Goal: Task Accomplishment & Management: Manage account settings

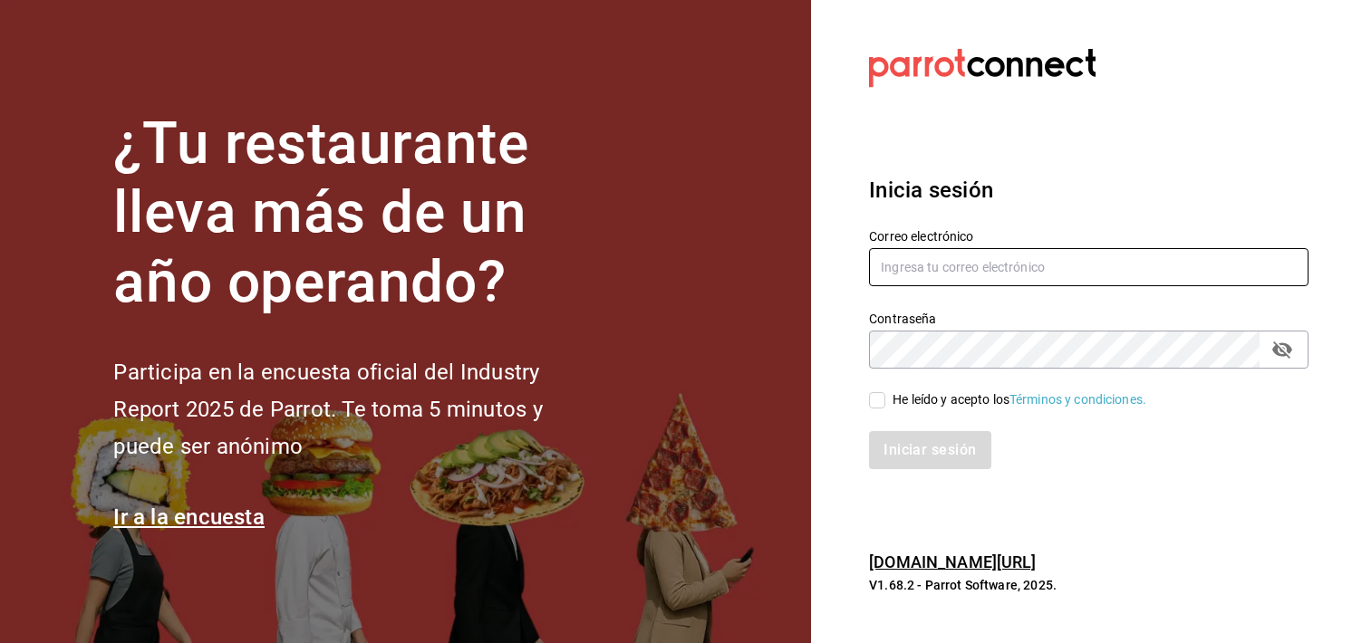
click at [1021, 253] on input "text" at bounding box center [1088, 267] width 439 height 38
type input "bocade@sierra.com"
click at [1285, 357] on icon "passwordField" at bounding box center [1282, 350] width 22 height 22
click at [879, 399] on input "He leído y acepto los Términos y condiciones." at bounding box center [877, 400] width 16 height 16
checkbox input "true"
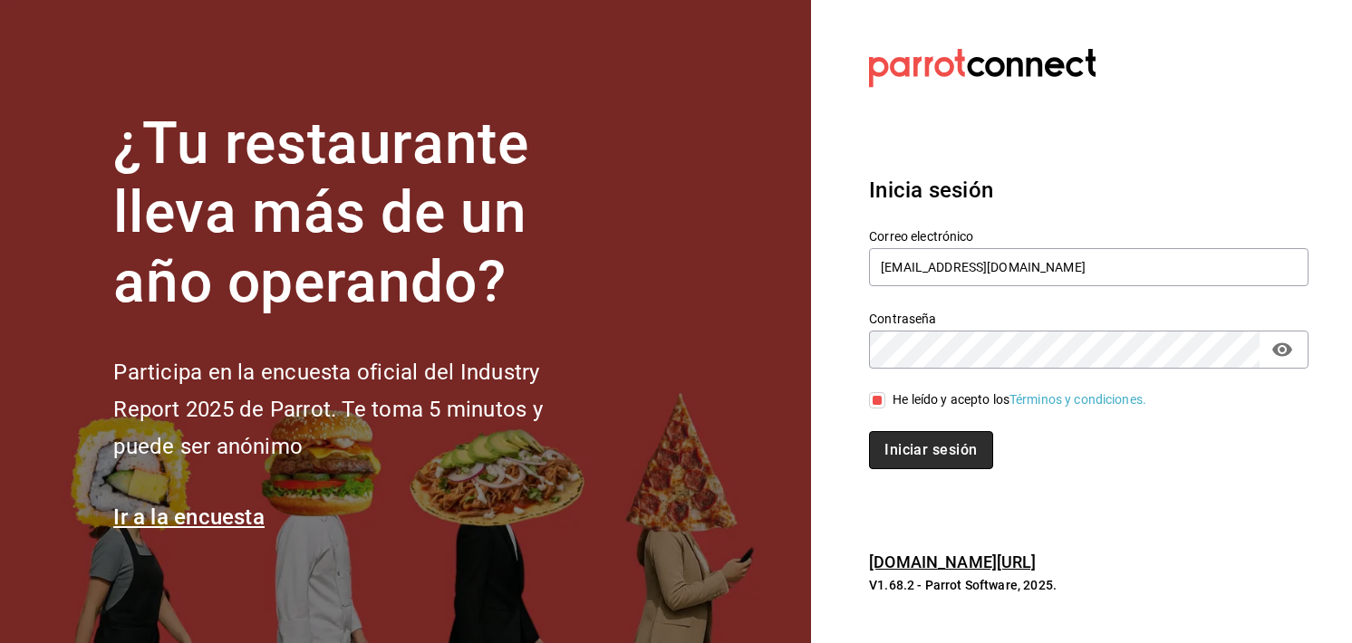
click at [888, 459] on button "Iniciar sesión" at bounding box center [930, 450] width 123 height 38
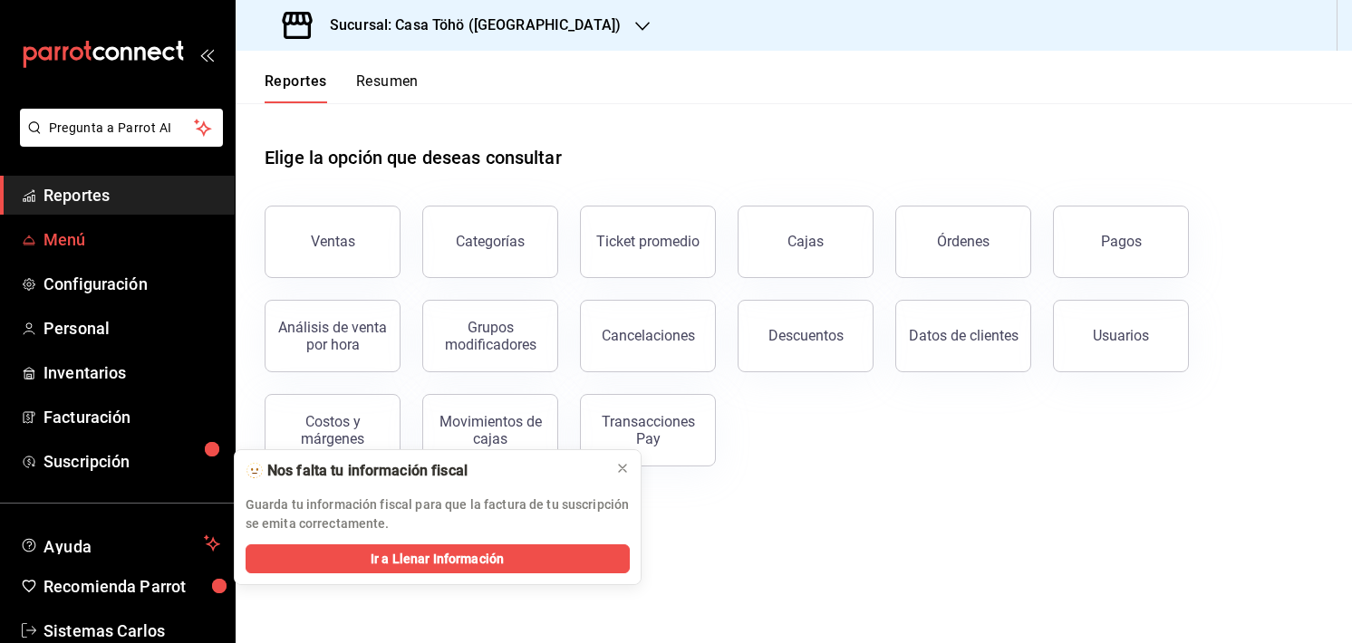
click at [80, 244] on span "Menú" at bounding box center [131, 239] width 177 height 24
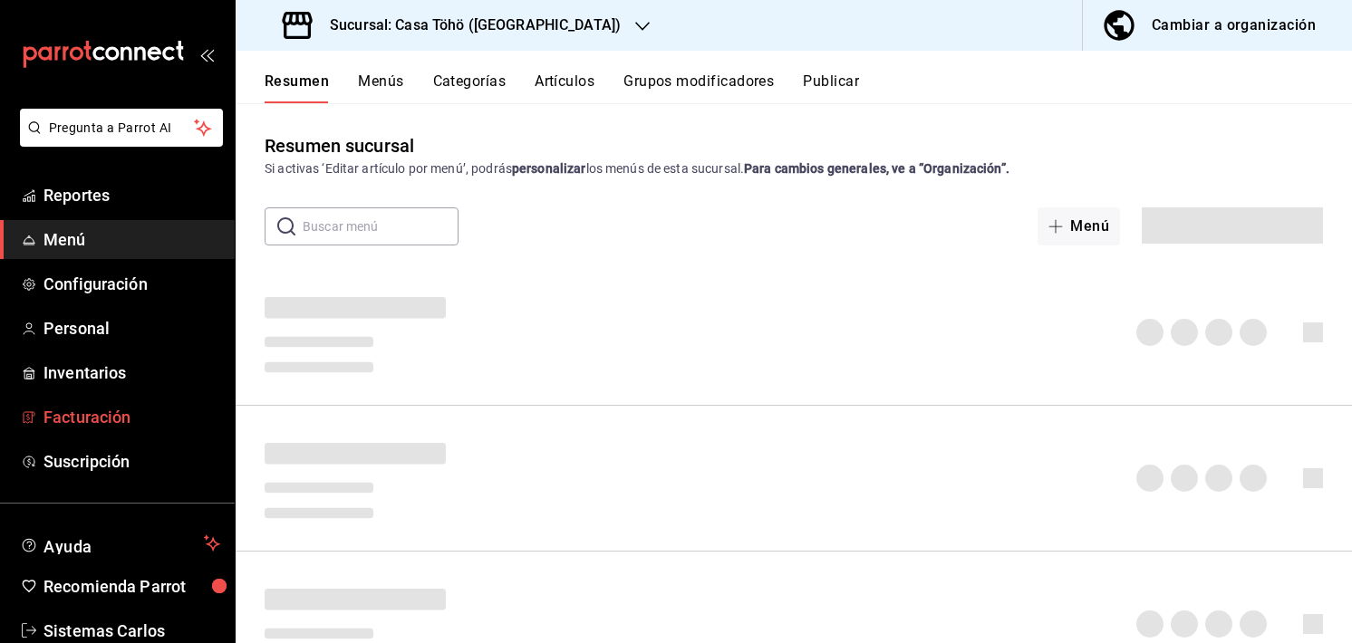
click at [104, 405] on span "Facturación" at bounding box center [131, 417] width 177 height 24
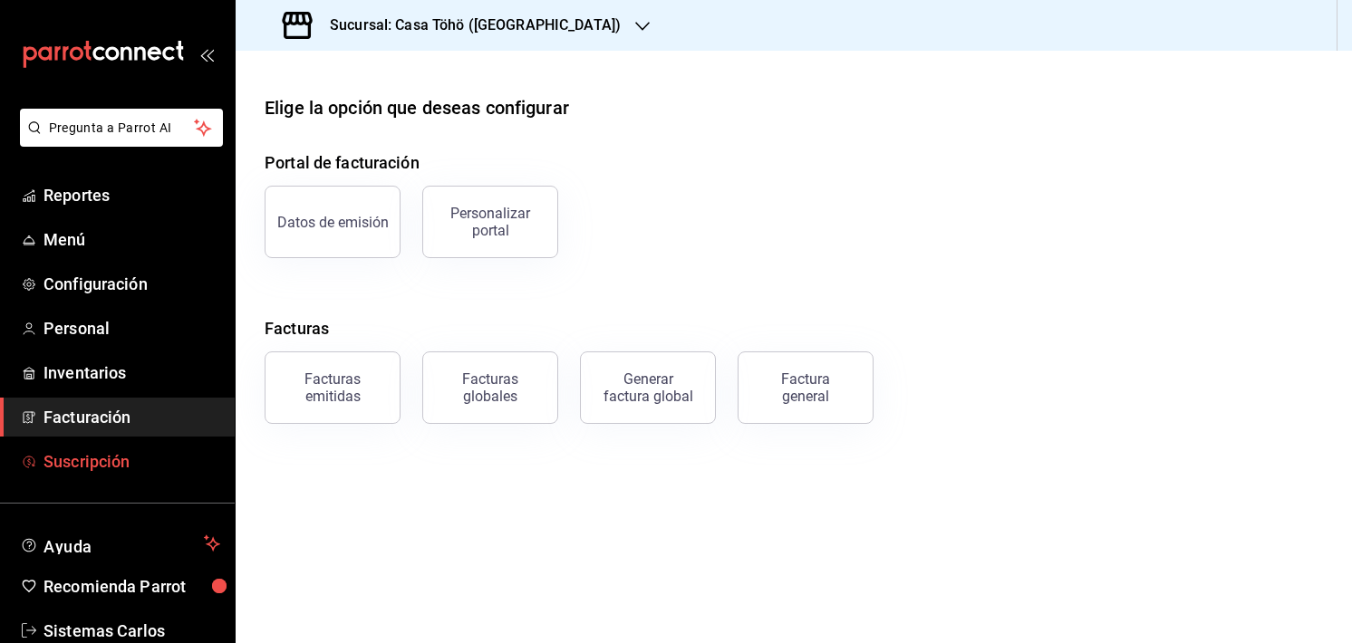
click at [107, 457] on span "Suscripción" at bounding box center [131, 461] width 177 height 24
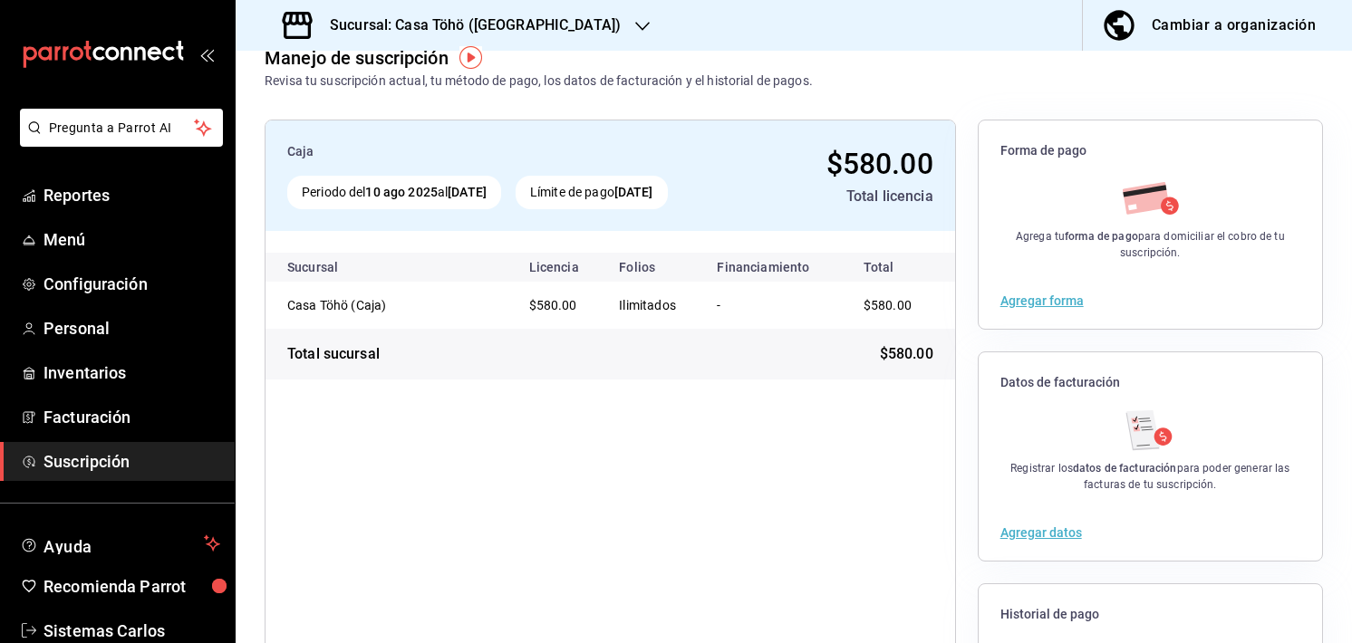
scroll to position [36, 0]
click at [476, 24] on h3 "Sucursal: Casa Töhö (Caja)" at bounding box center [467, 25] width 305 height 22
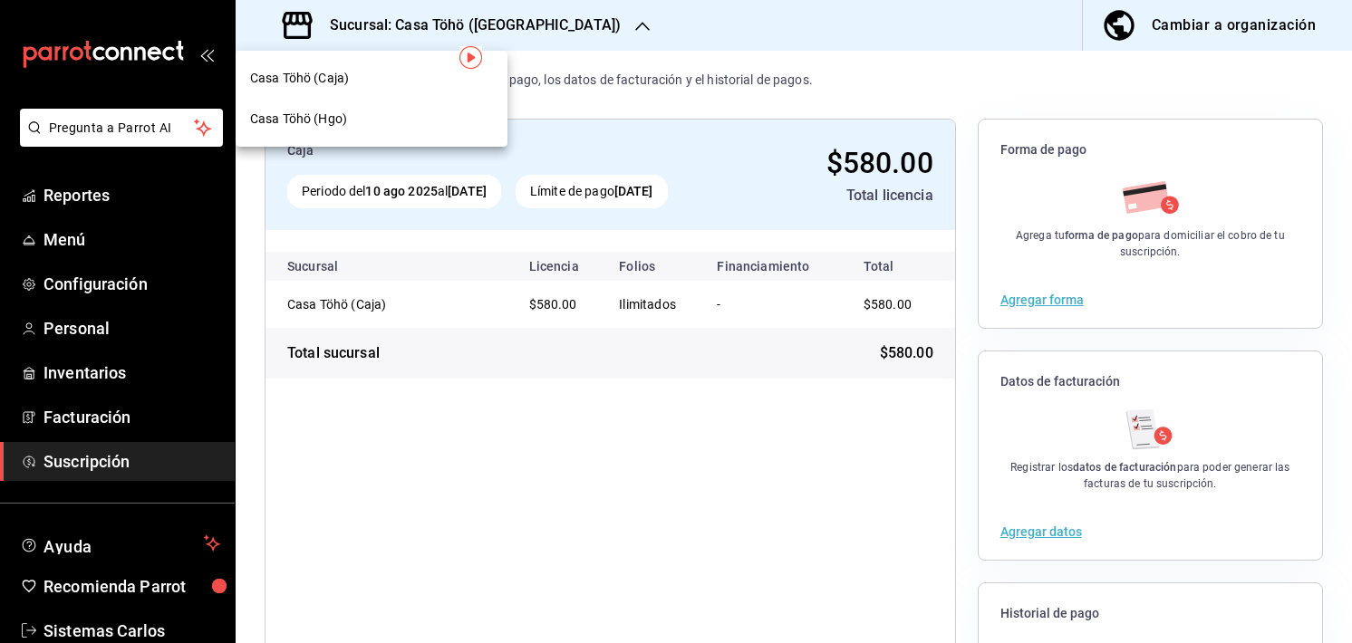
click at [411, 112] on div "Casa Töhö (Hgo)" at bounding box center [371, 119] width 243 height 19
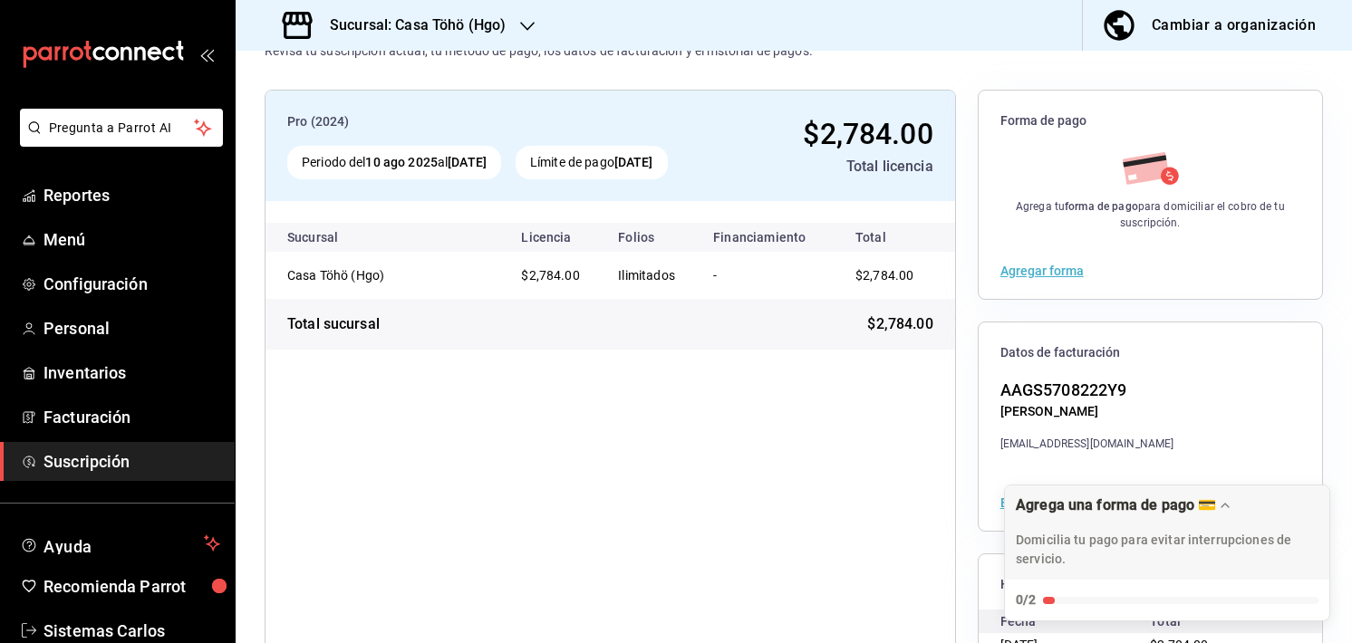
scroll to position [0, 0]
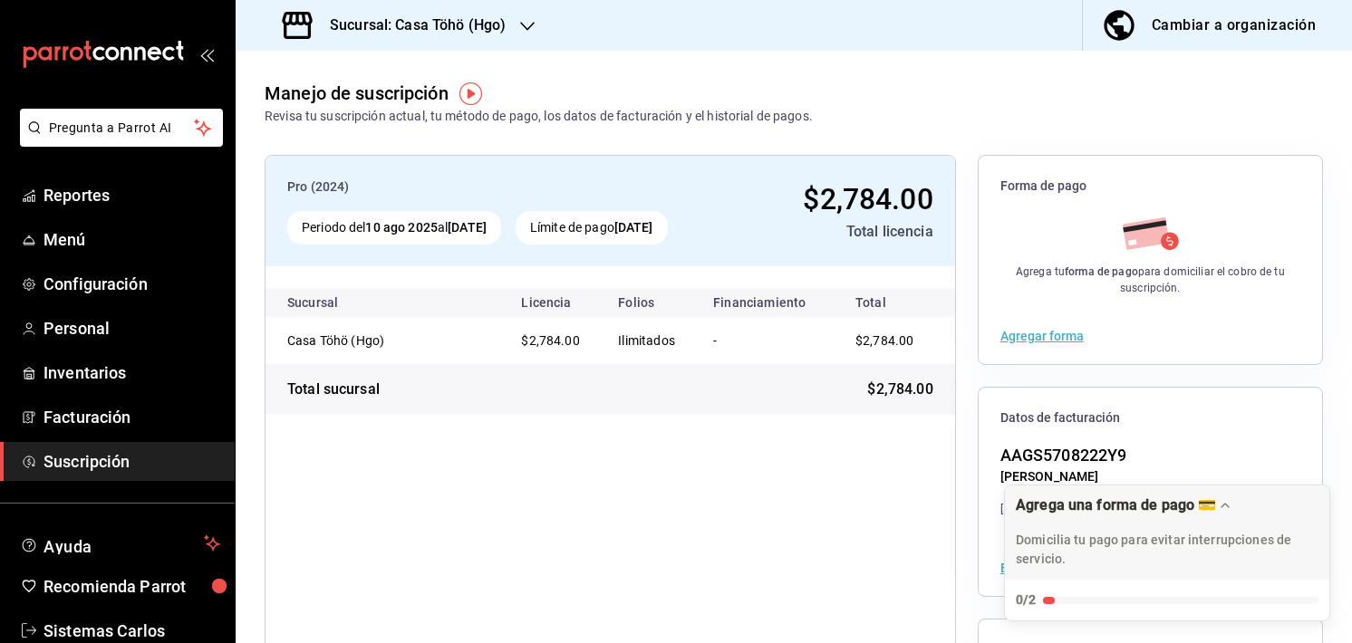
click at [503, 32] on h3 "Sucursal: Casa Töhö (Hgo)" at bounding box center [410, 25] width 190 height 22
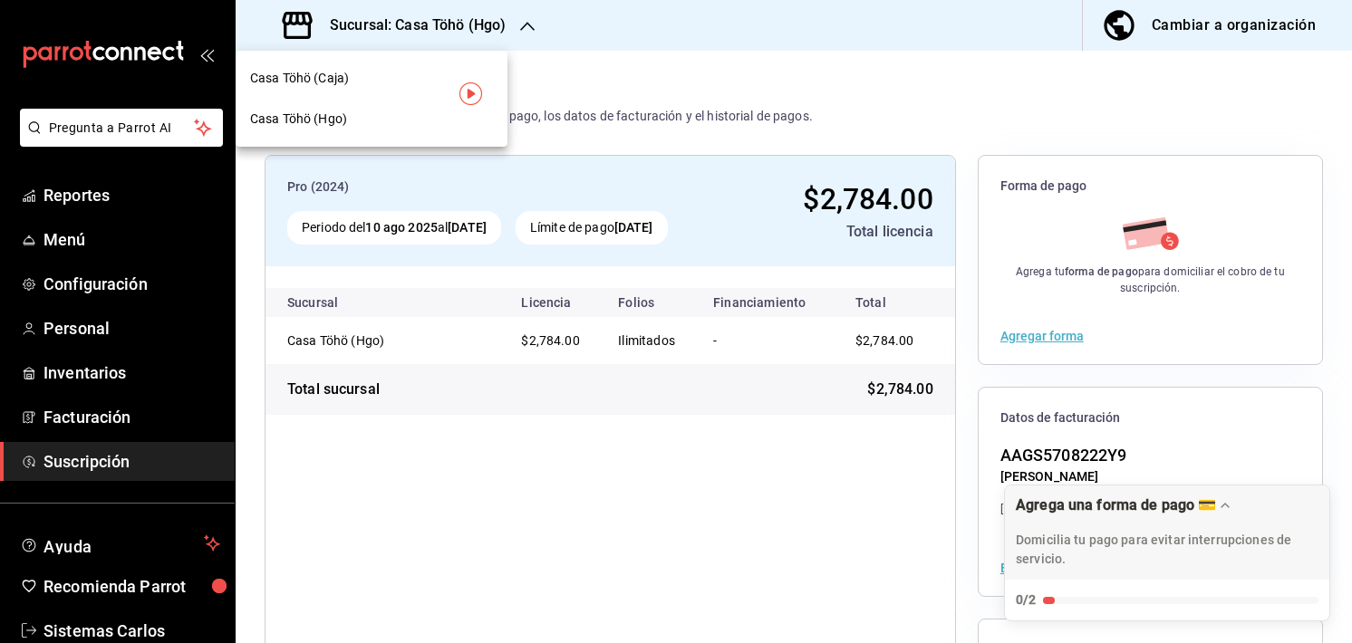
click at [435, 72] on div "Casa Töhö (Caja)" at bounding box center [371, 78] width 243 height 19
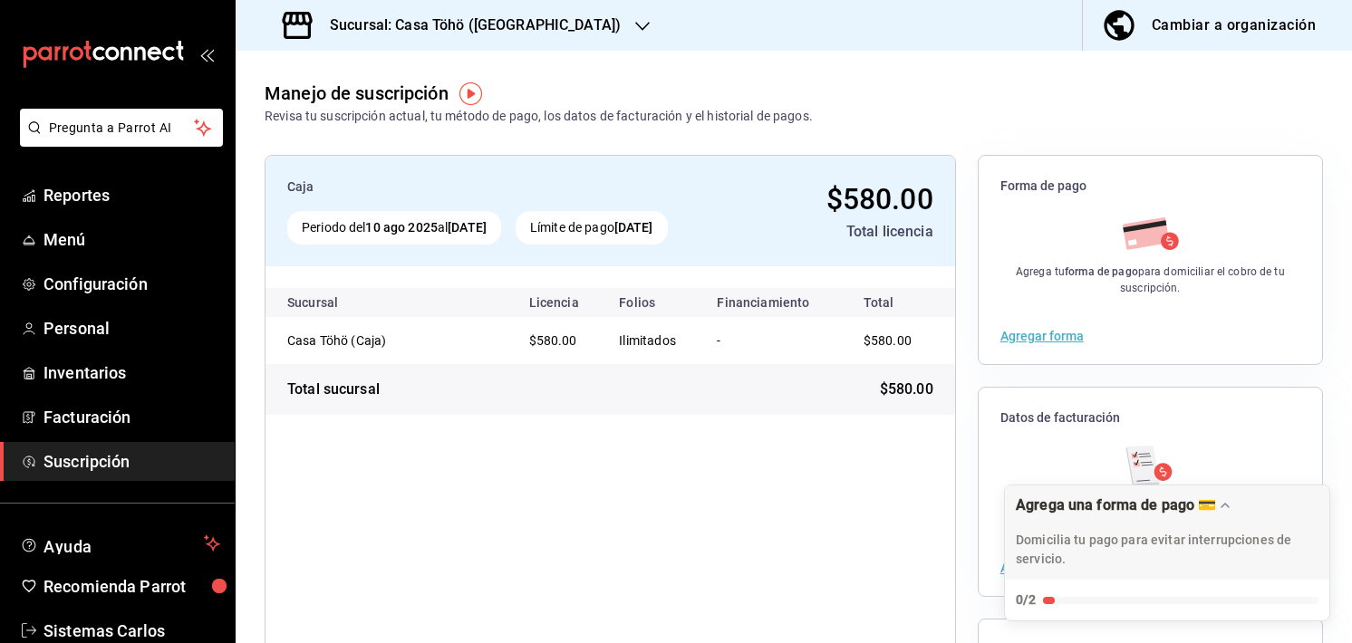
click at [492, 30] on h3 "Sucursal: Casa Töhö (Caja)" at bounding box center [467, 25] width 305 height 22
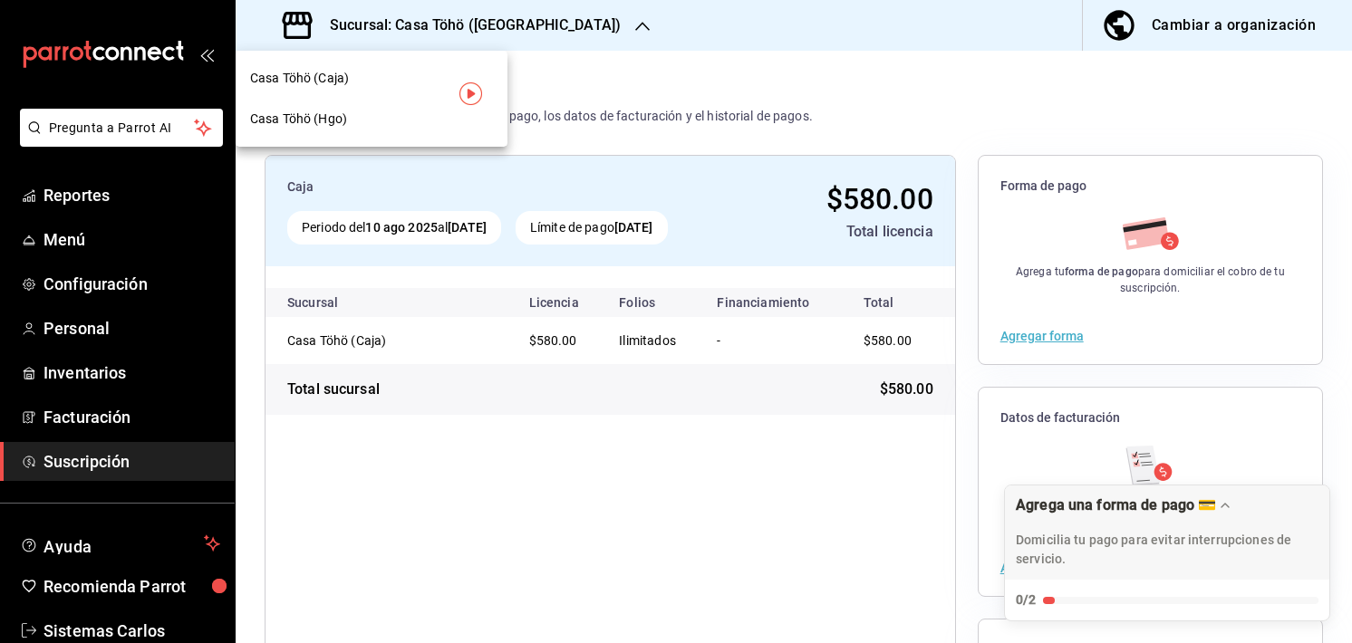
click at [423, 116] on div "Casa Töhö (Hgo)" at bounding box center [371, 119] width 243 height 19
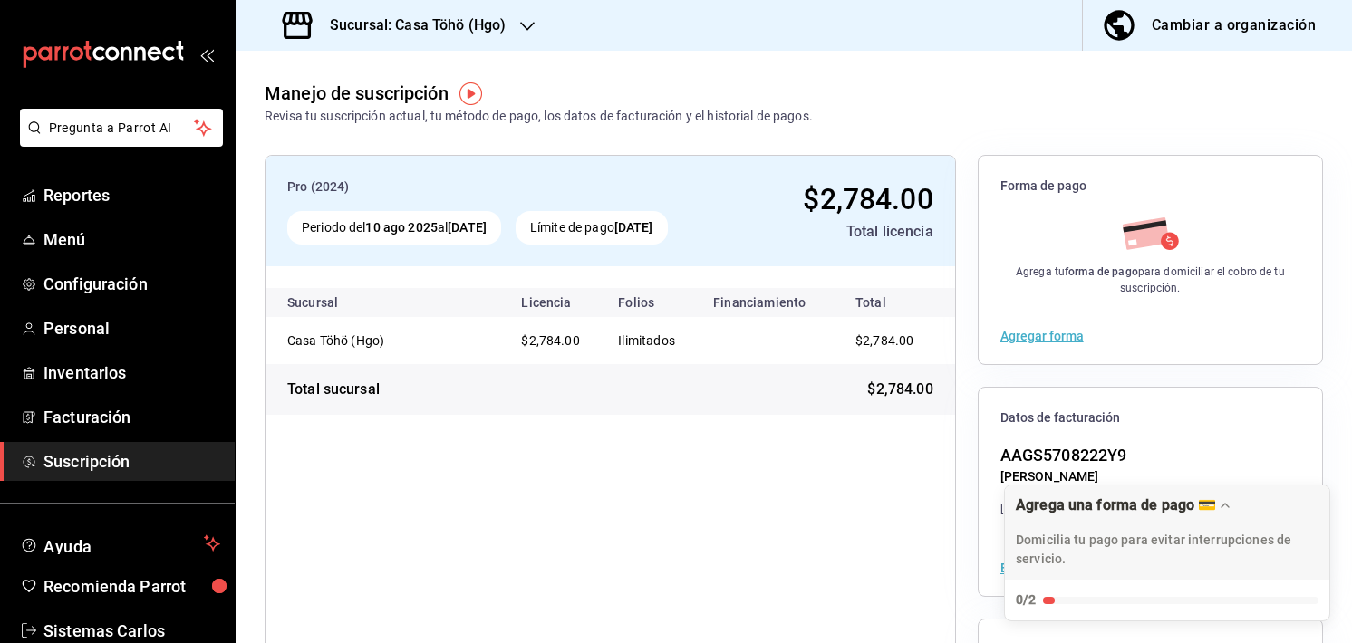
click at [975, 111] on div "Manejo de suscripción Revisa tu suscripción actual, tu método de pago, los dato…" at bounding box center [794, 88] width 1116 height 75
click at [76, 262] on ul "Reportes Menú Configuración Personal Inventarios Facturación Suscripción" at bounding box center [117, 328] width 235 height 305
click at [68, 237] on span "Menú" at bounding box center [131, 239] width 177 height 24
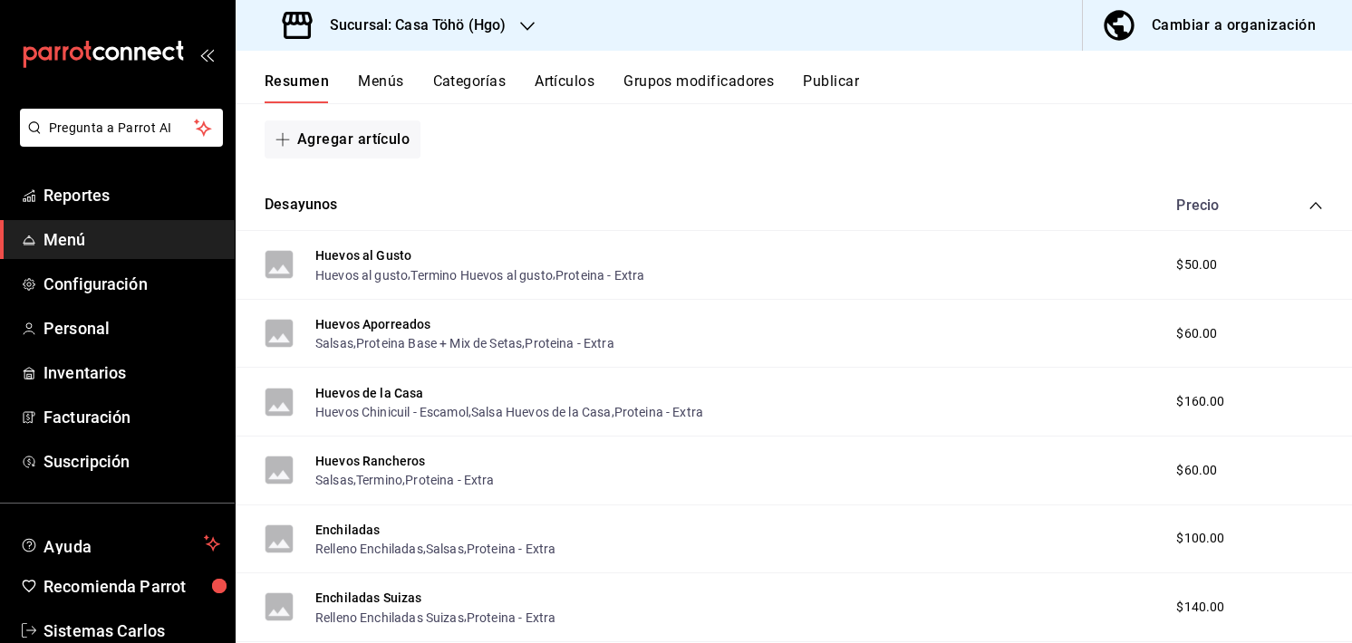
scroll to position [567, 0]
click at [721, 78] on button "Grupos modificadores" at bounding box center [698, 87] width 150 height 31
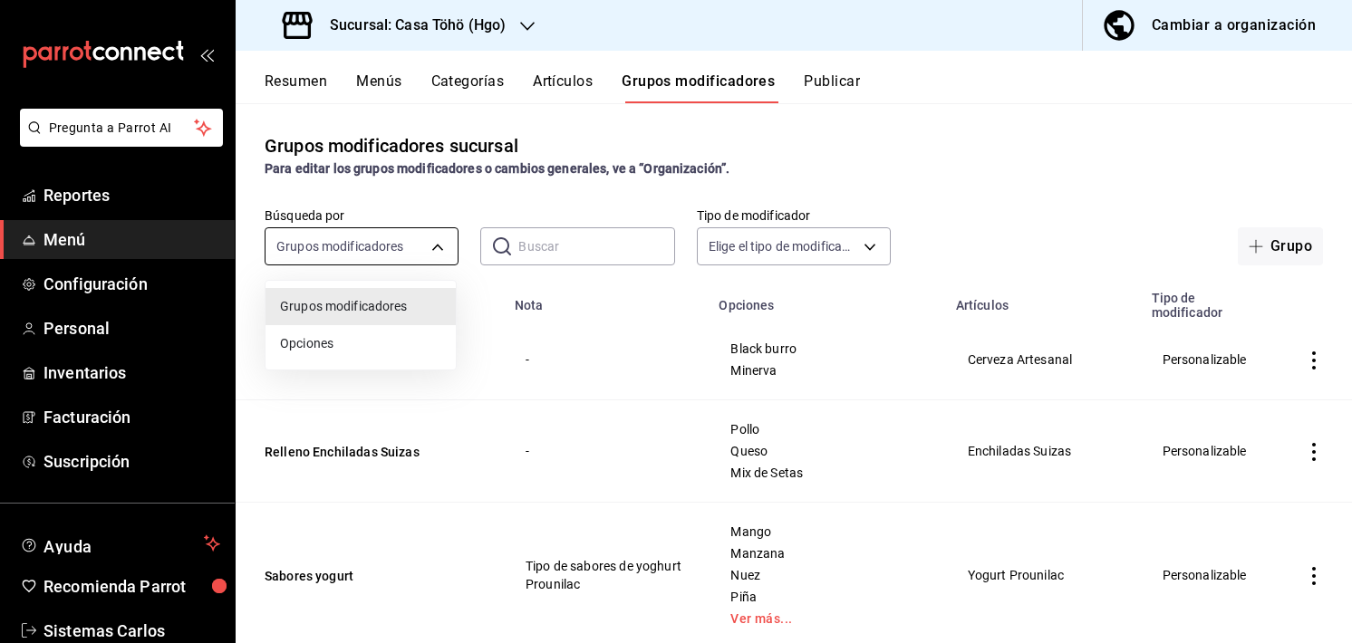
click at [392, 255] on body "Pregunta a Parrot AI Reportes Menú Configuración Personal Inventarios Facturaci…" at bounding box center [676, 321] width 1352 height 643
click at [545, 247] on div at bounding box center [676, 321] width 1352 height 643
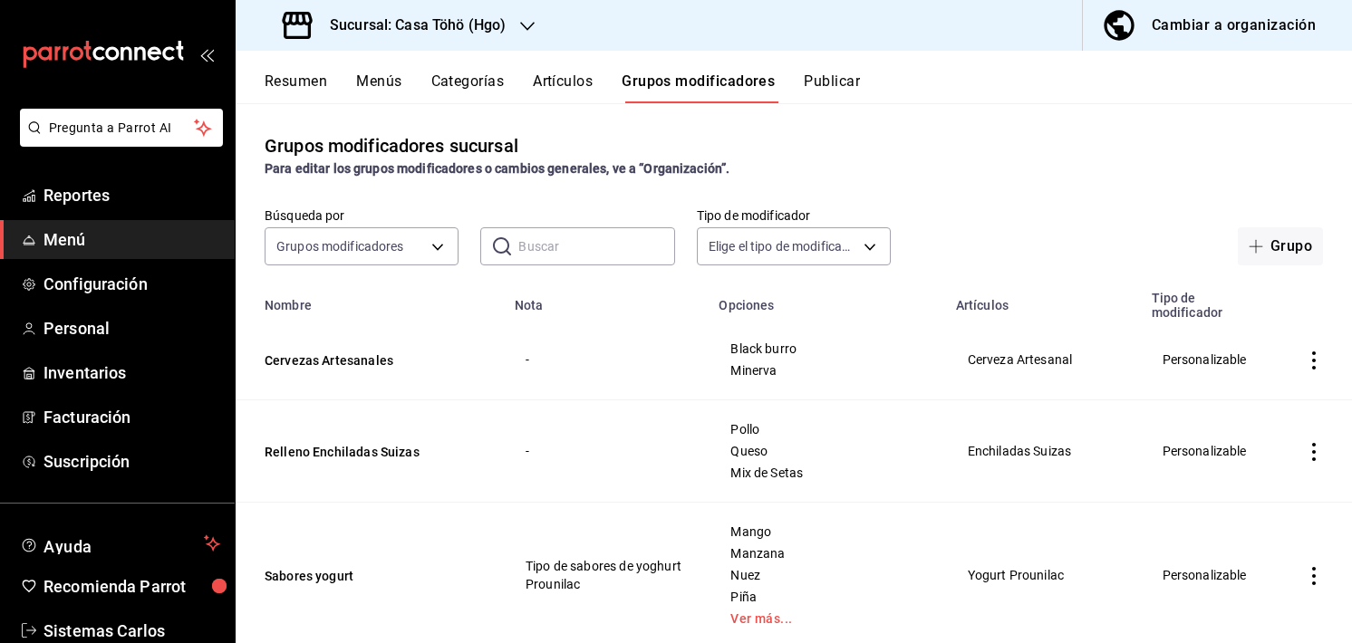
click at [567, 244] on input "text" at bounding box center [596, 246] width 156 height 36
type input "leche"
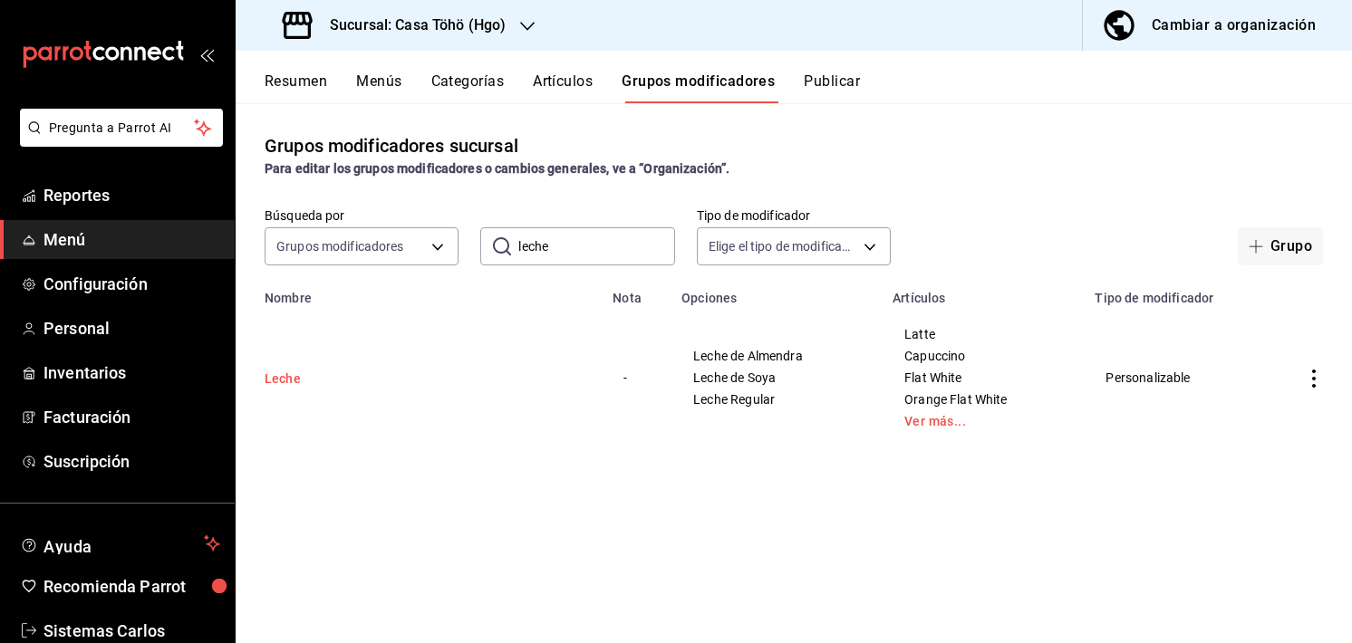
click at [272, 378] on button "Leche" at bounding box center [373, 379] width 217 height 18
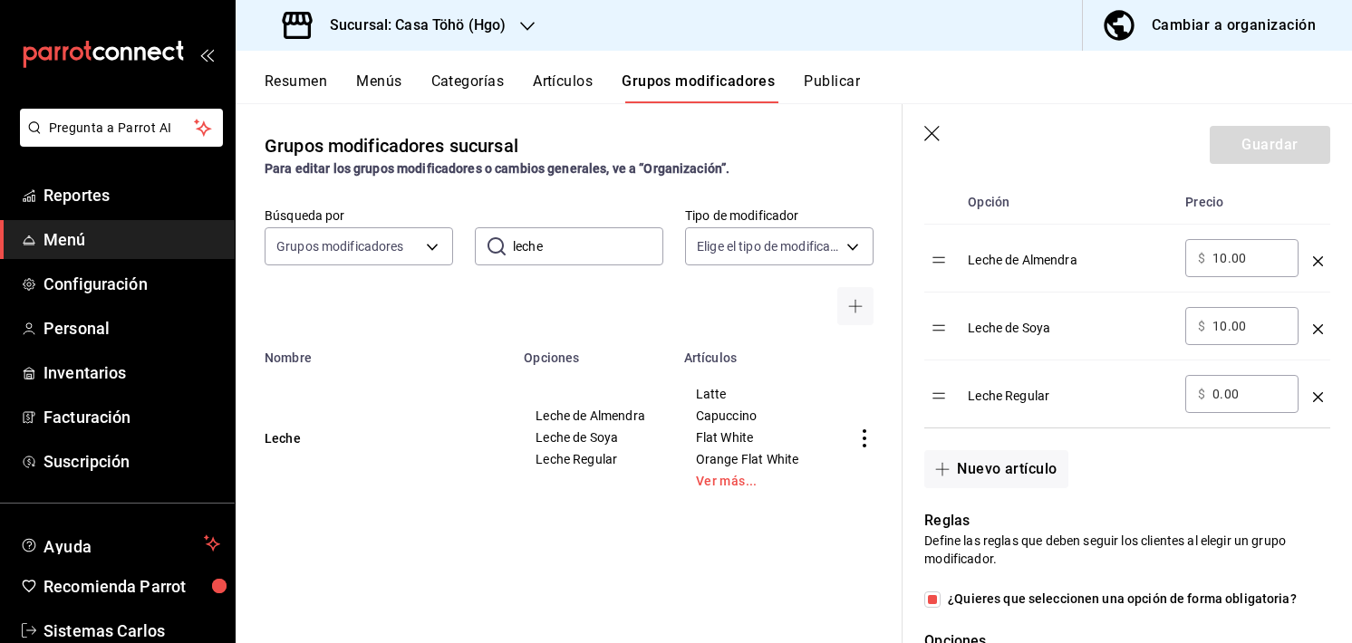
scroll to position [594, 0]
click at [1026, 390] on div "Leche Regular" at bounding box center [1068, 390] width 203 height 30
click at [1077, 399] on div "Leche Regular" at bounding box center [1068, 390] width 203 height 30
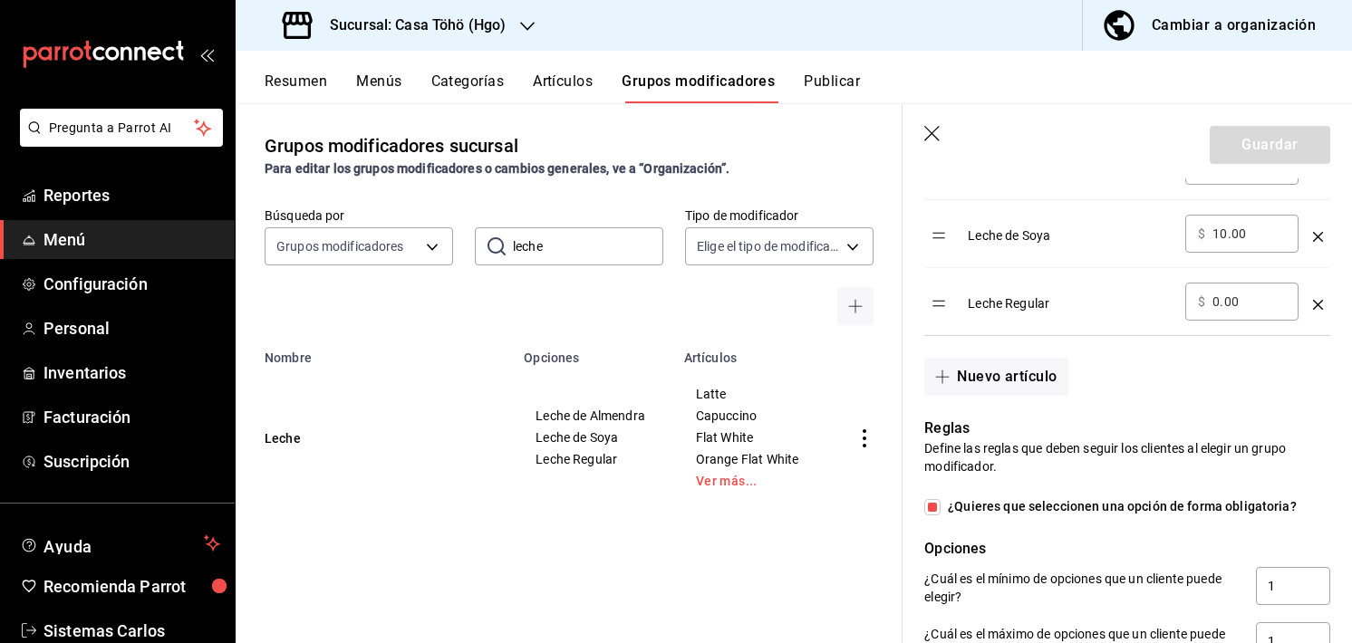
scroll to position [685, 0]
click at [1313, 303] on icon "optionsTable" at bounding box center [1318, 307] width 10 height 10
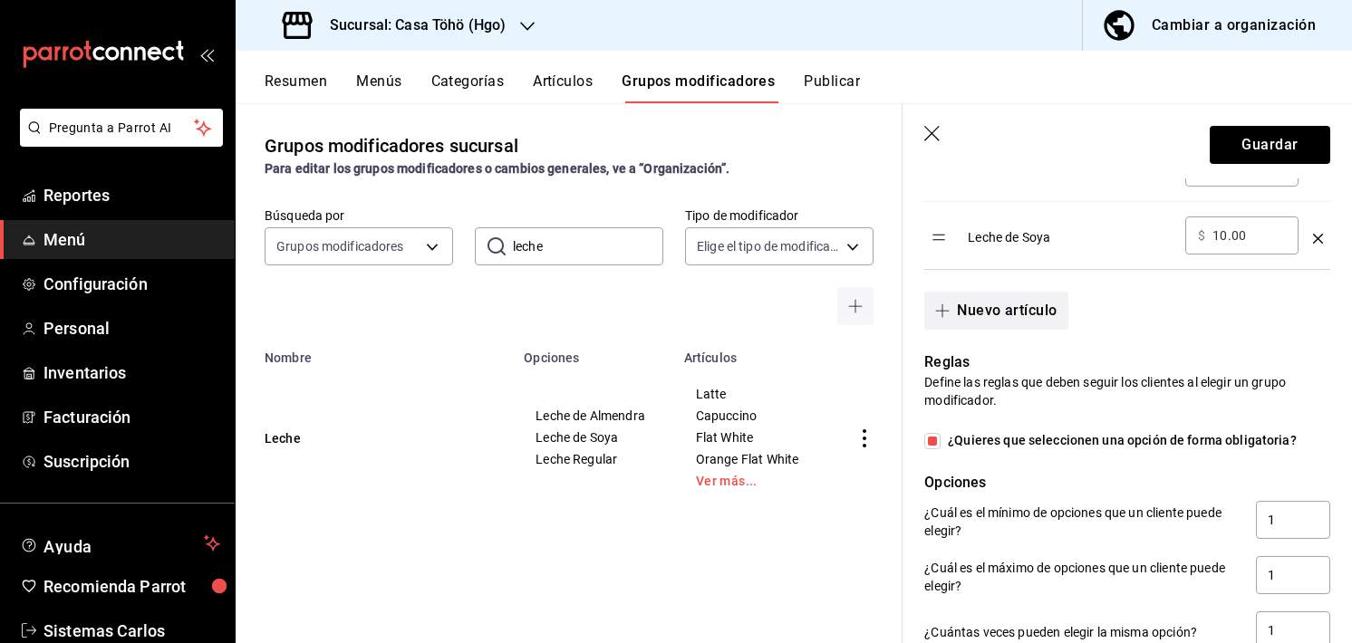
click at [1015, 310] on button "Nuevo artículo" at bounding box center [995, 311] width 143 height 38
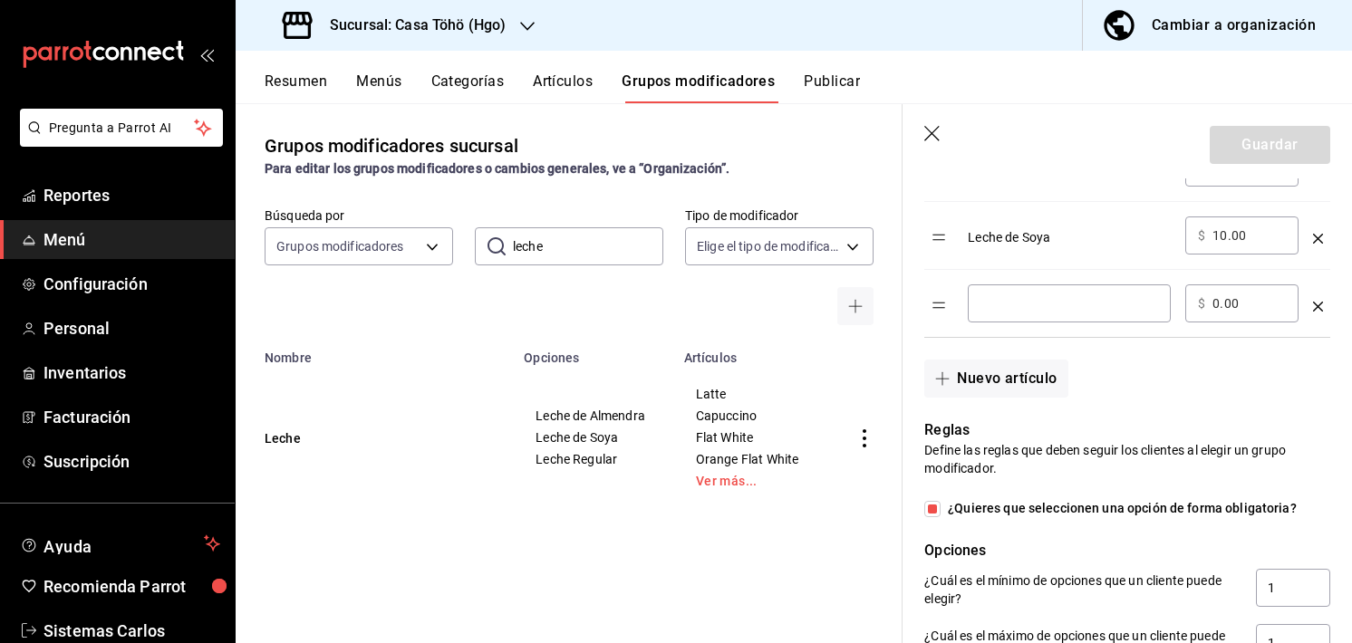
click at [989, 298] on input "optionsTable" at bounding box center [1069, 303] width 178 height 18
click at [1098, 303] on input "Leche regular, deslactosada" at bounding box center [1069, 303] width 178 height 18
click at [1063, 301] on input "Leche regular, deslactosada" at bounding box center [1069, 303] width 178 height 18
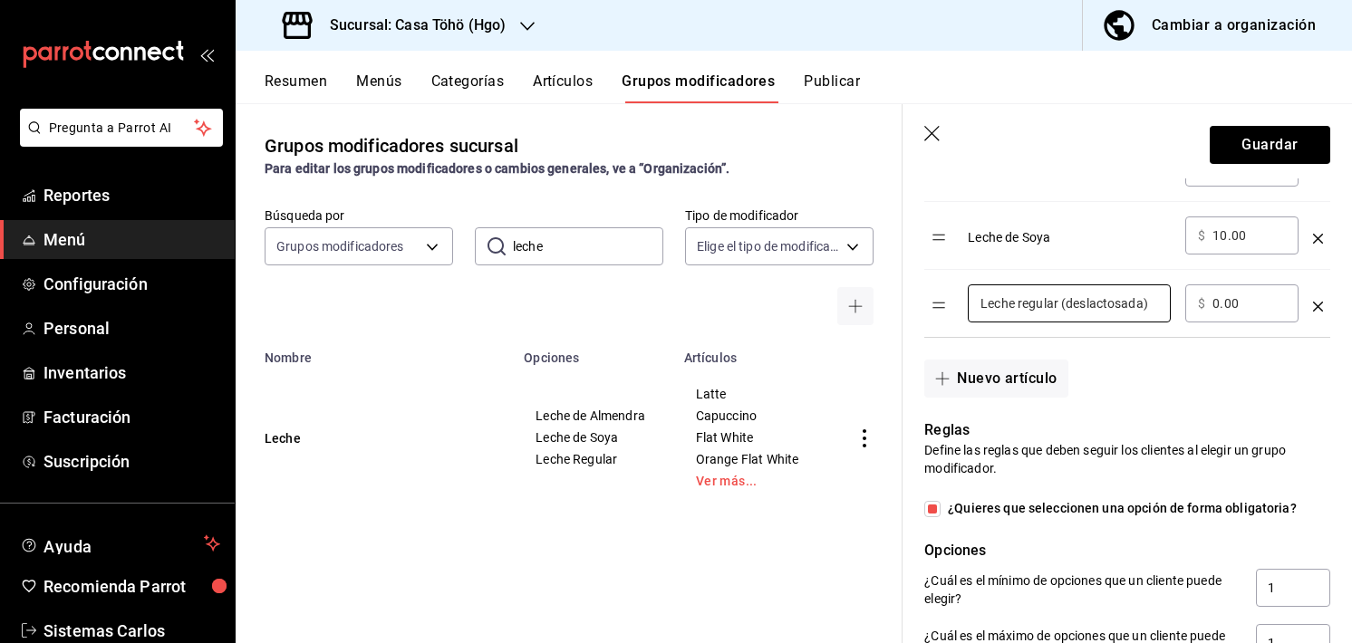
type input "Leche regular (deslactosada)"
click at [1143, 343] on div "Nuevo artículo" at bounding box center [1116, 368] width 428 height 60
click at [1239, 153] on button "Guardar" at bounding box center [1269, 145] width 120 height 38
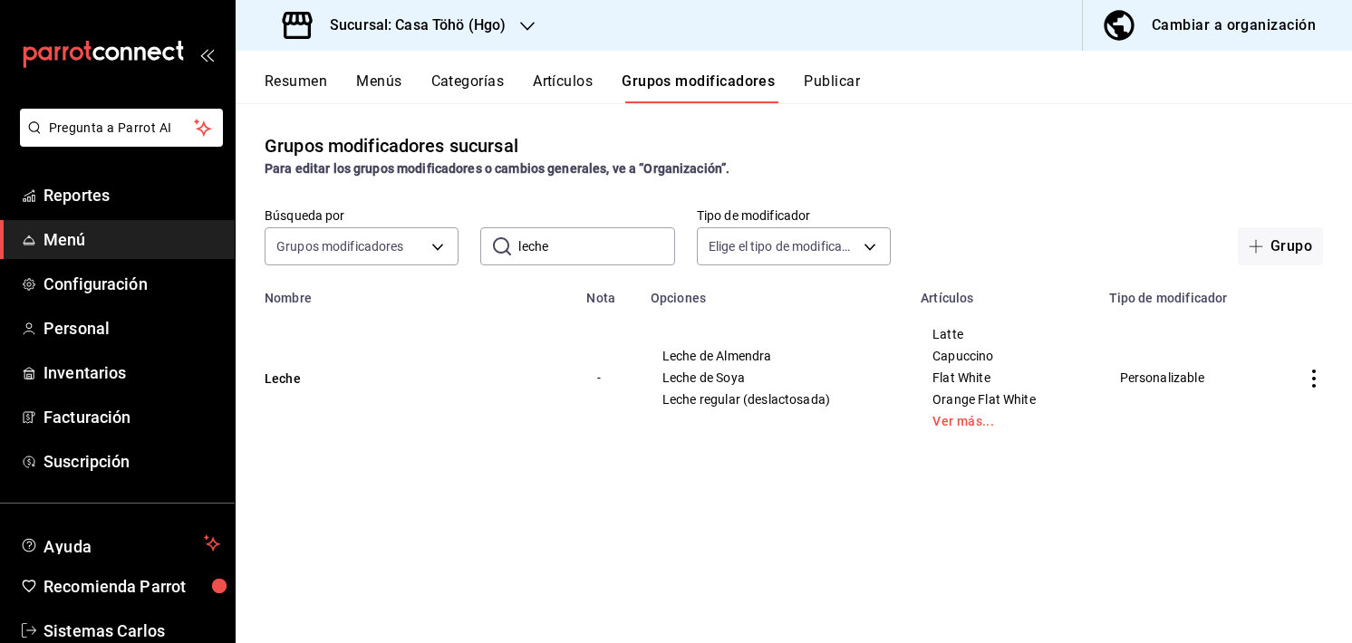
click at [947, 62] on div "Resumen Menús Categorías Artículos Grupos modificadores Publicar" at bounding box center [794, 77] width 1116 height 53
click at [403, 80] on div "Resumen Menús Categorías Artículos Grupos modificadores Publicar" at bounding box center [808, 87] width 1087 height 31
click at [392, 79] on button "Menús" at bounding box center [378, 87] width 45 height 31
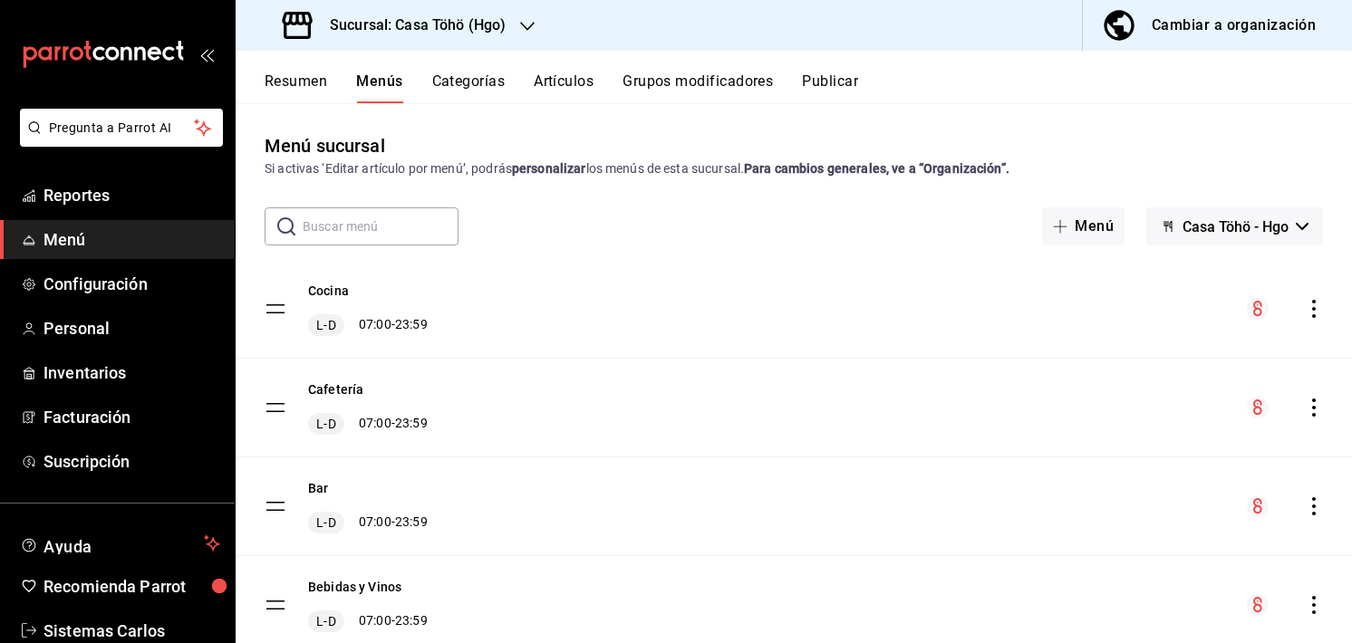
click at [460, 78] on button "Categorías" at bounding box center [468, 87] width 73 height 31
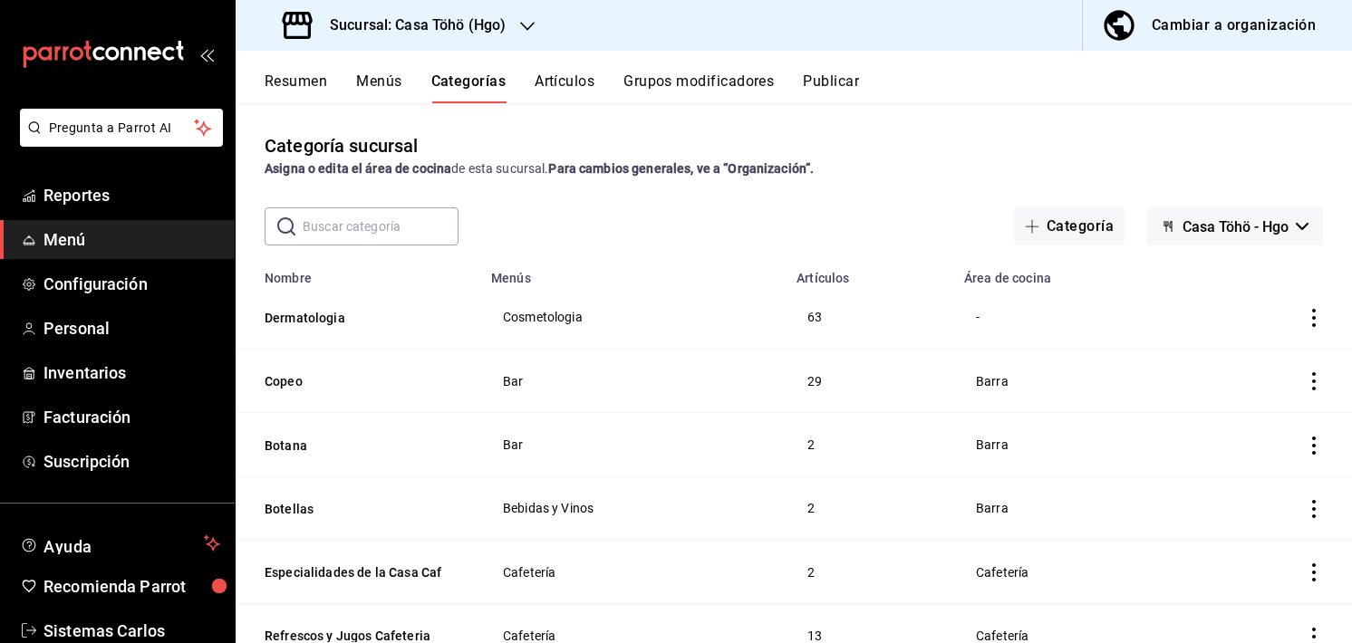
click at [545, 77] on button "Artículos" at bounding box center [564, 87] width 60 height 31
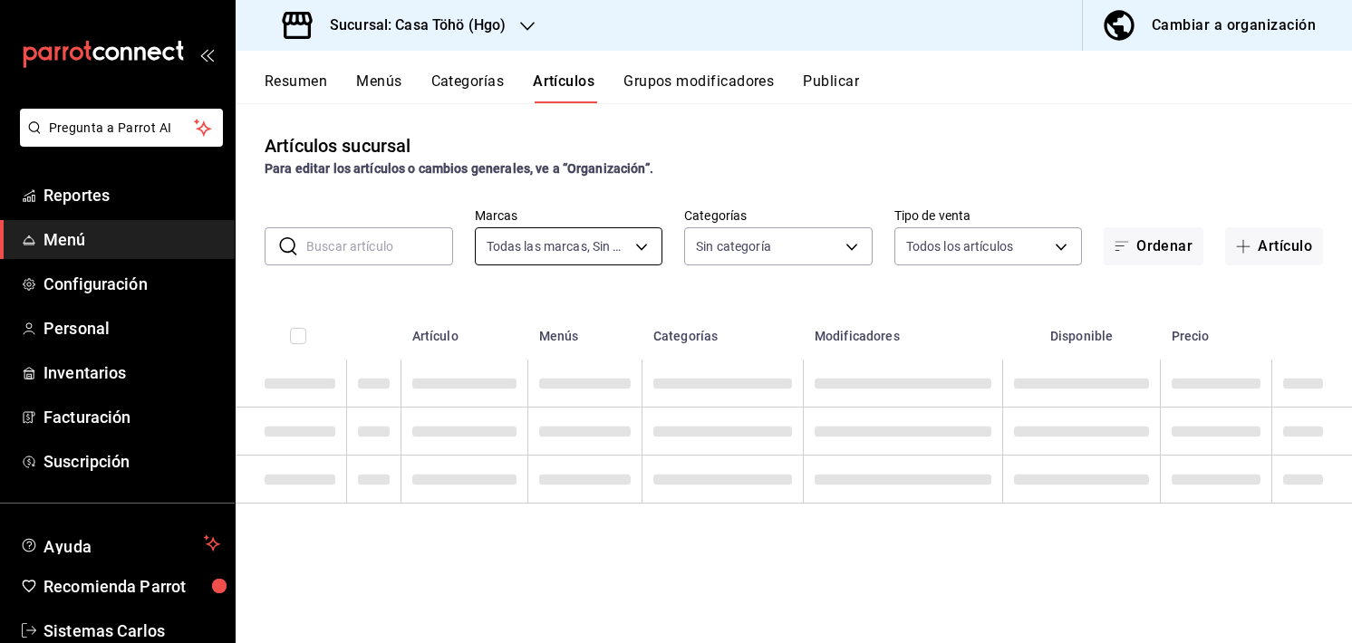
type input "3863094e-80de-4485-9a79-27000a153f73"
type input "28f2b0a5-eb9c-4e50-8eb7-b6e34f5562dd,e7c48834-1e64-4b77-b558-5d812561dcdf,84922…"
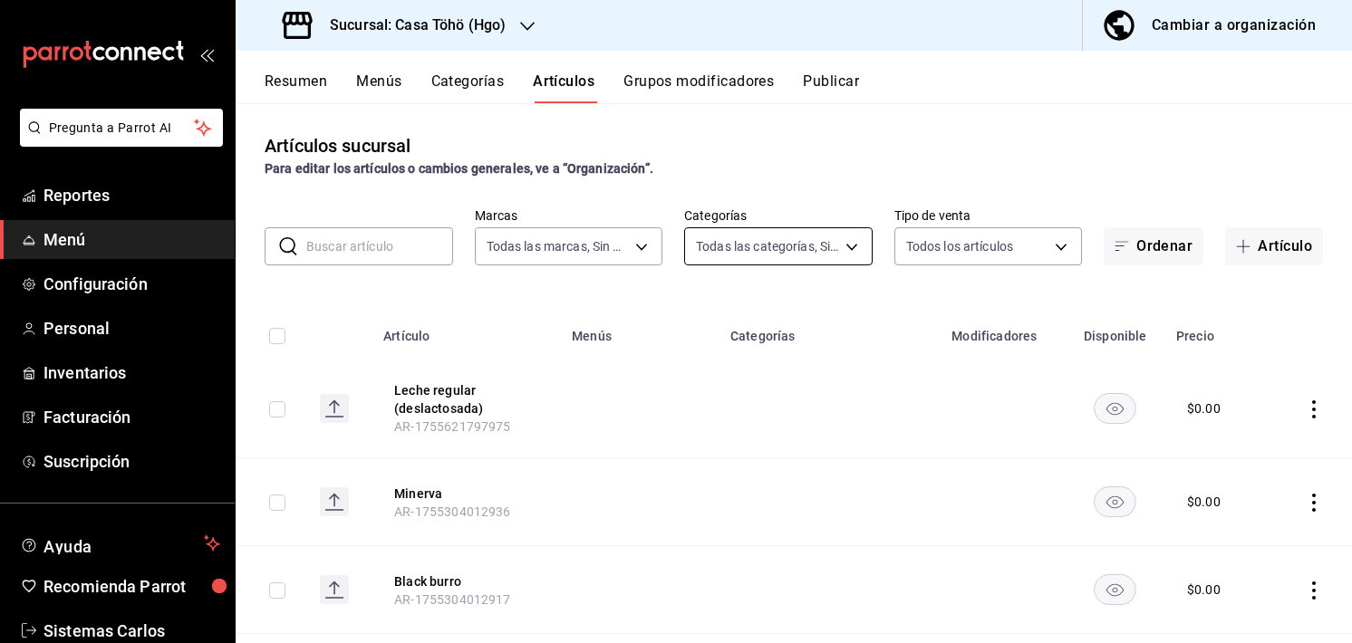
click at [758, 250] on body "Pregunta a Parrot AI Reportes Menú Configuración Personal Inventarios Facturaci…" at bounding box center [676, 321] width 1352 height 643
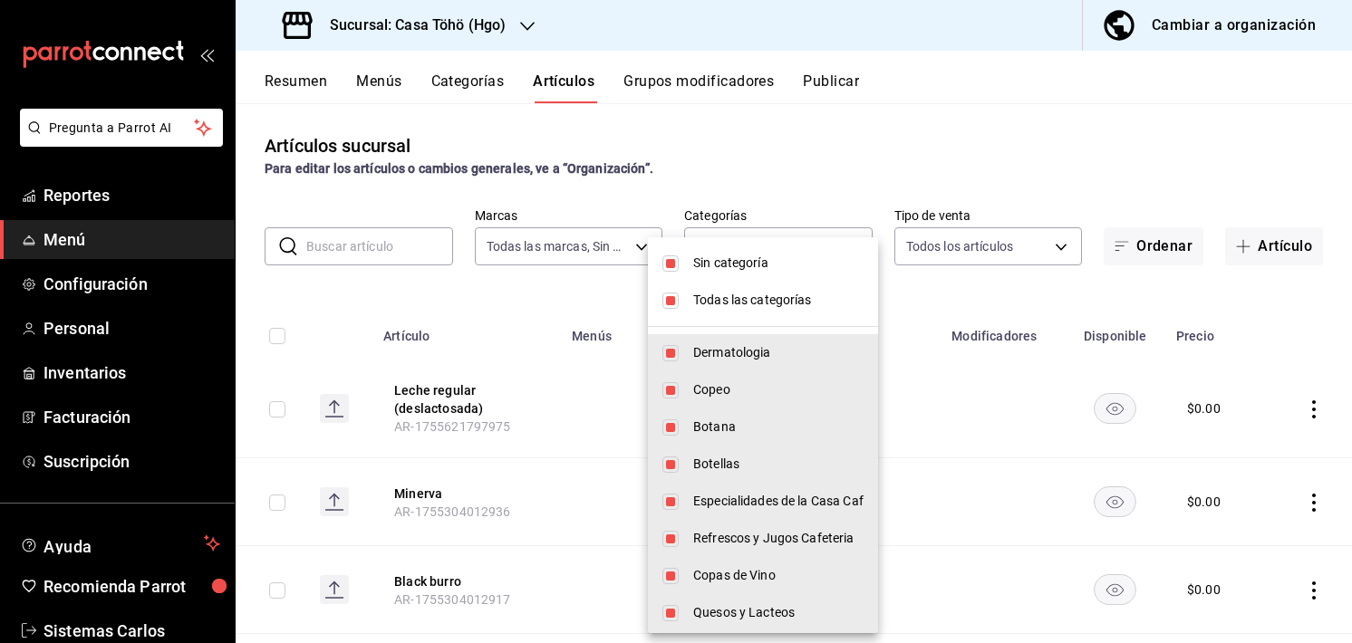
click at [478, 180] on div at bounding box center [676, 321] width 1352 height 643
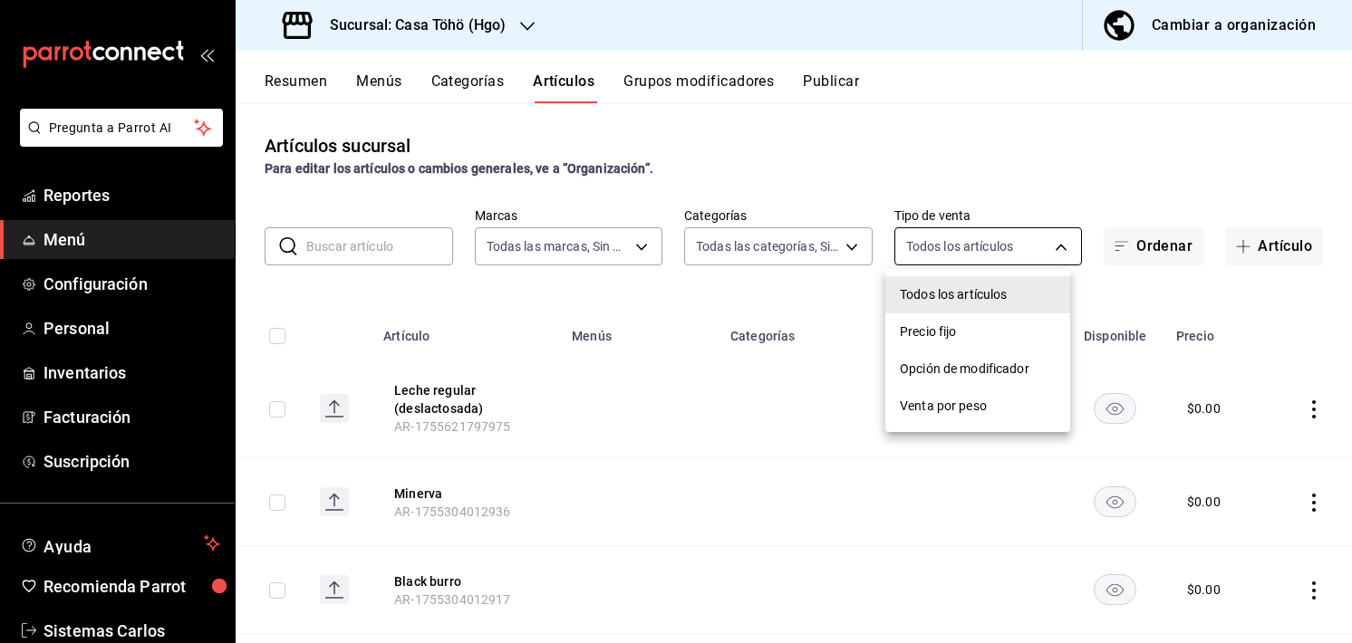
click at [984, 245] on body "Pregunta a Parrot AI Reportes Menú Configuración Personal Inventarios Facturaci…" at bounding box center [676, 321] width 1352 height 643
drag, startPoint x: 282, startPoint y: 92, endPoint x: 295, endPoint y: 78, distance: 19.9
click at [295, 78] on div at bounding box center [676, 321] width 1352 height 643
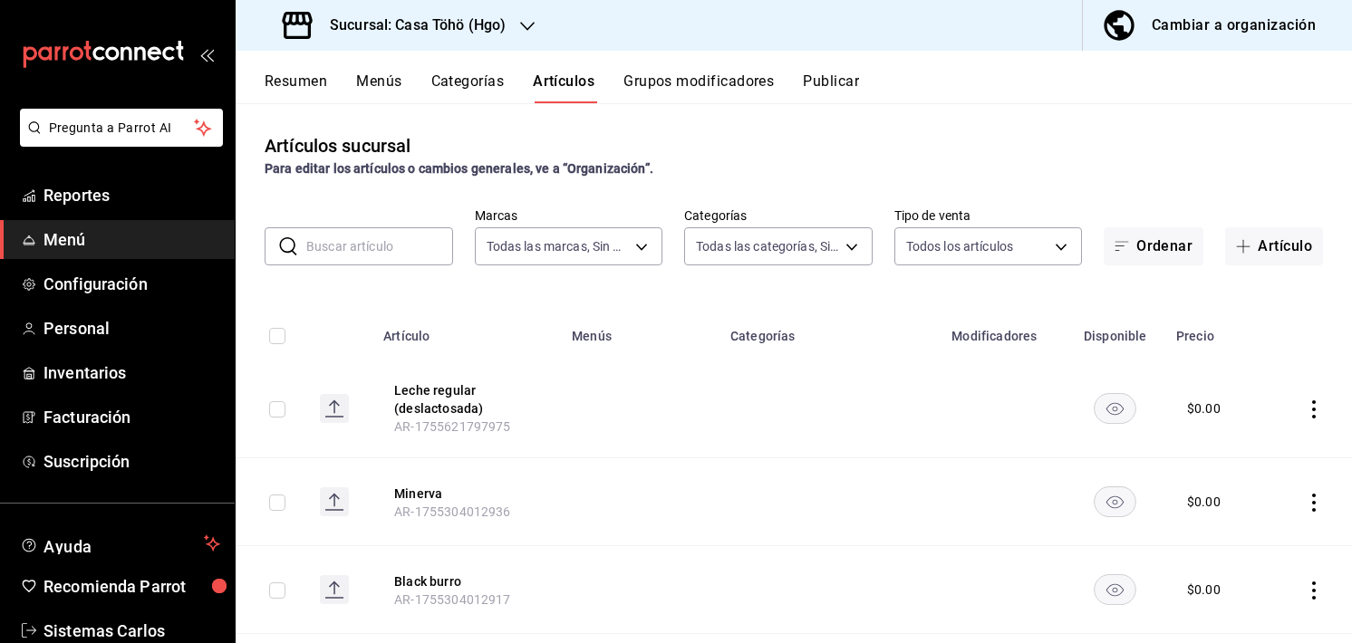
click at [295, 78] on button "Resumen" at bounding box center [296, 87] width 63 height 31
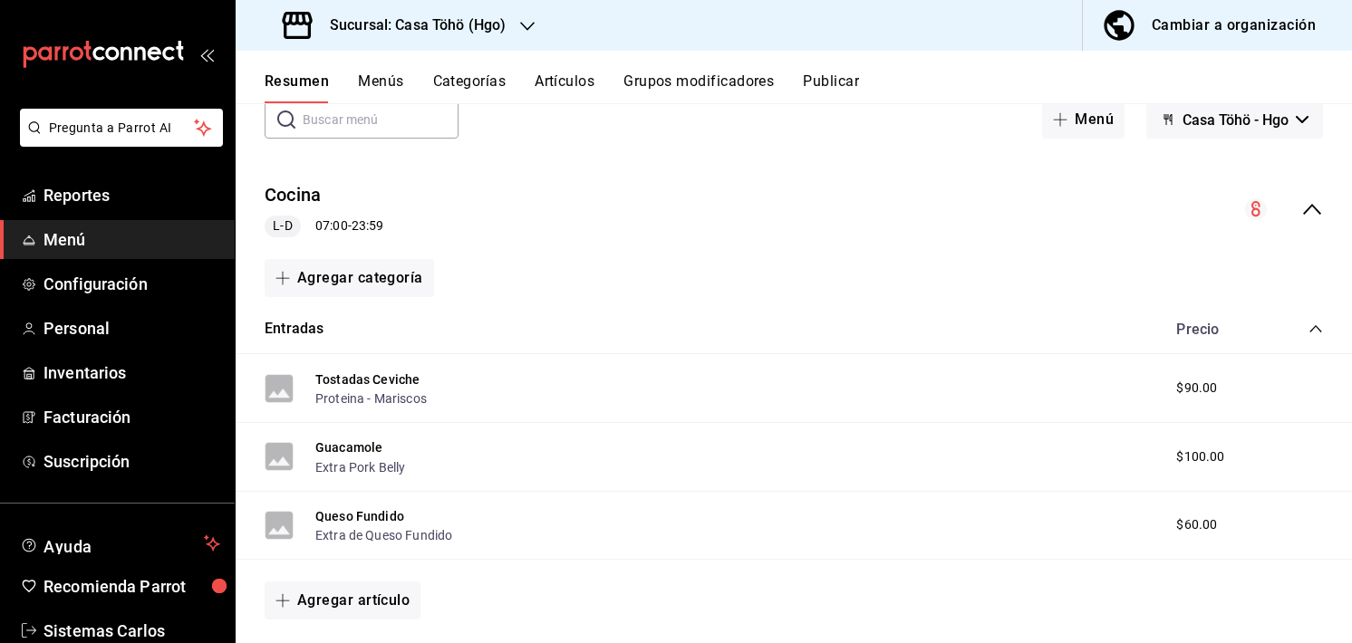
scroll to position [101, 0]
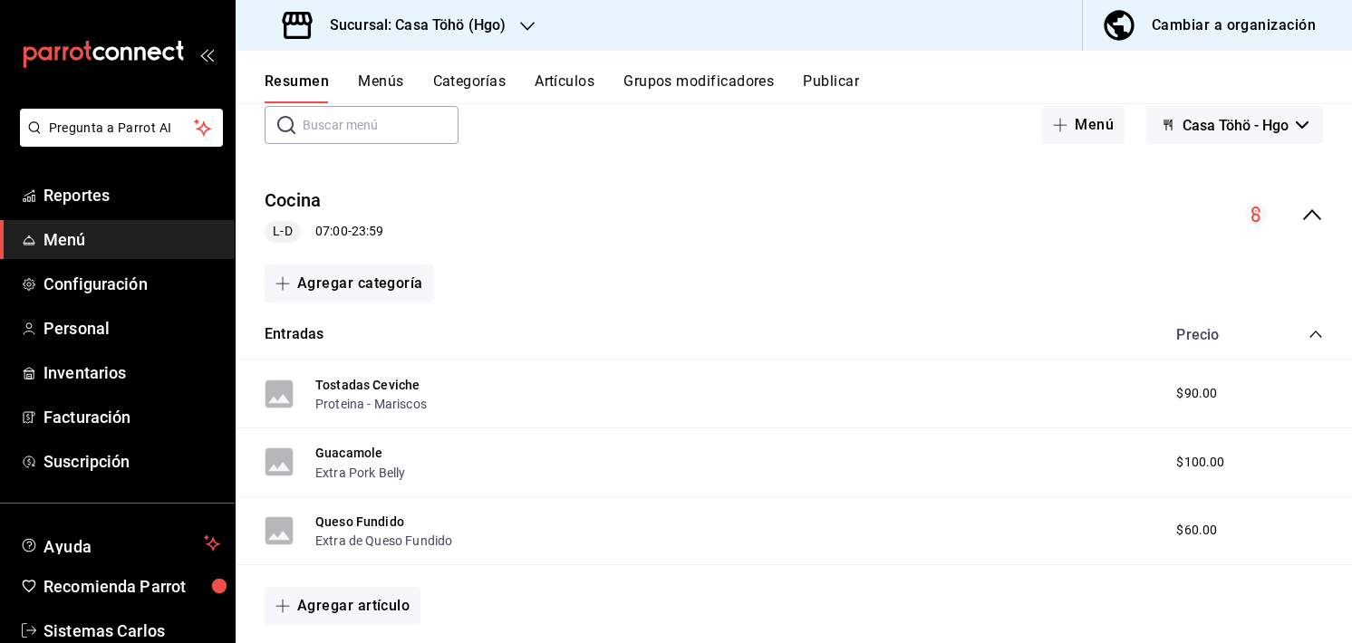
click at [689, 187] on div "Cocina L-D 07:00 - 23:59" at bounding box center [794, 215] width 1116 height 84
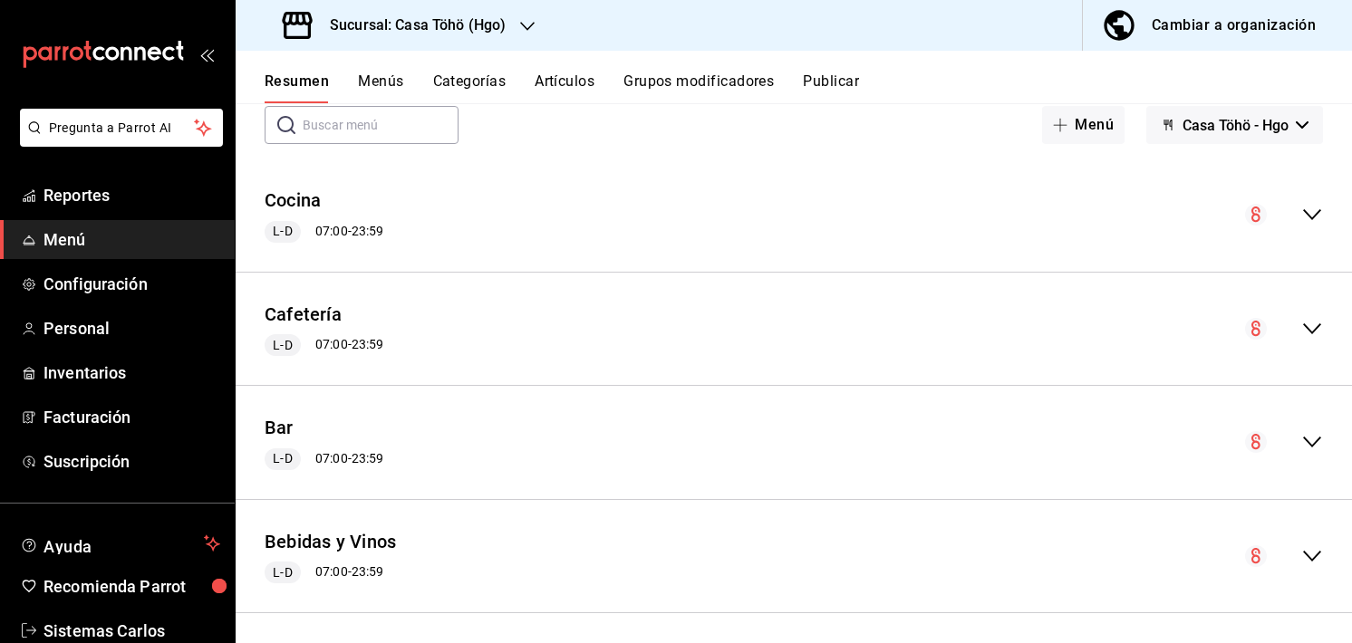
click at [865, 152] on div "Resumen sucursal Si activas ‘Editar artículo por menú’, podrás personalizar los…" at bounding box center [794, 286] width 1116 height 510
click at [1322, 212] on div "Cocina L-D 07:00 - 23:59" at bounding box center [794, 215] width 1116 height 84
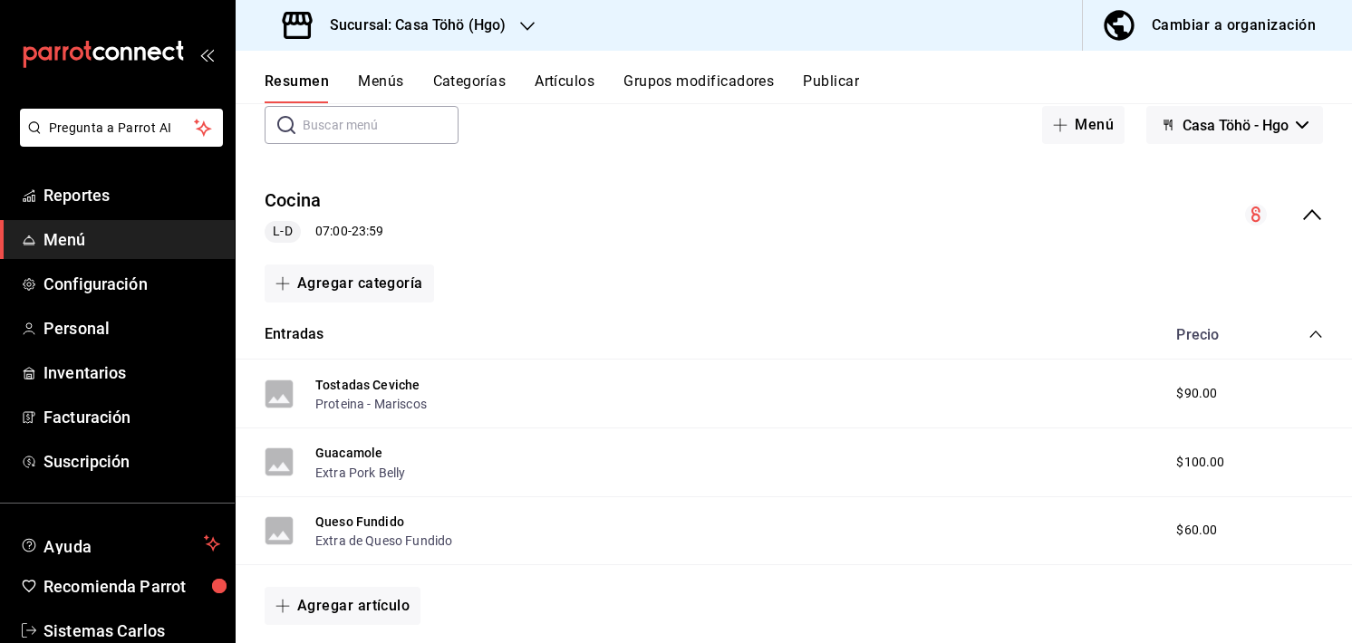
click at [679, 311] on div "Entradas Precio" at bounding box center [794, 335] width 1116 height 51
click at [690, 310] on div "Entradas Precio" at bounding box center [794, 335] width 1116 height 51
click at [341, 277] on button "Agregar categoría" at bounding box center [349, 284] width 169 height 38
click at [722, 313] on div at bounding box center [676, 321] width 1352 height 643
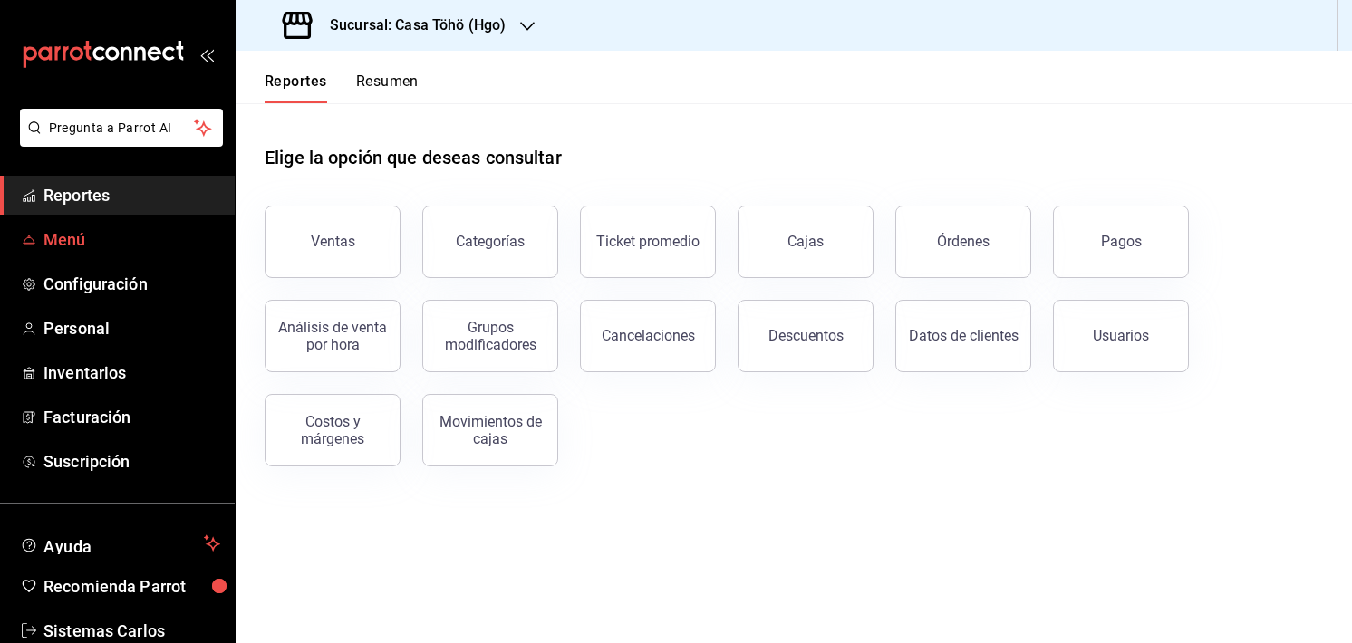
click at [64, 240] on span "Menú" at bounding box center [131, 239] width 177 height 24
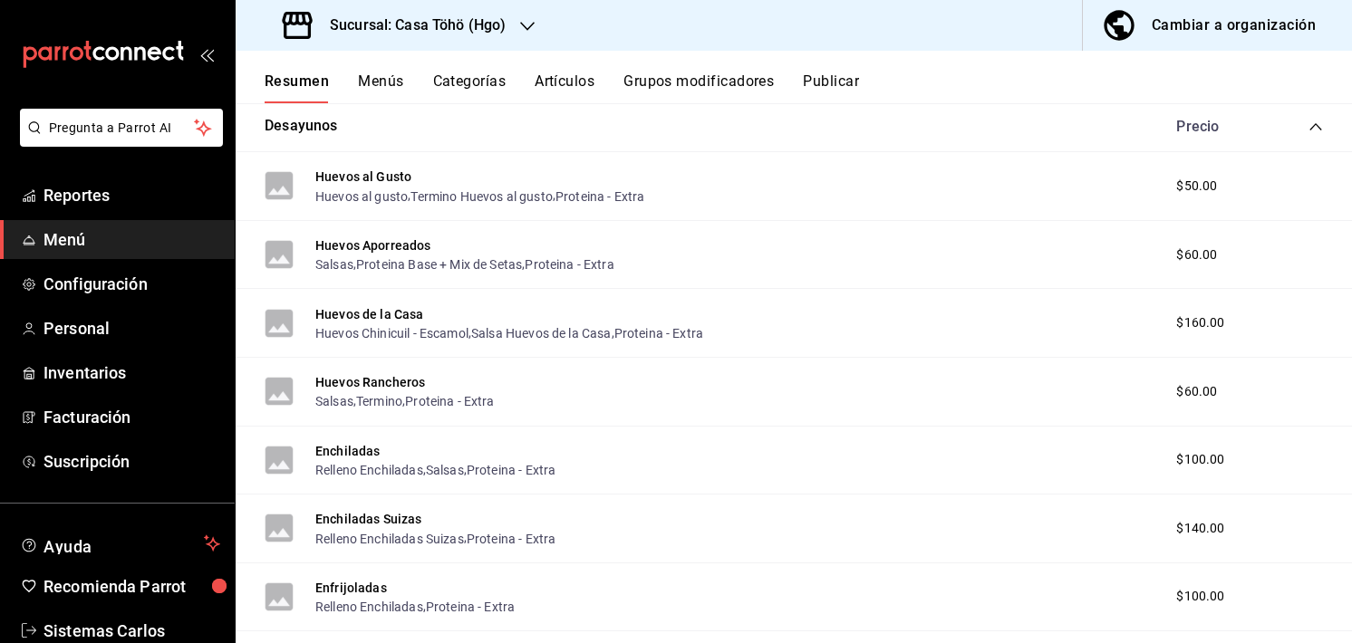
scroll to position [648, 0]
drag, startPoint x: 1218, startPoint y: 321, endPoint x: 1169, endPoint y: 321, distance: 48.0
click at [1169, 321] on div "$160.00" at bounding box center [1216, 322] width 116 height 19
drag, startPoint x: 1197, startPoint y: 389, endPoint x: 1175, endPoint y: 390, distance: 21.8
click at [1176, 390] on span "$60.00" at bounding box center [1196, 390] width 41 height 19
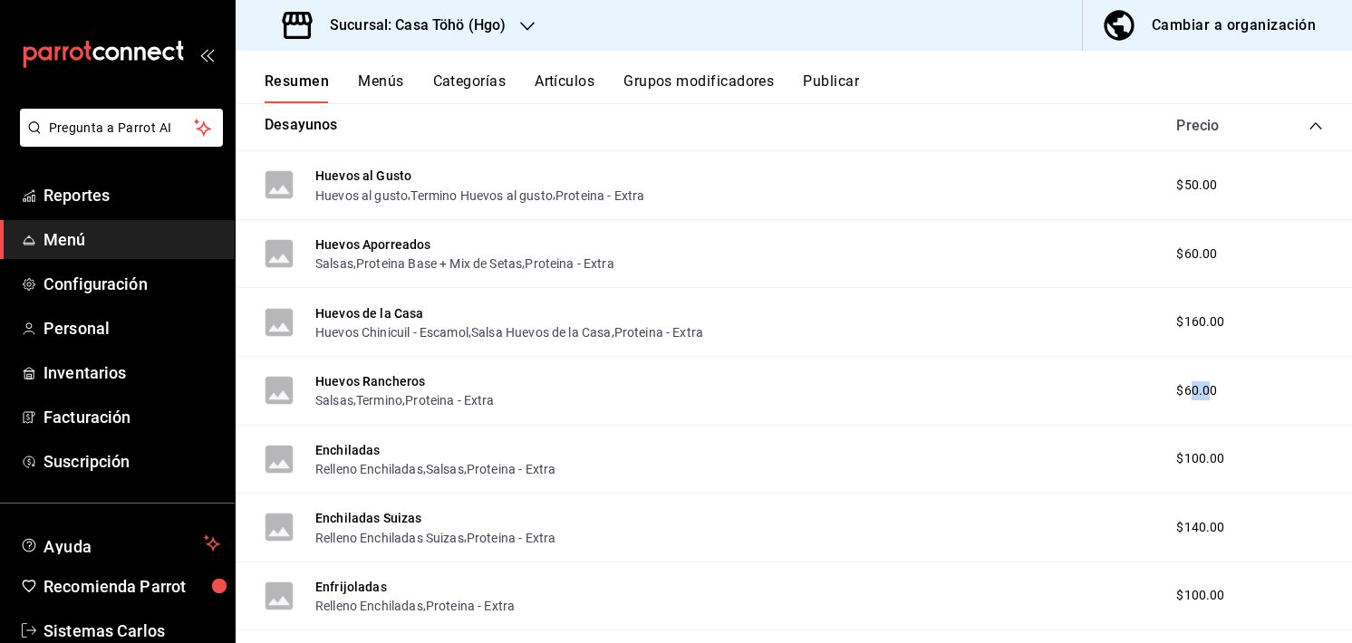
scroll to position [656, 0]
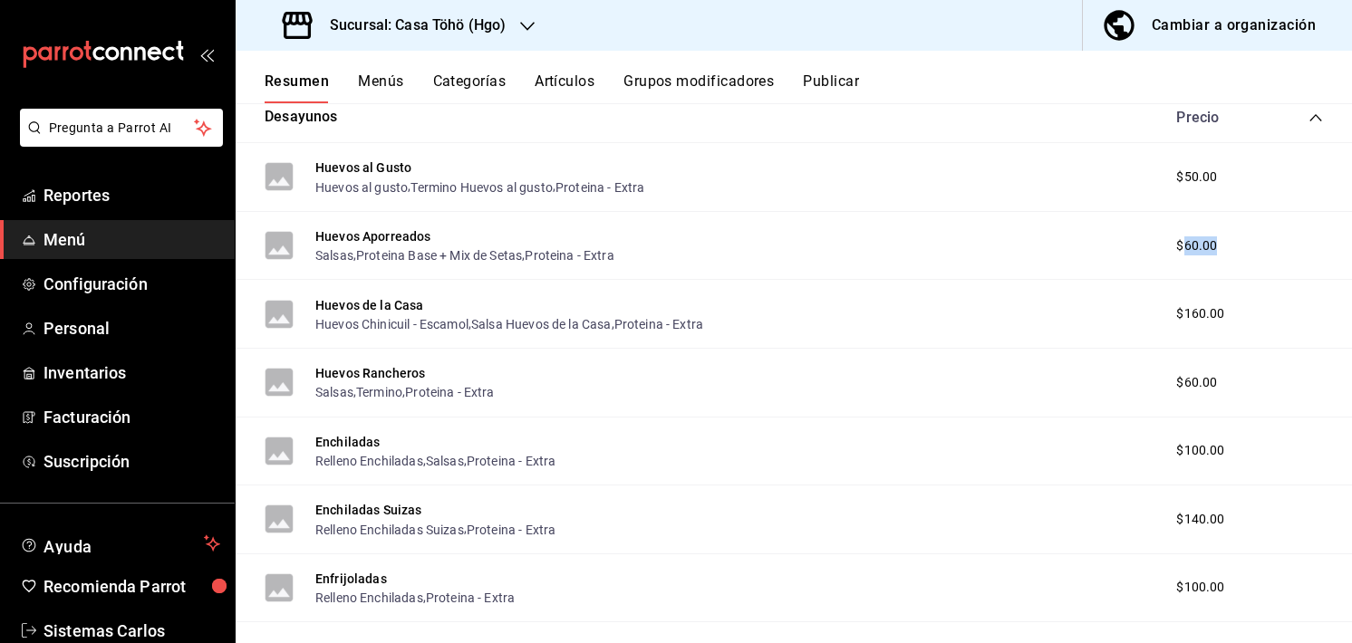
drag, startPoint x: 1218, startPoint y: 238, endPoint x: 1171, endPoint y: 244, distance: 47.4
click at [1171, 244] on div "$60.00" at bounding box center [1216, 245] width 116 height 19
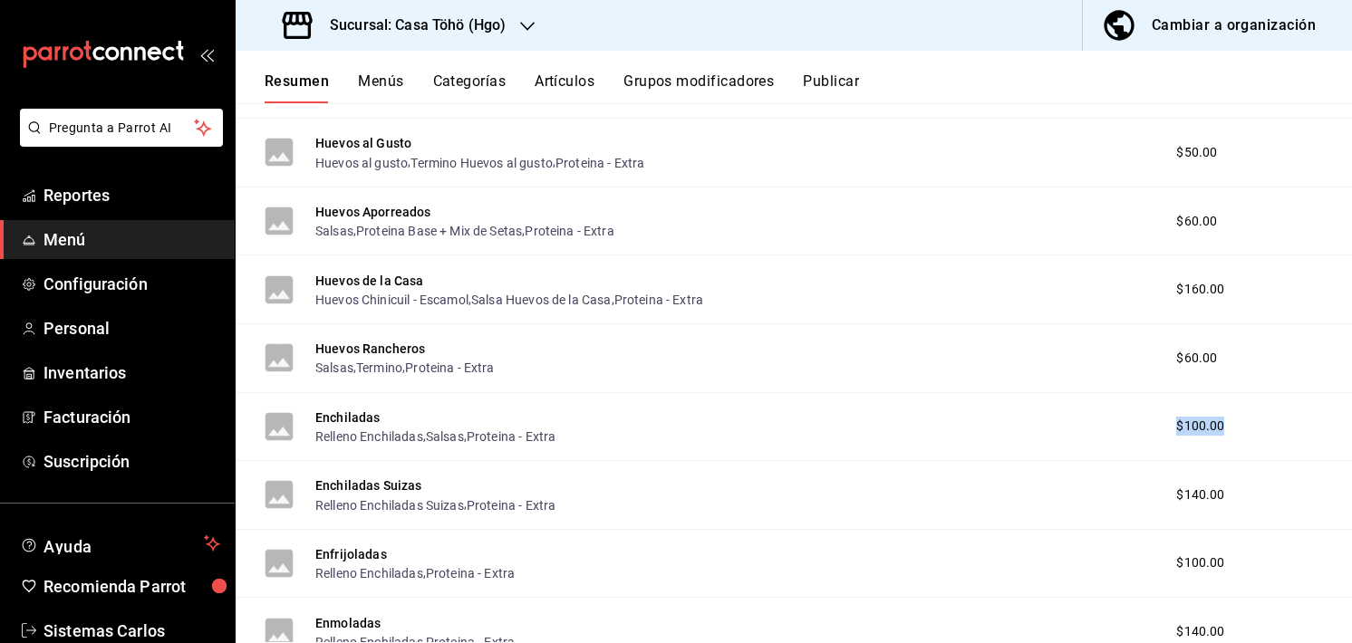
drag, startPoint x: 1236, startPoint y: 425, endPoint x: 1160, endPoint y: 423, distance: 76.1
click at [1160, 423] on div "$100.00" at bounding box center [1216, 426] width 116 height 19
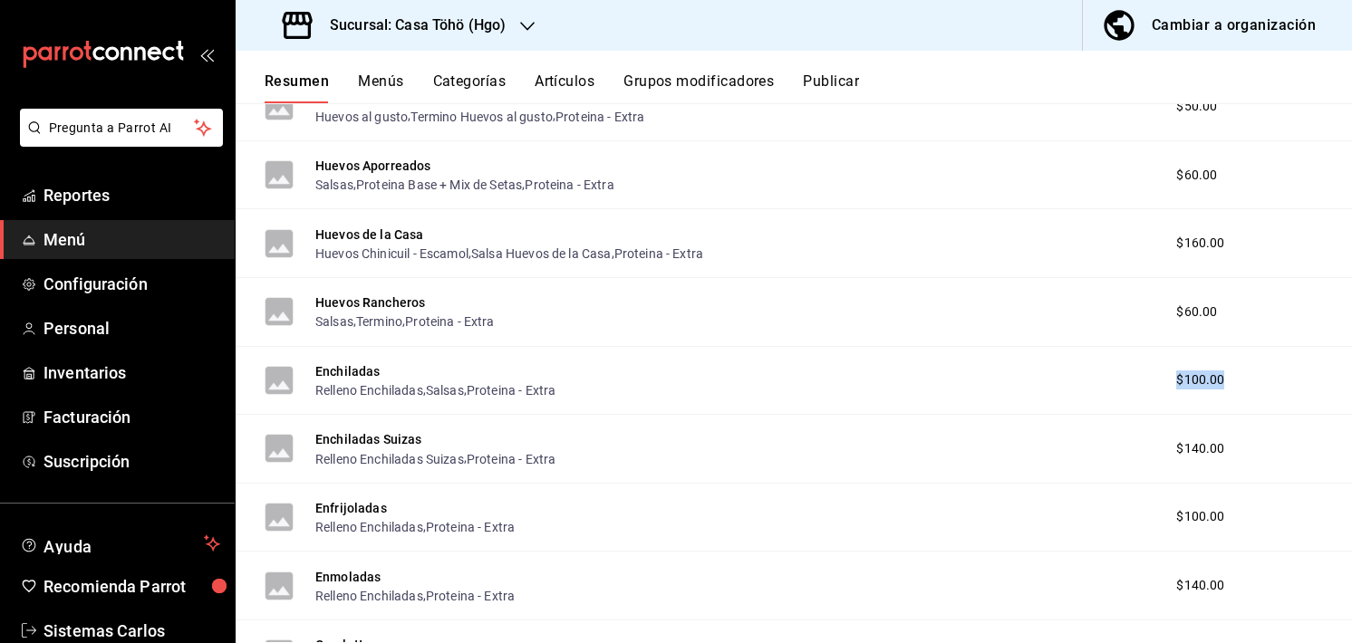
scroll to position [725, 0]
drag, startPoint x: 1218, startPoint y: 522, endPoint x: 1165, endPoint y: 529, distance: 53.0
click at [1165, 528] on div "$100.00" at bounding box center [1216, 518] width 116 height 19
drag, startPoint x: 1216, startPoint y: 591, endPoint x: 1164, endPoint y: 594, distance: 51.8
click at [1164, 594] on div "$140.00" at bounding box center [1216, 587] width 116 height 19
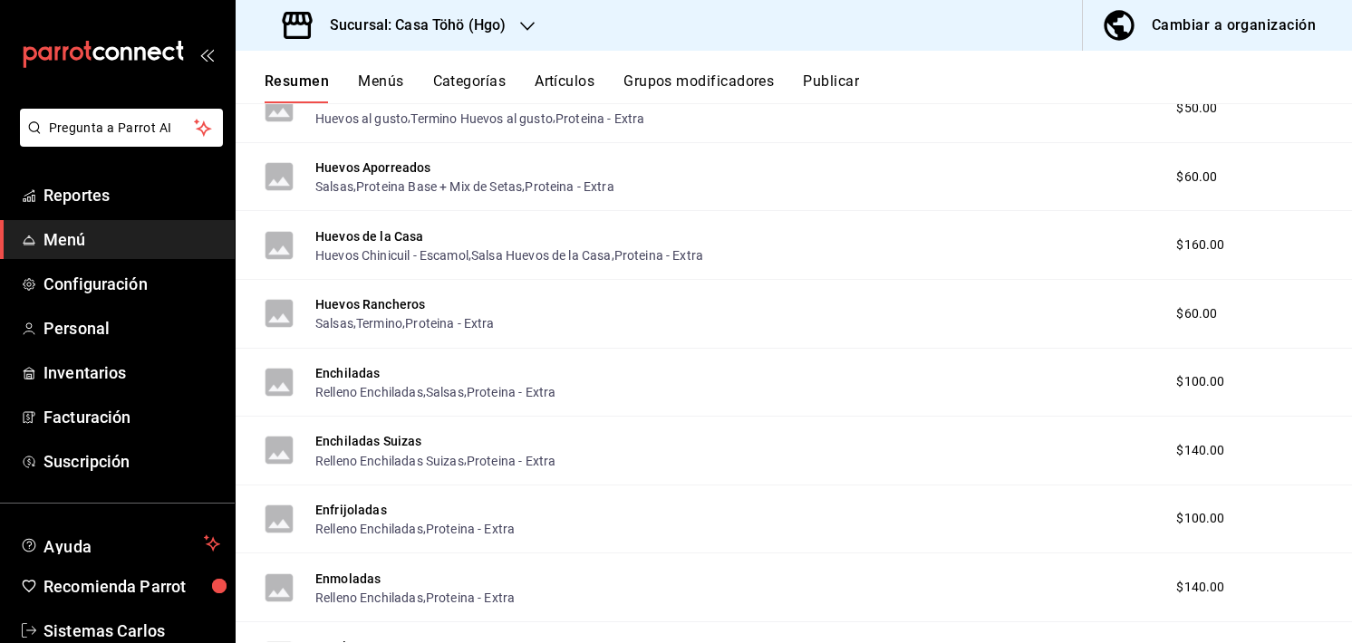
click at [1243, 400] on div "Enchiladas Relleno Enchiladas , Salsas , Proteina - Extra $100.00" at bounding box center [794, 383] width 1116 height 69
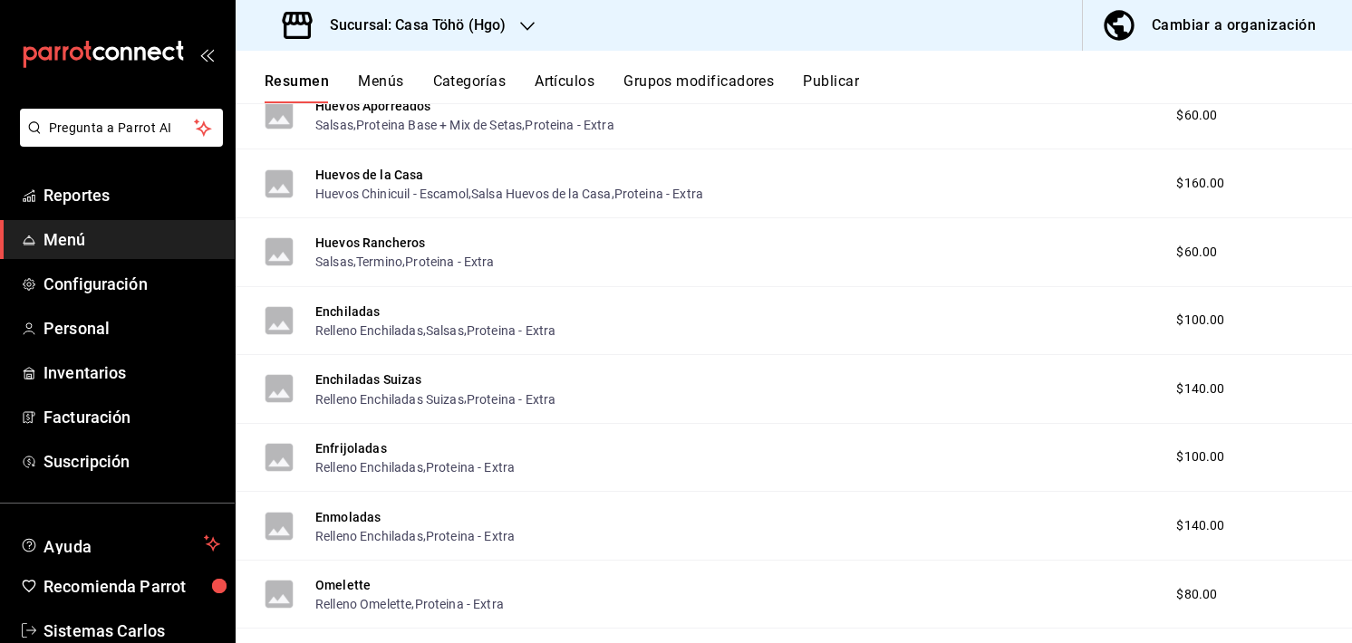
scroll to position [794, 0]
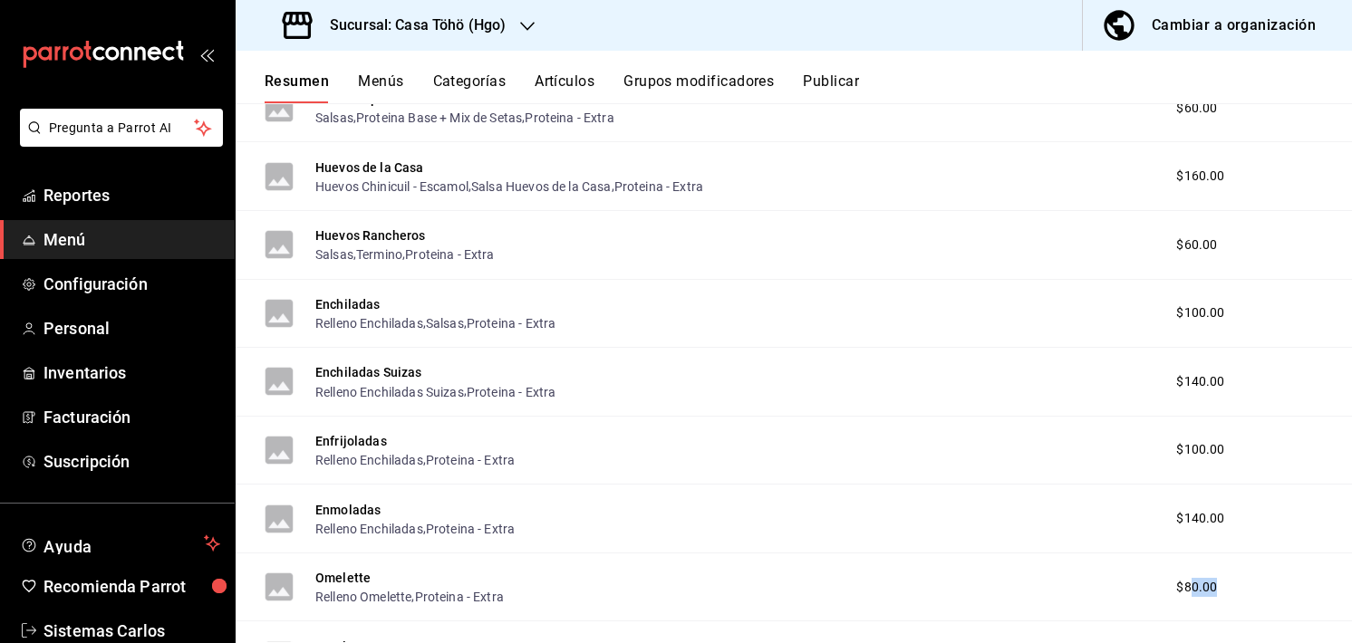
drag, startPoint x: 1204, startPoint y: 584, endPoint x: 1177, endPoint y: 585, distance: 27.2
click at [1177, 585] on div "$80.00" at bounding box center [1216, 587] width 116 height 19
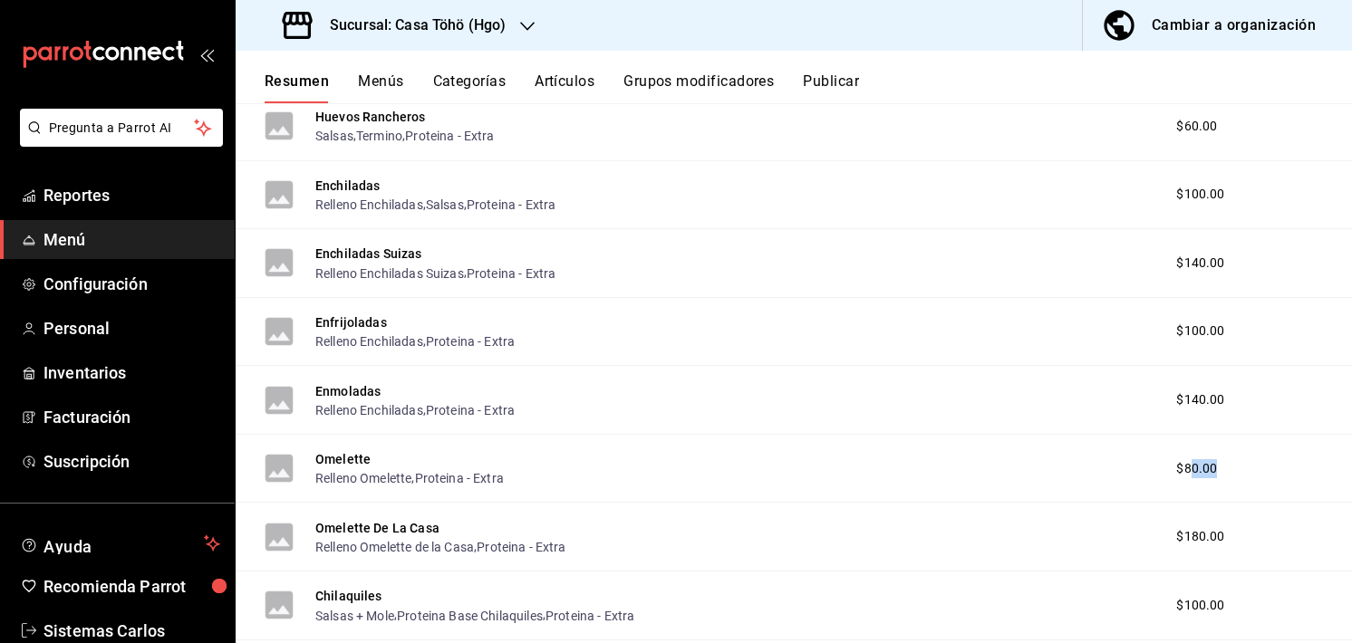
scroll to position [958, 0]
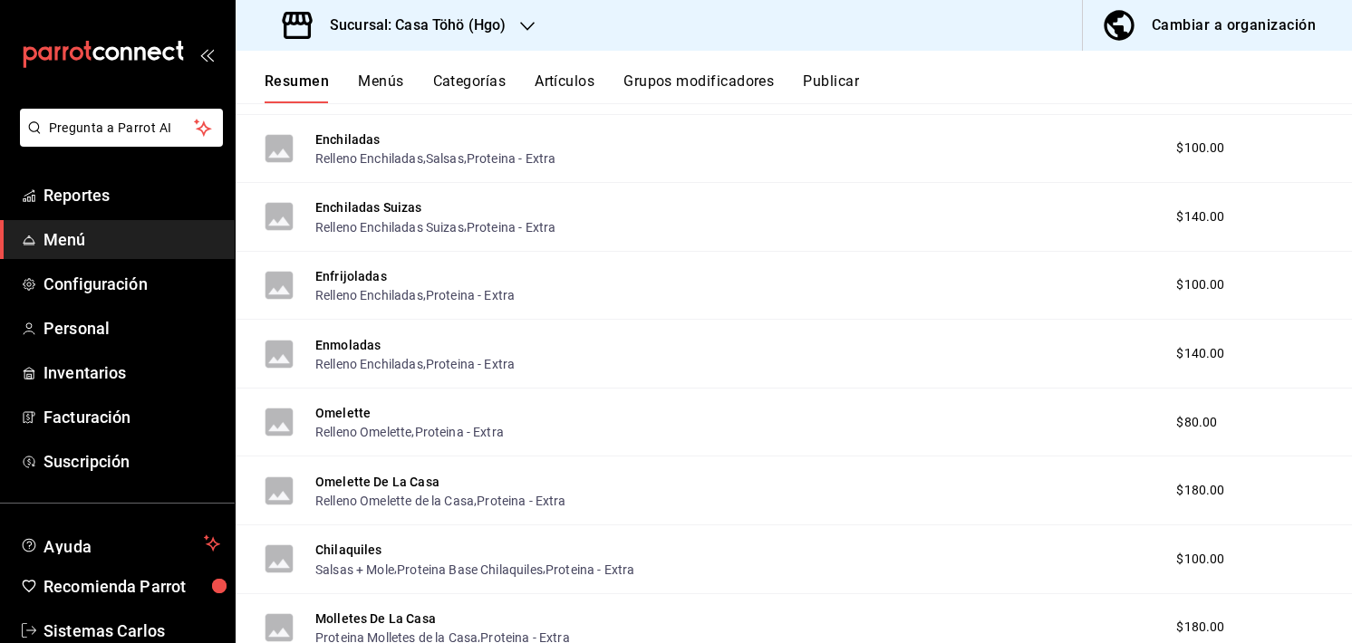
click at [1208, 553] on span "$100.00" at bounding box center [1200, 559] width 48 height 19
drag, startPoint x: 1213, startPoint y: 555, endPoint x: 1159, endPoint y: 567, distance: 55.6
click at [1159, 567] on div "$100.00" at bounding box center [1216, 559] width 116 height 19
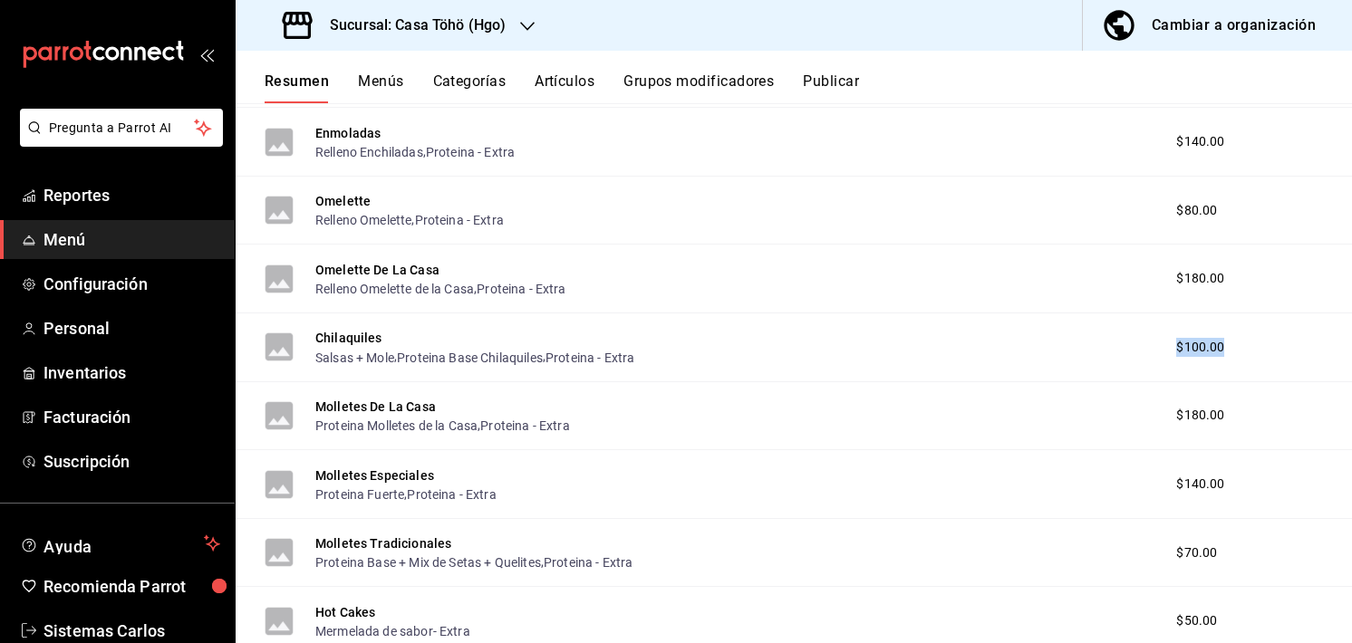
scroll to position [1170, 0]
drag, startPoint x: 1212, startPoint y: 545, endPoint x: 1175, endPoint y: 551, distance: 37.5
click at [1175, 551] on div "$70.00" at bounding box center [1216, 553] width 116 height 19
click at [1291, 476] on div "Molletes Especiales Proteina Fuerte , Proteina - Extra $140.00" at bounding box center [794, 484] width 1116 height 69
drag, startPoint x: 1219, startPoint y: 491, endPoint x: 1163, endPoint y: 491, distance: 56.2
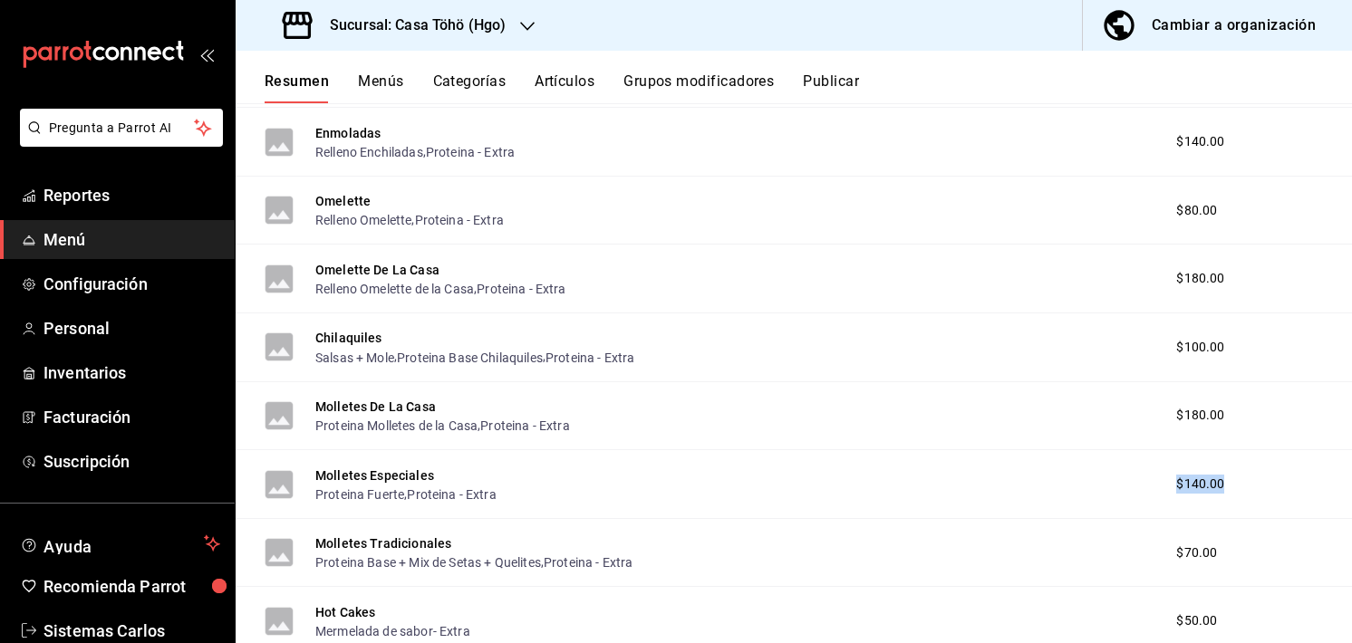
click at [1163, 491] on div "$140.00" at bounding box center [1216, 484] width 116 height 19
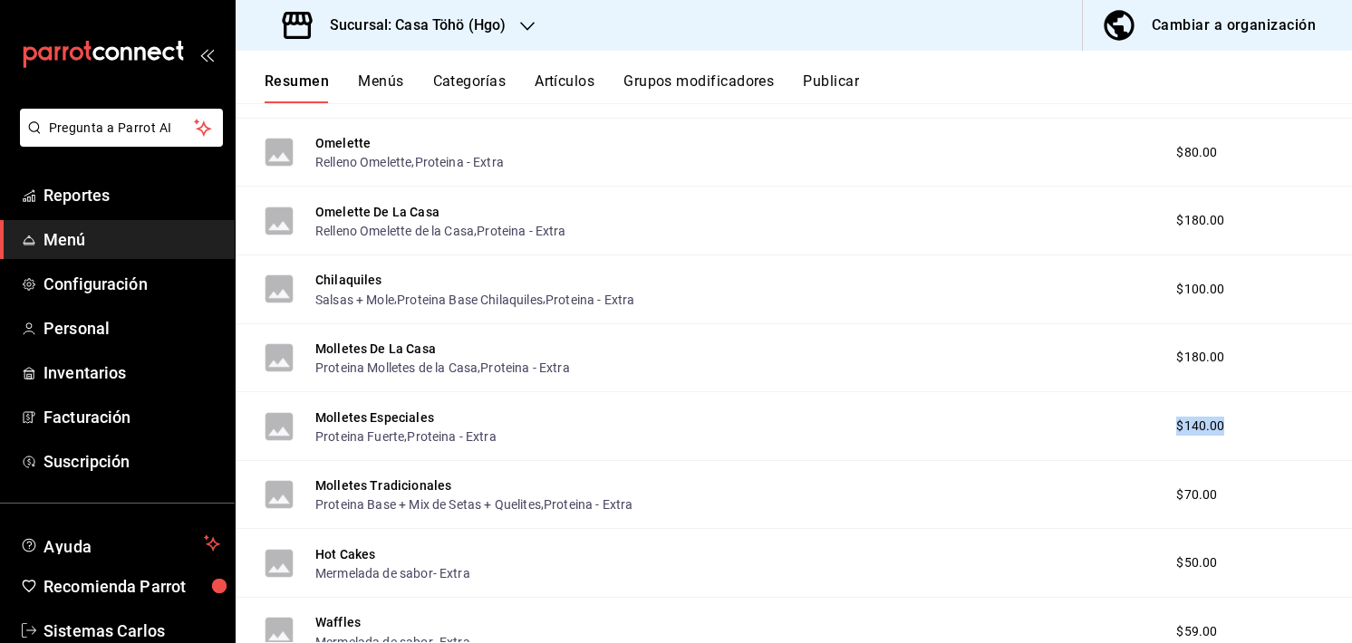
scroll to position [1228, 0]
drag, startPoint x: 1238, startPoint y: 358, endPoint x: 1164, endPoint y: 358, distance: 74.3
click at [1164, 358] on div "$180.00" at bounding box center [1216, 357] width 116 height 19
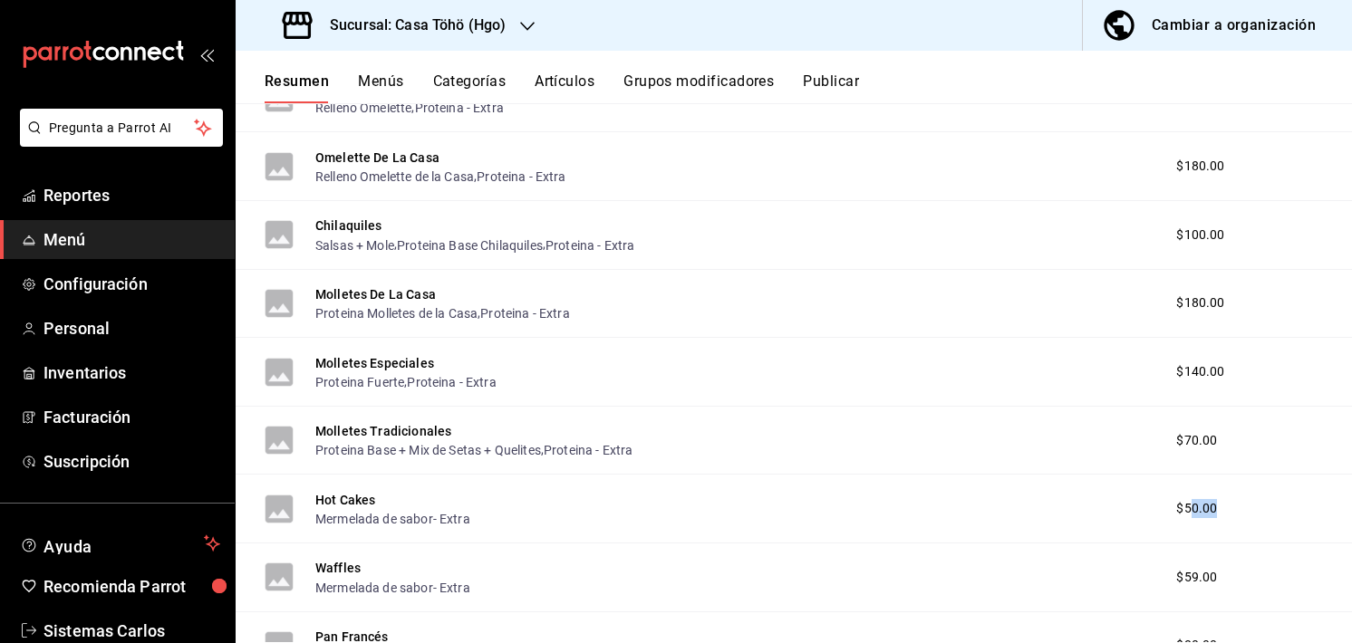
drag, startPoint x: 1225, startPoint y: 513, endPoint x: 1177, endPoint y: 515, distance: 48.0
click at [1177, 515] on div "$50.00" at bounding box center [1216, 508] width 116 height 19
click at [1191, 548] on div "Waffles Mermelada de sabor- Extra $59.00" at bounding box center [794, 578] width 1116 height 69
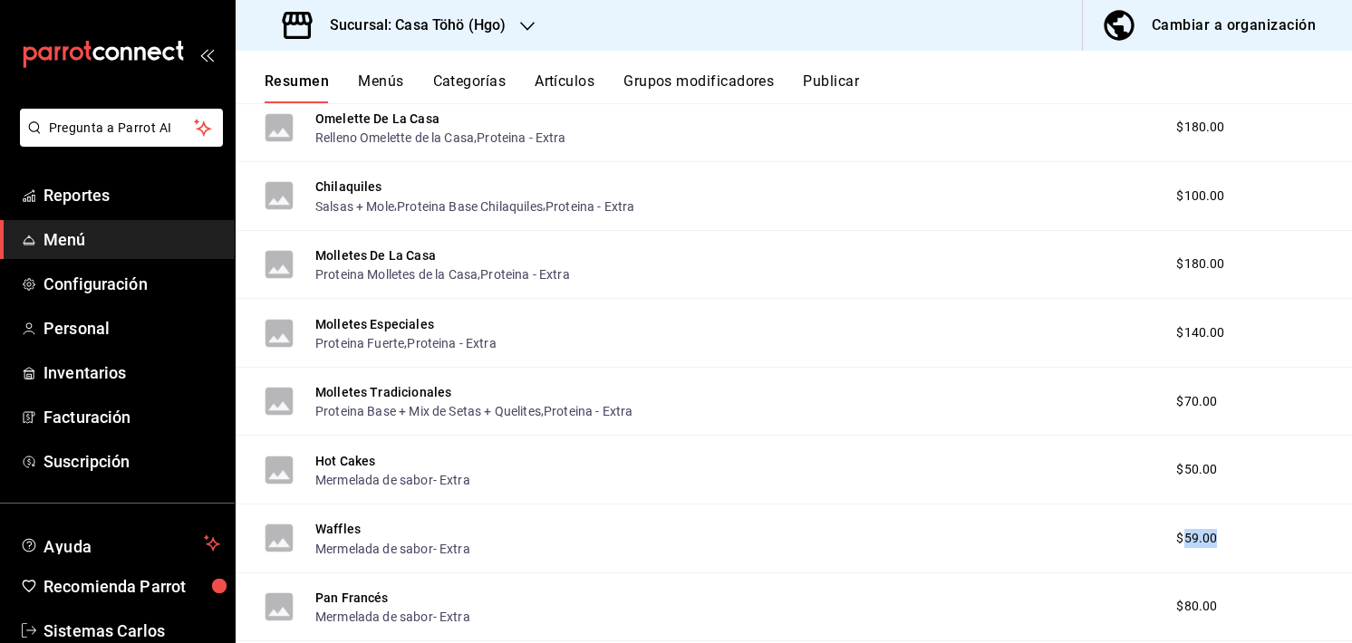
drag, startPoint x: 1213, startPoint y: 542, endPoint x: 1169, endPoint y: 548, distance: 44.8
click at [1169, 548] on div "$59.00" at bounding box center [1216, 538] width 116 height 19
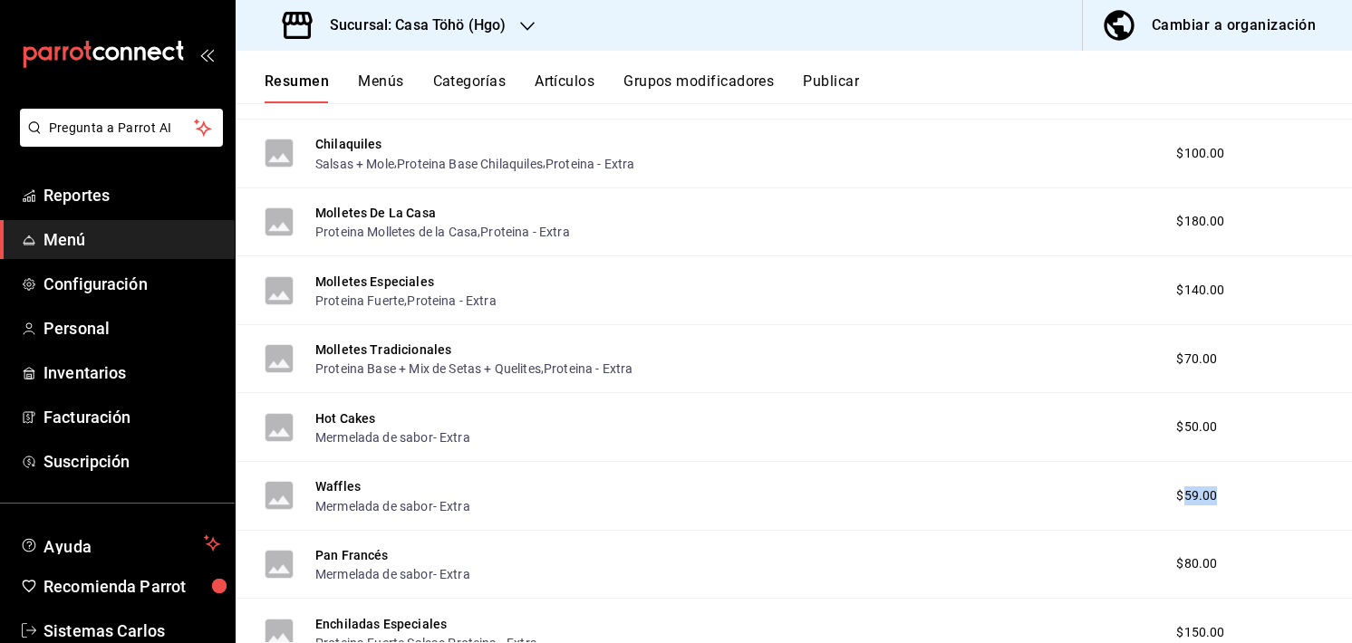
scroll to position [1366, 0]
drag, startPoint x: 1210, startPoint y: 557, endPoint x: 1167, endPoint y: 556, distance: 43.5
click at [1167, 556] on div "$80.00" at bounding box center [1216, 562] width 116 height 19
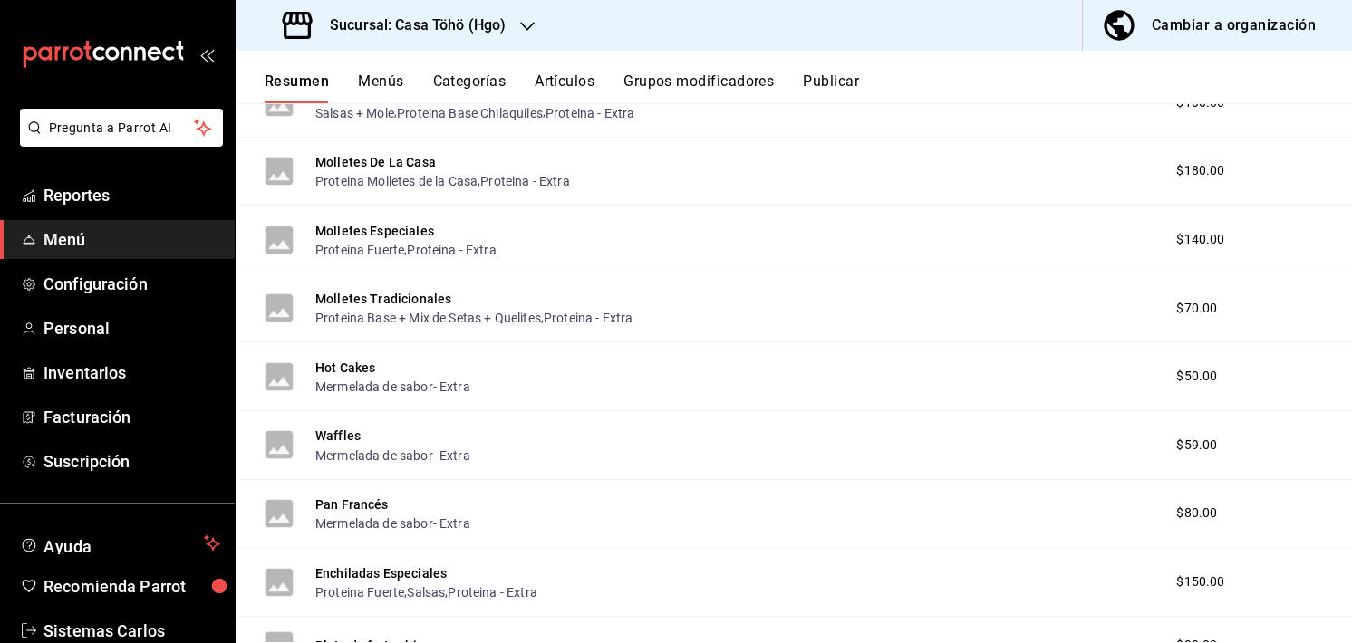
click at [1209, 581] on span "$150.00" at bounding box center [1200, 582] width 48 height 19
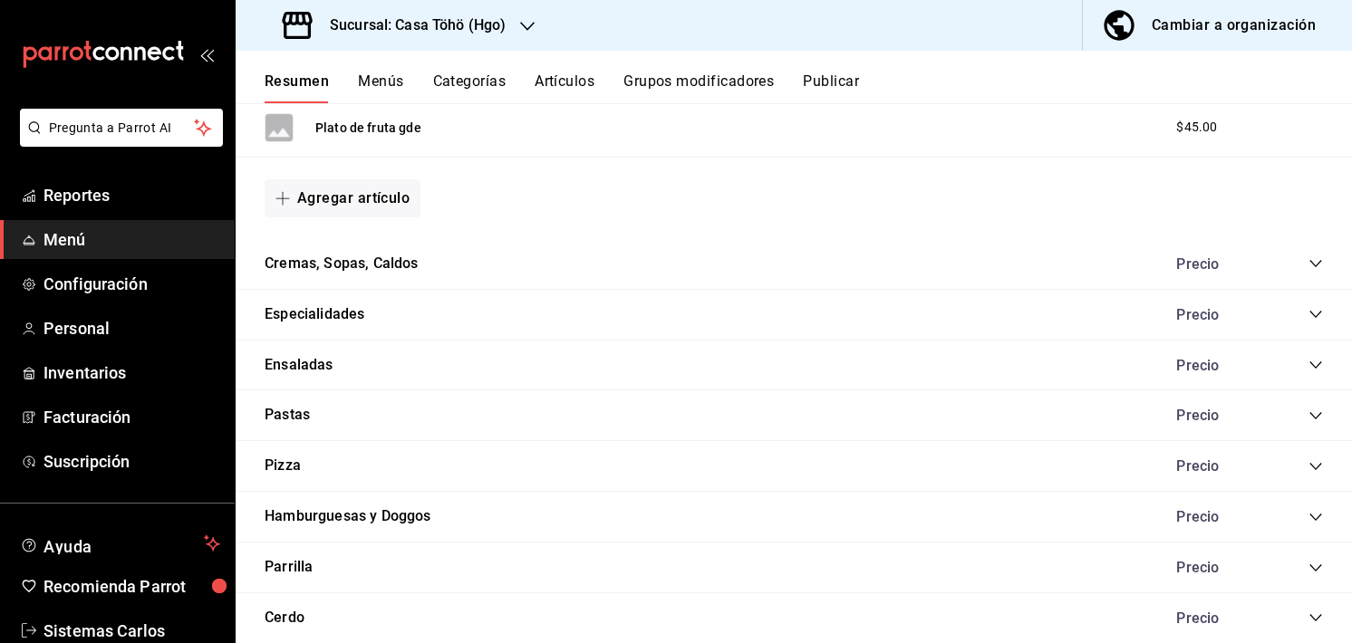
scroll to position [2003, 0]
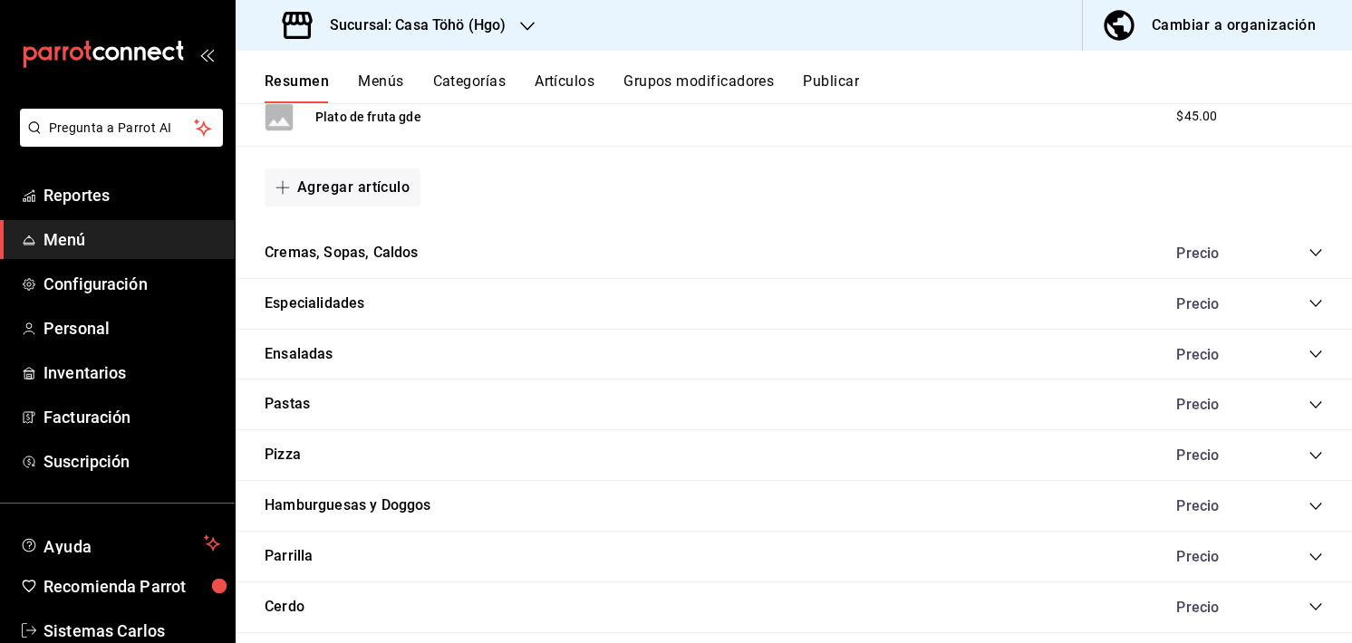
click at [1308, 354] on icon "collapse-category-row" at bounding box center [1315, 354] width 14 height 14
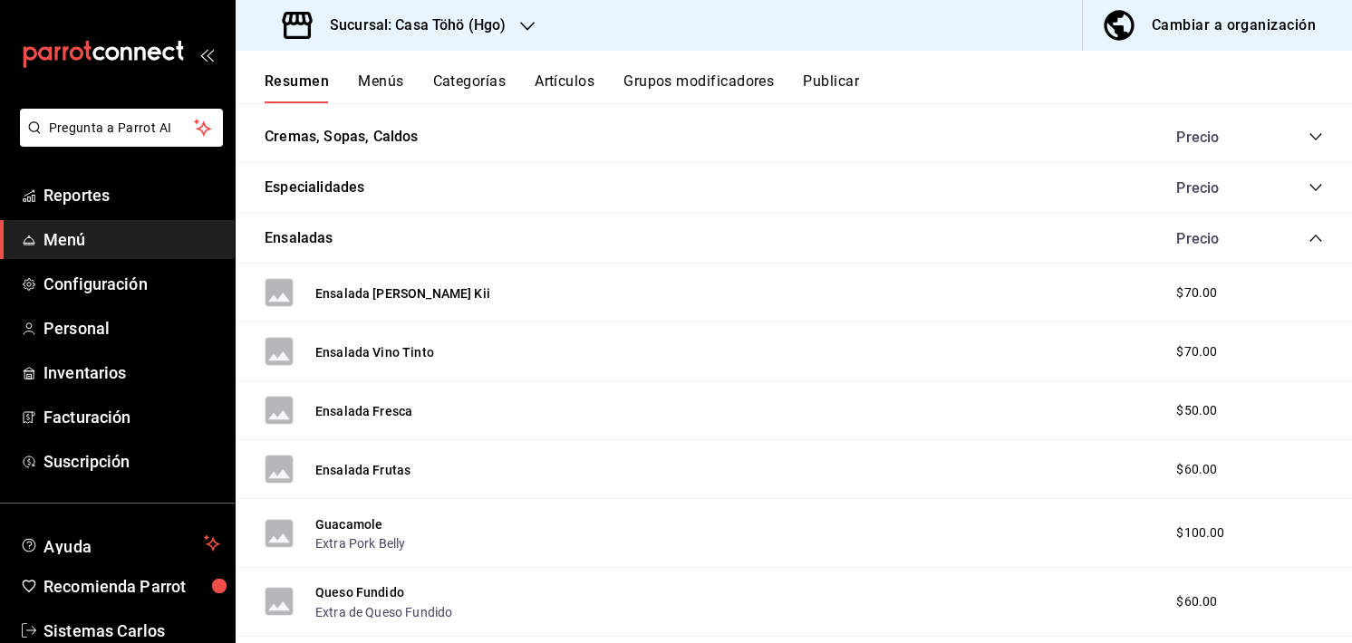
scroll to position [2119, 0]
drag, startPoint x: 1196, startPoint y: 298, endPoint x: 1172, endPoint y: 295, distance: 23.7
click at [1176, 295] on span "$70.00" at bounding box center [1196, 293] width 41 height 19
drag, startPoint x: 1221, startPoint y: 339, endPoint x: 1167, endPoint y: 342, distance: 54.4
click at [1167, 342] on div "Ensalada Vino Tinto $70.00" at bounding box center [794, 351] width 1116 height 59
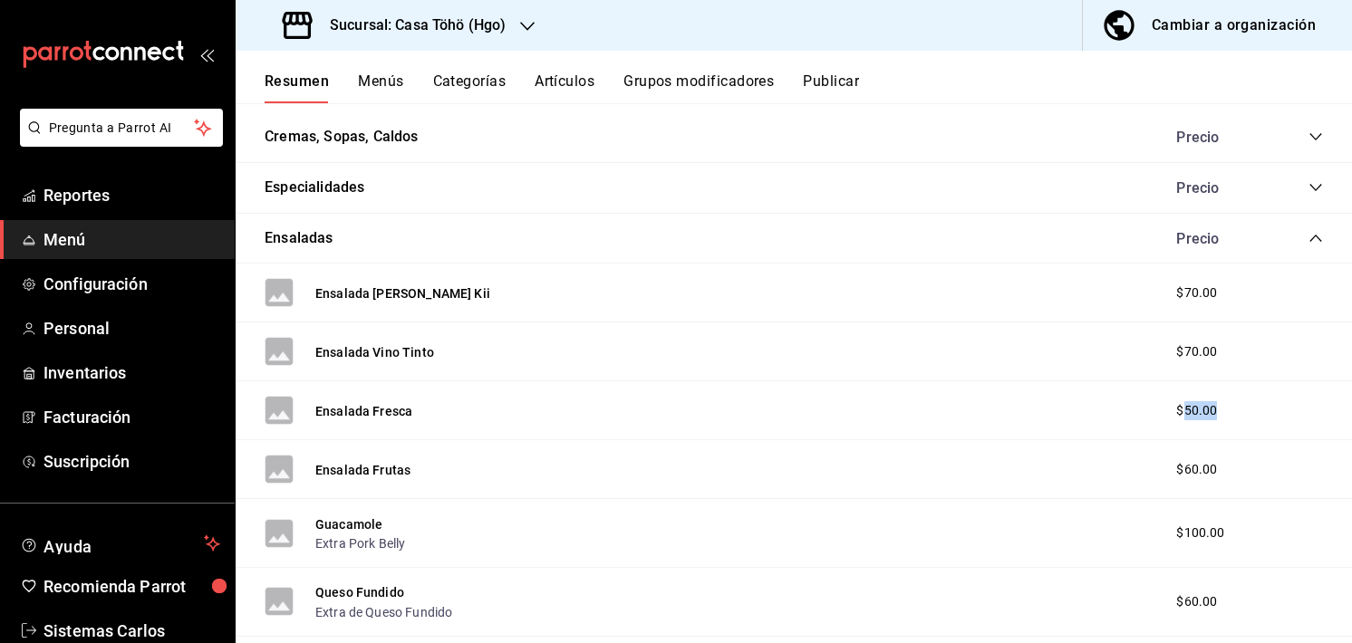
drag, startPoint x: 1215, startPoint y: 412, endPoint x: 1172, endPoint y: 416, distance: 42.7
click at [1172, 416] on div "$50.00" at bounding box center [1216, 410] width 116 height 19
drag, startPoint x: 1203, startPoint y: 472, endPoint x: 1169, endPoint y: 476, distance: 33.8
click at [1169, 476] on div "$60.00" at bounding box center [1216, 469] width 116 height 19
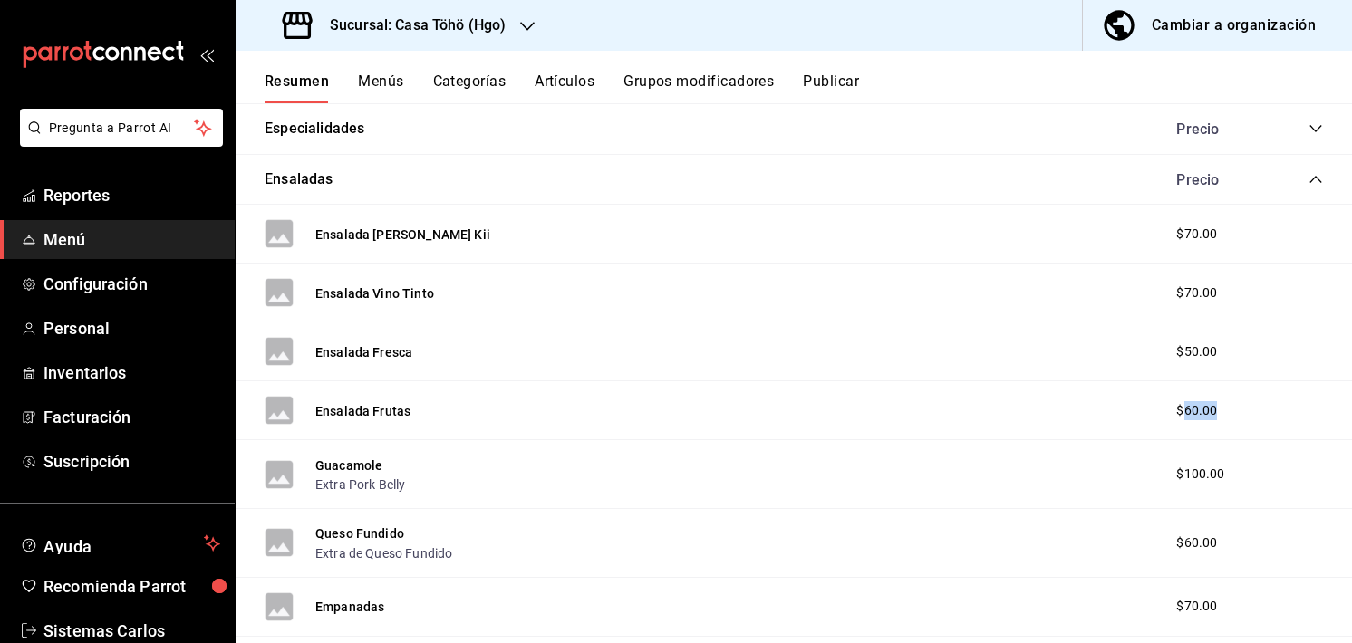
scroll to position [2178, 0]
drag, startPoint x: 1199, startPoint y: 546, endPoint x: 1164, endPoint y: 547, distance: 35.3
click at [1176, 547] on span "$60.00" at bounding box center [1196, 543] width 41 height 19
click at [1195, 548] on span "$60.00" at bounding box center [1196, 543] width 41 height 19
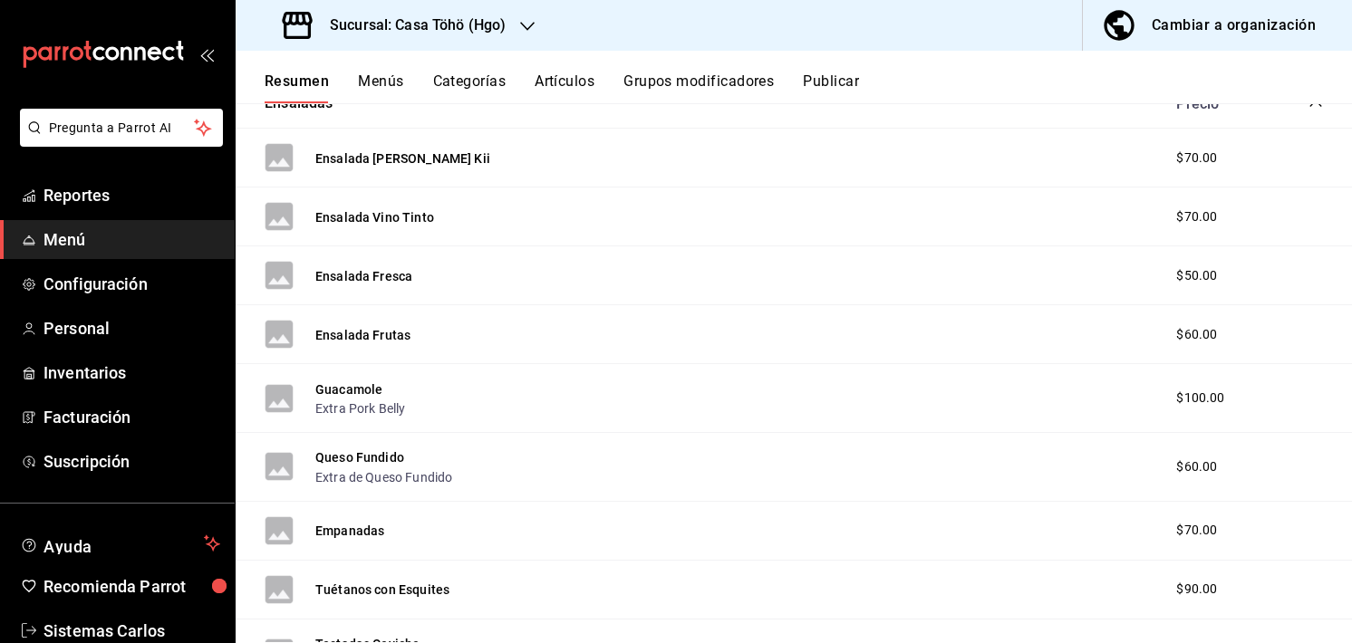
scroll to position [2278, 0]
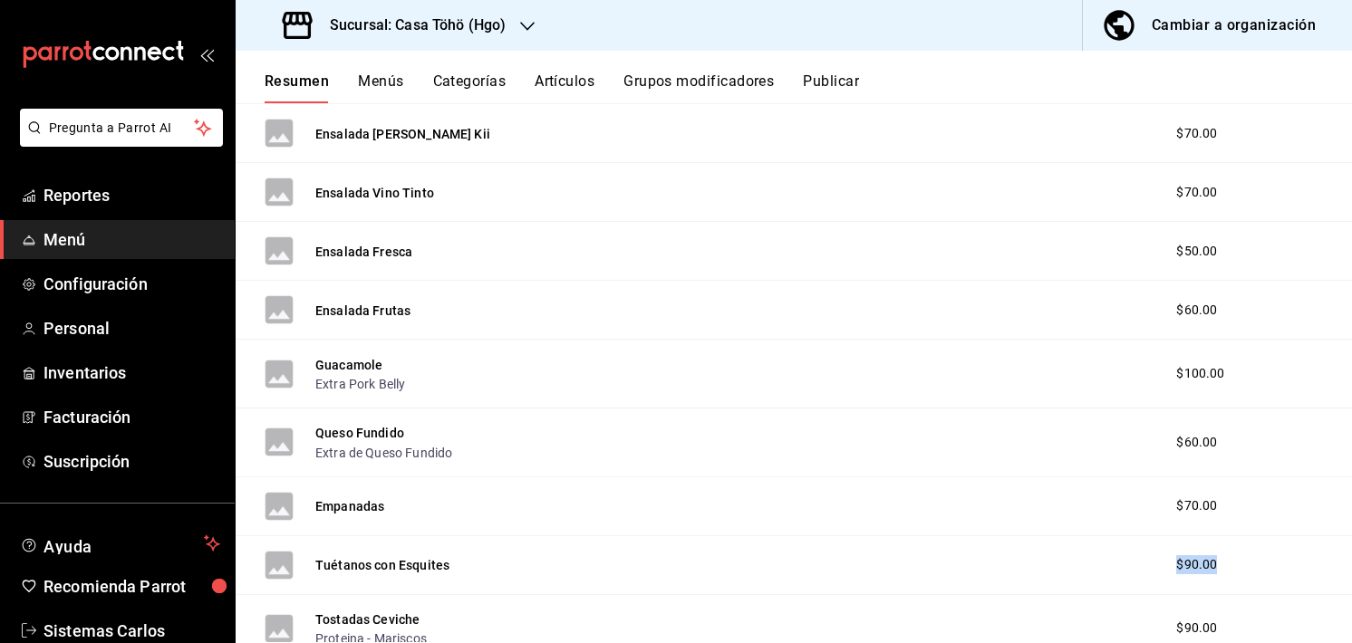
drag, startPoint x: 1203, startPoint y: 566, endPoint x: 1152, endPoint y: 567, distance: 50.7
click at [1158, 567] on div "$90.00" at bounding box center [1216, 564] width 116 height 19
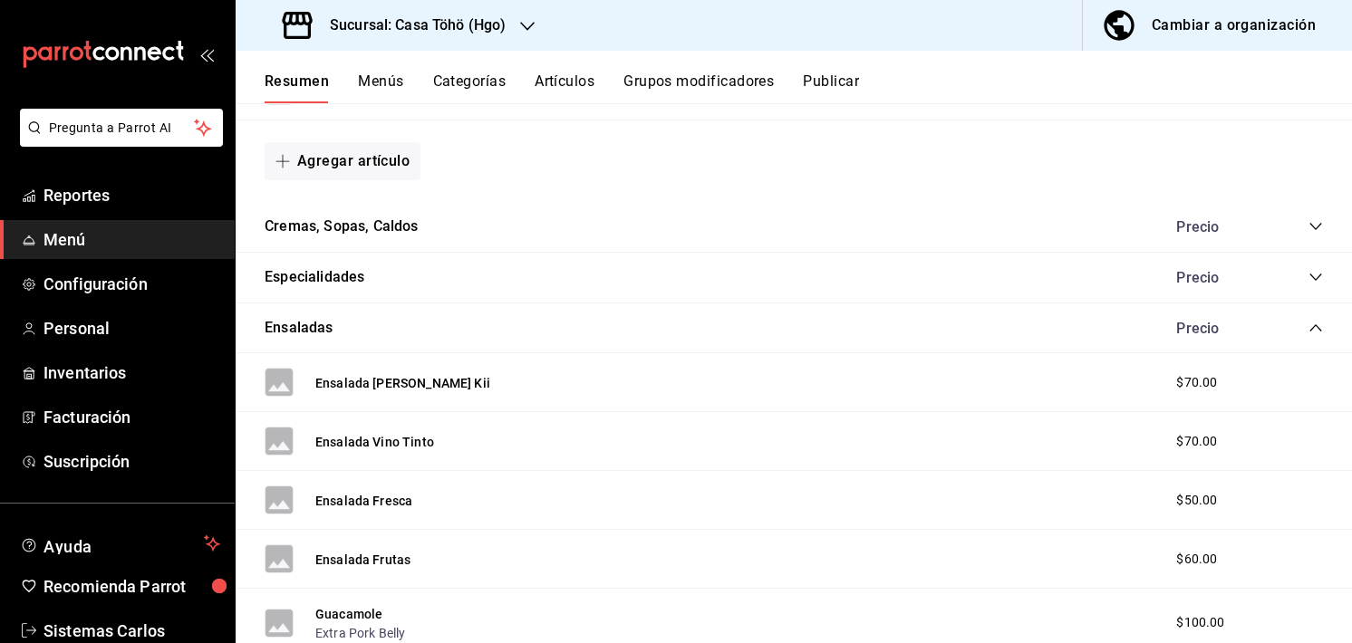
scroll to position [2028, 0]
drag, startPoint x: 1309, startPoint y: 218, endPoint x: 1302, endPoint y: 226, distance: 10.2
click at [1302, 226] on div "Cremas, Sopas, Caldos Precio" at bounding box center [794, 228] width 1116 height 51
click at [1308, 226] on icon "collapse-category-row" at bounding box center [1315, 227] width 14 height 14
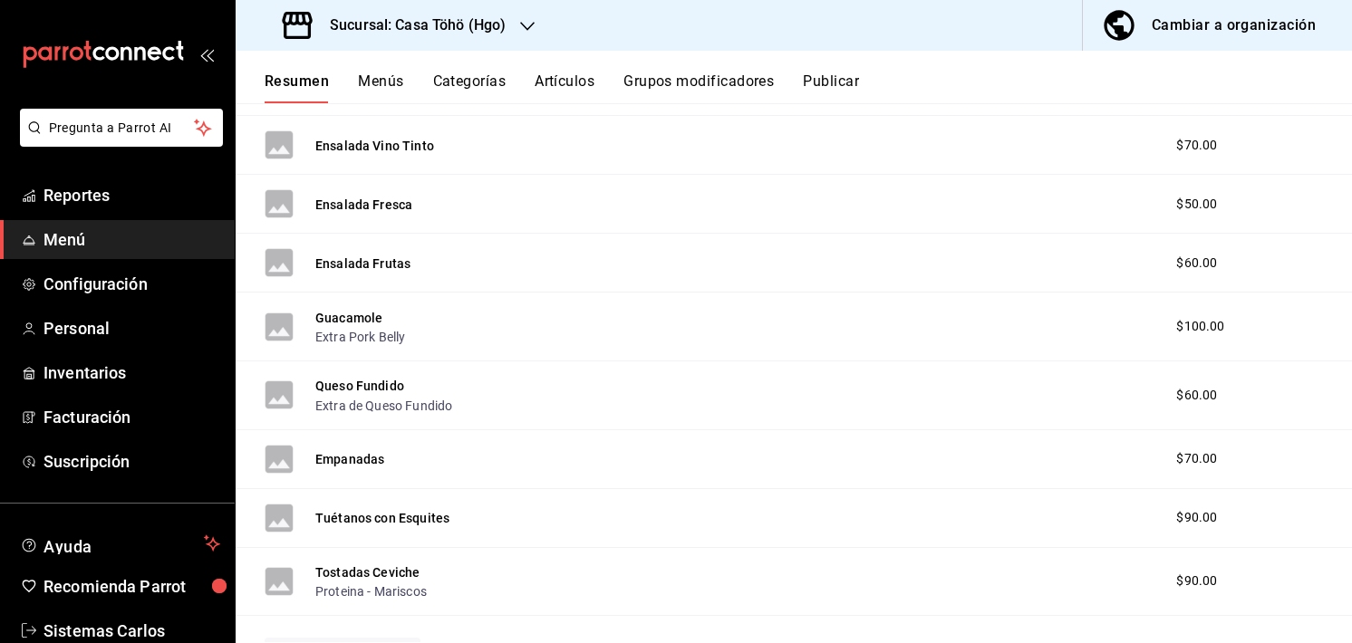
scroll to position [2700, 0]
drag, startPoint x: 1219, startPoint y: 323, endPoint x: 1169, endPoint y: 323, distance: 49.8
click at [1169, 323] on div "$100.00" at bounding box center [1216, 328] width 116 height 19
drag, startPoint x: 342, startPoint y: 313, endPoint x: 543, endPoint y: 327, distance: 200.7
click at [342, 313] on button "Guacamole" at bounding box center [348, 320] width 67 height 18
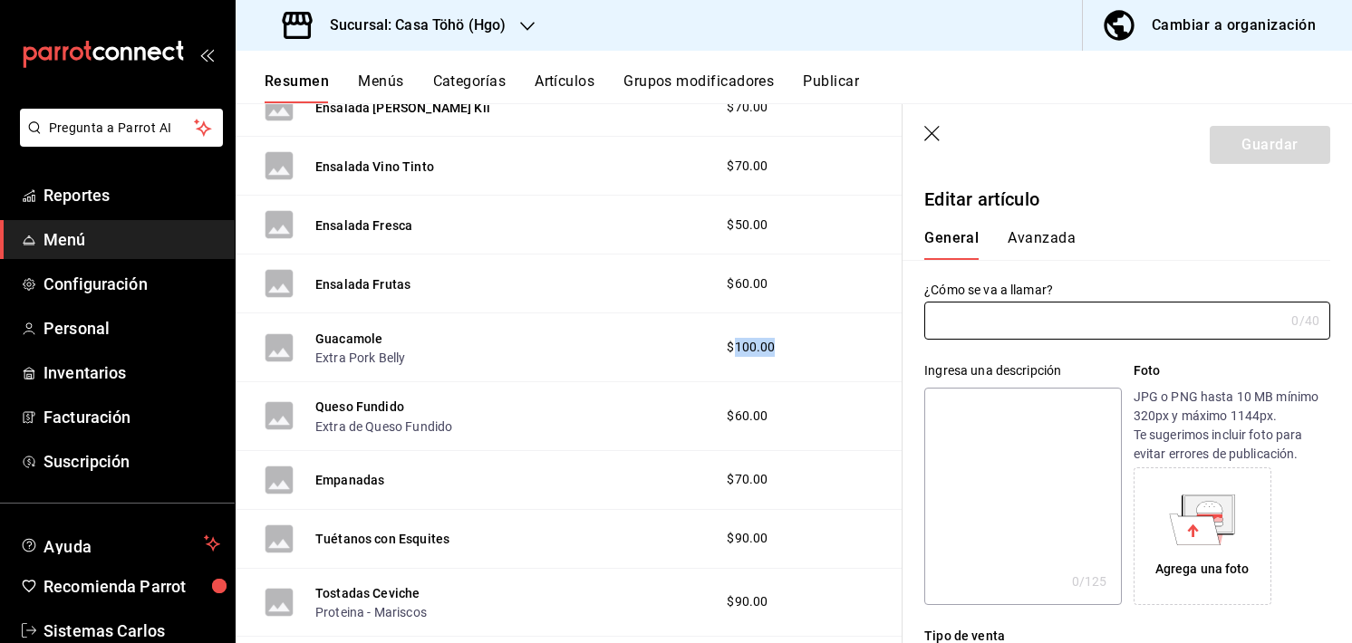
type input "Guacamole"
type textarea "200g de un tradicional guacamole con pico de gallo"
type textarea "x"
type input "AR-1752078764618"
type textarea "x"
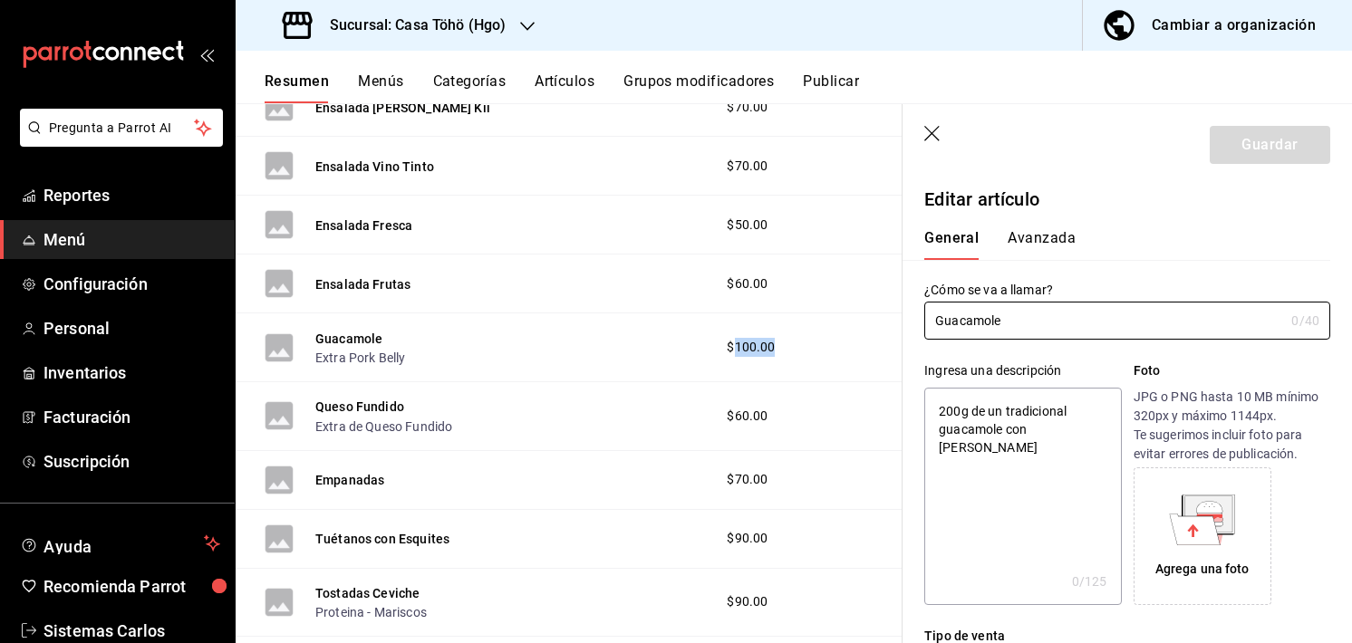
type input "$100.00"
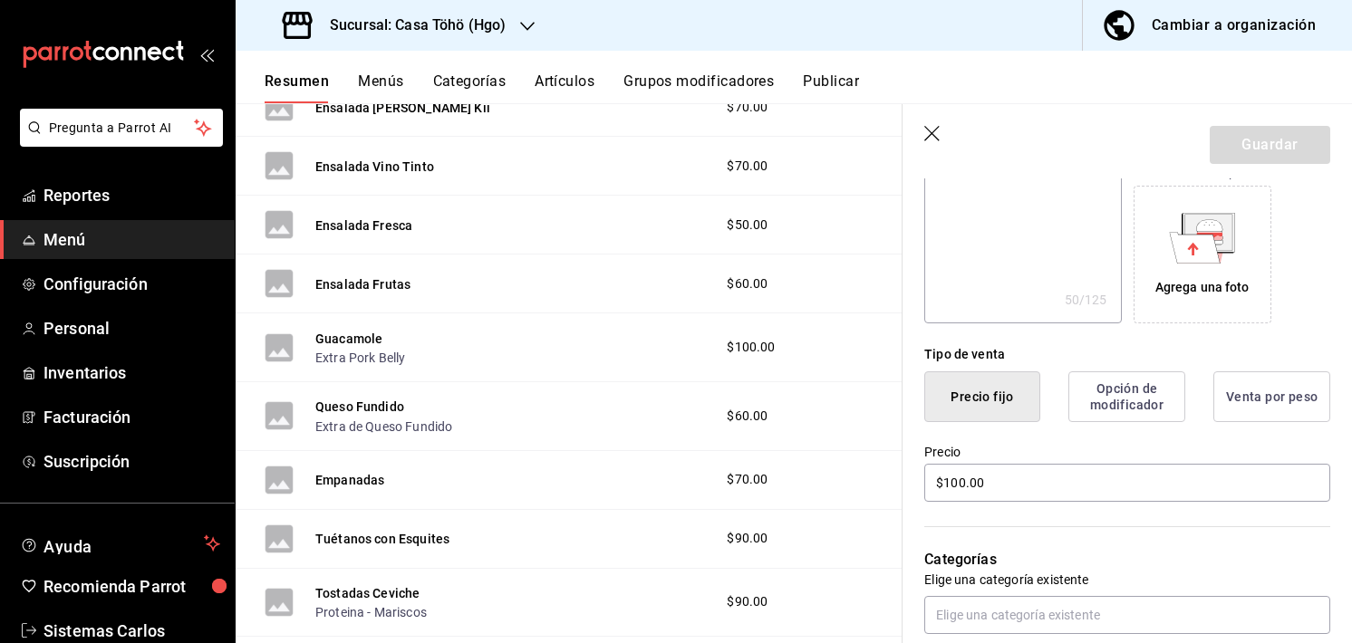
type textarea "x"
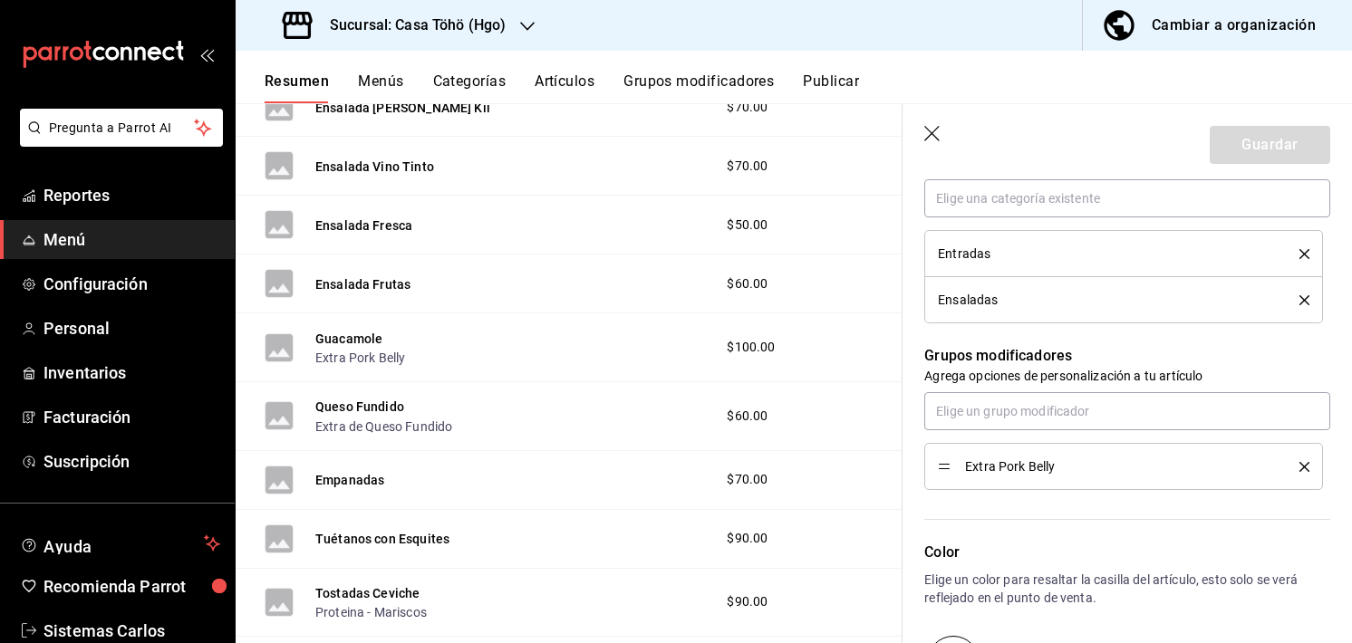
scroll to position [765, 0]
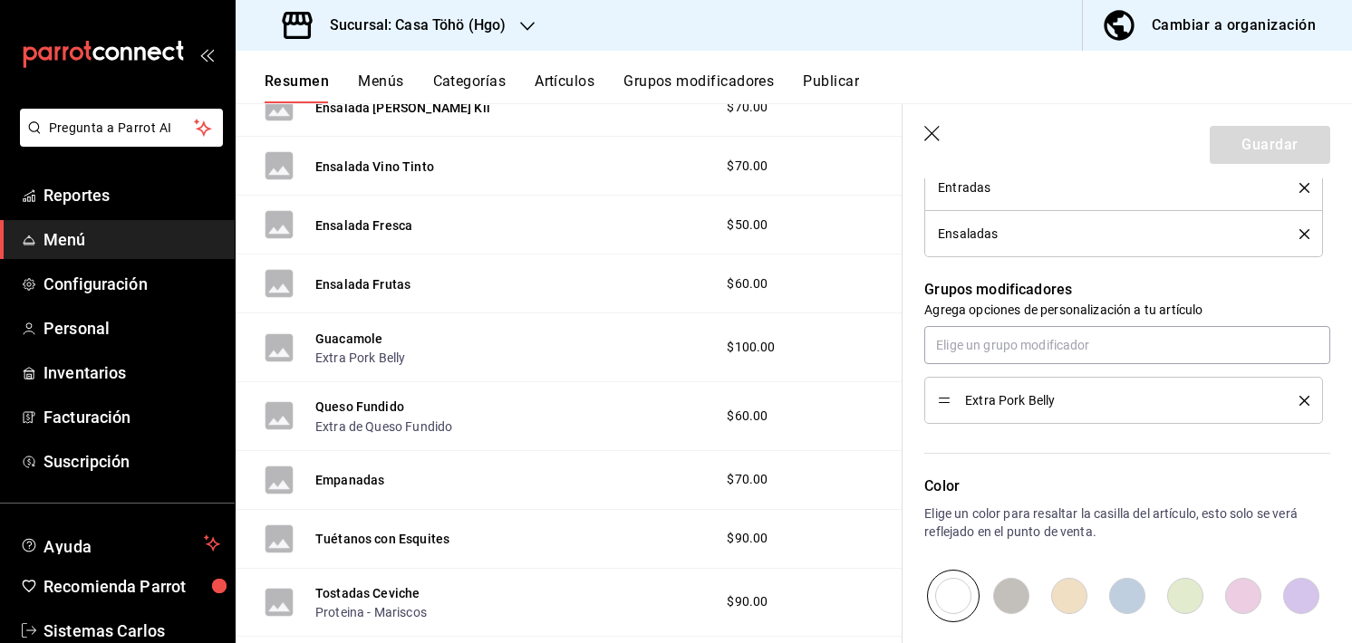
click at [1029, 396] on span "Extra Pork Belly" at bounding box center [1118, 400] width 307 height 13
click at [935, 139] on icon "button" at bounding box center [933, 135] width 18 height 18
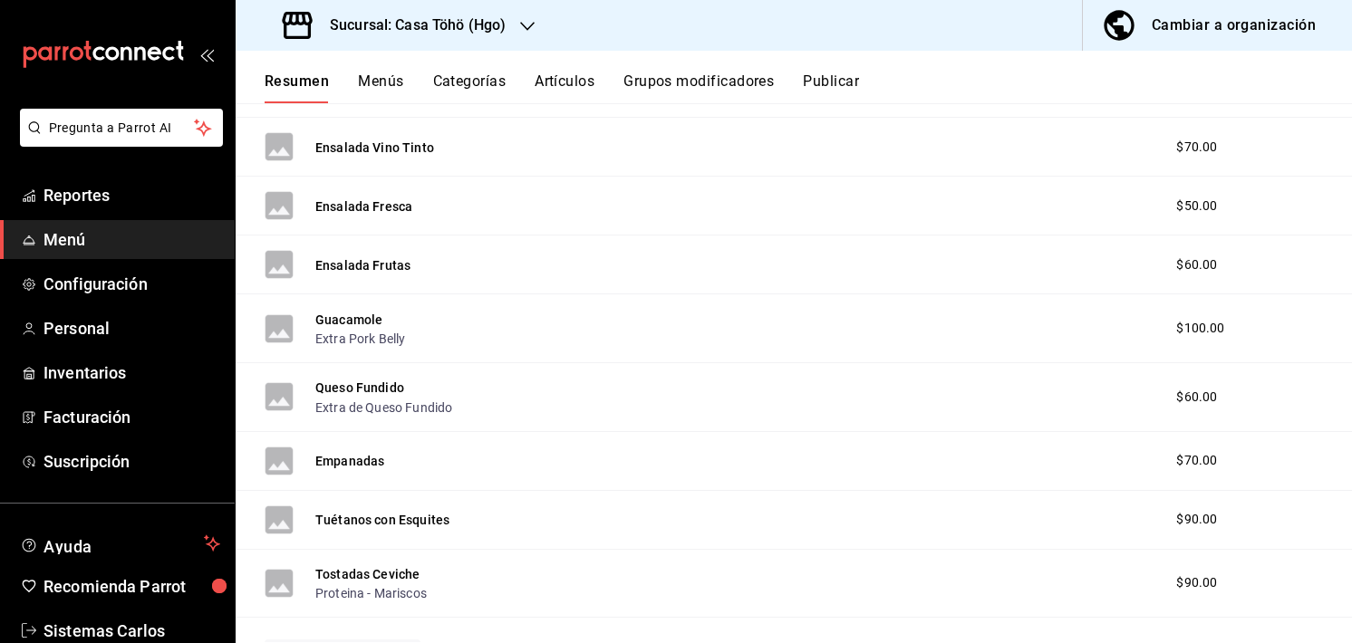
drag, startPoint x: 680, startPoint y: 73, endPoint x: 599, endPoint y: 34, distance: 90.8
click at [599, 34] on div "Sucursal: Casa Töhö (Hgo) Cambiar a organización" at bounding box center [794, 25] width 1116 height 51
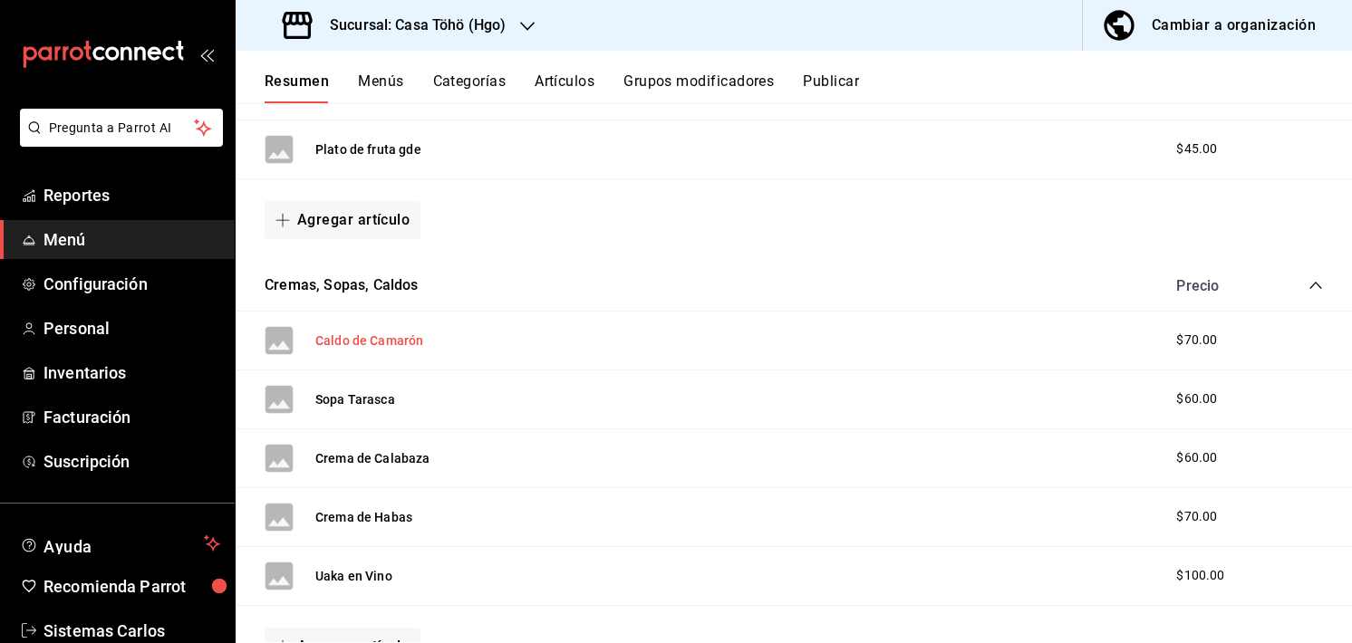
scroll to position [1992, 0]
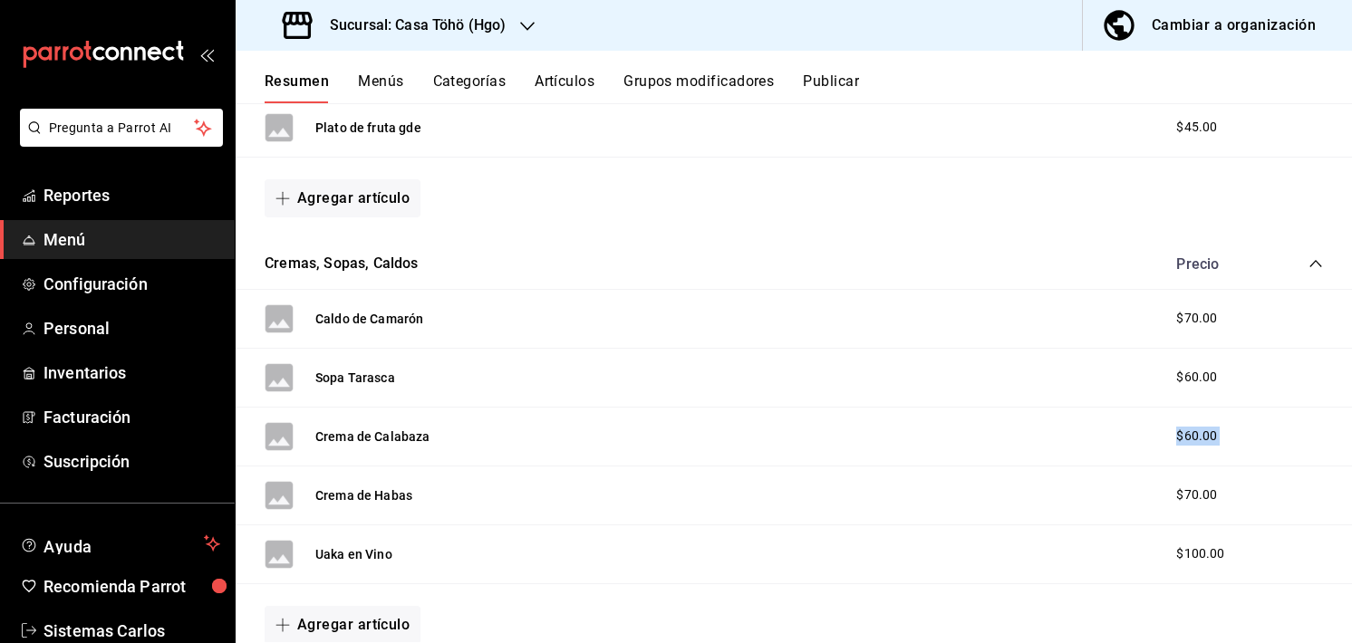
drag, startPoint x: 438, startPoint y: 438, endPoint x: 523, endPoint y: 501, distance: 105.4
click at [523, 501] on div "Caldo de Camarón $70.00 Sopa Tarasca $60.00 Crema de Calabaza $60.00 Crema de H…" at bounding box center [794, 478] width 1116 height 376
click at [523, 501] on div "Crema de Habas $70.00" at bounding box center [794, 496] width 1116 height 59
drag, startPoint x: 406, startPoint y: 556, endPoint x: 486, endPoint y: 555, distance: 79.7
click at [486, 555] on div "Uaka en Vino $100.00" at bounding box center [794, 554] width 1116 height 59
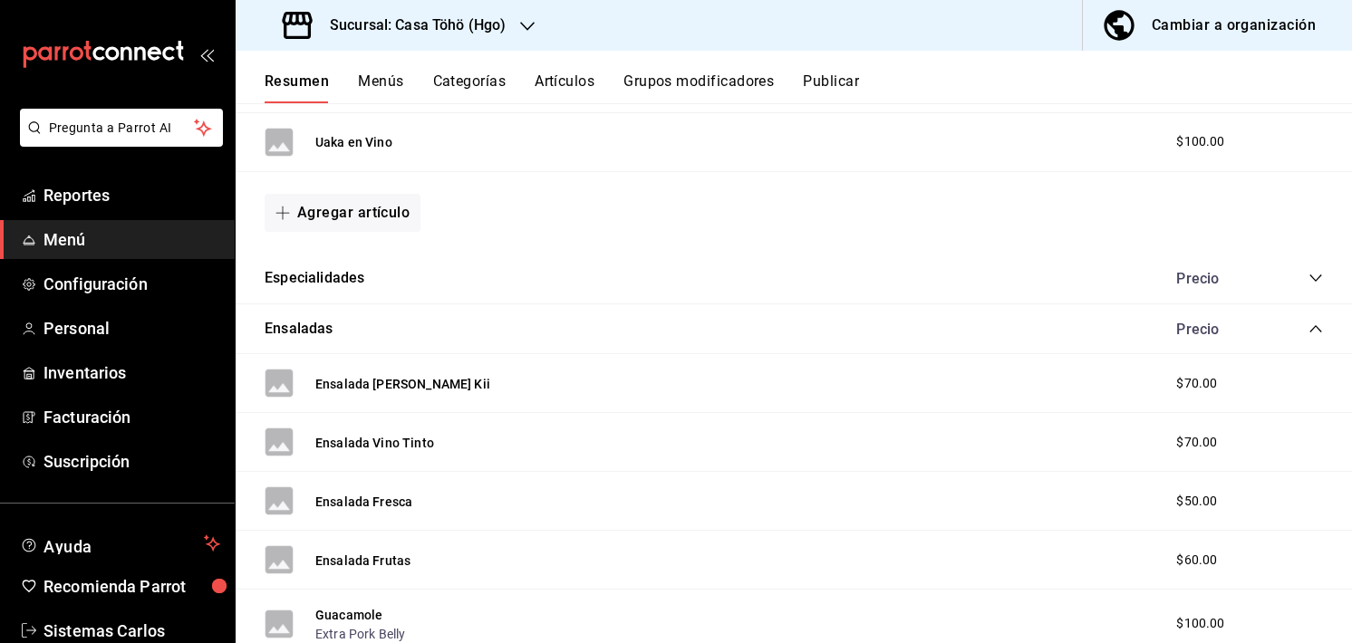
scroll to position [2424, 0]
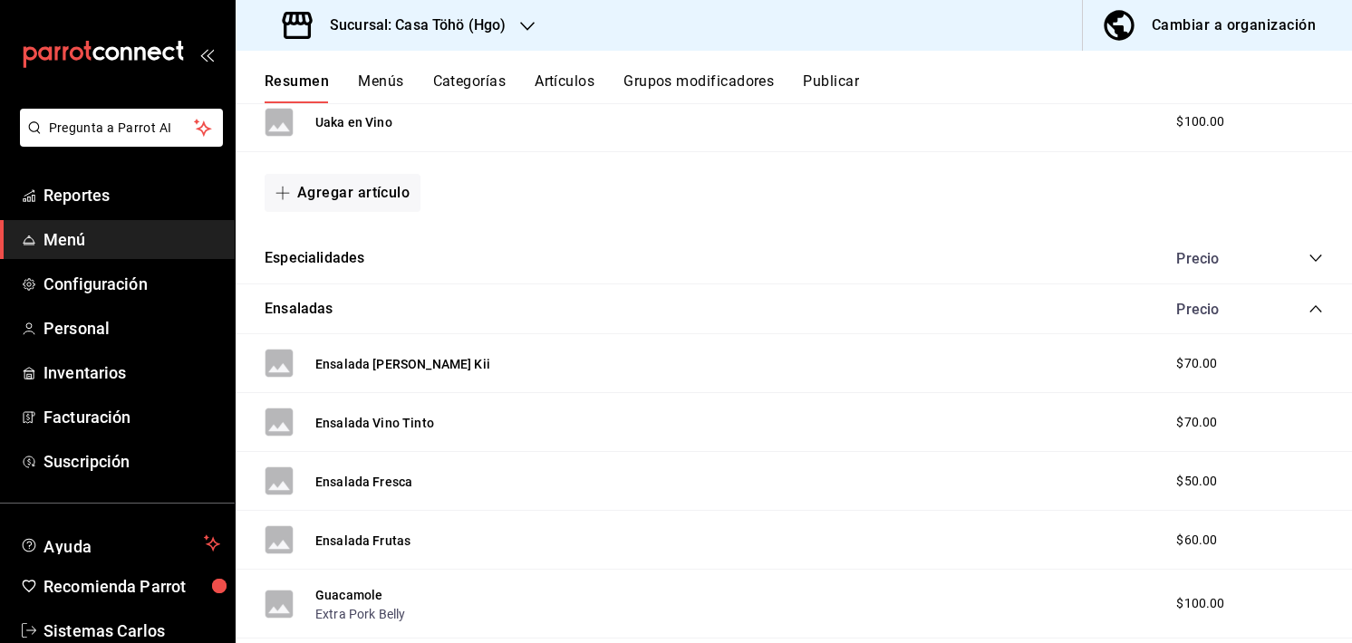
click at [1308, 307] on icon "collapse-category-row" at bounding box center [1315, 309] width 14 height 14
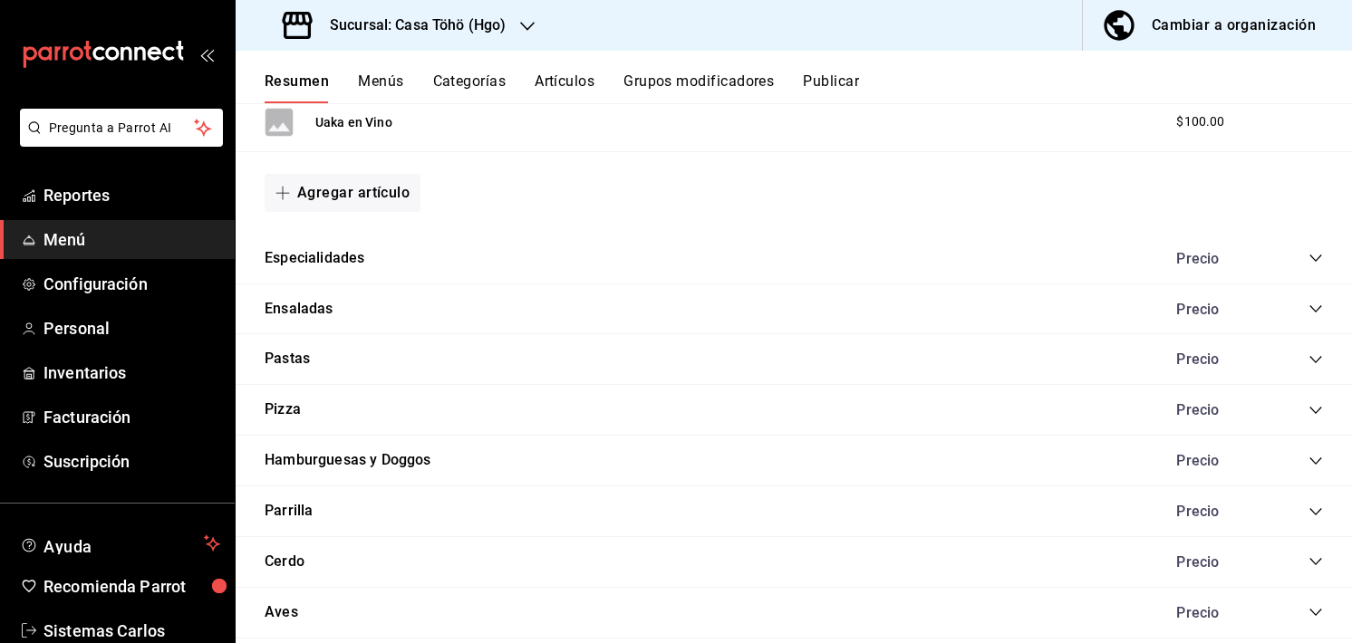
click at [1308, 356] on icon "collapse-category-row" at bounding box center [1315, 359] width 14 height 14
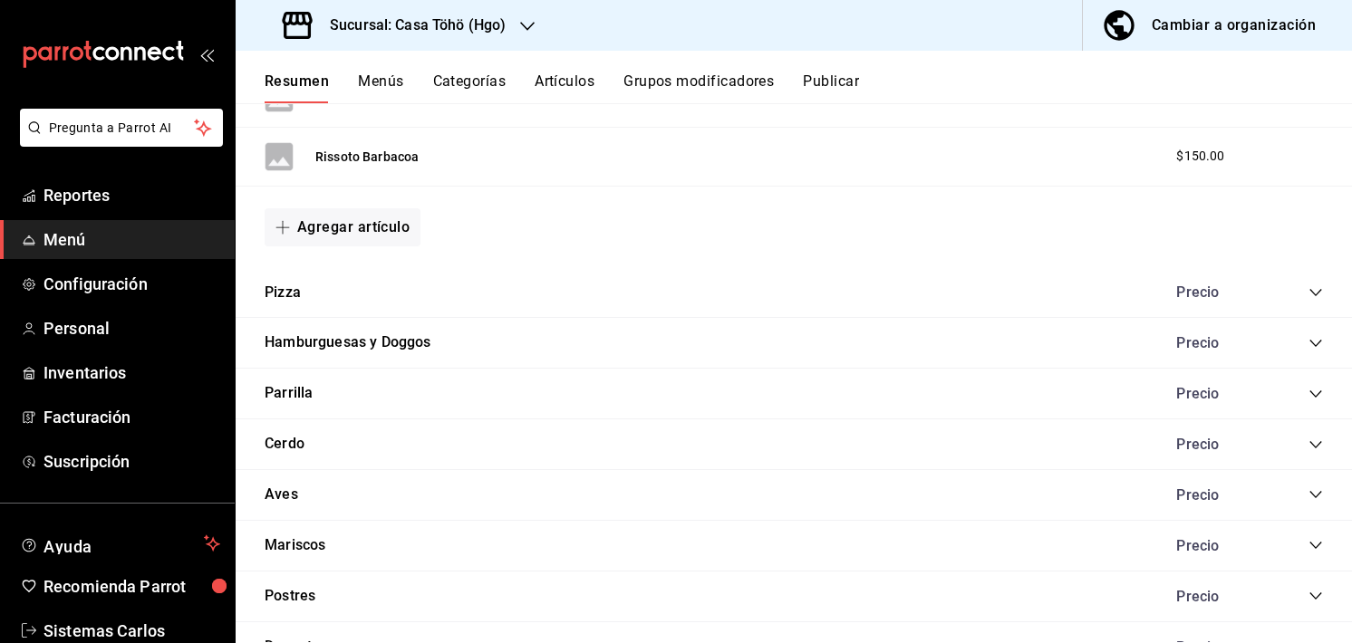
scroll to position [3246, 0]
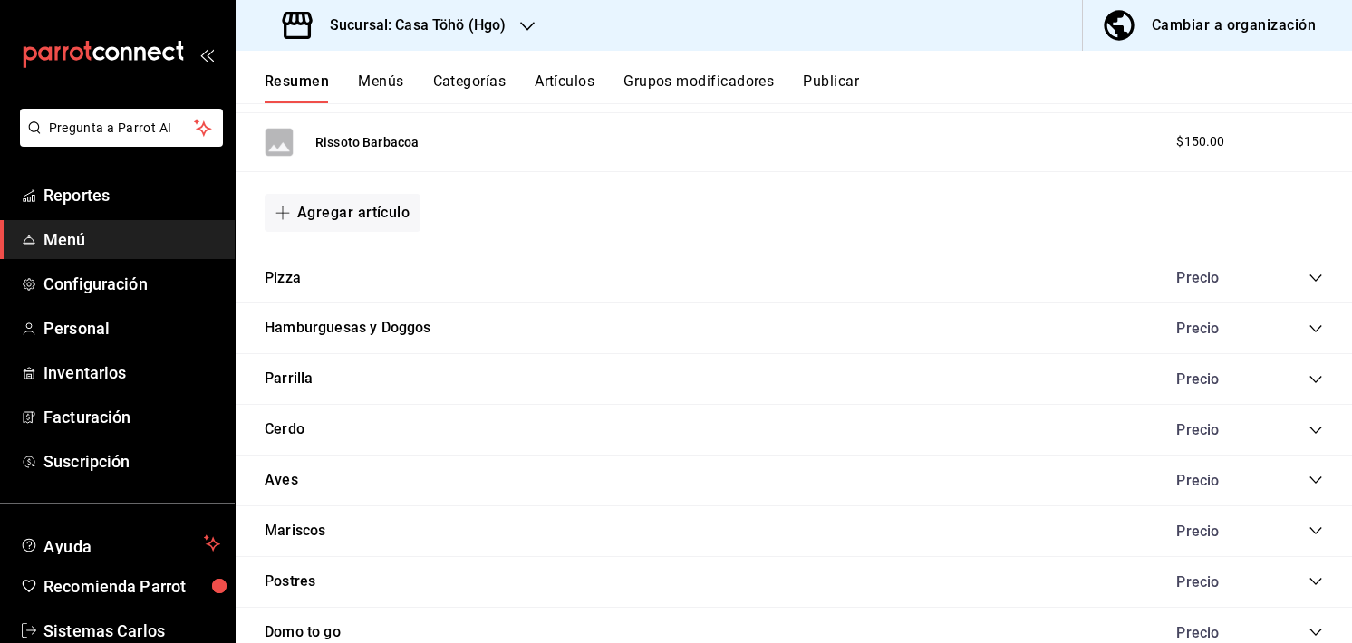
click at [1295, 470] on div "Aves Precio" at bounding box center [794, 481] width 1116 height 51
click at [1308, 473] on icon "collapse-category-row" at bounding box center [1315, 480] width 14 height 14
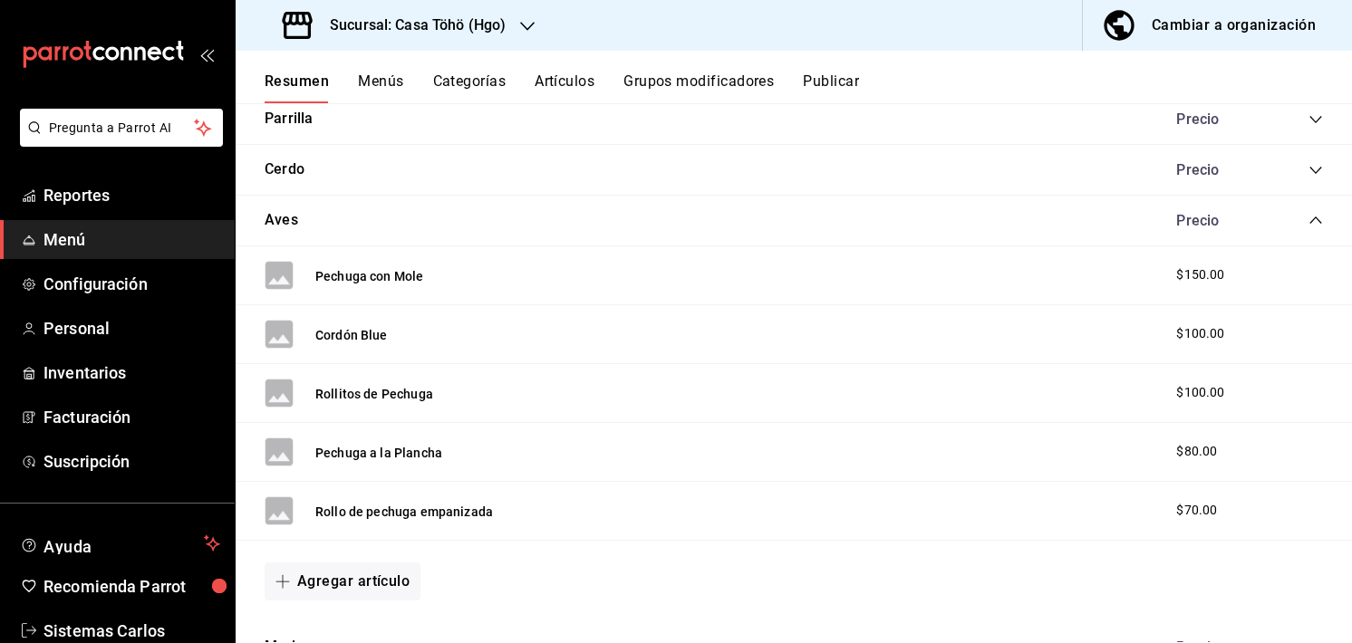
scroll to position [3504, 0]
drag, startPoint x: 1232, startPoint y: 391, endPoint x: 1145, endPoint y: 406, distance: 88.2
click at [1145, 406] on div "Rollitos de Pechuga $100.00" at bounding box center [794, 395] width 1116 height 59
drag, startPoint x: 1212, startPoint y: 461, endPoint x: 1151, endPoint y: 460, distance: 60.7
click at [1151, 460] on div "Pechuga a la Plancha $80.00" at bounding box center [794, 454] width 1116 height 59
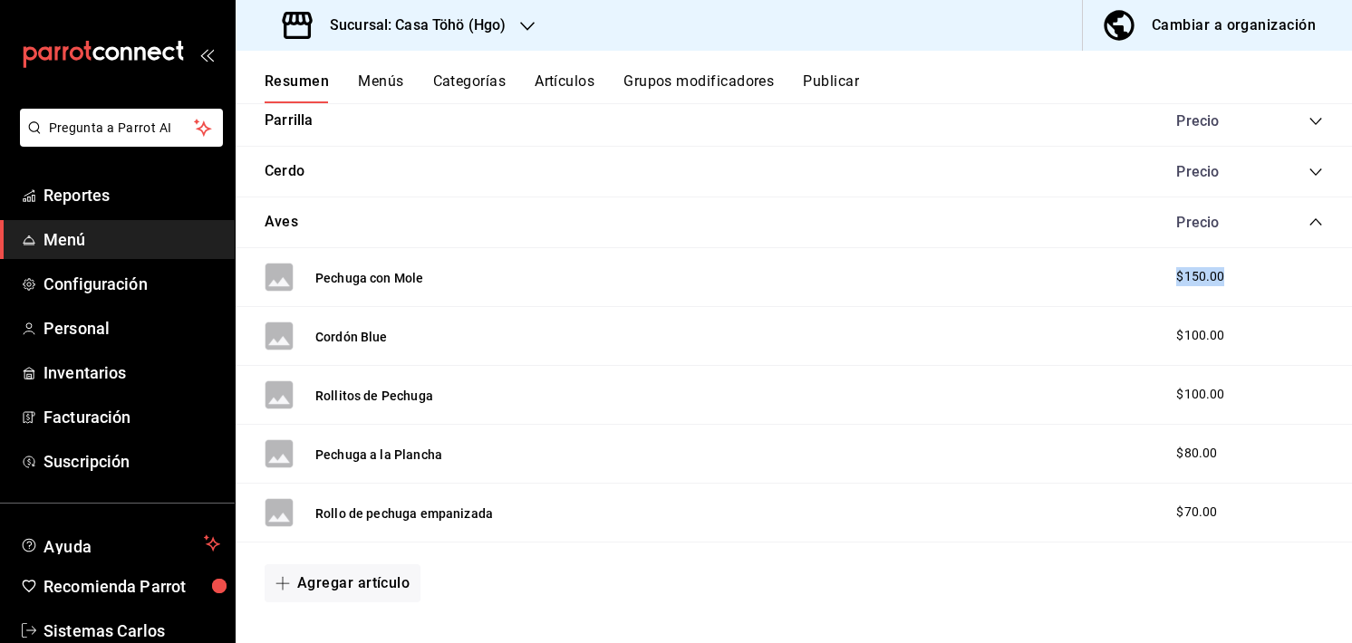
drag, startPoint x: 1257, startPoint y: 272, endPoint x: 1144, endPoint y: 251, distance: 115.1
click at [1144, 251] on div "Pechuga con Mole $150.00" at bounding box center [794, 277] width 1116 height 59
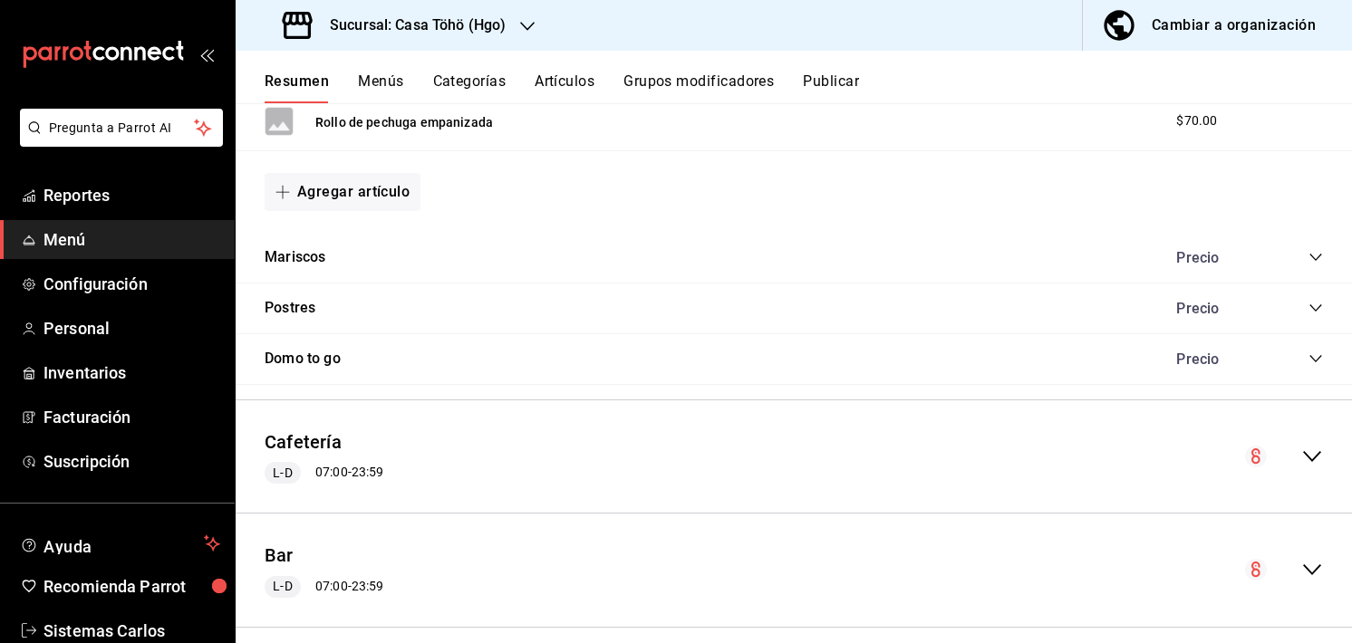
scroll to position [3895, 0]
click at [1308, 252] on icon "collapse-category-row" at bounding box center [1315, 257] width 14 height 14
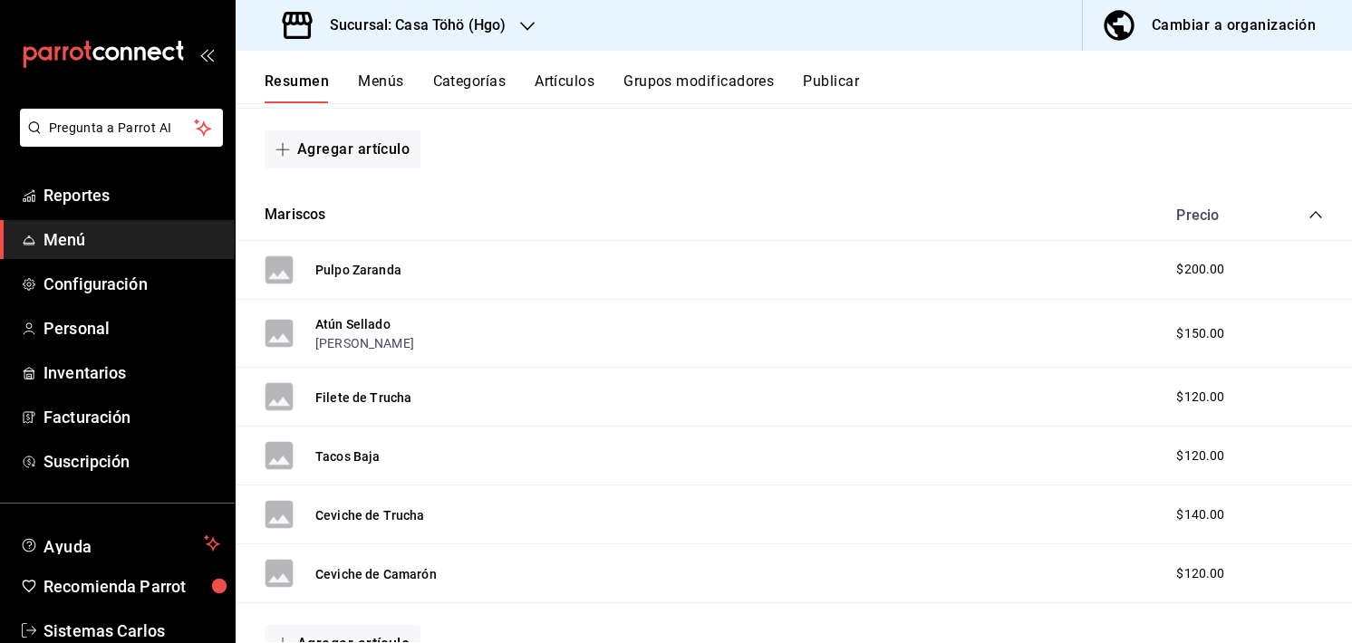
scroll to position [3937, 0]
drag, startPoint x: 1221, startPoint y: 330, endPoint x: 1148, endPoint y: 336, distance: 73.6
click at [1158, 336] on div "$150.00" at bounding box center [1216, 334] width 116 height 19
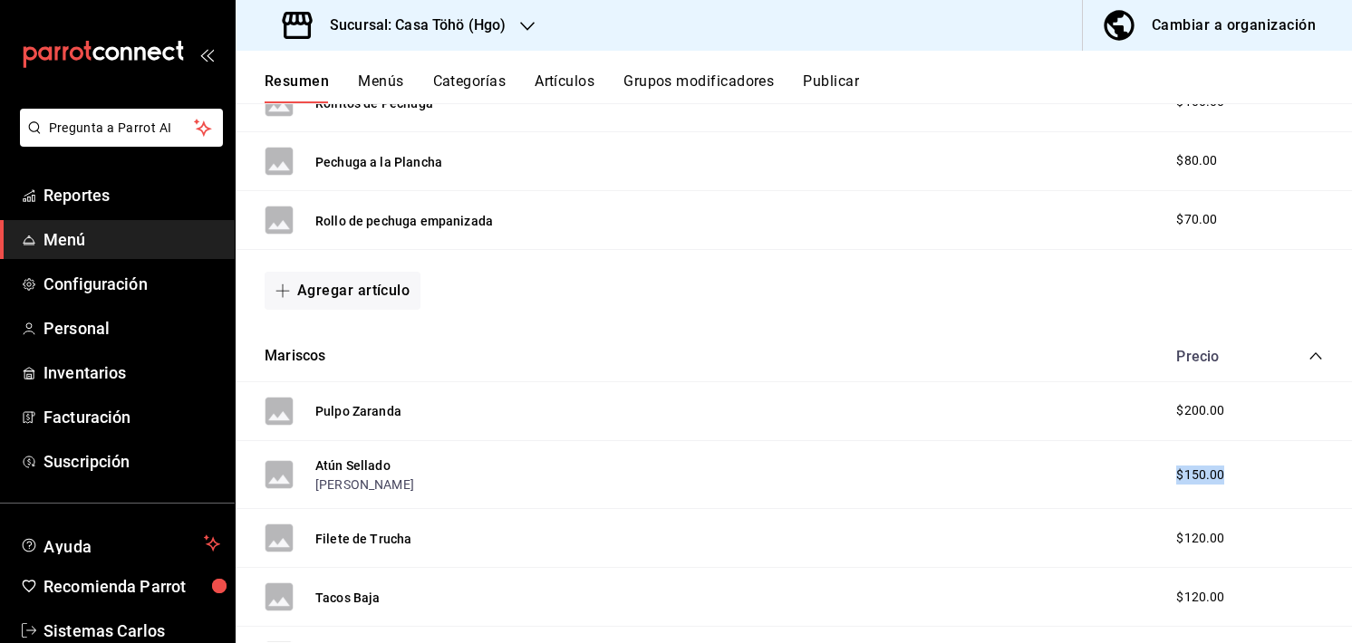
scroll to position [3796, 0]
drag, startPoint x: 1212, startPoint y: 538, endPoint x: 1201, endPoint y: 539, distance: 10.9
click at [1201, 539] on div "$120.00" at bounding box center [1216, 539] width 116 height 19
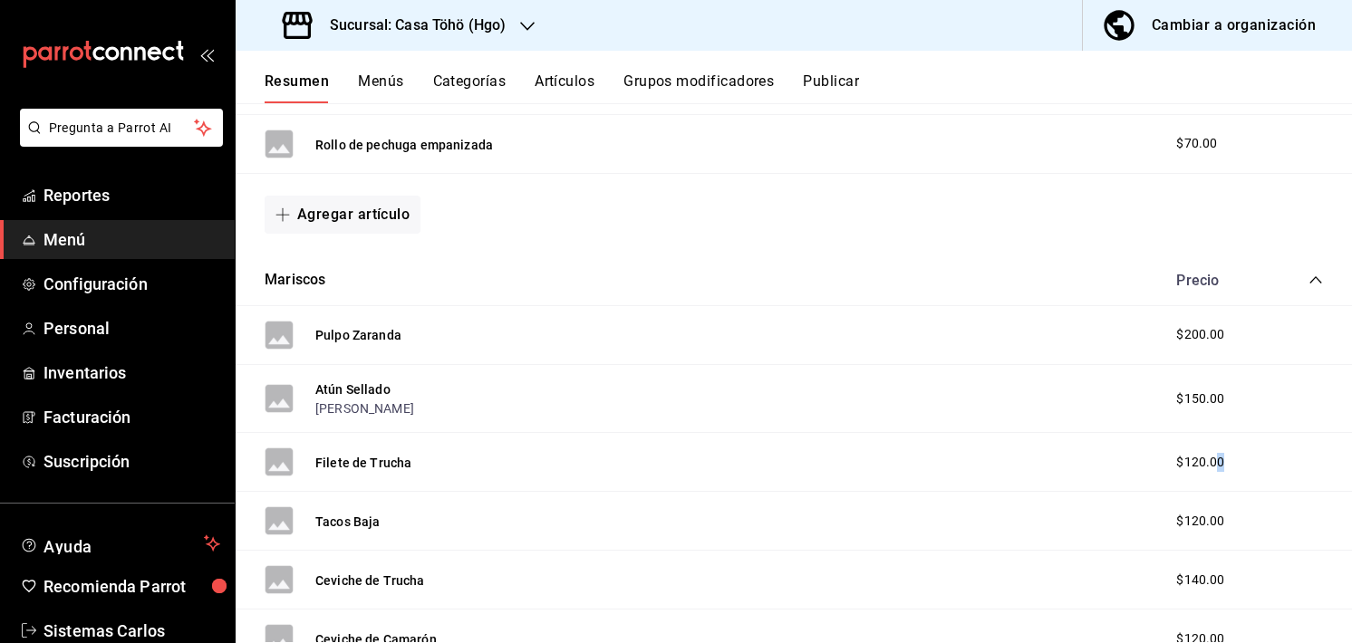
scroll to position [3872, 0]
drag, startPoint x: 1222, startPoint y: 509, endPoint x: 1164, endPoint y: 519, distance: 58.8
click at [1164, 519] on div "Tacos Baja $120.00" at bounding box center [794, 522] width 1116 height 59
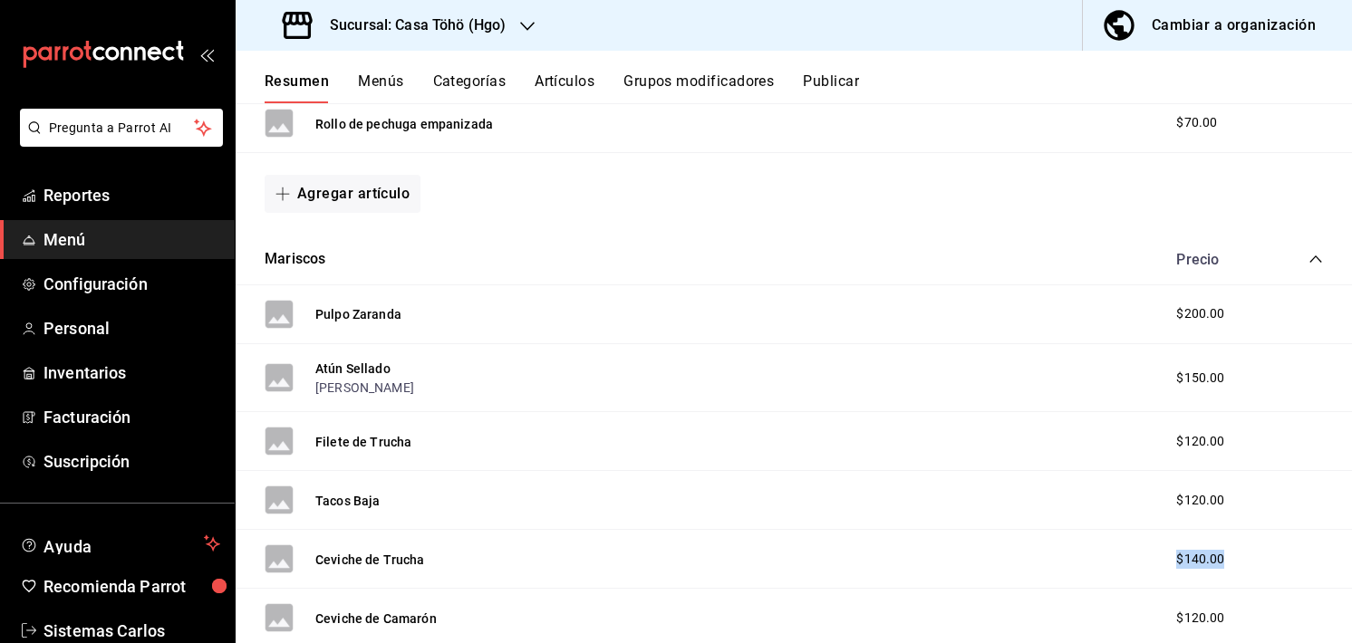
drag, startPoint x: 1228, startPoint y: 566, endPoint x: 1163, endPoint y: 568, distance: 65.2
click at [1163, 568] on div "Ceviche de Trucha $140.00" at bounding box center [794, 559] width 1116 height 59
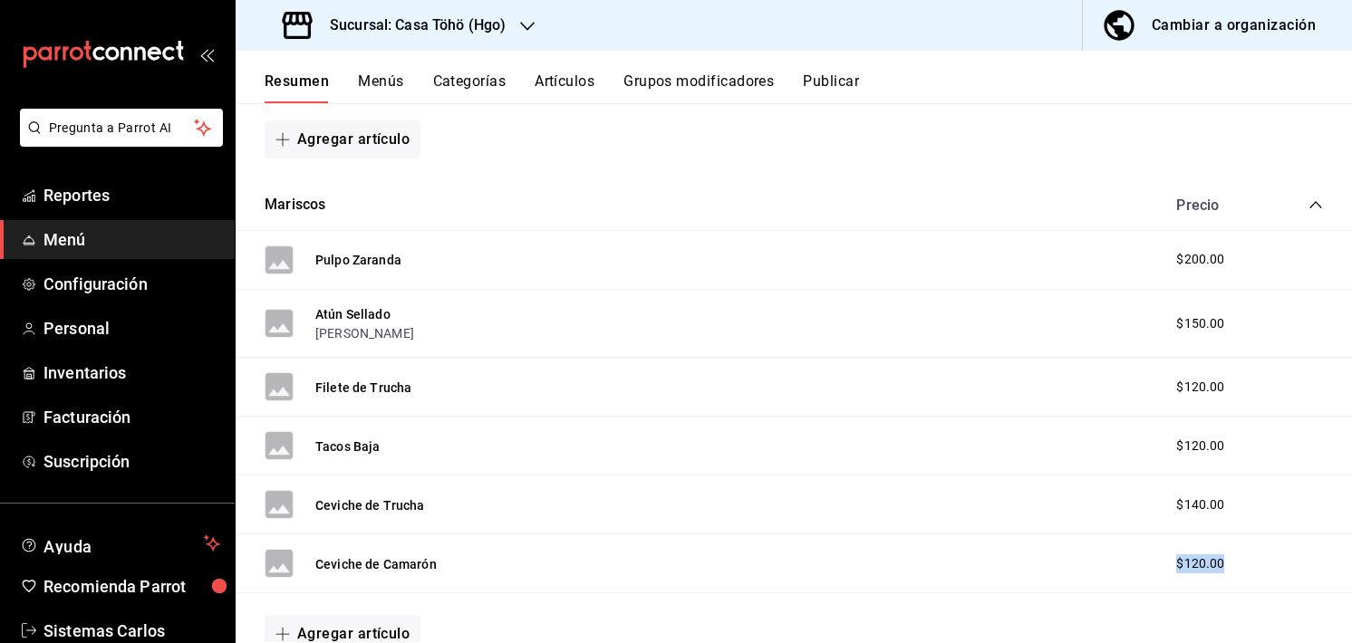
drag, startPoint x: 1218, startPoint y: 558, endPoint x: 1137, endPoint y: 558, distance: 80.6
click at [1137, 558] on div "Ceviche de Camarón $120.00" at bounding box center [794, 563] width 1116 height 59
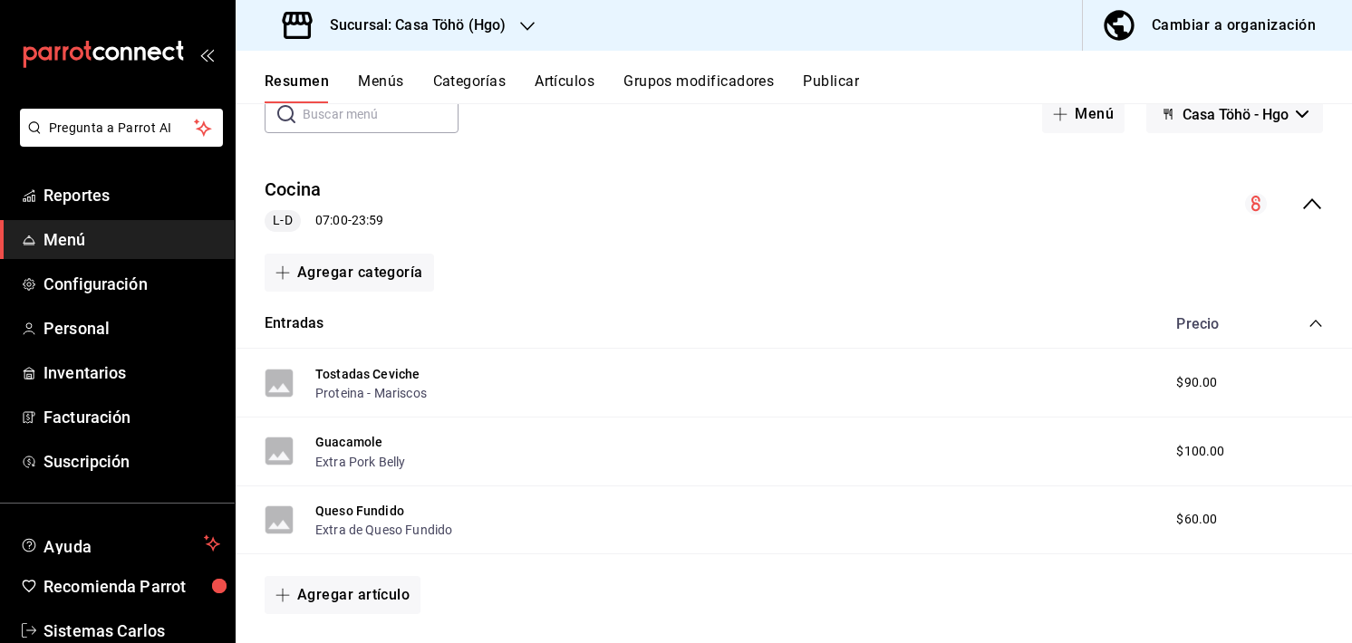
scroll to position [112, 0]
drag, startPoint x: 1227, startPoint y: 381, endPoint x: 1150, endPoint y: 382, distance: 77.9
click at [1158, 382] on div "$90.00" at bounding box center [1216, 382] width 116 height 19
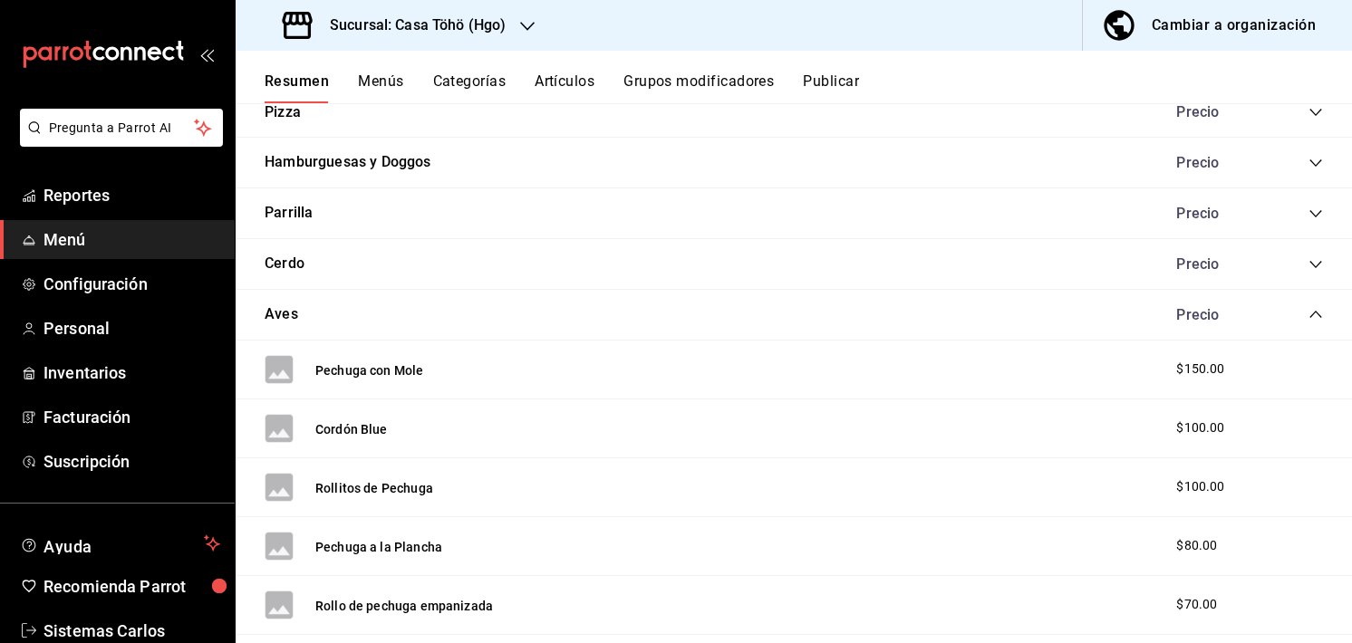
scroll to position [3402, 0]
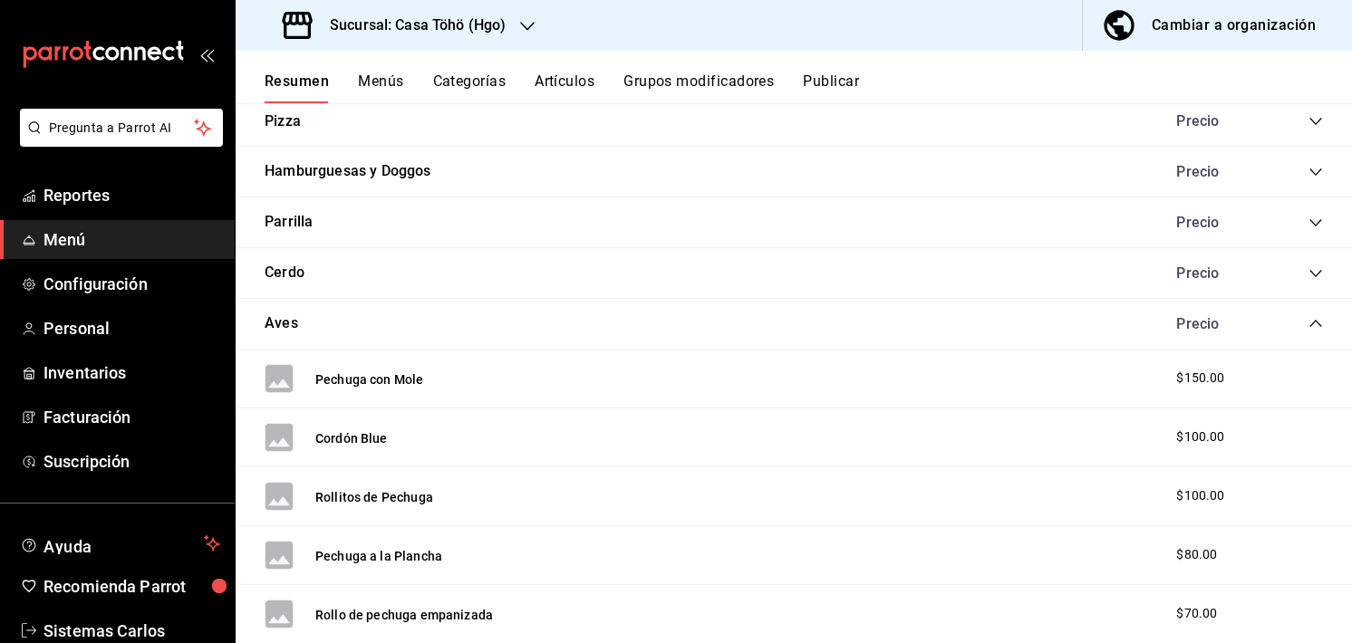
click at [1308, 276] on icon "collapse-category-row" at bounding box center [1315, 273] width 14 height 14
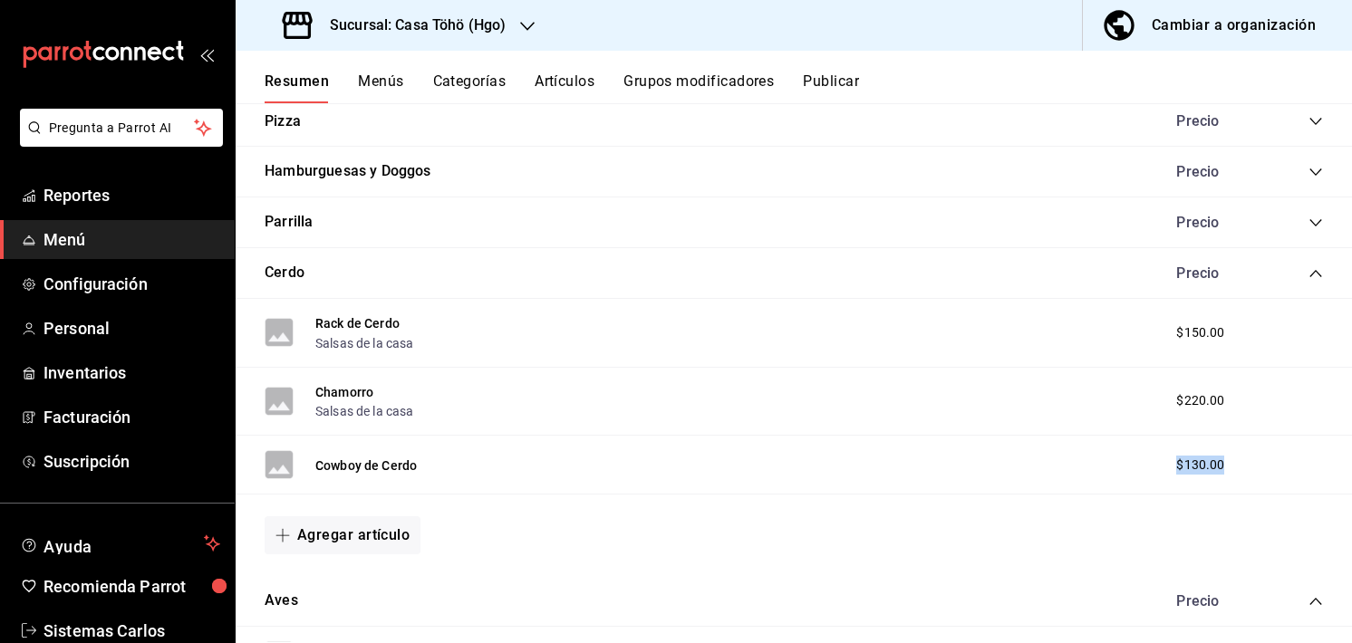
drag, startPoint x: 1214, startPoint y: 457, endPoint x: 1148, endPoint y: 461, distance: 66.2
click at [1158, 461] on div "$130.00" at bounding box center [1216, 465] width 116 height 19
click at [1304, 425] on div "Chamorro Salsas de la casa $220.00" at bounding box center [794, 402] width 1116 height 69
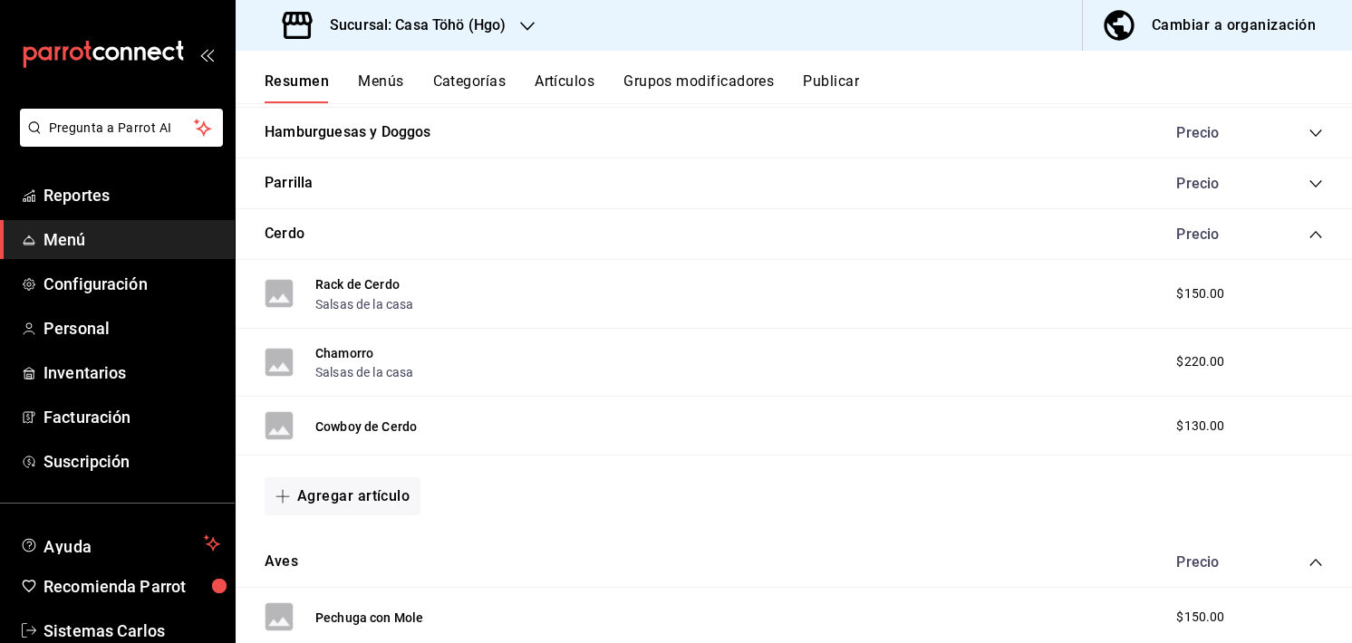
scroll to position [3316, 0]
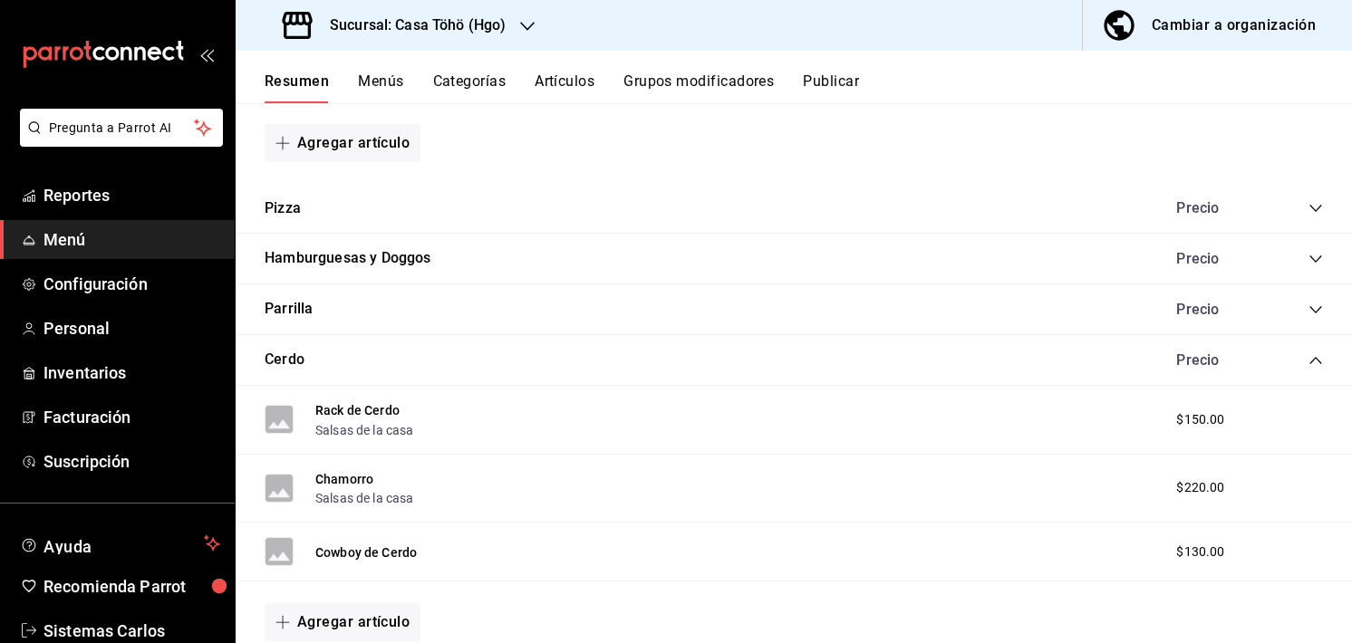
click at [1308, 306] on icon "collapse-category-row" at bounding box center [1315, 310] width 14 height 14
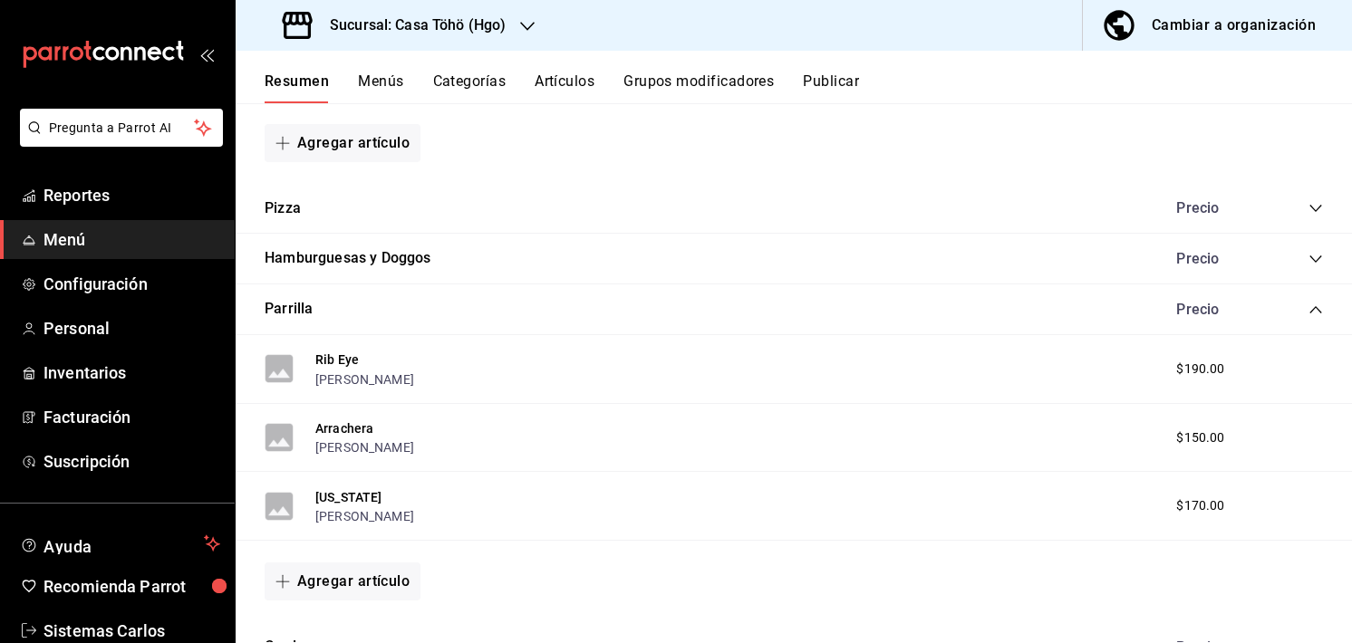
click at [1308, 313] on icon "collapse-category-row" at bounding box center [1315, 310] width 14 height 14
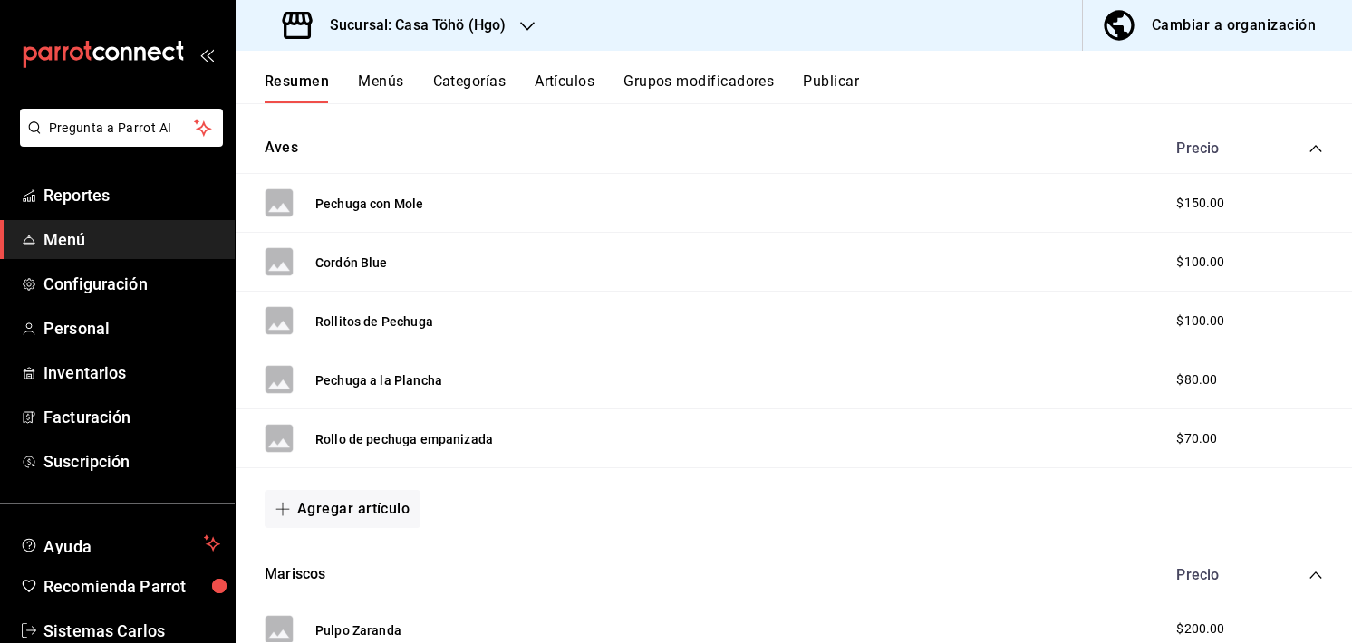
scroll to position [3891, 0]
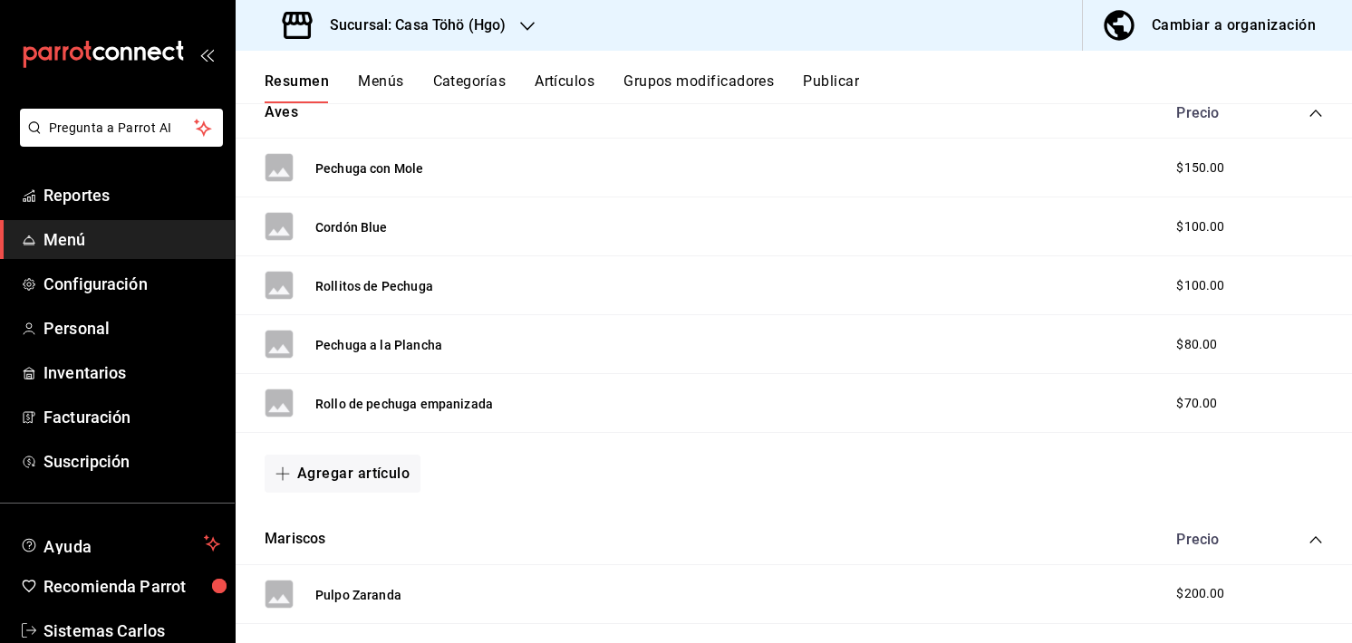
click at [1308, 534] on icon "collapse-category-row" at bounding box center [1315, 540] width 14 height 14
click at [1308, 112] on icon "collapse-category-row" at bounding box center [1315, 113] width 14 height 14
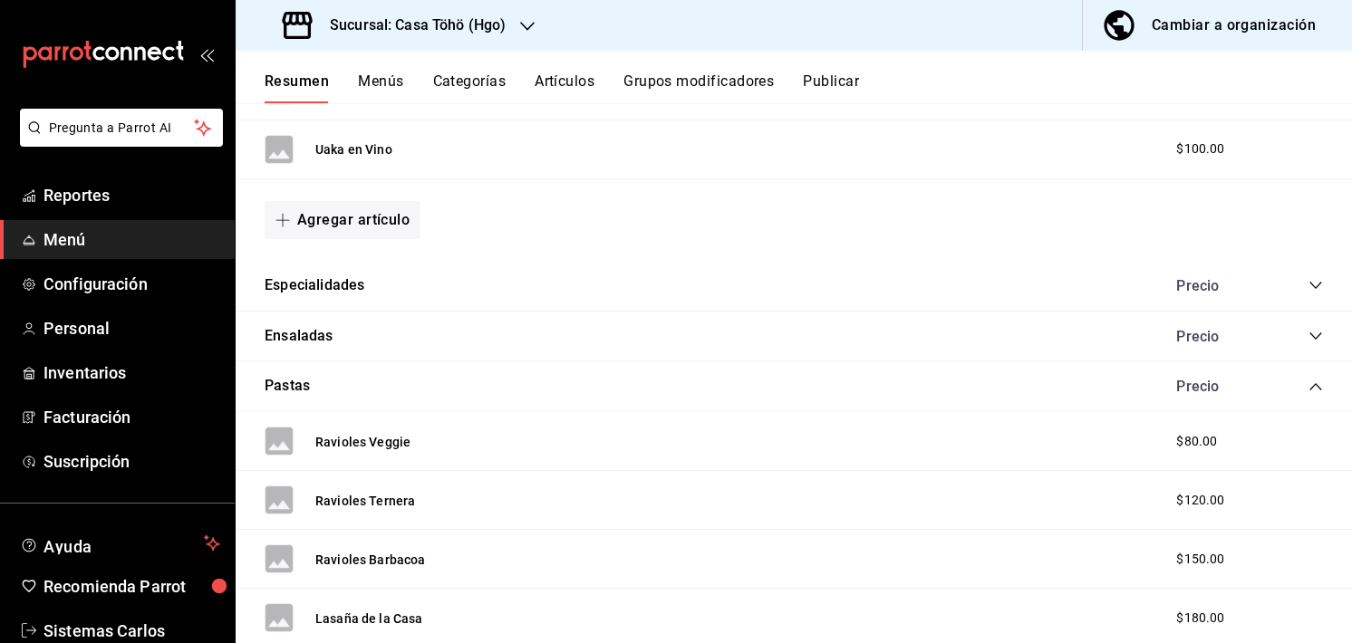
scroll to position [2395, 0]
click at [1308, 282] on icon "collapse-category-row" at bounding box center [1315, 287] width 14 height 14
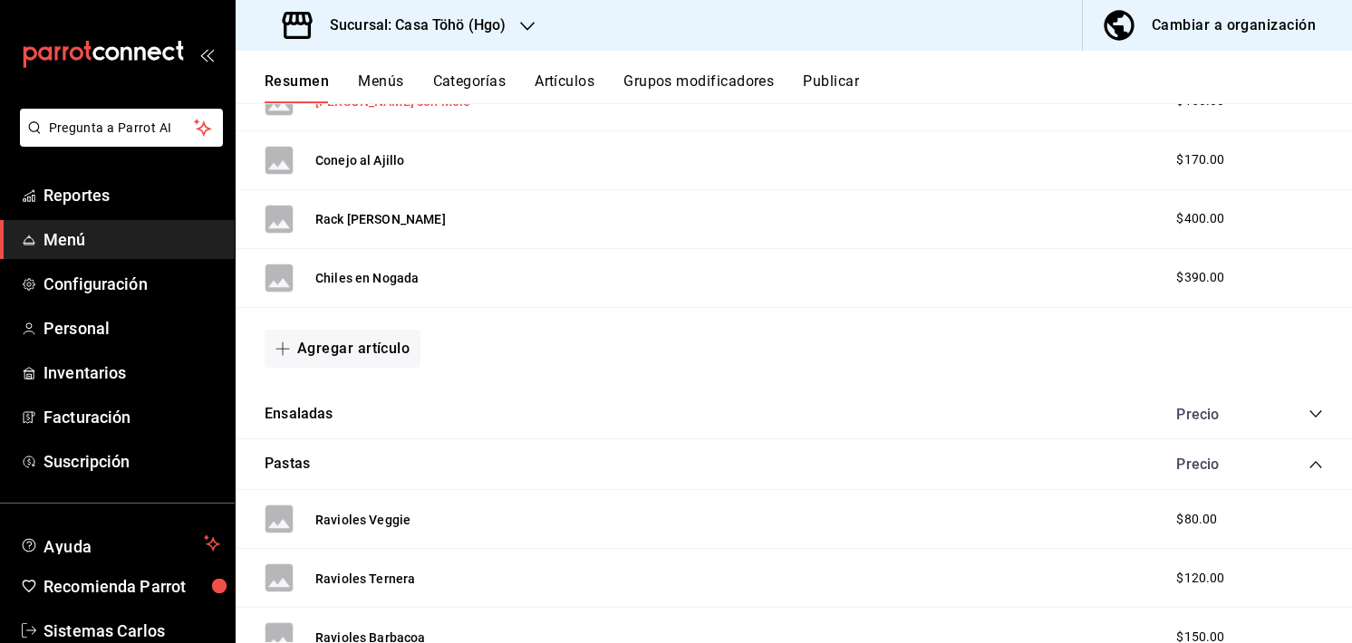
scroll to position [2637, 0]
click at [1308, 461] on icon "collapse-category-row" at bounding box center [1315, 464] width 14 height 14
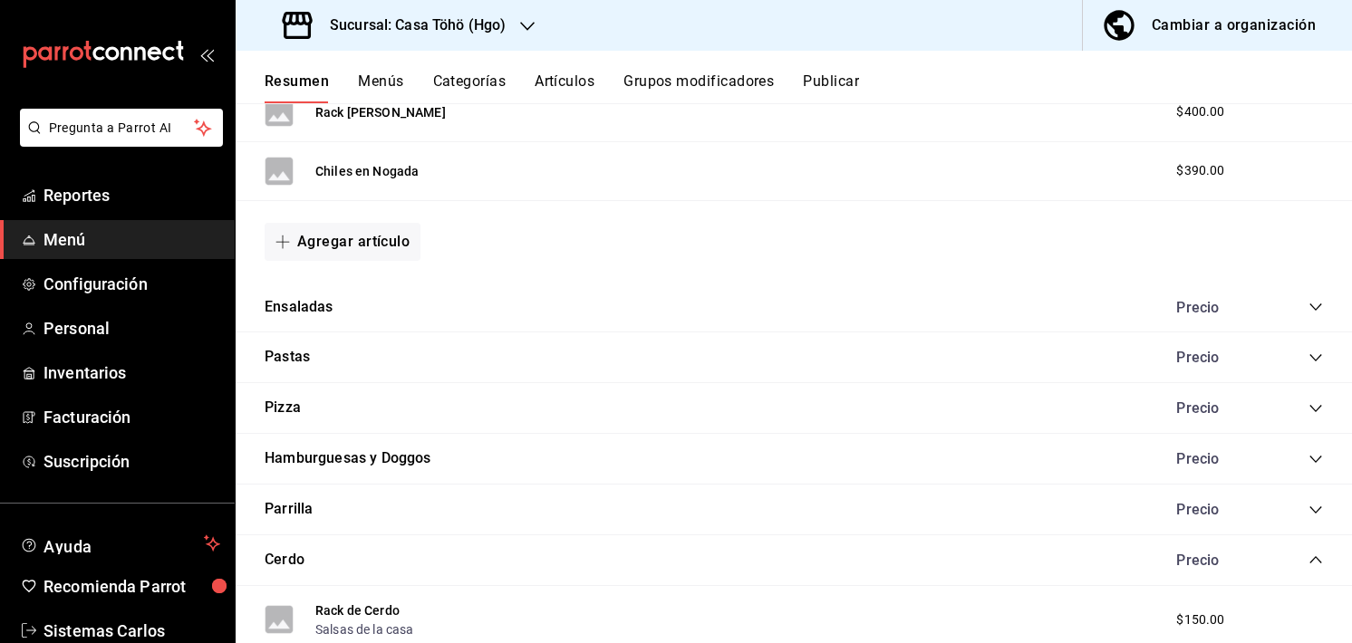
scroll to position [2742, 0]
click at [1308, 464] on icon "collapse-category-row" at bounding box center [1315, 460] width 14 height 14
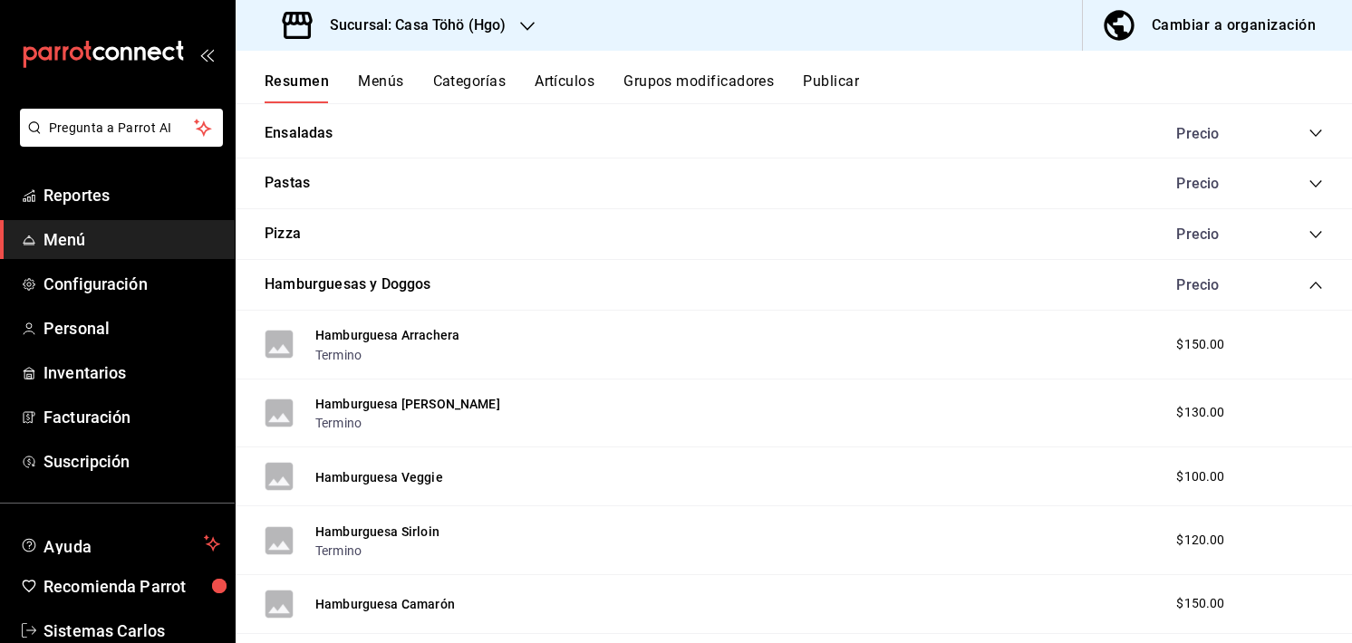
scroll to position [2790, 0]
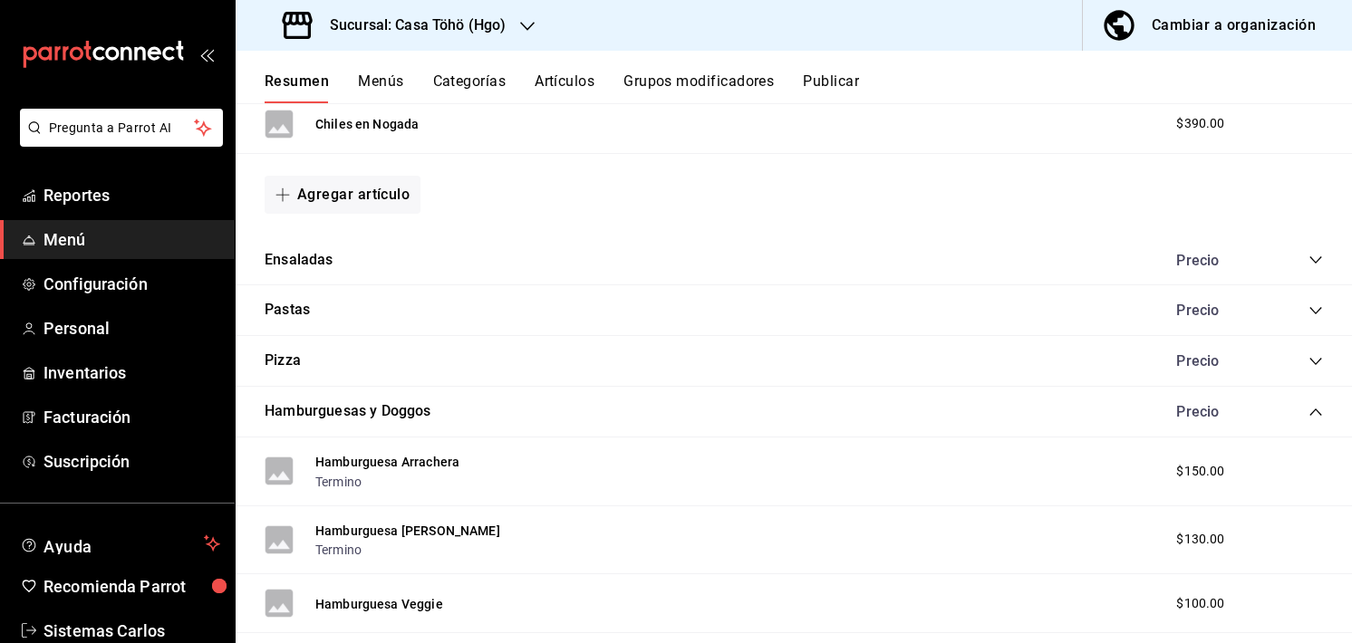
click at [1298, 352] on div "Precio" at bounding box center [1240, 360] width 165 height 17
click at [1308, 363] on icon "collapse-category-row" at bounding box center [1315, 361] width 14 height 14
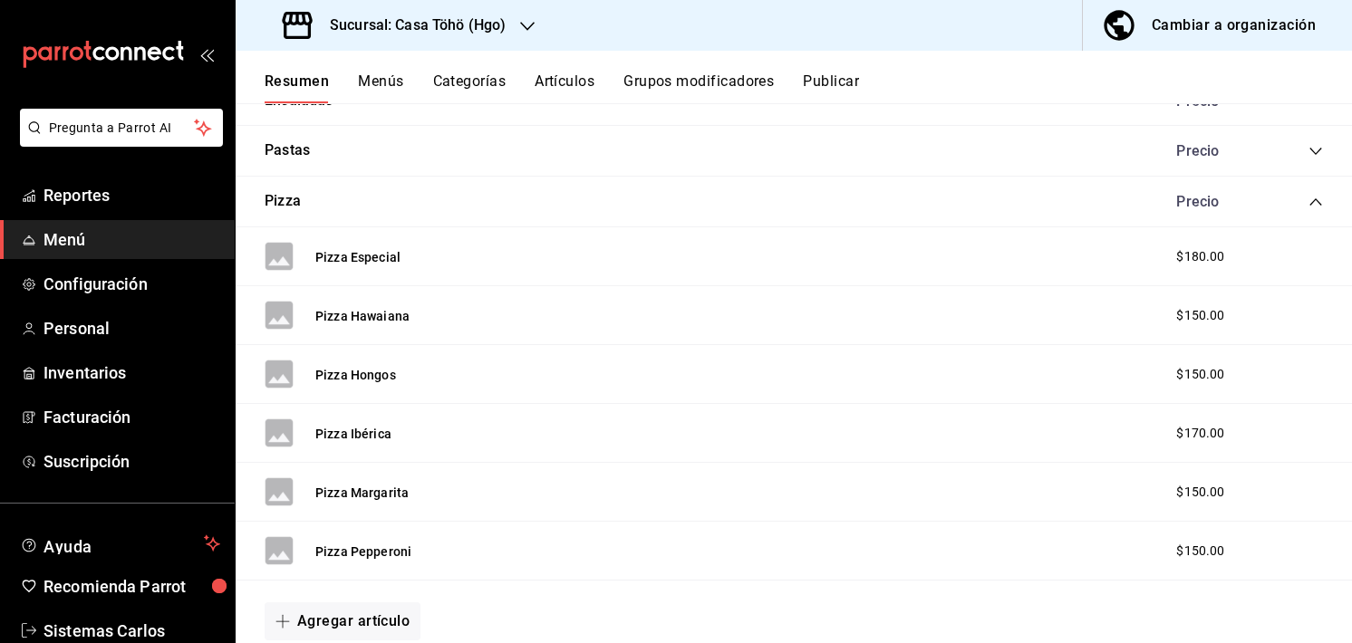
scroll to position [2953, 0]
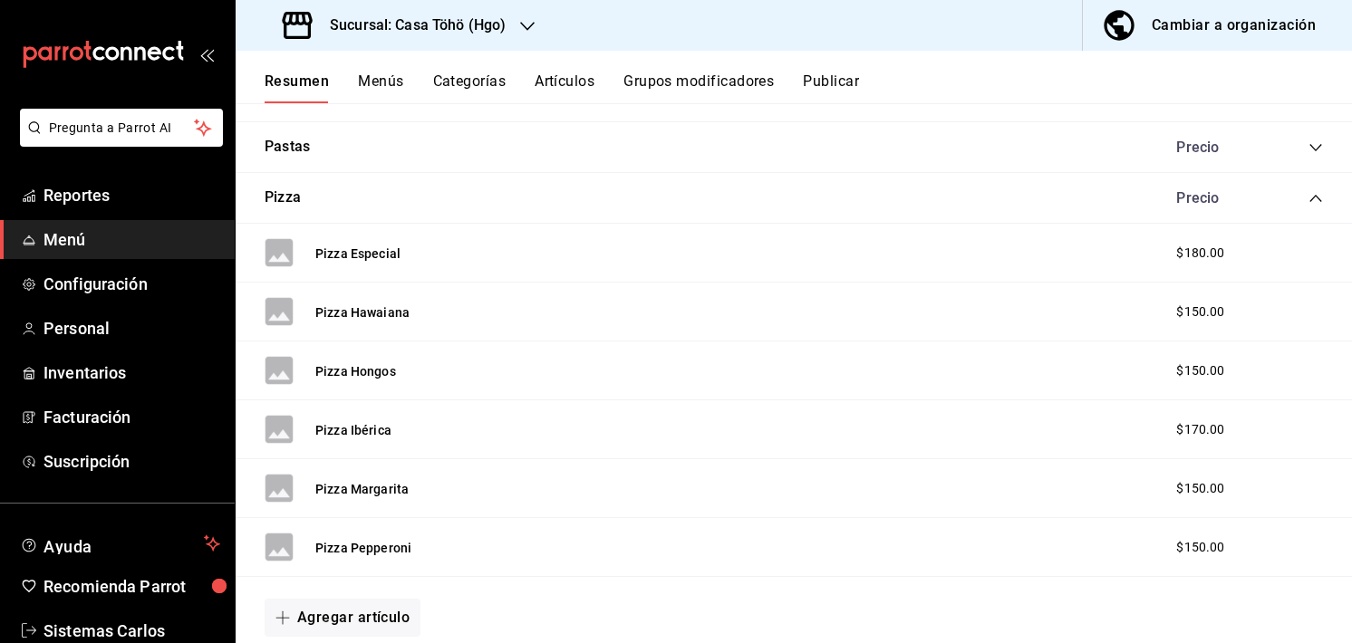
click at [1308, 197] on icon "collapse-category-row" at bounding box center [1315, 198] width 14 height 14
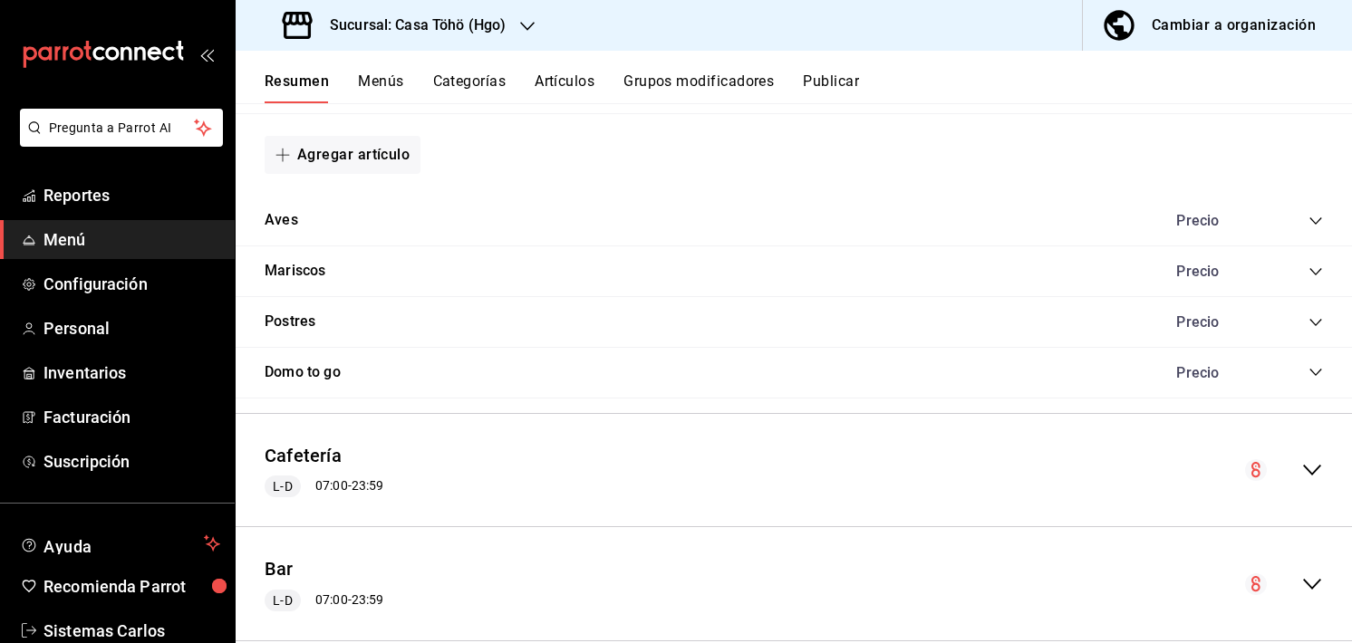
scroll to position [4118, 0]
drag, startPoint x: 1312, startPoint y: 318, endPoint x: 1298, endPoint y: 318, distance: 13.6
click at [1298, 318] on div "Postres Precio" at bounding box center [794, 323] width 1116 height 51
click at [1308, 318] on icon "collapse-category-row" at bounding box center [1315, 323] width 14 height 14
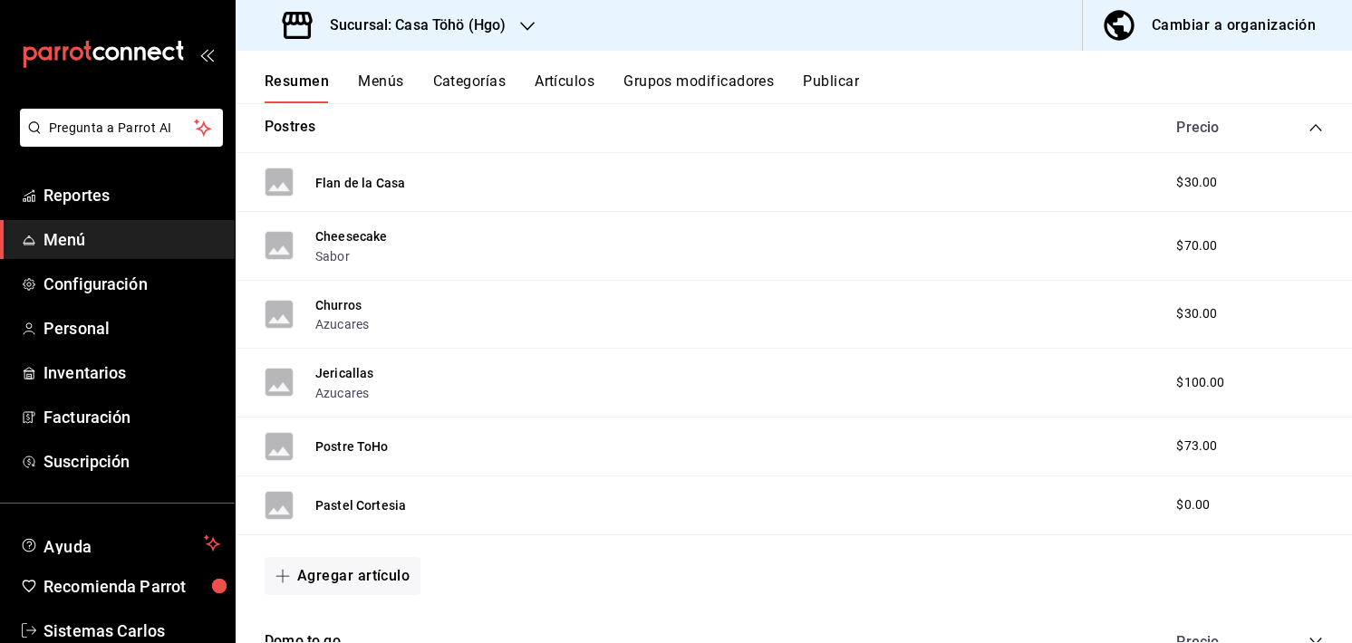
scroll to position [4312, 0]
click at [1309, 128] on icon "collapse-category-row" at bounding box center [1315, 129] width 12 height 7
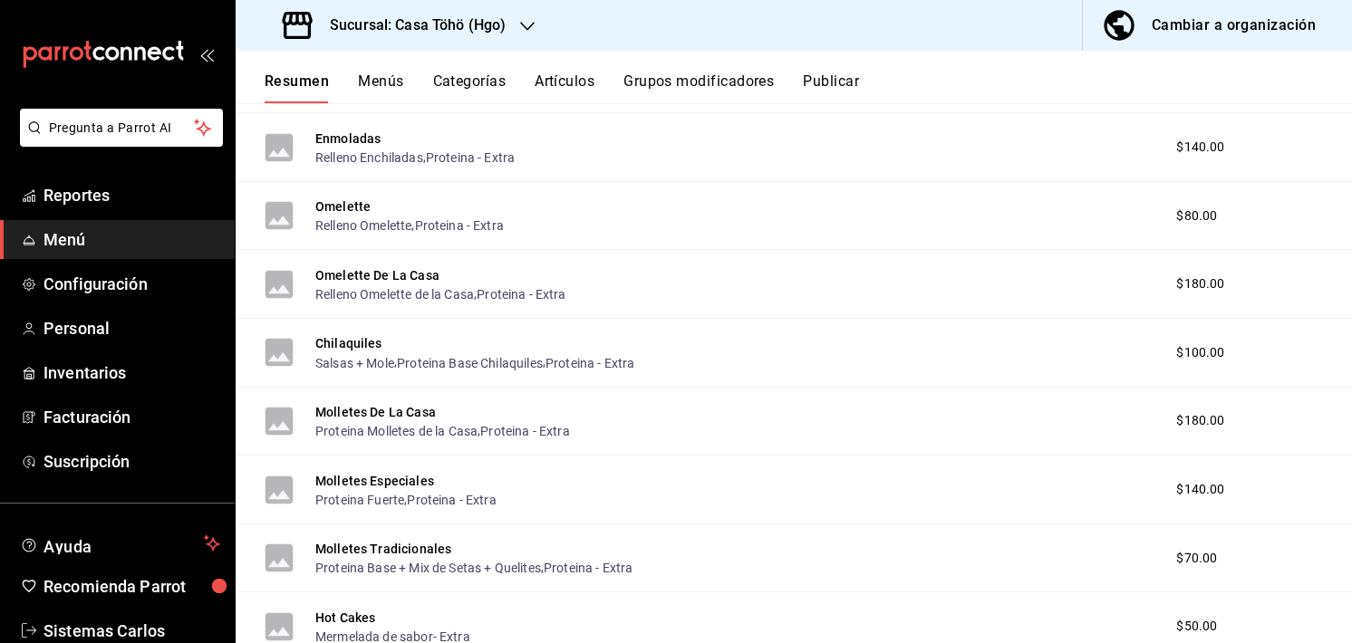
scroll to position [0, 0]
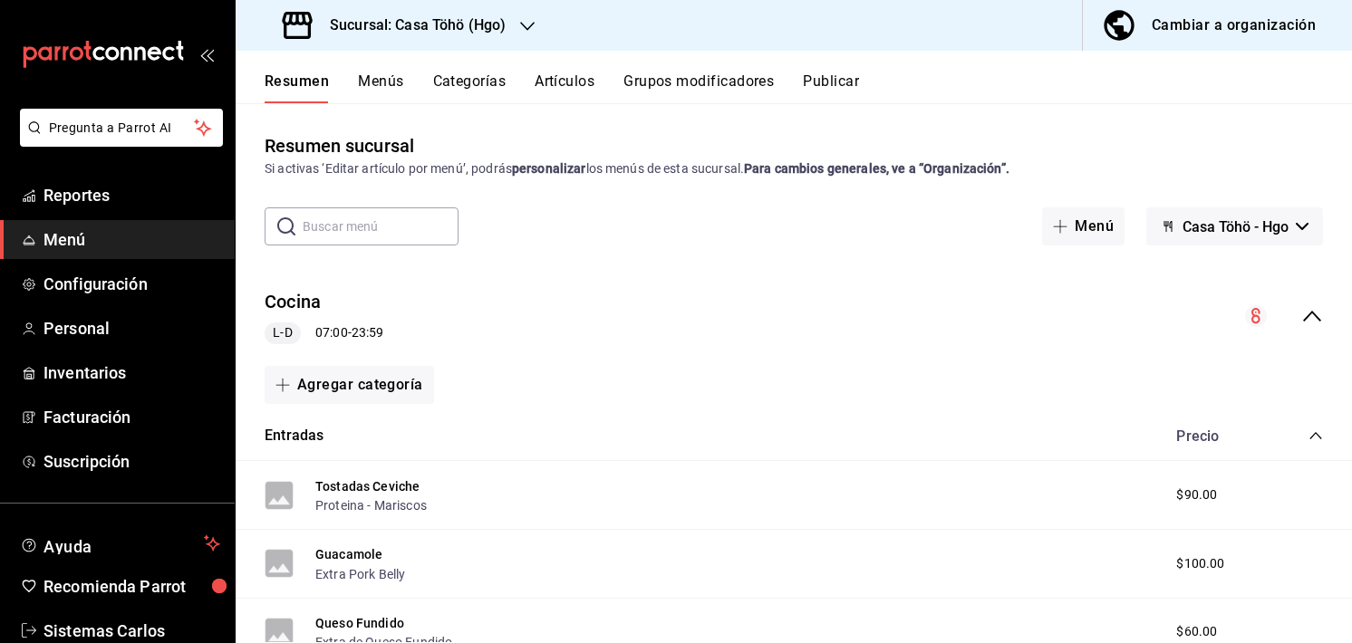
click at [1302, 313] on icon "collapse-menu-row" at bounding box center [1312, 316] width 22 height 22
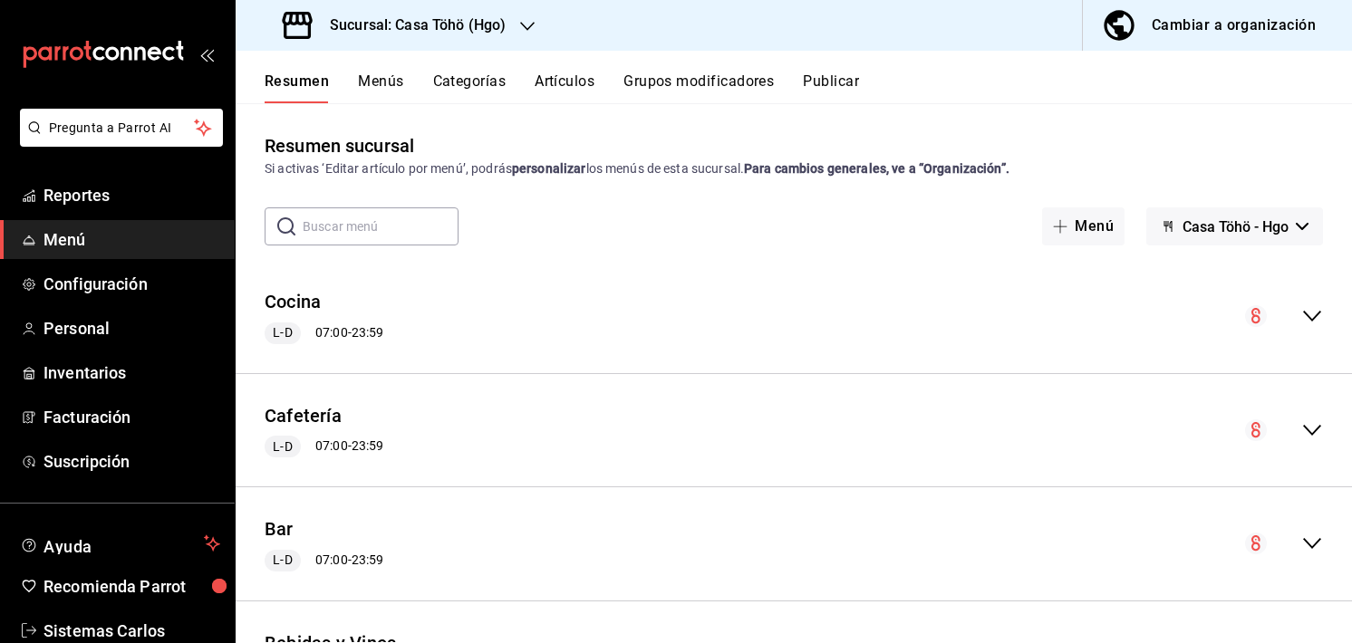
scroll to position [76, 0]
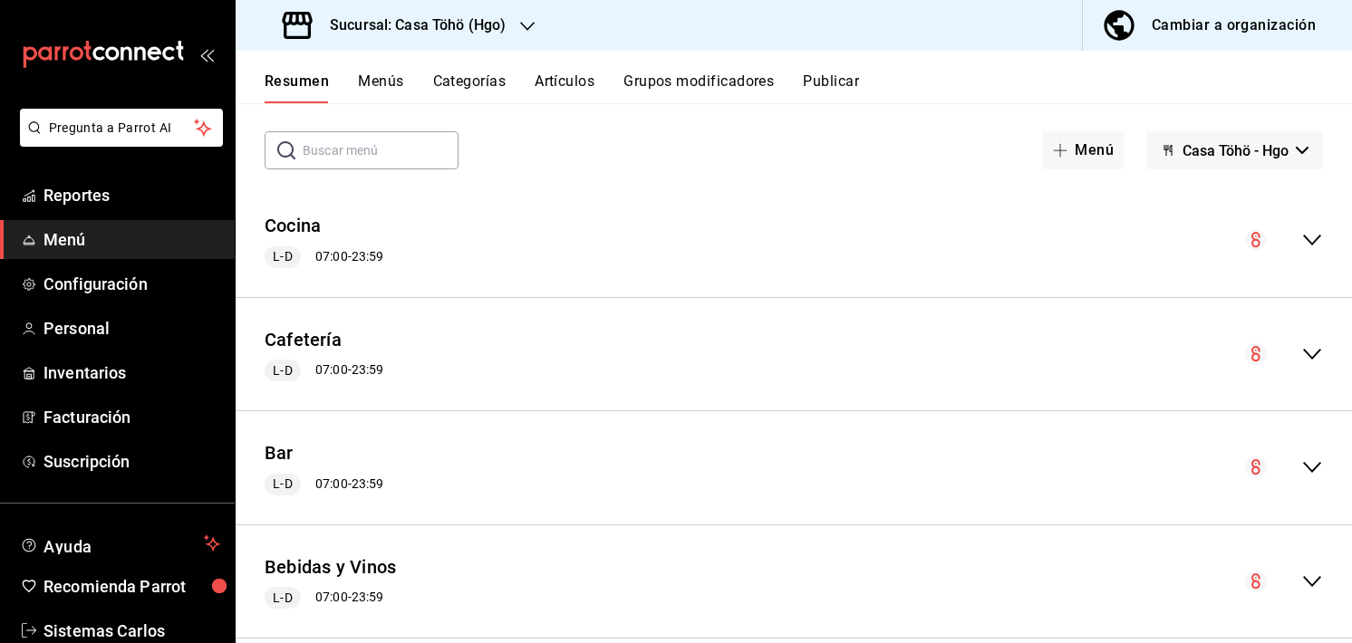
click at [1301, 344] on icon "collapse-menu-row" at bounding box center [1312, 354] width 22 height 22
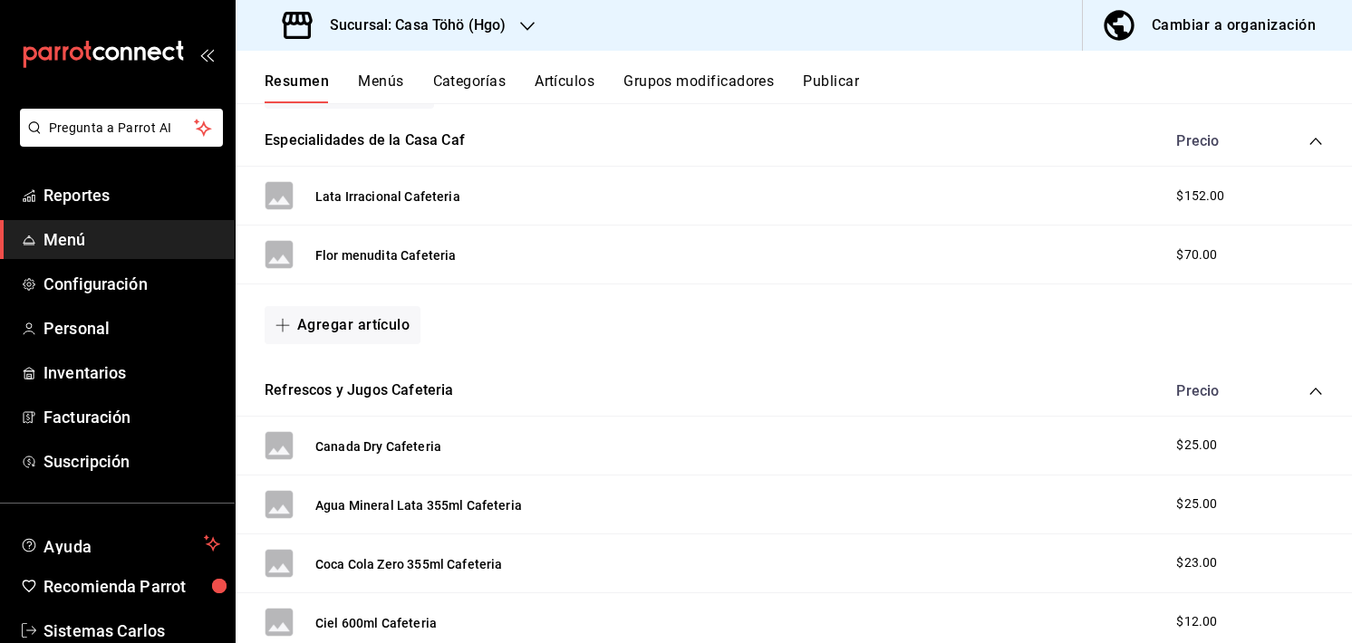
scroll to position [406, 0]
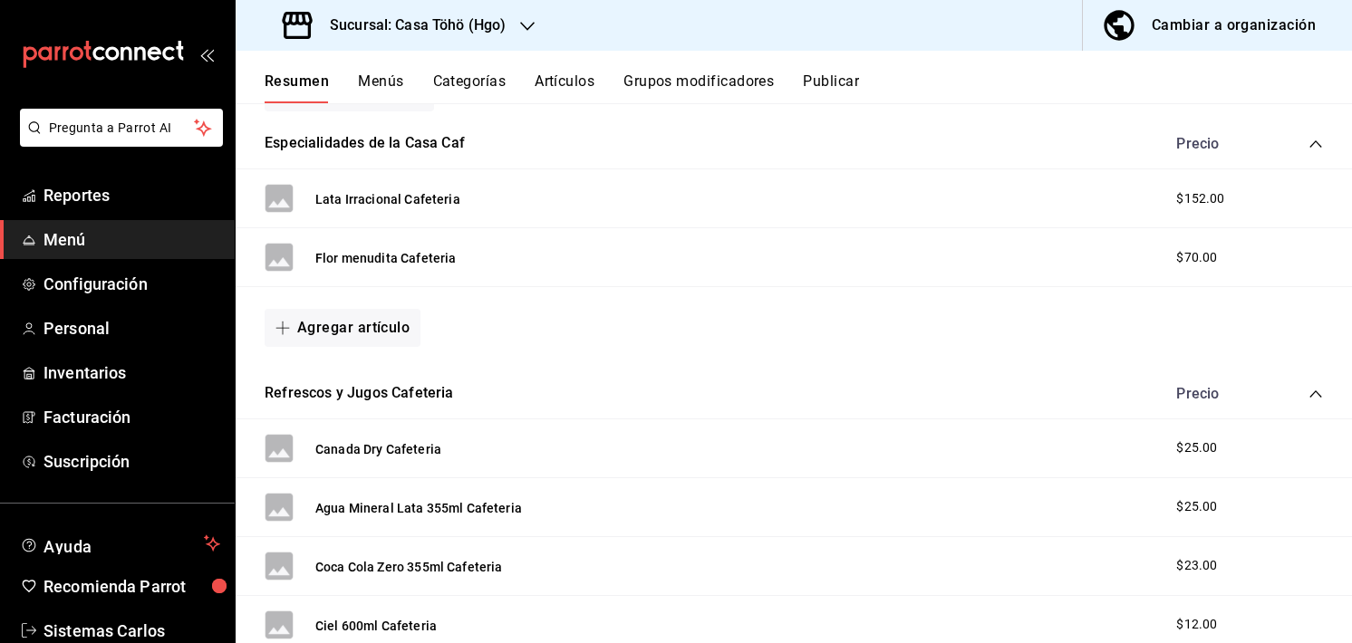
click at [1308, 387] on icon "collapse-category-row" at bounding box center [1315, 394] width 14 height 14
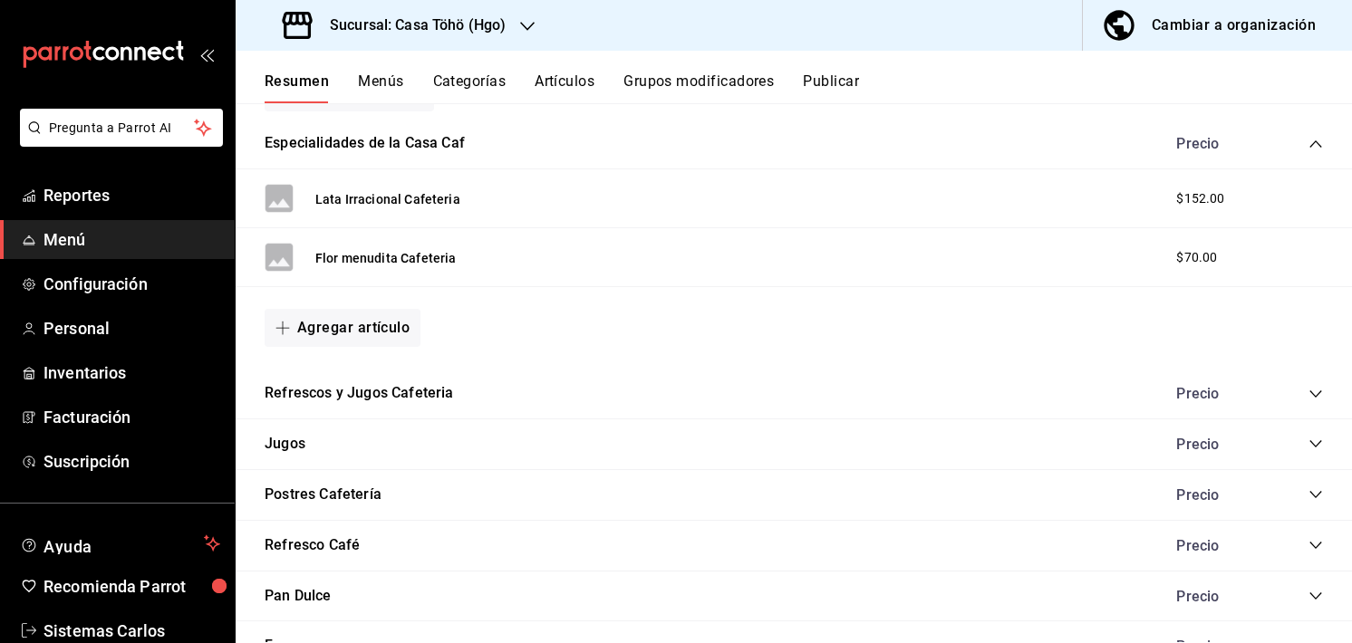
click at [1304, 132] on div "Especialidades de la Casa Caf Precio" at bounding box center [794, 144] width 1116 height 51
click at [1308, 138] on icon "collapse-category-row" at bounding box center [1315, 144] width 14 height 14
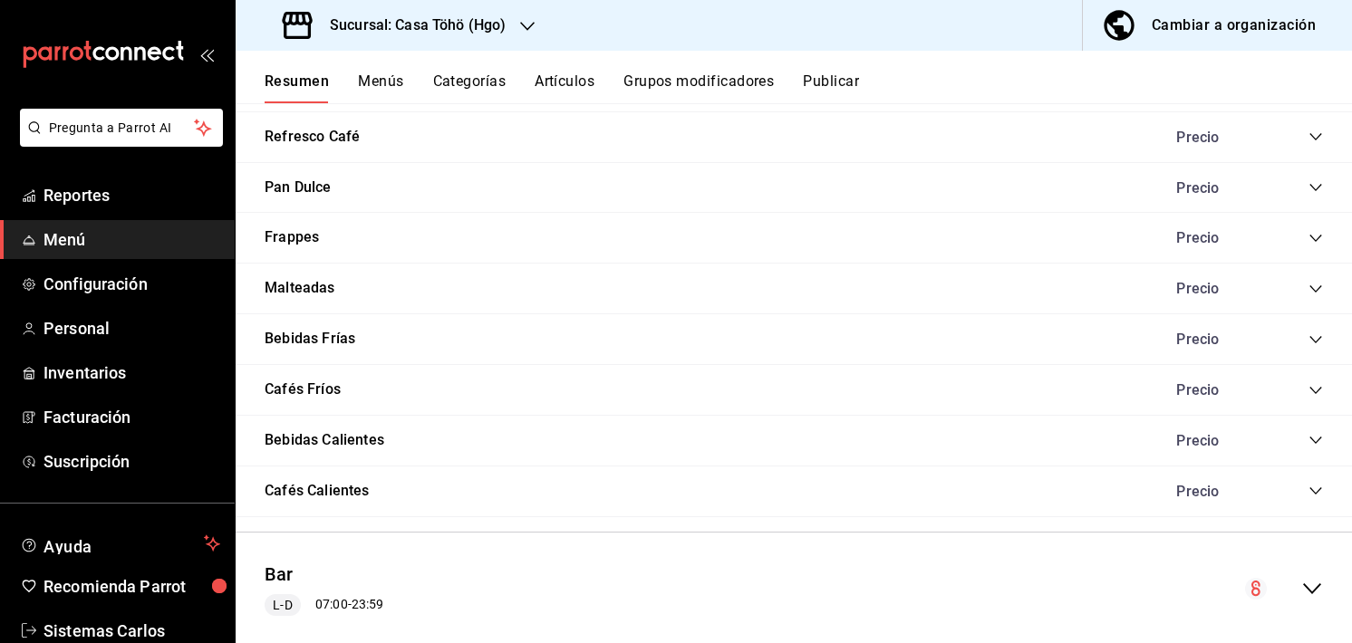
scroll to position [616, 0]
click at [1308, 488] on icon "collapse-category-row" at bounding box center [1315, 490] width 14 height 14
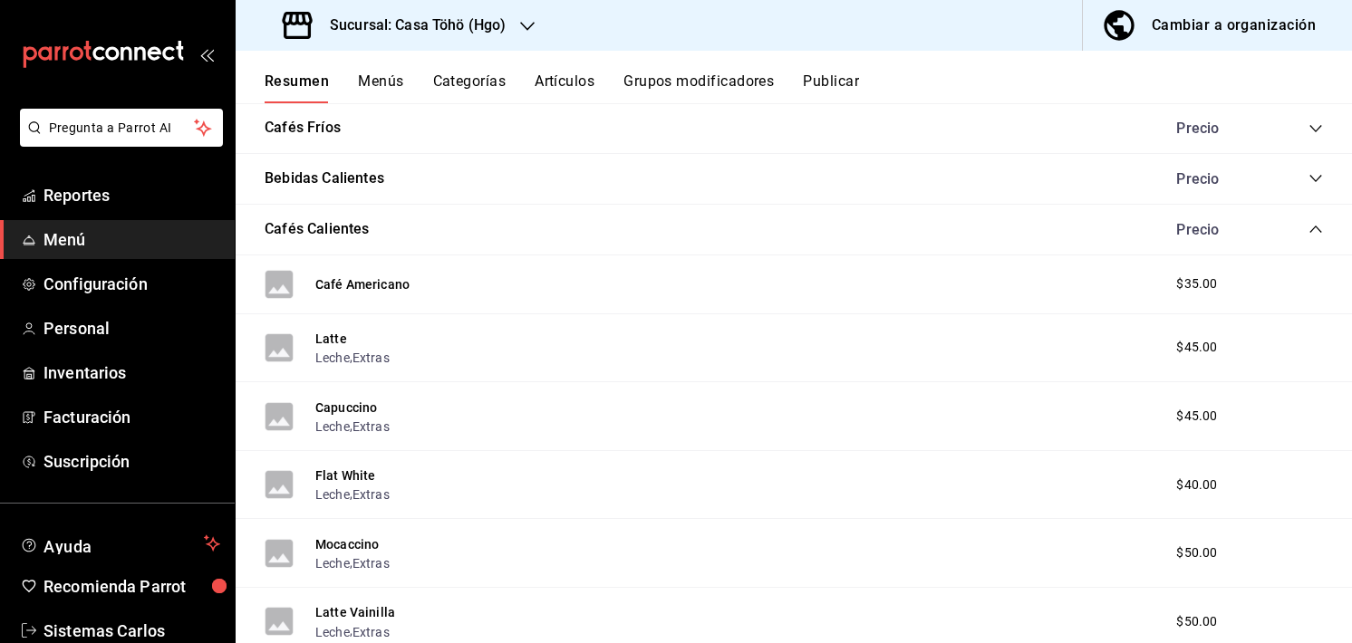
scroll to position [888, 0]
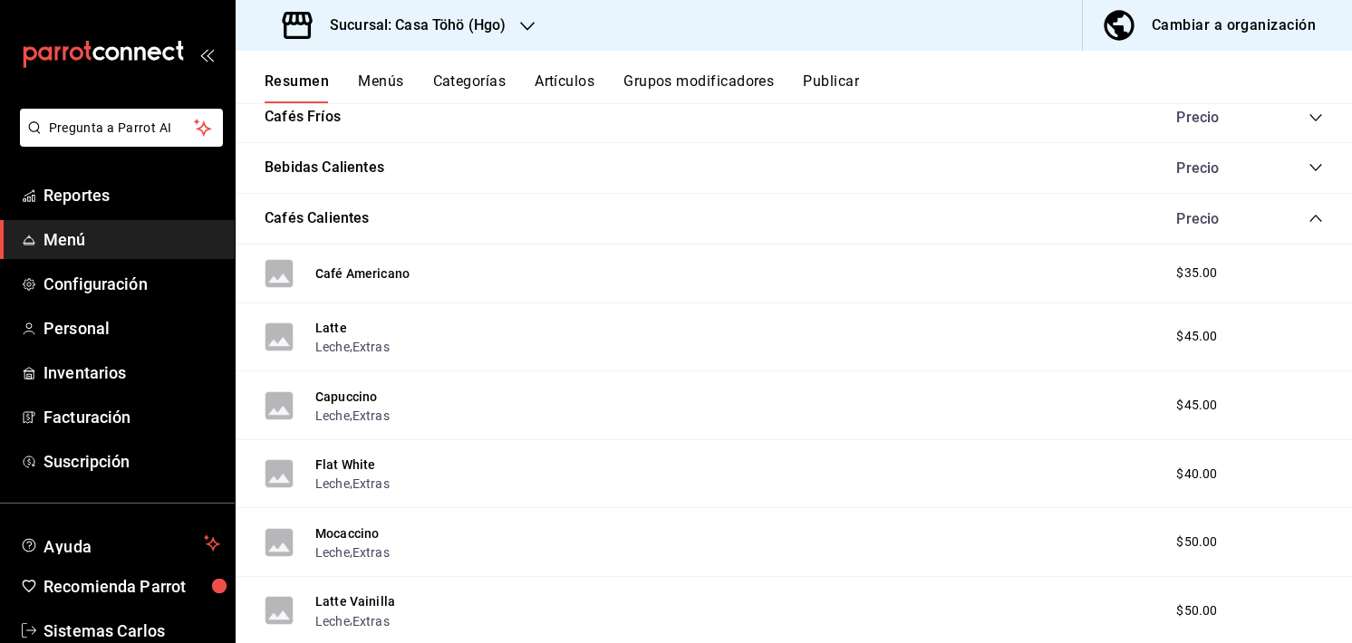
click at [1307, 225] on div "Cafés Calientes Precio" at bounding box center [794, 219] width 1116 height 51
click at [1308, 221] on icon "collapse-category-row" at bounding box center [1315, 218] width 14 height 14
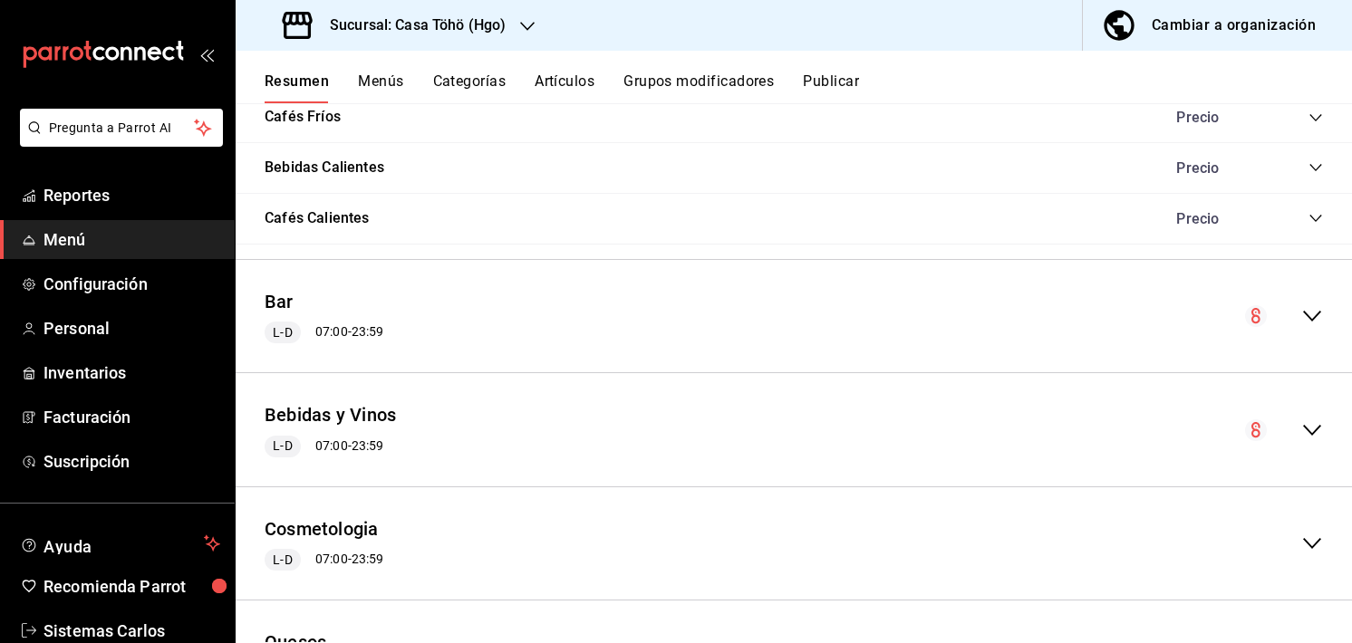
click at [1309, 168] on icon "collapse-category-row" at bounding box center [1315, 167] width 12 height 7
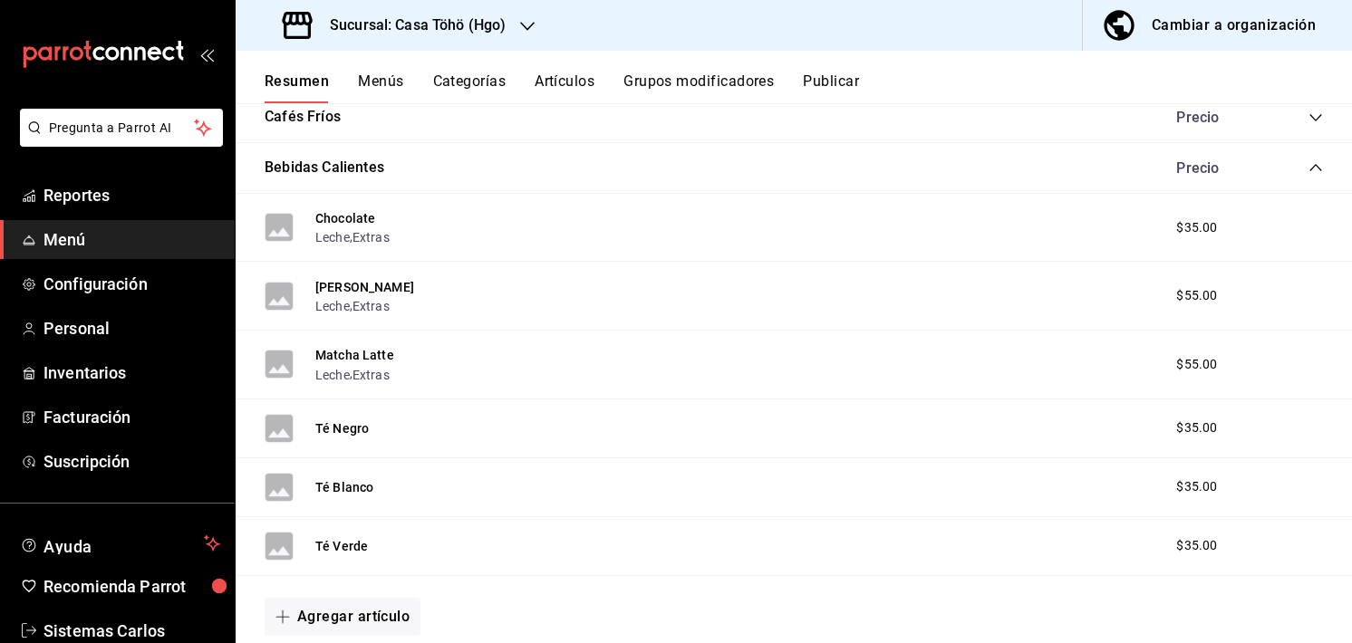
click at [1308, 160] on icon "collapse-category-row" at bounding box center [1315, 167] width 14 height 14
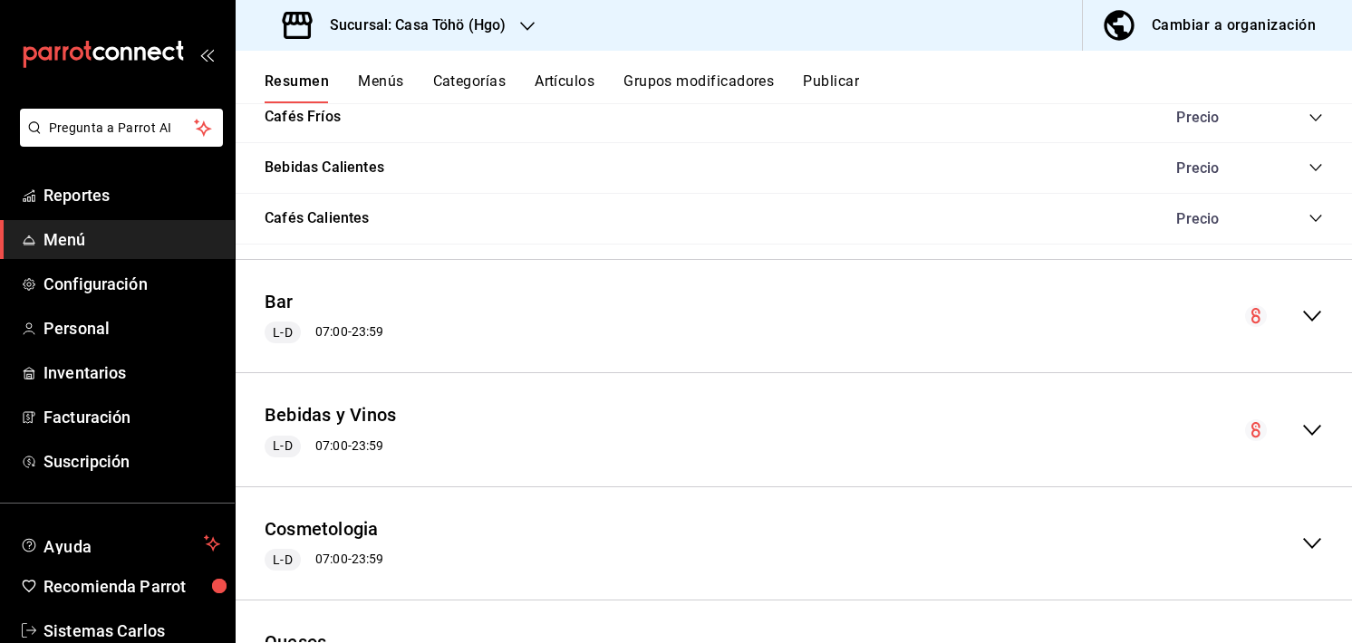
click at [1301, 120] on div "Cafés Fríos Precio" at bounding box center [794, 117] width 1116 height 51
click at [1308, 120] on icon "collapse-category-row" at bounding box center [1315, 118] width 14 height 14
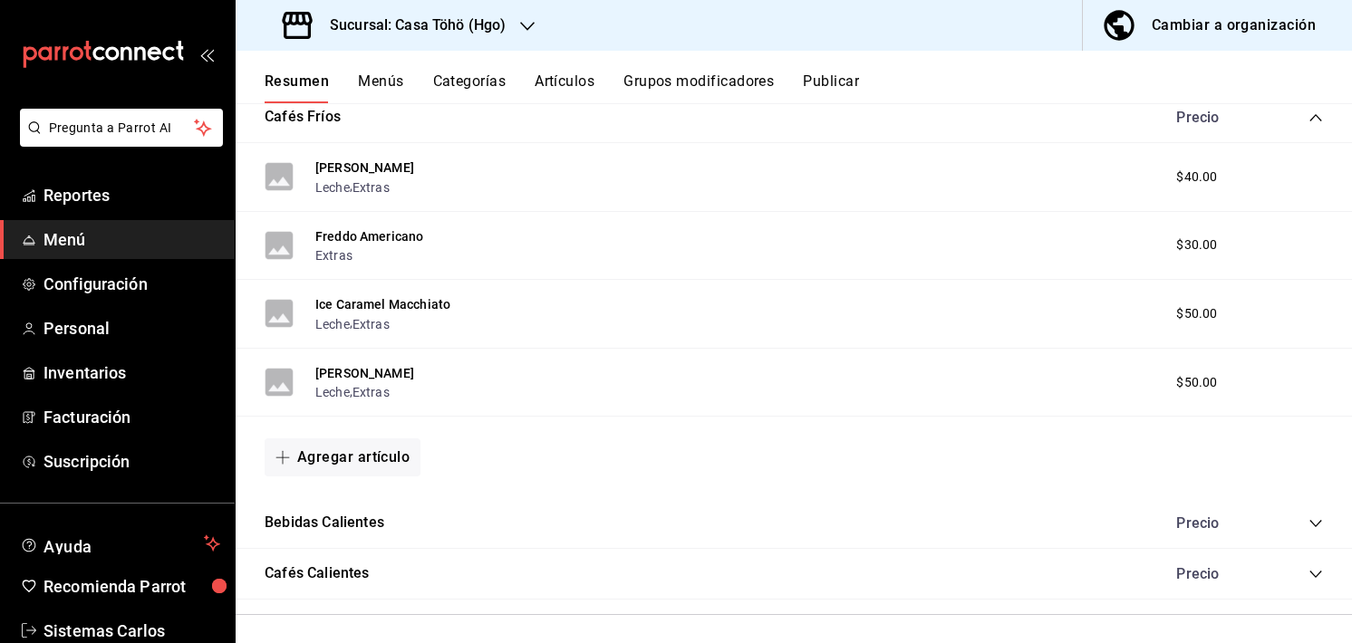
click at [1308, 117] on icon "collapse-category-row" at bounding box center [1315, 118] width 14 height 14
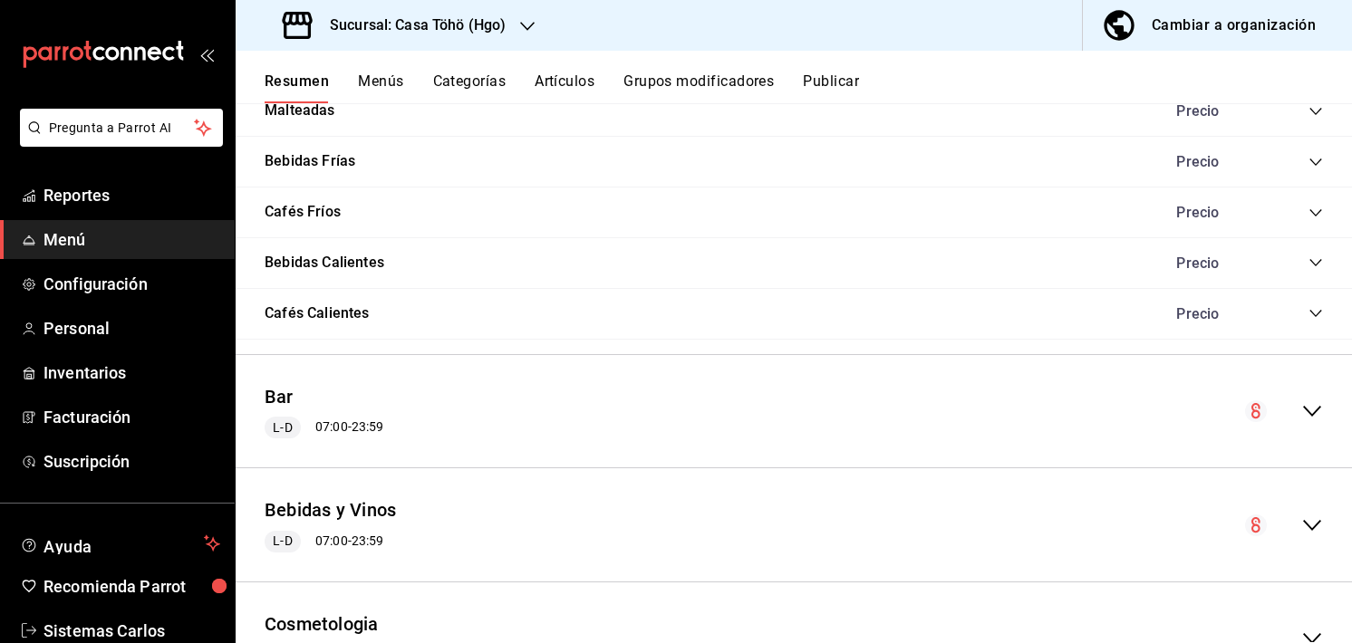
scroll to position [783, 0]
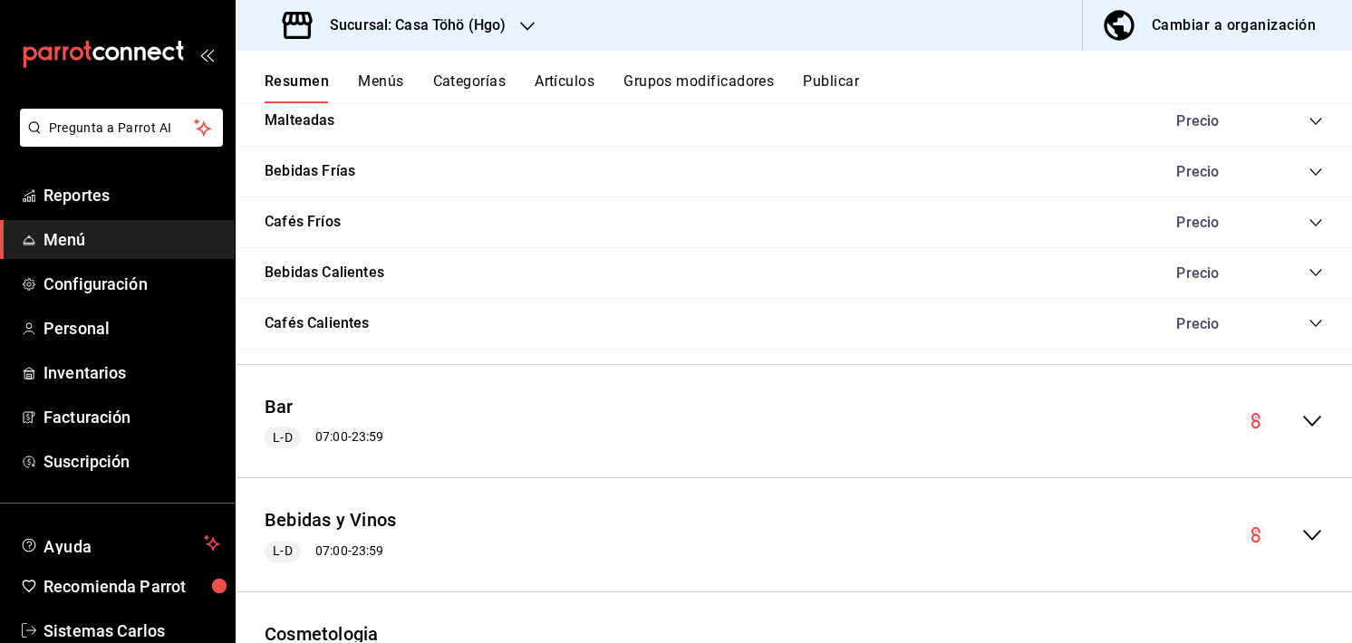
click at [1308, 171] on icon "collapse-category-row" at bounding box center [1315, 172] width 14 height 14
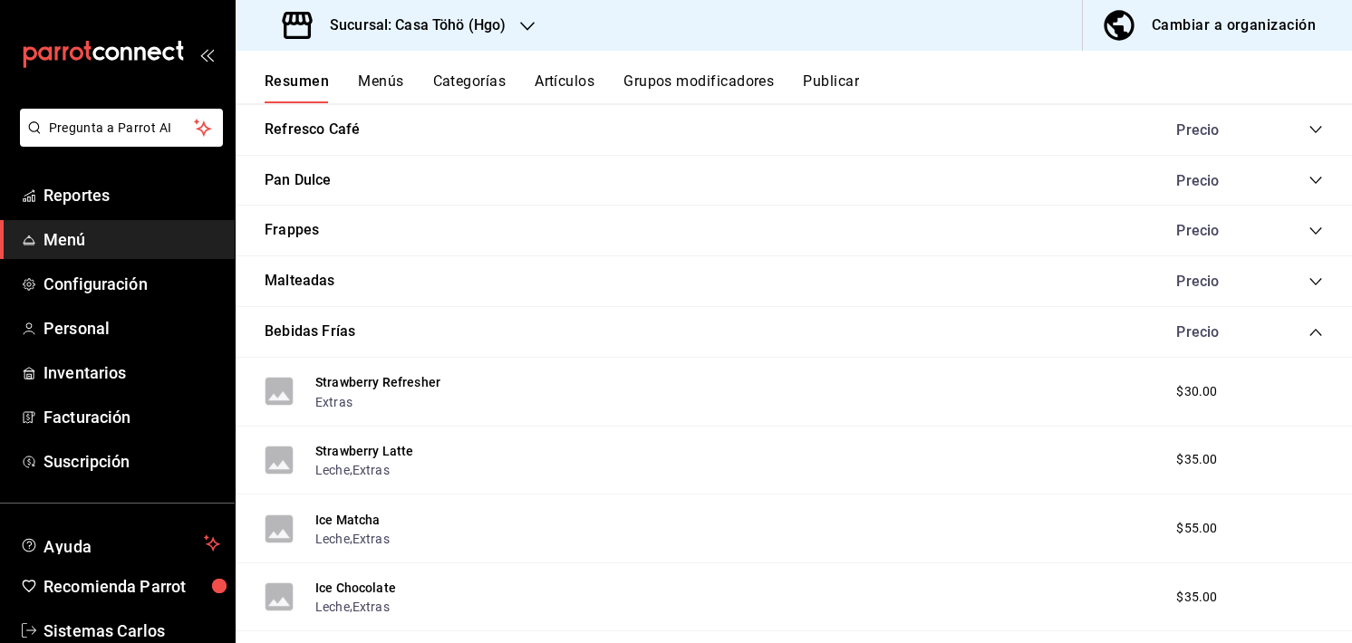
scroll to position [621, 0]
click at [1308, 276] on icon "collapse-category-row" at bounding box center [1315, 282] width 14 height 14
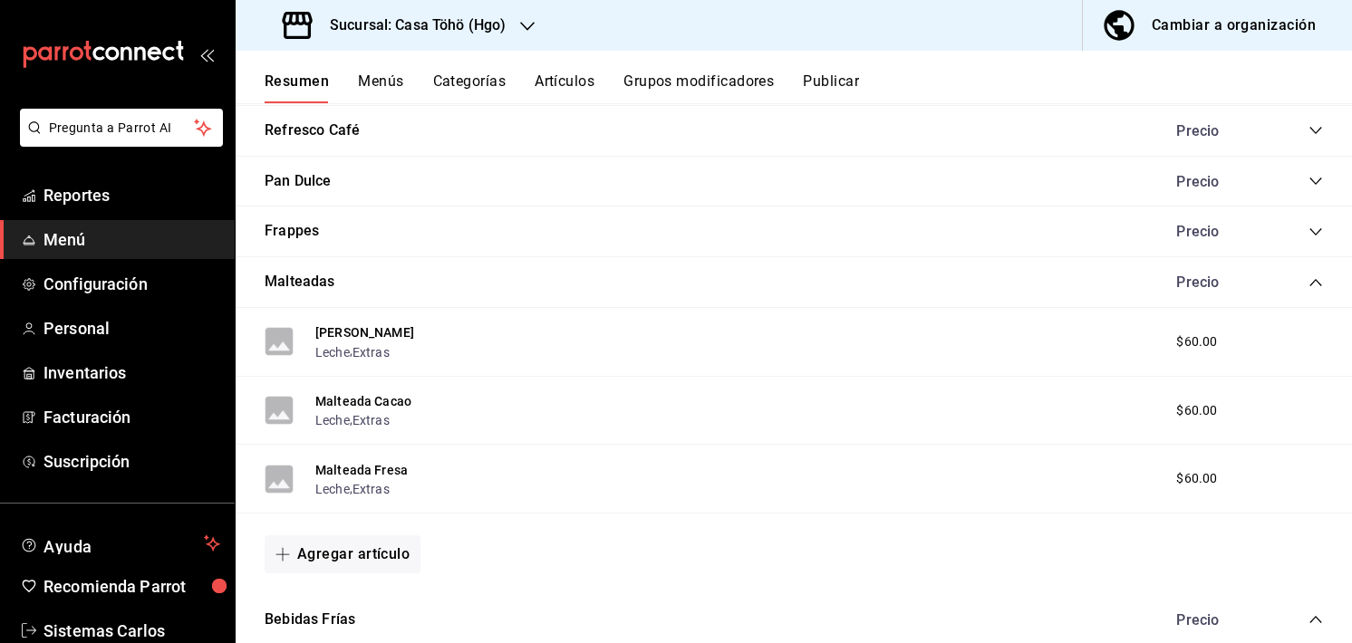
click at [1308, 227] on icon "collapse-category-row" at bounding box center [1315, 232] width 14 height 14
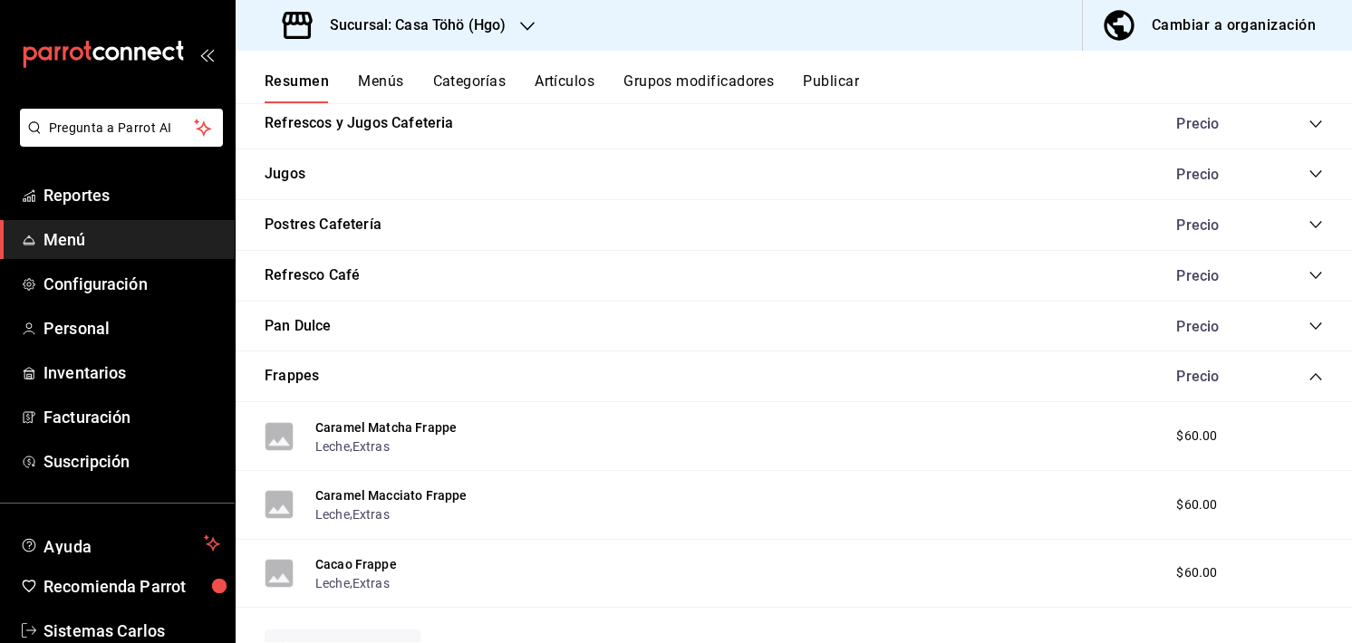
scroll to position [388, 0]
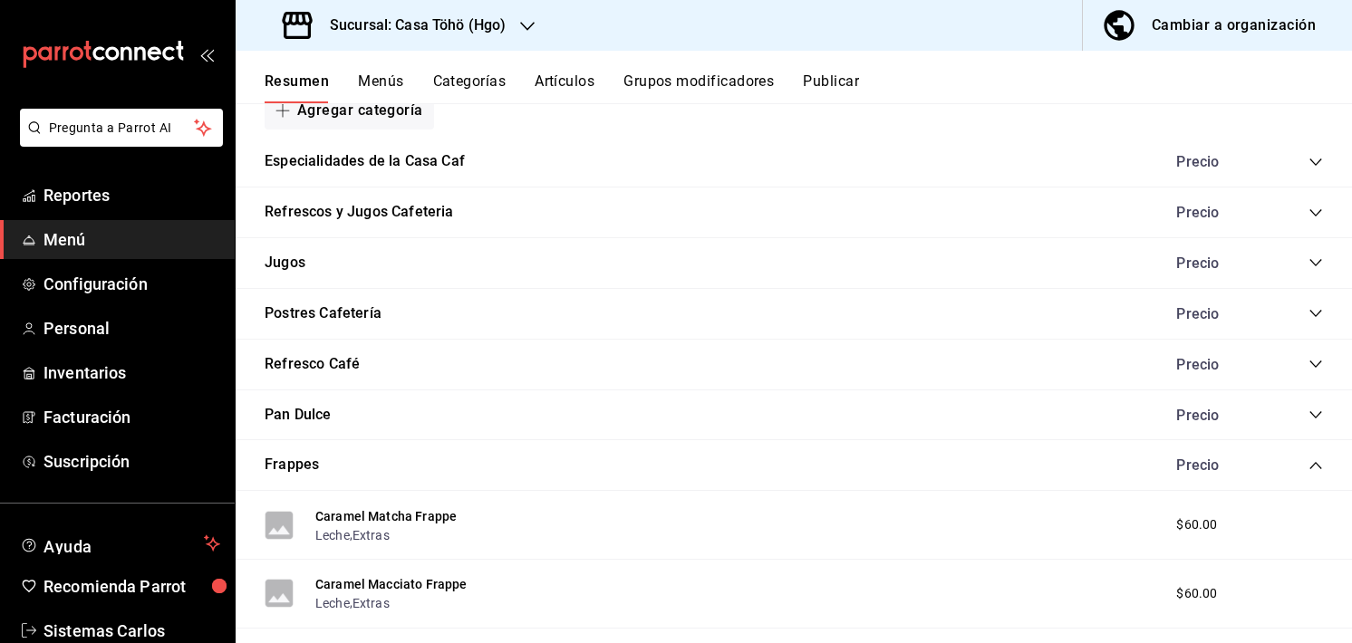
drag, startPoint x: 1294, startPoint y: 319, endPoint x: 1303, endPoint y: 313, distance: 11.1
click at [1303, 313] on div "Precio" at bounding box center [1240, 313] width 165 height 17
click at [1308, 313] on icon "collapse-category-row" at bounding box center [1315, 313] width 14 height 14
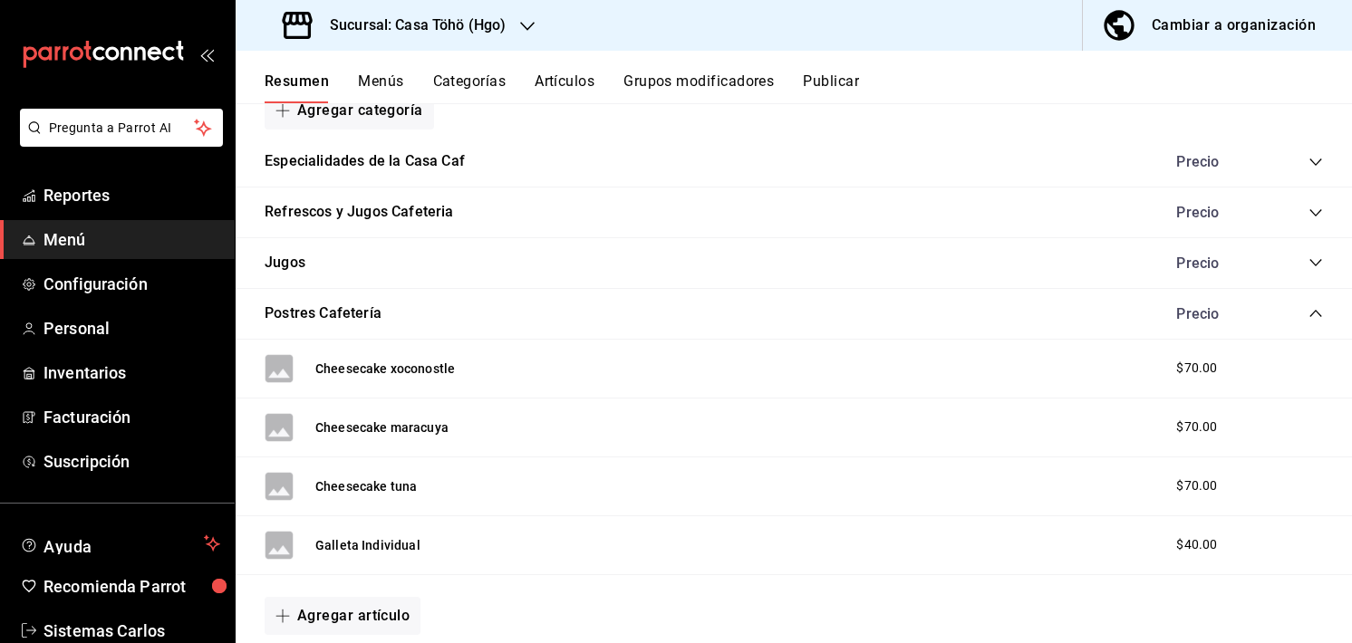
click at [1308, 263] on icon "collapse-category-row" at bounding box center [1315, 262] width 14 height 14
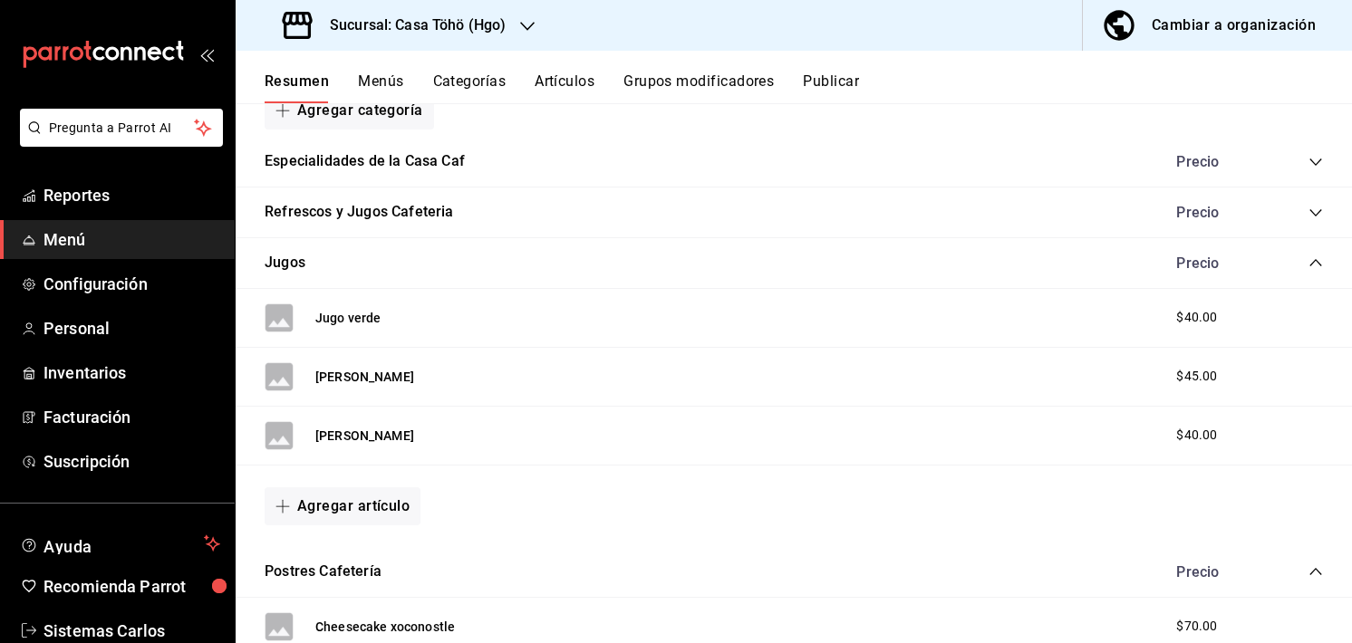
click at [1308, 570] on icon "collapse-category-row" at bounding box center [1315, 571] width 14 height 14
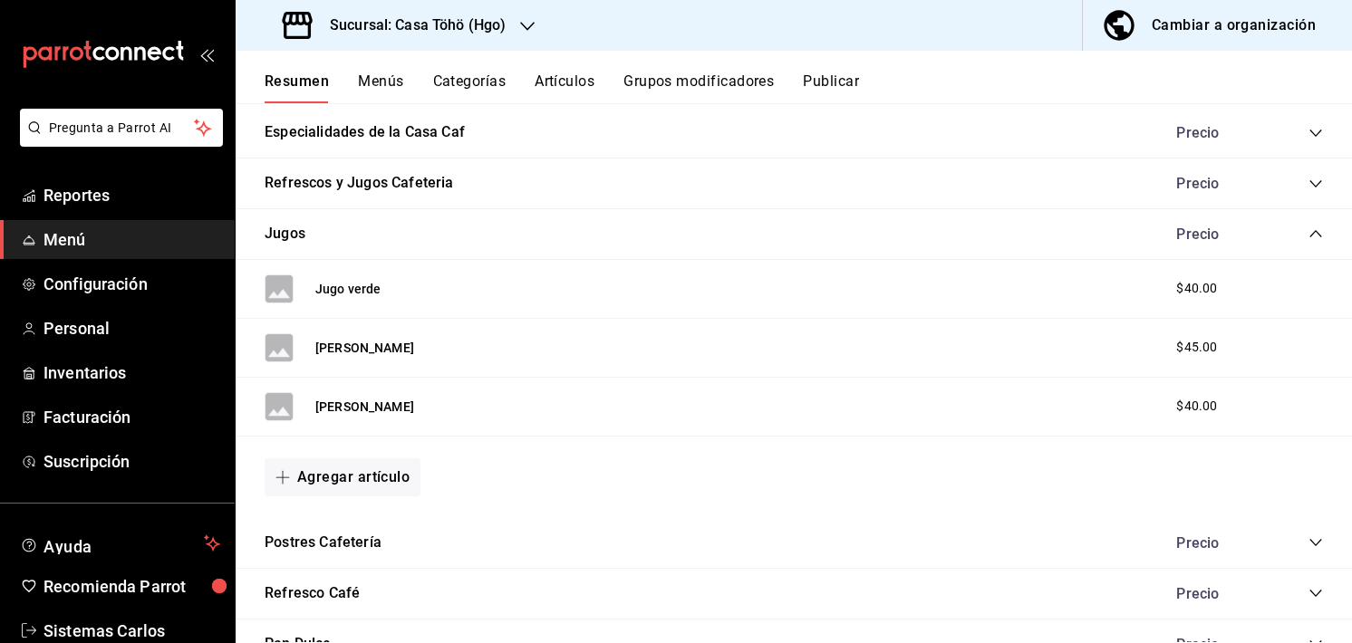
scroll to position [416, 0]
drag, startPoint x: 1210, startPoint y: 342, endPoint x: 1151, endPoint y: 349, distance: 59.3
click at [1158, 349] on div "$45.00" at bounding box center [1216, 348] width 116 height 19
click at [1227, 364] on div "Jugo naranja $45.00" at bounding box center [794, 349] width 1116 height 59
drag, startPoint x: 1225, startPoint y: 355, endPoint x: 1168, endPoint y: 349, distance: 57.4
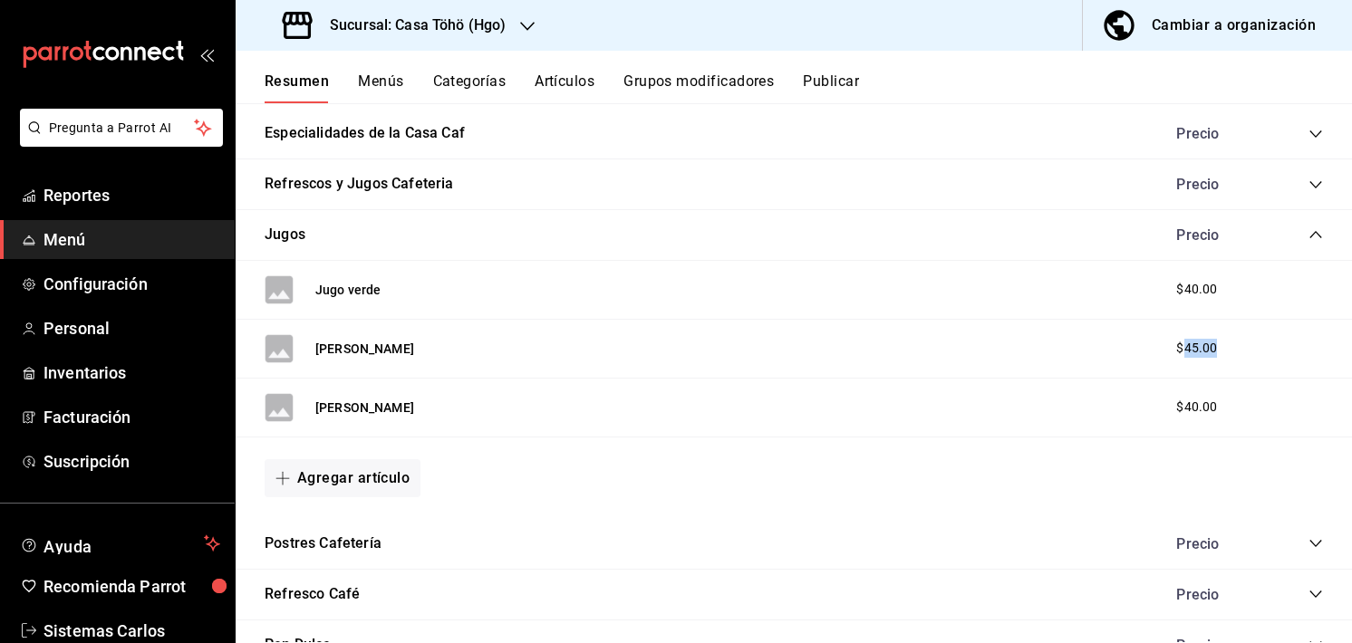
click at [1168, 349] on div "$45.00" at bounding box center [1216, 348] width 116 height 19
click at [1309, 236] on div "Jugos Precio" at bounding box center [794, 235] width 1116 height 51
click at [1308, 236] on icon "collapse-category-row" at bounding box center [1315, 234] width 14 height 14
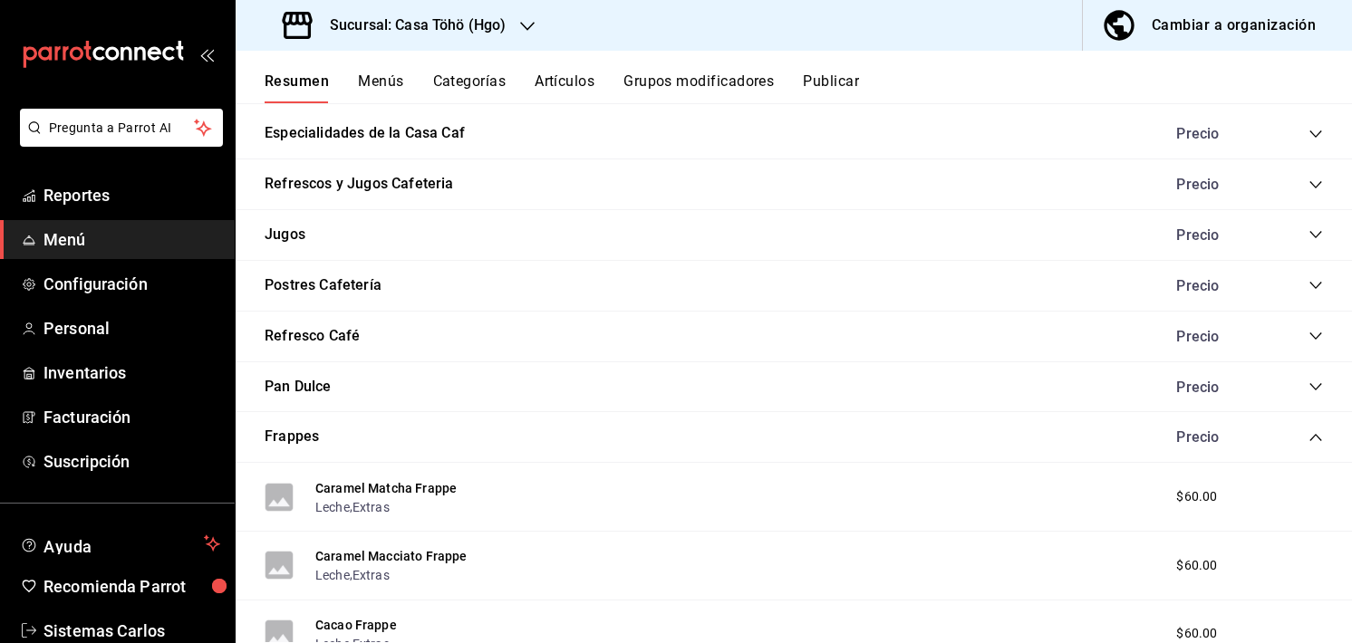
click at [1308, 189] on icon "collapse-category-row" at bounding box center [1315, 185] width 14 height 14
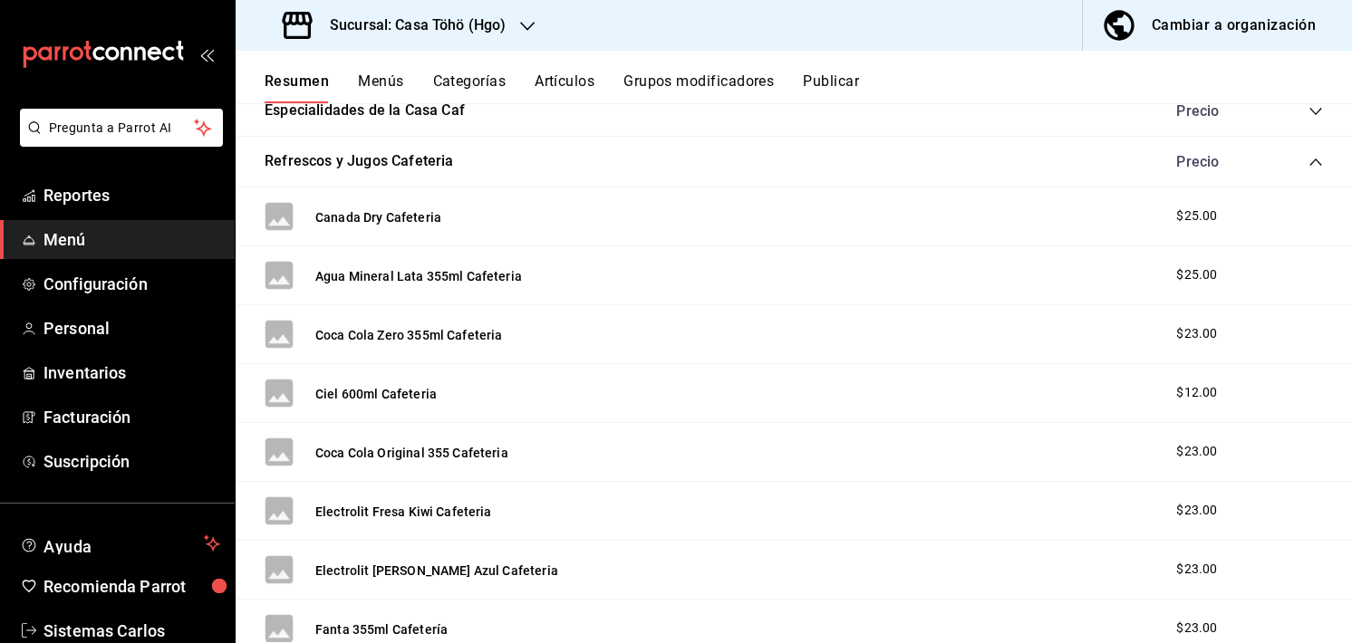
scroll to position [393, 0]
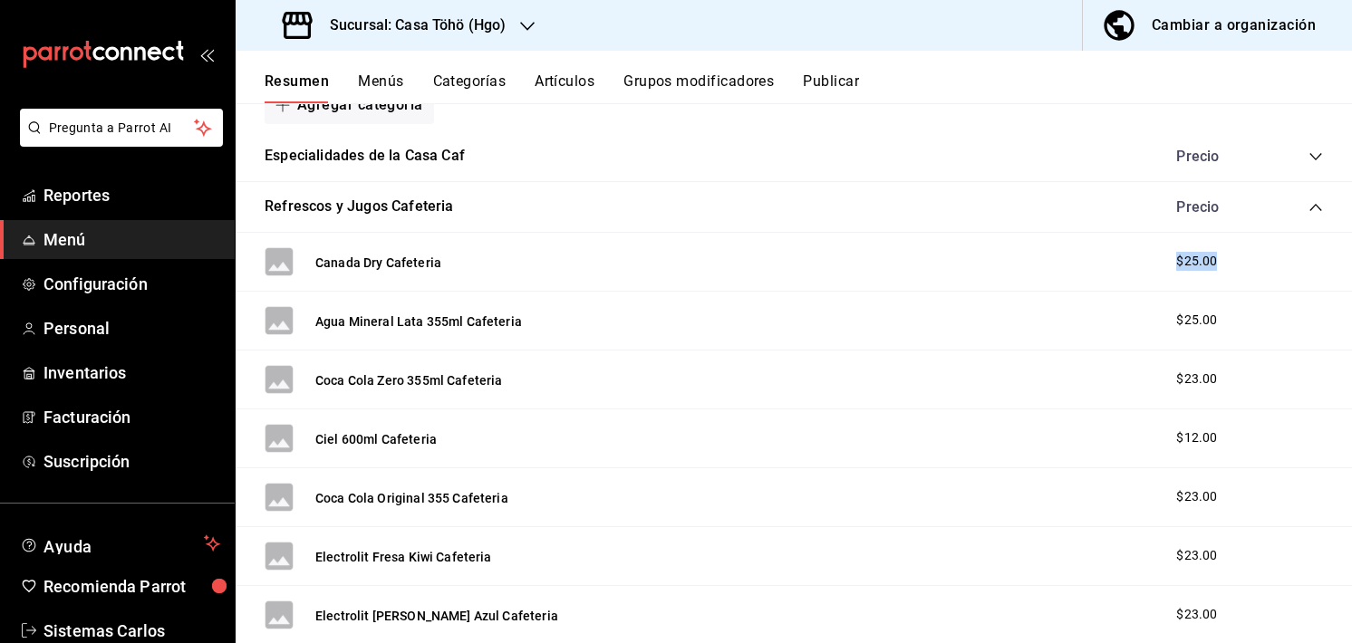
drag, startPoint x: 1213, startPoint y: 257, endPoint x: 1145, endPoint y: 251, distance: 68.2
click at [1158, 252] on div "$25.00" at bounding box center [1216, 261] width 116 height 19
drag, startPoint x: 1206, startPoint y: 315, endPoint x: 1150, endPoint y: 313, distance: 56.2
click at [1158, 313] on div "$25.00" at bounding box center [1216, 320] width 116 height 19
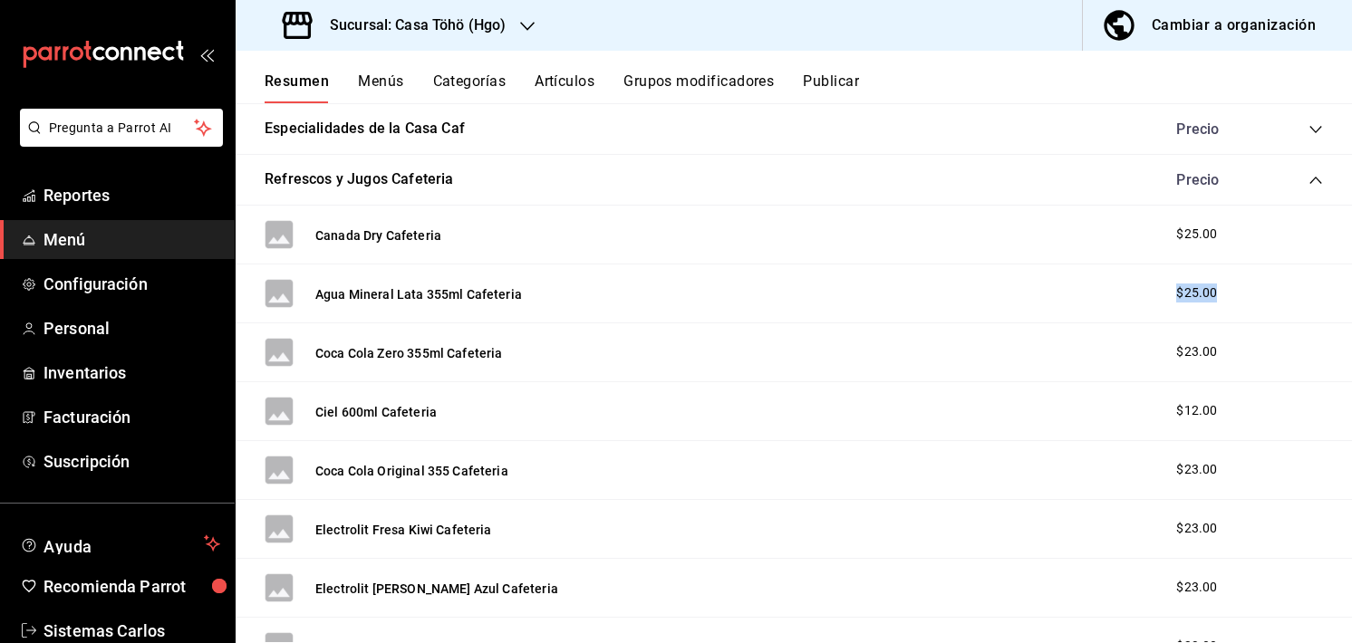
scroll to position [420, 0]
drag, startPoint x: 1222, startPoint y: 371, endPoint x: 1148, endPoint y: 376, distance: 74.5
click at [1148, 376] on div "Coca Cola Zero 355ml Cafeteria $23.00" at bounding box center [794, 352] width 1116 height 59
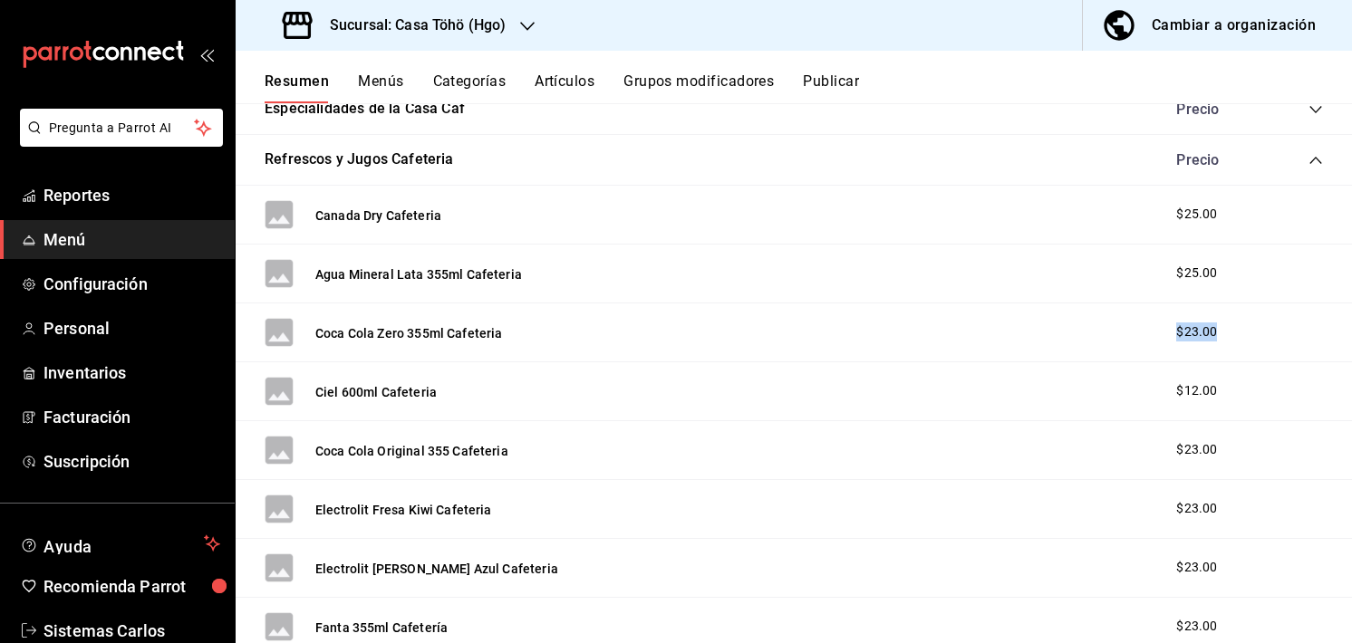
scroll to position [438, 0]
drag, startPoint x: 1196, startPoint y: 264, endPoint x: 1141, endPoint y: 265, distance: 55.3
click at [1141, 265] on div "Agua Mineral Lata 355ml Cafeteria $25.00" at bounding box center [794, 275] width 1116 height 59
drag, startPoint x: 1209, startPoint y: 273, endPoint x: 1152, endPoint y: 273, distance: 57.1
click at [1158, 273] on div "$25.00" at bounding box center [1216, 274] width 116 height 19
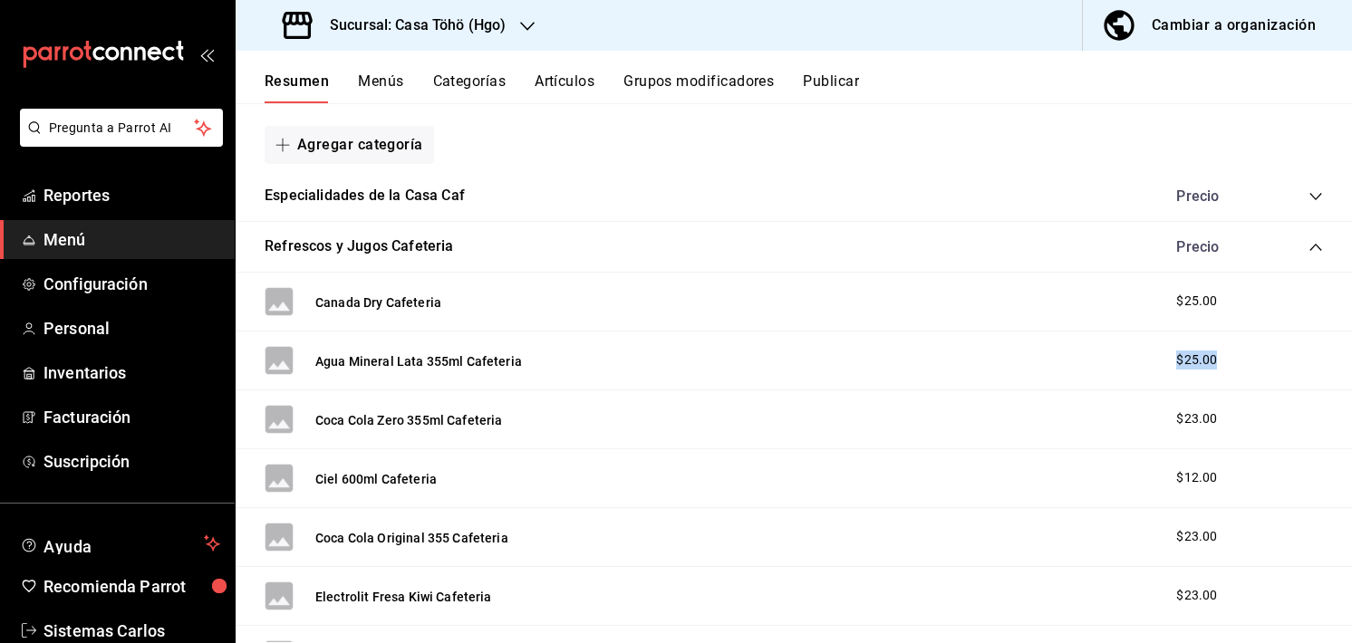
scroll to position [446, 0]
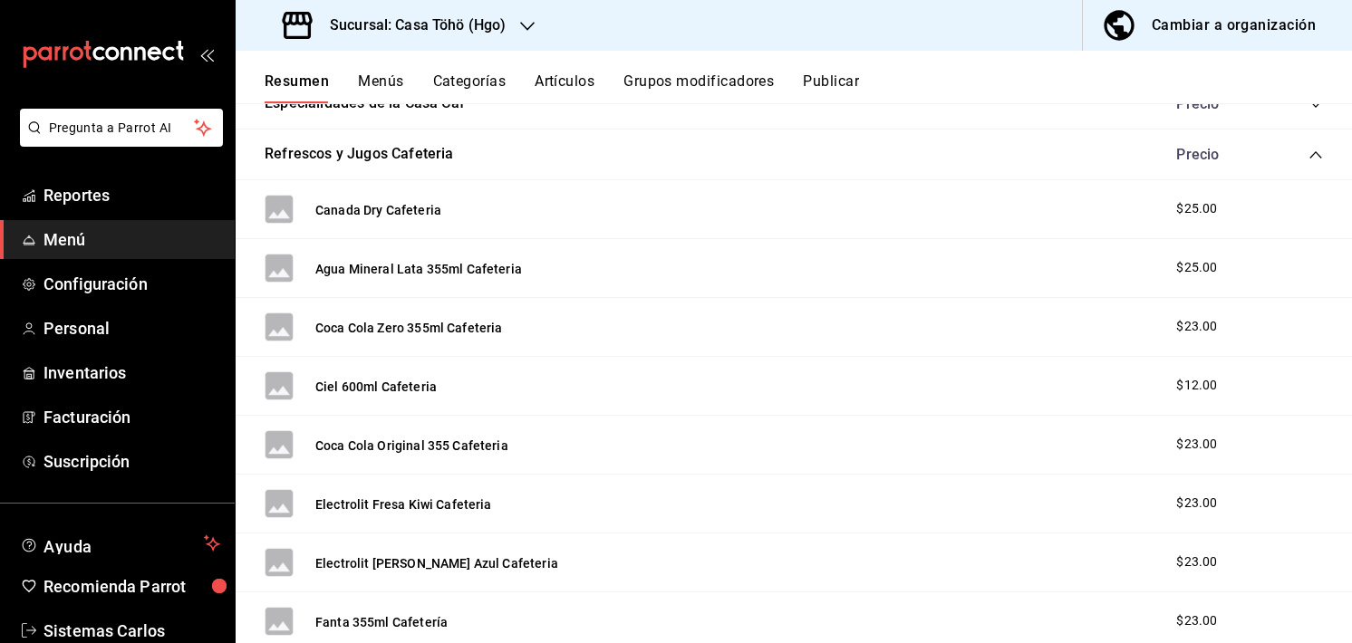
click at [1294, 157] on div "Precio" at bounding box center [1240, 154] width 165 height 17
click at [1309, 156] on icon "collapse-category-row" at bounding box center [1315, 154] width 12 height 7
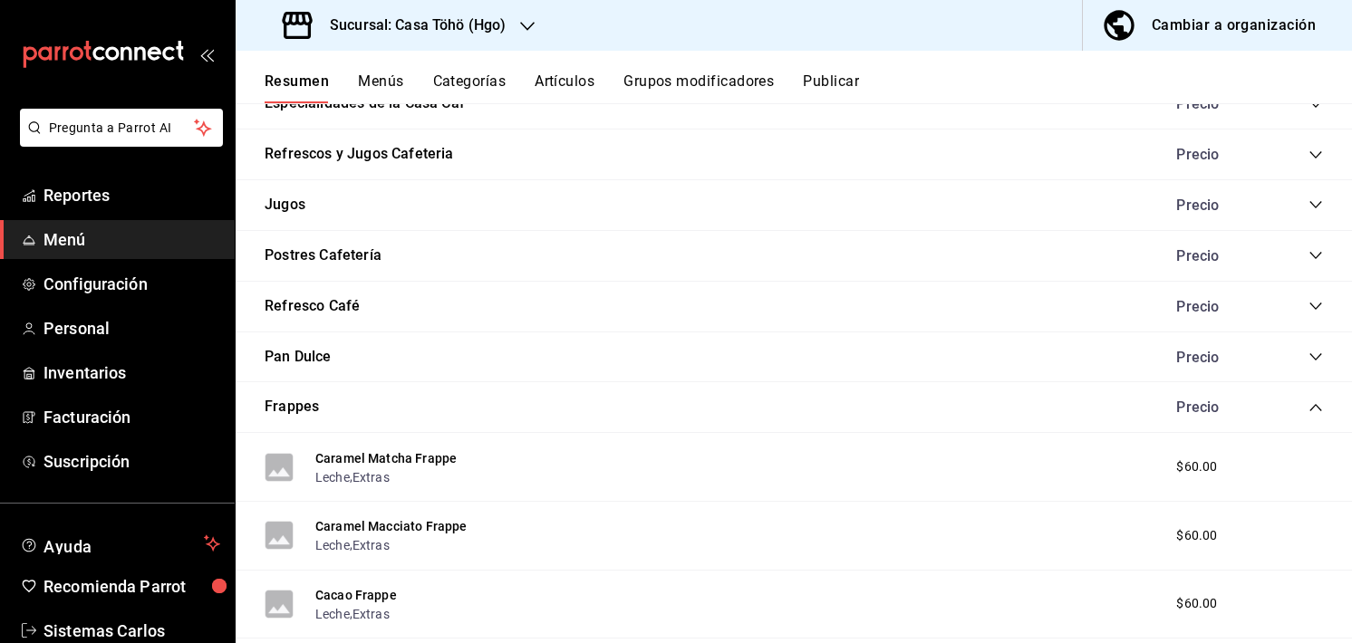
click at [1308, 352] on icon "collapse-category-row" at bounding box center [1315, 357] width 14 height 14
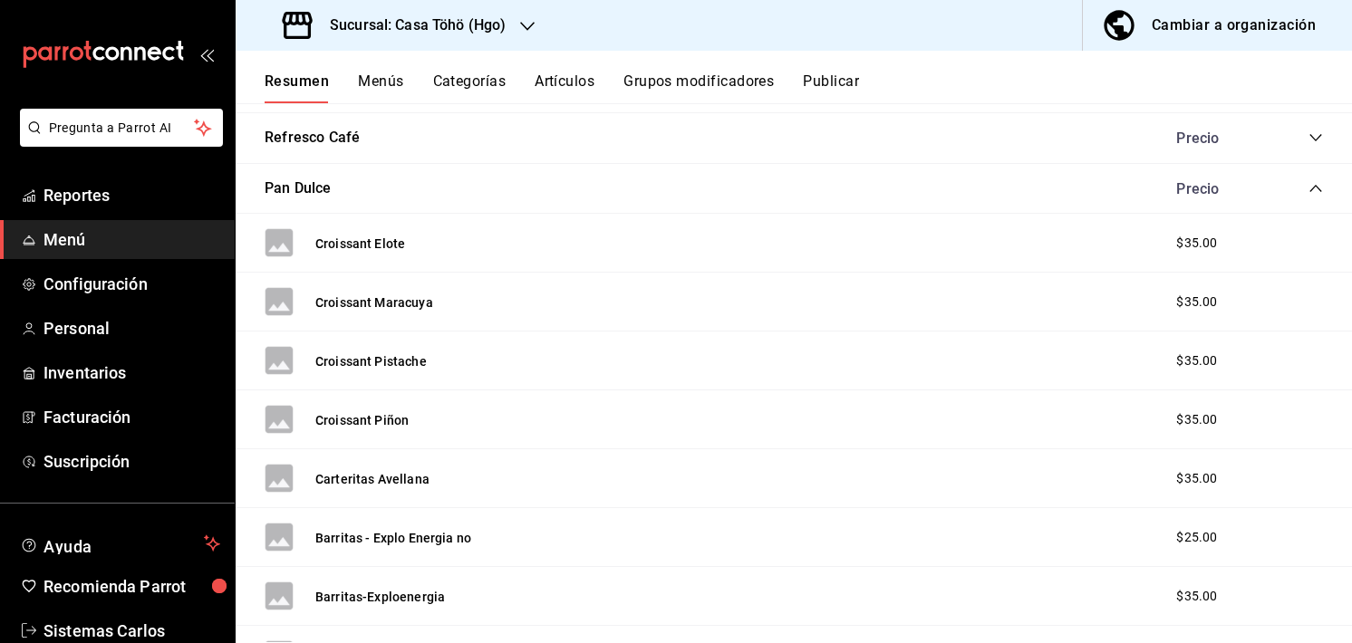
scroll to position [611, 0]
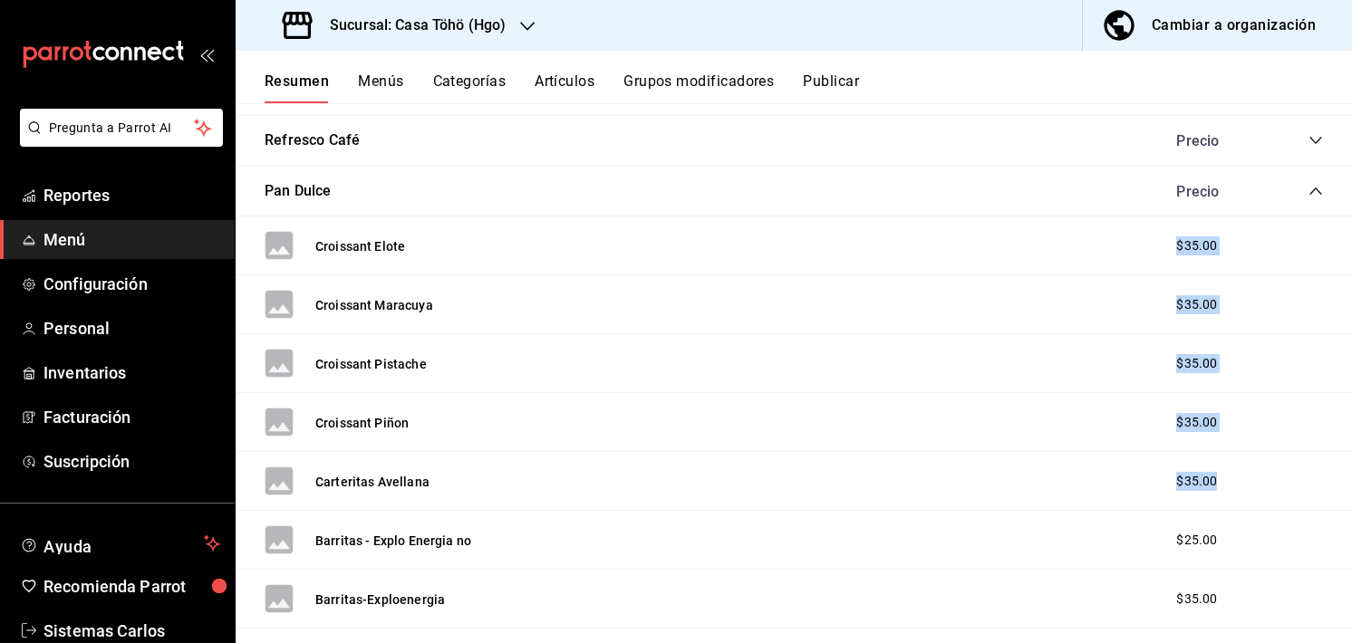
drag, startPoint x: 1219, startPoint y: 472, endPoint x: 1095, endPoint y: 244, distance: 259.8
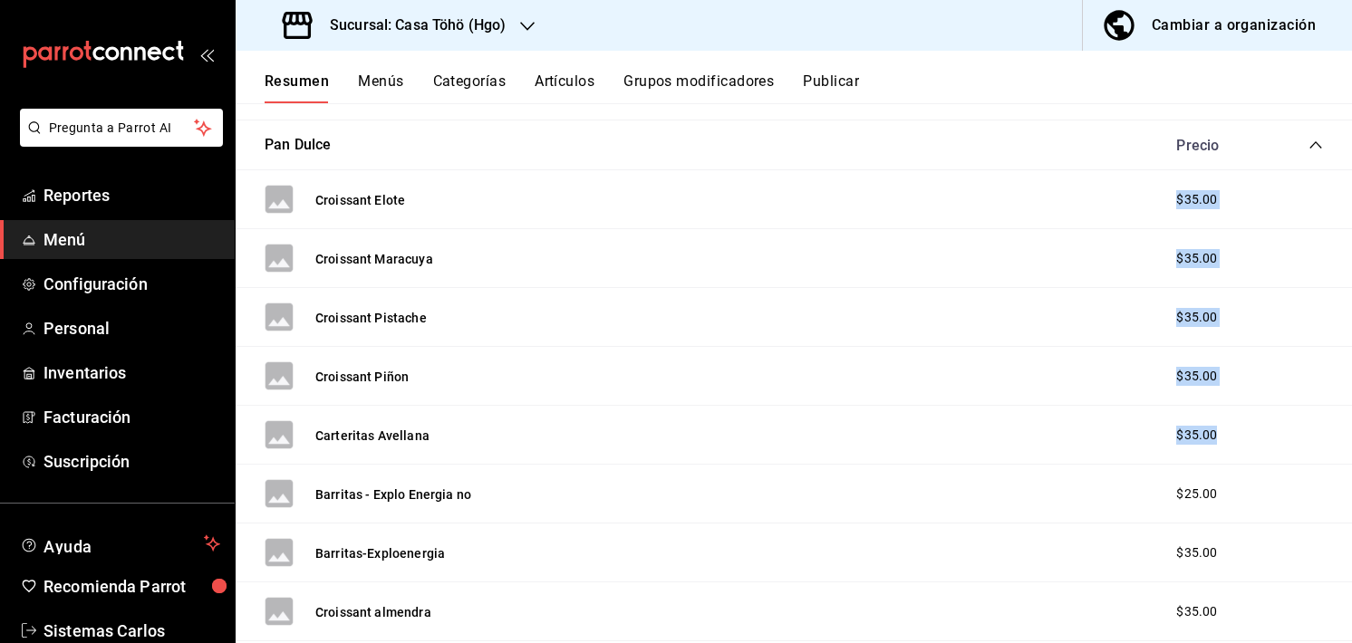
scroll to position [701, 0]
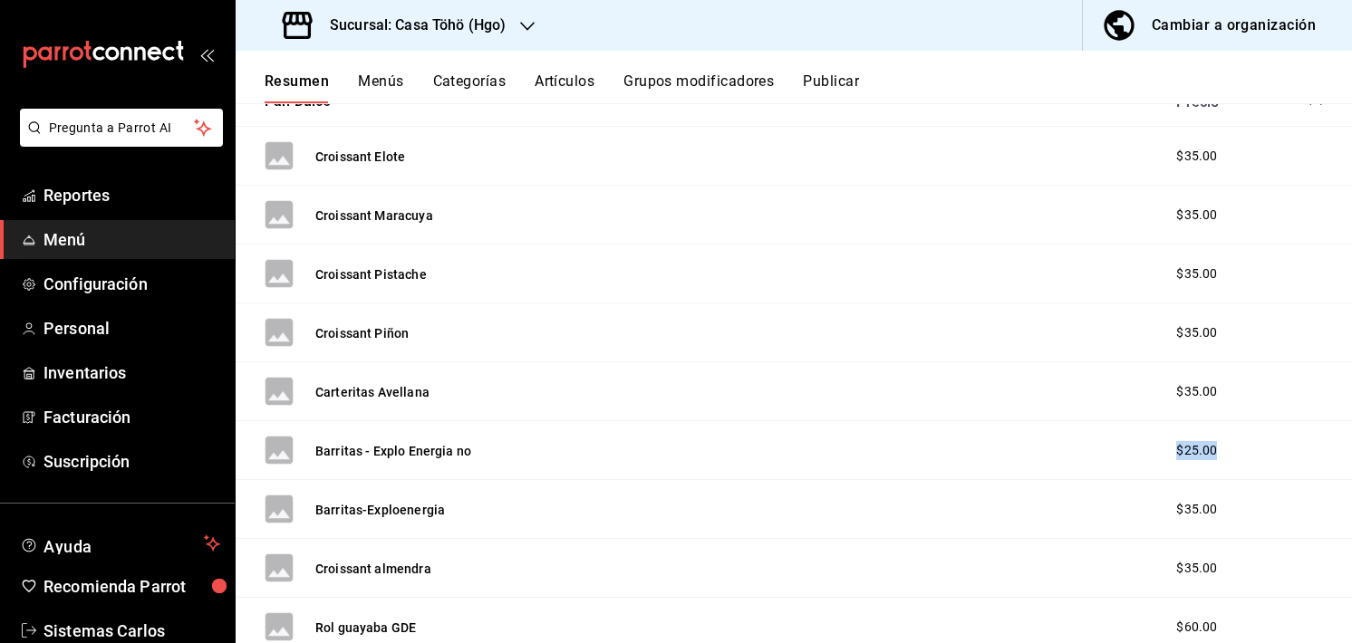
drag, startPoint x: 1199, startPoint y: 452, endPoint x: 1143, endPoint y: 460, distance: 56.8
click at [1143, 460] on div "Barritas - Explo Energia no $25.00" at bounding box center [794, 450] width 1116 height 59
drag, startPoint x: 1211, startPoint y: 515, endPoint x: 1142, endPoint y: 516, distance: 68.9
click at [1142, 516] on div "Barritas-Exploenergia $35.00" at bounding box center [794, 509] width 1116 height 59
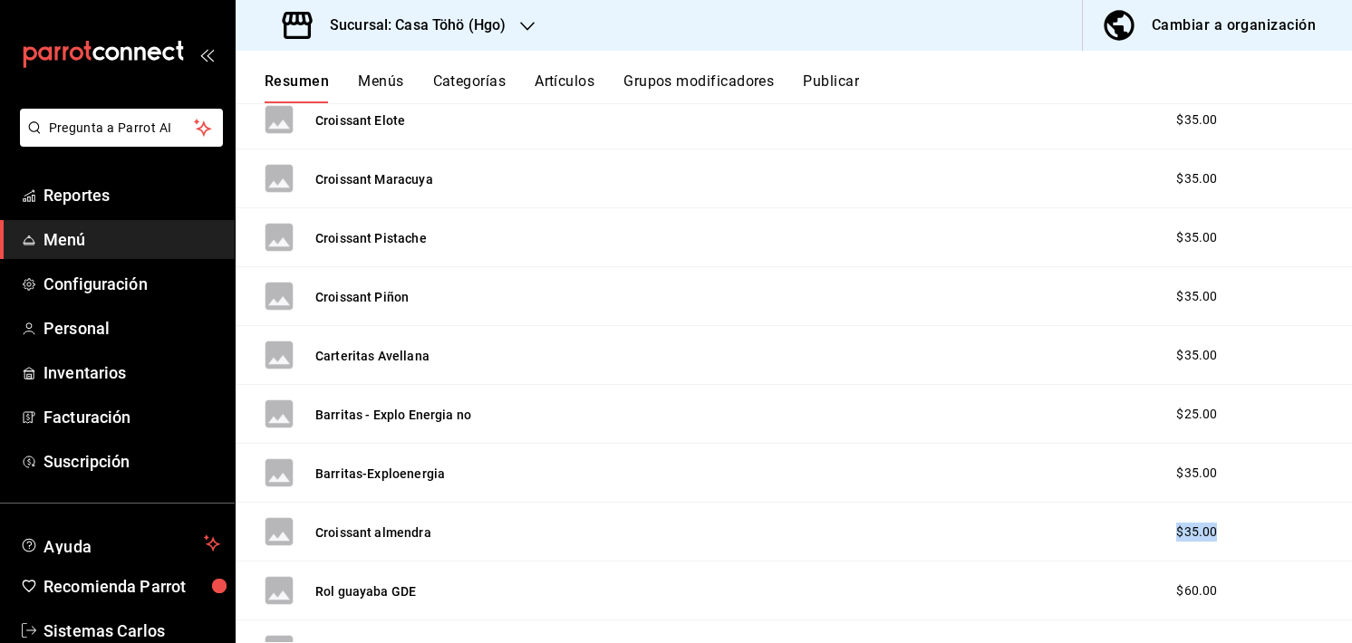
drag, startPoint x: 1213, startPoint y: 534, endPoint x: 1159, endPoint y: 535, distance: 54.4
click at [1159, 535] on div "$35.00" at bounding box center [1216, 532] width 116 height 19
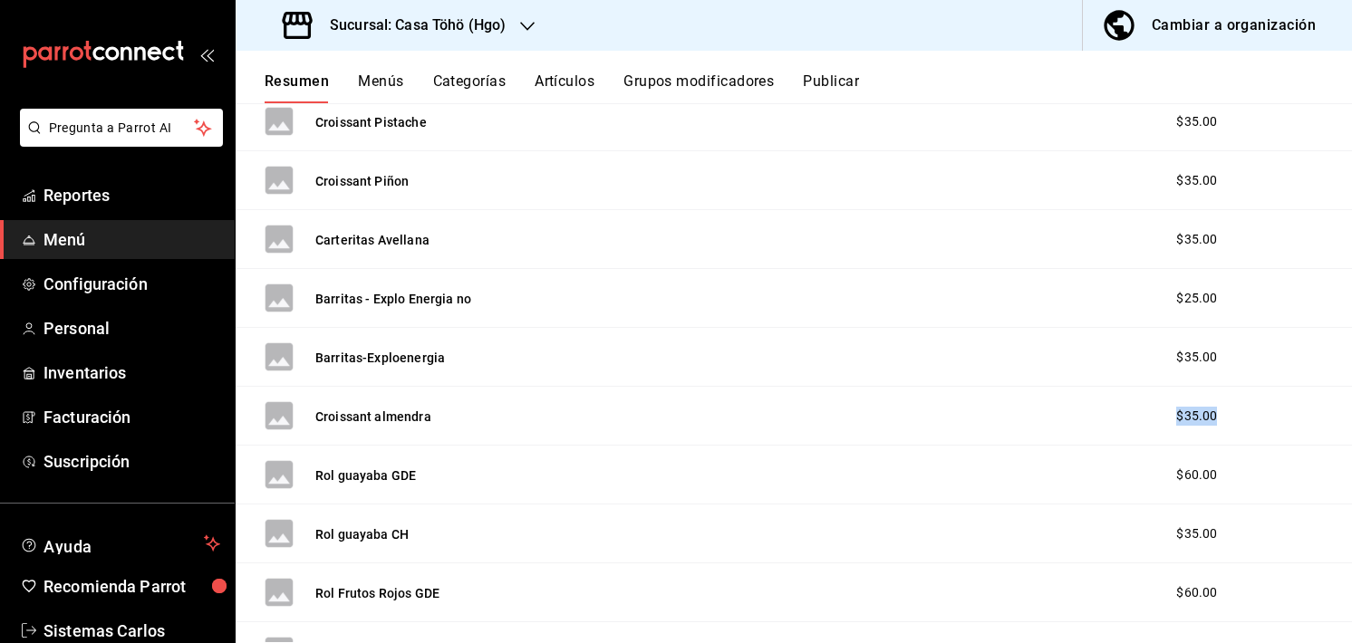
scroll to position [900, 0]
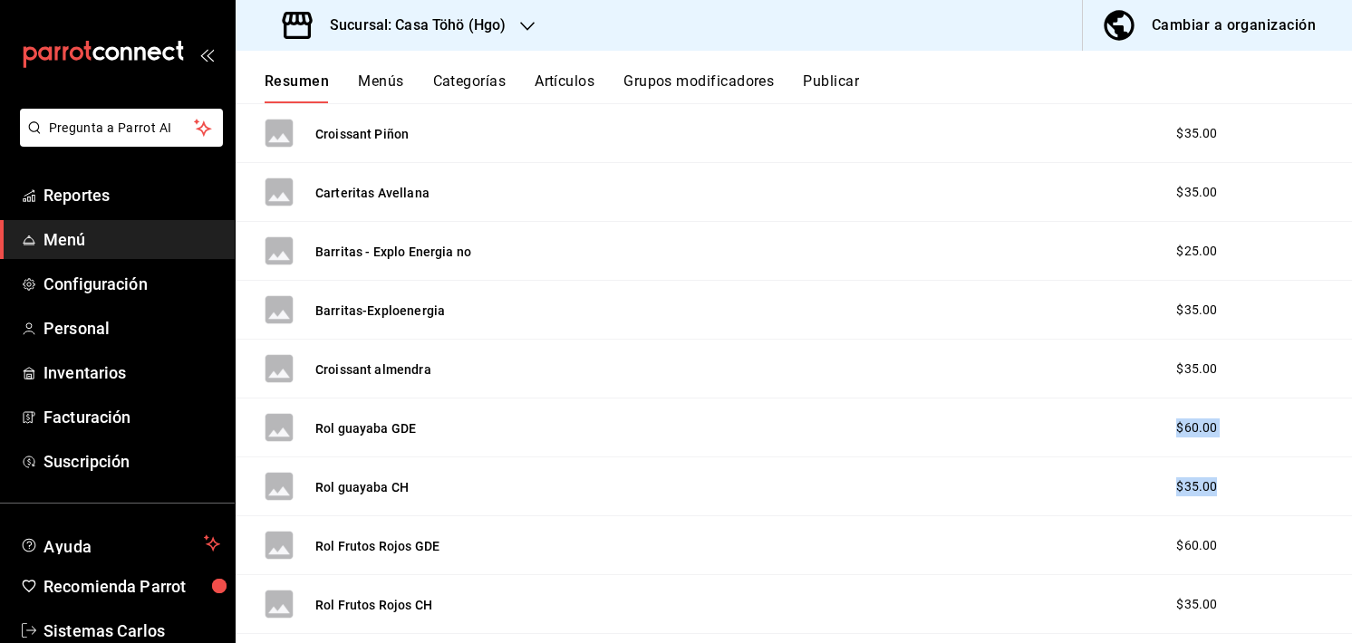
drag, startPoint x: 1222, startPoint y: 487, endPoint x: 1120, endPoint y: 420, distance: 122.4
click at [1120, 420] on div "Croissant Elote $35.00 Croissant Maracuya $35.00 Croissant Pistache $35.00 Croi…" at bounding box center [794, 498] width 1116 height 1141
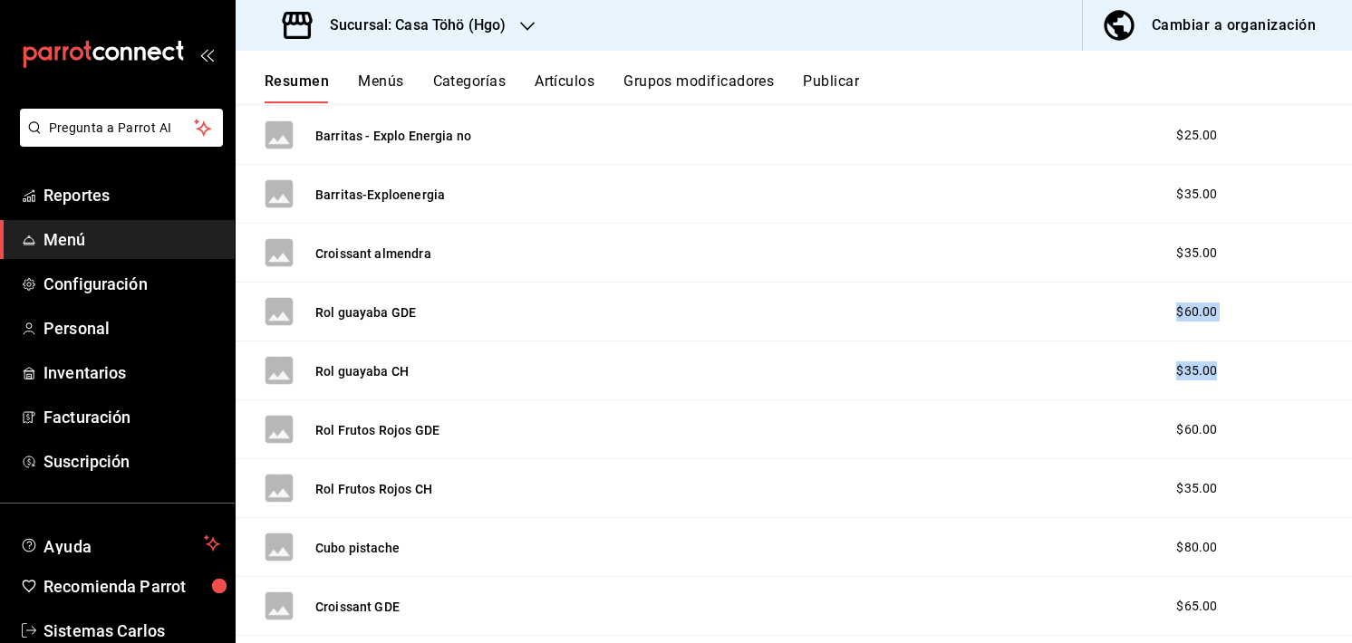
scroll to position [1033, 0]
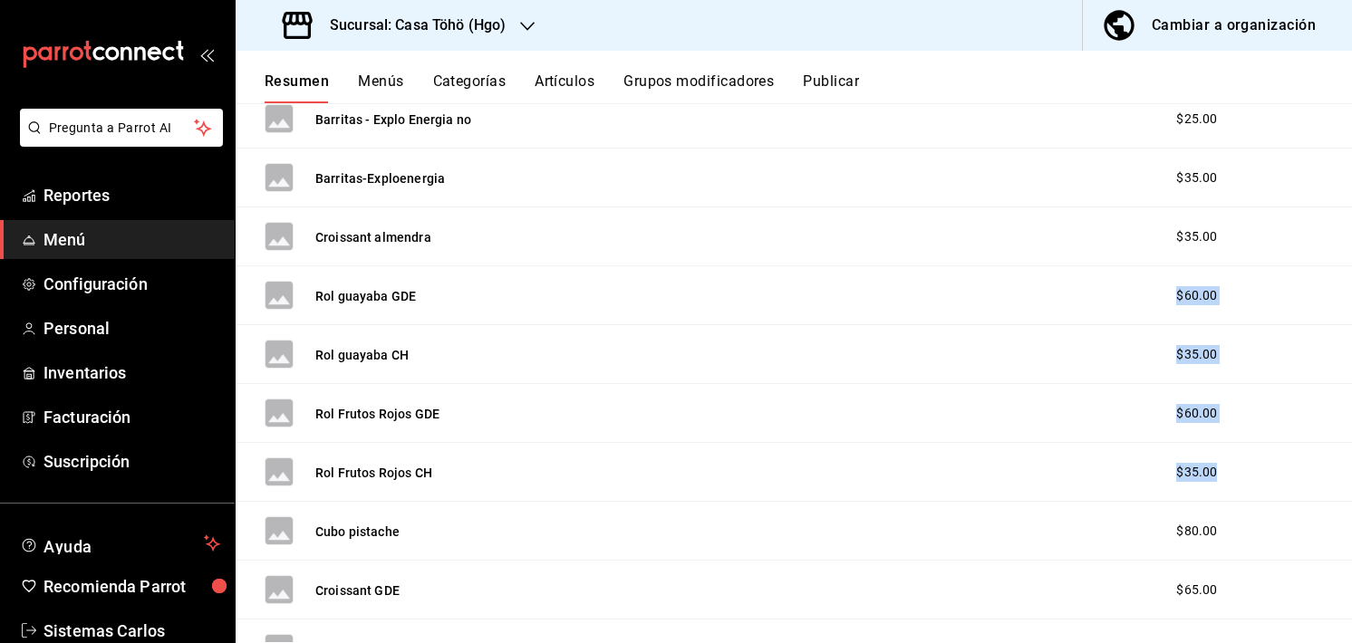
drag, startPoint x: 1229, startPoint y: 486, endPoint x: 1108, endPoint y: 309, distance: 215.1
click at [1108, 309] on div "Croissant Elote $35.00 Croissant Maracuya $35.00 Croissant Pistache $35.00 Croi…" at bounding box center [794, 365] width 1116 height 1141
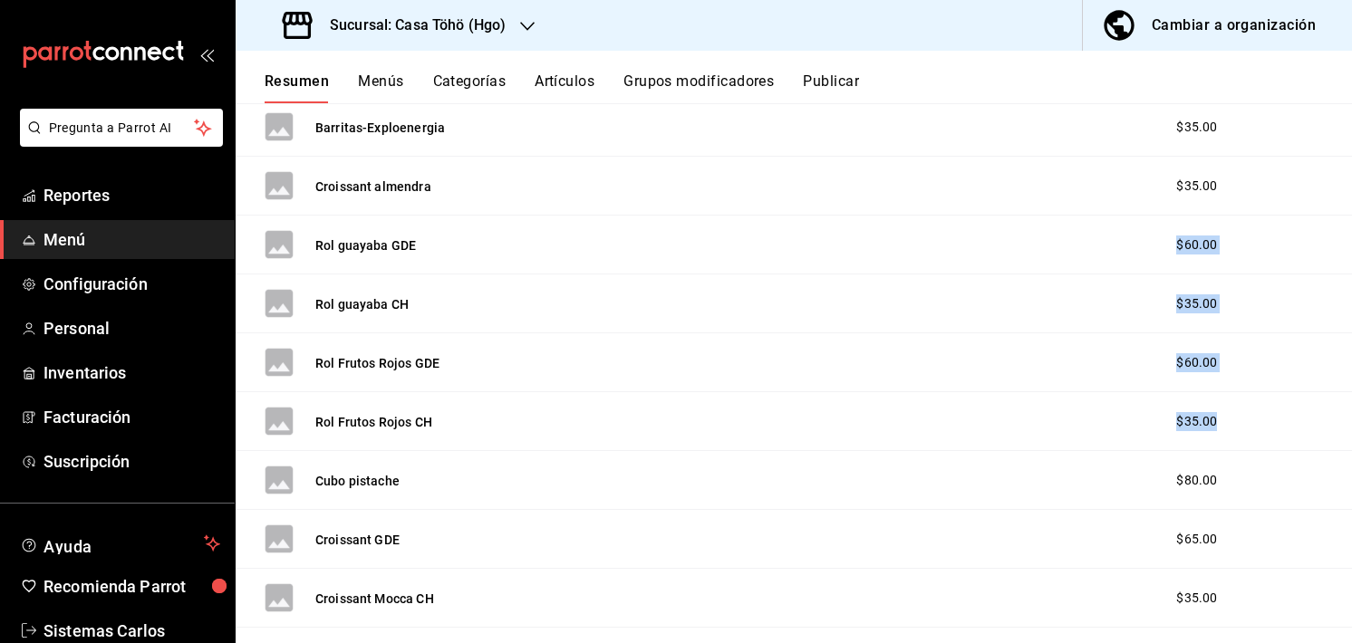
scroll to position [1121, 0]
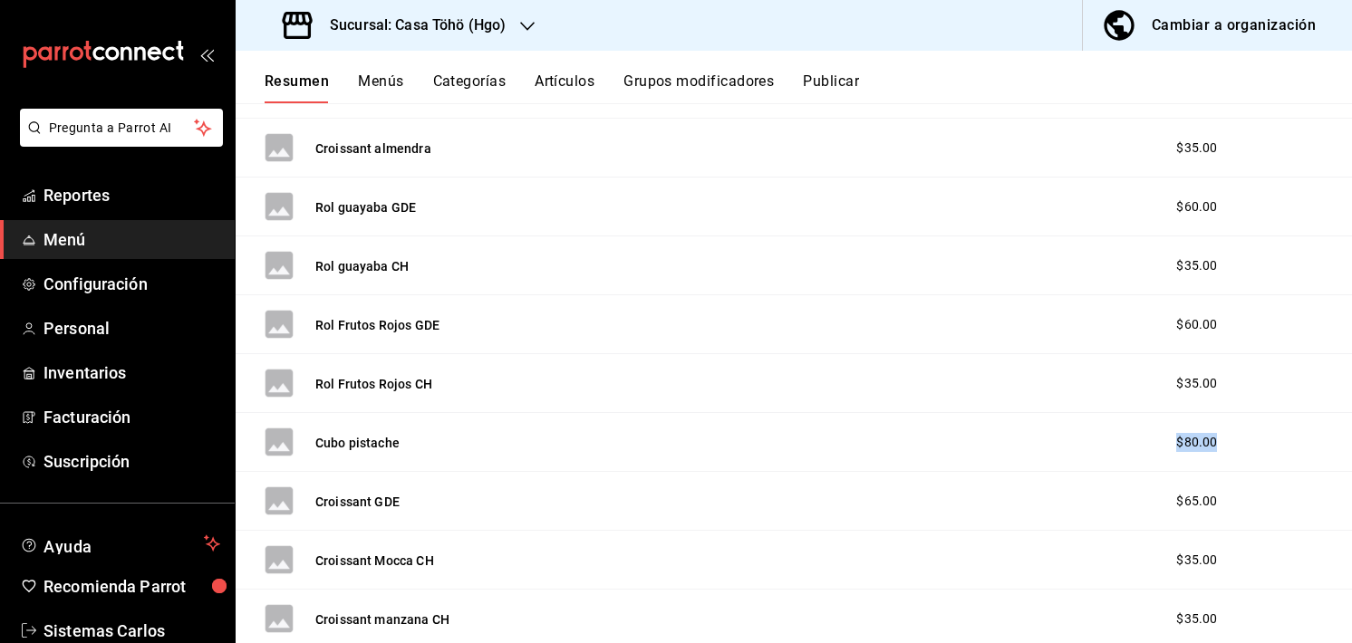
drag, startPoint x: 1227, startPoint y: 431, endPoint x: 1154, endPoint y: 432, distance: 73.4
click at [1158, 433] on div "$80.00" at bounding box center [1216, 442] width 116 height 19
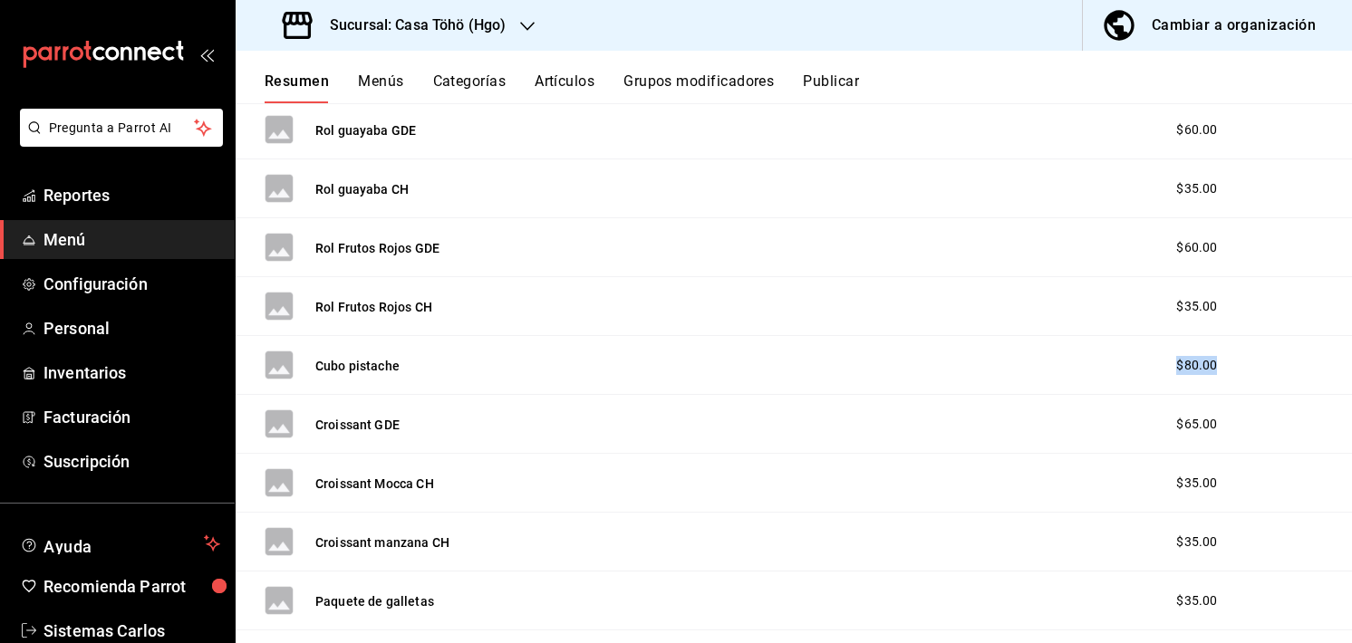
scroll to position [1198, 0]
drag, startPoint x: 1220, startPoint y: 418, endPoint x: 1152, endPoint y: 419, distance: 67.9
click at [1158, 419] on div "$65.00" at bounding box center [1216, 424] width 116 height 19
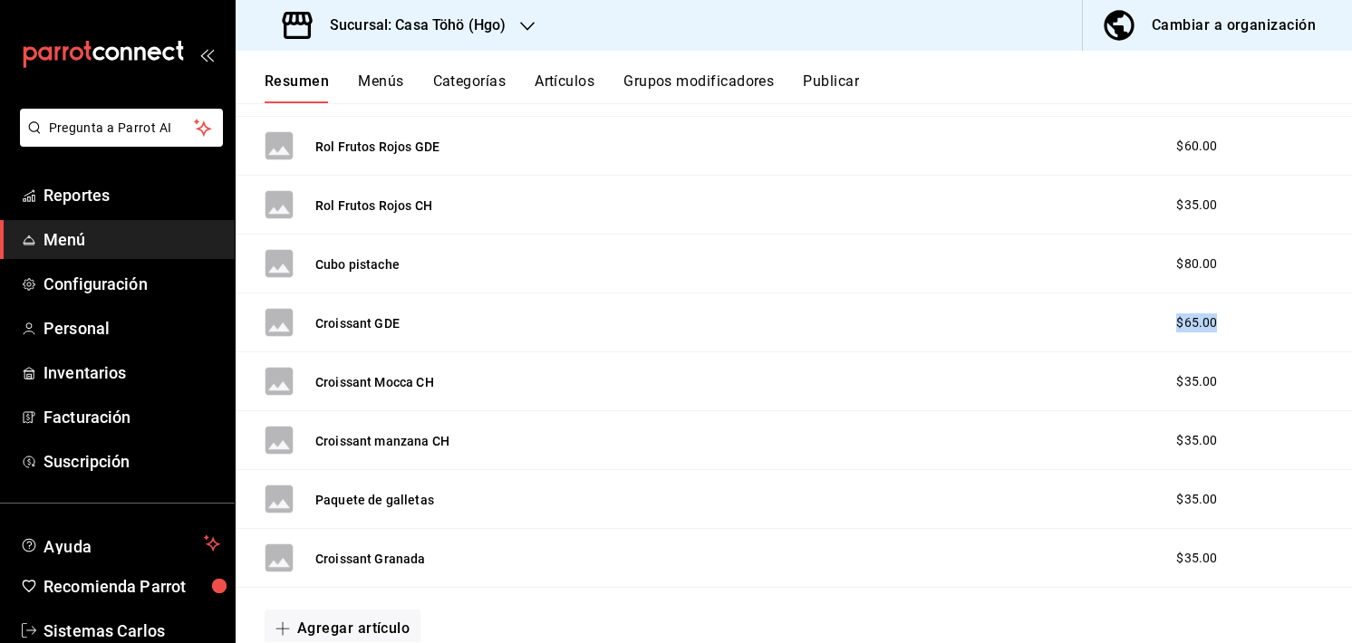
scroll to position [1299, 0]
drag, startPoint x: 1207, startPoint y: 503, endPoint x: 1181, endPoint y: 503, distance: 25.4
click at [1181, 503] on div "$35.00" at bounding box center [1216, 500] width 116 height 19
drag, startPoint x: 1228, startPoint y: 551, endPoint x: 1166, endPoint y: 545, distance: 62.7
click at [1166, 550] on div "$35.00" at bounding box center [1216, 559] width 116 height 19
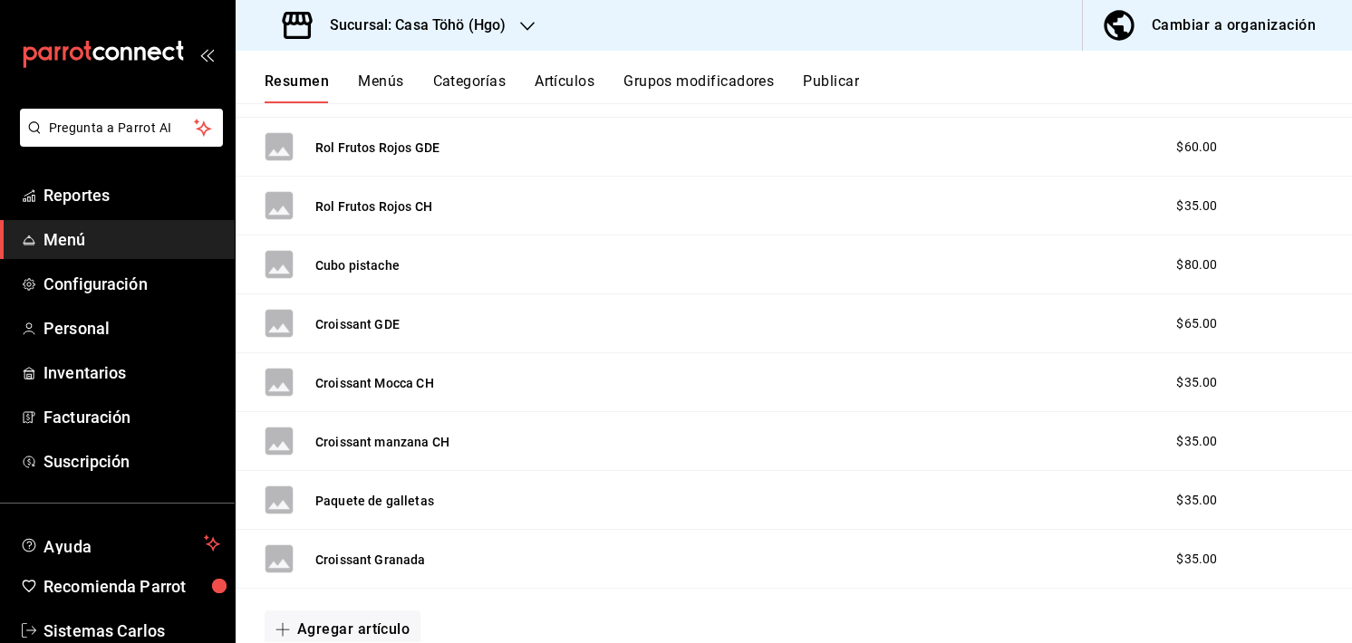
click at [1313, 298] on div "Croissant GDE $65.00" at bounding box center [794, 323] width 1116 height 59
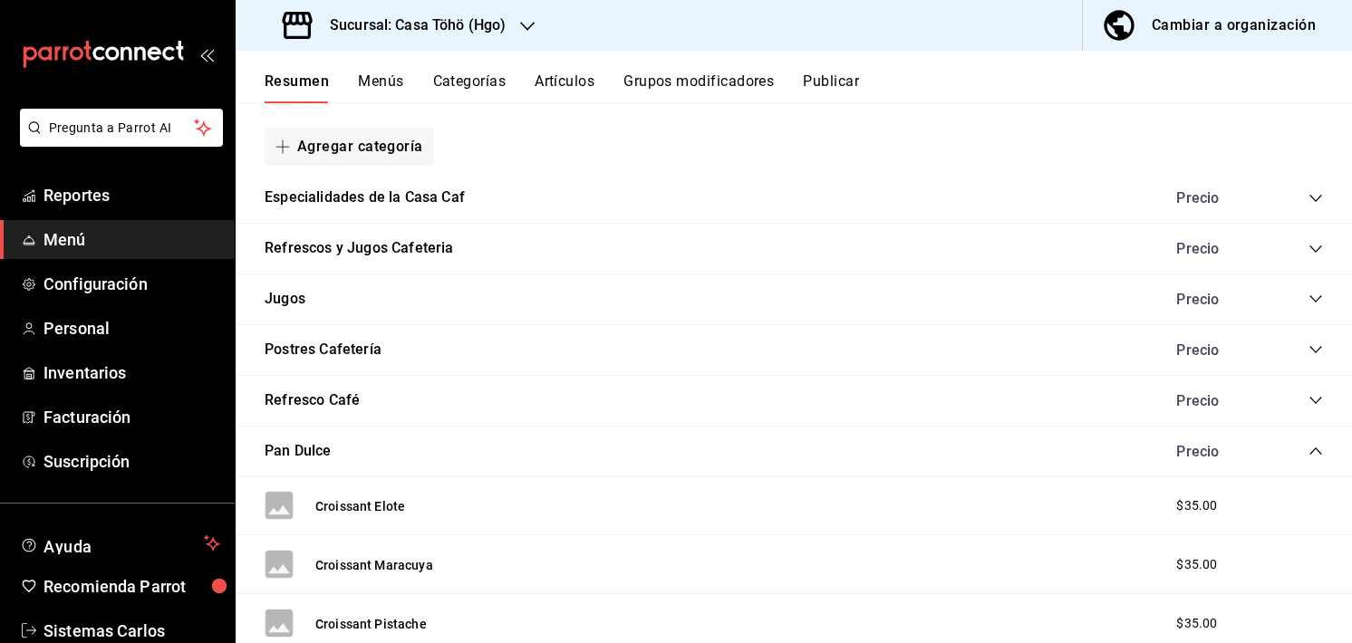
scroll to position [351, 0]
click at [1308, 450] on icon "collapse-category-row" at bounding box center [1315, 451] width 14 height 14
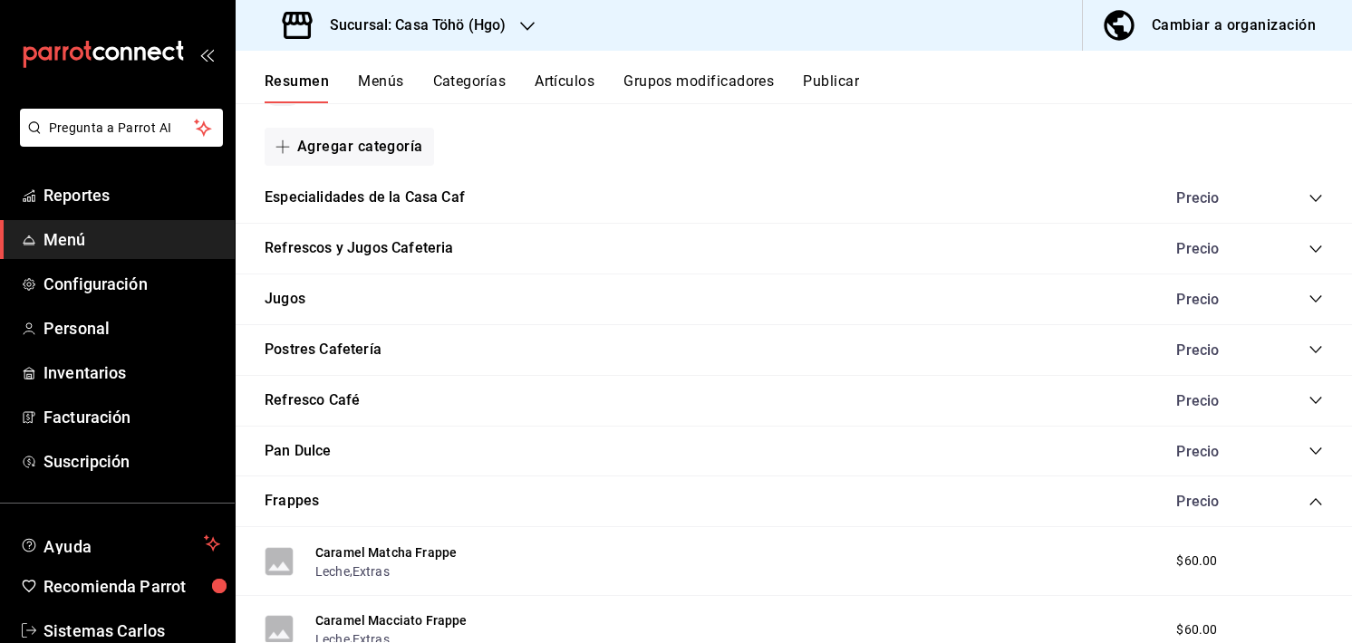
scroll to position [453, 0]
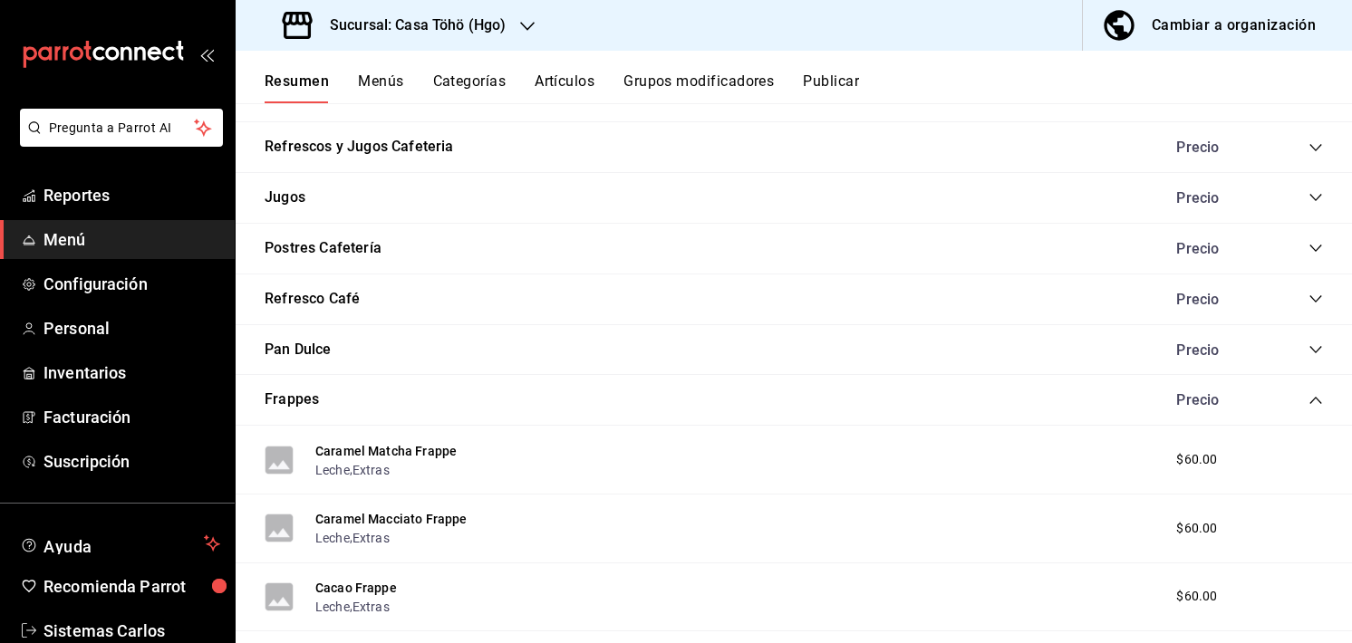
drag, startPoint x: 1291, startPoint y: 392, endPoint x: 1307, endPoint y: 402, distance: 19.1
click at [1307, 402] on div "Precio" at bounding box center [1240, 399] width 165 height 17
click at [1308, 402] on icon "collapse-category-row" at bounding box center [1315, 400] width 14 height 14
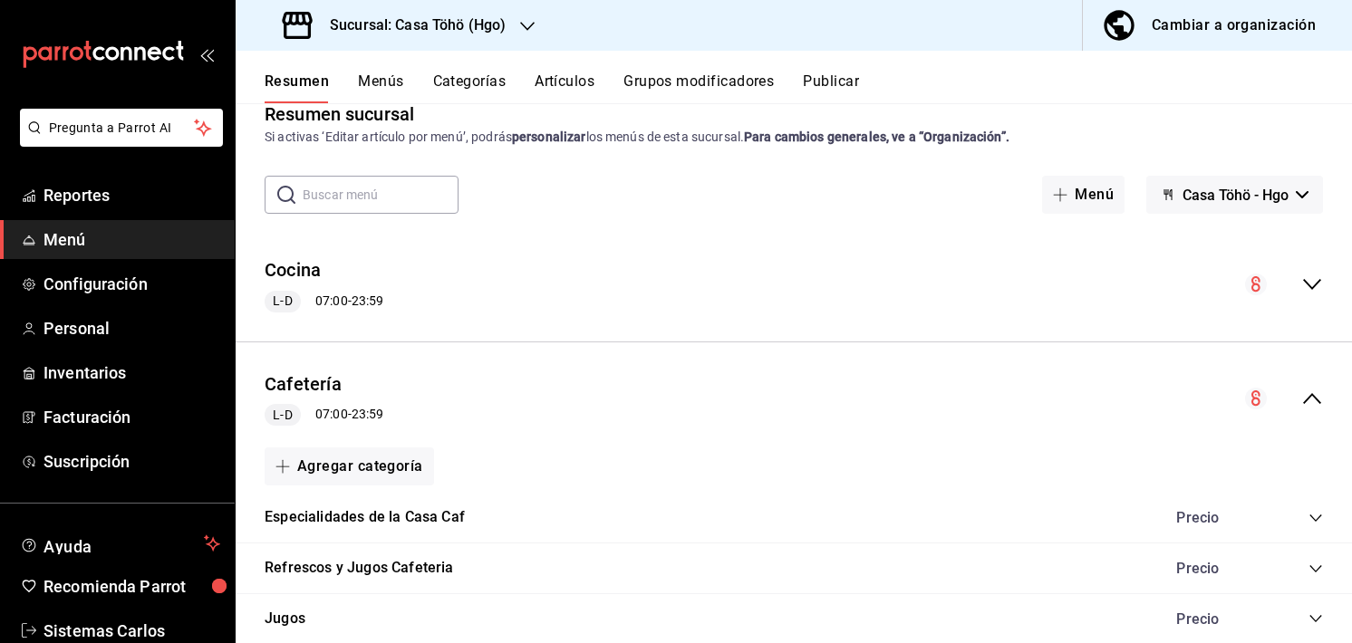
scroll to position [0, 0]
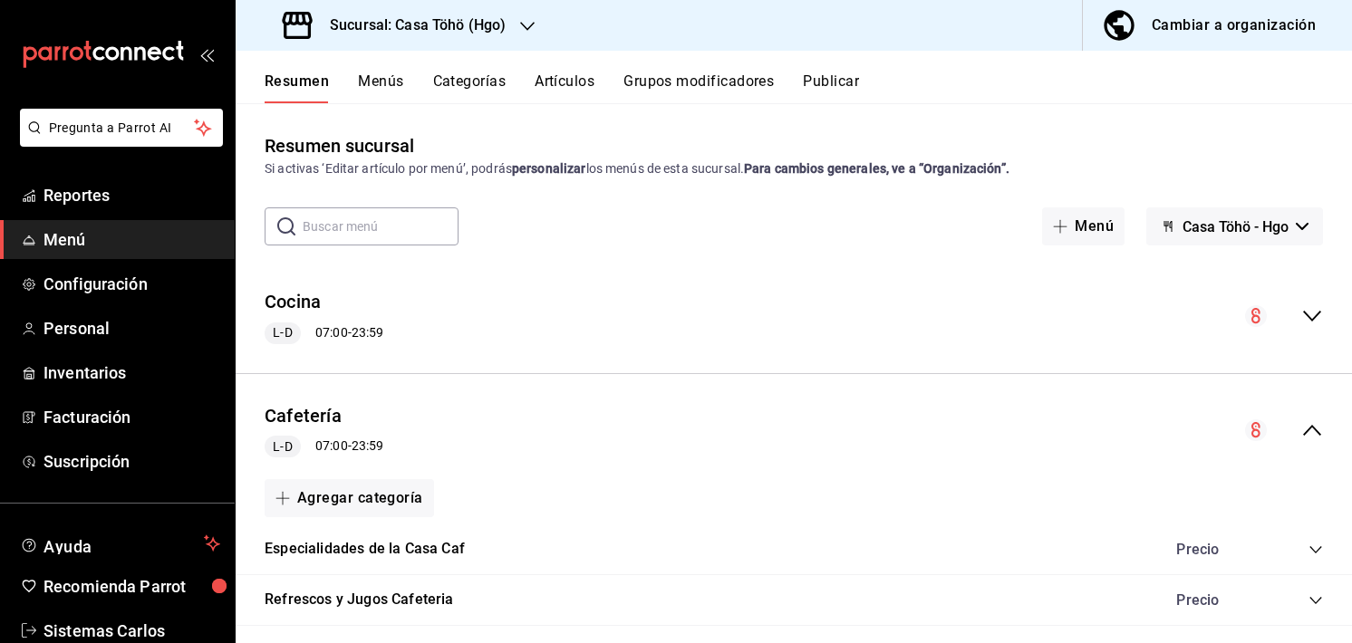
click at [1301, 427] on icon "collapse-menu-row" at bounding box center [1312, 430] width 22 height 22
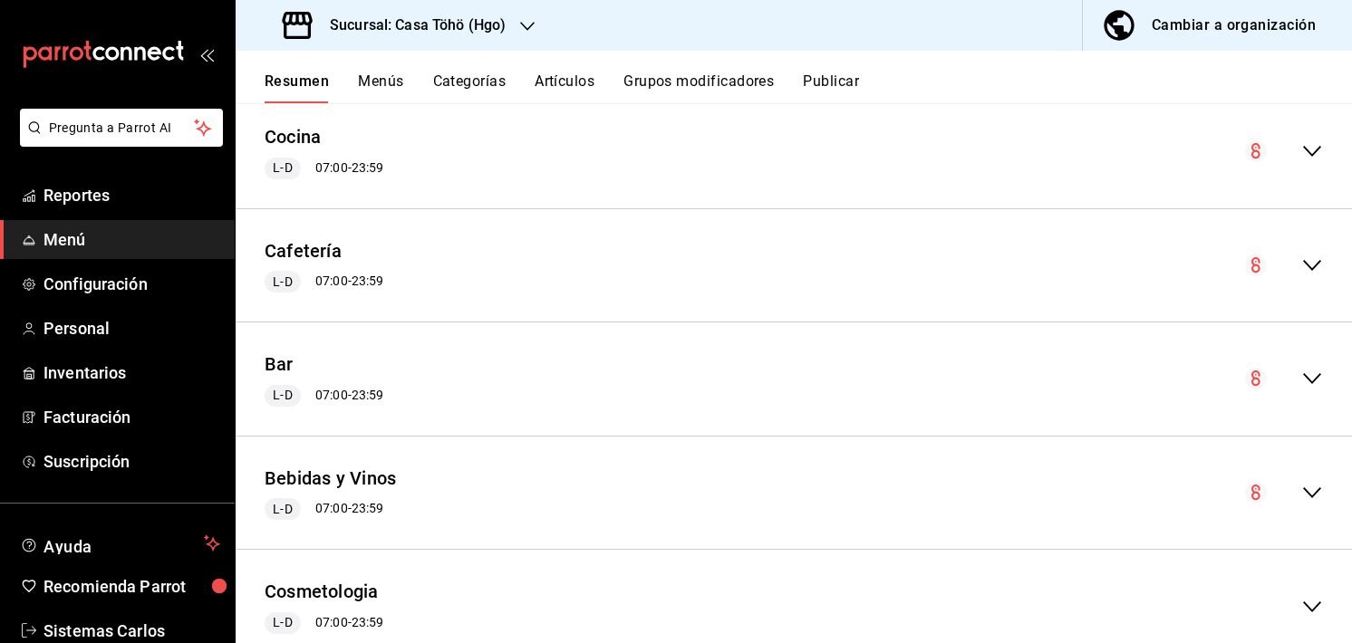
scroll to position [192, 0]
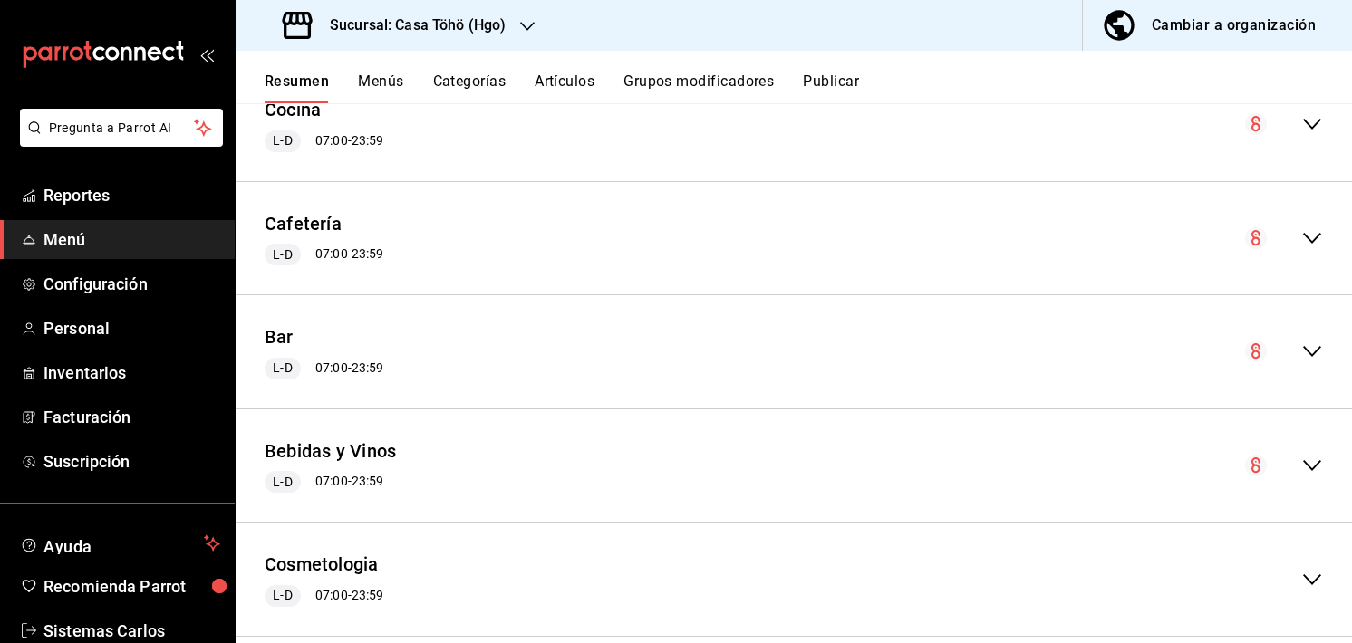
click at [1285, 466] on div "collapse-menu-row" at bounding box center [1284, 466] width 78 height 22
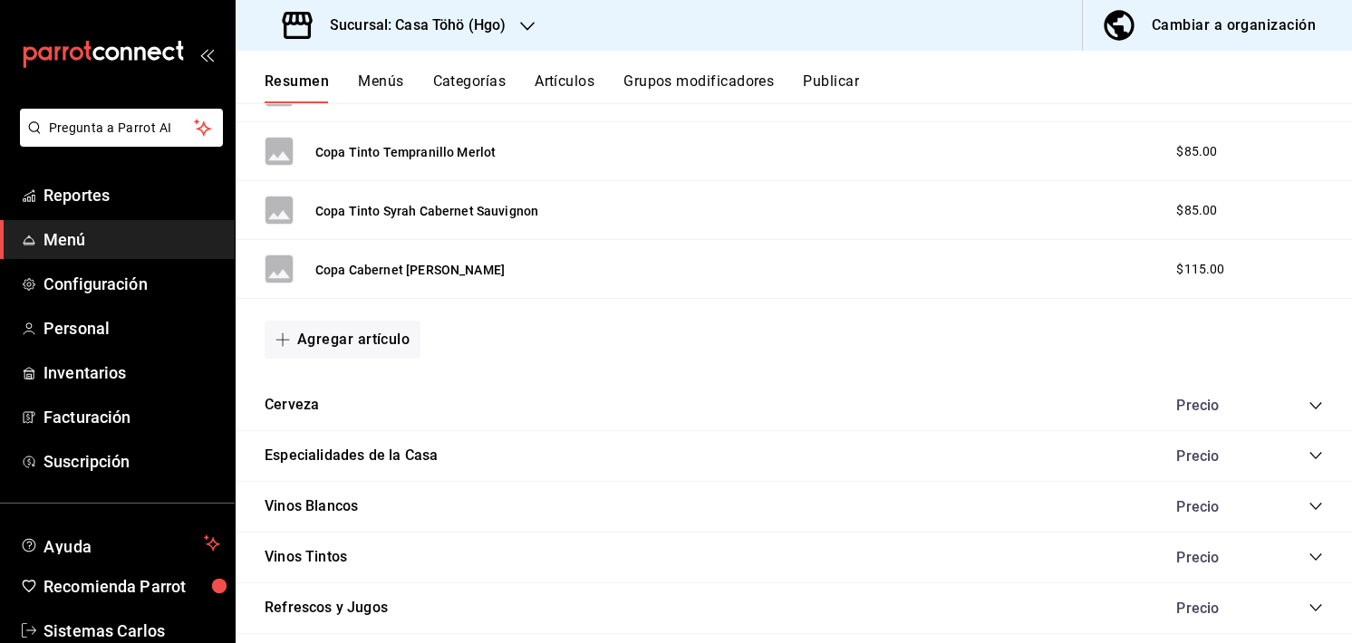
scroll to position [1173, 0]
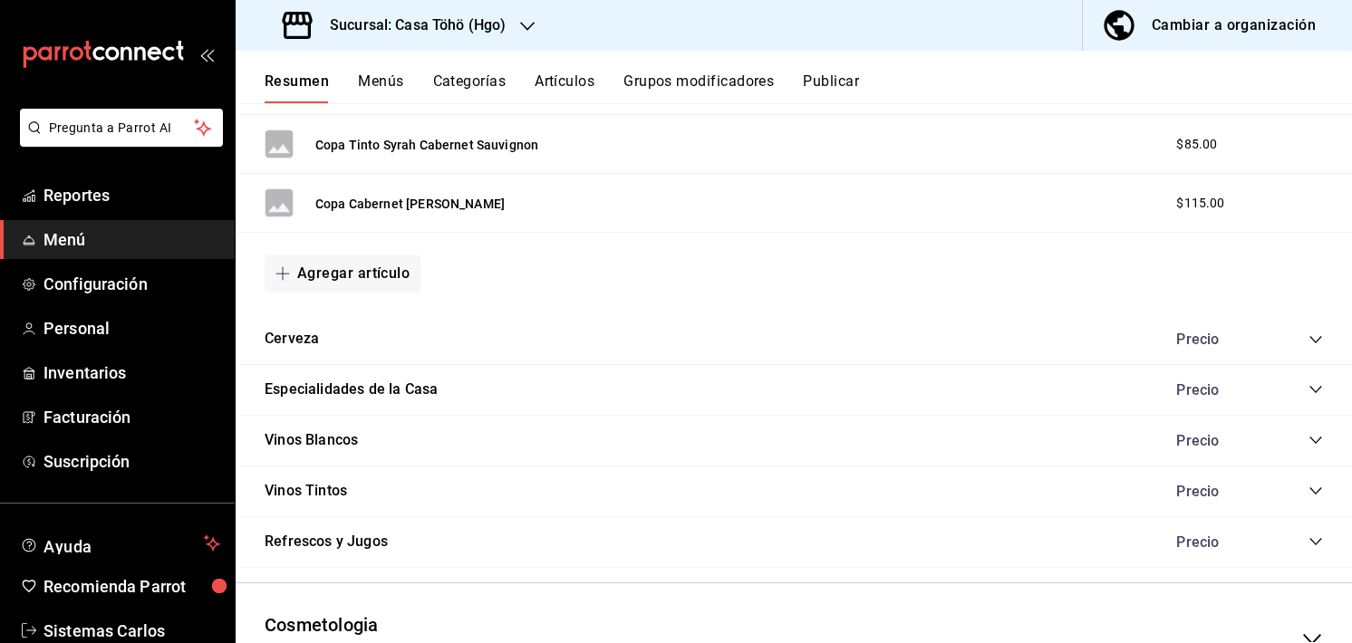
click at [678, 388] on div "Especialidades de la Casa Precio" at bounding box center [794, 390] width 1116 height 51
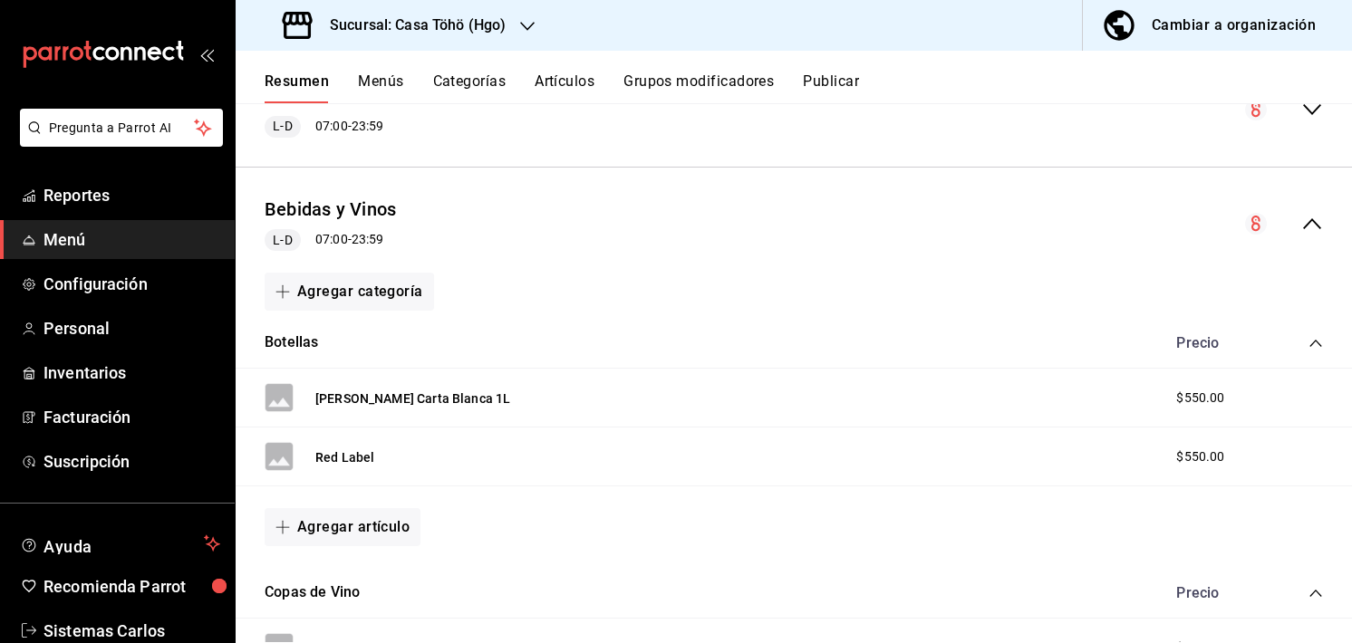
scroll to position [348, 0]
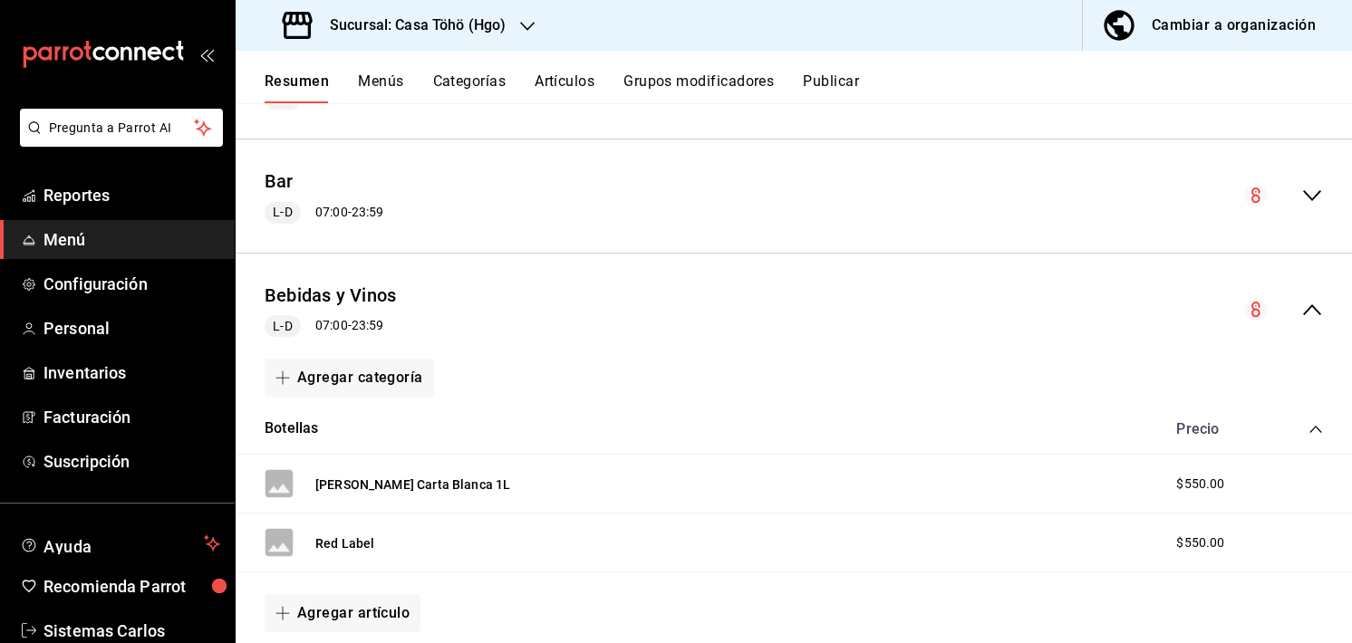
click at [1301, 308] on icon "collapse-menu-row" at bounding box center [1312, 310] width 22 height 22
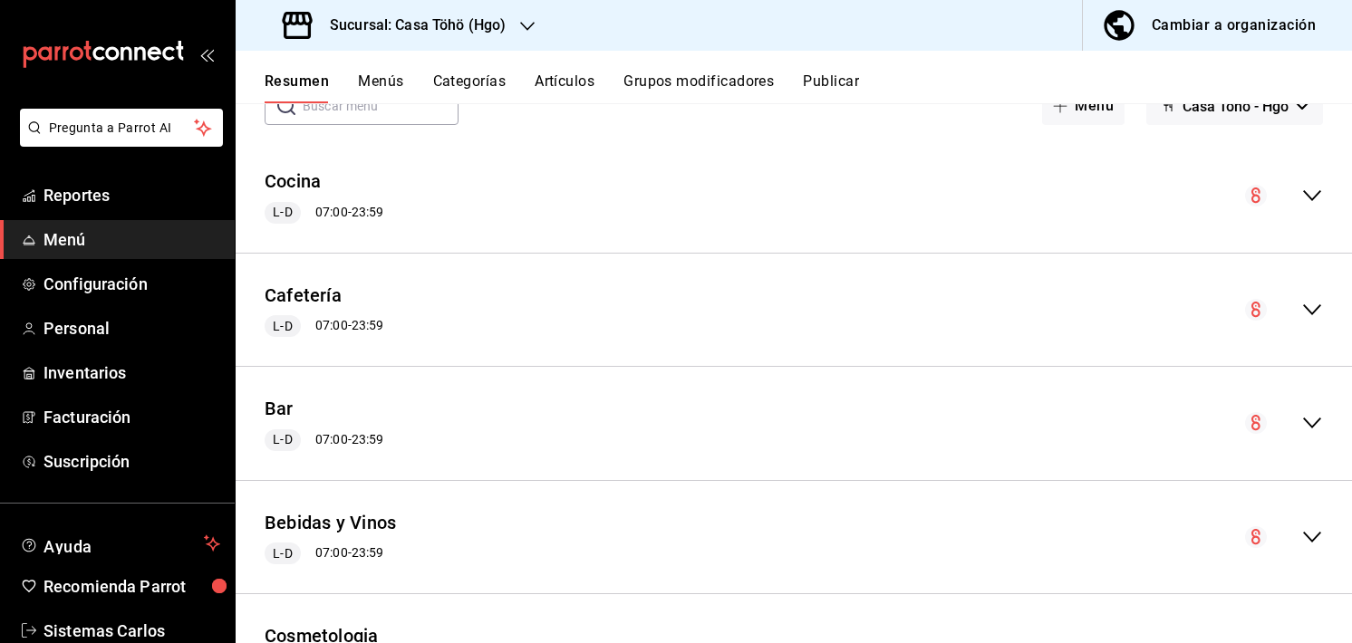
scroll to position [120, 0]
click at [1301, 424] on icon "collapse-menu-row" at bounding box center [1312, 424] width 22 height 22
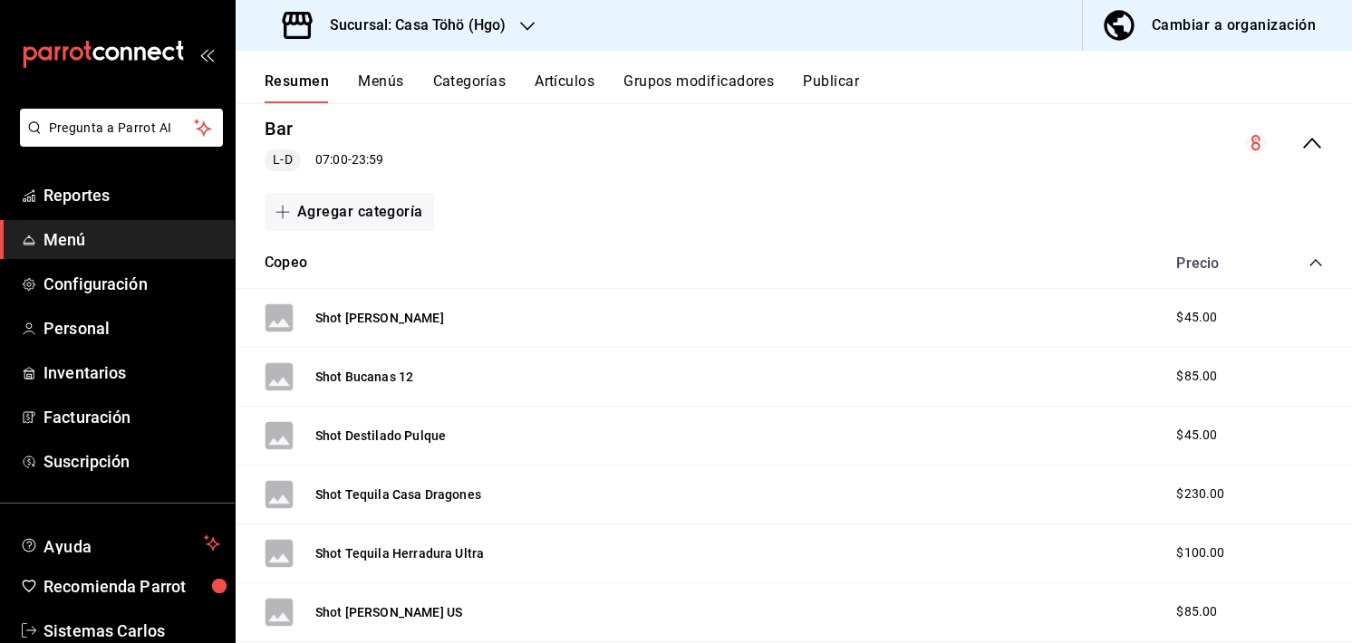
scroll to position [401, 0]
click at [1294, 258] on div "Precio" at bounding box center [1240, 262] width 165 height 17
click at [1308, 258] on icon "collapse-category-row" at bounding box center [1315, 262] width 14 height 14
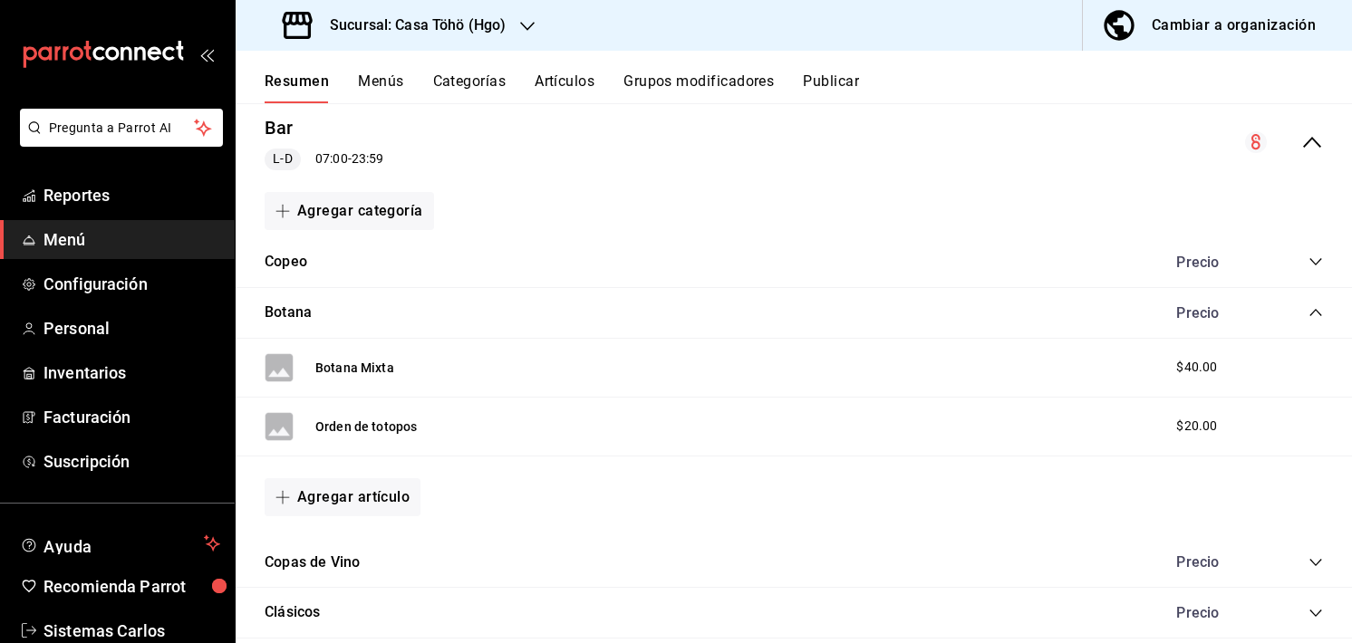
click at [1299, 302] on div "Botana Precio" at bounding box center [794, 313] width 1116 height 51
click at [1308, 313] on icon "collapse-category-row" at bounding box center [1315, 312] width 14 height 14
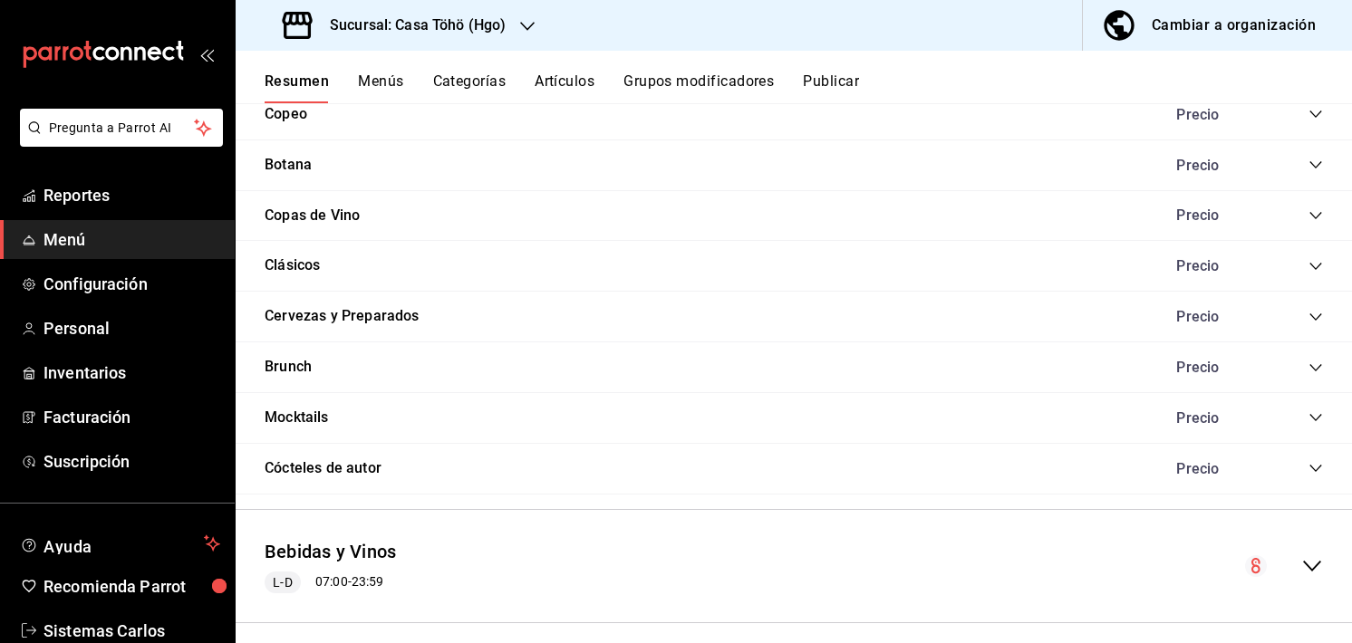
scroll to position [550, 0]
click at [1308, 465] on icon "collapse-category-row" at bounding box center [1315, 467] width 14 height 14
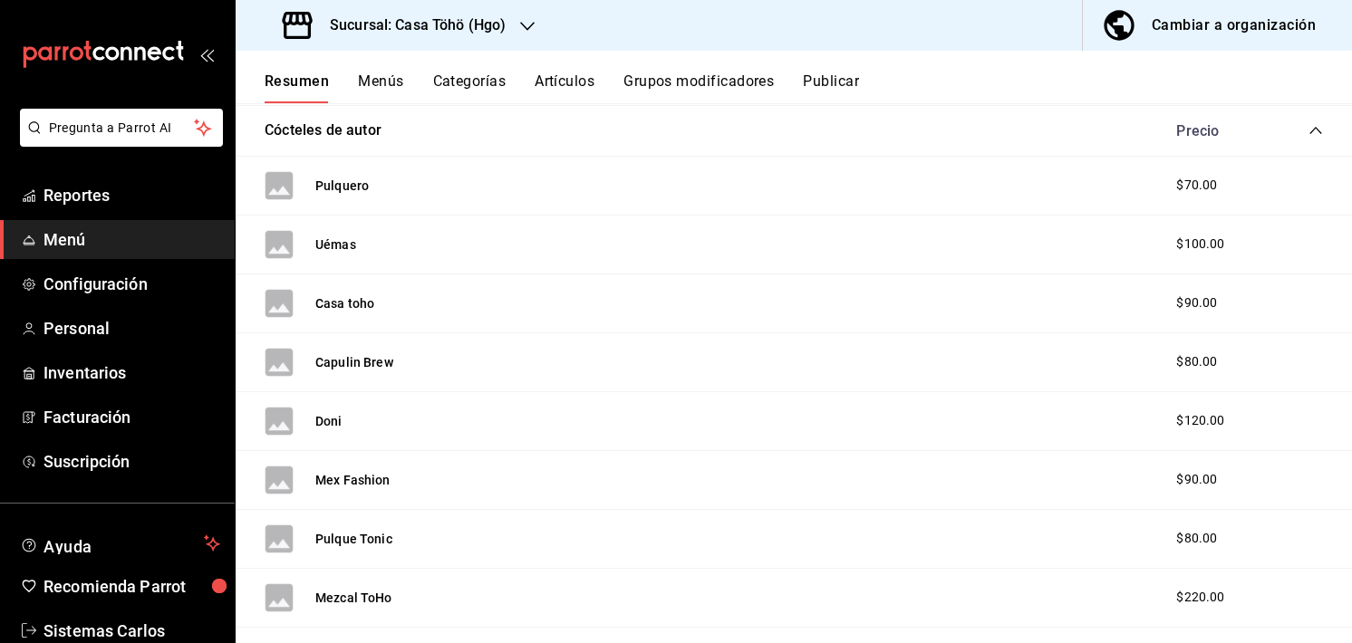
scroll to position [890, 0]
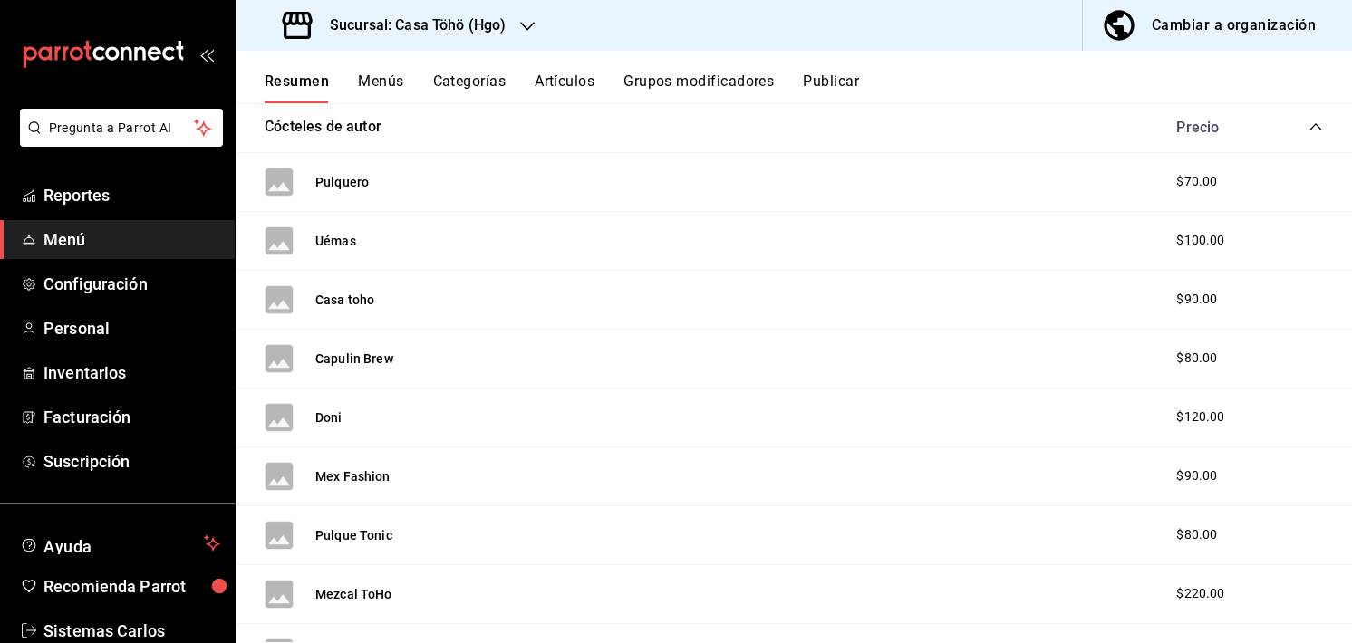
drag, startPoint x: 409, startPoint y: 355, endPoint x: 399, endPoint y: 351, distance: 10.6
click at [399, 351] on div "Capulin Brew $80.00" at bounding box center [794, 359] width 1116 height 59
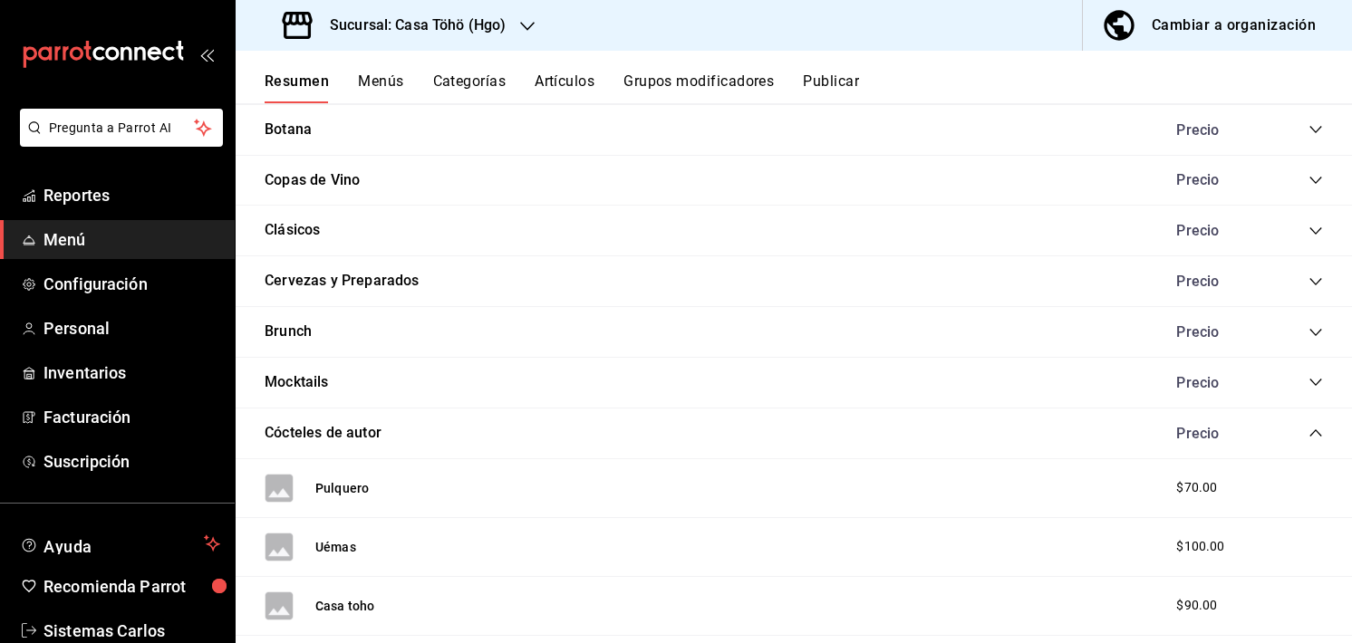
scroll to position [538, 0]
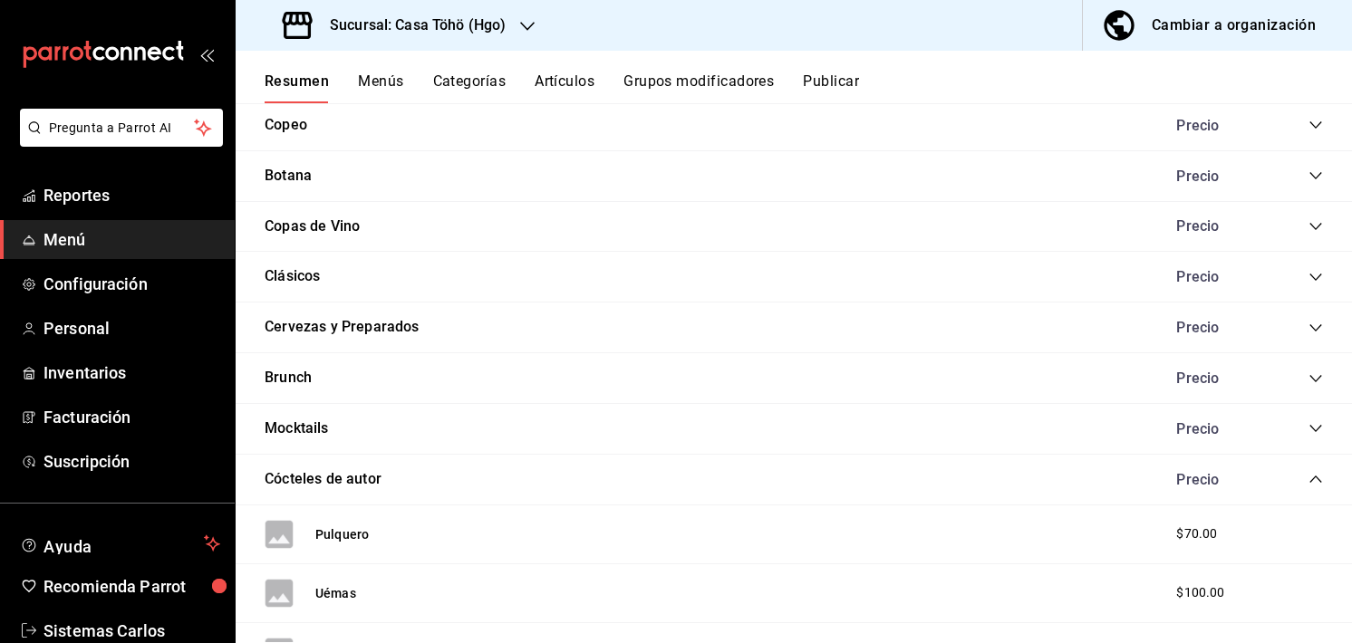
click at [1309, 476] on icon "collapse-category-row" at bounding box center [1315, 479] width 12 height 7
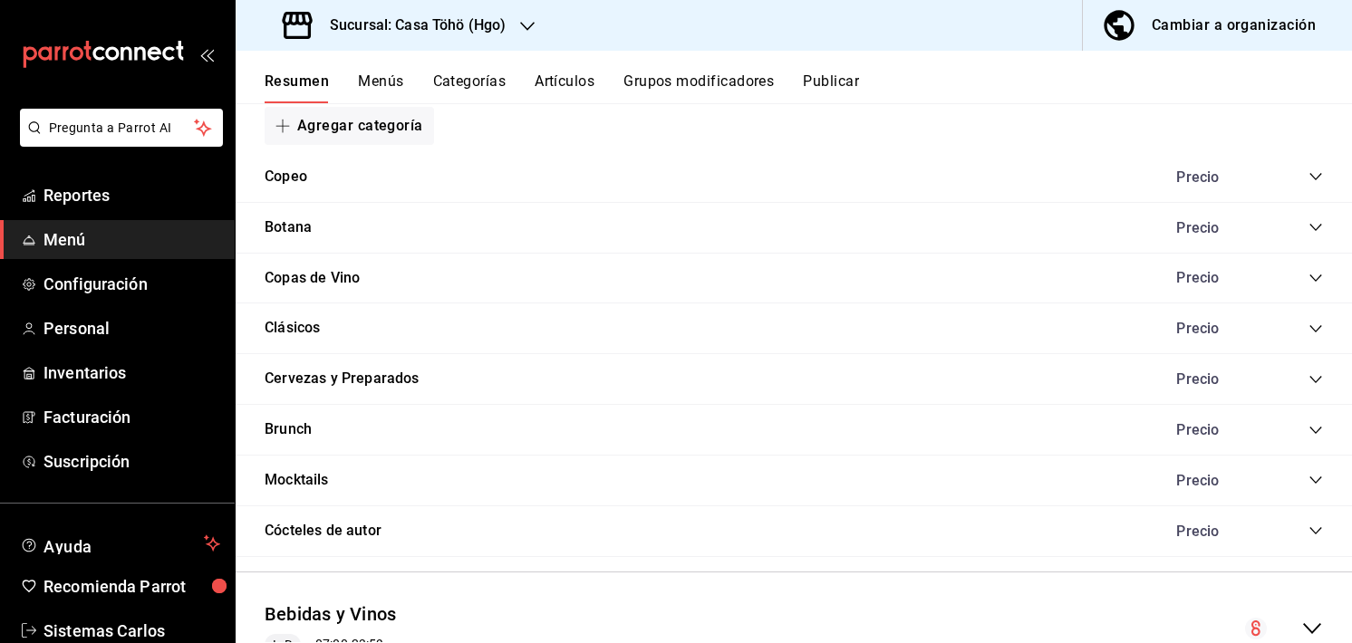
scroll to position [486, 0]
click at [1309, 479] on icon "collapse-category-row" at bounding box center [1315, 481] width 12 height 7
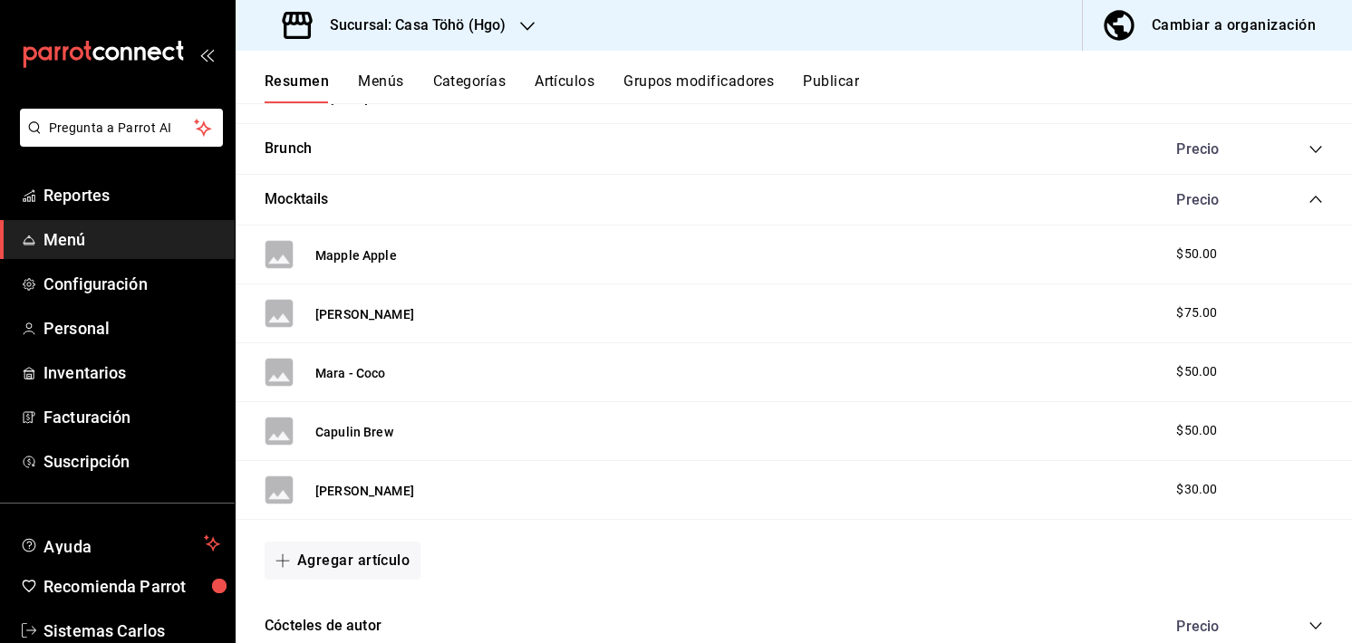
scroll to position [766, 0]
click at [1308, 200] on icon "collapse-category-row" at bounding box center [1315, 200] width 14 height 14
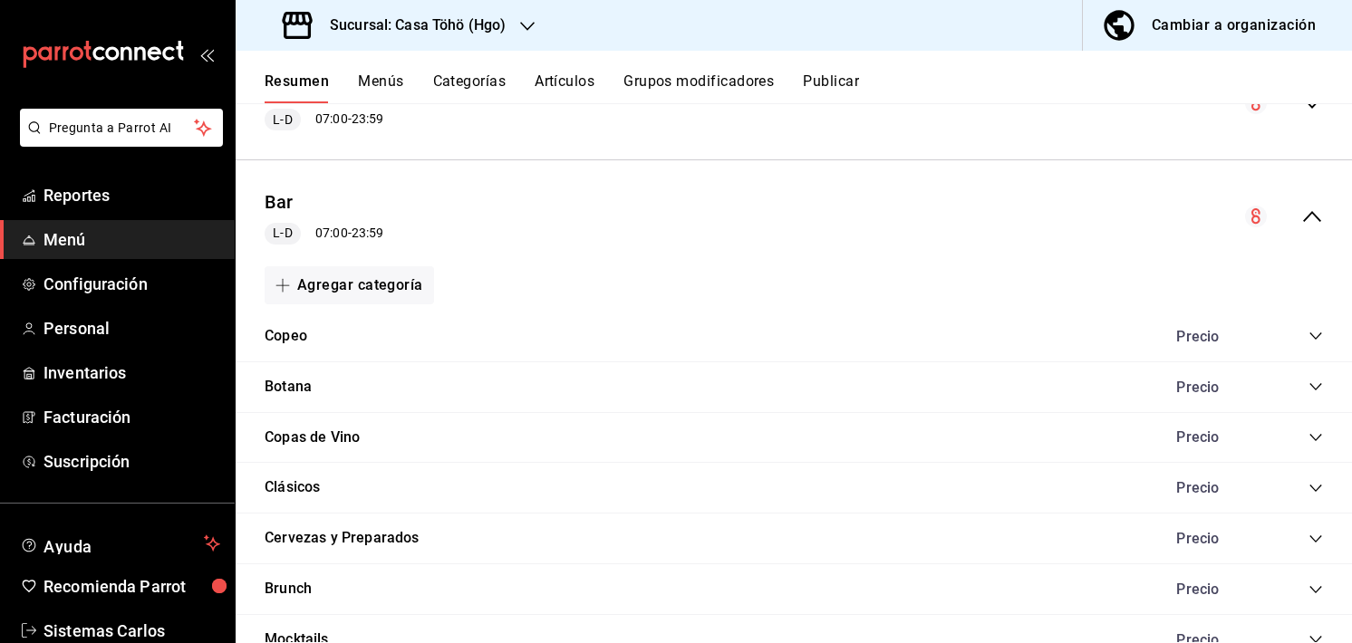
scroll to position [296, 0]
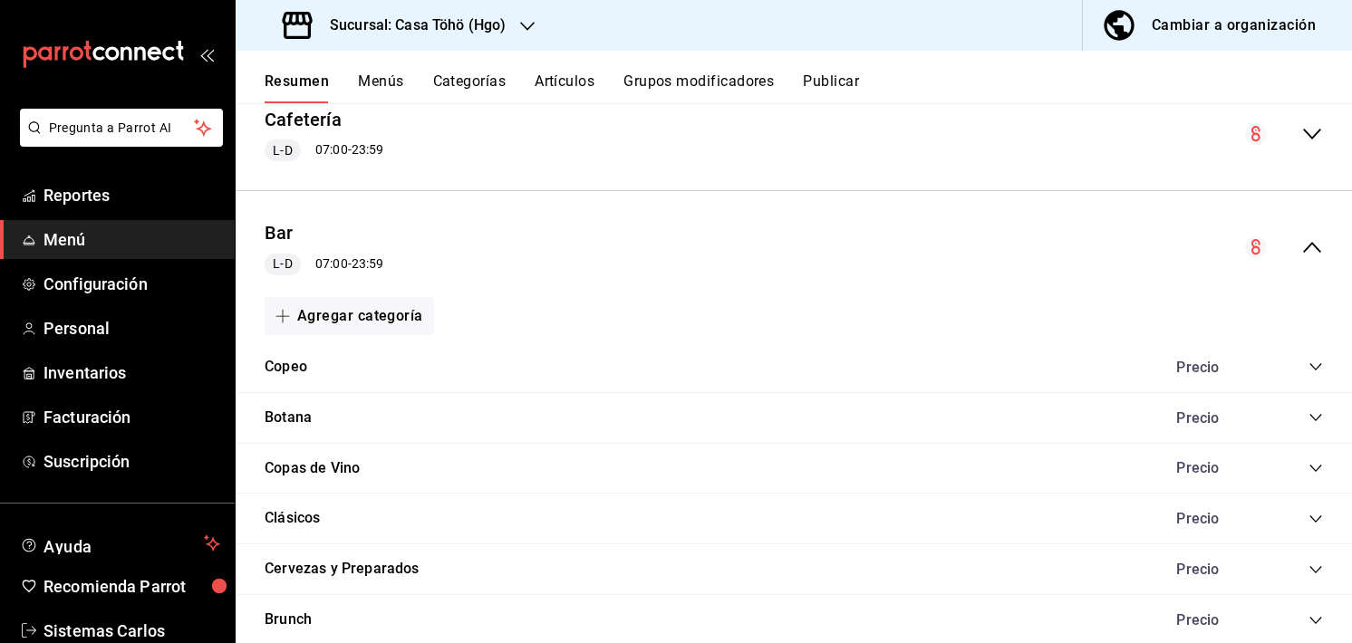
click at [1308, 517] on icon "collapse-category-row" at bounding box center [1315, 519] width 14 height 14
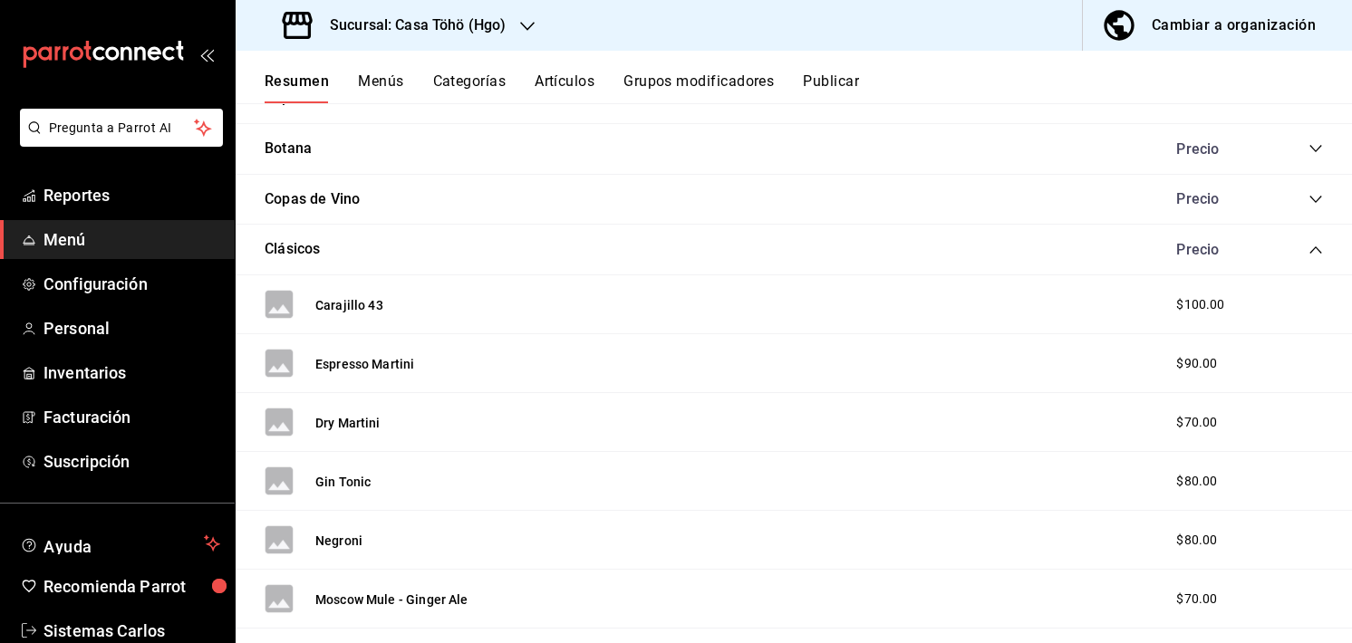
scroll to position [578, 0]
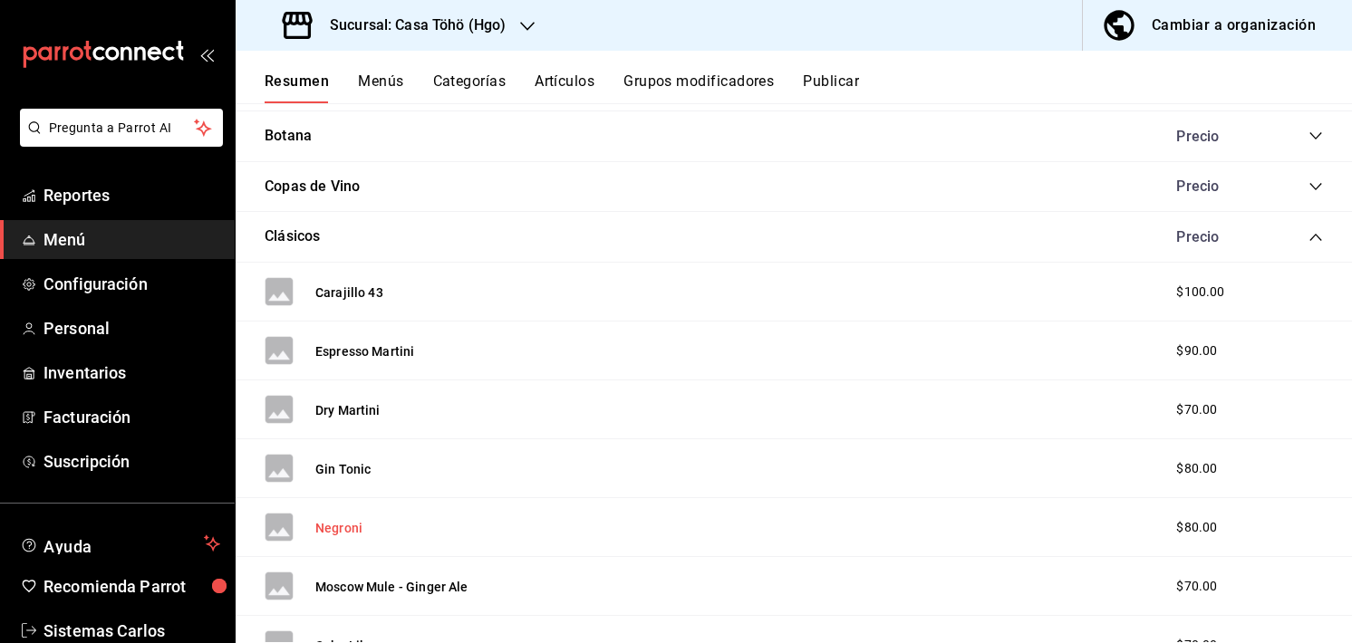
drag, startPoint x: 366, startPoint y: 521, endPoint x: 318, endPoint y: 530, distance: 48.9
click at [318, 530] on div "Negroni $80.00" at bounding box center [794, 527] width 1116 height 59
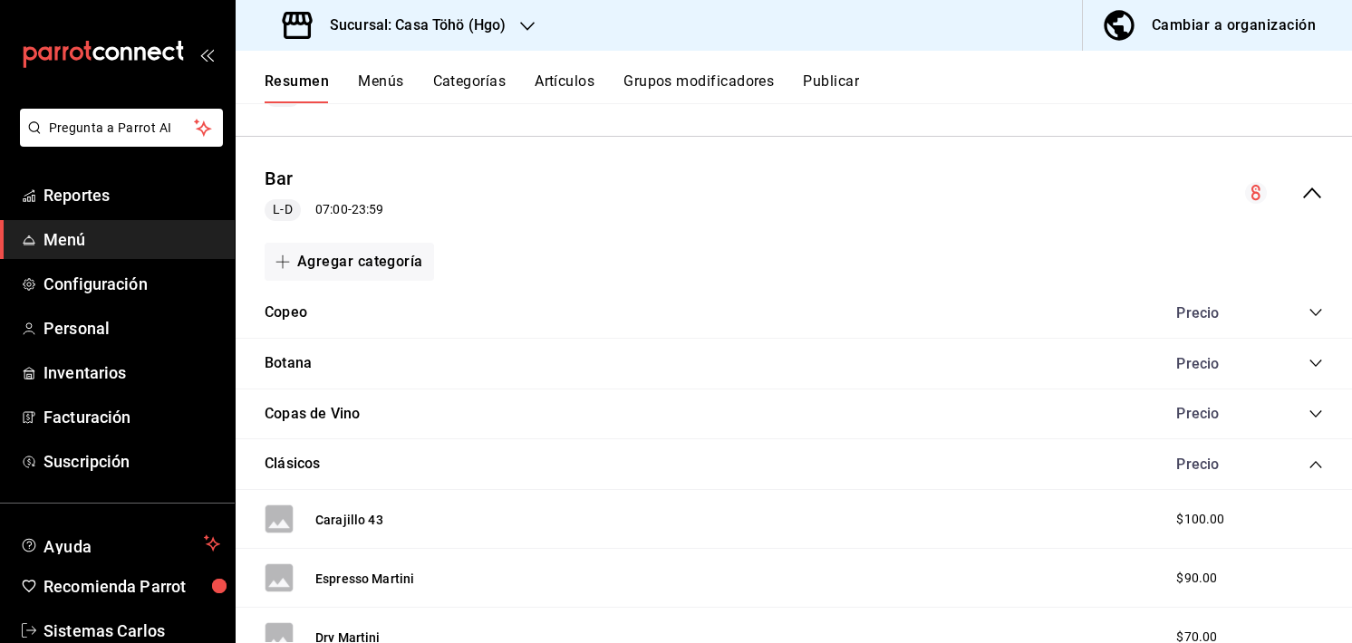
scroll to position [352, 0]
click at [1308, 461] on icon "collapse-category-row" at bounding box center [1315, 463] width 14 height 14
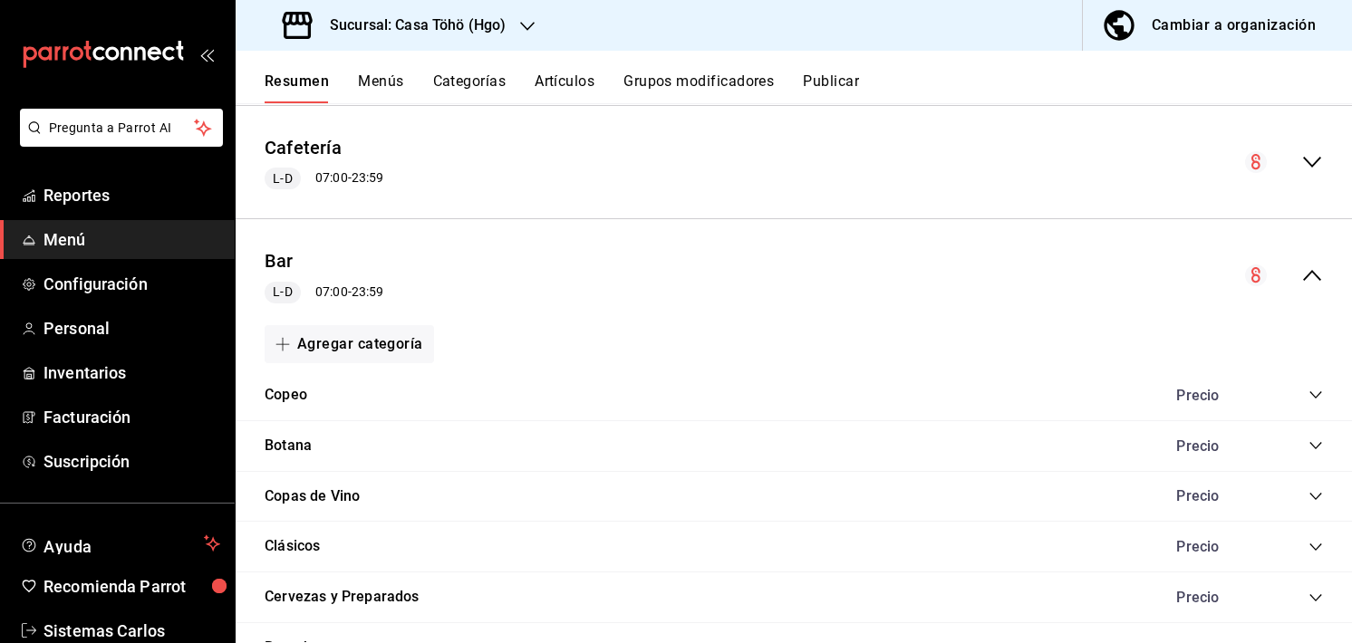
scroll to position [300, 0]
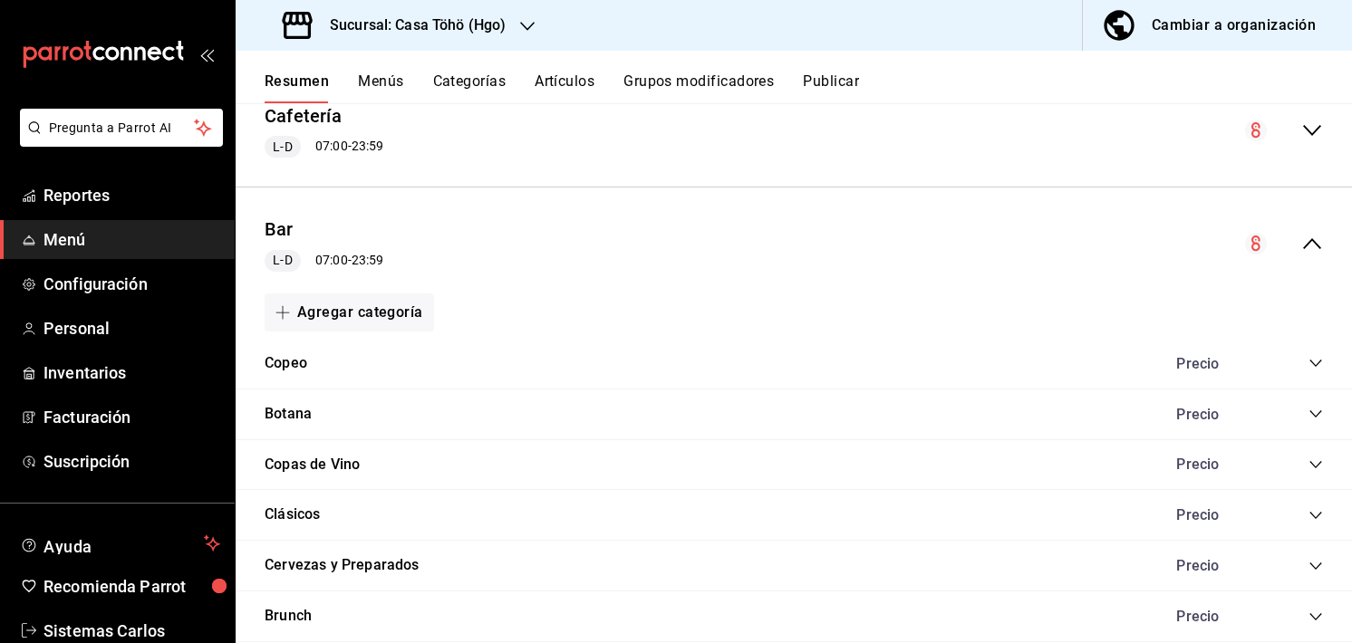
click at [1301, 243] on icon "collapse-menu-row" at bounding box center [1312, 244] width 22 height 22
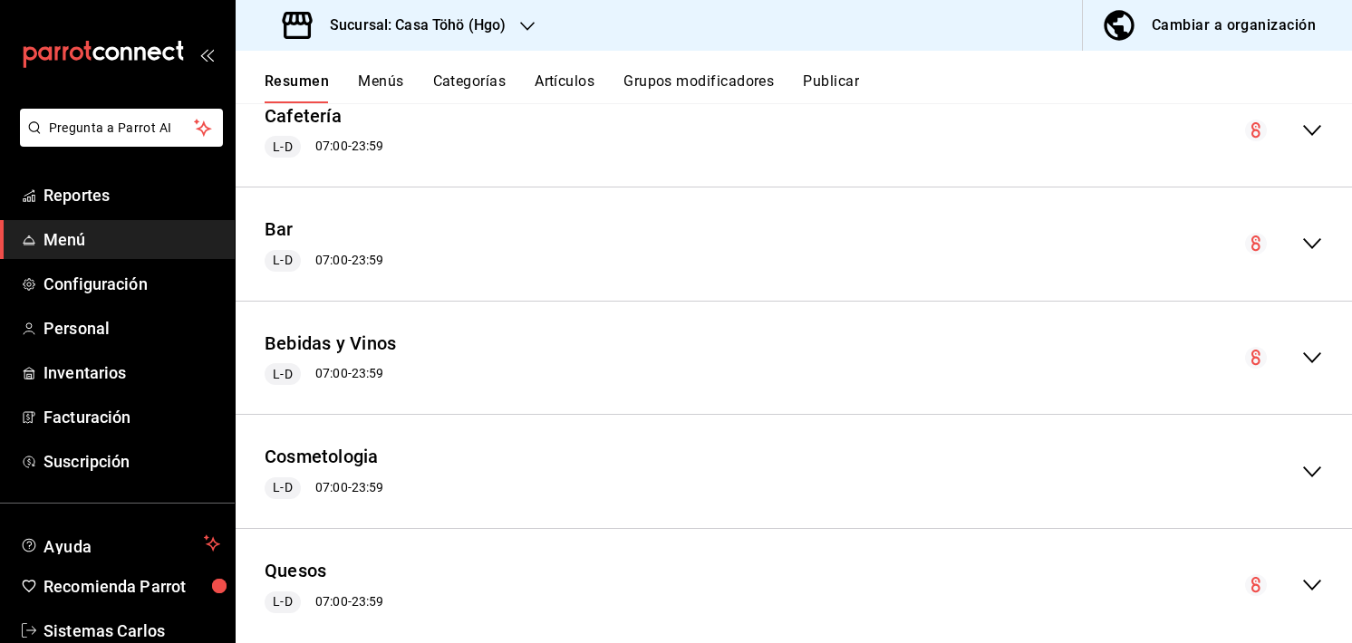
click at [1301, 240] on icon "collapse-menu-row" at bounding box center [1312, 244] width 22 height 22
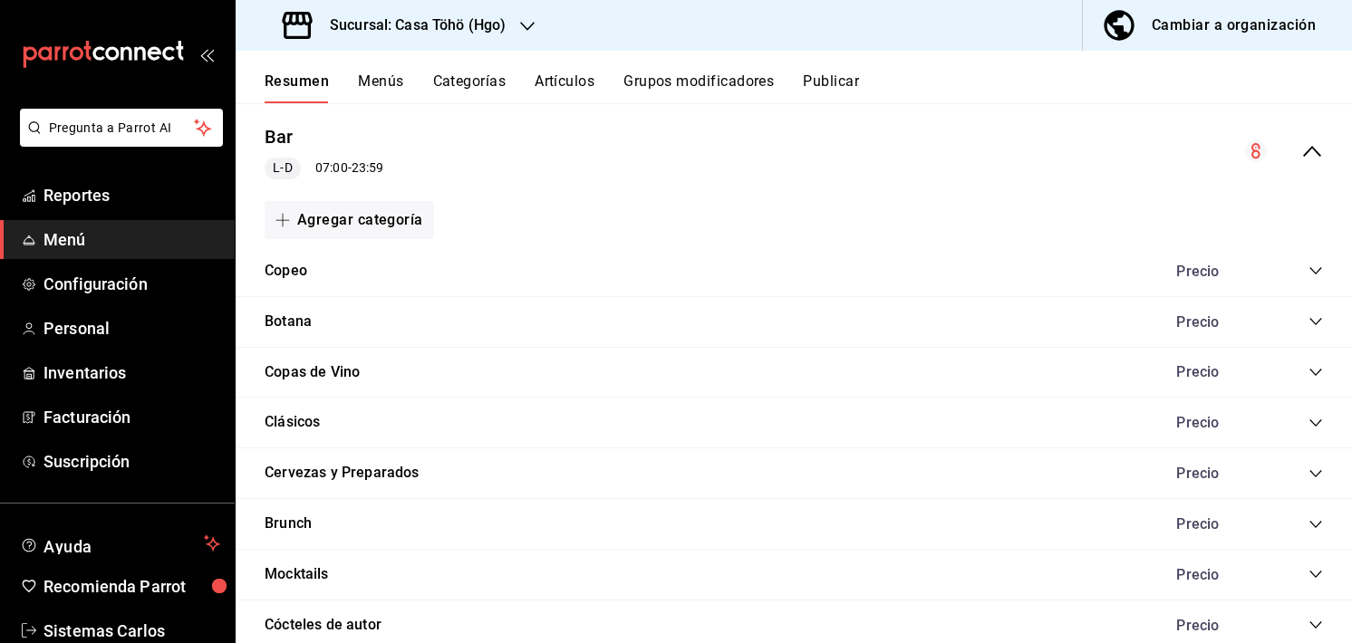
scroll to position [384, 0]
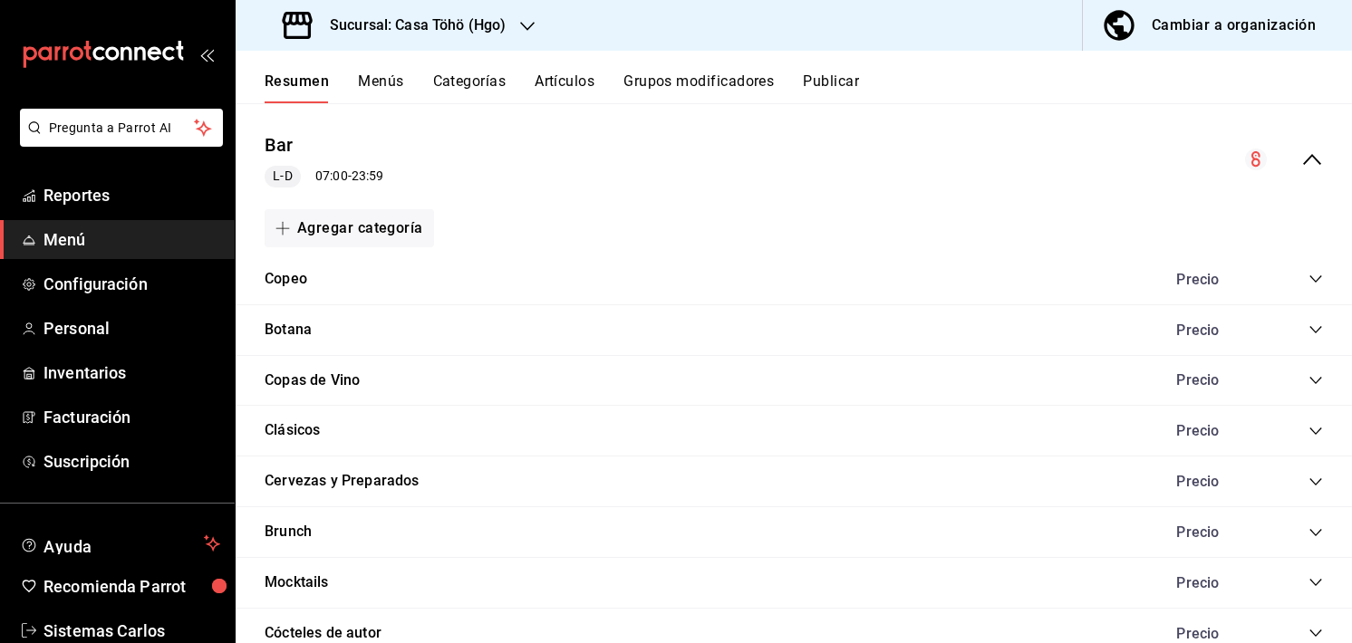
click at [1301, 273] on div "Copeo Precio" at bounding box center [794, 280] width 1116 height 51
click at [1308, 273] on icon "collapse-category-row" at bounding box center [1315, 279] width 14 height 14
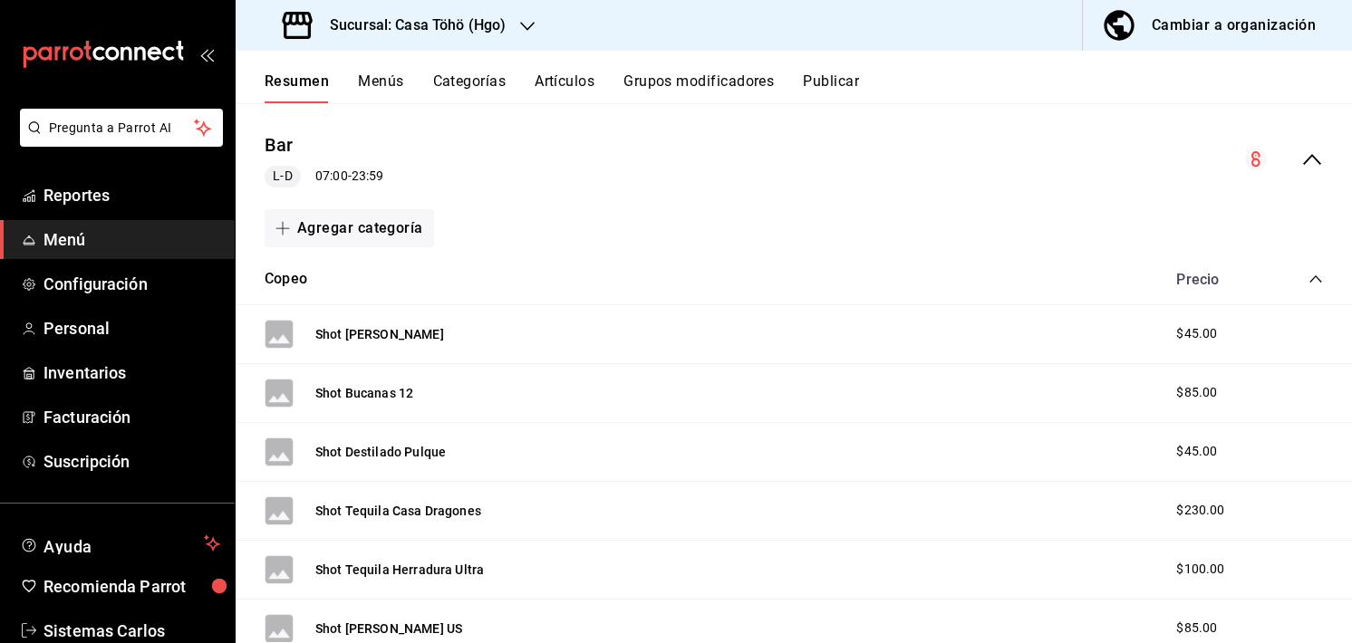
click at [1308, 273] on icon "collapse-category-row" at bounding box center [1315, 279] width 14 height 14
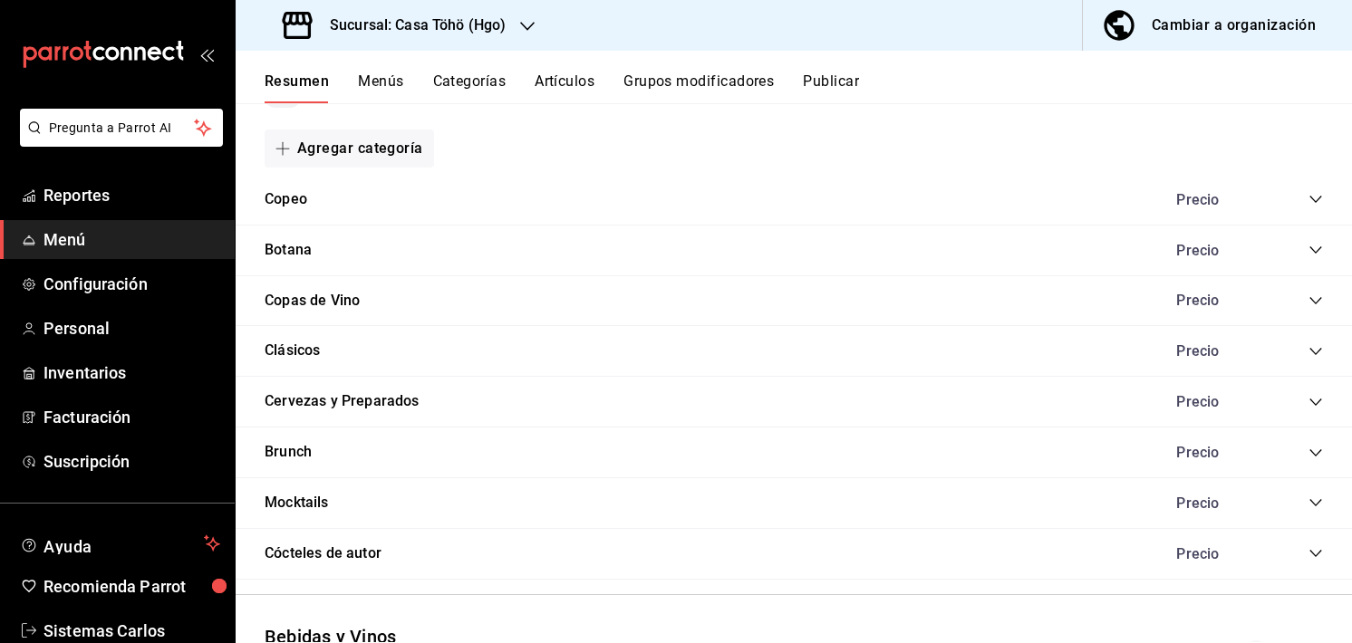
scroll to position [465, 0]
click at [1308, 446] on icon "collapse-category-row" at bounding box center [1315, 452] width 14 height 14
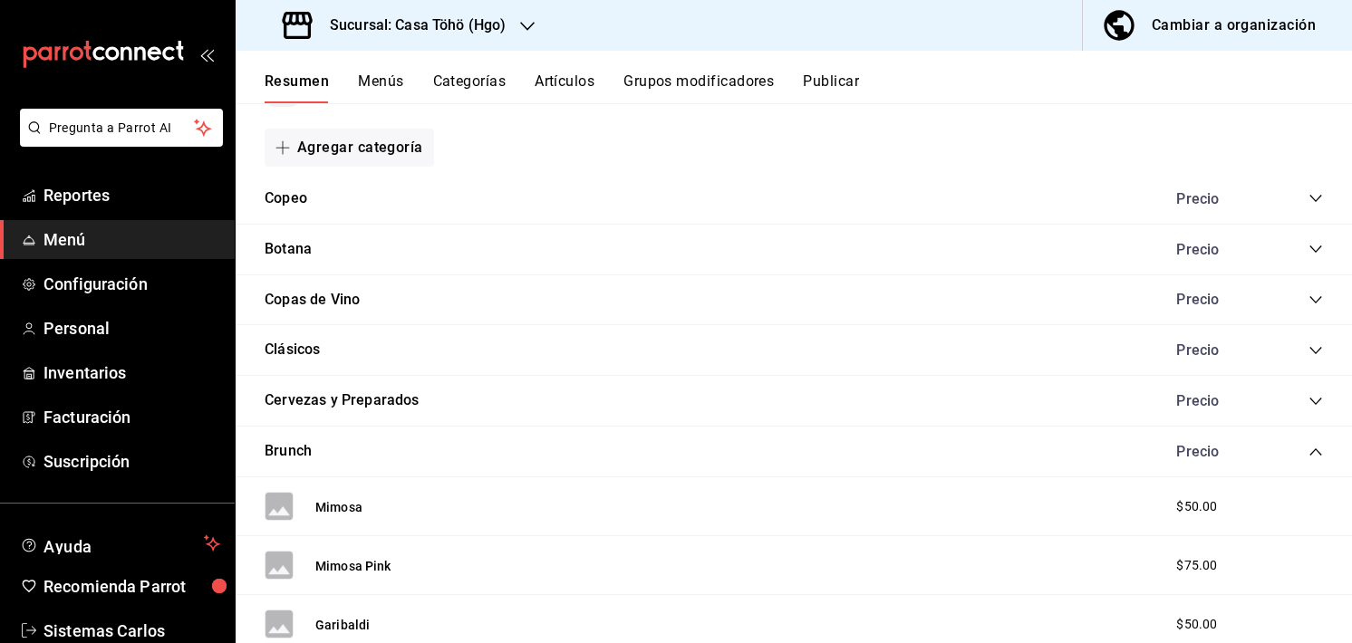
scroll to position [662, 0]
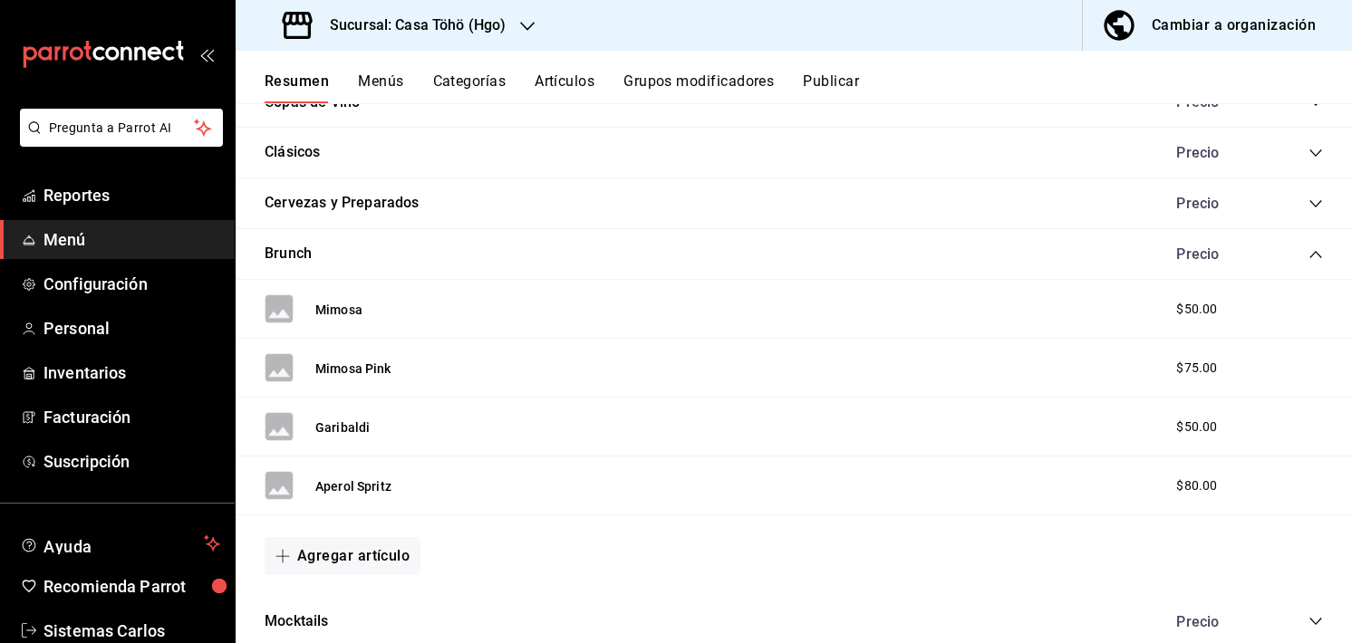
drag, startPoint x: 1294, startPoint y: 243, endPoint x: 1302, endPoint y: 255, distance: 15.1
click at [1302, 255] on div "Brunch Precio" at bounding box center [794, 254] width 1116 height 51
click at [1308, 255] on icon "collapse-category-row" at bounding box center [1315, 254] width 14 height 14
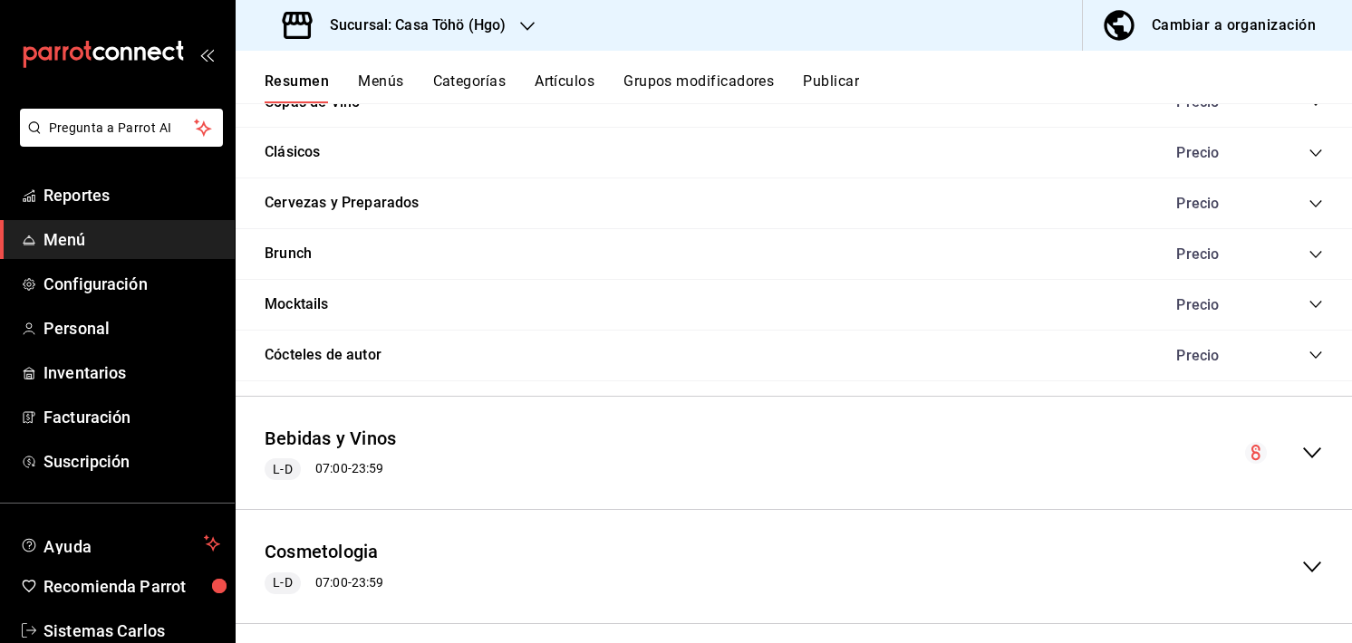
click at [1304, 200] on div "Precio" at bounding box center [1240, 203] width 165 height 17
click at [1308, 200] on icon "collapse-category-row" at bounding box center [1315, 204] width 14 height 14
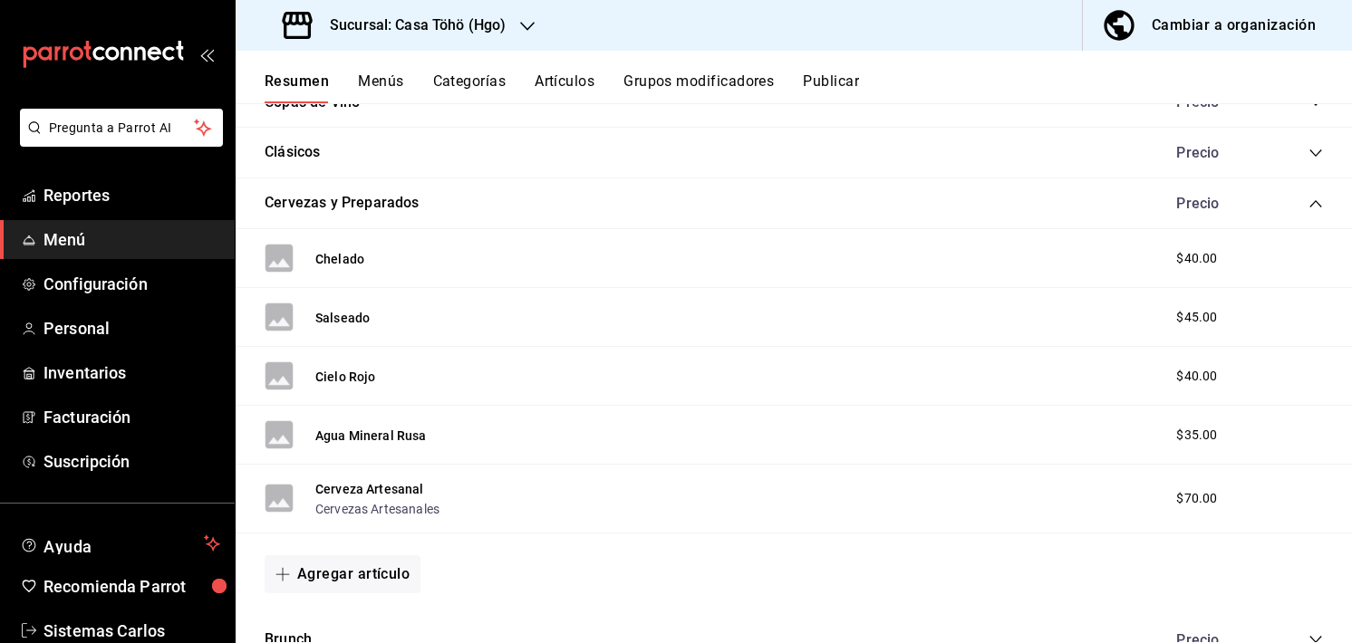
click at [1308, 200] on icon "collapse-category-row" at bounding box center [1315, 204] width 14 height 14
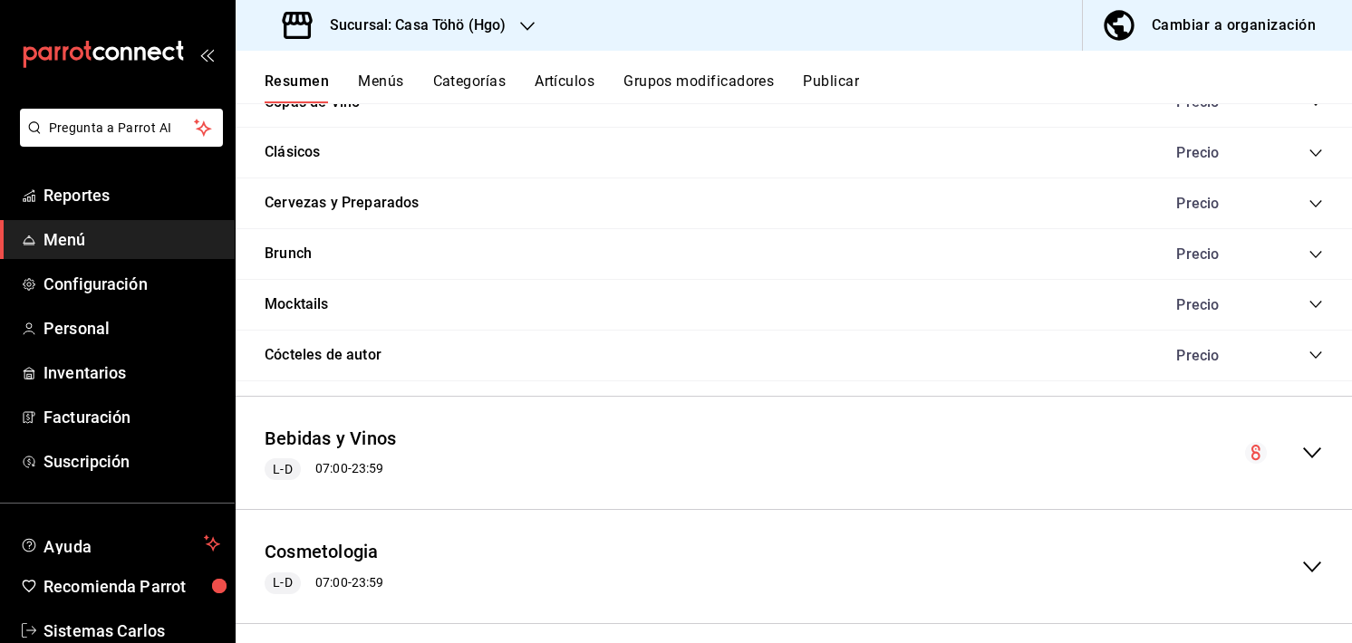
click at [1308, 200] on icon "collapse-category-row" at bounding box center [1315, 204] width 14 height 14
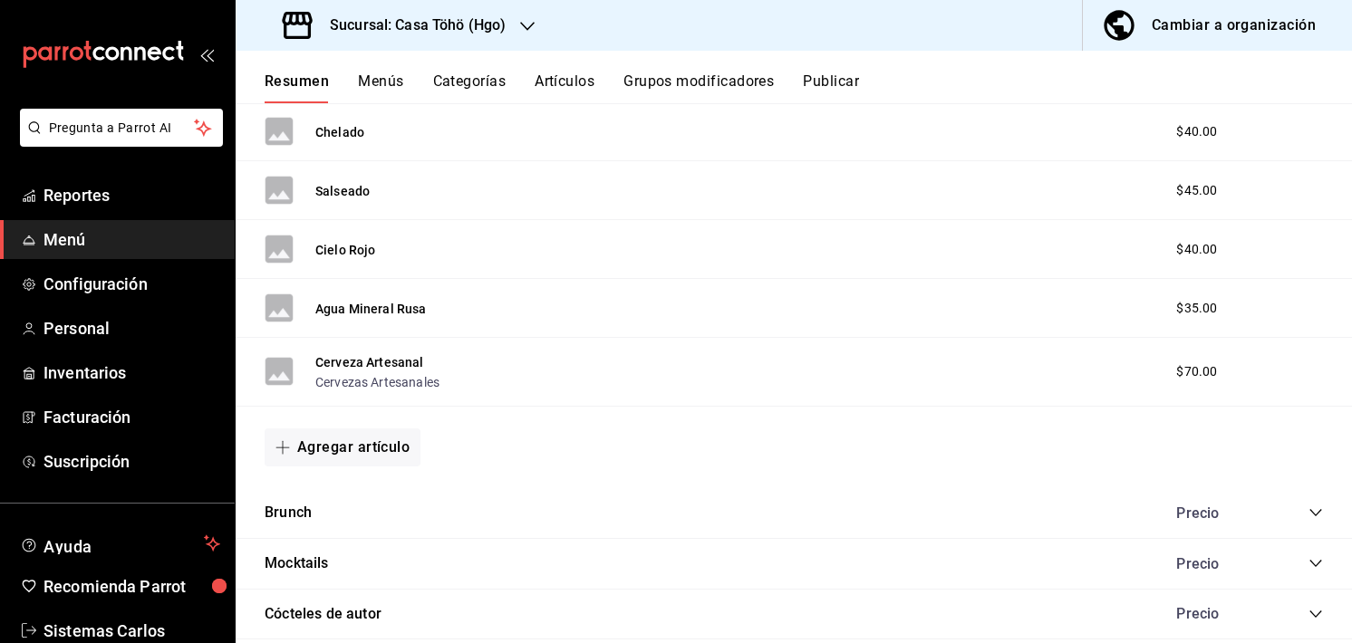
scroll to position [630, 0]
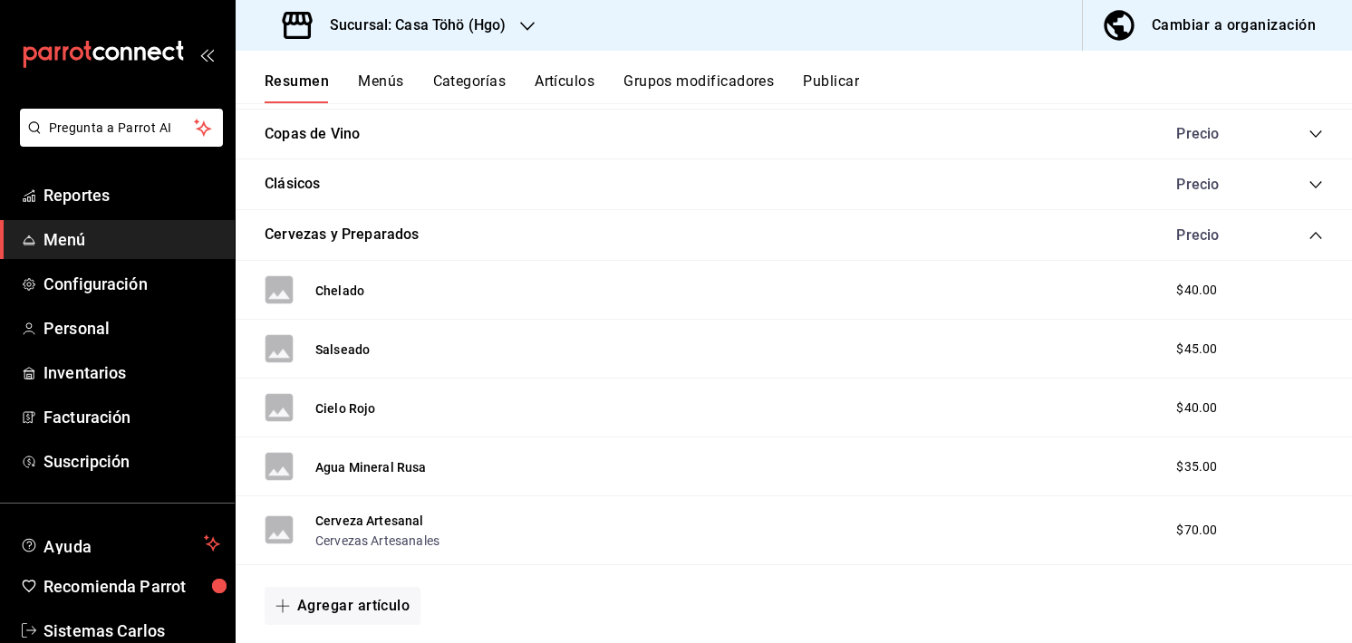
click at [1308, 240] on icon "collapse-category-row" at bounding box center [1315, 235] width 14 height 14
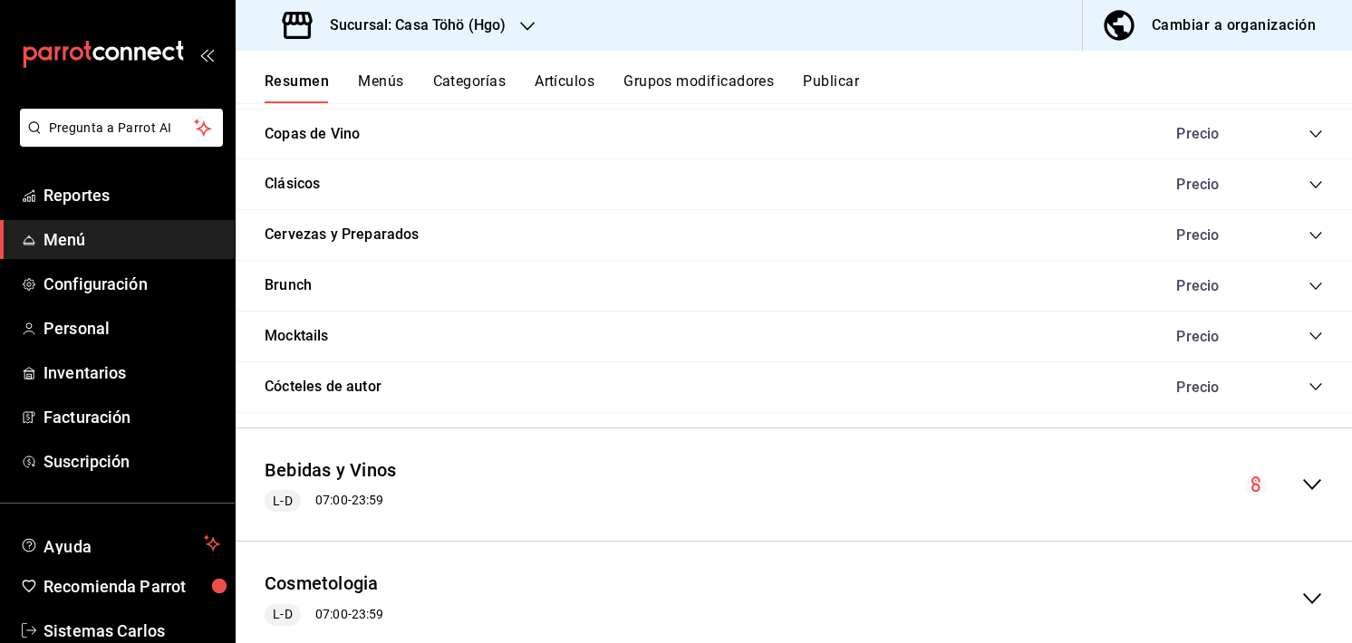
click at [1308, 237] on icon "collapse-category-row" at bounding box center [1315, 235] width 14 height 14
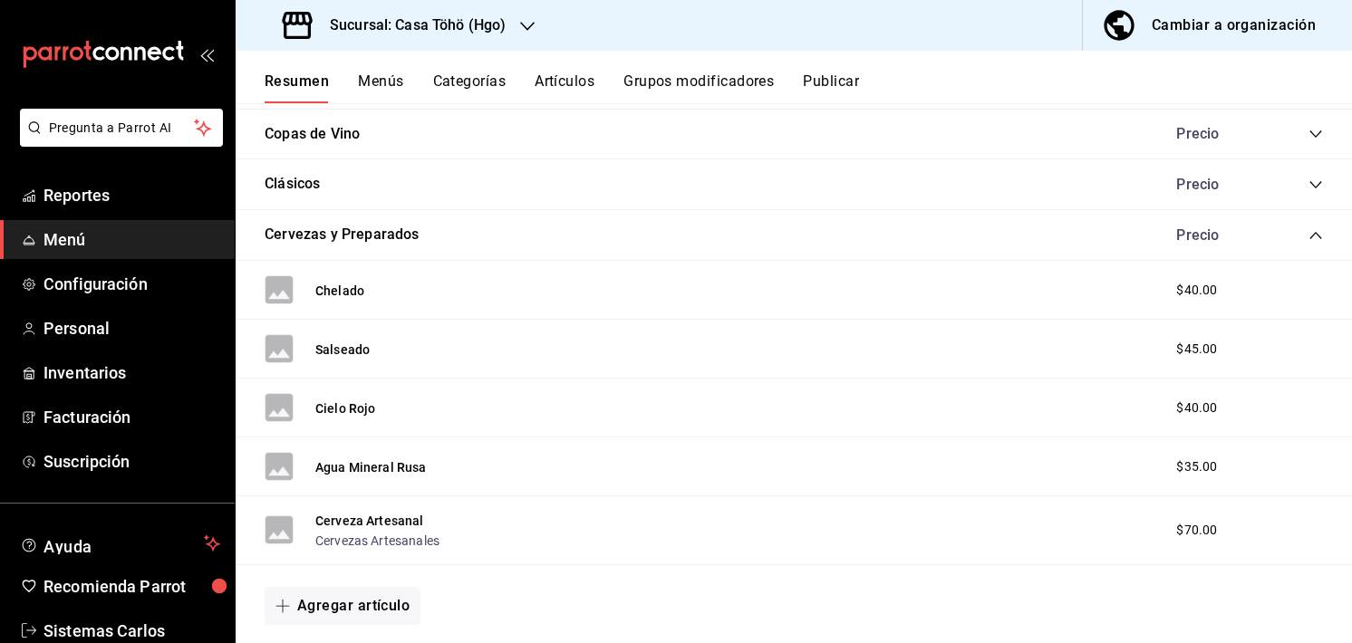
click at [1308, 237] on icon "collapse-category-row" at bounding box center [1315, 235] width 14 height 14
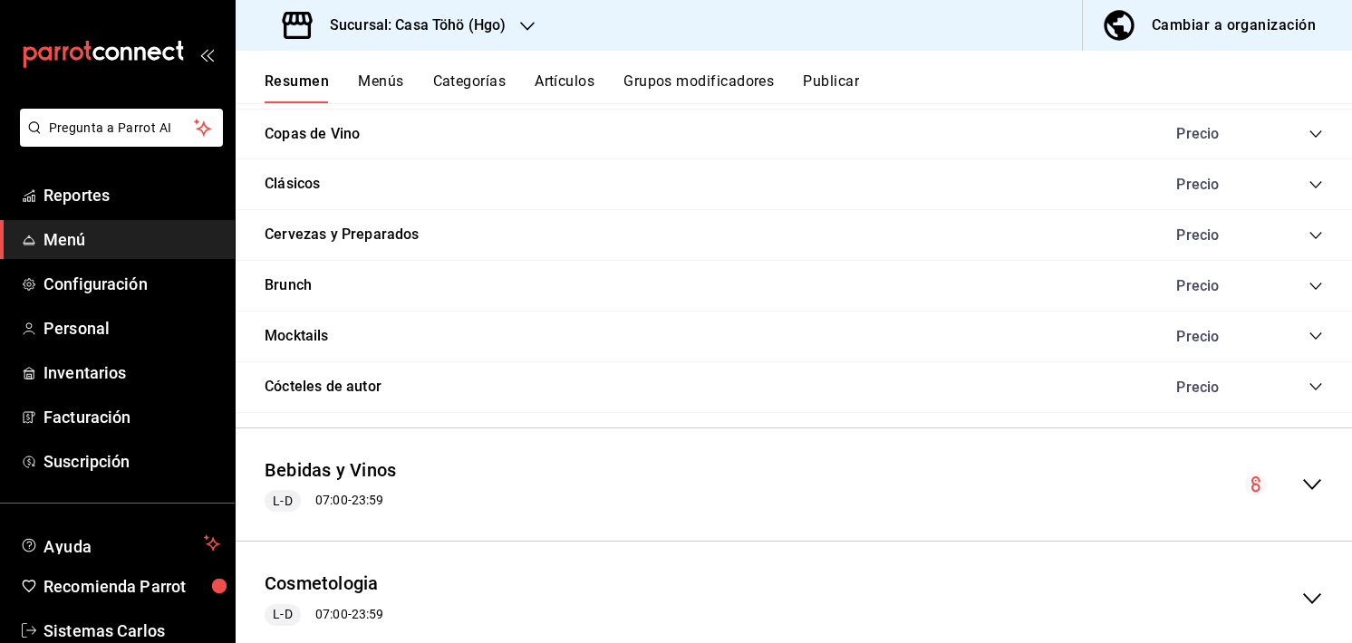
click at [1308, 291] on icon "collapse-category-row" at bounding box center [1315, 286] width 14 height 14
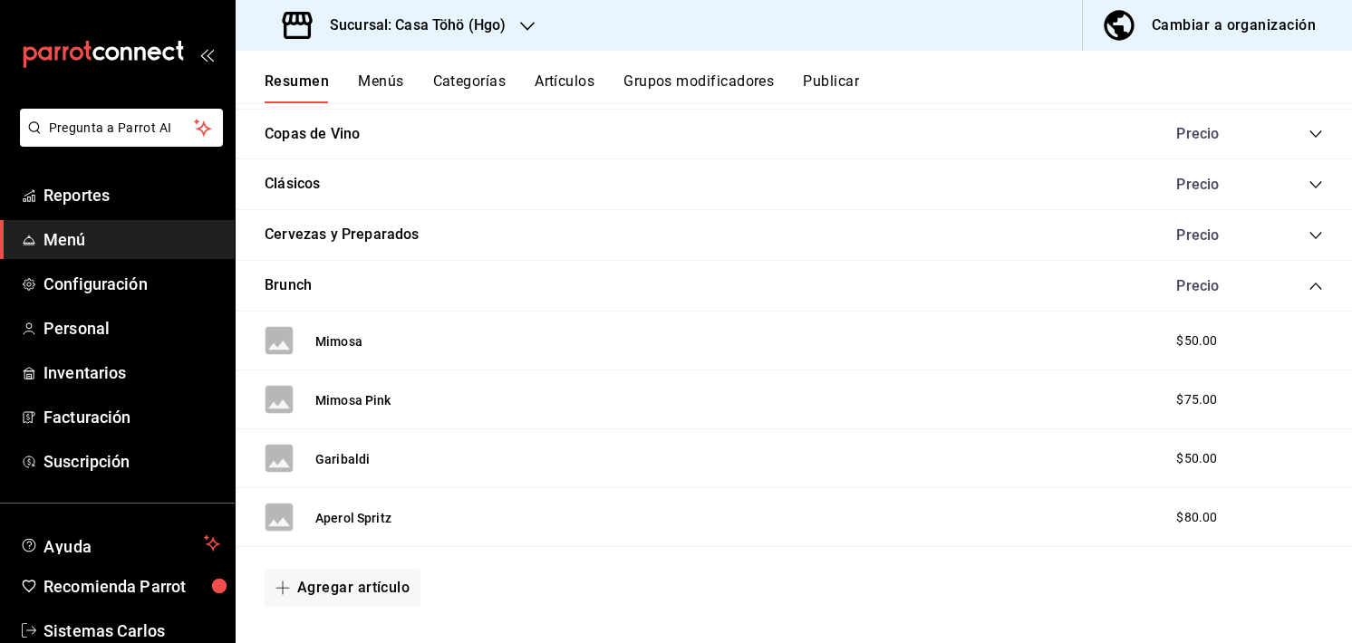
click at [1308, 291] on icon "collapse-category-row" at bounding box center [1315, 286] width 14 height 14
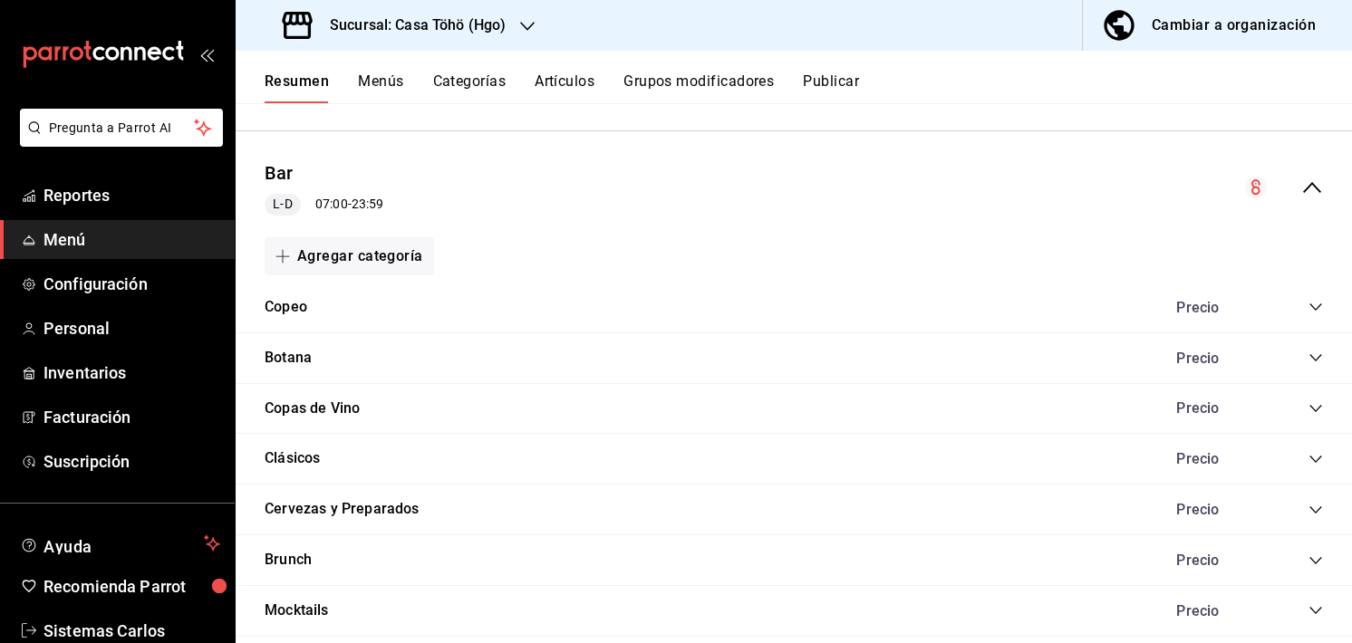
scroll to position [355, 0]
click at [1308, 507] on icon "collapse-category-row" at bounding box center [1315, 511] width 14 height 14
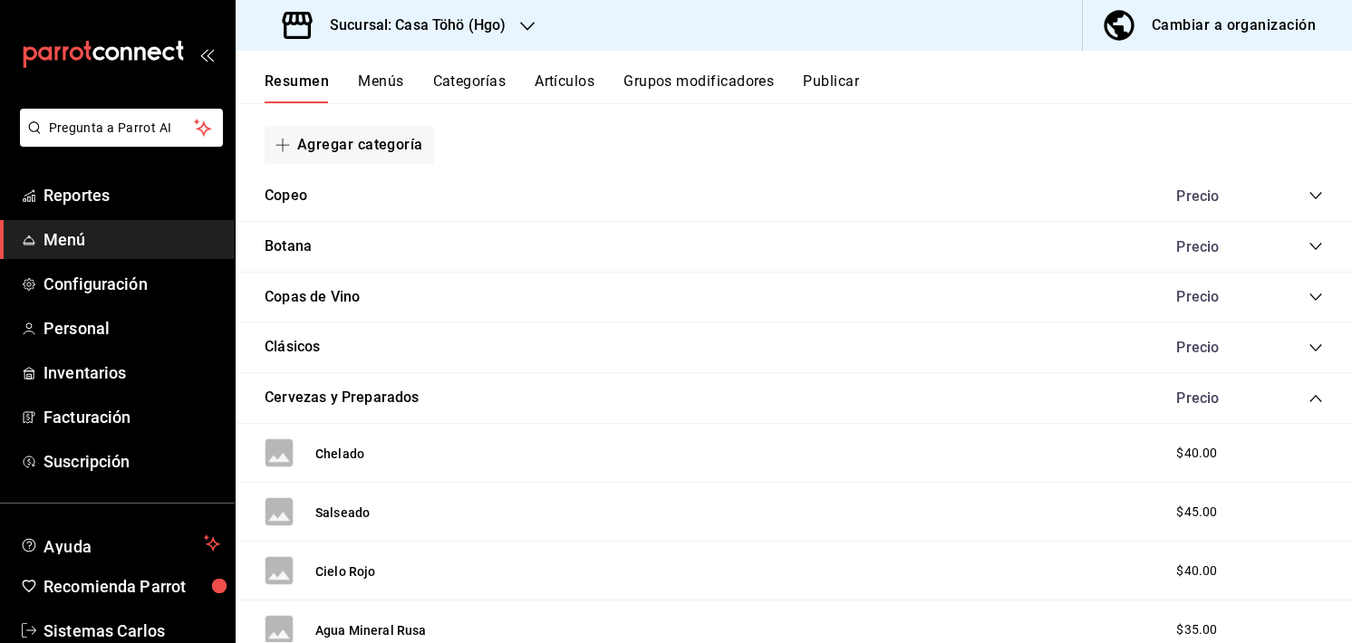
scroll to position [432, 0]
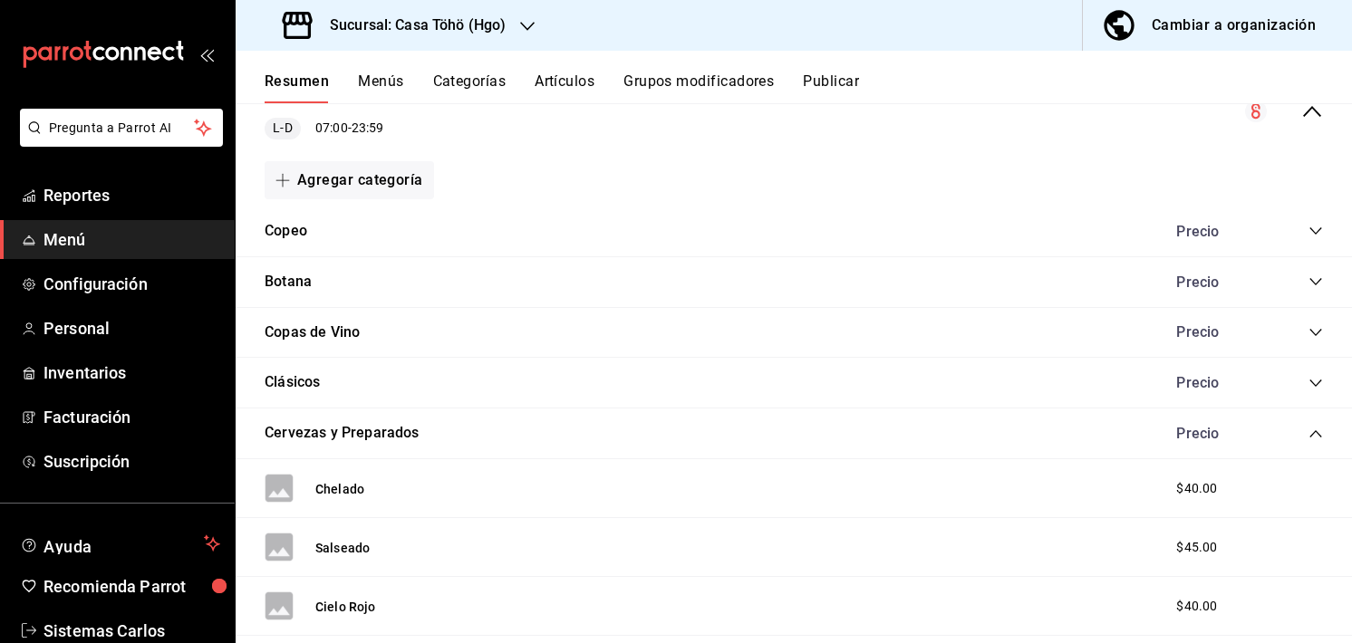
click at [1308, 334] on icon "collapse-category-row" at bounding box center [1315, 332] width 14 height 14
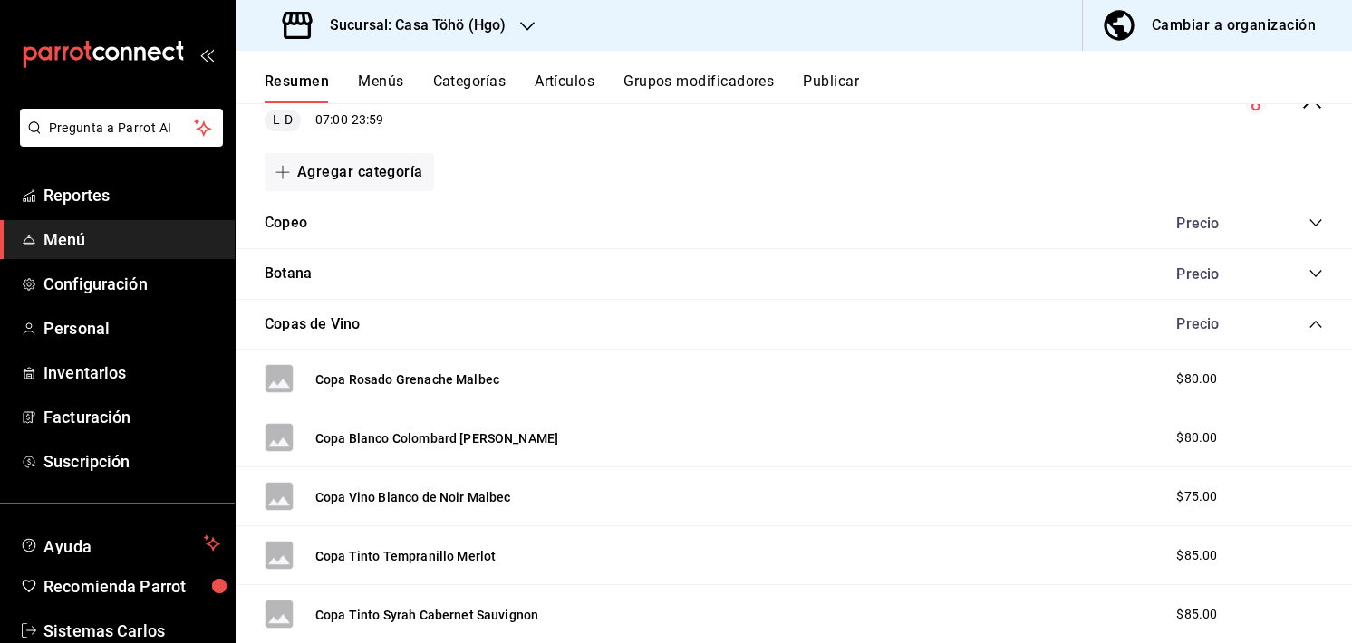
scroll to position [439, 0]
click at [1308, 323] on icon "collapse-category-row" at bounding box center [1315, 325] width 14 height 14
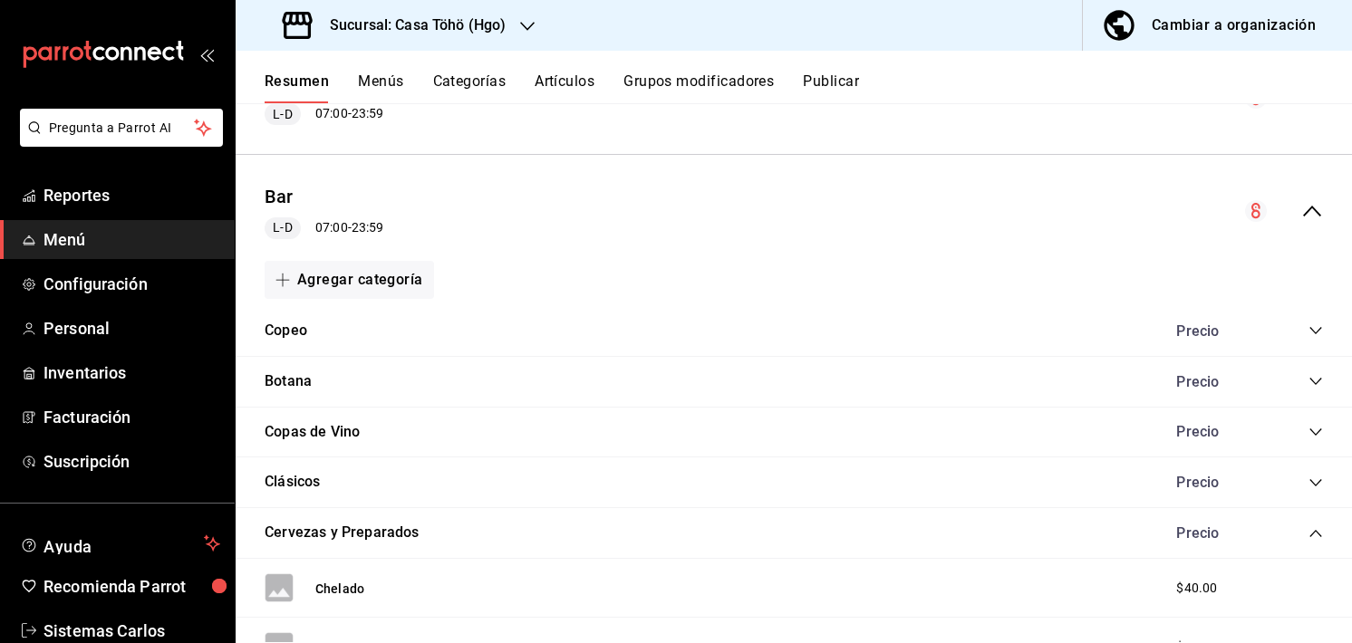
scroll to position [173, 0]
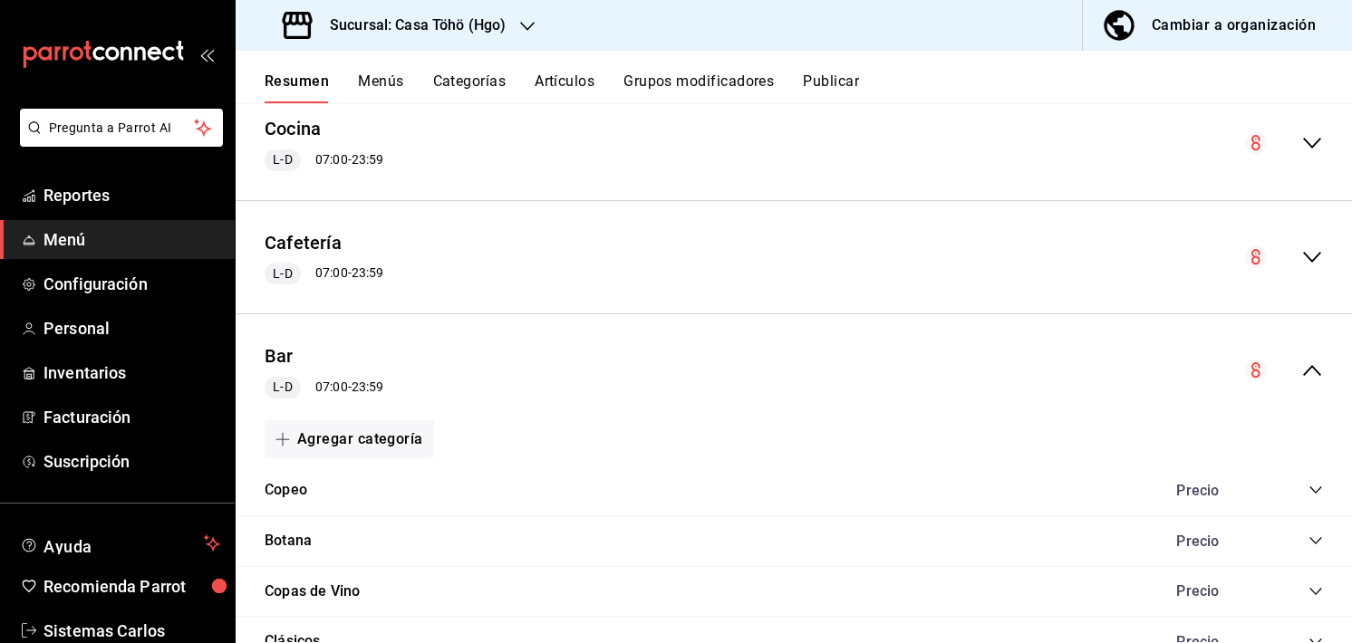
click at [1301, 369] on icon "collapse-menu-row" at bounding box center [1312, 371] width 22 height 22
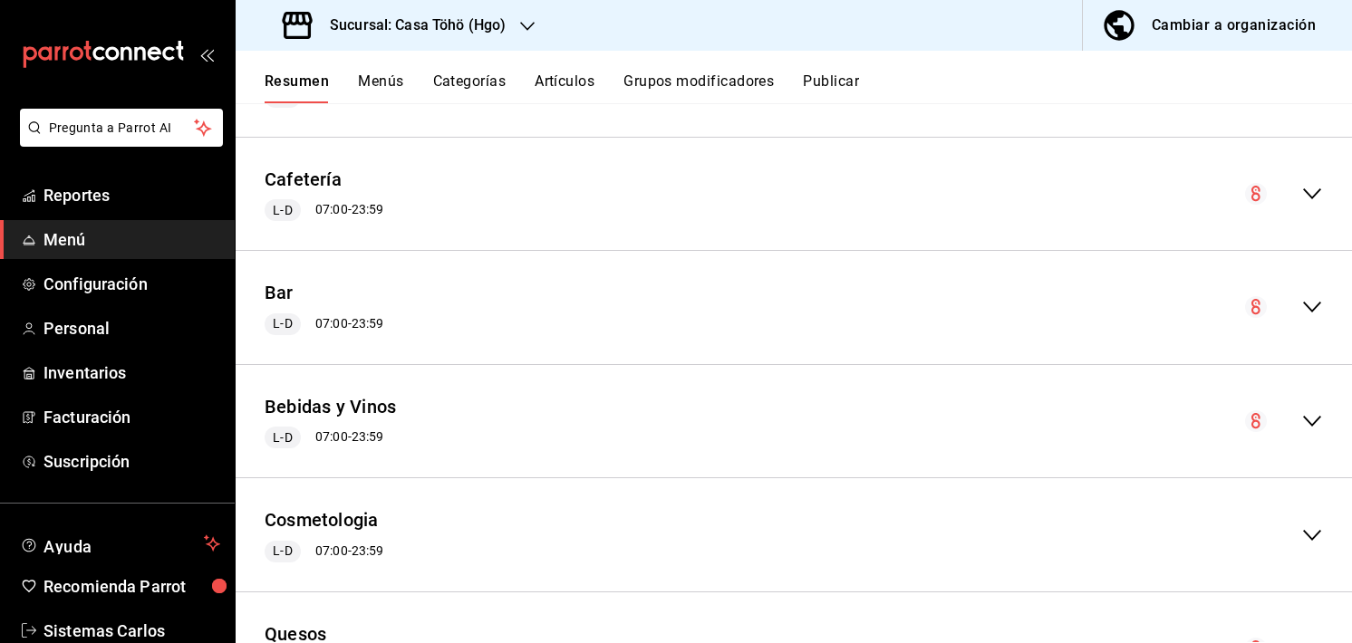
scroll to position [335, 0]
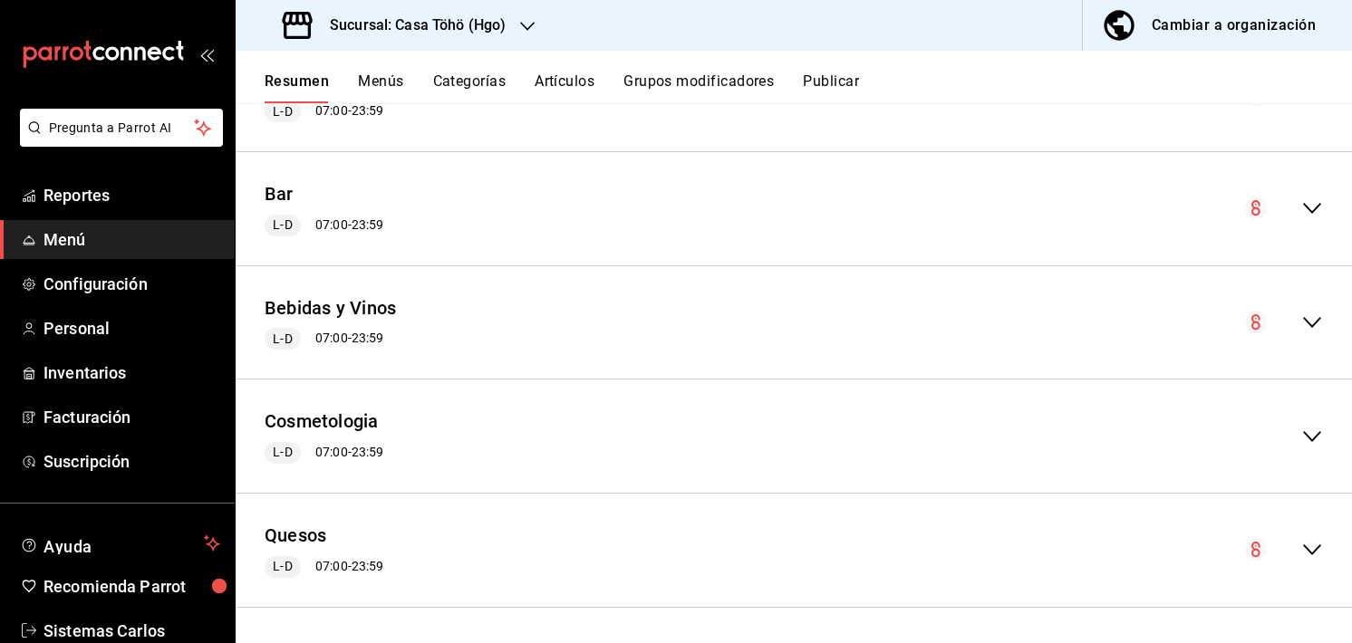
click at [1306, 324] on icon "collapse-menu-row" at bounding box center [1312, 323] width 22 height 22
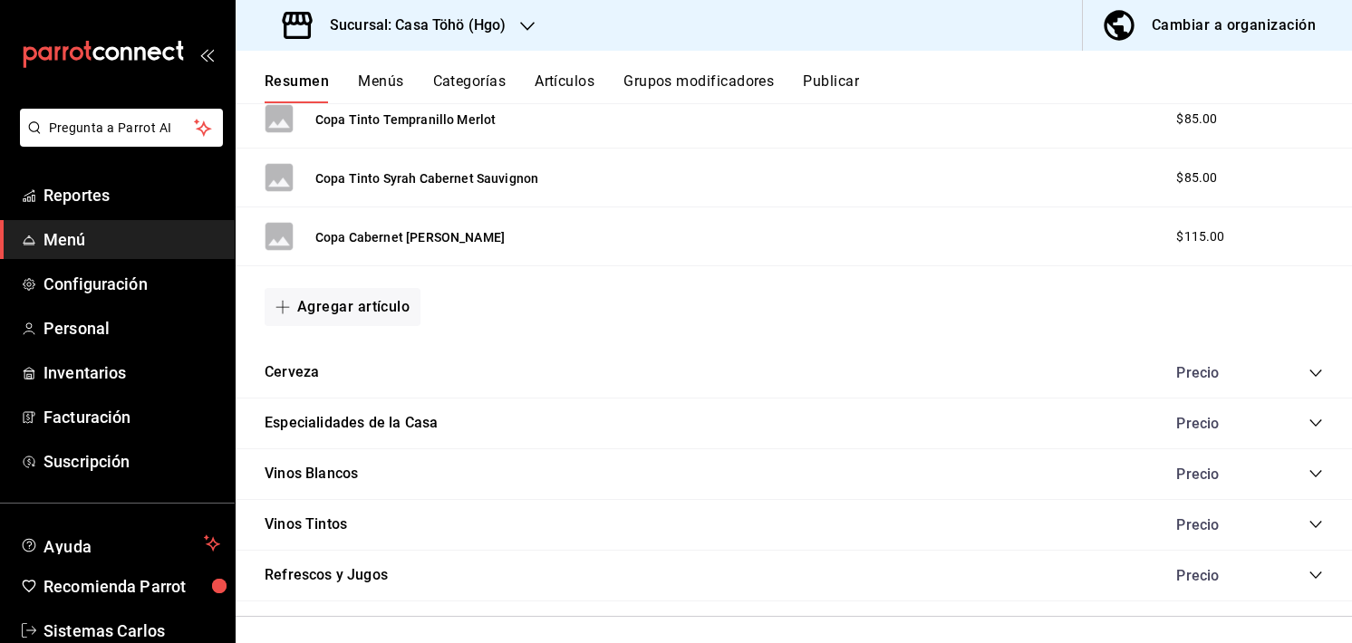
scroll to position [1163, 0]
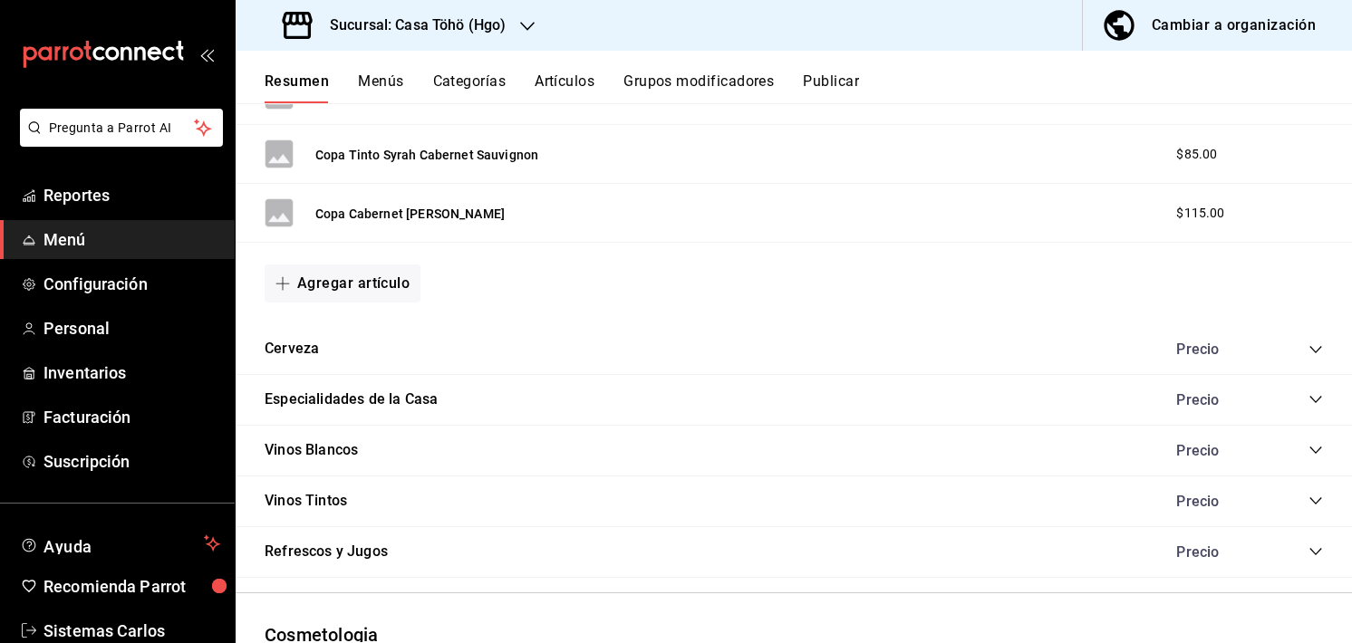
click at [1308, 443] on icon "collapse-category-row" at bounding box center [1315, 450] width 14 height 14
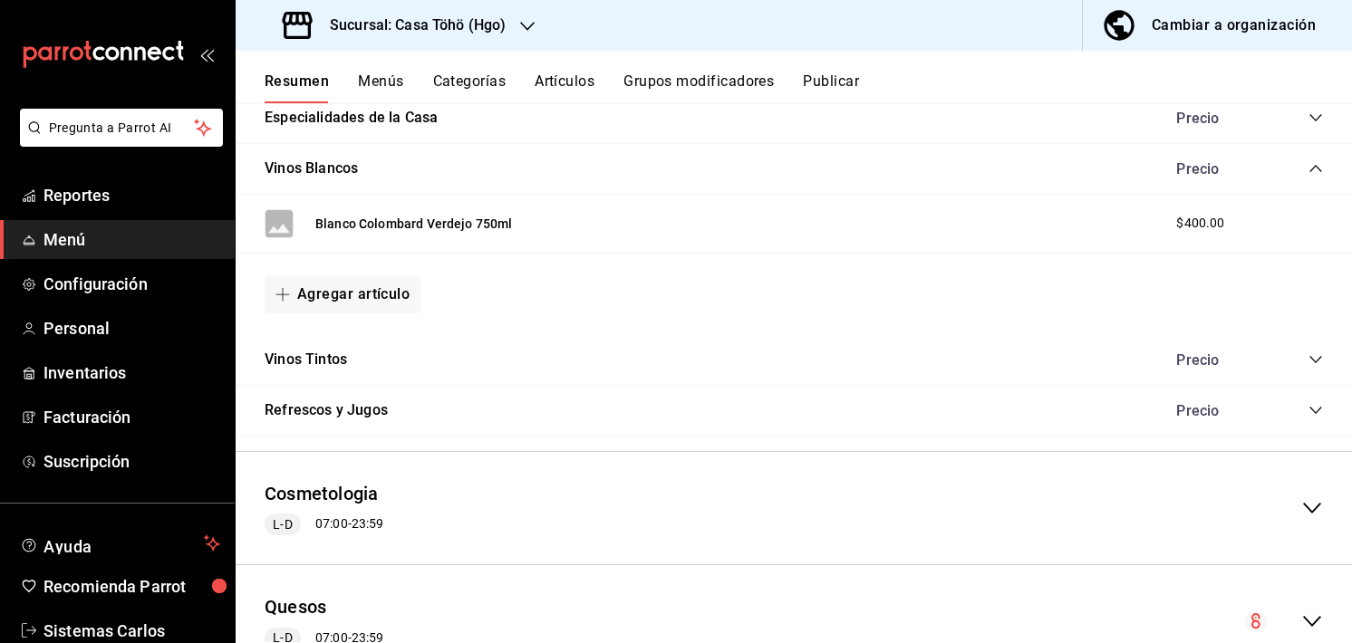
scroll to position [1443, 0]
click at [1308, 355] on icon "collapse-category-row" at bounding box center [1315, 361] width 14 height 14
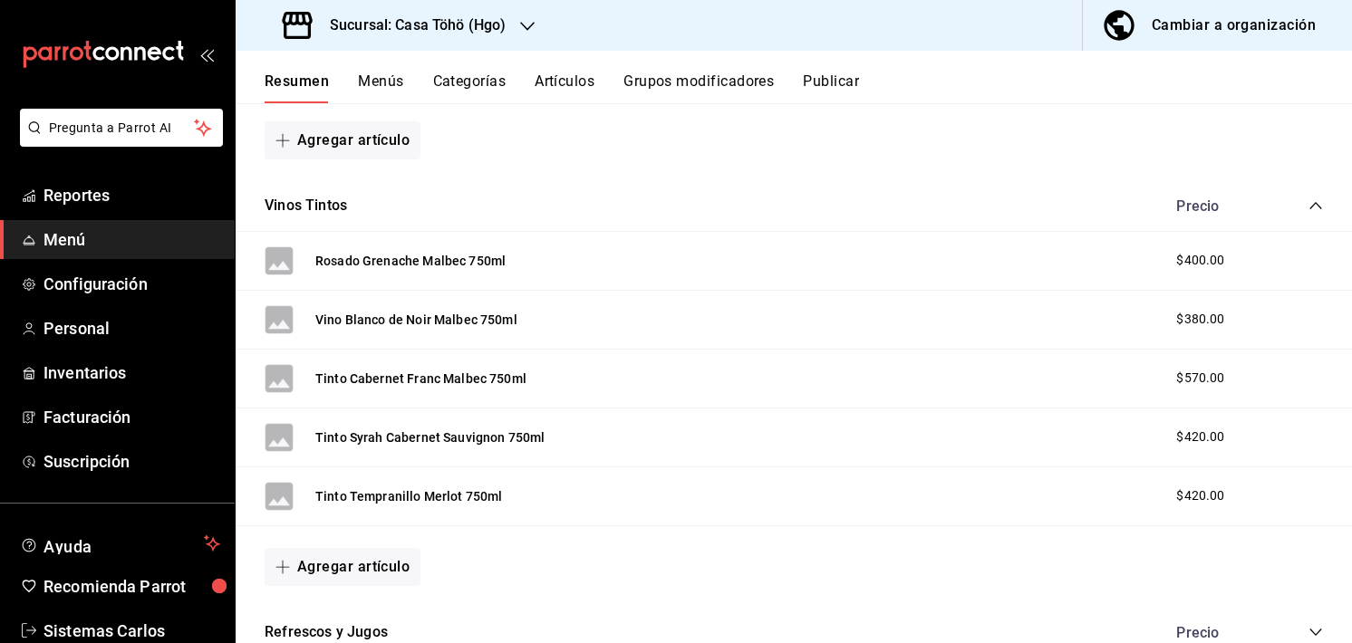
scroll to position [1598, 0]
drag, startPoint x: 534, startPoint y: 382, endPoint x: 661, endPoint y: 454, distance: 145.6
click at [661, 454] on div "Rosado Grenache Malbec 750ml $400.00 Vino Blanco de Noir Malbec 750ml $380.00 T…" at bounding box center [794, 421] width 1116 height 376
click at [1286, 370] on div "$570.00" at bounding box center [1240, 379] width 165 height 19
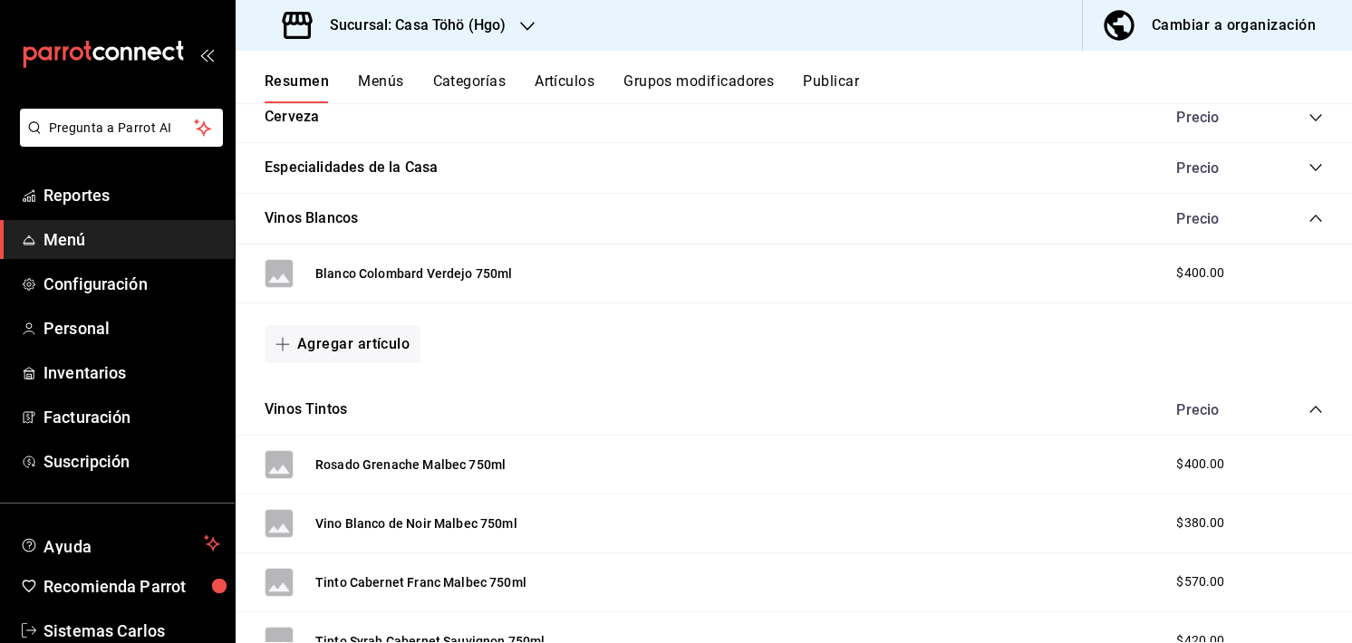
scroll to position [1584, 0]
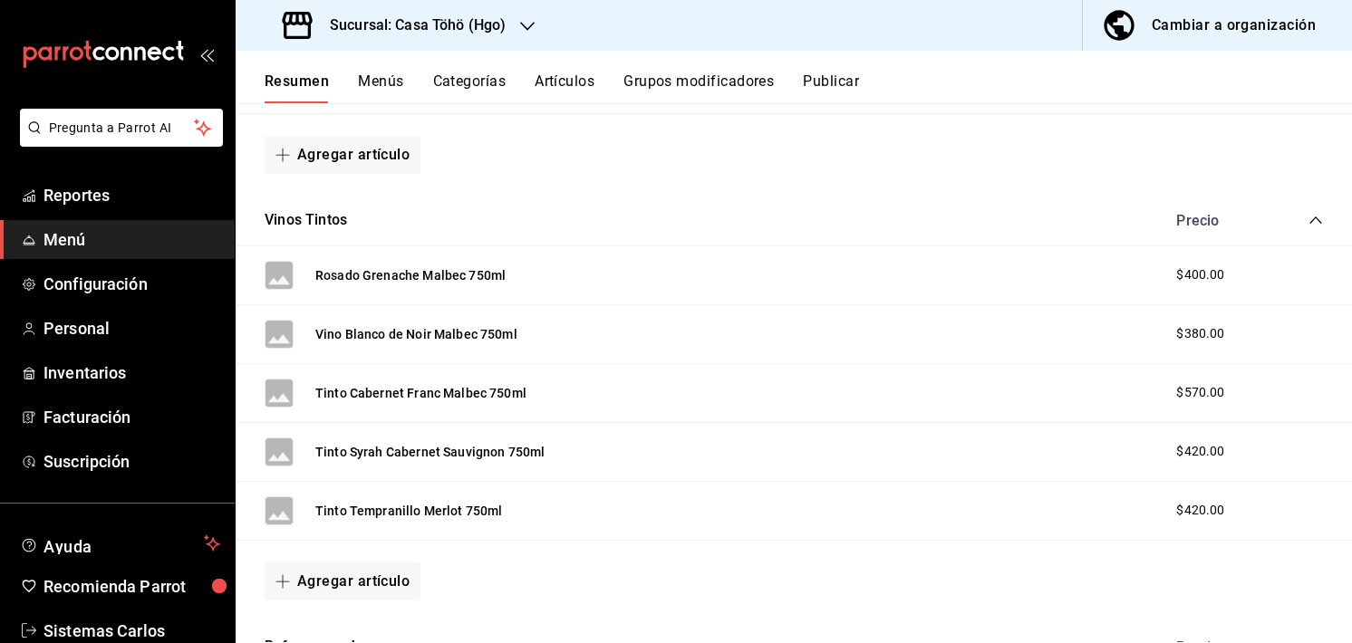
click at [1312, 472] on div "Tinto Syrah Cabernet Sauvignon 750ml $420.00" at bounding box center [794, 452] width 1116 height 59
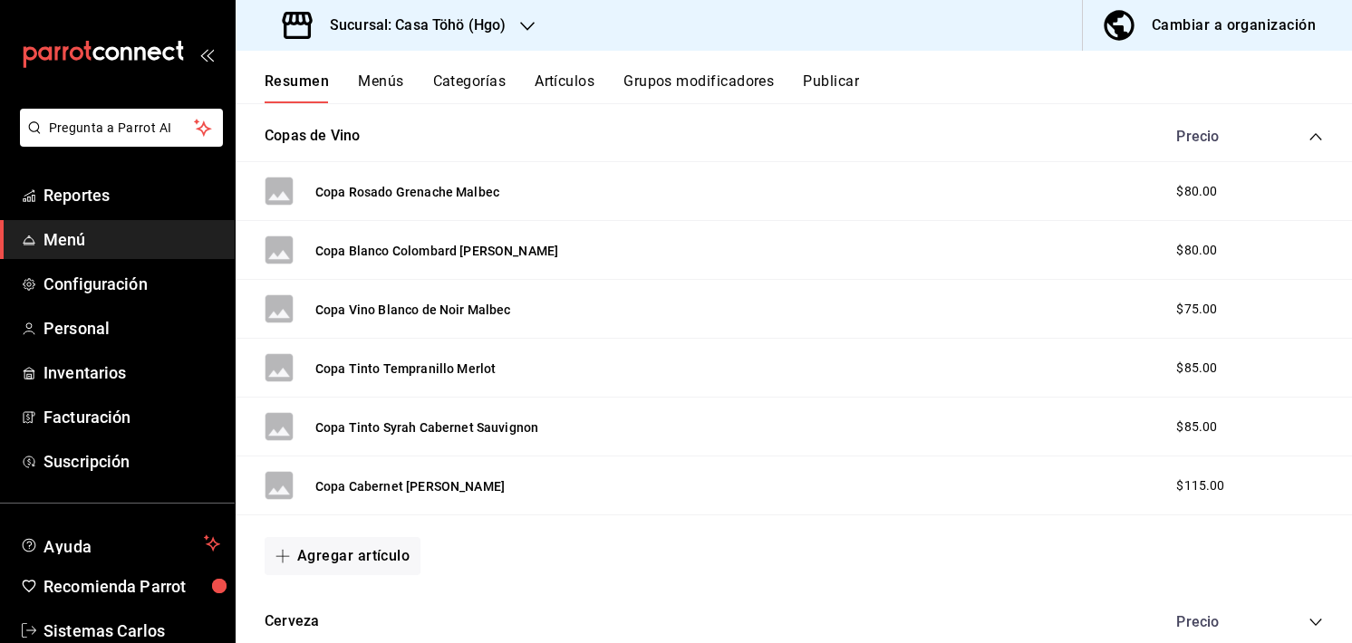
scroll to position [865, 0]
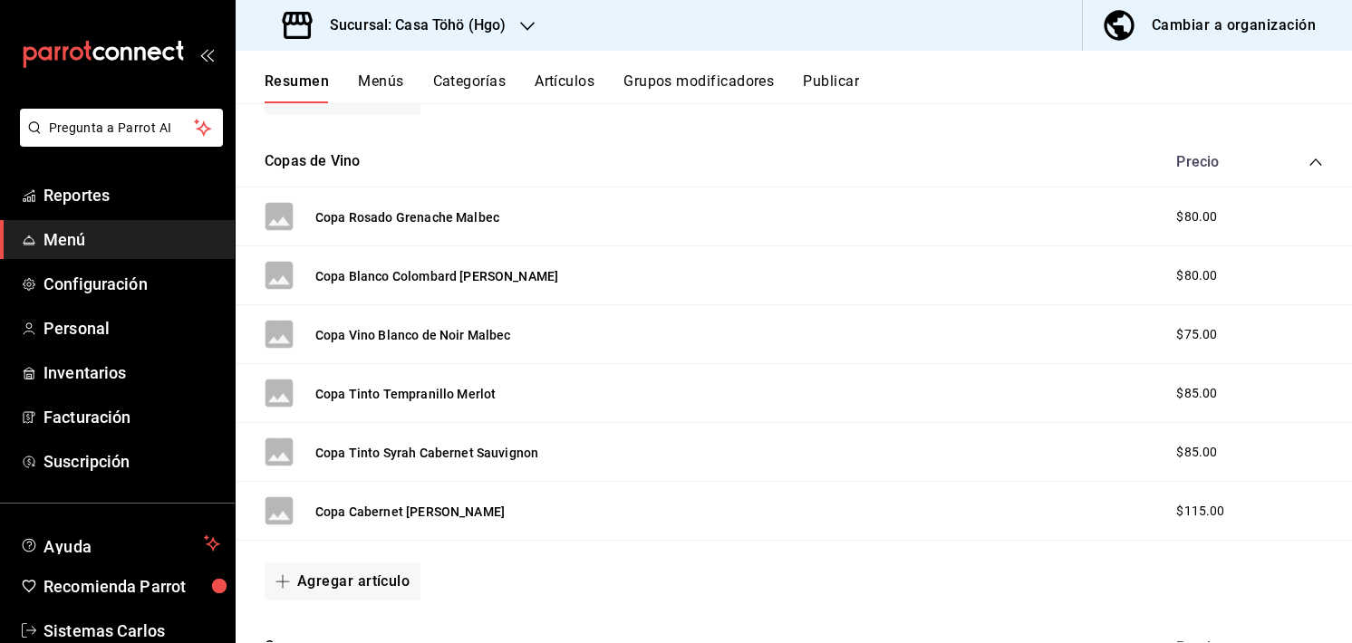
drag, startPoint x: 535, startPoint y: 338, endPoint x: 524, endPoint y: 337, distance: 11.8
click at [524, 337] on div "Copa Vino Blanco de Noir Malbec $75.00" at bounding box center [794, 334] width 1116 height 59
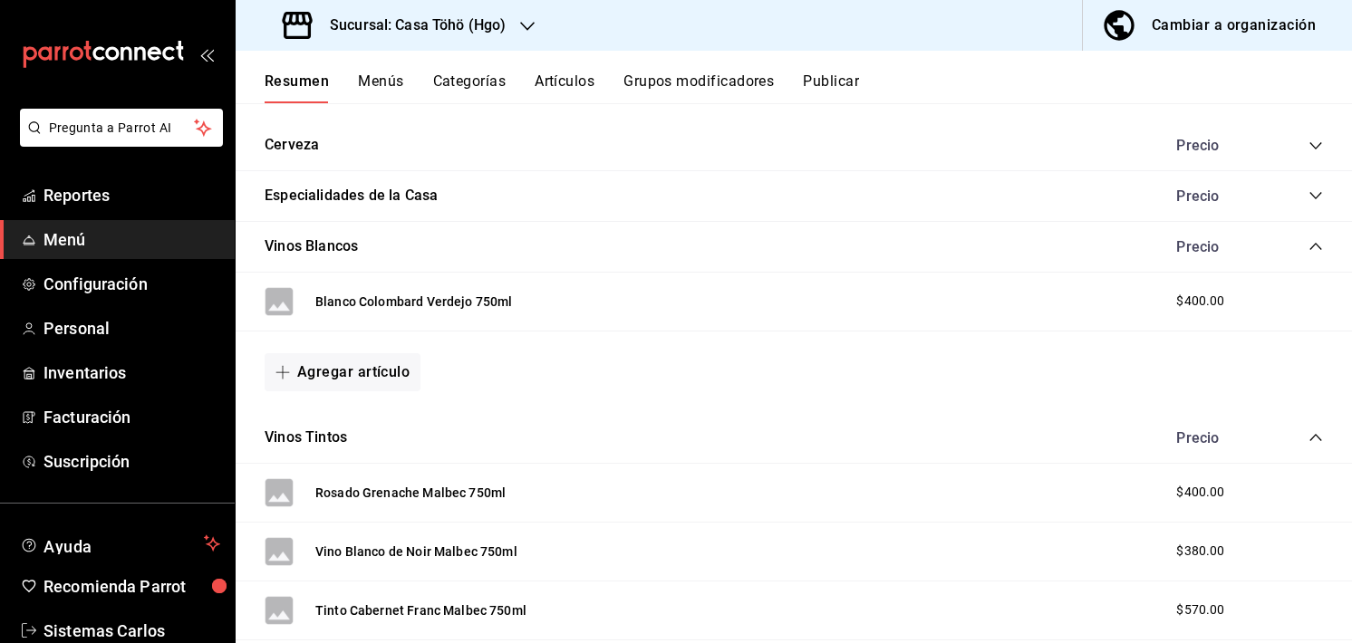
scroll to position [1436, 0]
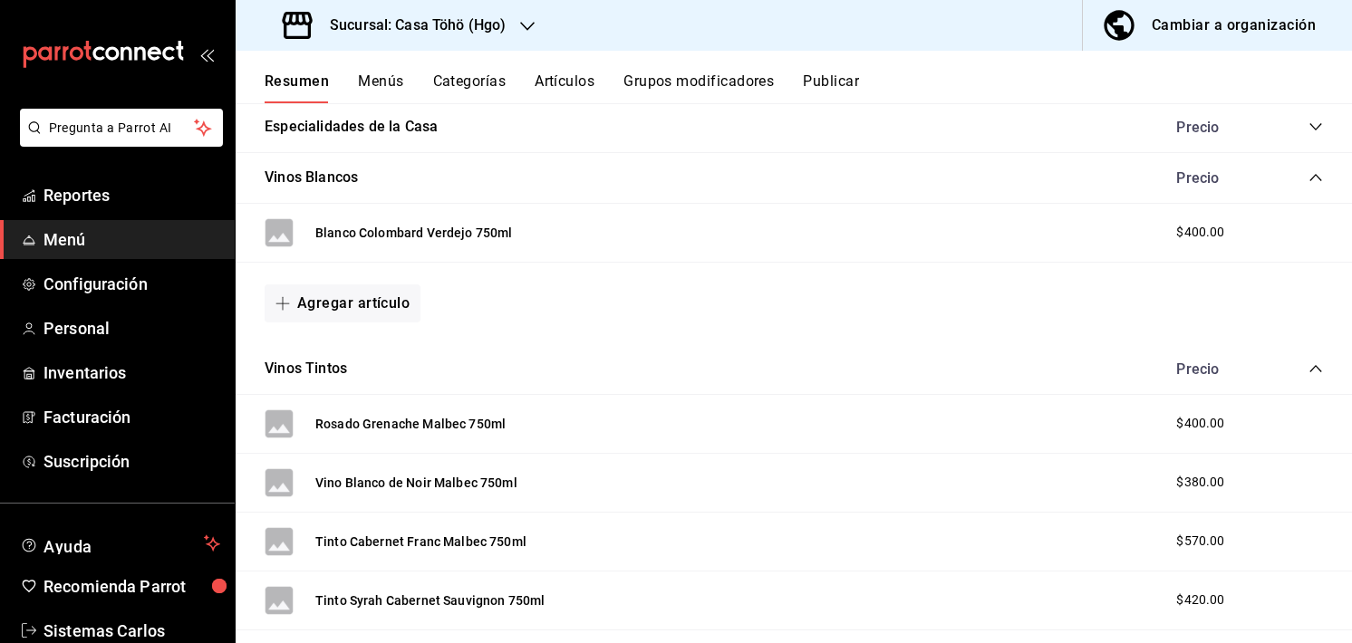
click at [1315, 370] on div "Vinos Tintos Precio" at bounding box center [794, 369] width 1116 height 51
click at [1308, 361] on icon "collapse-category-row" at bounding box center [1315, 368] width 14 height 14
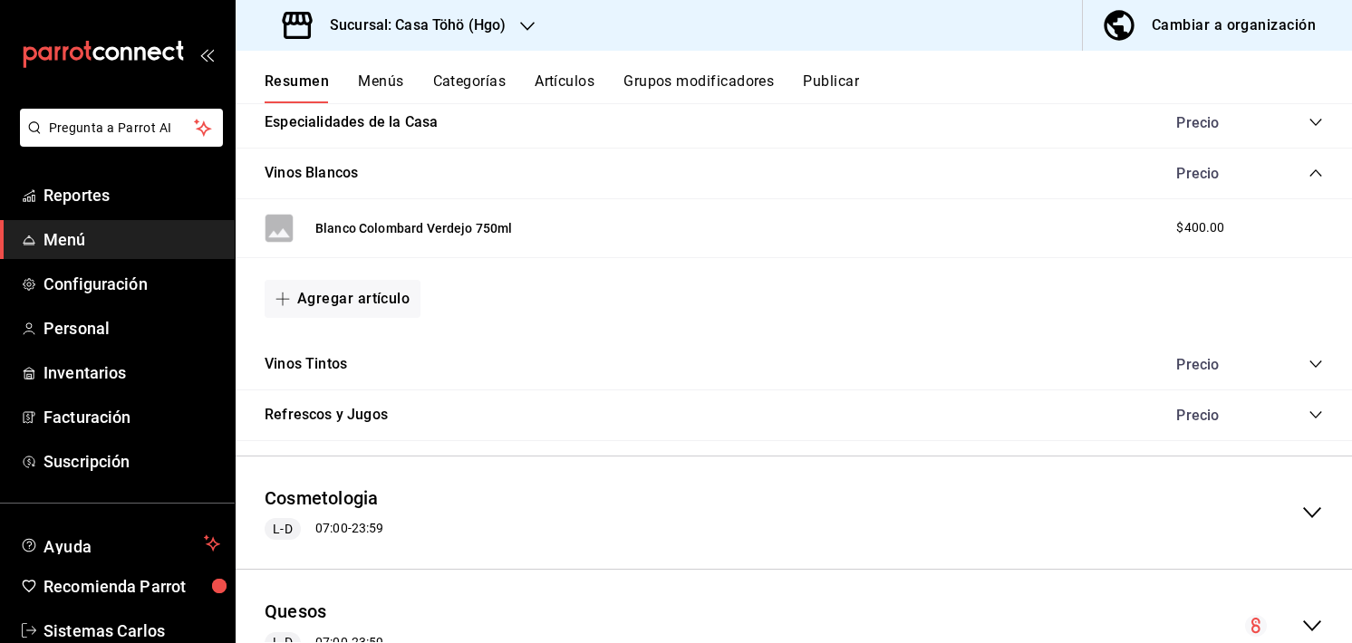
scroll to position [1439, 0]
click at [1307, 371] on div "Precio" at bounding box center [1240, 366] width 165 height 17
click at [1308, 366] on icon "collapse-category-row" at bounding box center [1315, 366] width 14 height 14
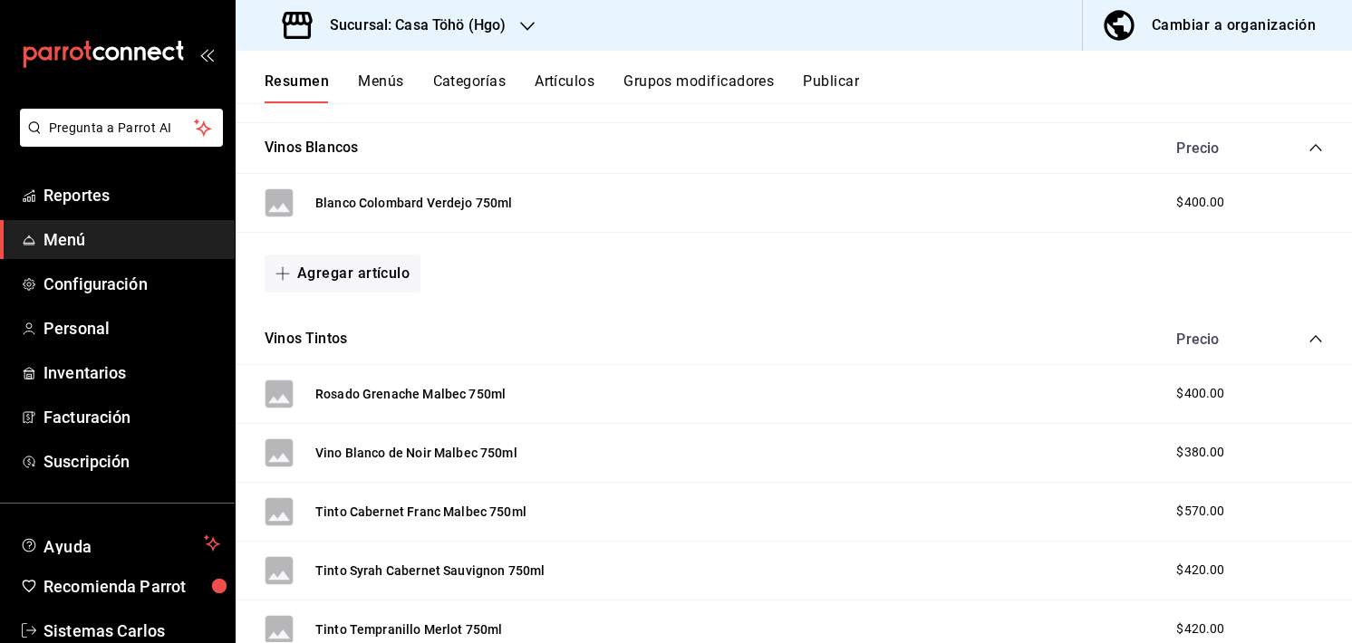
scroll to position [1470, 0]
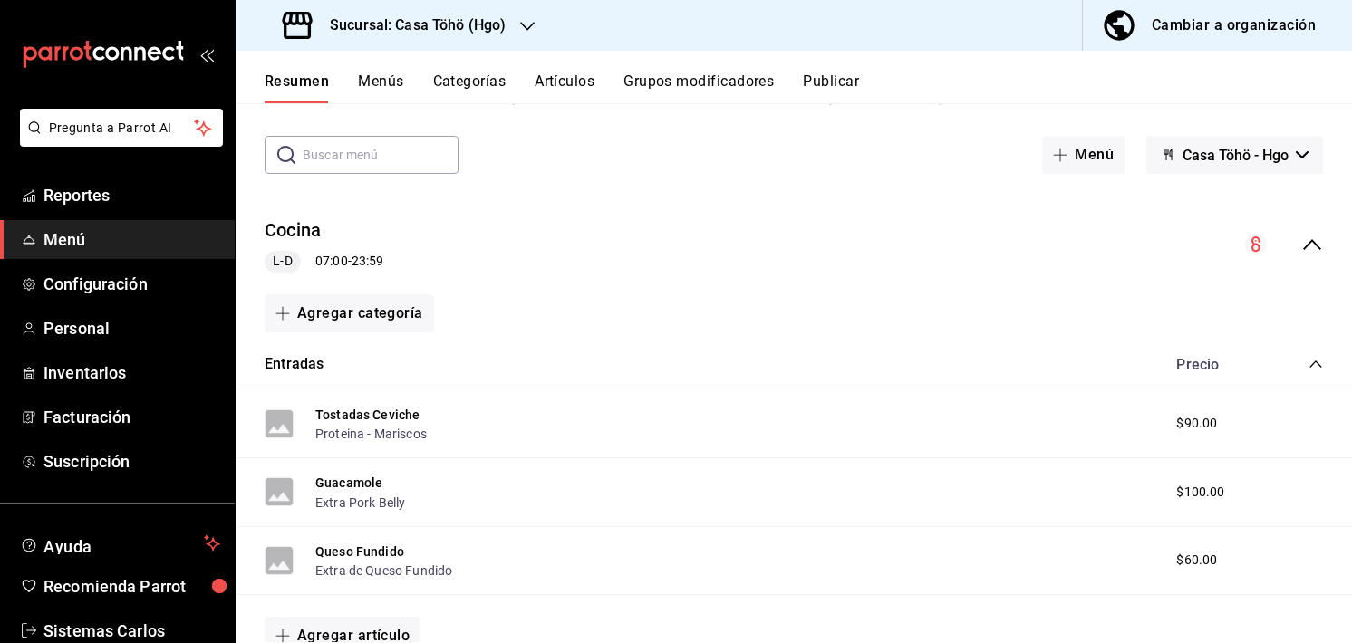
scroll to position [133, 0]
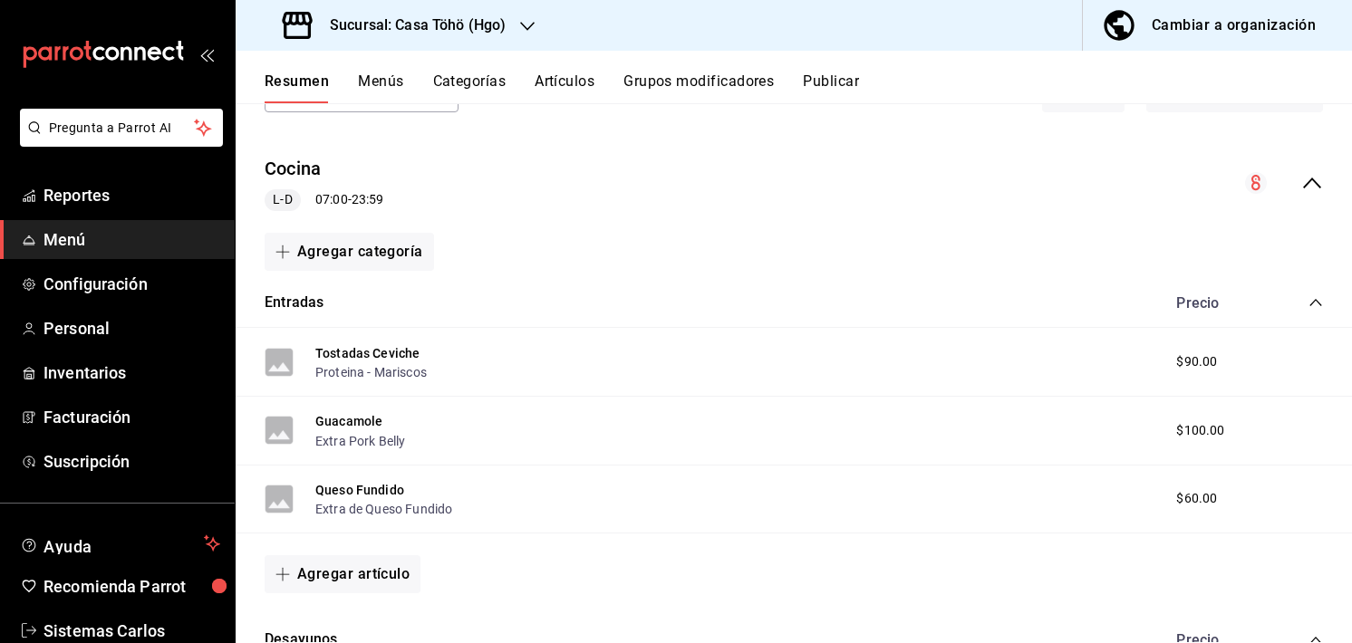
click at [667, 83] on button "Grupos modificadores" at bounding box center [698, 87] width 150 height 31
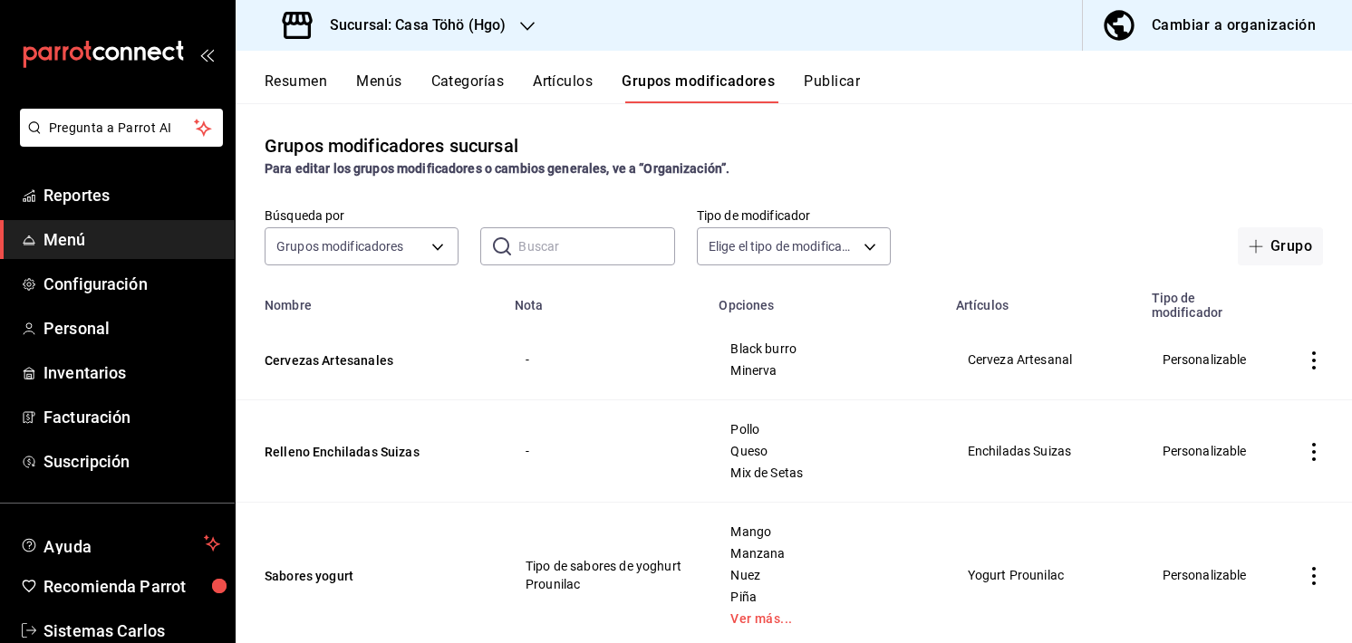
click at [550, 248] on input "text" at bounding box center [596, 246] width 156 height 36
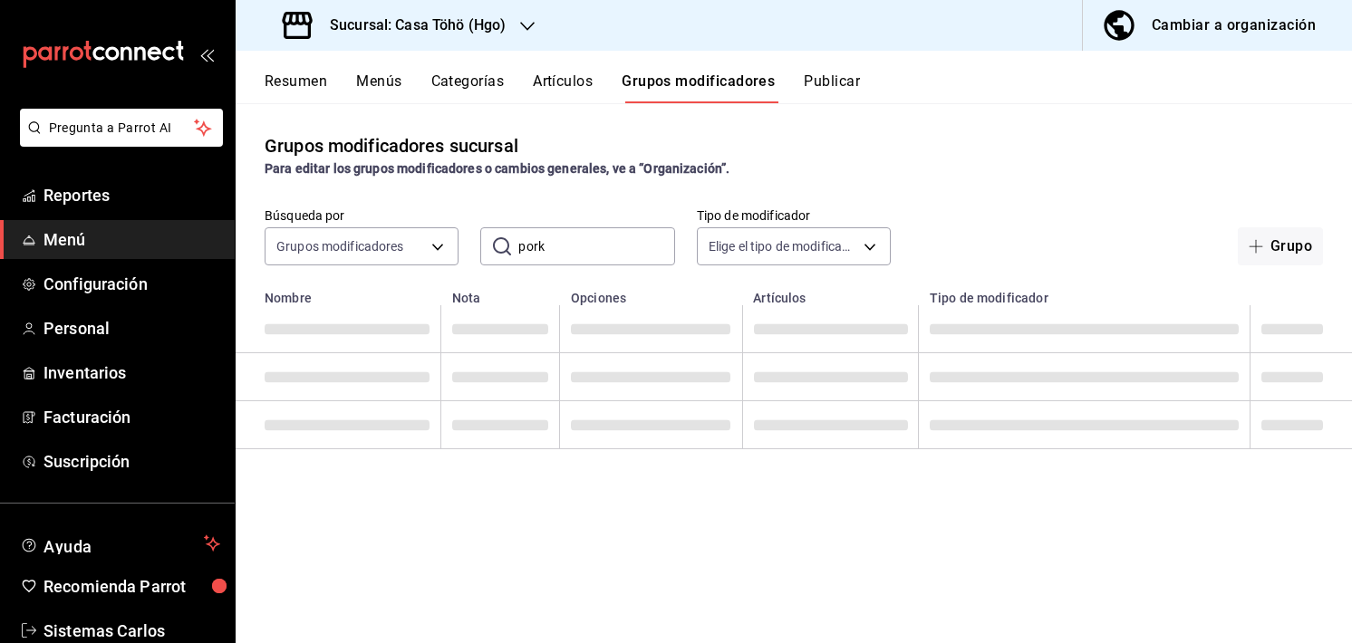
type input "pork"
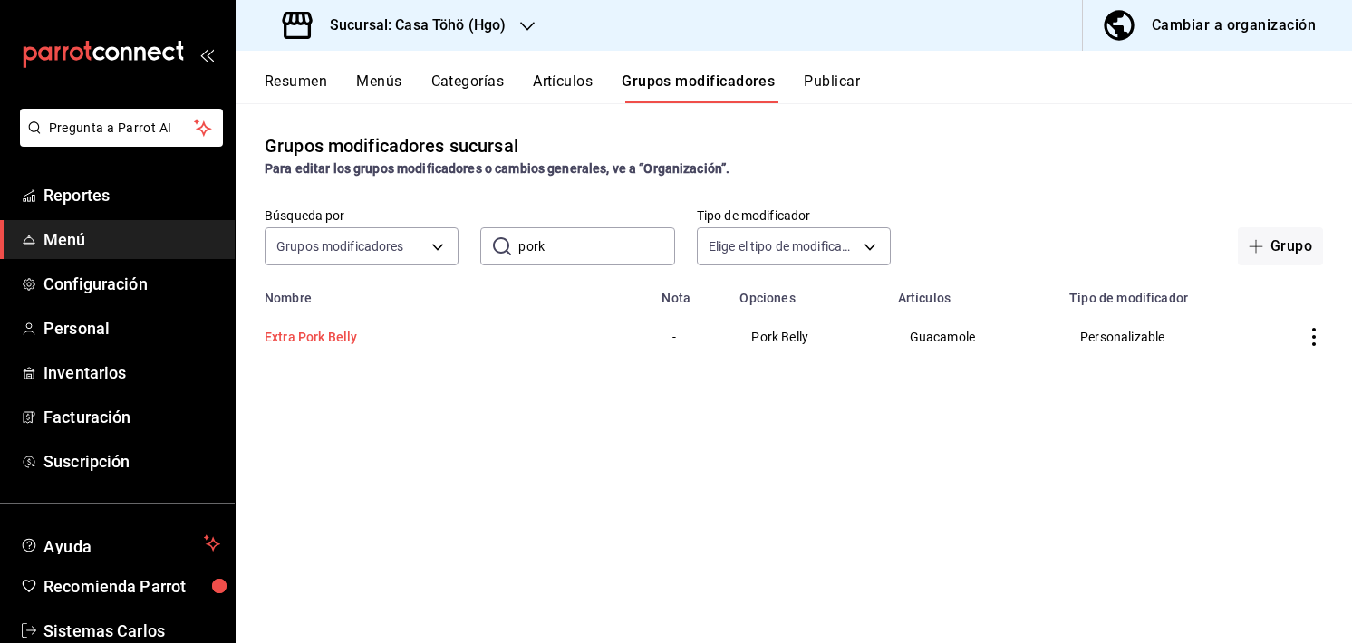
click at [306, 344] on button "Extra Pork Belly" at bounding box center [373, 337] width 217 height 18
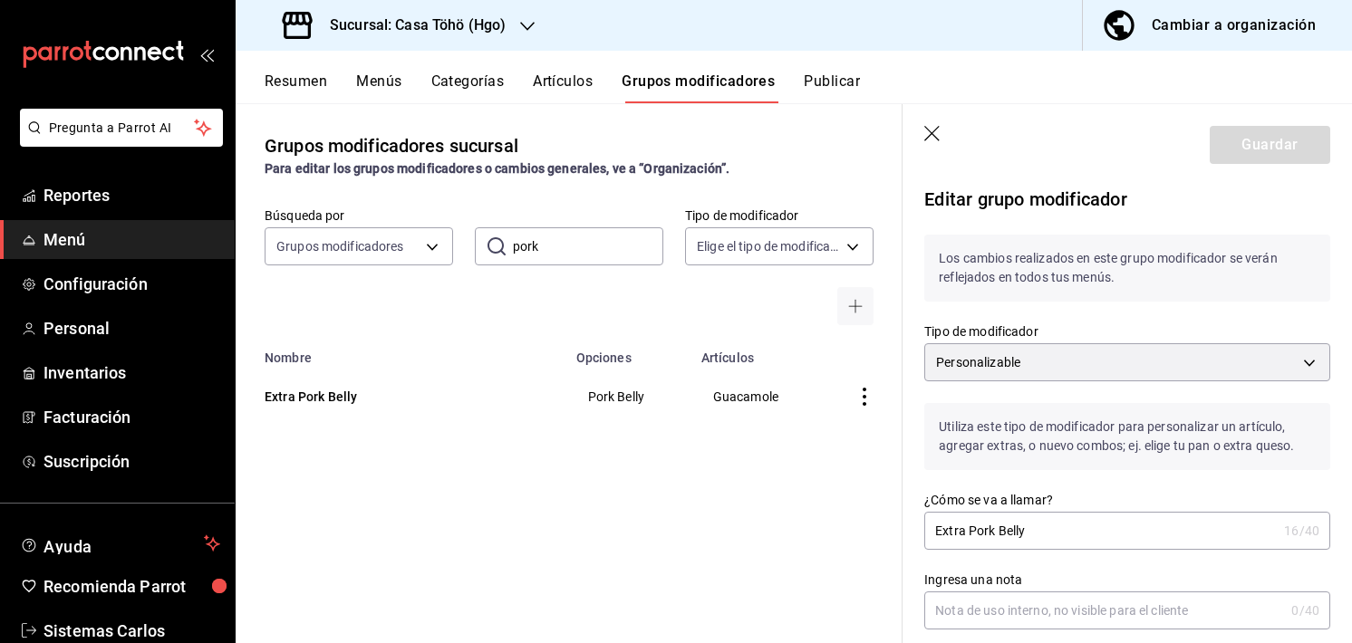
scroll to position [339, 0]
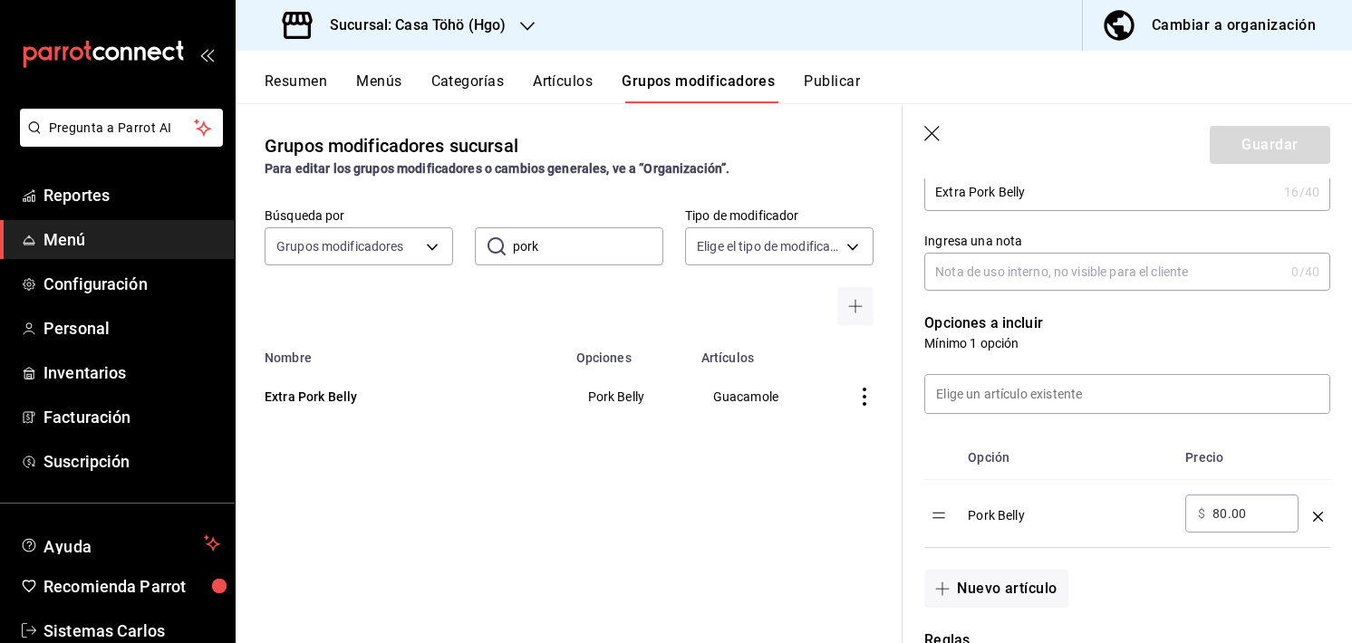
click at [571, 77] on button "Artículos" at bounding box center [563, 87] width 60 height 31
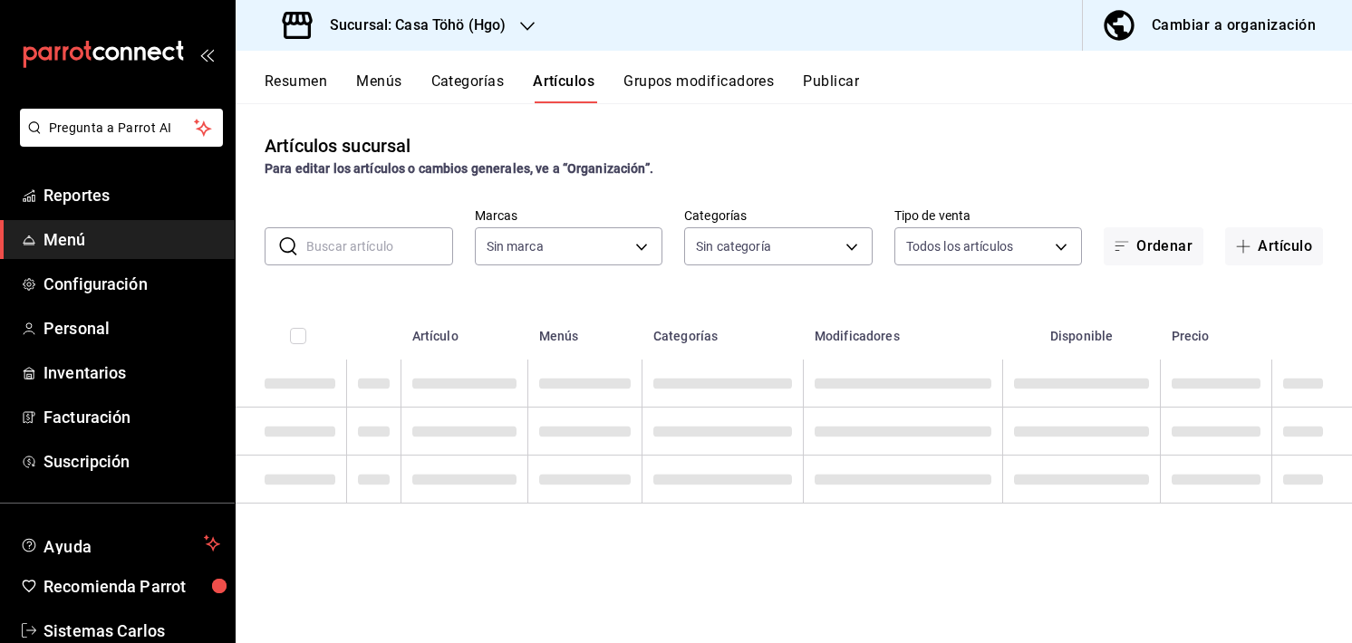
type input "3863094e-80de-4485-9a79-27000a153f73"
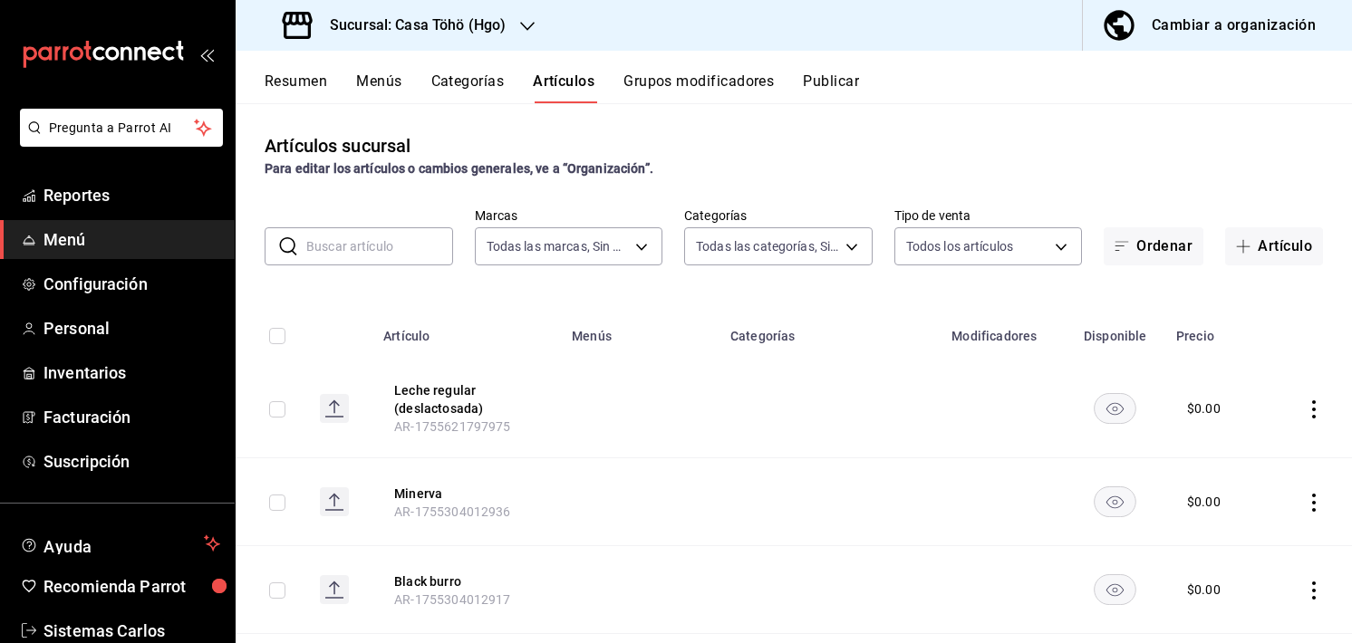
click at [344, 243] on input "text" at bounding box center [379, 246] width 147 height 36
type input "28f2b0a5-eb9c-4e50-8eb7-b6e34f5562dd,e7c48834-1e64-4b77-b558-5d812561dcdf,84922…"
type input "filete"
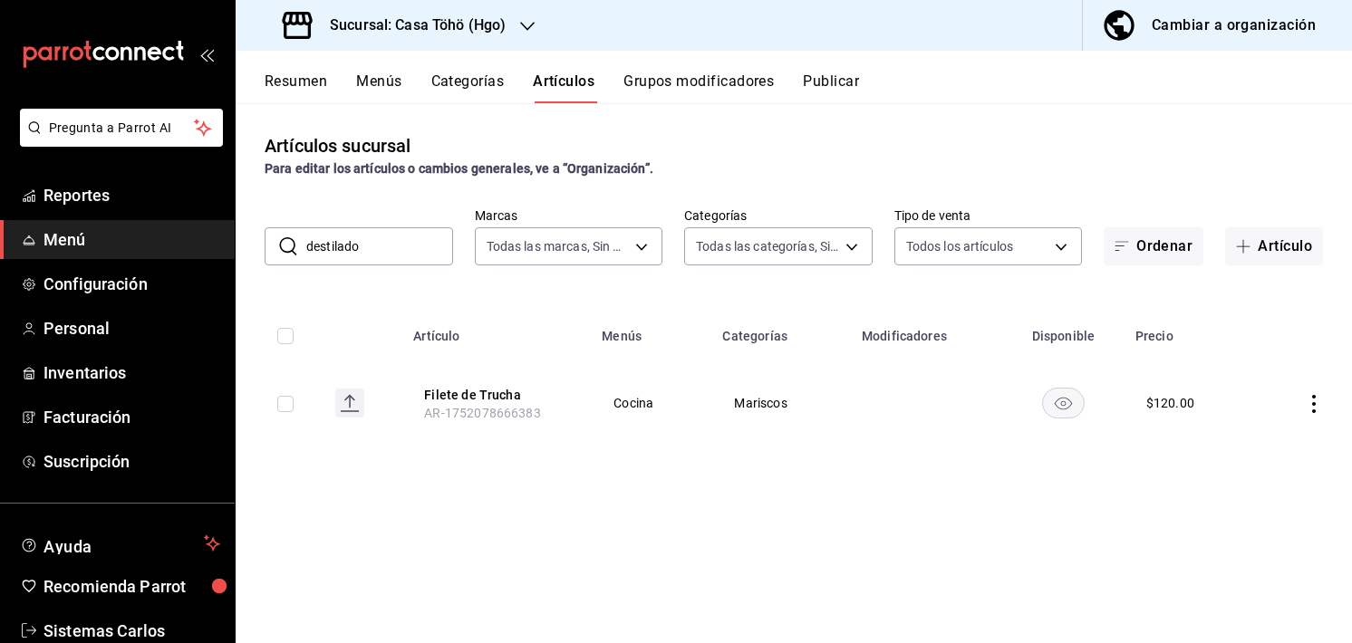
type input "destilado"
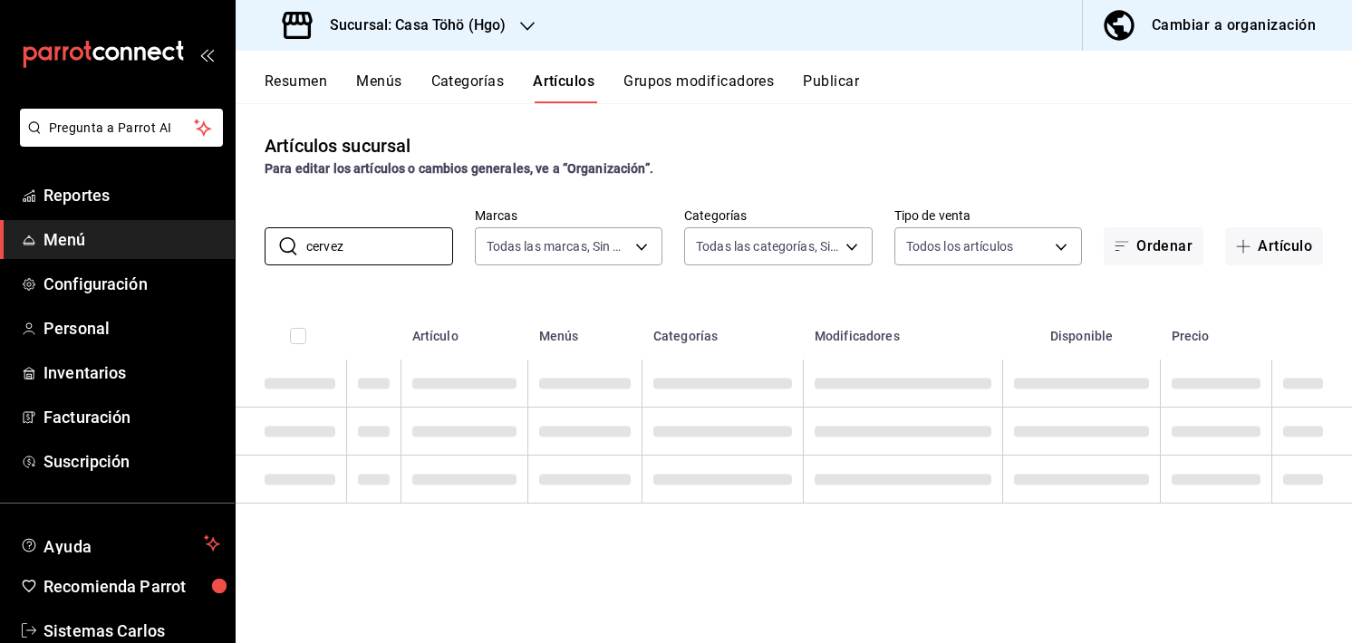
type input "cerveza"
type input "o"
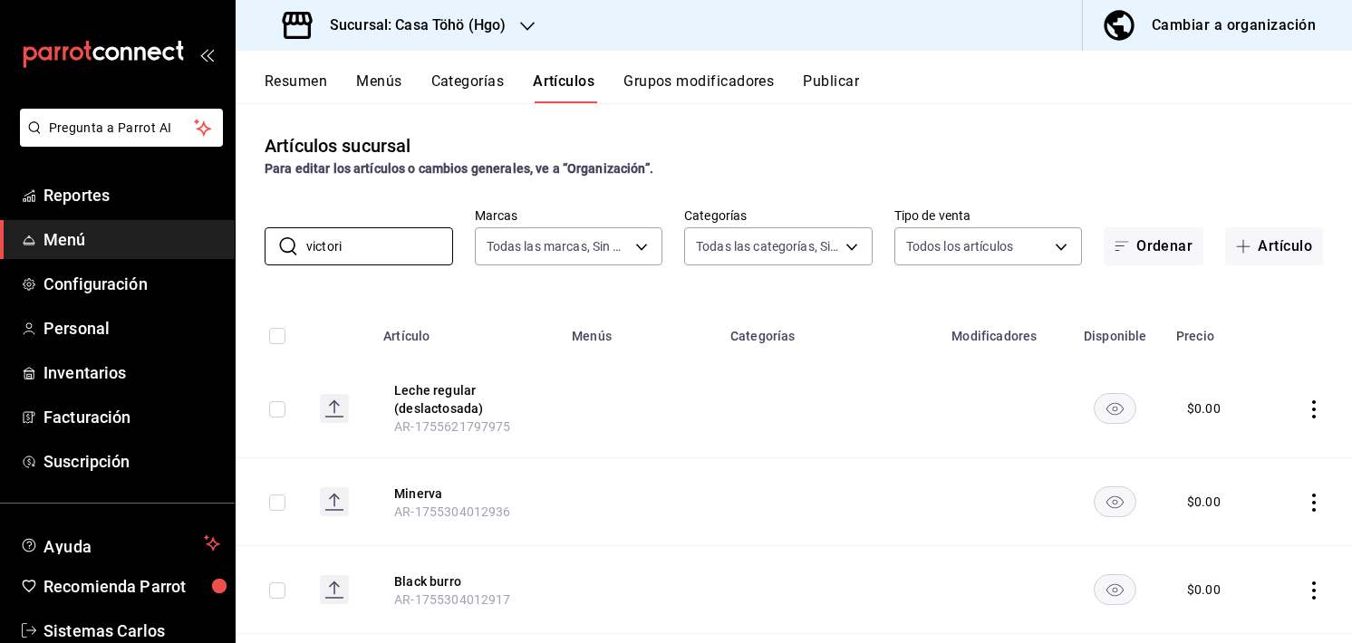
type input "victoria"
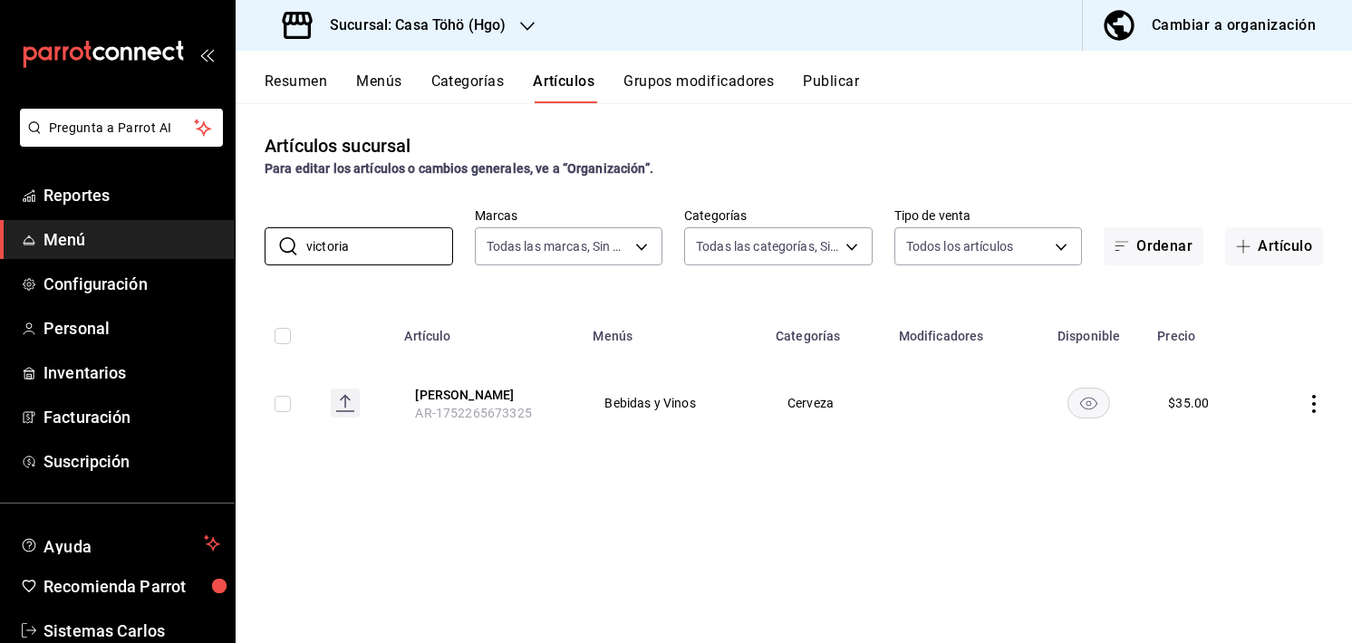
drag, startPoint x: 361, startPoint y: 250, endPoint x: 192, endPoint y: 255, distance: 168.6
click at [192, 255] on div "Pregunta a Parrot AI Reportes Menú Configuración Personal Inventarios Facturaci…" at bounding box center [676, 321] width 1352 height 643
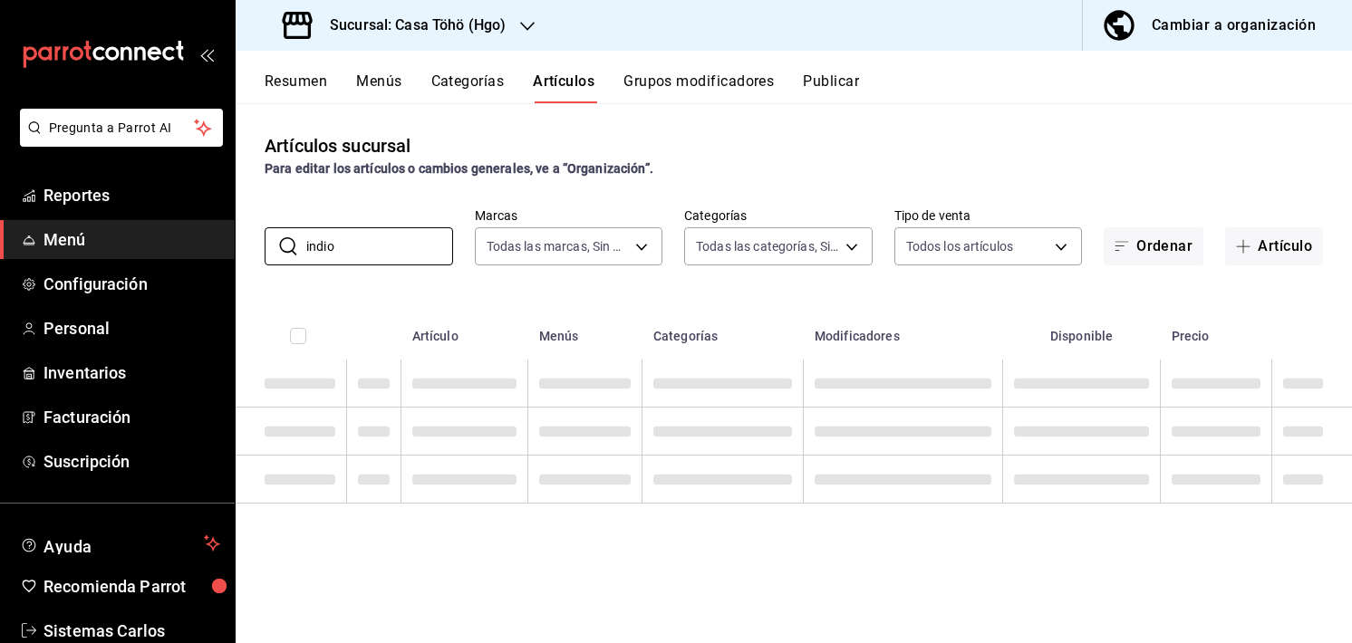
type input "indio"
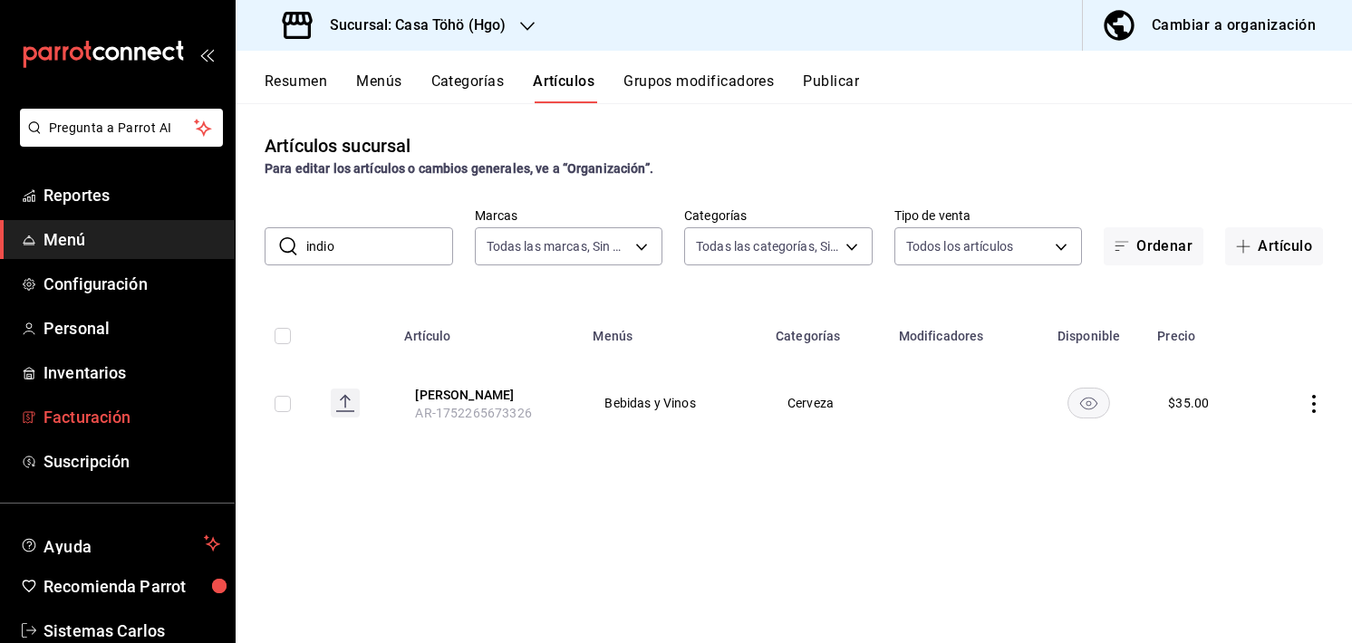
click at [72, 418] on span "Facturación" at bounding box center [131, 417] width 177 height 24
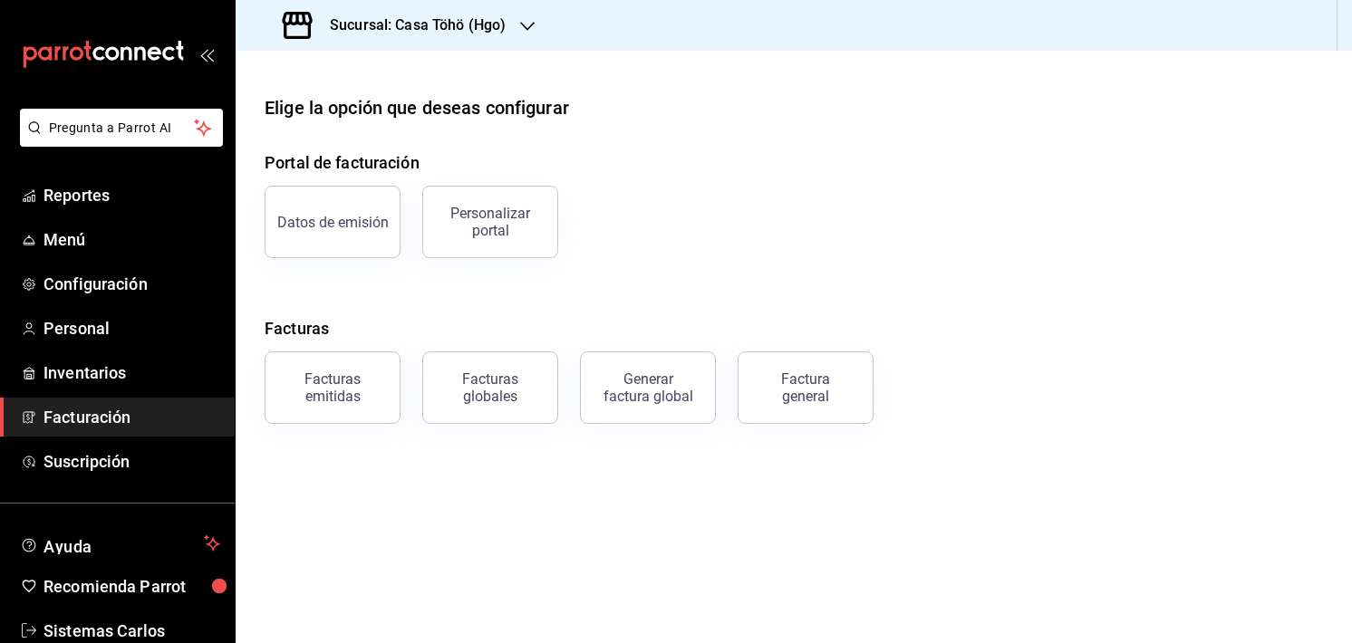
drag, startPoint x: 406, startPoint y: 332, endPoint x: 249, endPoint y: 327, distance: 156.8
click at [249, 327] on div "Elige la opción que deseas configurar Portal de facturación Datos de emisión Pe…" at bounding box center [794, 259] width 1116 height 330
drag, startPoint x: 305, startPoint y: 320, endPoint x: 255, endPoint y: 312, distance: 51.4
click at [255, 312] on div "Elige la opción que deseas configurar Portal de facturación Datos de emisión Pe…" at bounding box center [794, 259] width 1116 height 330
click at [403, 313] on div "Portal de facturación Datos de emisión Personalizar portal Facturas Facturas em…" at bounding box center [794, 287] width 1058 height 274
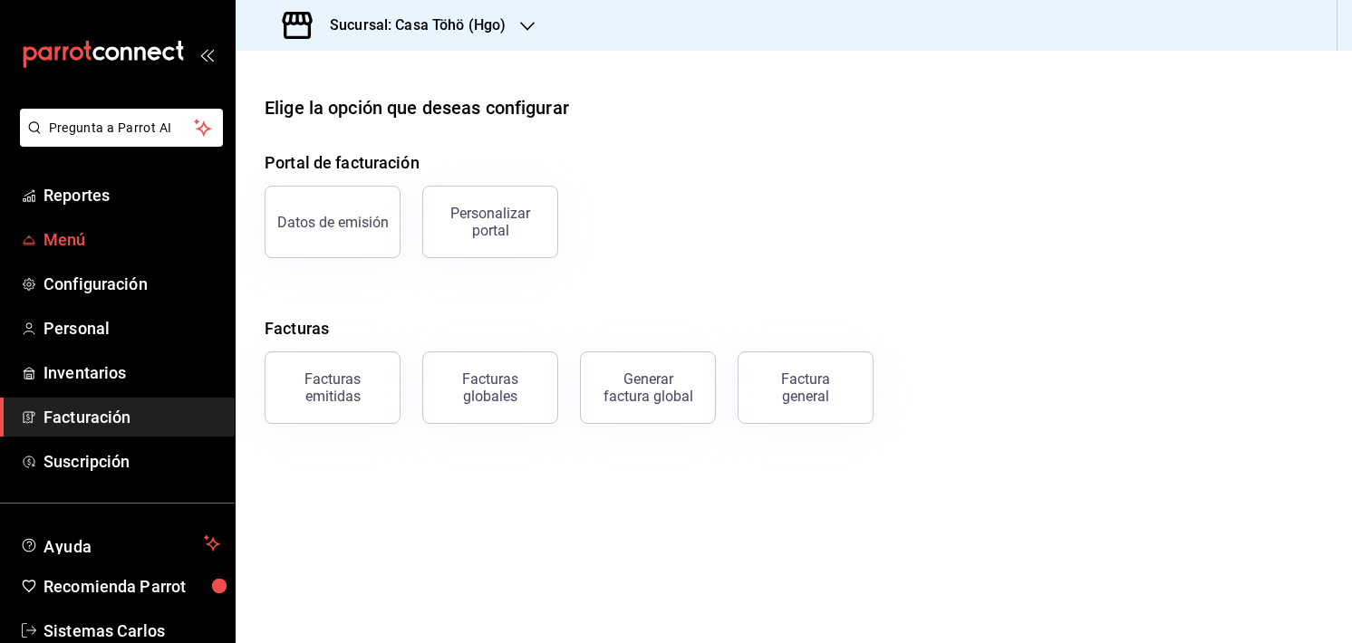
click at [54, 229] on span "Menú" at bounding box center [131, 239] width 177 height 24
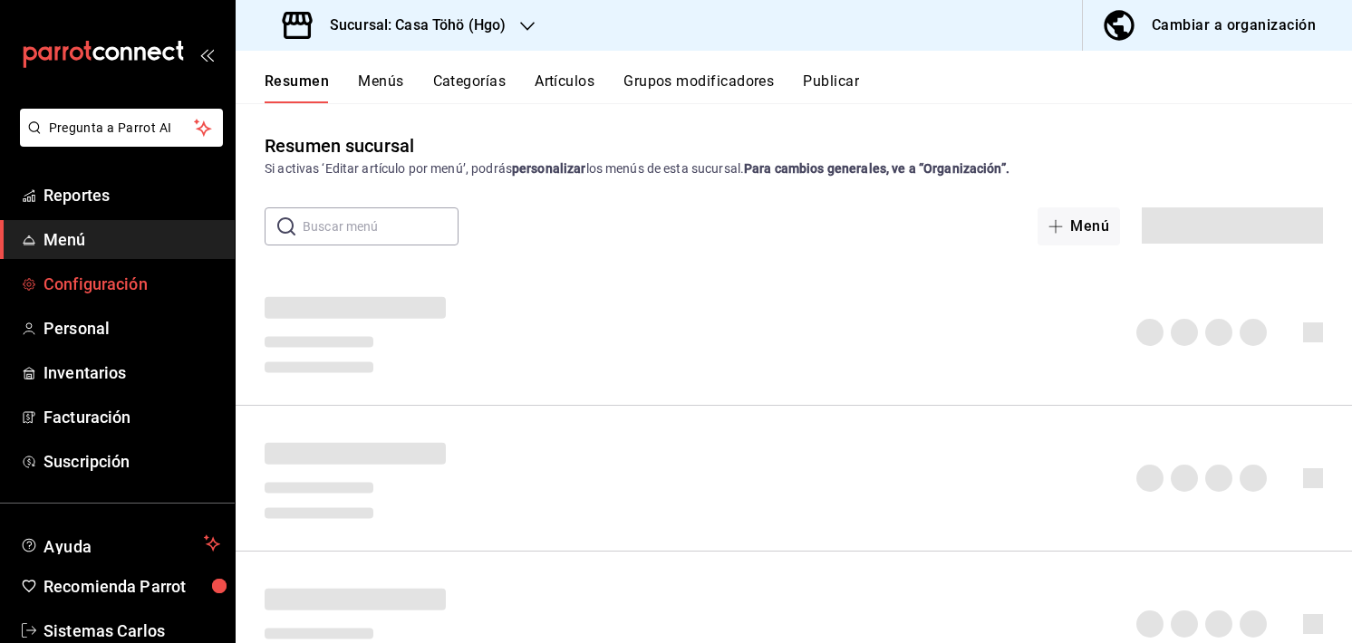
click at [120, 279] on span "Configuración" at bounding box center [131, 284] width 177 height 24
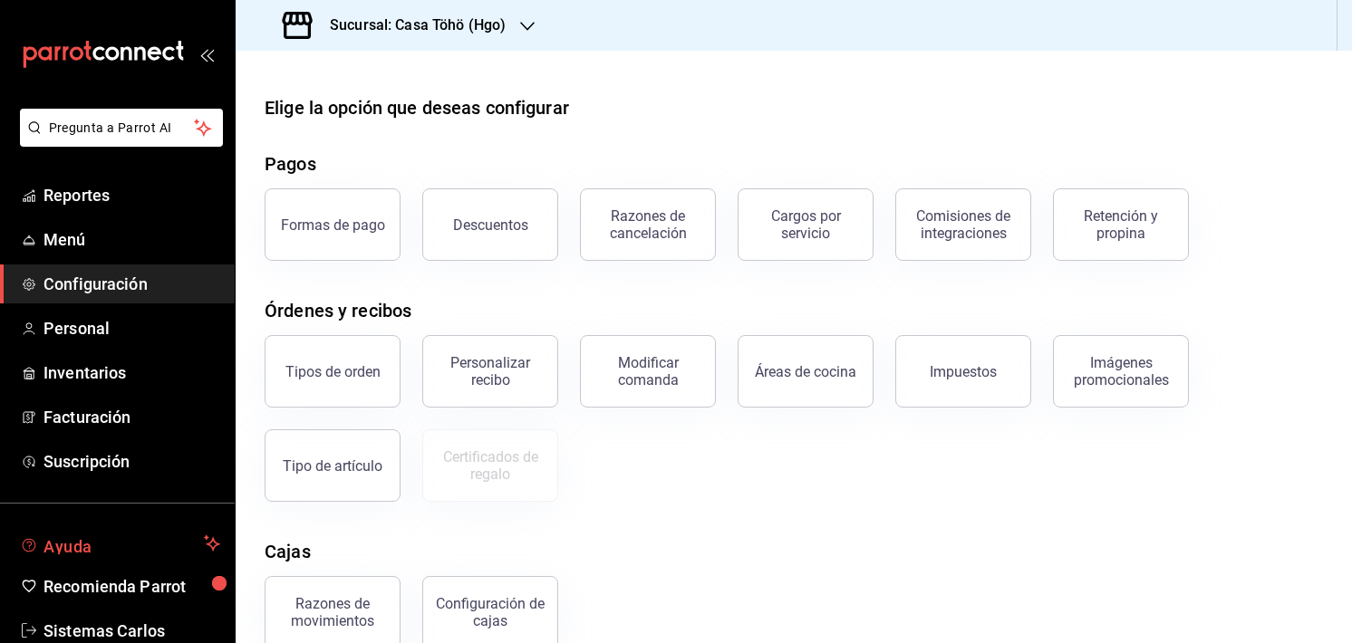
scroll to position [40, 0]
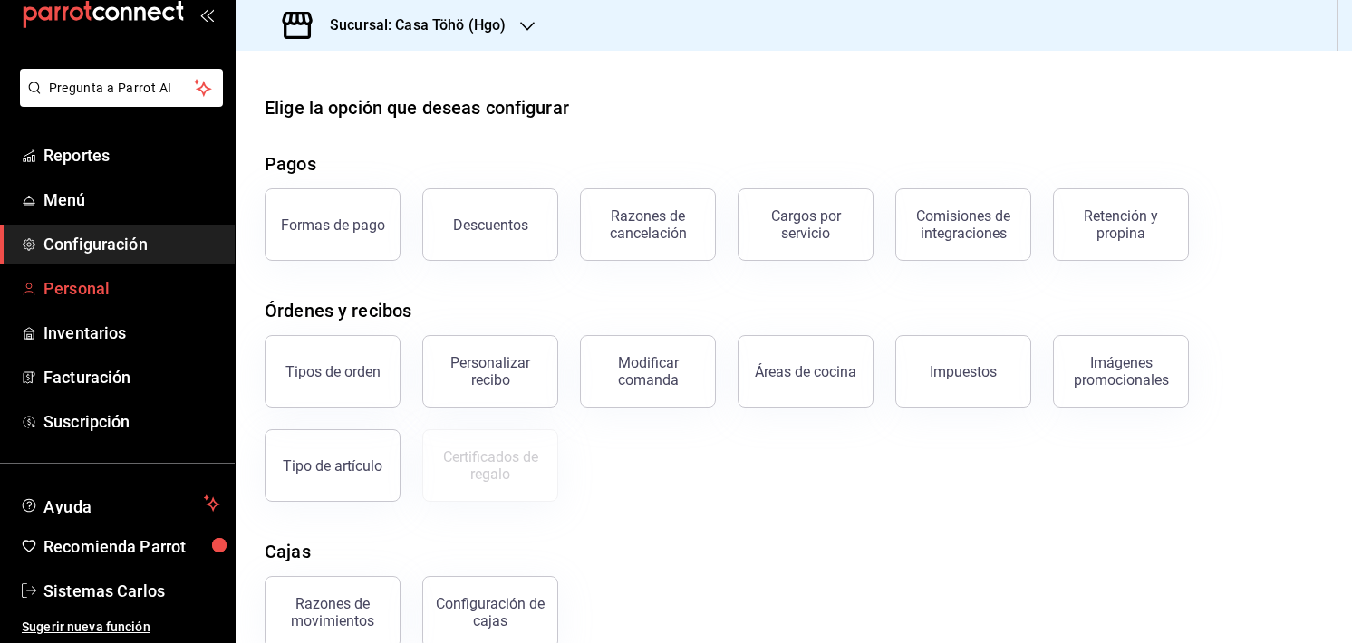
click at [65, 294] on span "Personal" at bounding box center [131, 288] width 177 height 24
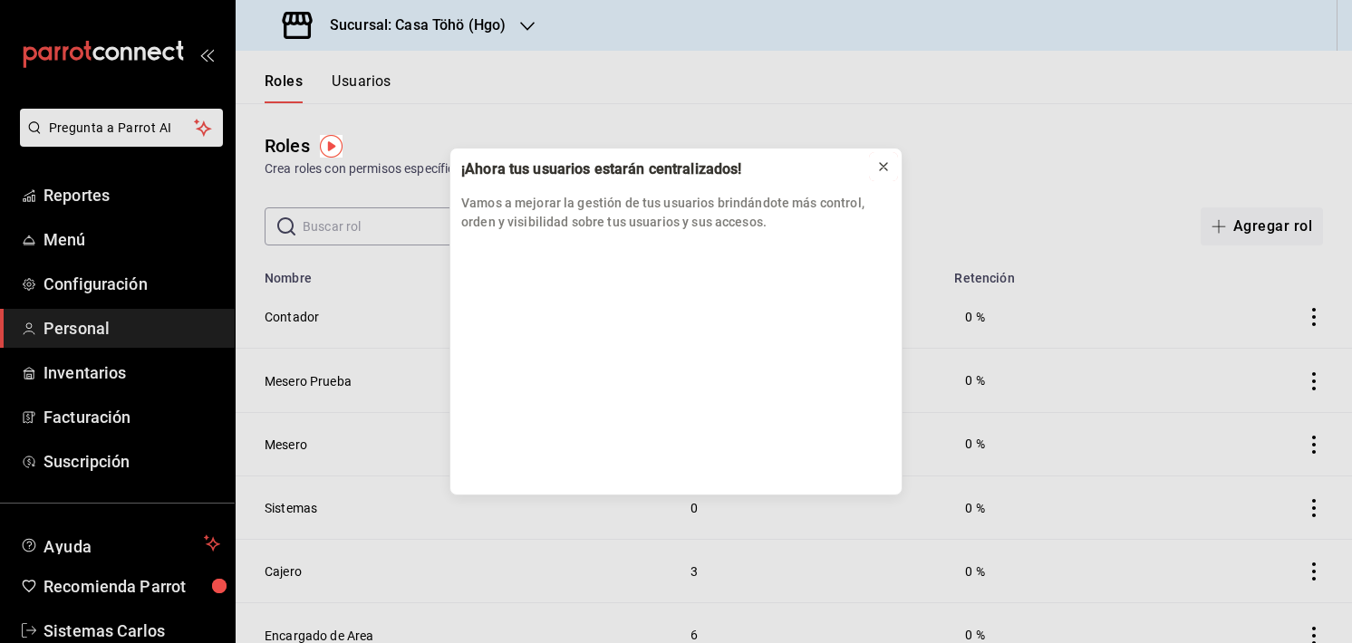
click at [886, 161] on icon at bounding box center [883, 166] width 14 height 14
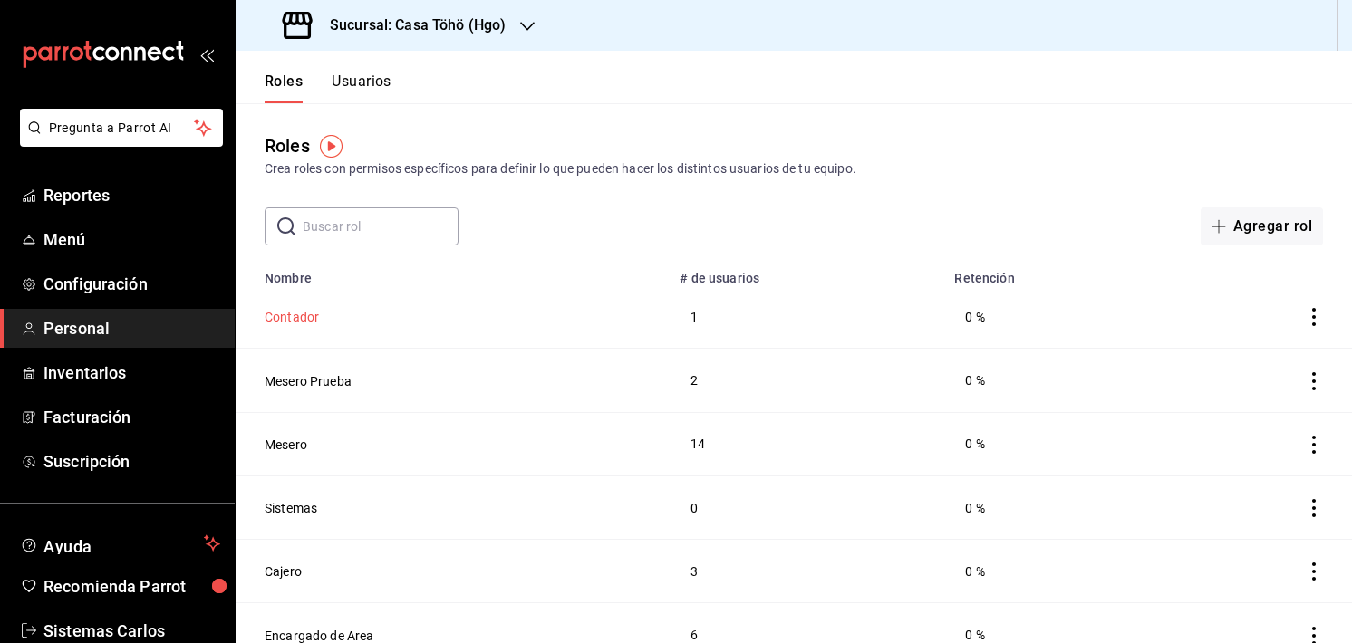
click at [293, 321] on button "Contador" at bounding box center [292, 317] width 54 height 18
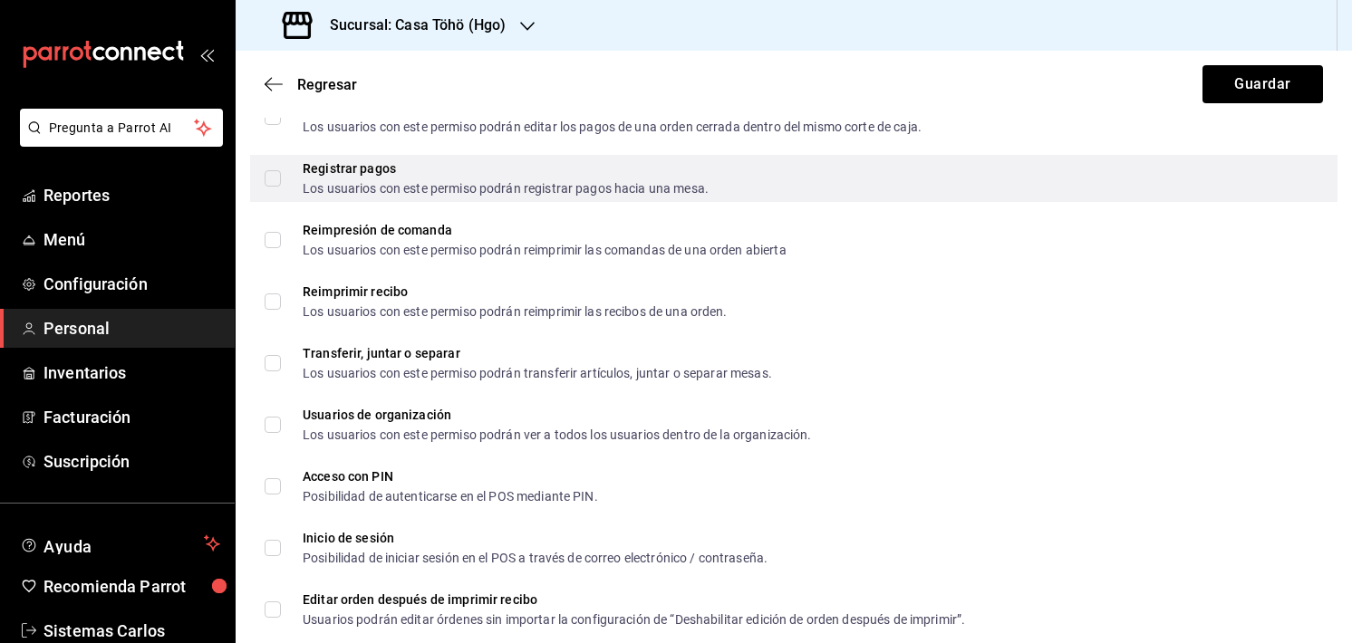
scroll to position [3037, 0]
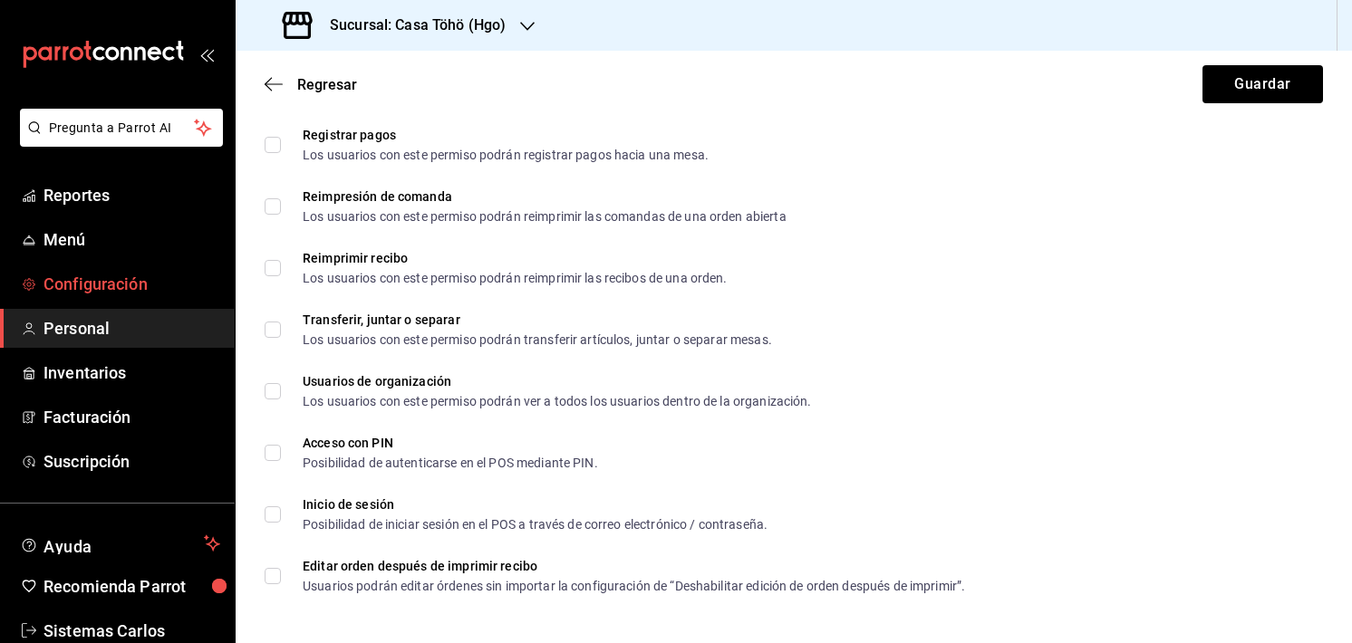
click at [111, 277] on span "Configuración" at bounding box center [131, 284] width 177 height 24
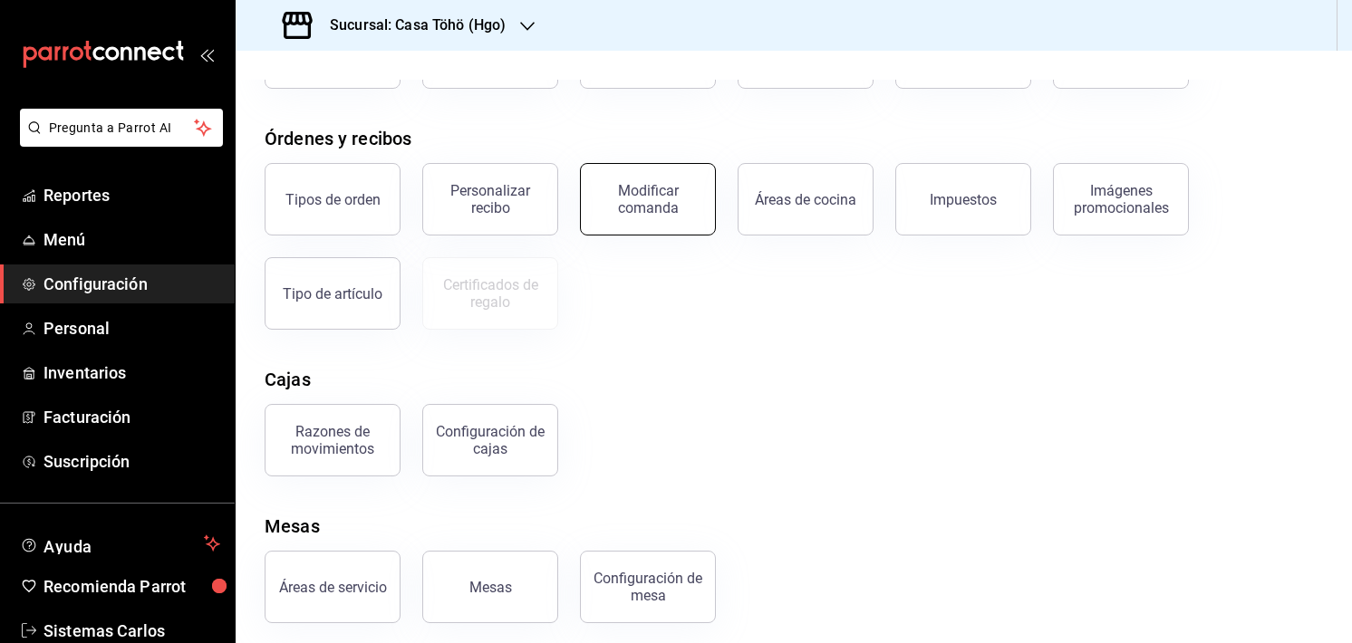
scroll to position [181, 0]
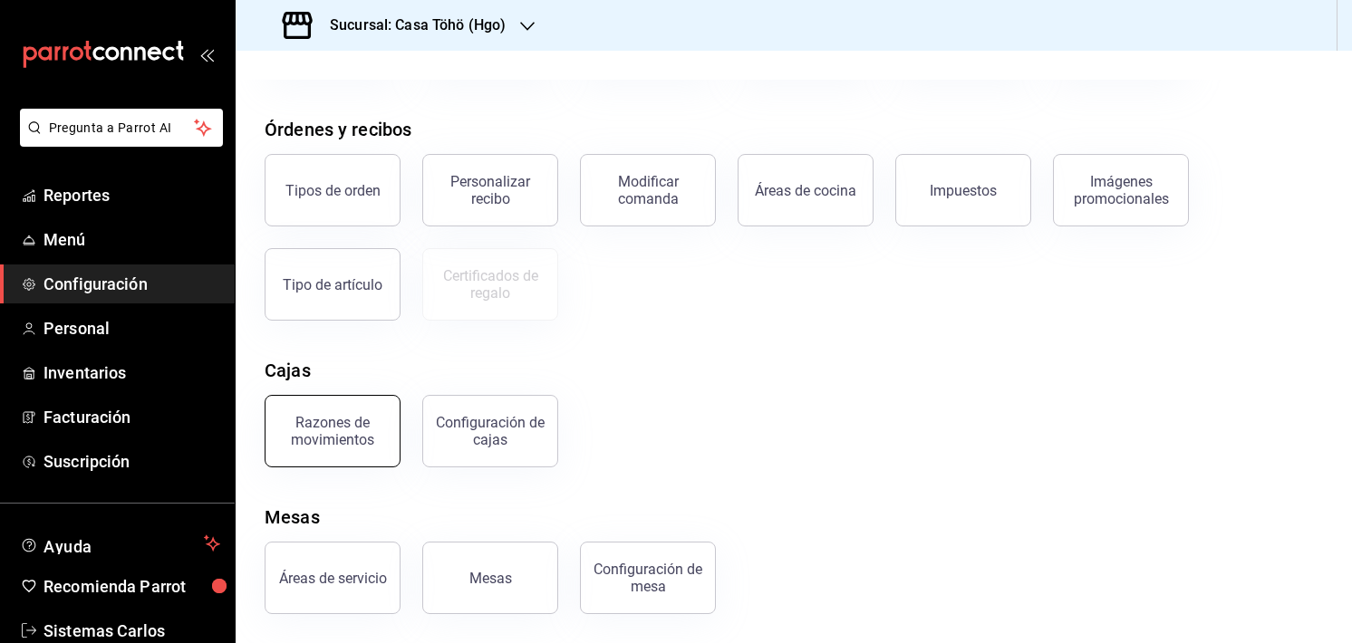
click at [342, 440] on div "Razones de movimientos" at bounding box center [332, 431] width 112 height 34
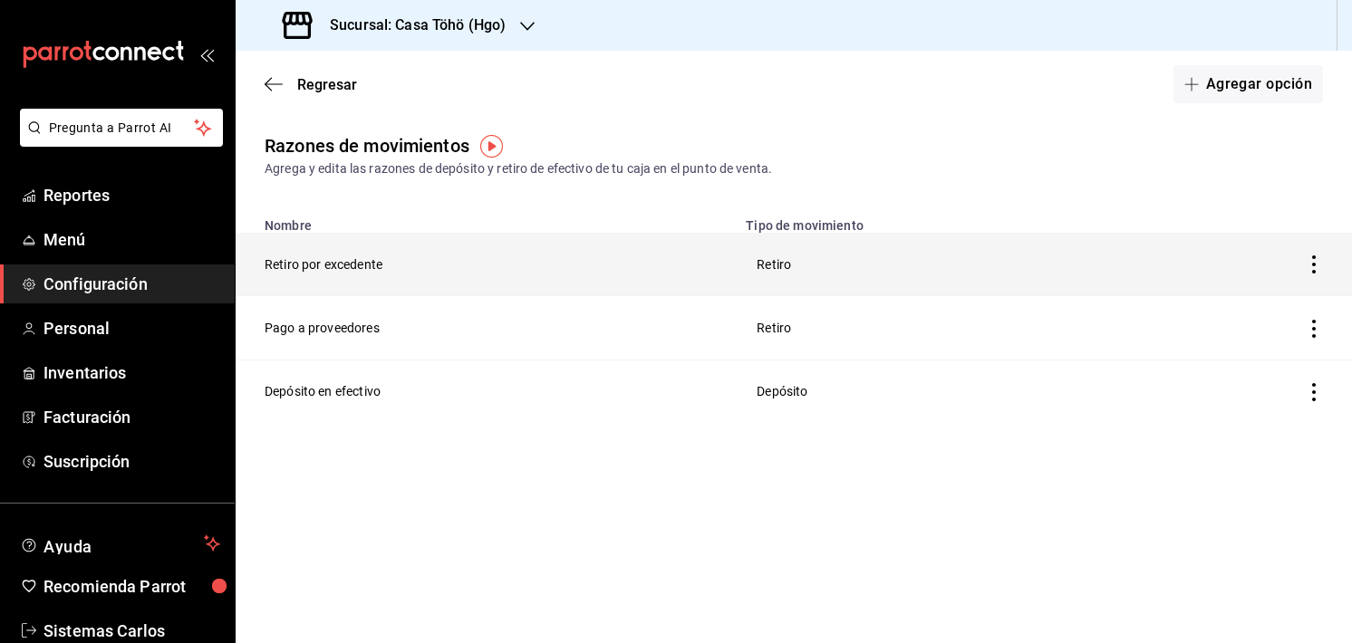
click at [351, 260] on th "Retiro por excedente" at bounding box center [485, 264] width 499 height 63
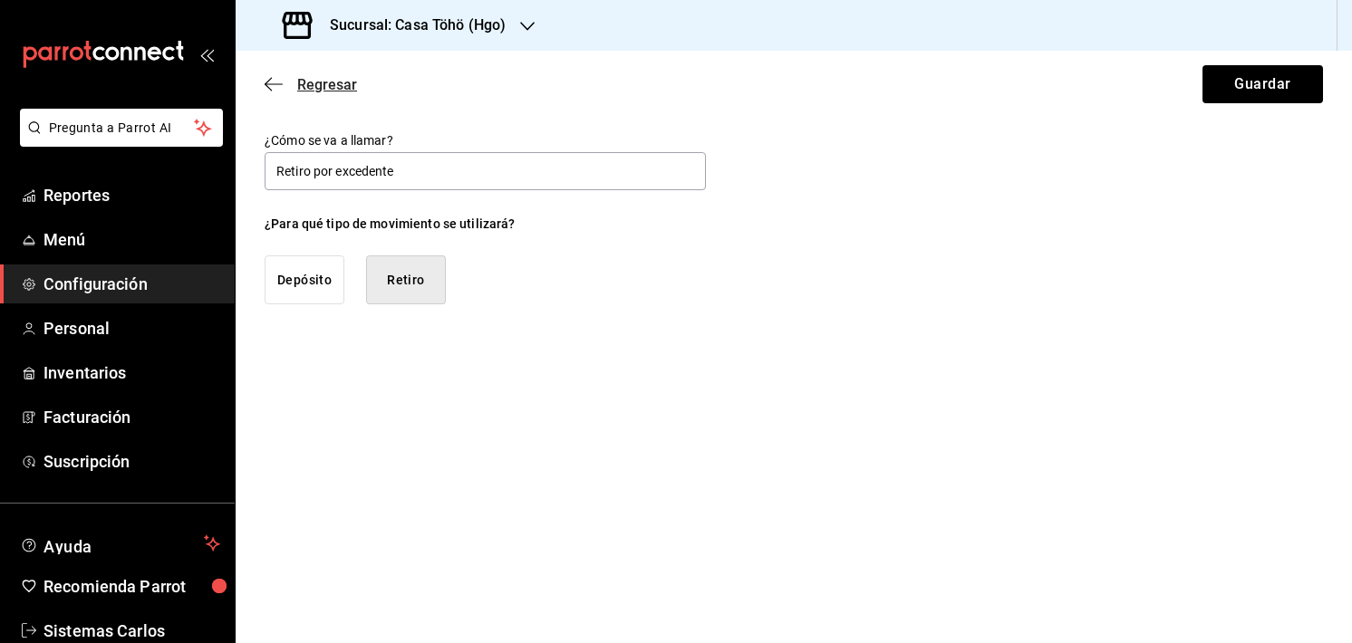
click at [271, 80] on icon "button" at bounding box center [274, 84] width 18 height 16
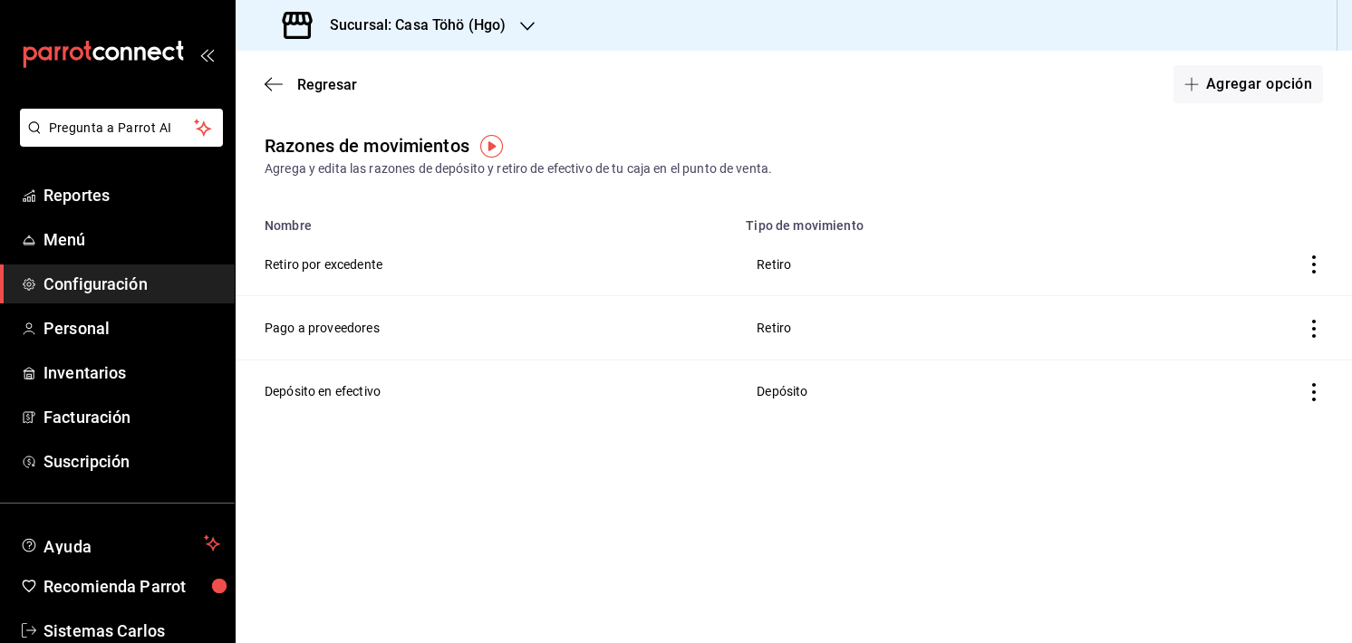
click at [271, 80] on icon "button" at bounding box center [274, 84] width 18 height 16
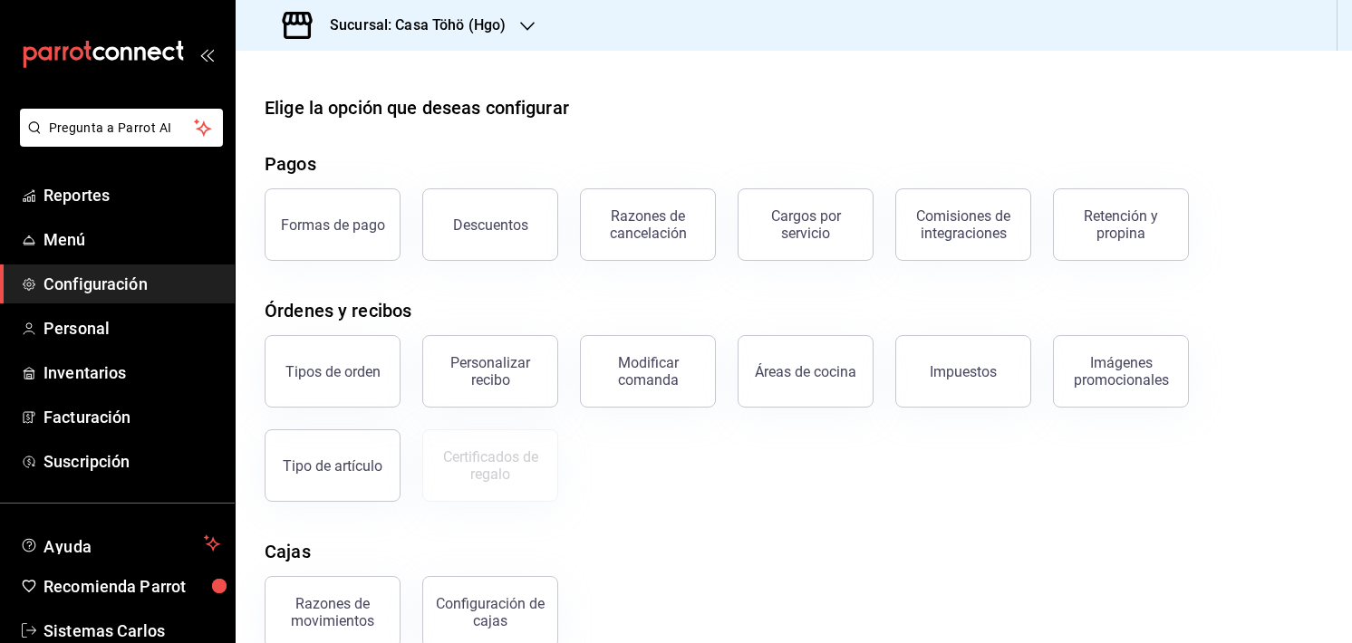
click at [1052, 515] on div "Elige la opción que deseas configurar Pagos Formas de pago Descuentos Razones d…" at bounding box center [794, 444] width 1116 height 701
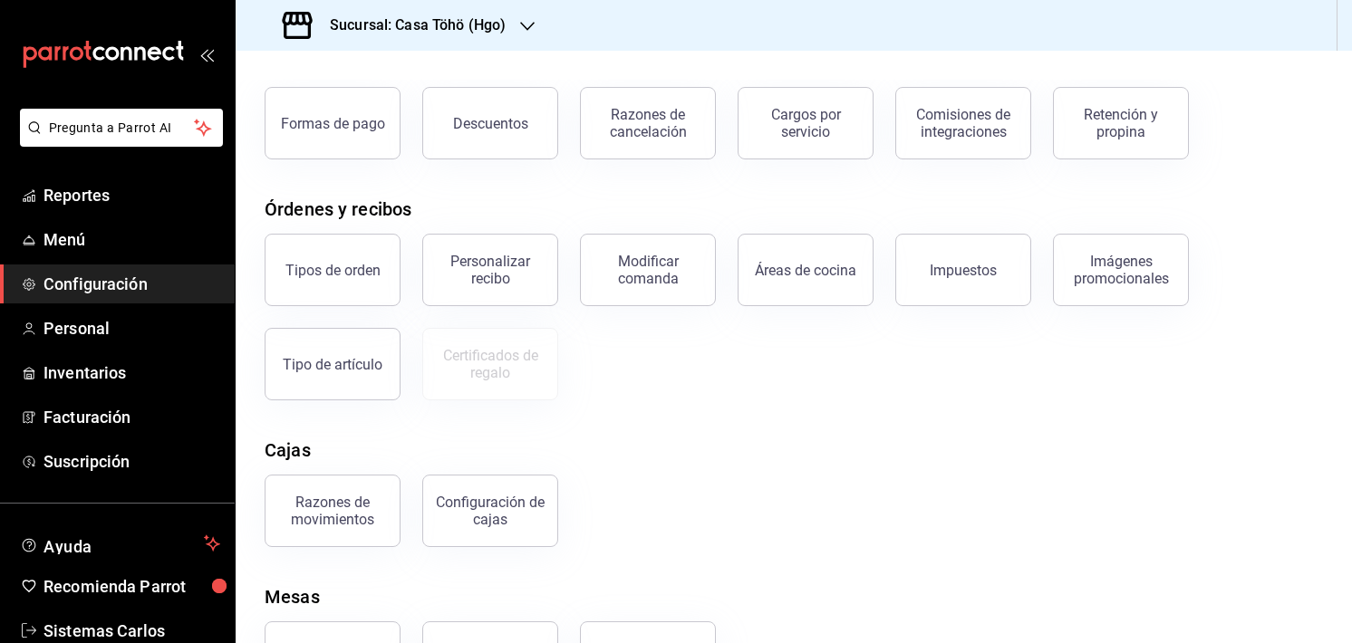
scroll to position [101, 0]
click at [465, 493] on button "Configuración de cajas" at bounding box center [490, 511] width 136 height 72
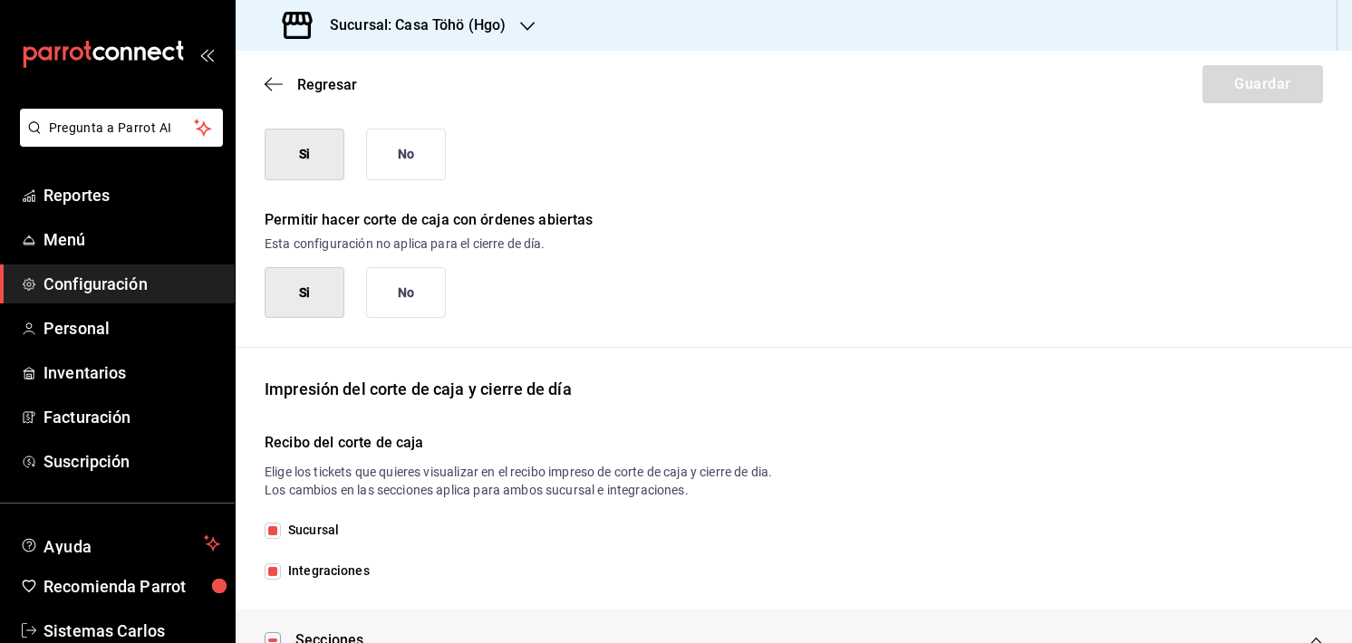
scroll to position [132, 0]
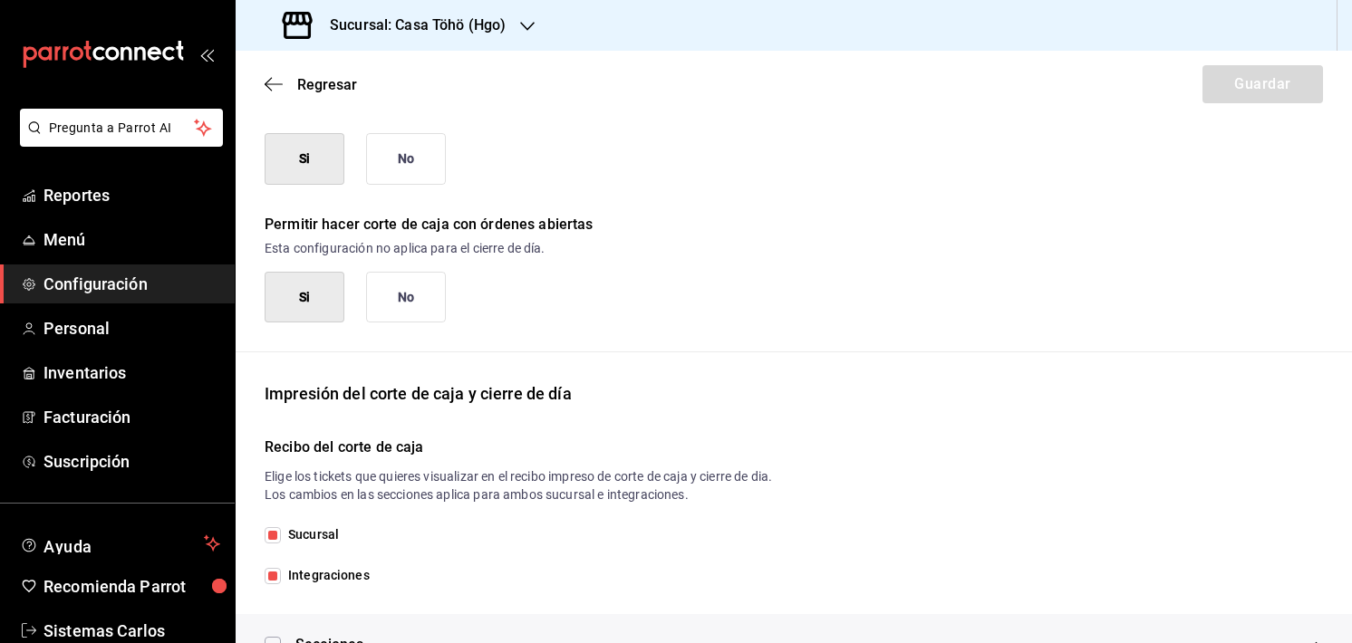
click at [271, 573] on input "Integraciones" at bounding box center [273, 576] width 16 height 16
checkbox input "true"
click at [407, 309] on button "No" at bounding box center [406, 298] width 80 height 52
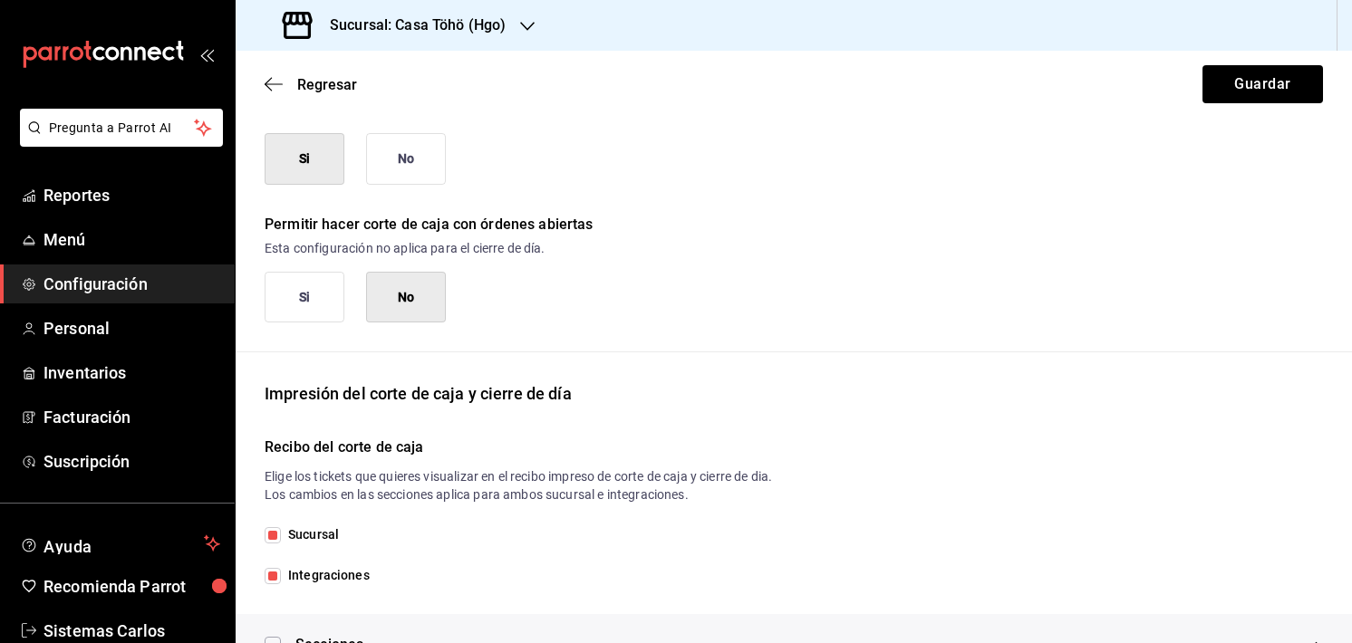
click at [312, 309] on button "Si" at bounding box center [305, 298] width 80 height 52
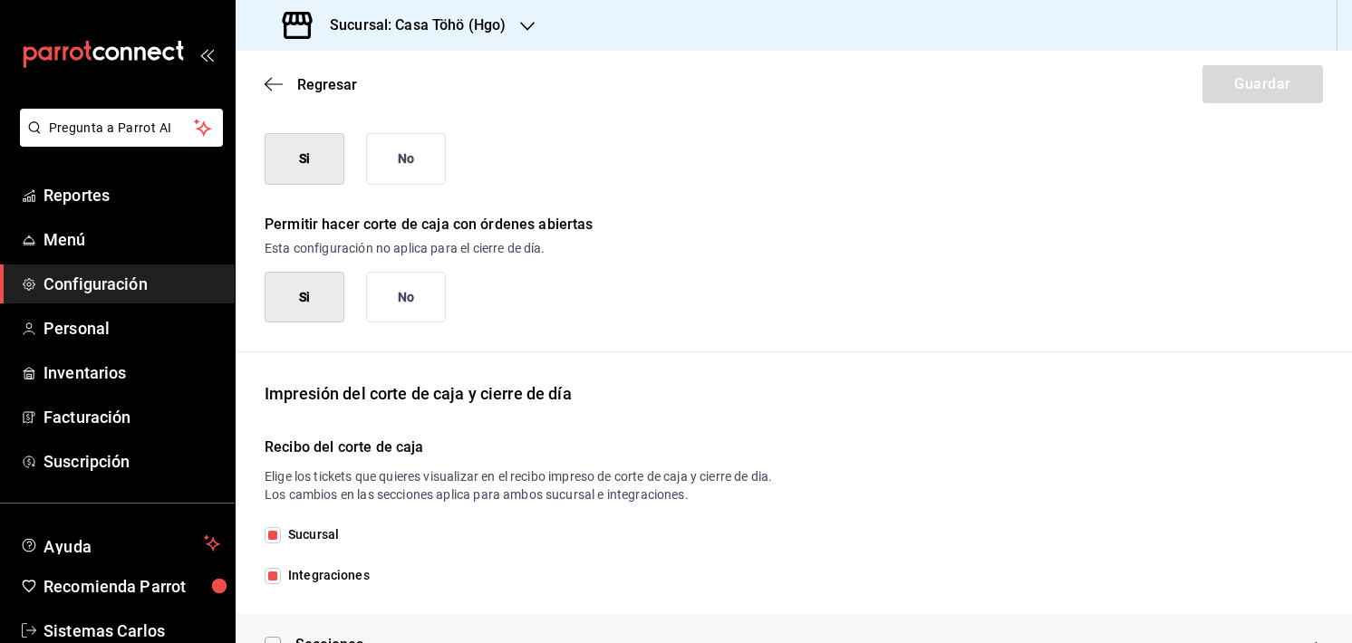
click at [391, 290] on button "No" at bounding box center [406, 298] width 80 height 52
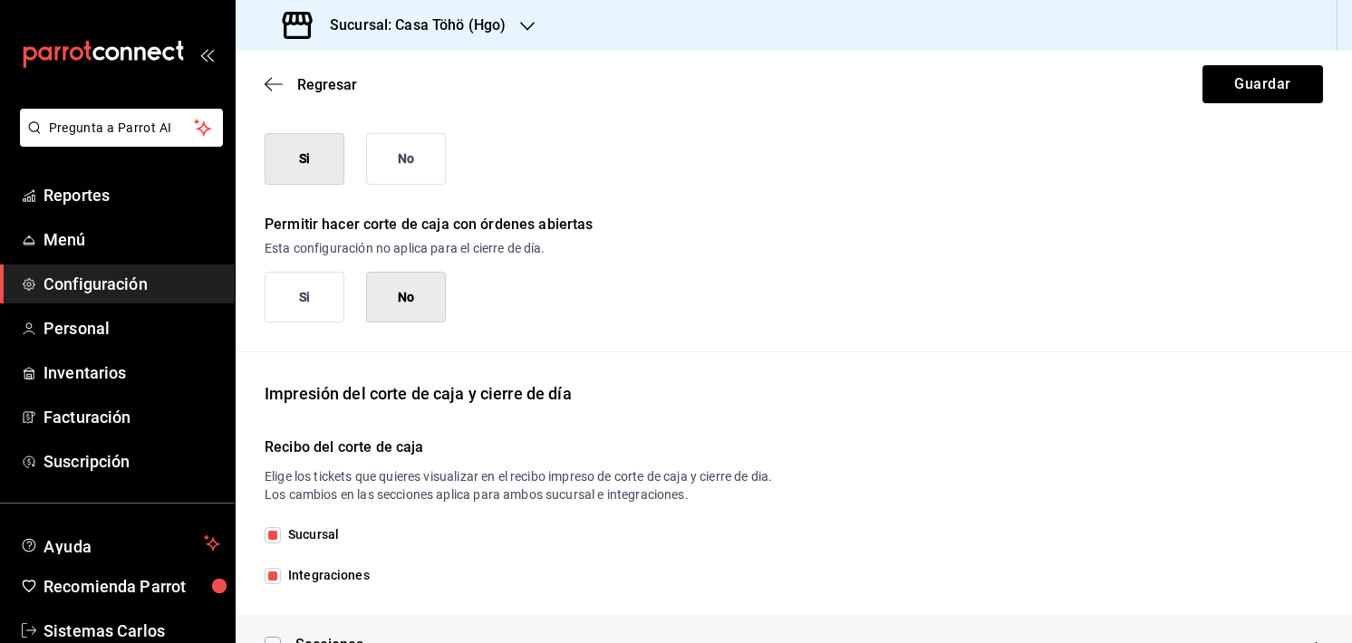
click at [328, 290] on button "Si" at bounding box center [305, 298] width 80 height 52
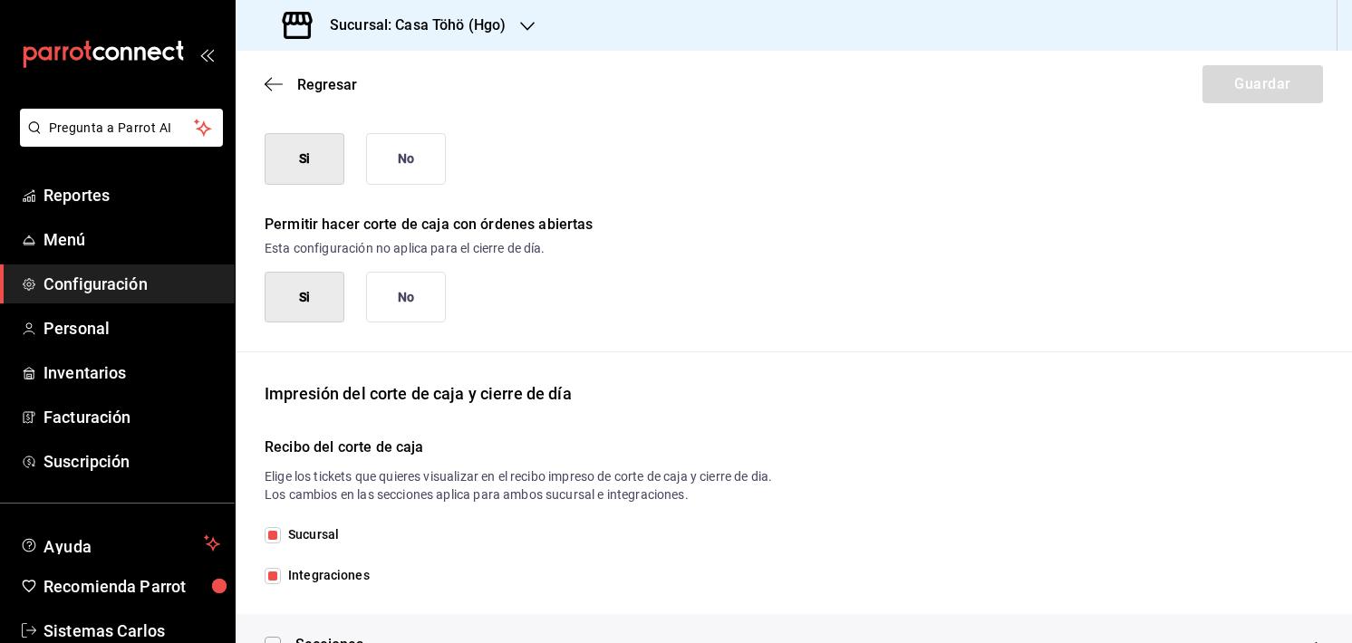
click at [417, 279] on button "No" at bounding box center [406, 298] width 80 height 52
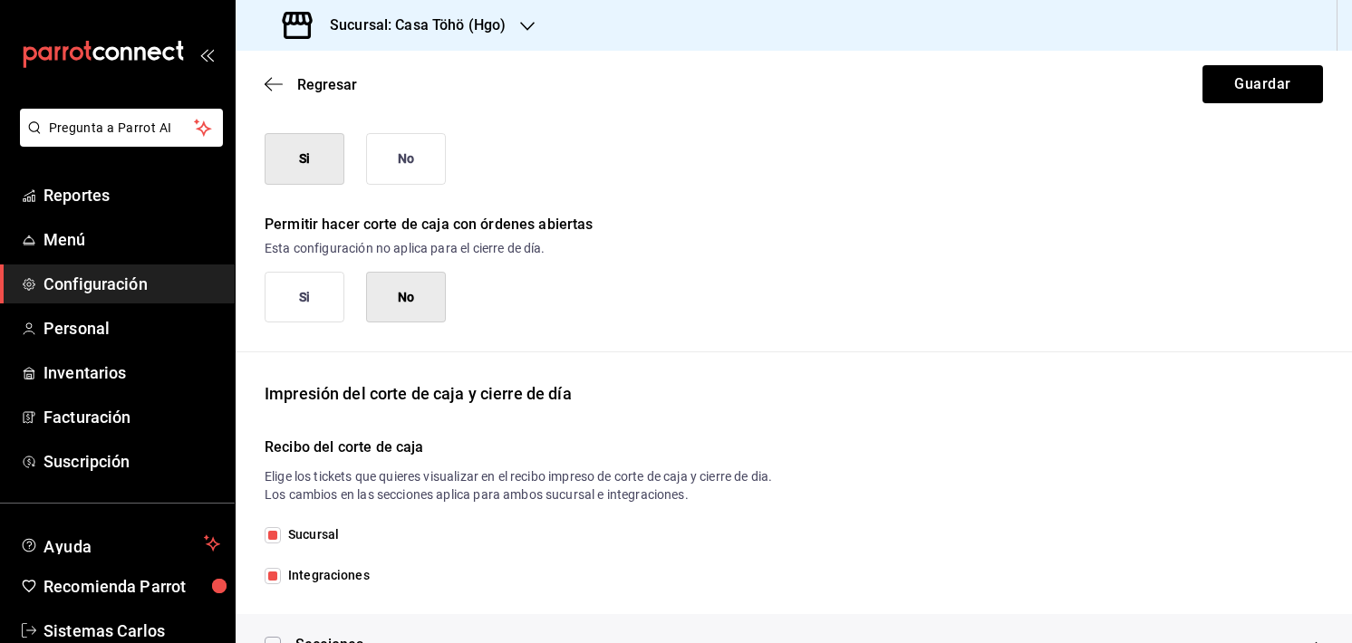
click at [319, 291] on button "Si" at bounding box center [305, 298] width 80 height 52
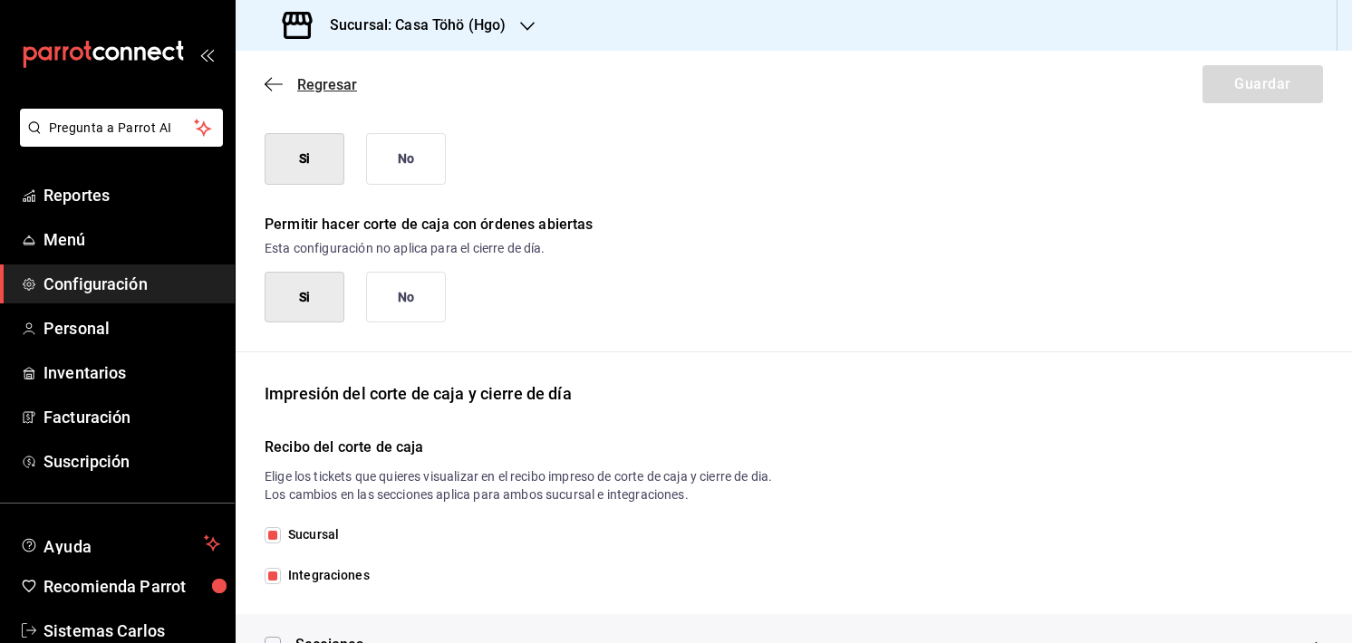
drag, startPoint x: 274, startPoint y: 100, endPoint x: 265, endPoint y: 82, distance: 20.7
click at [265, 82] on div "Regresar Guardar" at bounding box center [794, 84] width 1116 height 67
click at [265, 82] on icon "button" at bounding box center [274, 84] width 18 height 16
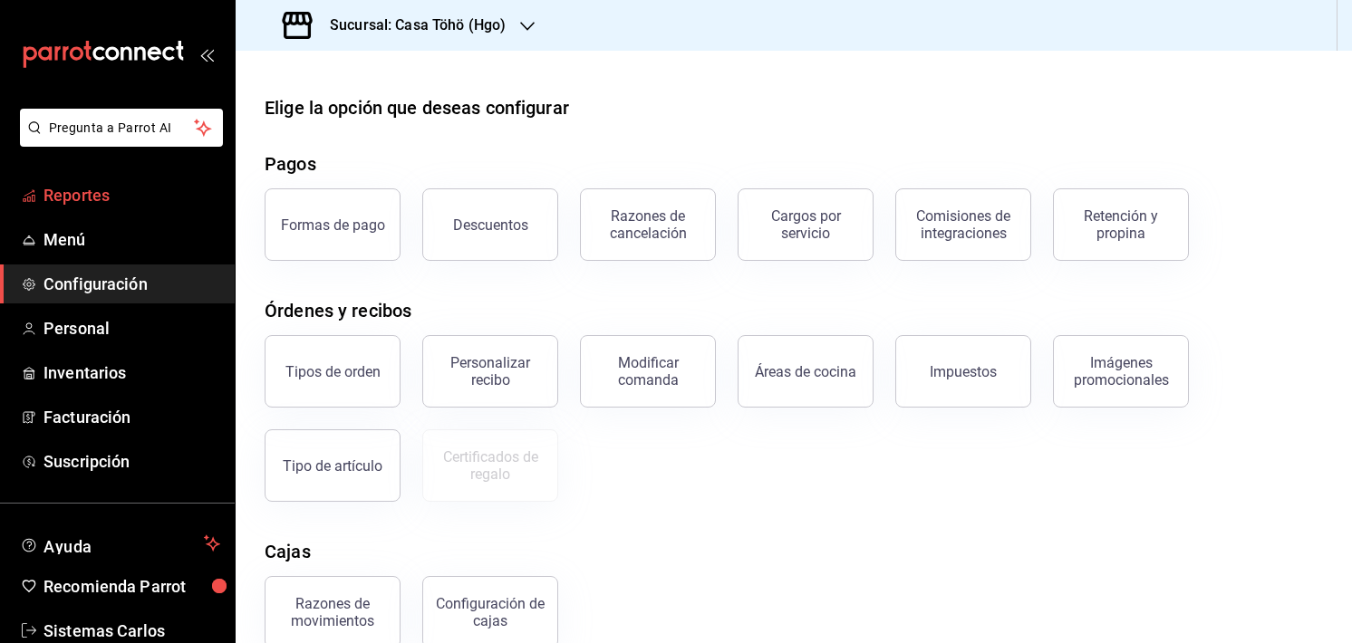
click at [107, 210] on link "Reportes" at bounding box center [117, 195] width 235 height 39
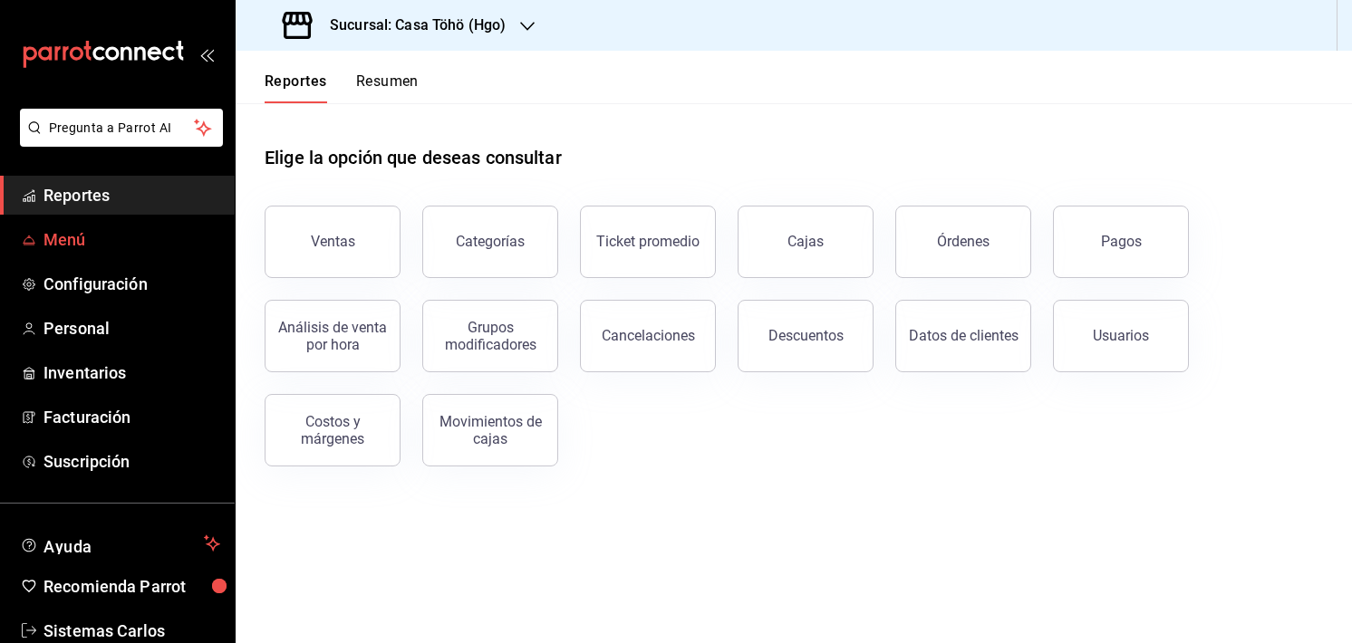
click at [149, 255] on link "Menú" at bounding box center [117, 239] width 235 height 39
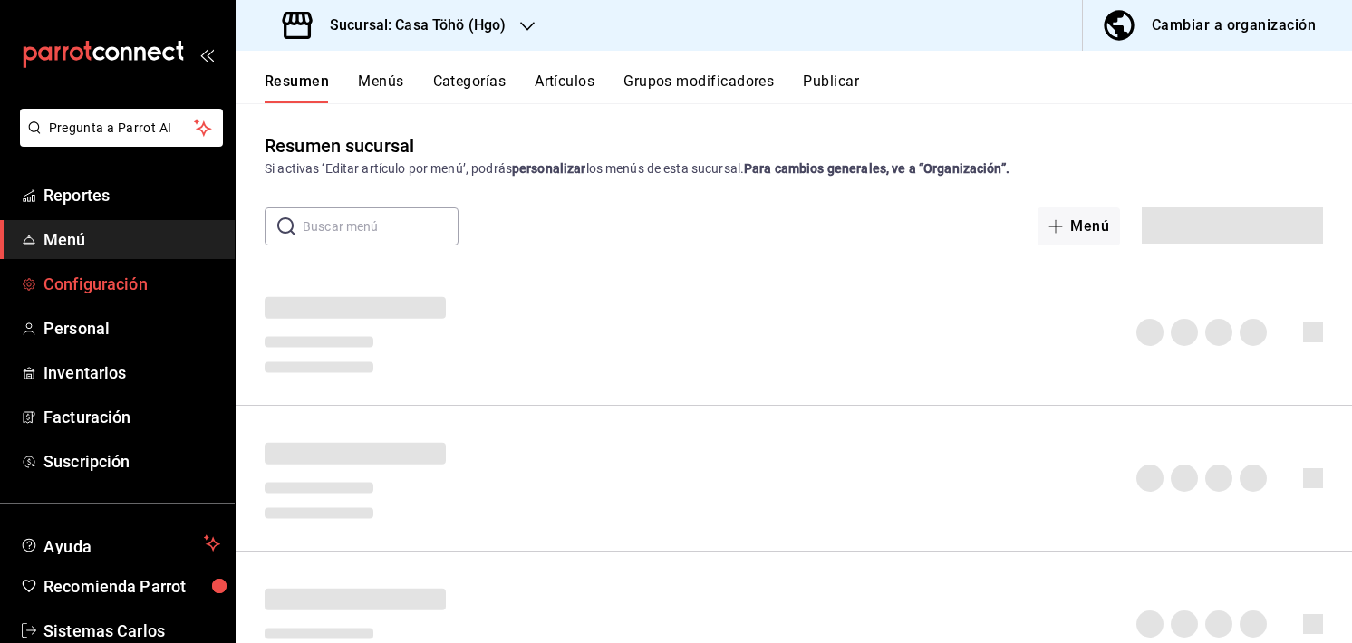
click at [149, 286] on span "Configuración" at bounding box center [131, 284] width 177 height 24
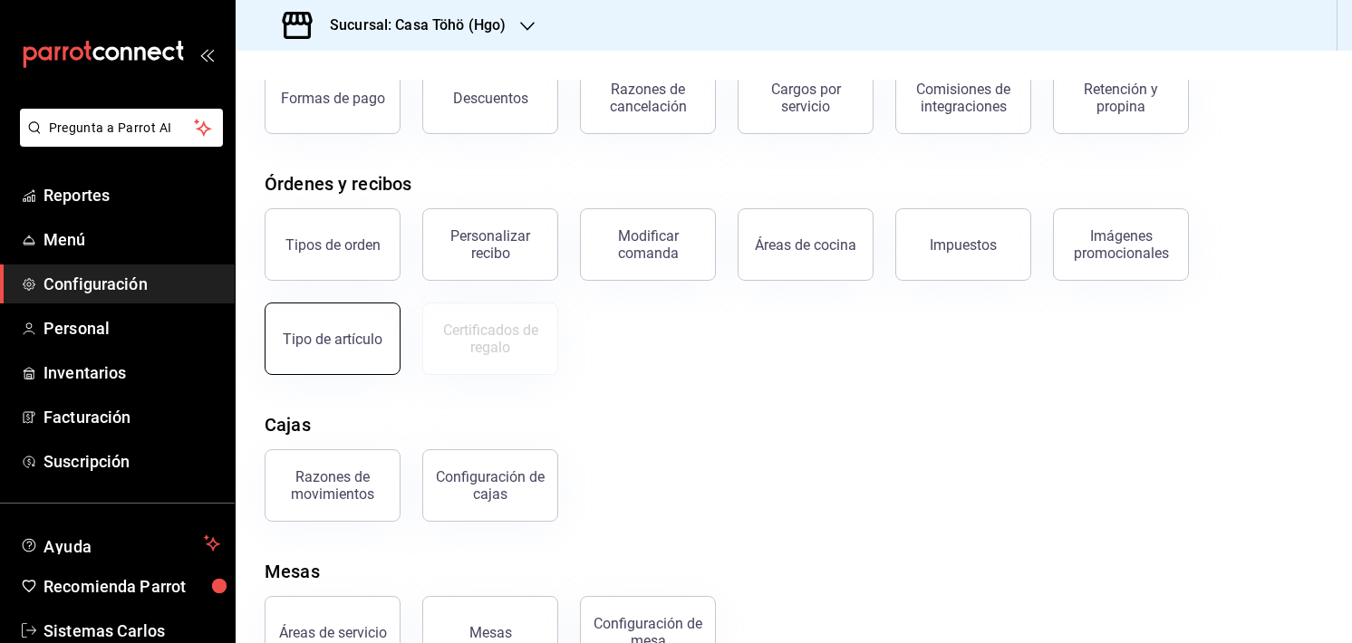
scroll to position [181, 0]
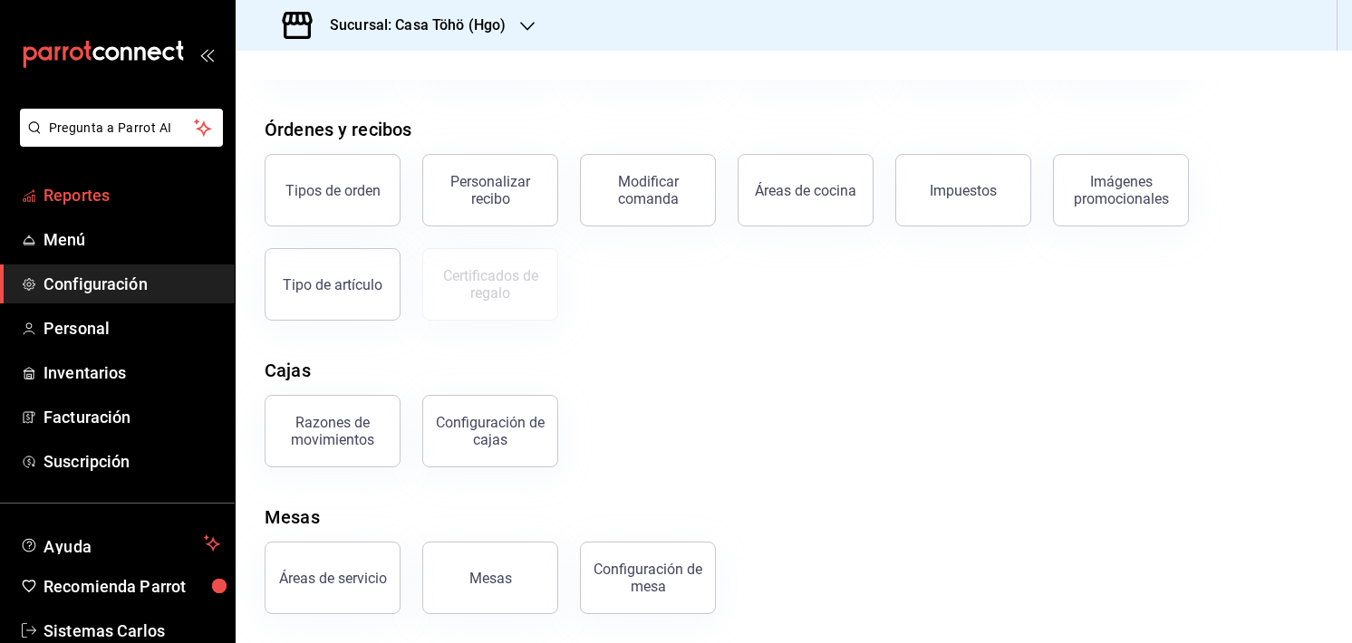
click at [83, 196] on span "Reportes" at bounding box center [131, 195] width 177 height 24
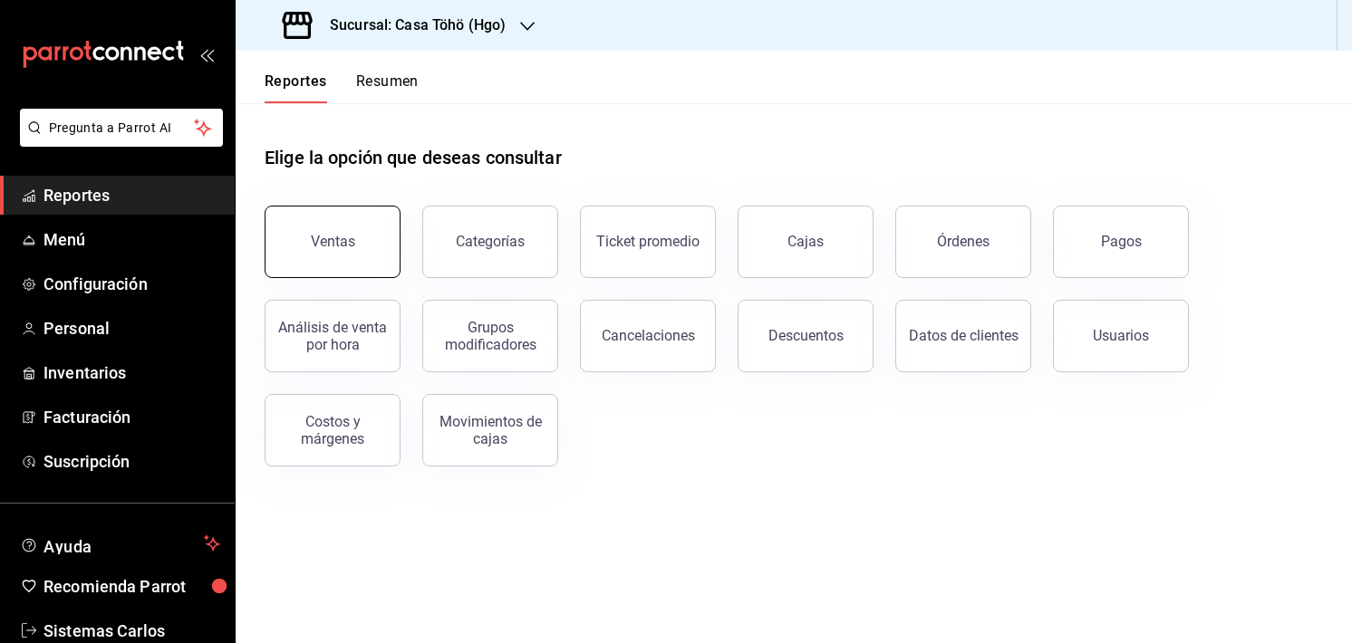
click at [343, 236] on div "Ventas" at bounding box center [333, 241] width 44 height 17
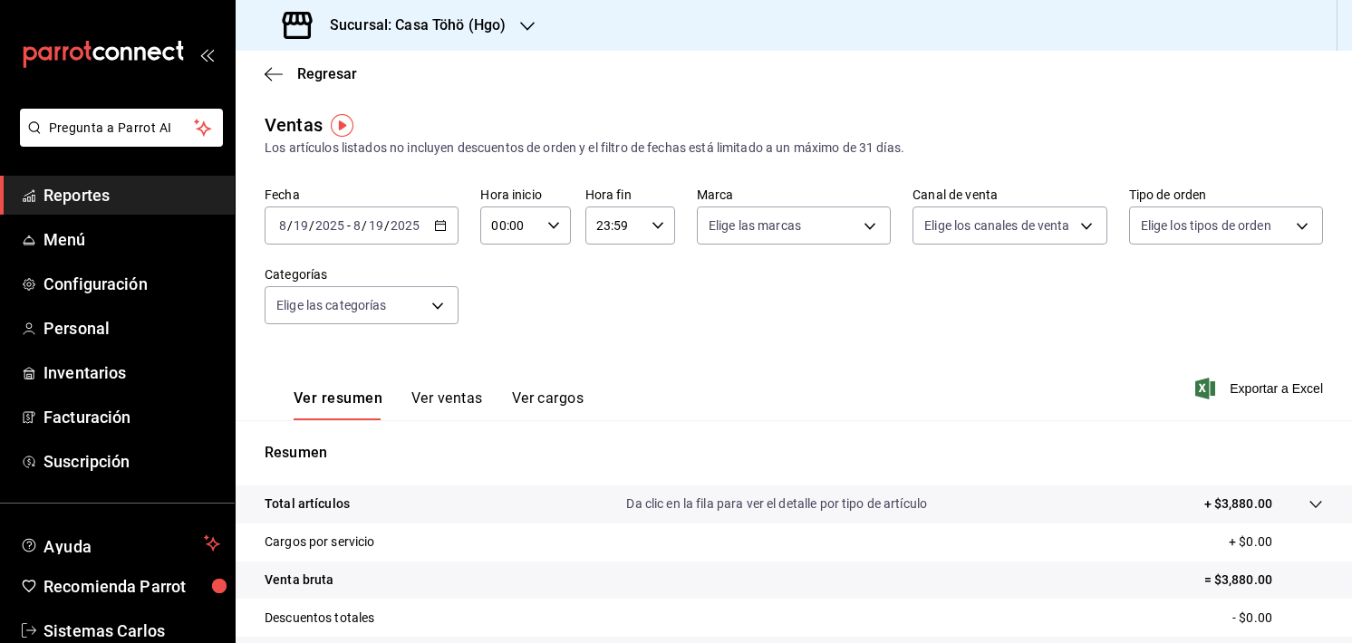
click at [447, 216] on div "[DATE] [DATE] - [DATE] [DATE]" at bounding box center [362, 226] width 194 height 38
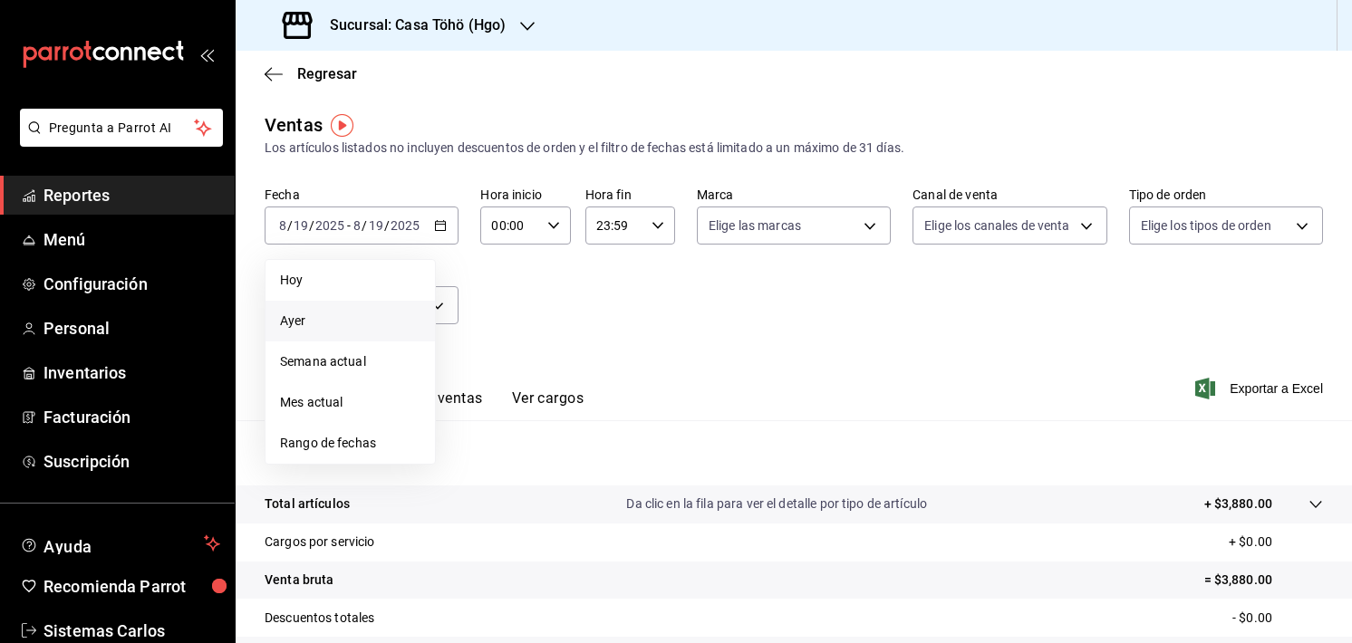
click at [360, 305] on li "Ayer" at bounding box center [349, 321] width 169 height 41
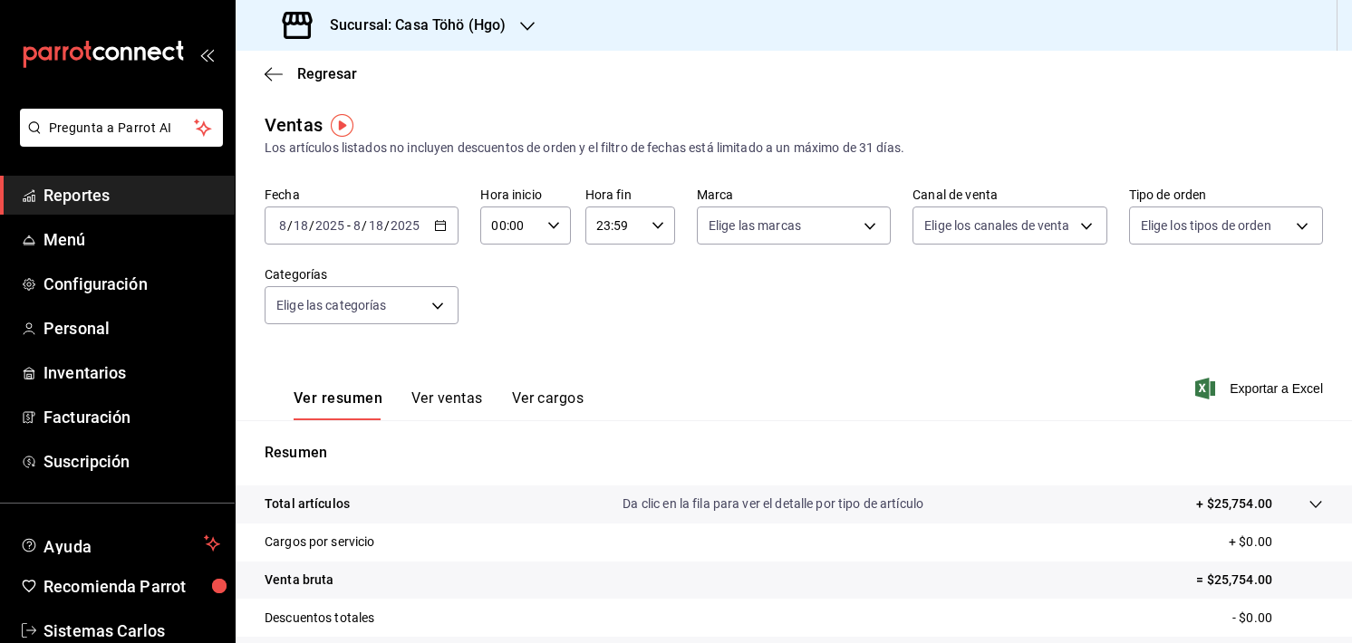
click at [420, 224] on div "2025-08-18 8 / 18 / 2025" at bounding box center [386, 225] width 71 height 14
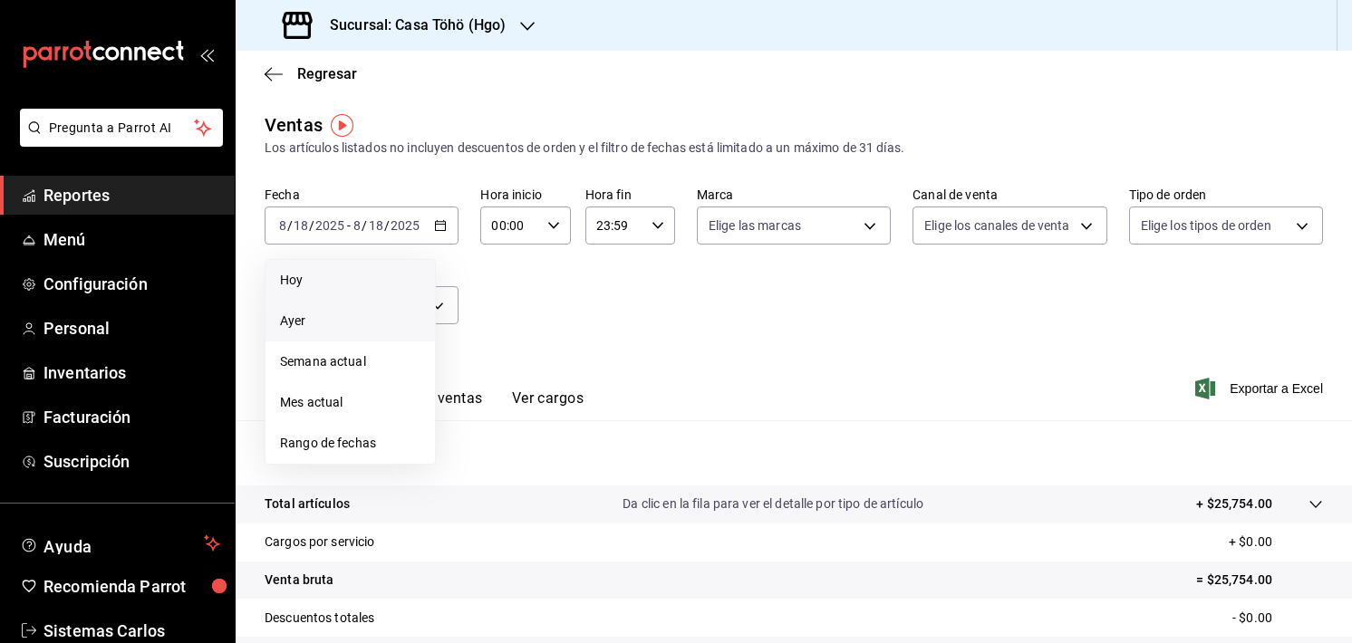
click at [352, 277] on span "Hoy" at bounding box center [350, 280] width 140 height 19
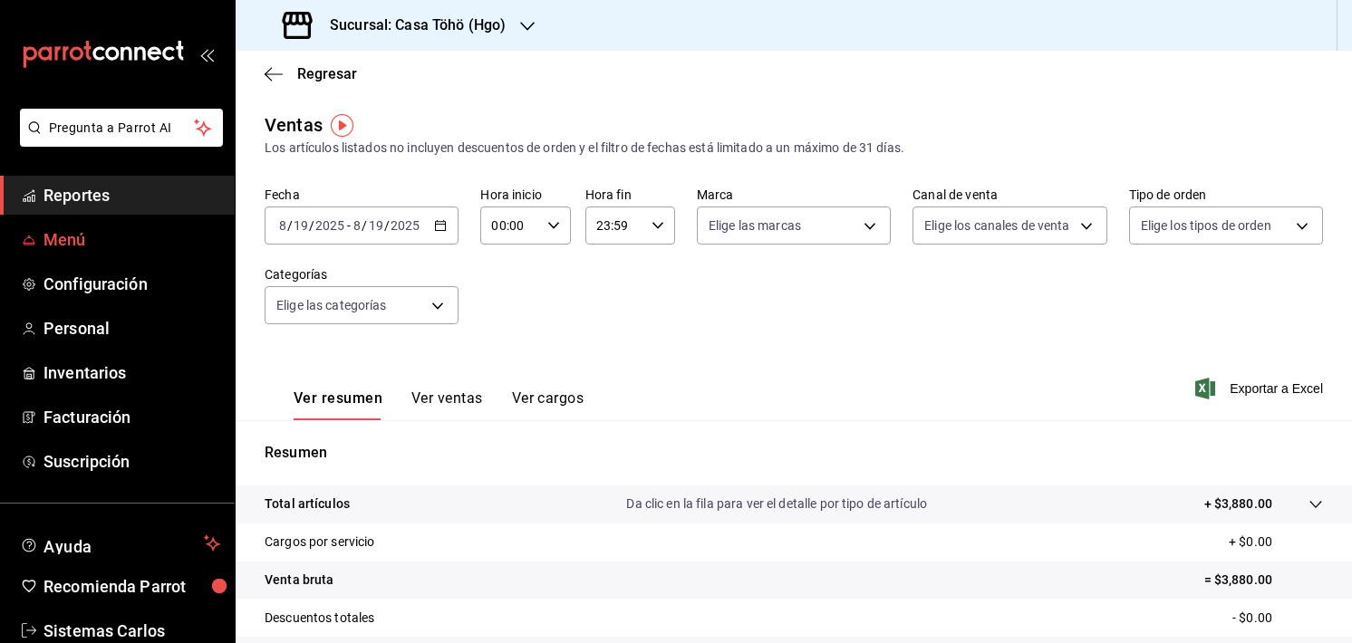
click at [99, 241] on span "Menú" at bounding box center [131, 239] width 177 height 24
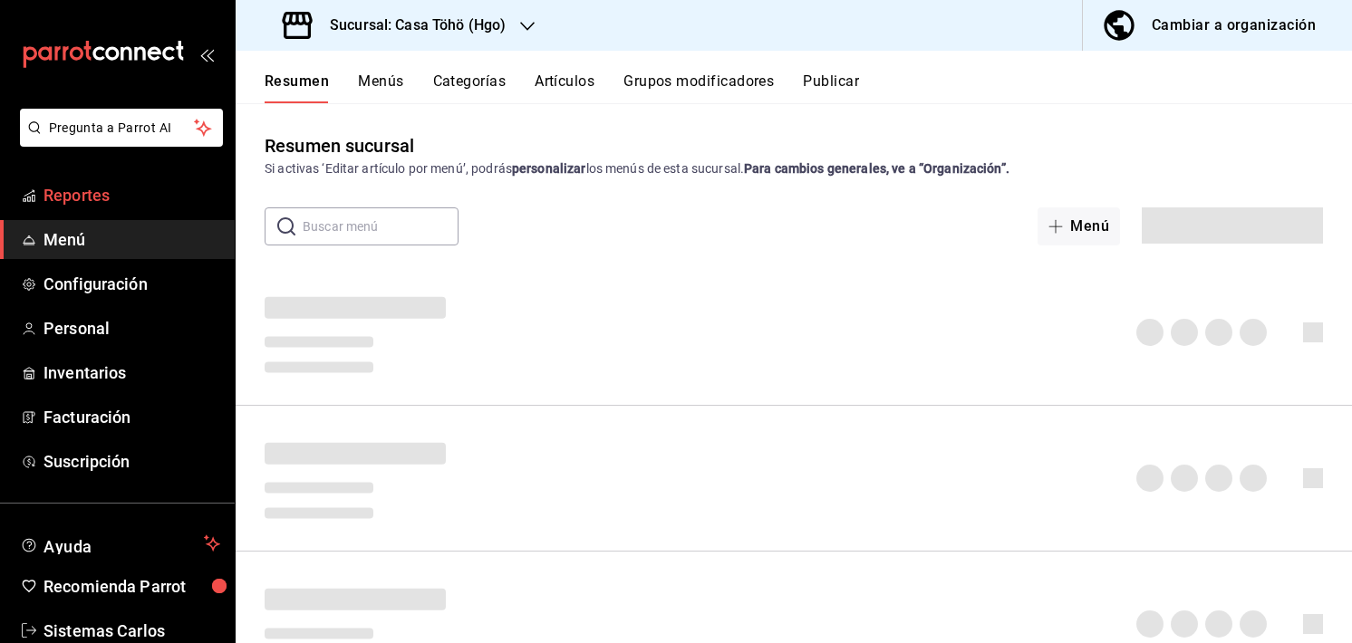
click at [132, 181] on link "Reportes" at bounding box center [117, 195] width 235 height 39
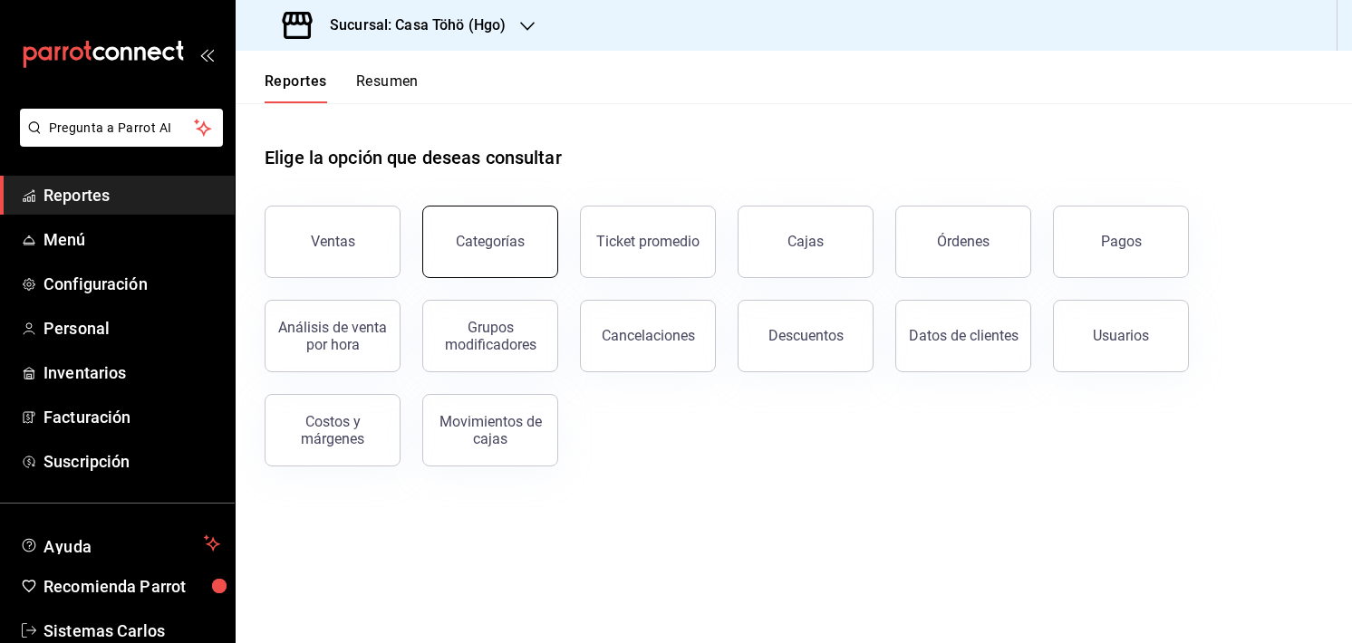
click at [498, 237] on div "Categorías" at bounding box center [490, 241] width 69 height 17
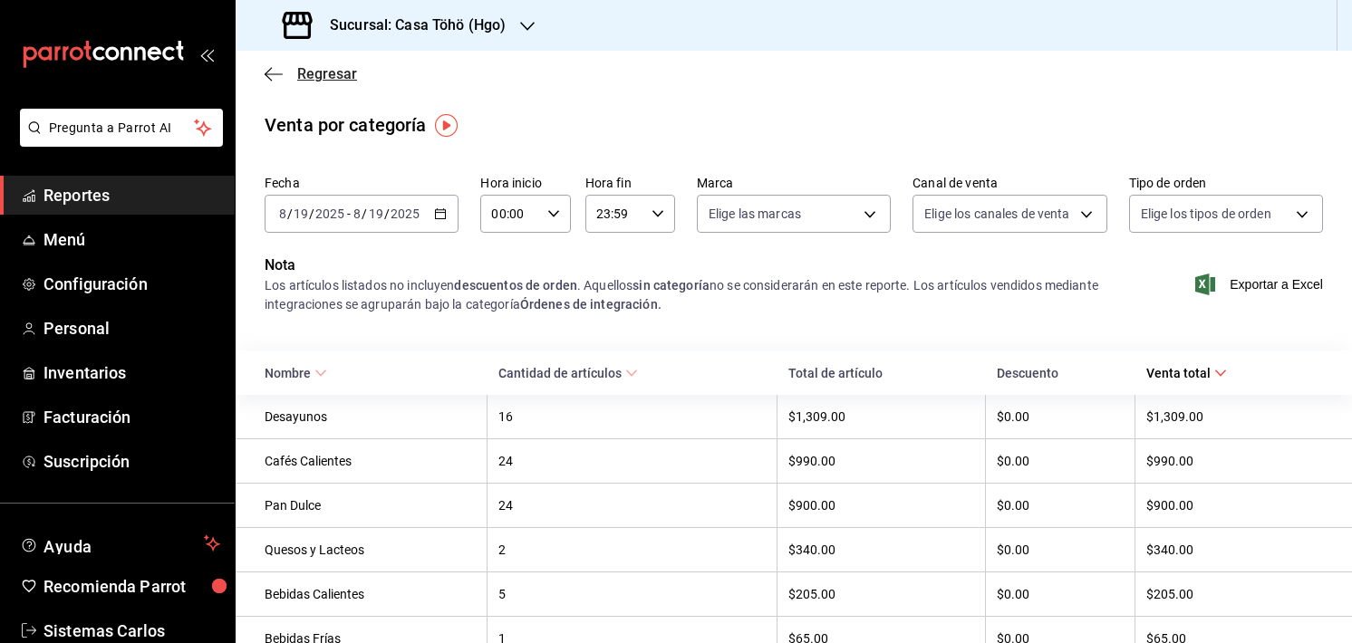
click at [278, 67] on icon "button" at bounding box center [274, 74] width 18 height 16
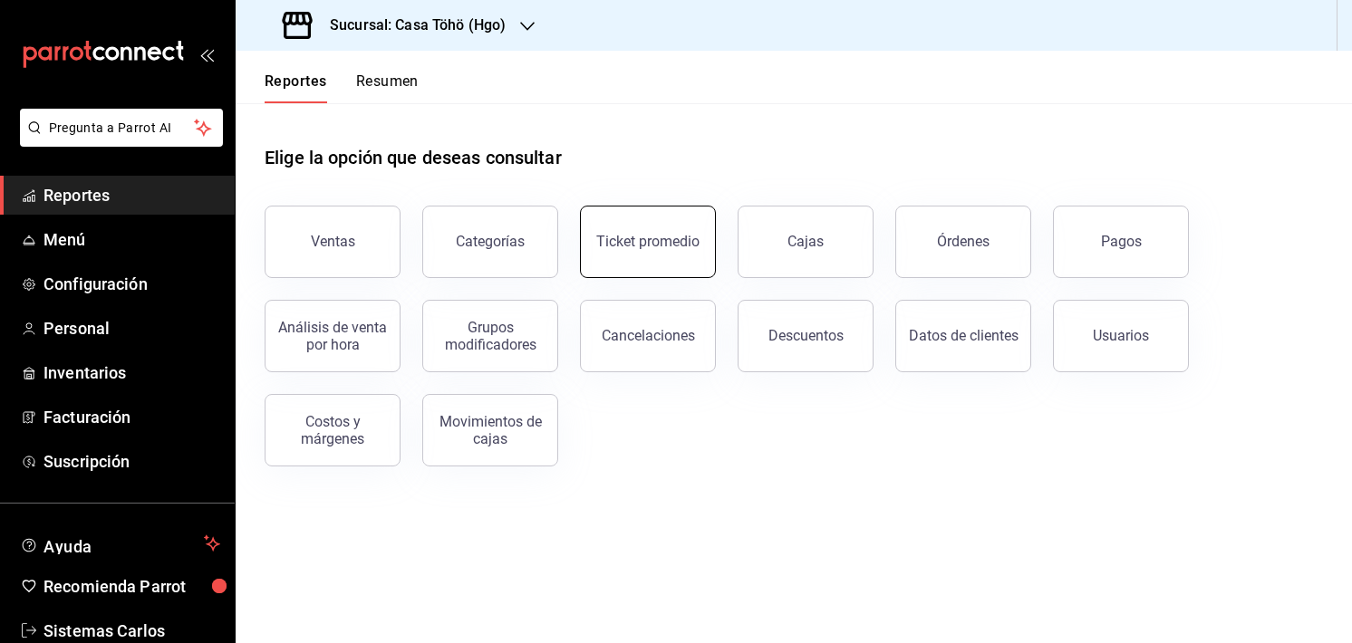
click at [632, 222] on button "Ticket promedio" at bounding box center [648, 242] width 136 height 72
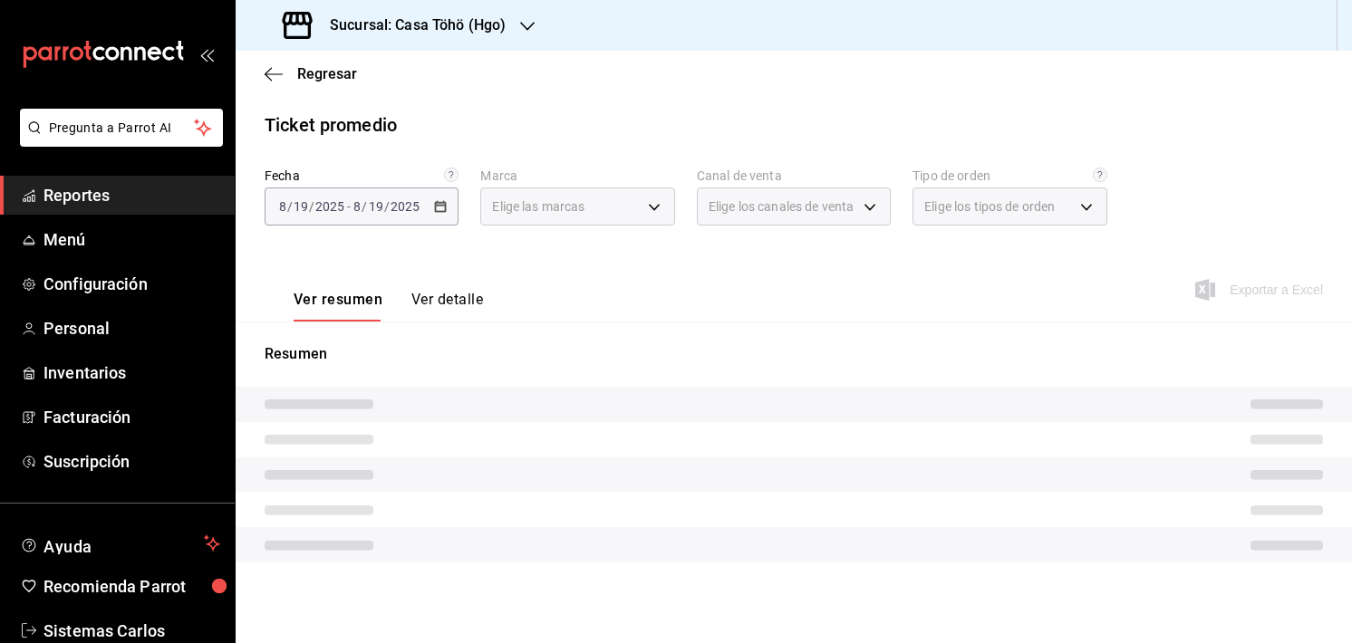
type input "3863094e-80de-4485-9a79-27000a153f73"
type input "PARROT,UBER_EATS,RAPPI,DIDI_FOOD,ONLINE"
type input "94336811-aa50-4945-b395-4180086f8647,edc79cef-2acb-42d9-9744-878a4d584b9b,e6a55…"
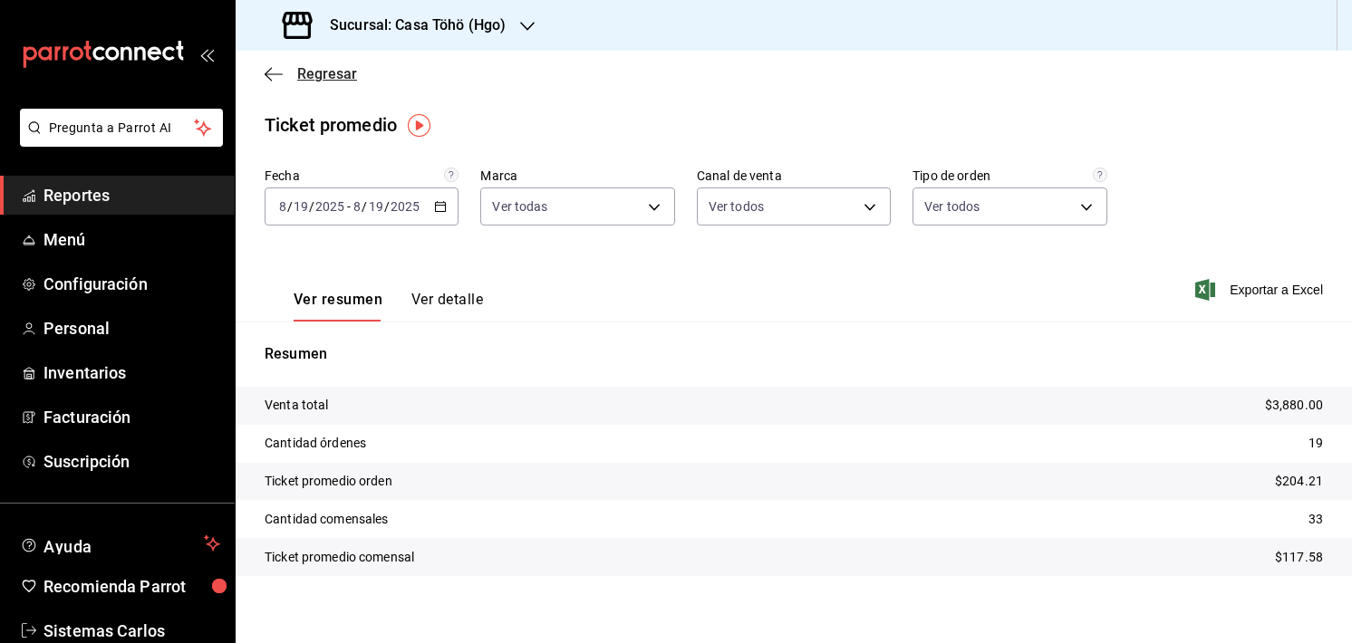
click at [283, 77] on span "Regresar" at bounding box center [311, 73] width 92 height 17
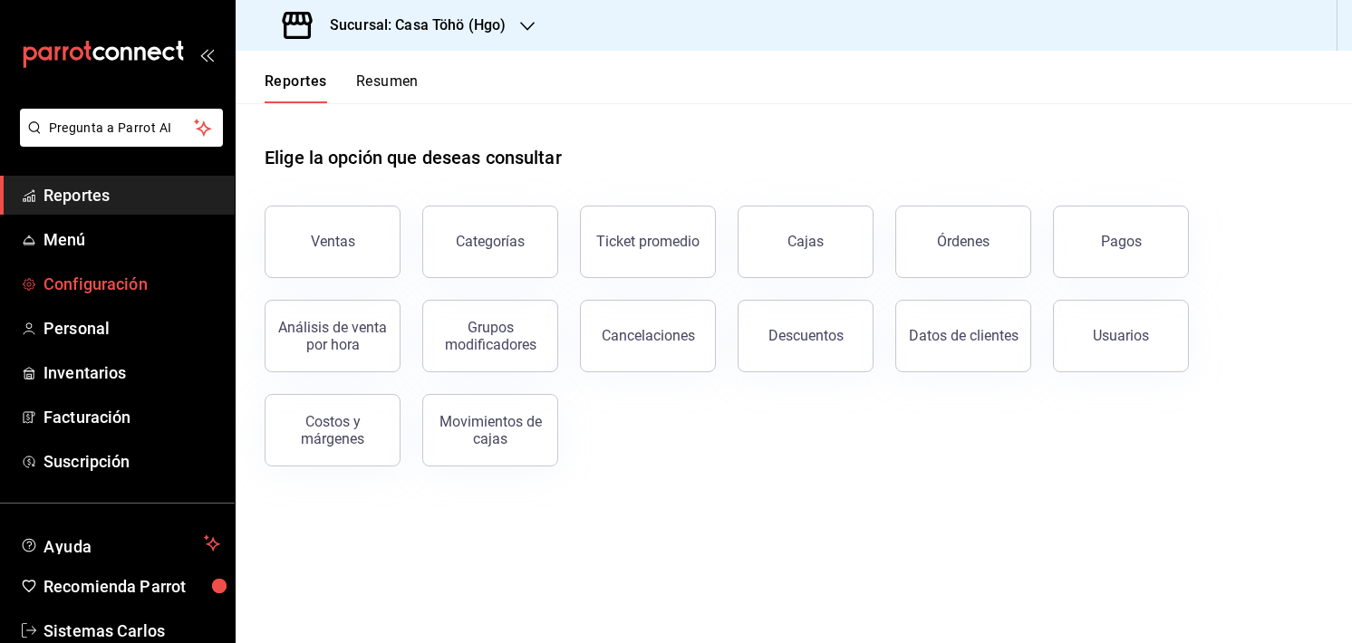
click at [114, 281] on span "Configuración" at bounding box center [131, 284] width 177 height 24
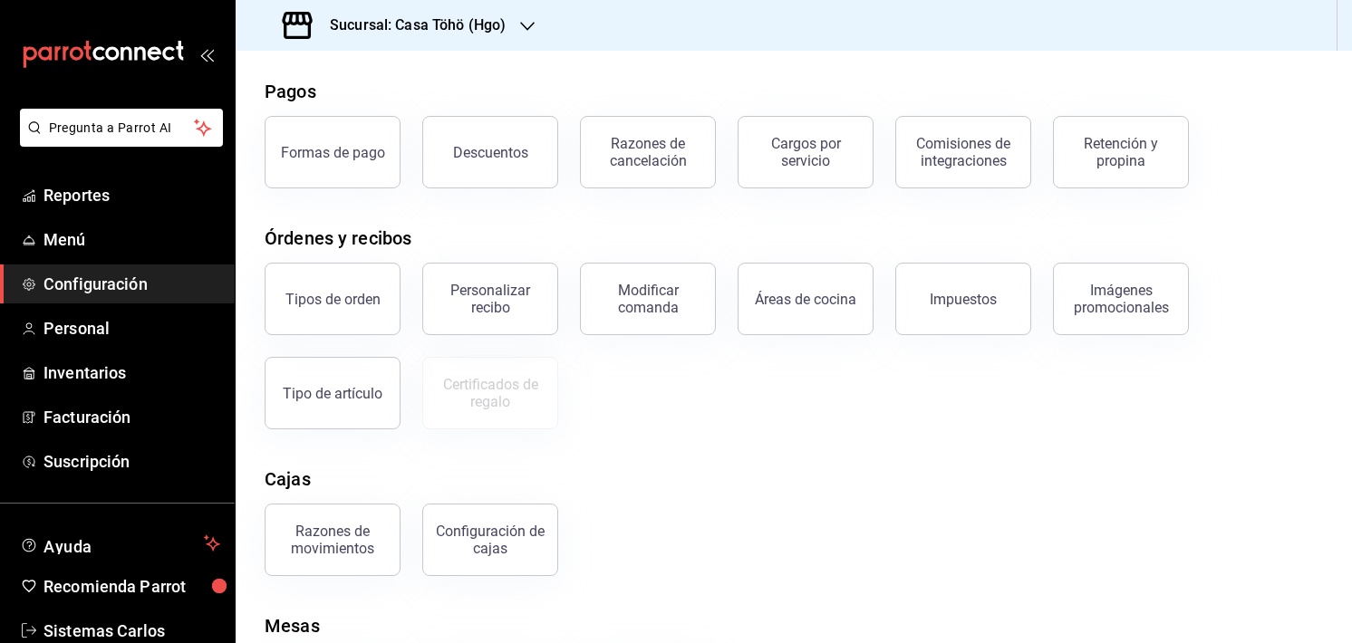
scroll to position [172, 0]
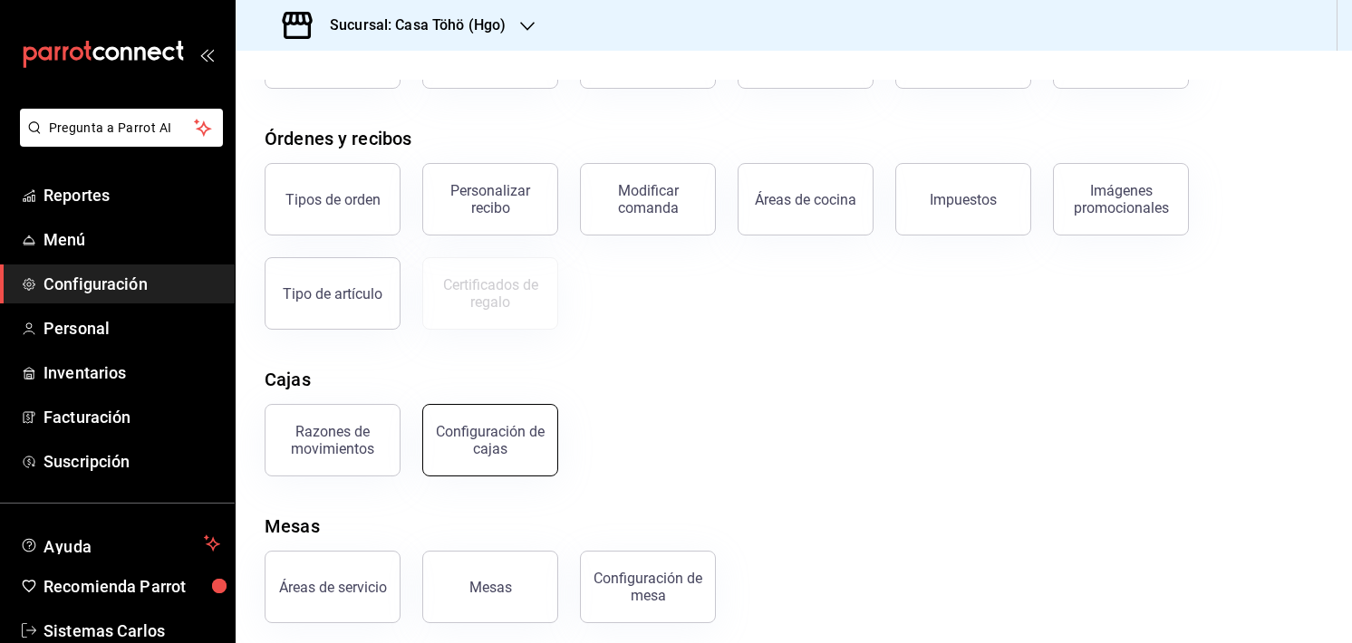
click at [456, 432] on div "Configuración de cajas" at bounding box center [490, 440] width 112 height 34
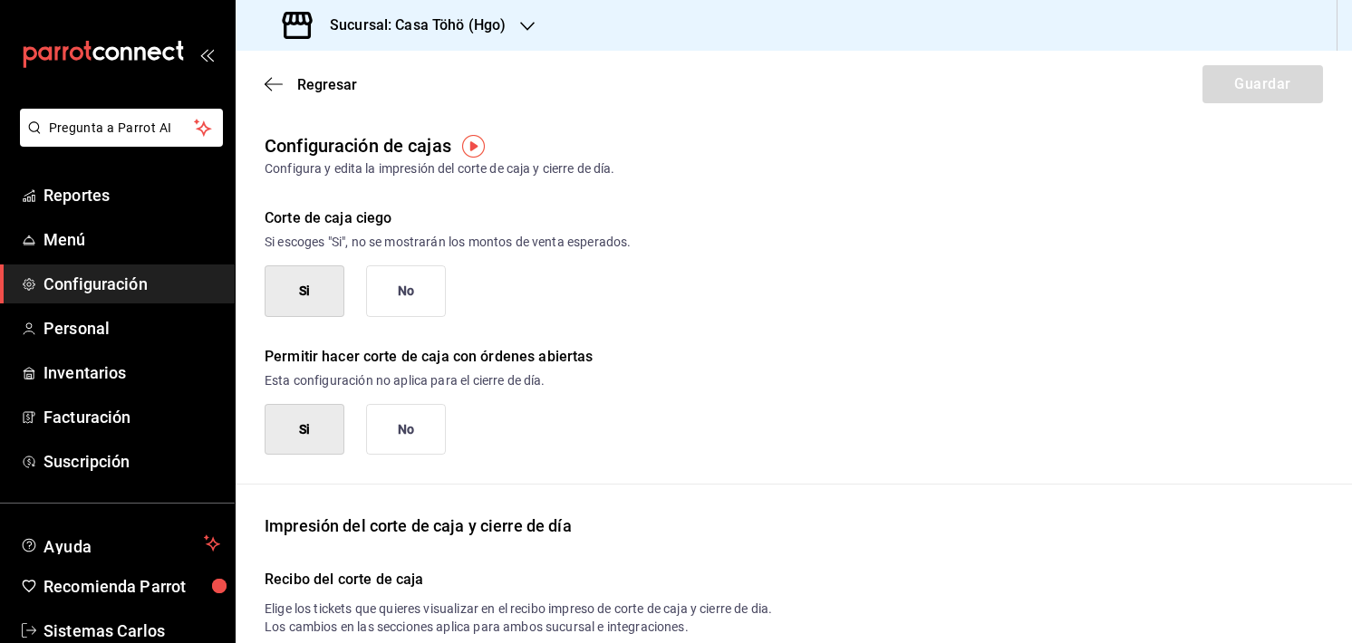
click at [1037, 428] on div "Si No" at bounding box center [794, 430] width 1058 height 52
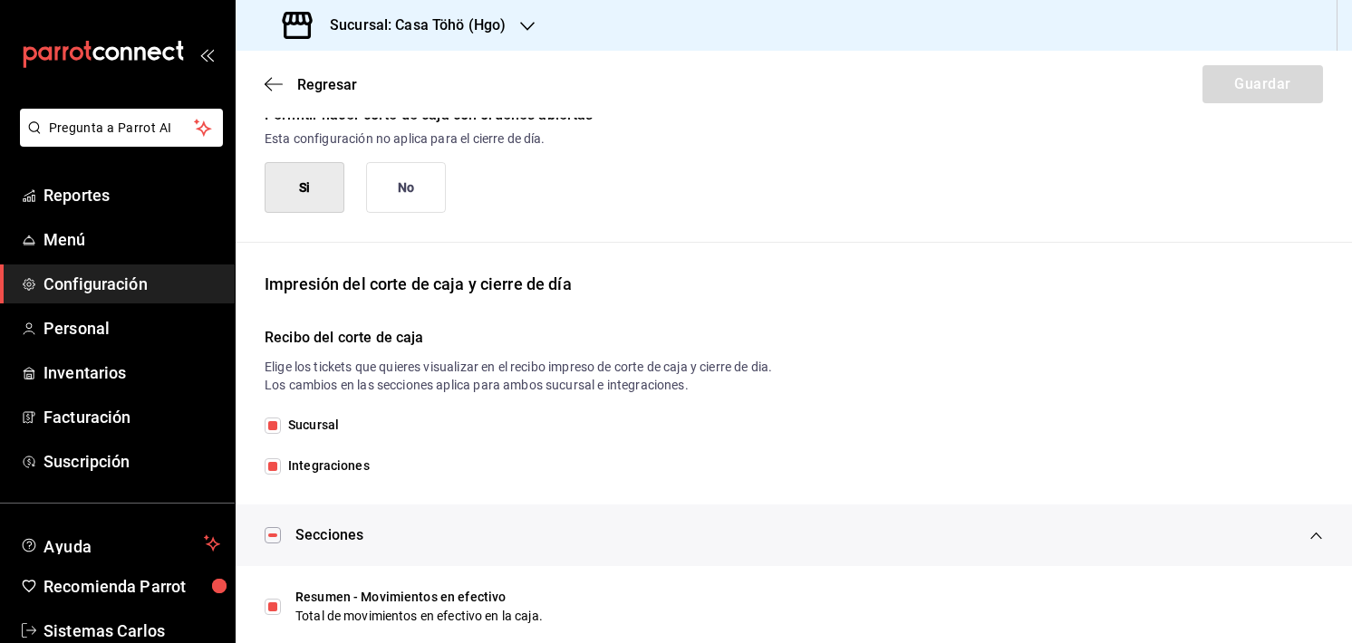
scroll to position [544, 0]
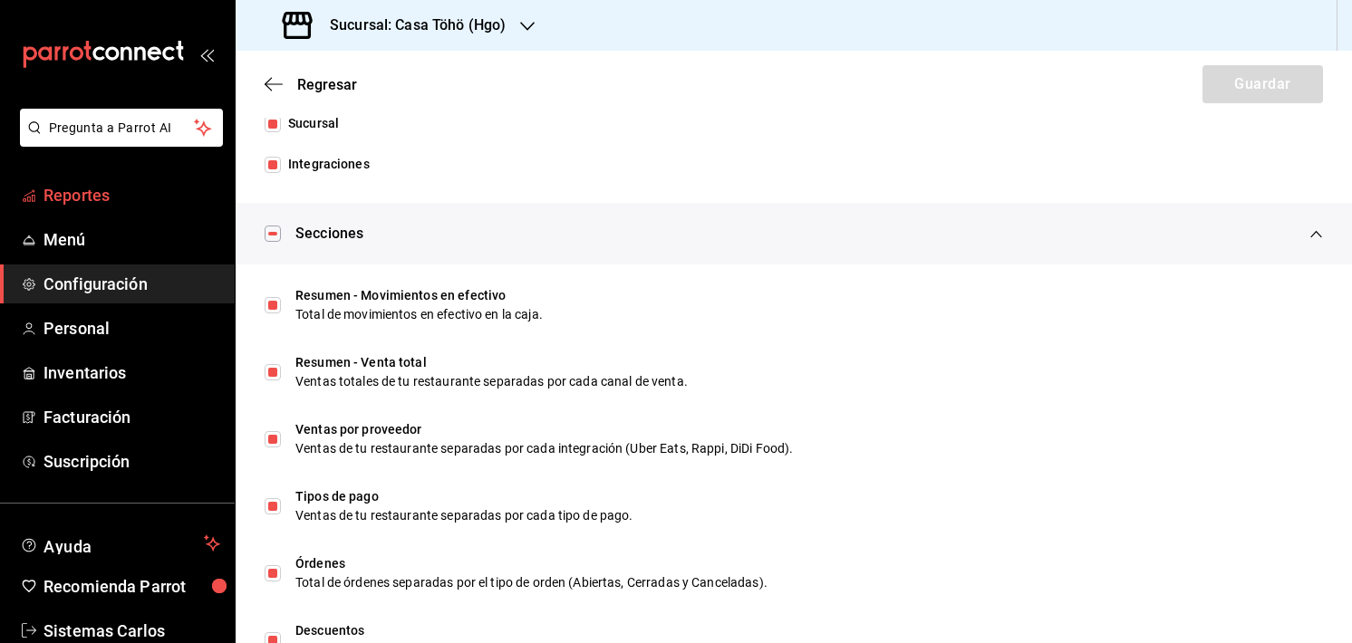
click at [107, 205] on span "Reportes" at bounding box center [131, 195] width 177 height 24
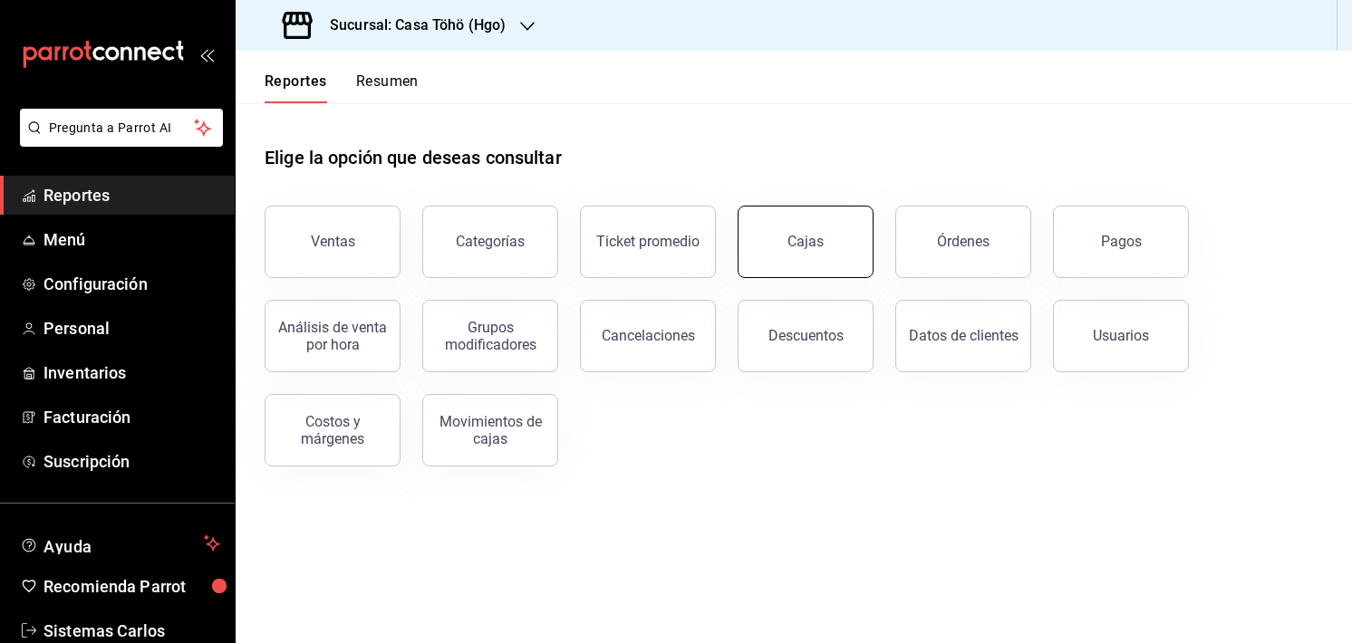
click at [752, 251] on button "Cajas" at bounding box center [805, 242] width 136 height 72
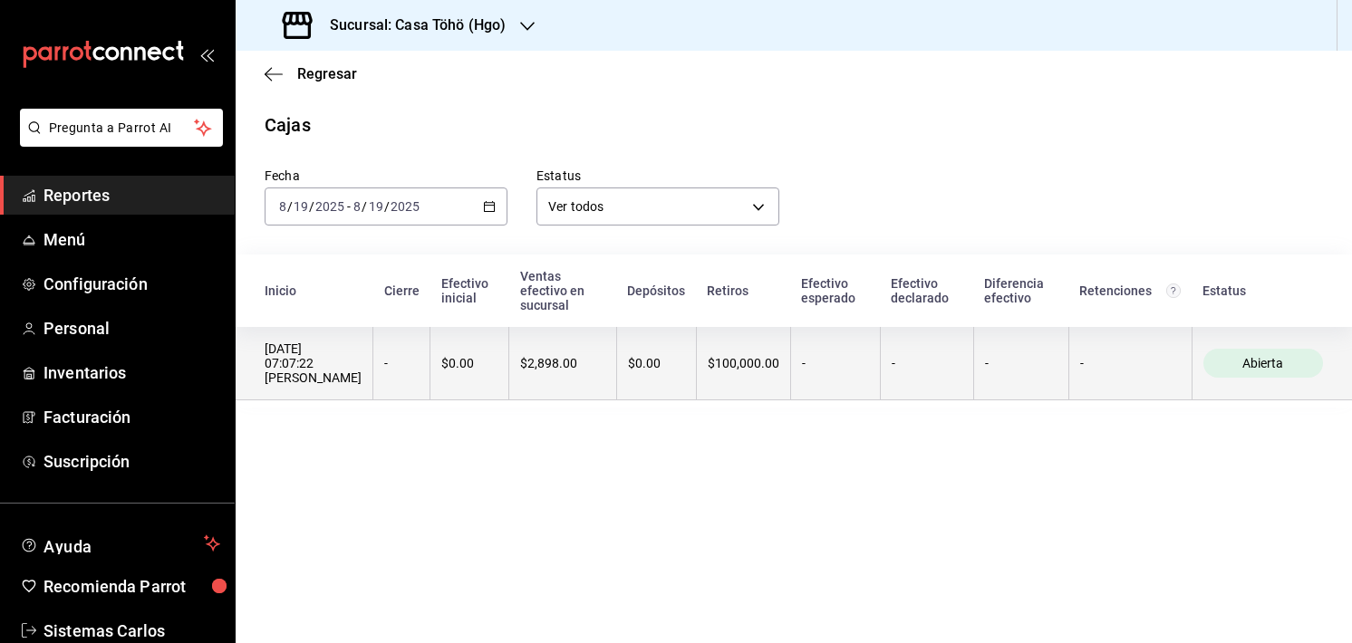
click at [790, 374] on th "$100,000.00" at bounding box center [743, 363] width 94 height 73
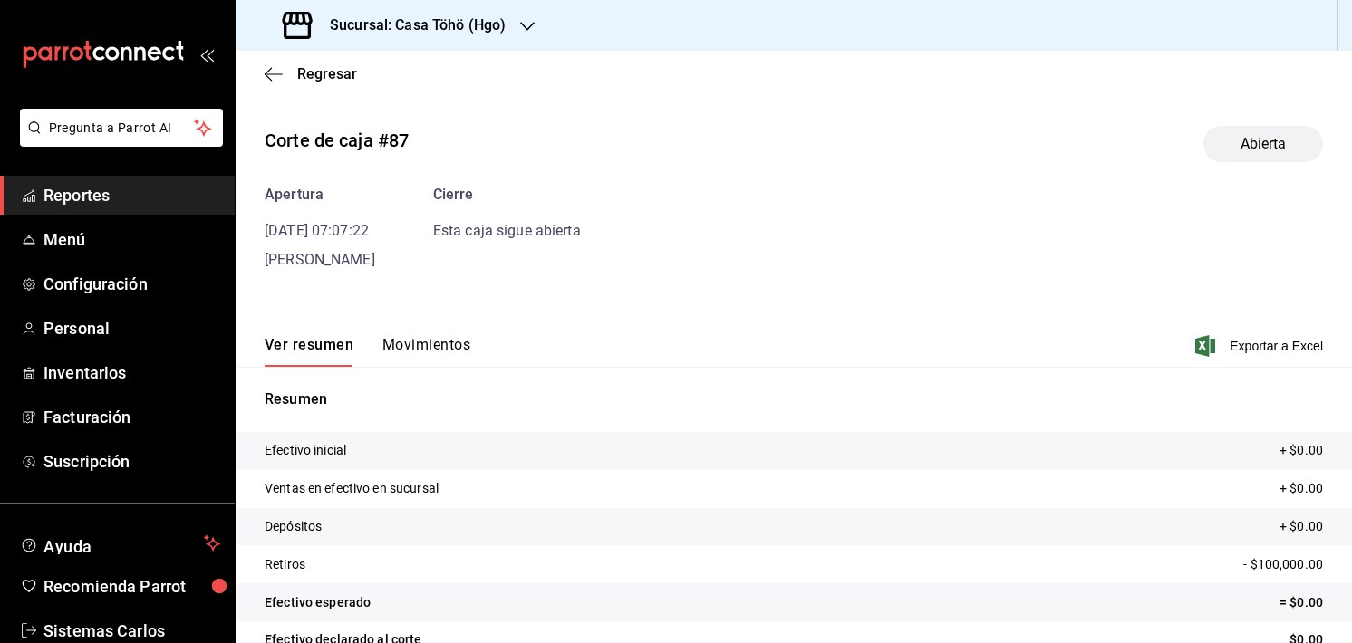
scroll to position [75, 0]
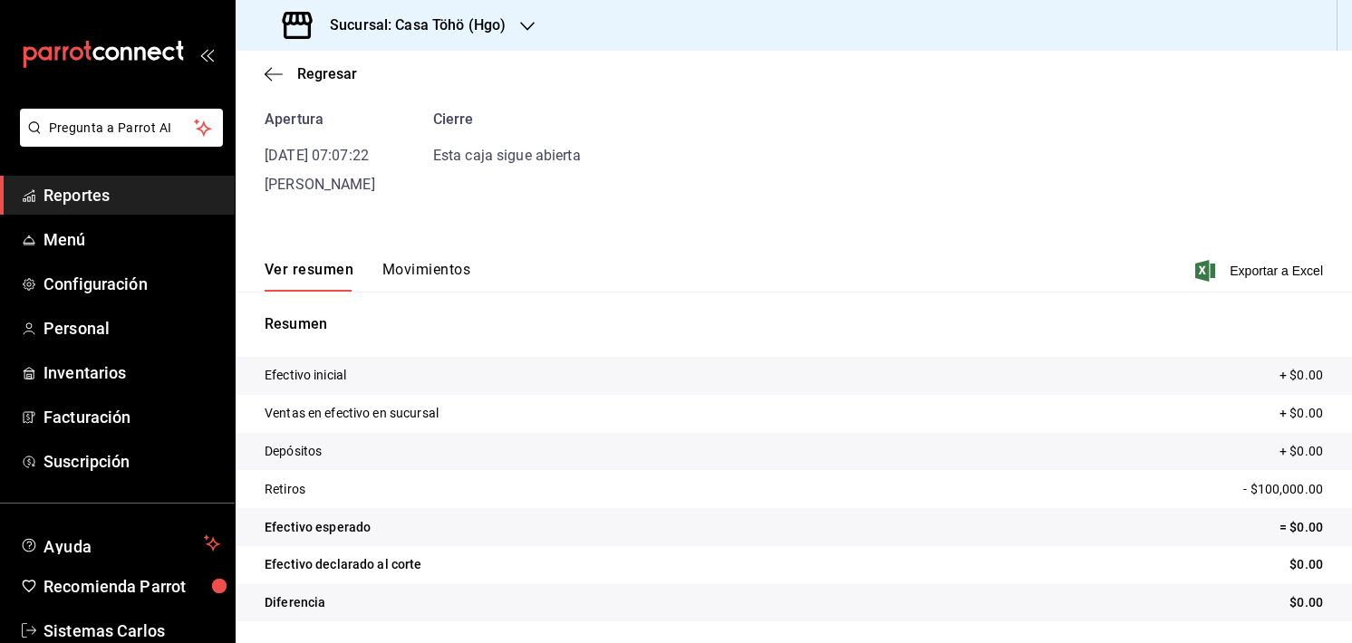
click at [446, 265] on button "Movimientos" at bounding box center [426, 276] width 88 height 31
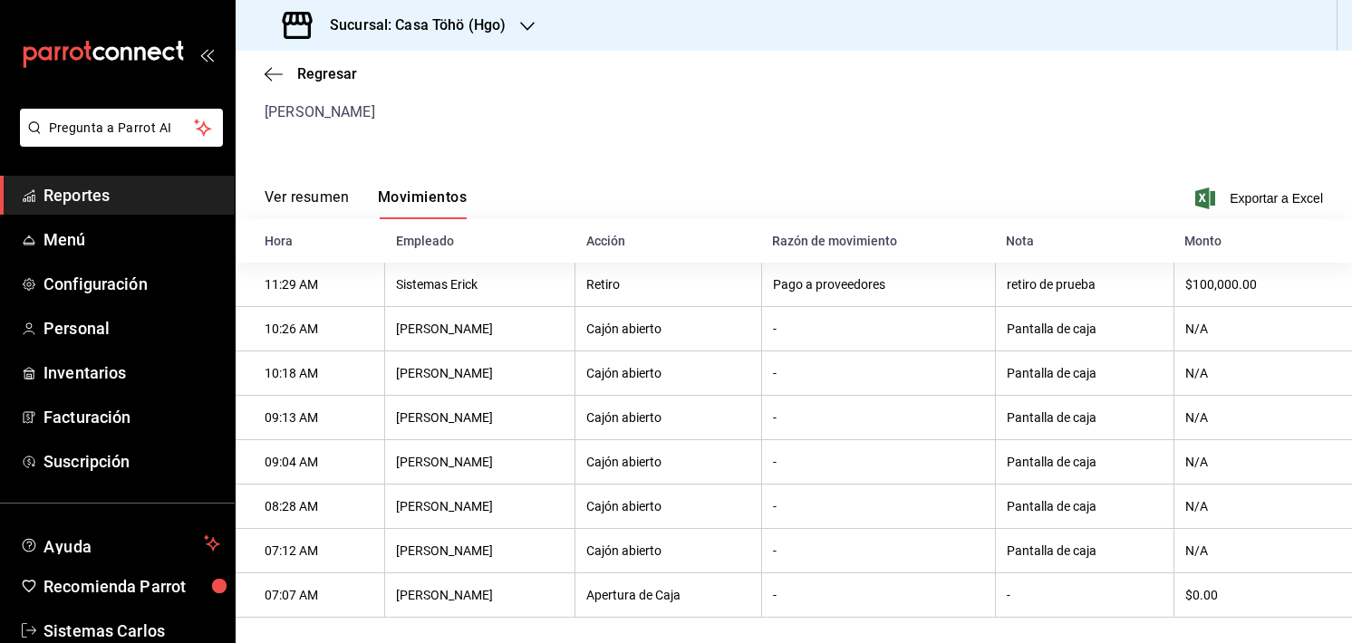
scroll to position [171, 0]
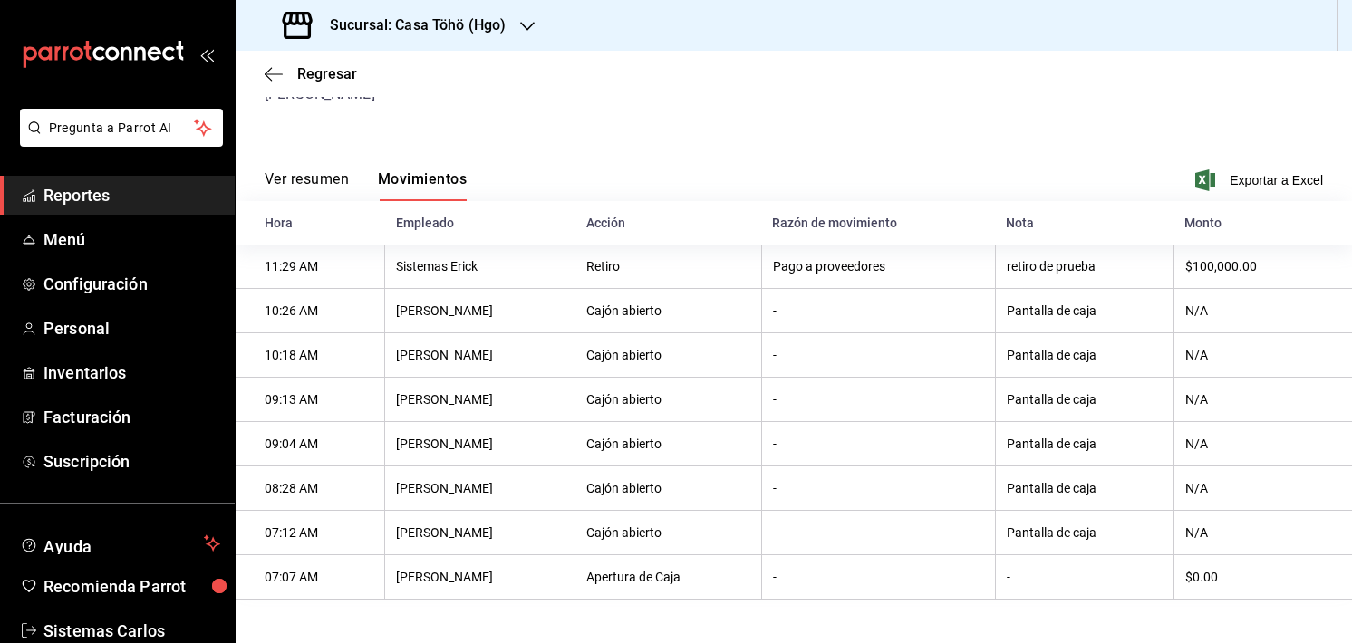
click at [1051, 86] on div "Regresar" at bounding box center [794, 74] width 1116 height 46
click at [583, 113] on div "Corte de caja #87 Abierta Apertura 19/08/25 07:07:22 David Alonso Aladro García…" at bounding box center [794, 273] width 1116 height 654
click at [566, 101] on div "Corte de caja #87 Abierta Apertura 19/08/25 07:07:22 David Alonso Aladro García…" at bounding box center [794, 273] width 1116 height 654
click at [659, 30] on div "Sucursal: Casa Töhö (Hgo)" at bounding box center [794, 25] width 1116 height 51
click at [588, 101] on div "Corte de caja #87 Abierta Apertura 19/08/25 07:07:22 David Alonso Aladro García…" at bounding box center [794, 273] width 1116 height 654
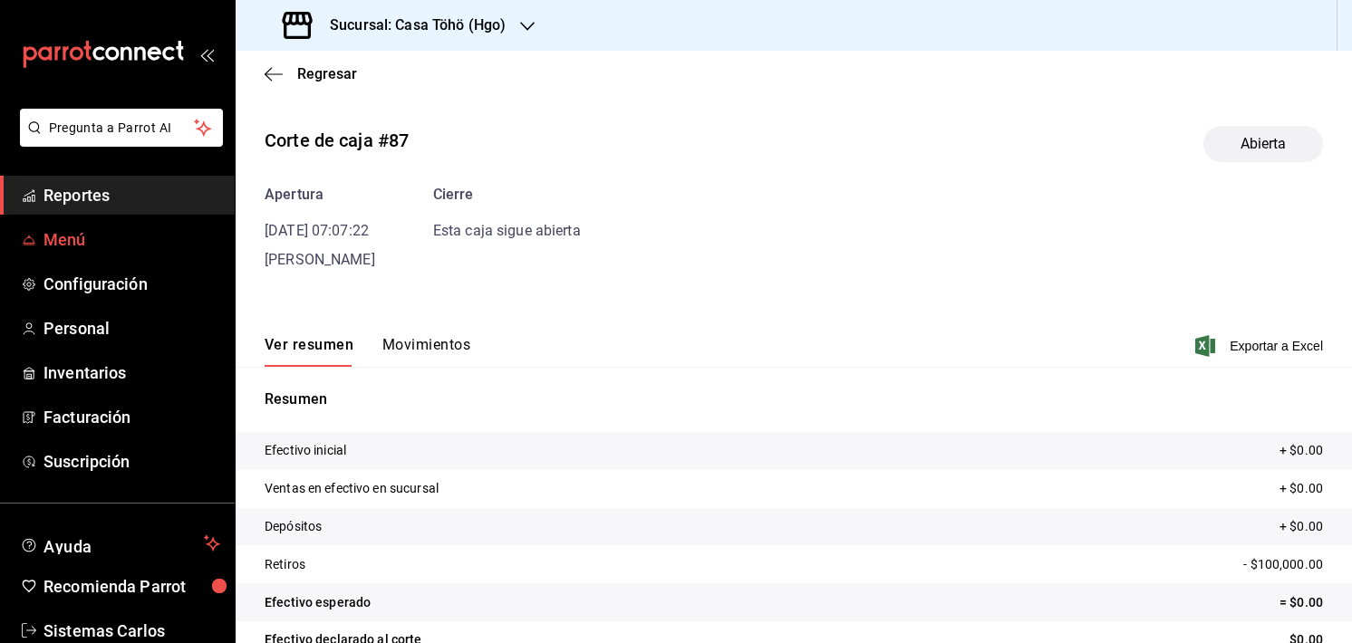
click at [102, 240] on span "Menú" at bounding box center [131, 239] width 177 height 24
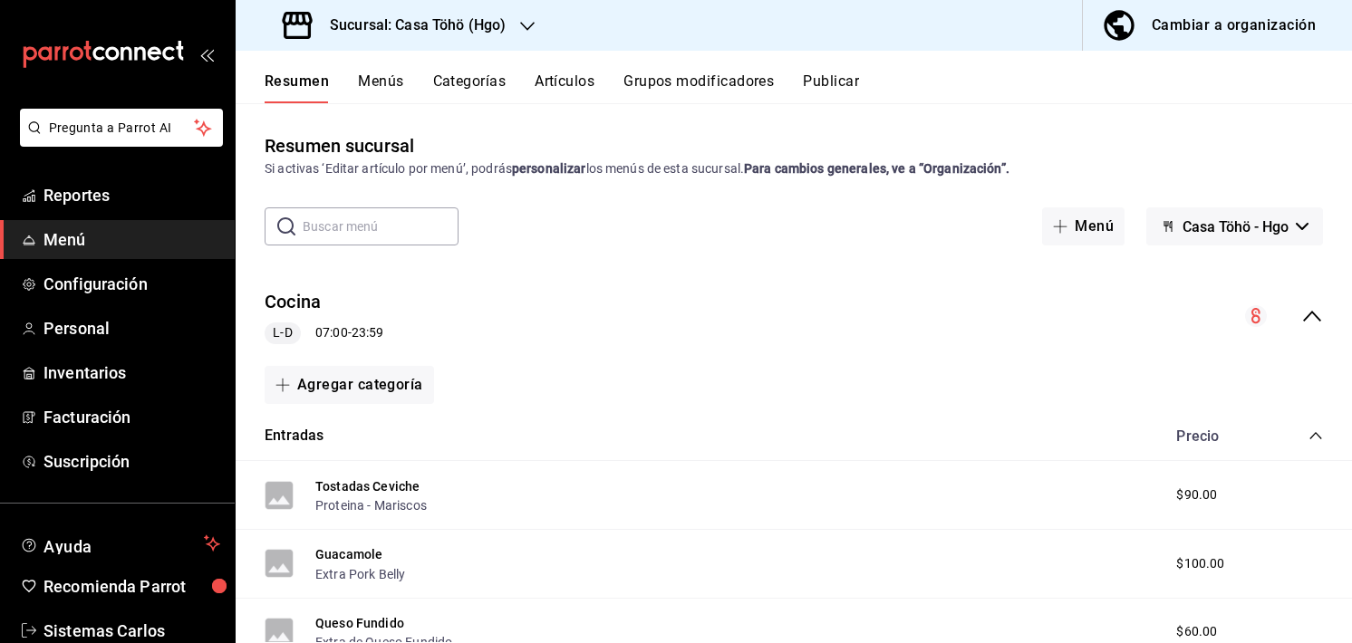
click at [1051, 162] on div "Si activas ‘Editar artículo por menú’, podrás personalizar los menús de esta su…" at bounding box center [794, 168] width 1058 height 19
click at [126, 295] on span "Configuración" at bounding box center [131, 284] width 177 height 24
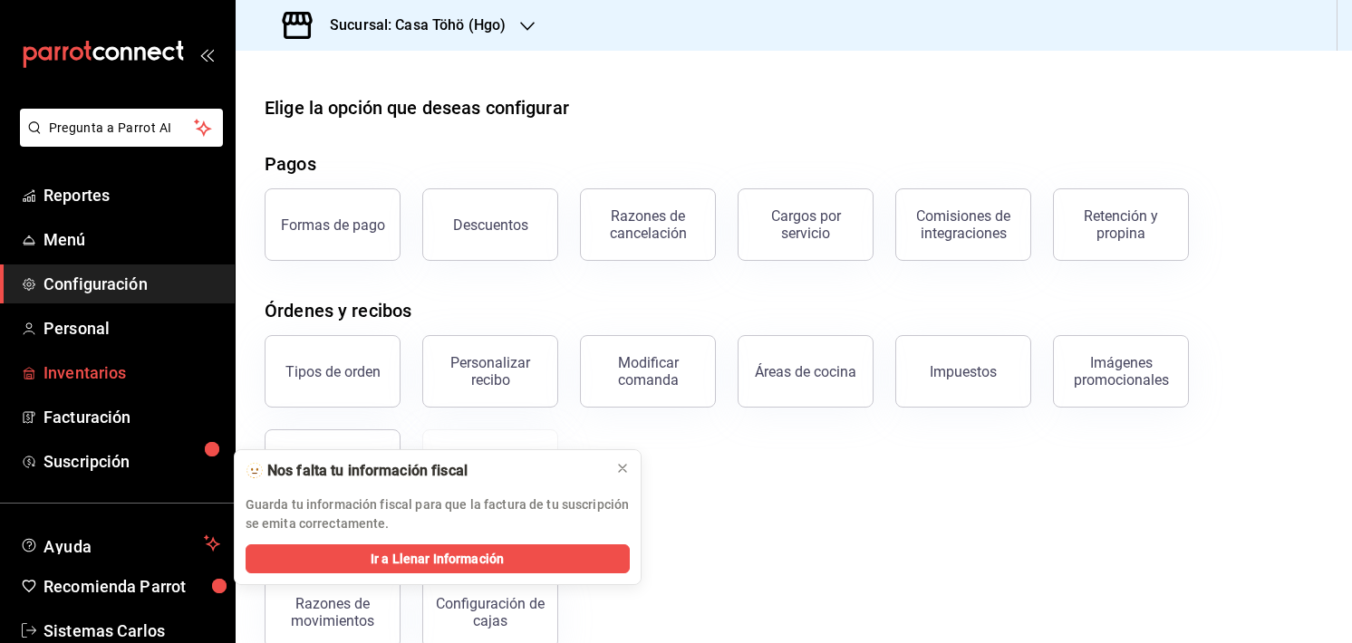
click at [130, 375] on span "Inventarios" at bounding box center [131, 373] width 177 height 24
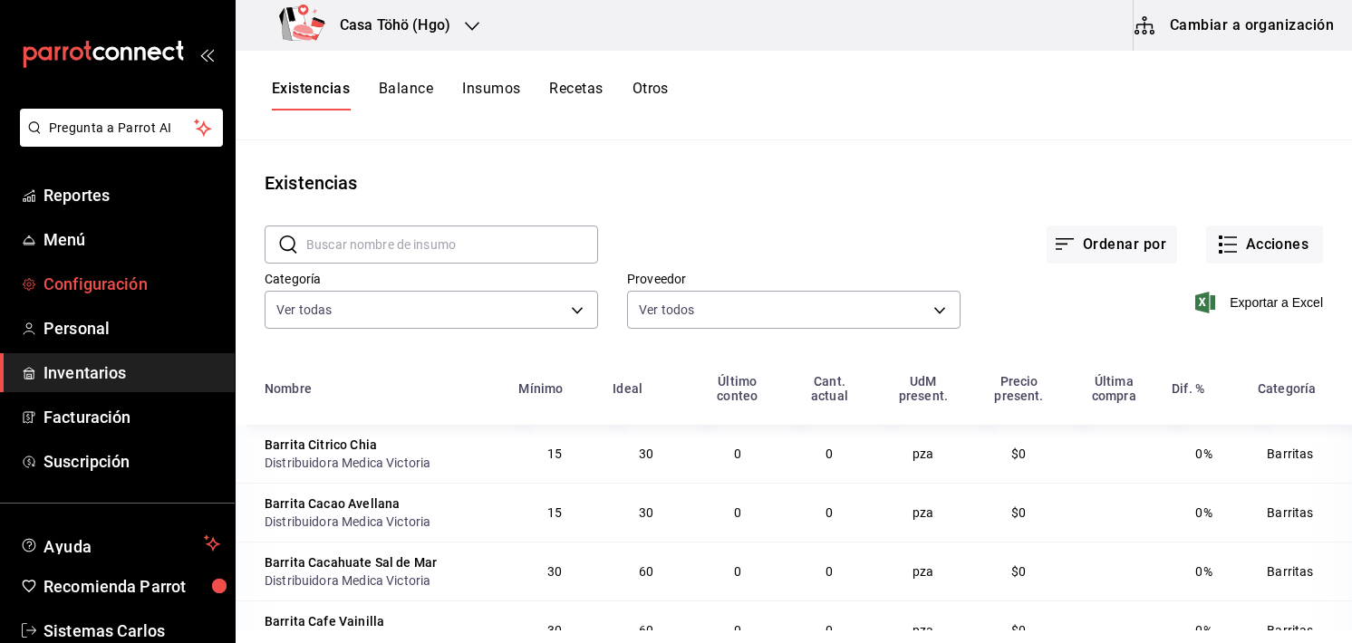
click at [98, 286] on span "Configuración" at bounding box center [131, 284] width 177 height 24
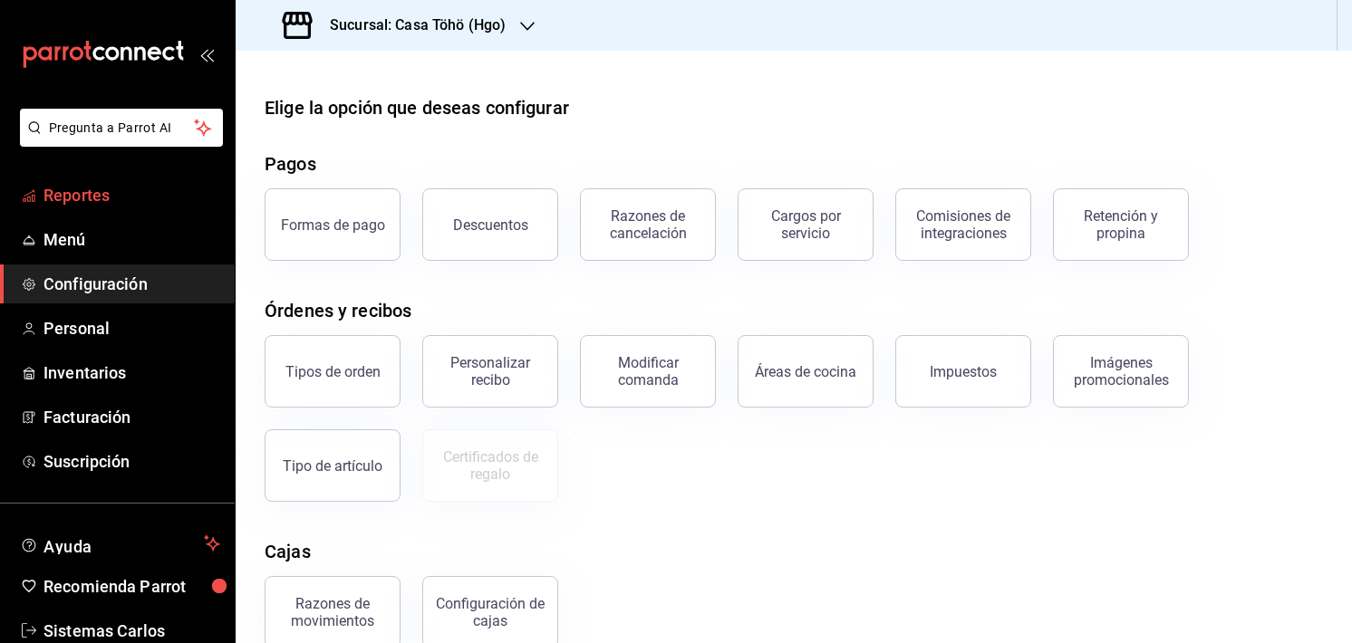
click at [94, 195] on span "Reportes" at bounding box center [131, 195] width 177 height 24
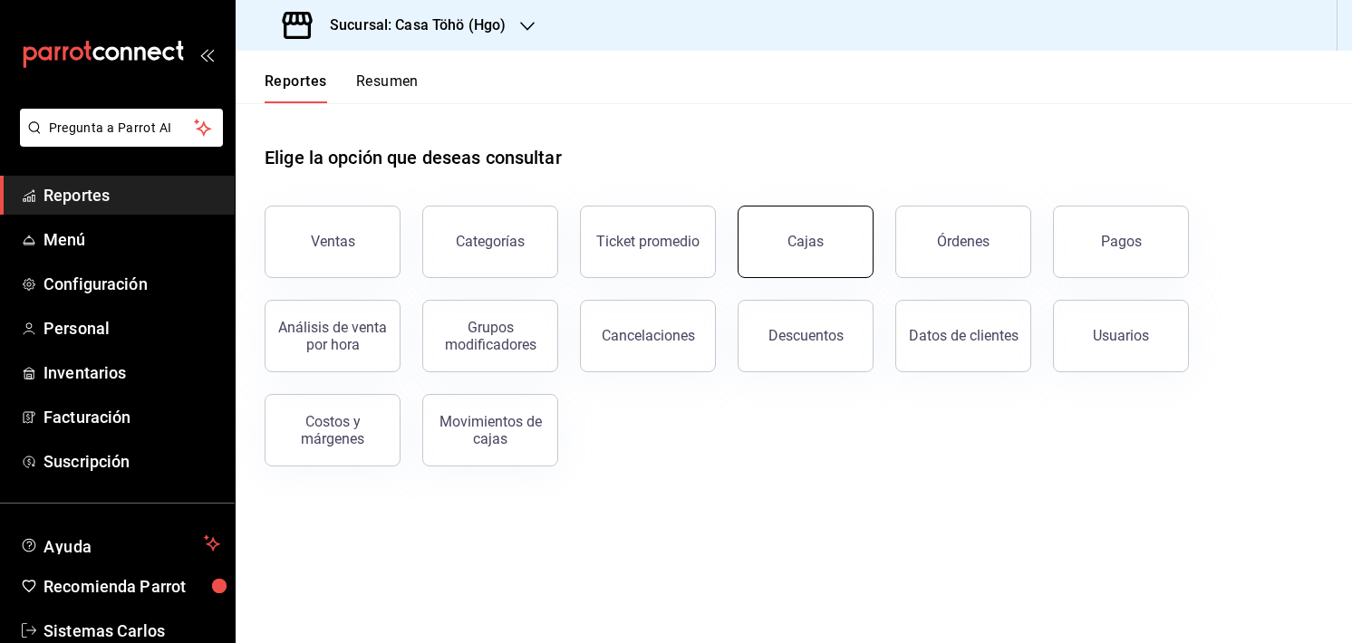
click at [867, 236] on div "Cajas" at bounding box center [795, 231] width 158 height 94
click at [841, 242] on button "Cajas" at bounding box center [805, 242] width 136 height 72
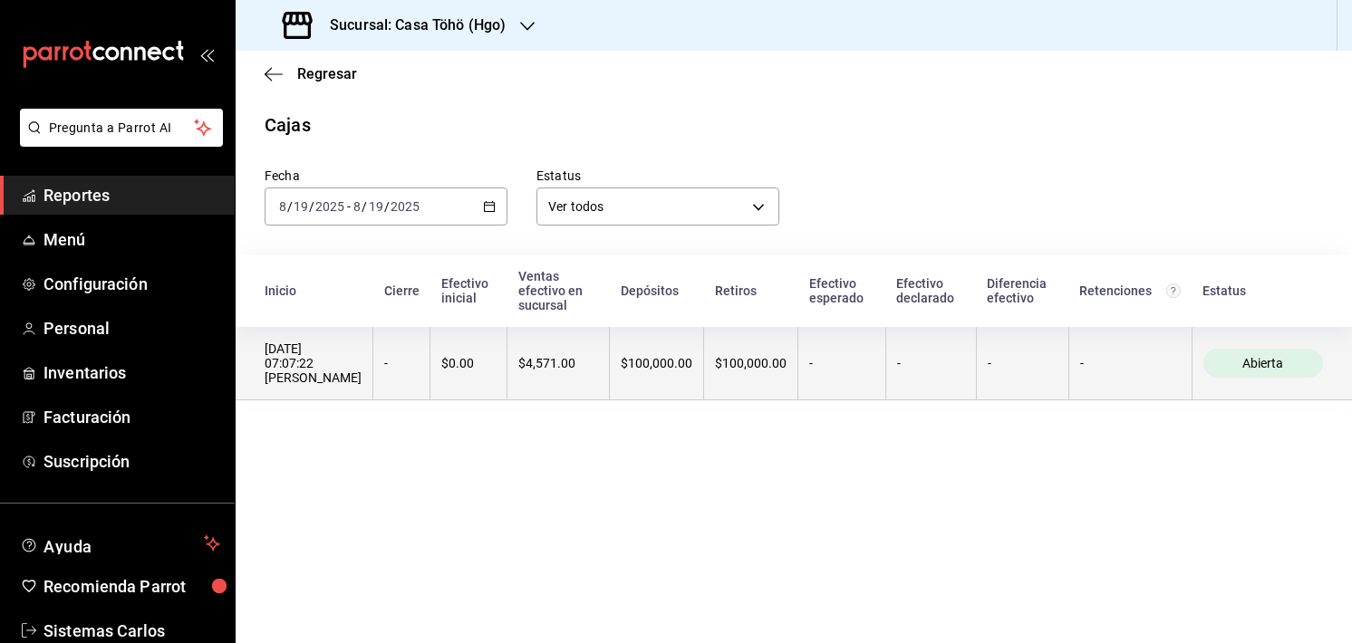
click at [1062, 355] on th "-" at bounding box center [1022, 363] width 92 height 73
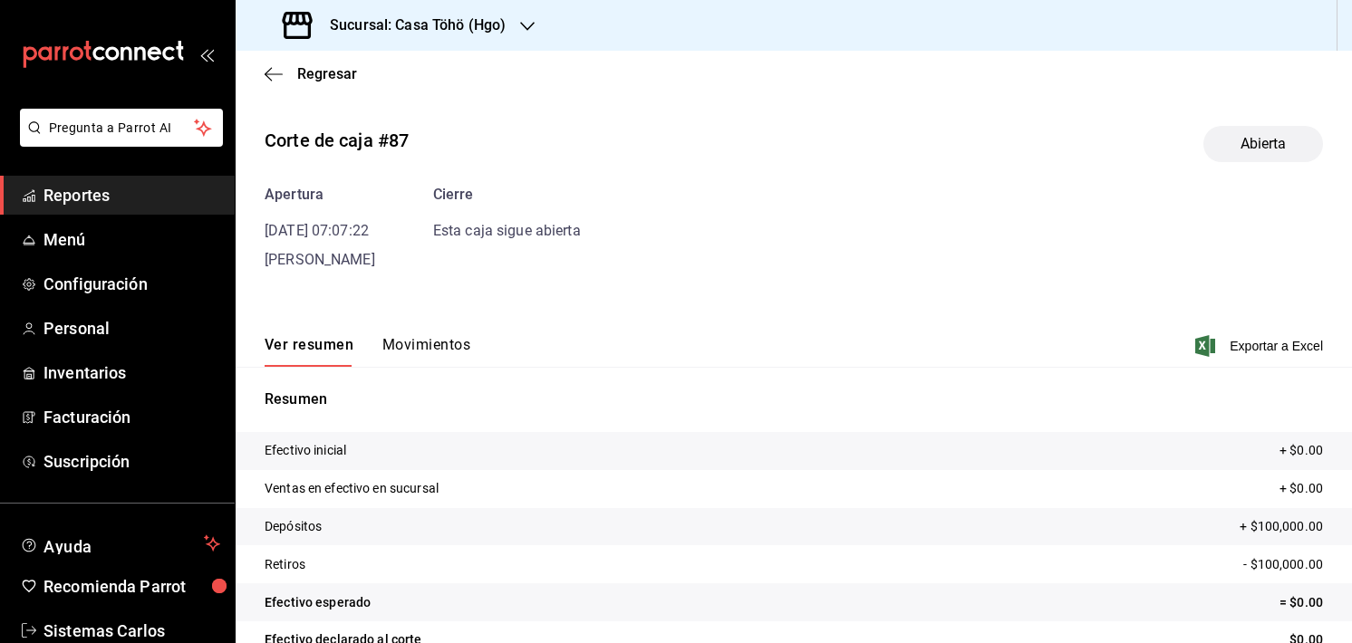
click at [433, 342] on button "Movimientos" at bounding box center [426, 351] width 88 height 31
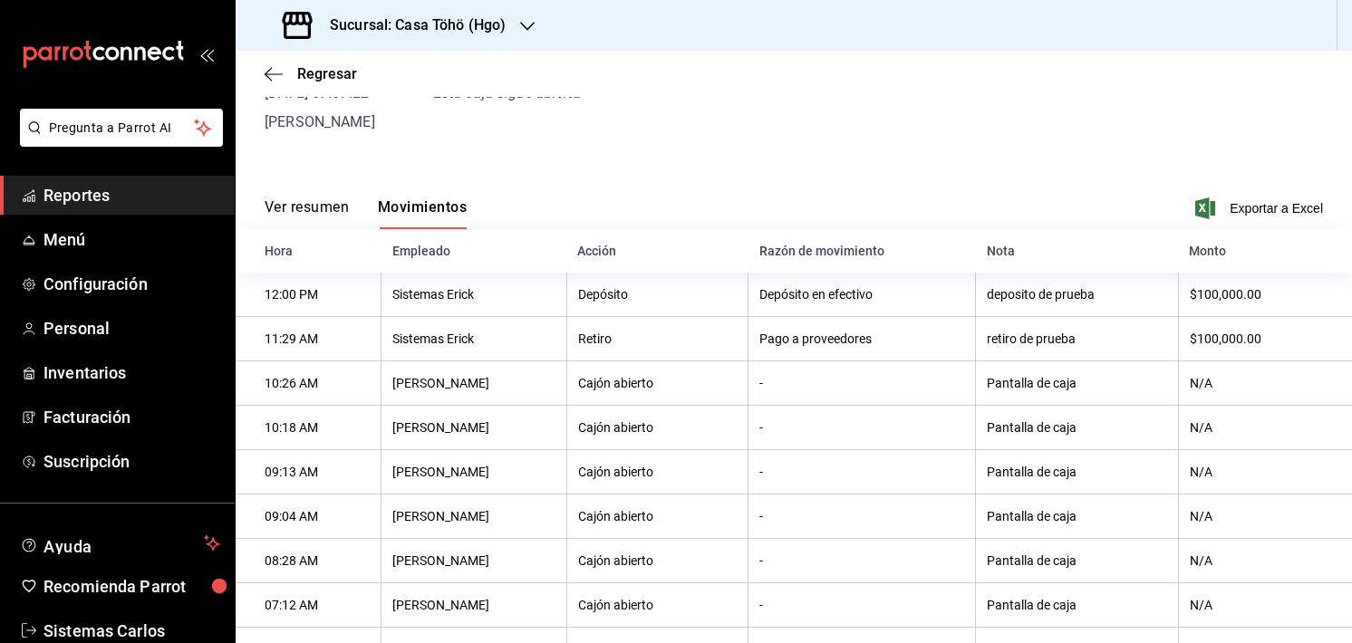
scroll to position [217, 0]
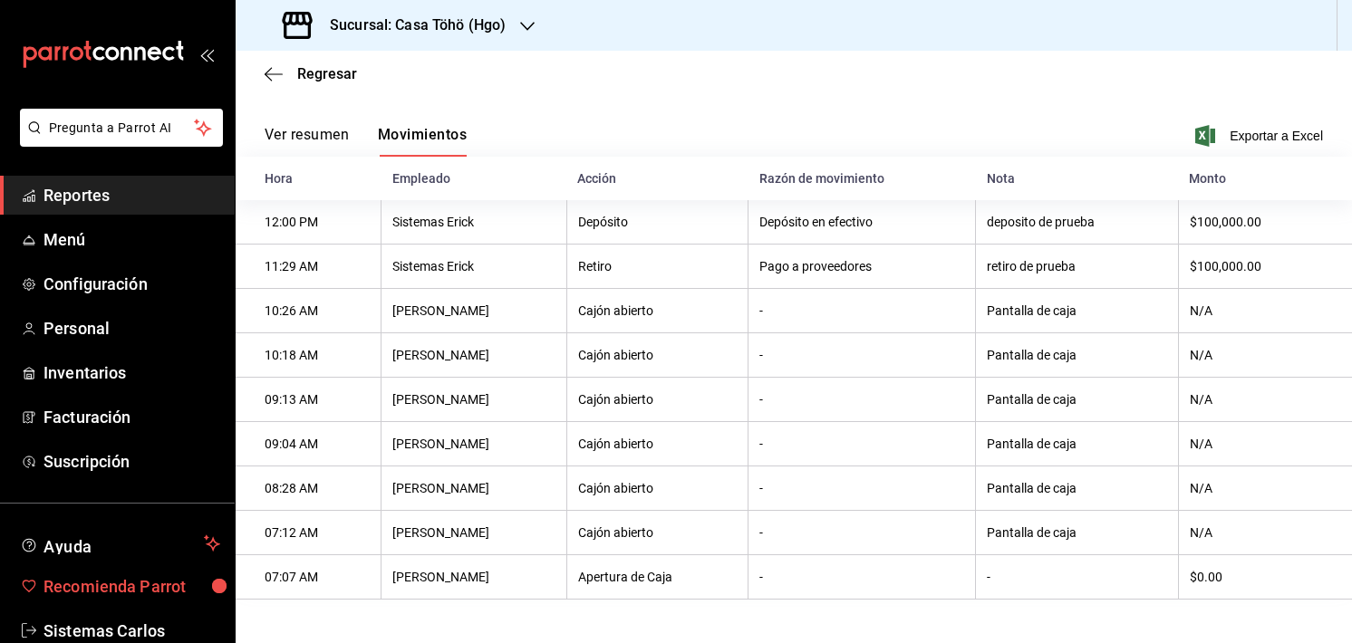
click at [110, 593] on span "Recomienda Parrot" at bounding box center [131, 586] width 177 height 24
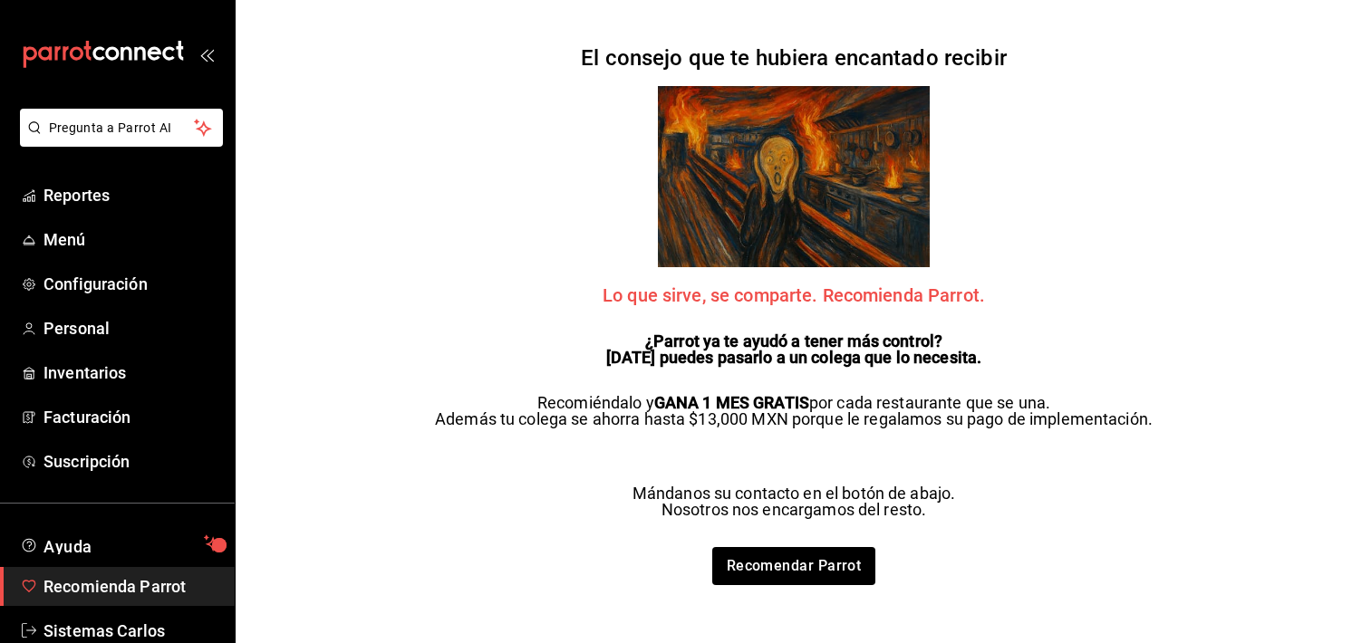
scroll to position [40, 0]
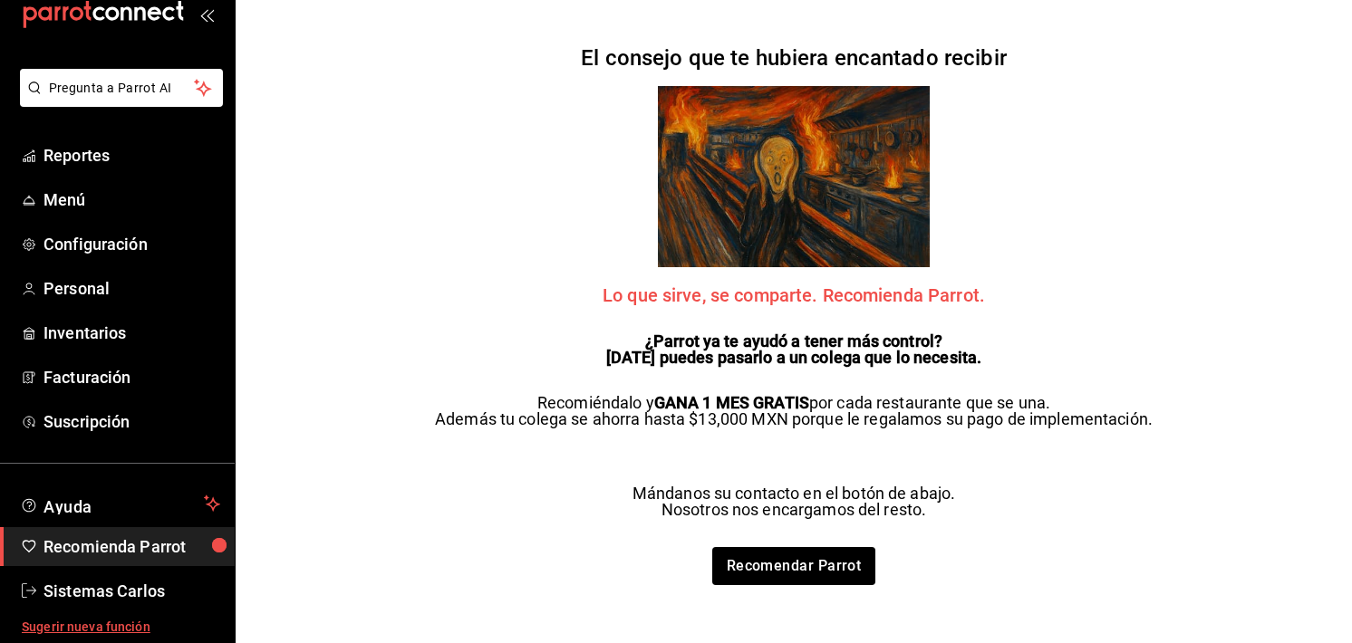
click at [105, 622] on span "Sugerir nueva función" at bounding box center [121, 627] width 198 height 19
click at [71, 164] on span "Reportes" at bounding box center [131, 155] width 177 height 24
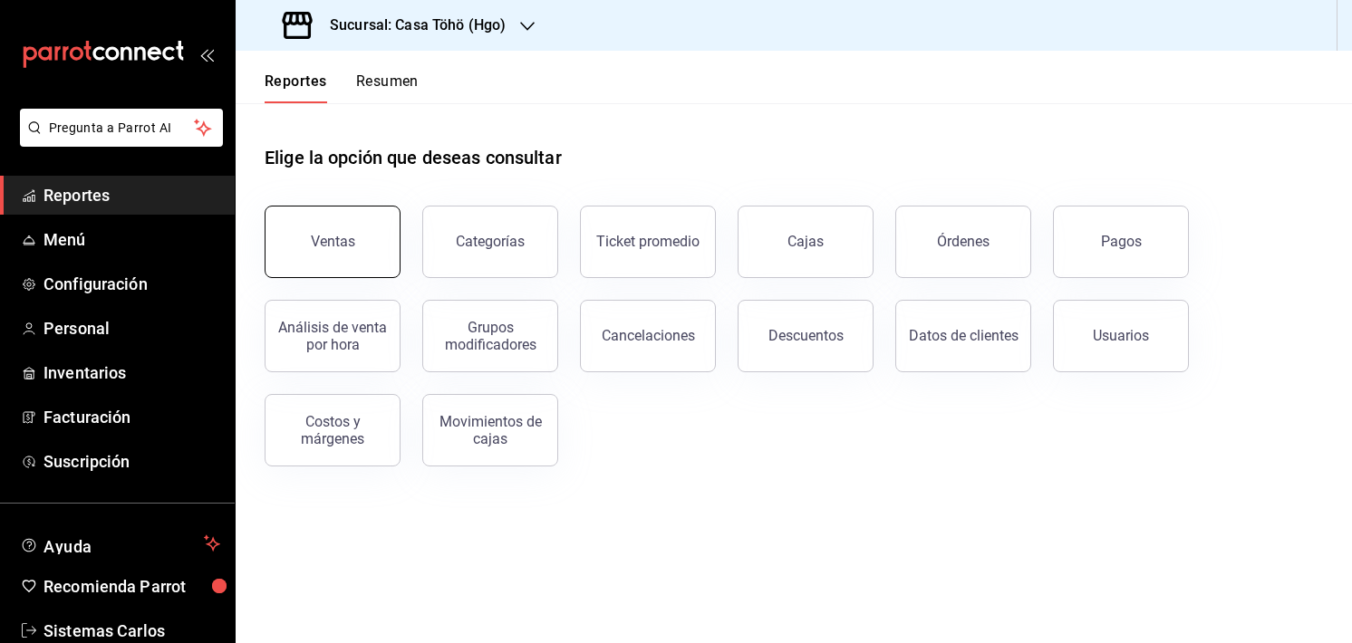
click at [331, 262] on button "Ventas" at bounding box center [333, 242] width 136 height 72
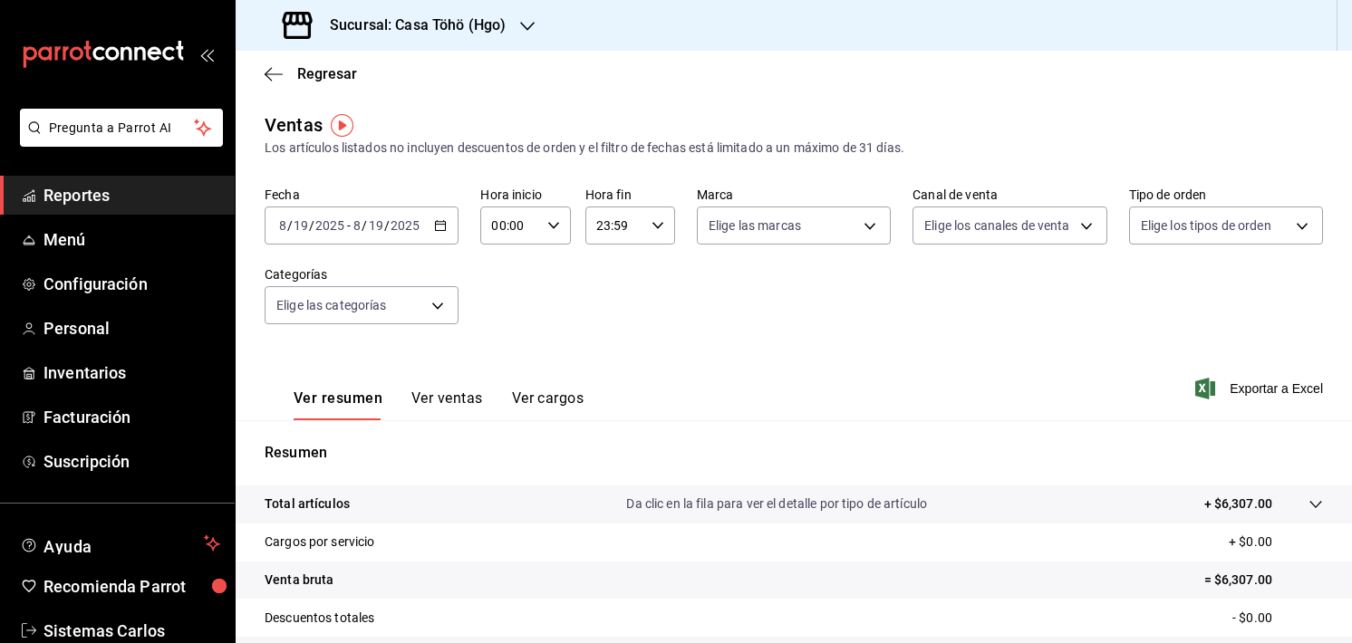
click at [457, 400] on button "Ver ventas" at bounding box center [447, 405] width 72 height 31
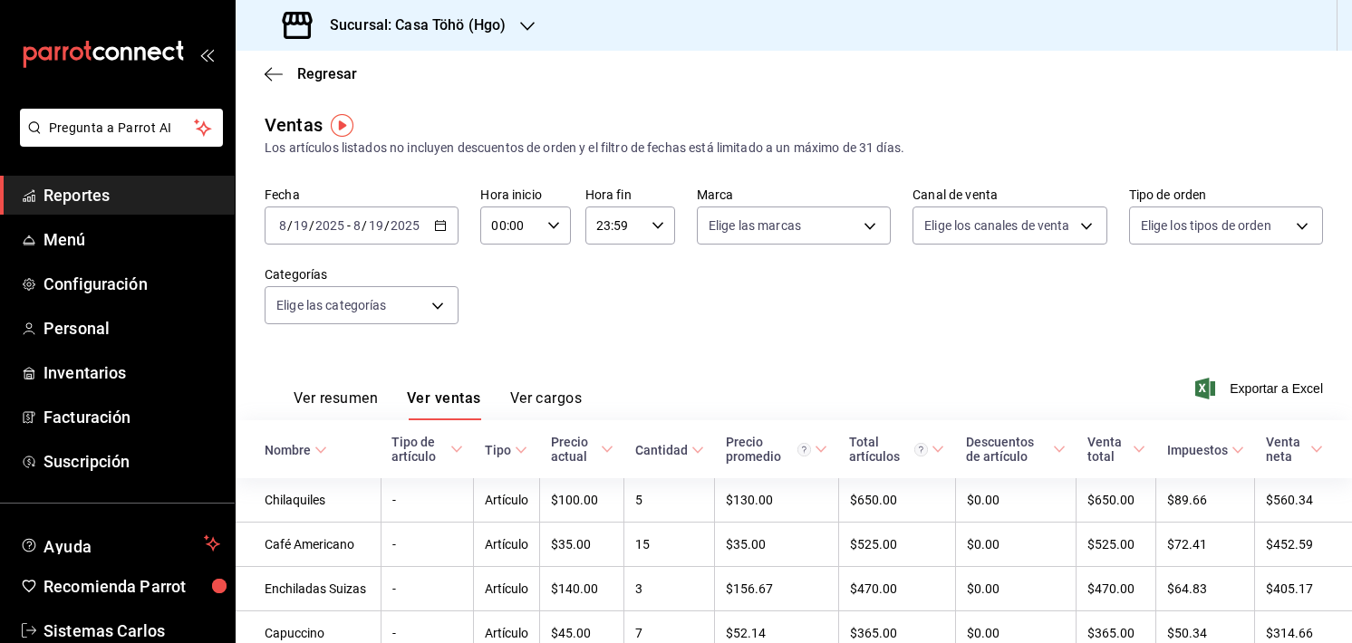
click at [390, 225] on input "2025" at bounding box center [405, 225] width 31 height 14
click at [434, 229] on icon "button" at bounding box center [440, 225] width 13 height 13
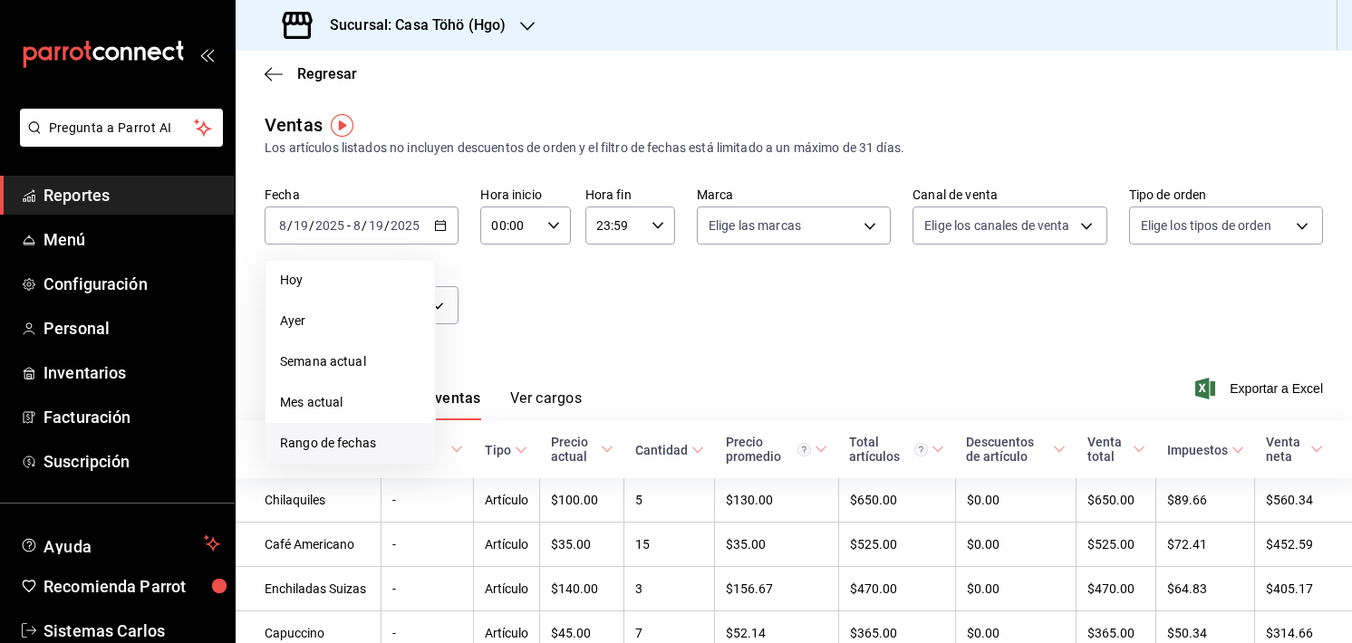
click at [379, 423] on li "Rango de fechas" at bounding box center [349, 443] width 169 height 41
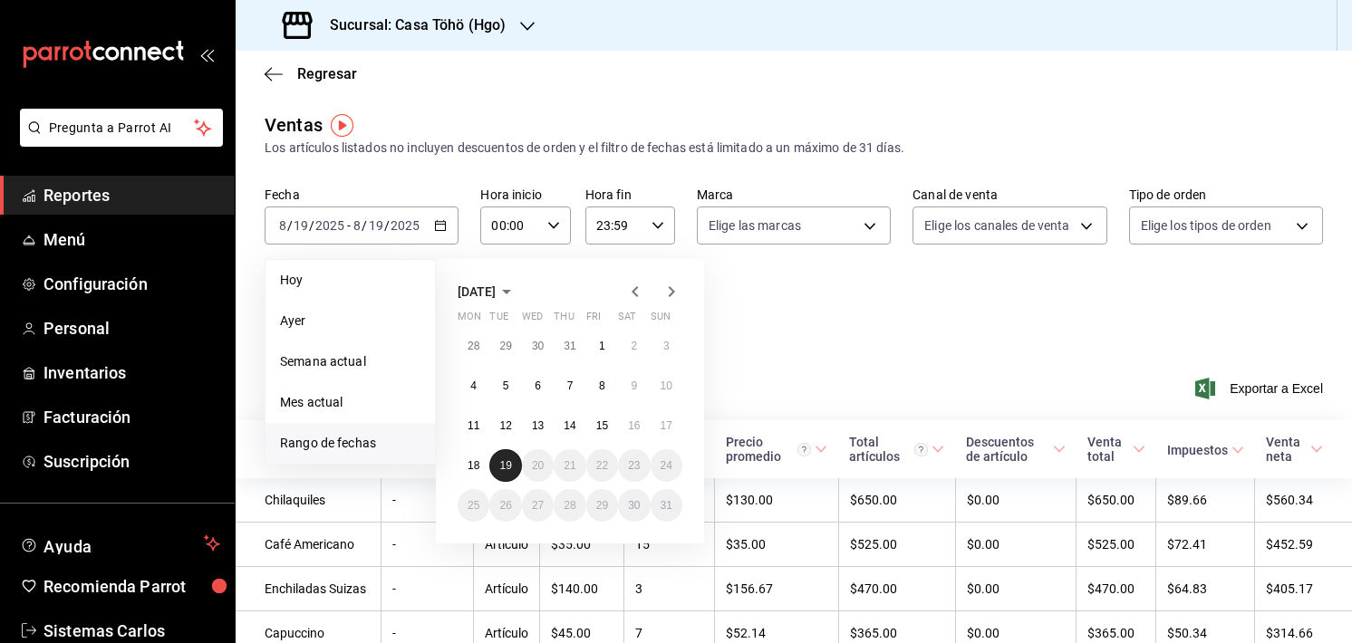
click at [499, 476] on button "19" at bounding box center [505, 465] width 32 height 33
click at [503, 419] on abbr "12" at bounding box center [505, 425] width 12 height 13
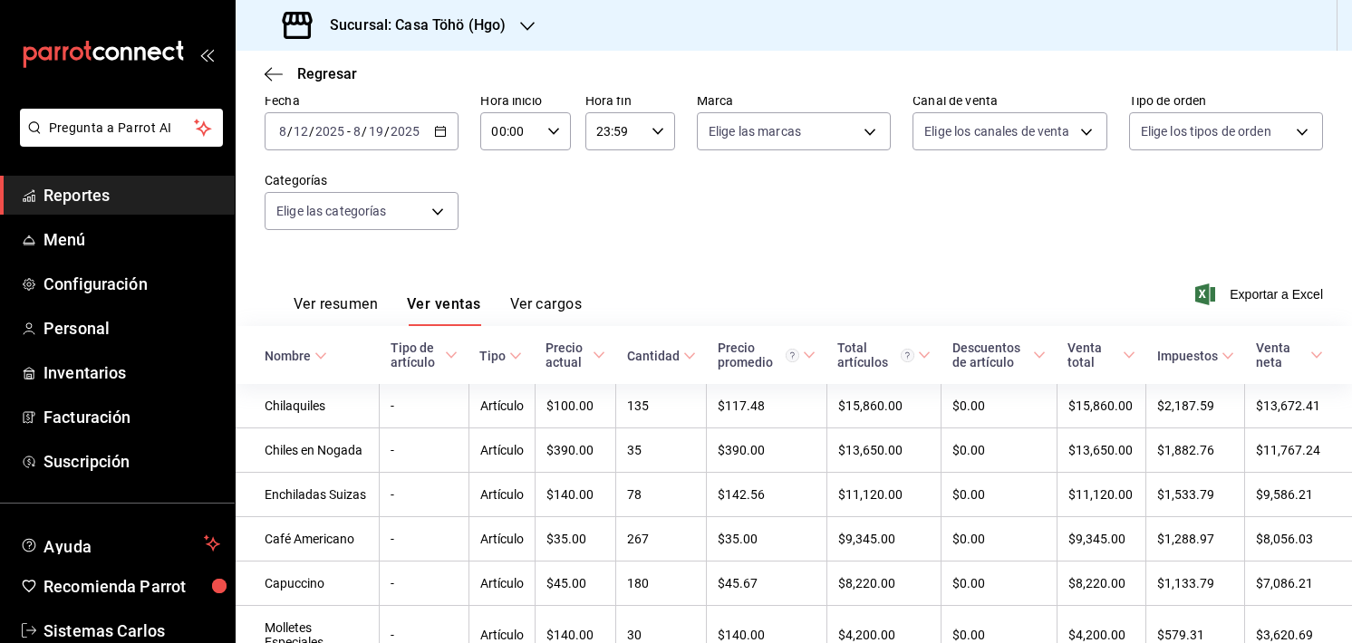
scroll to position [96, 0]
click at [342, 303] on button "Ver resumen" at bounding box center [336, 309] width 84 height 31
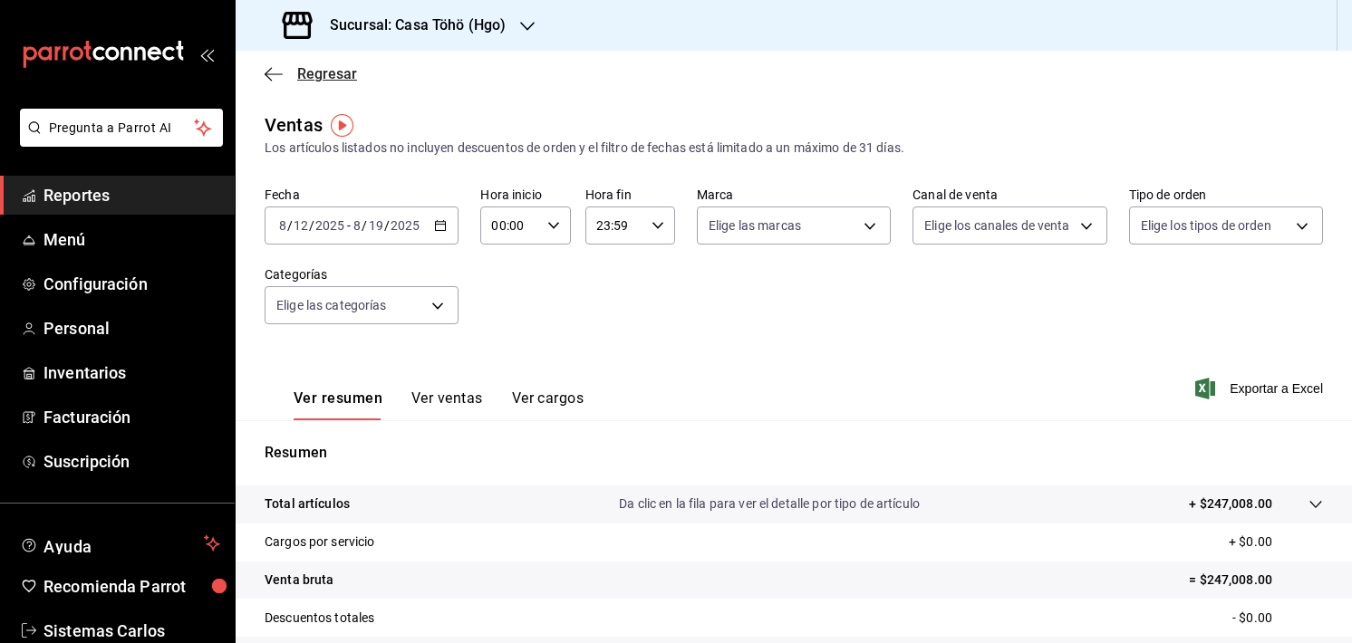
click at [271, 68] on icon "button" at bounding box center [268, 74] width 7 height 14
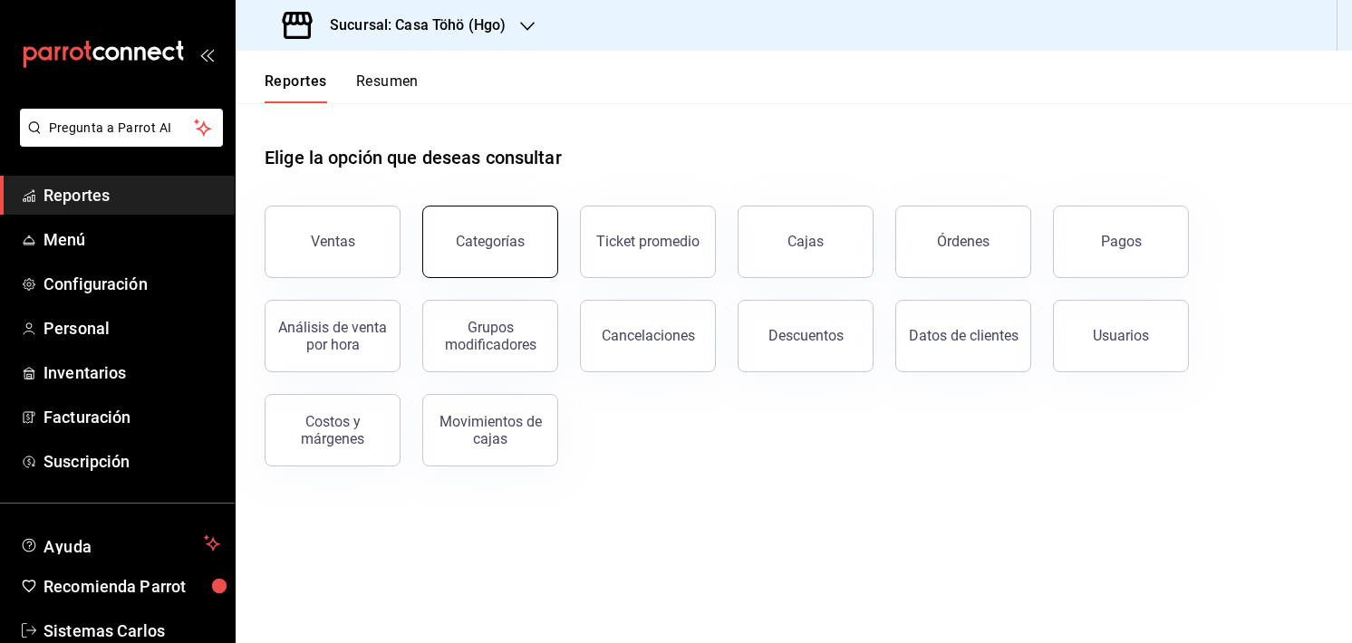
click at [472, 227] on button "Categorías" at bounding box center [490, 242] width 136 height 72
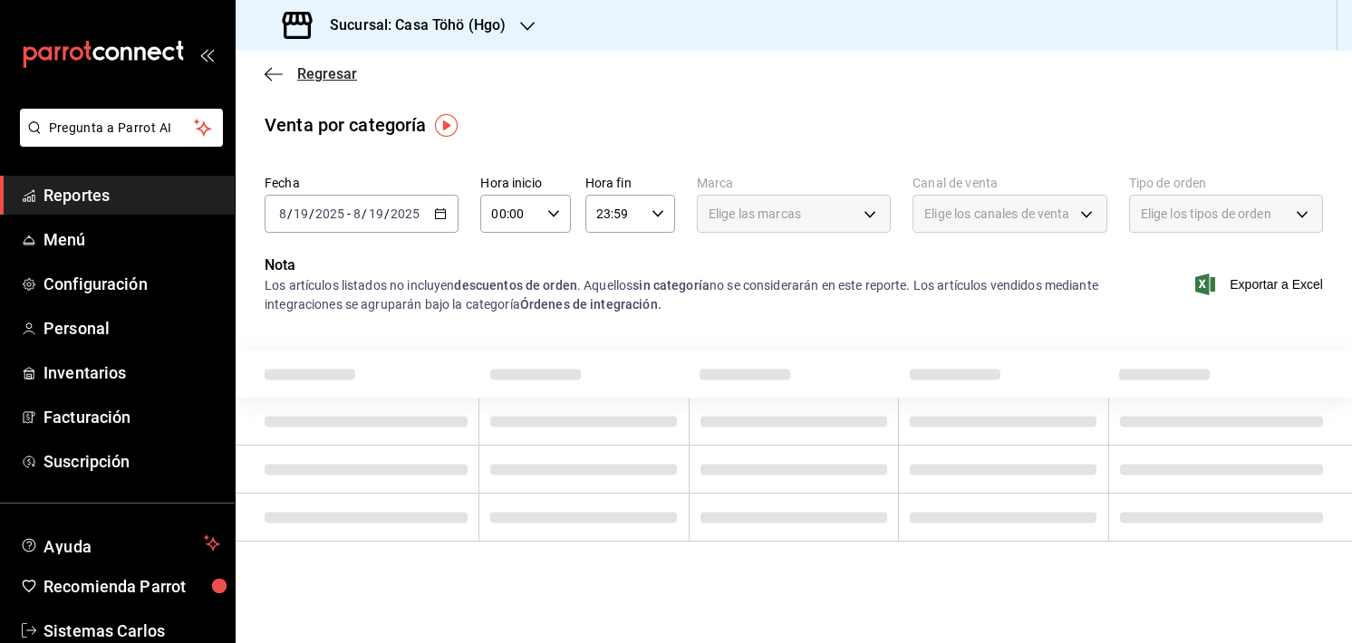
click at [265, 73] on icon "button" at bounding box center [274, 74] width 18 height 16
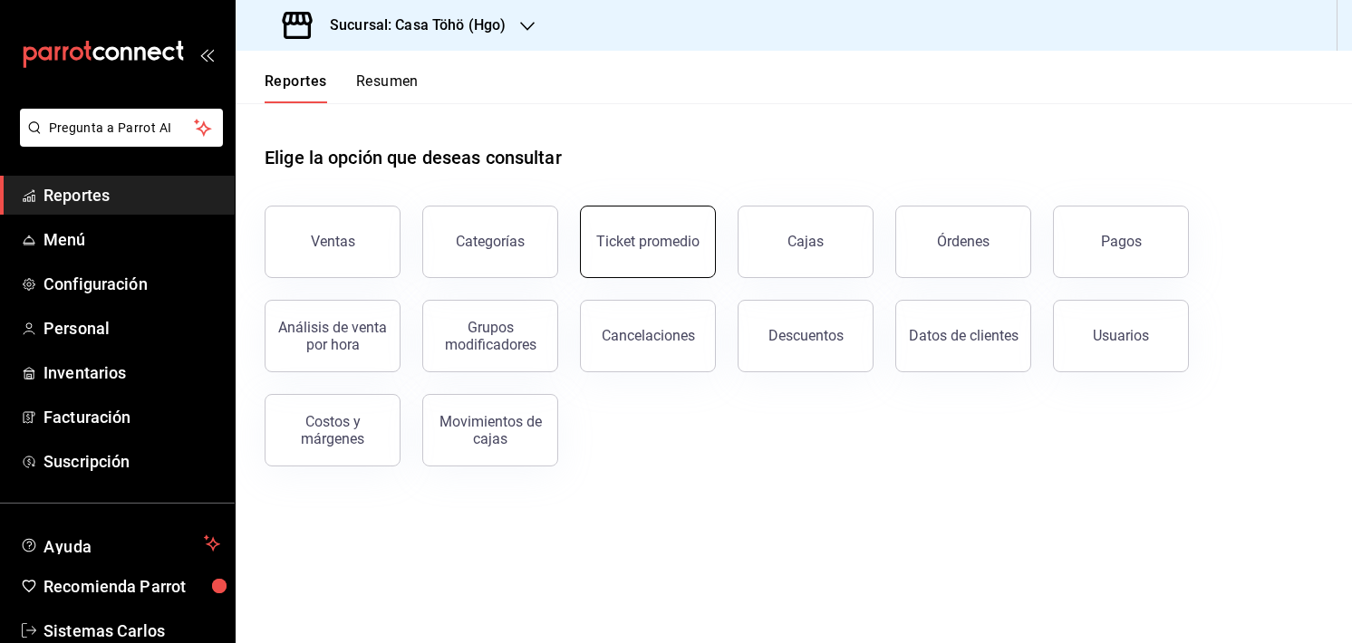
click at [667, 236] on div "Ticket promedio" at bounding box center [647, 241] width 103 height 17
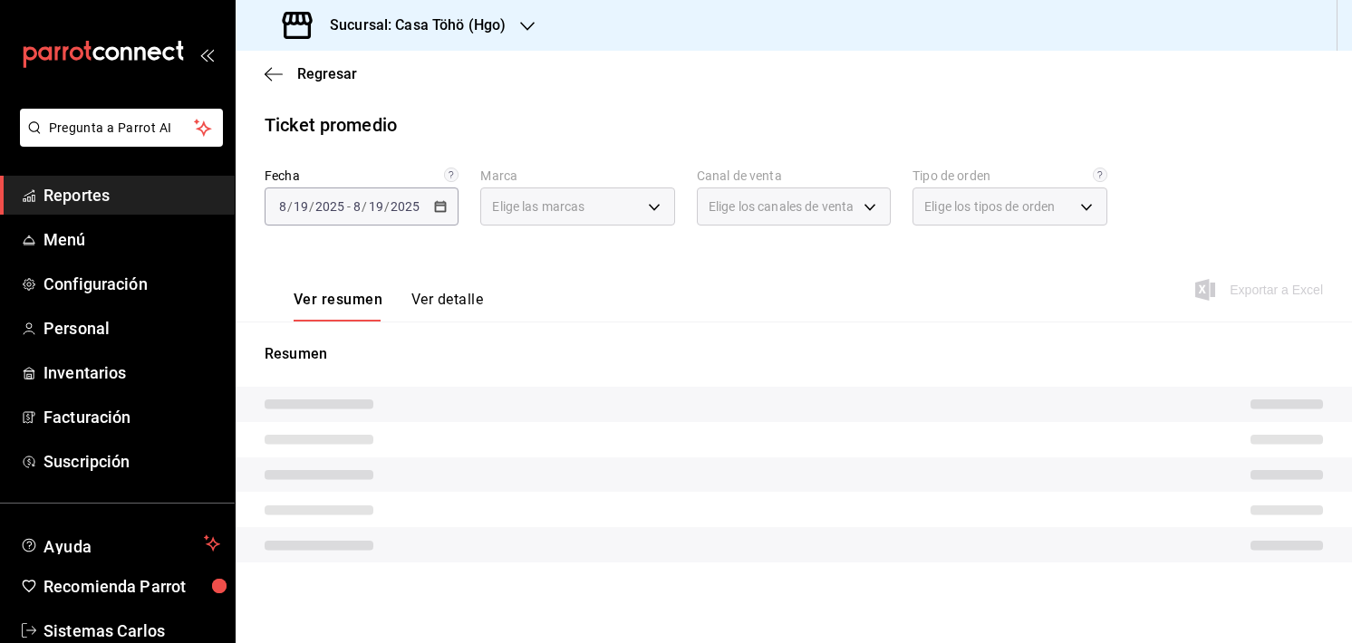
type input "3863094e-80de-4485-9a79-27000a153f73"
type input "PARROT,UBER_EATS,RAPPI,DIDI_FOOD,ONLINE"
type input "94336811-aa50-4945-b395-4180086f8647,edc79cef-2acb-42d9-9744-878a4d584b9b,e6a55…"
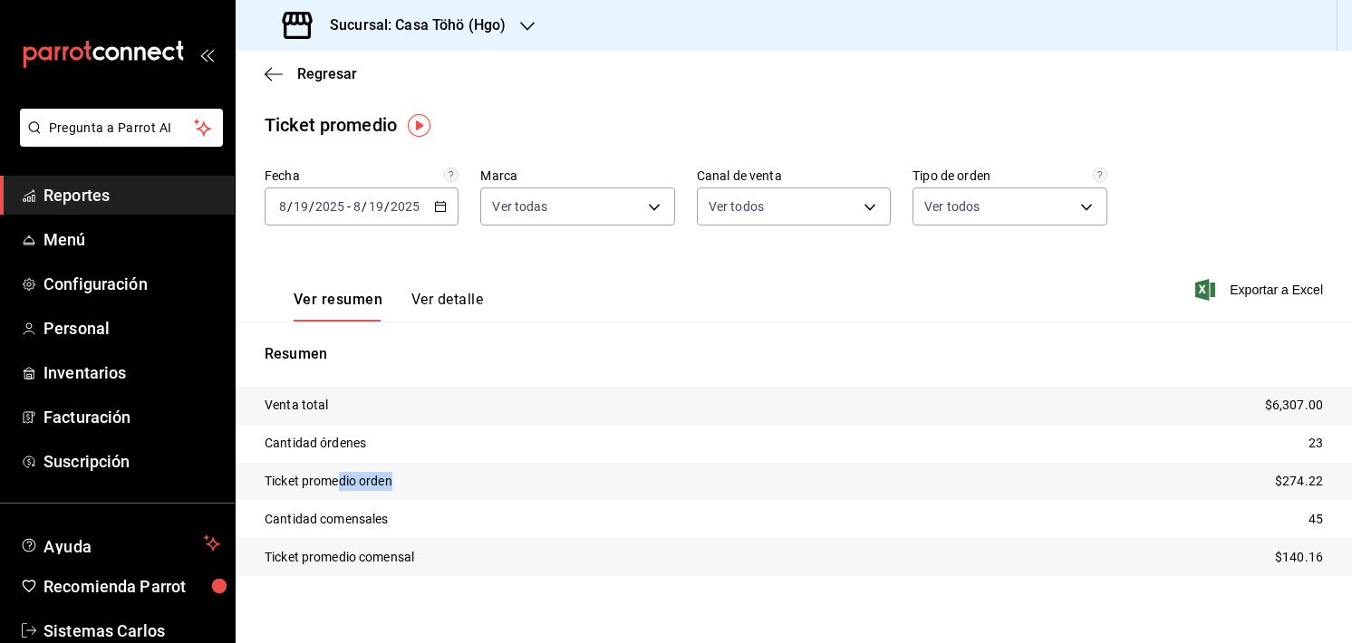
drag, startPoint x: 406, startPoint y: 477, endPoint x: 337, endPoint y: 483, distance: 69.1
click at [337, 483] on tr "Ticket promedio orden $274.22" at bounding box center [794, 482] width 1116 height 38
drag, startPoint x: 432, startPoint y: 559, endPoint x: 272, endPoint y: 565, distance: 160.5
click at [272, 565] on tr "Ticket promedio comensal $140.16" at bounding box center [794, 557] width 1116 height 38
click at [268, 72] on icon "button" at bounding box center [274, 74] width 18 height 16
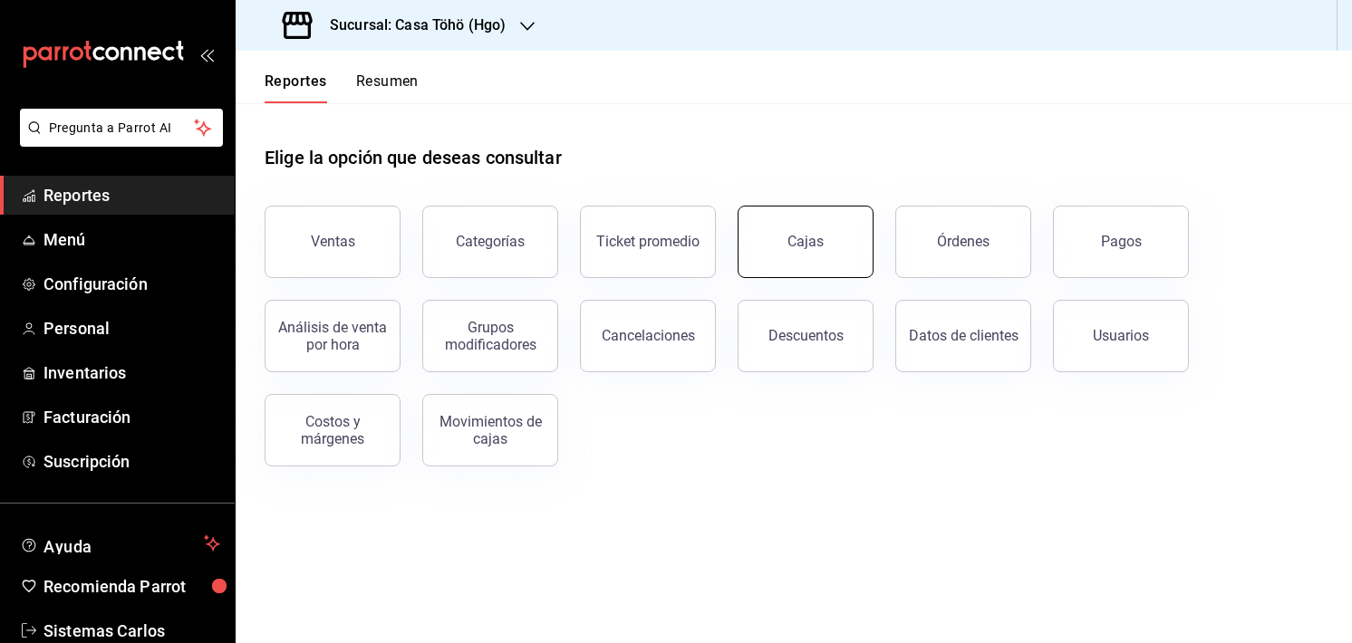
click at [789, 227] on button "Cajas" at bounding box center [805, 242] width 136 height 72
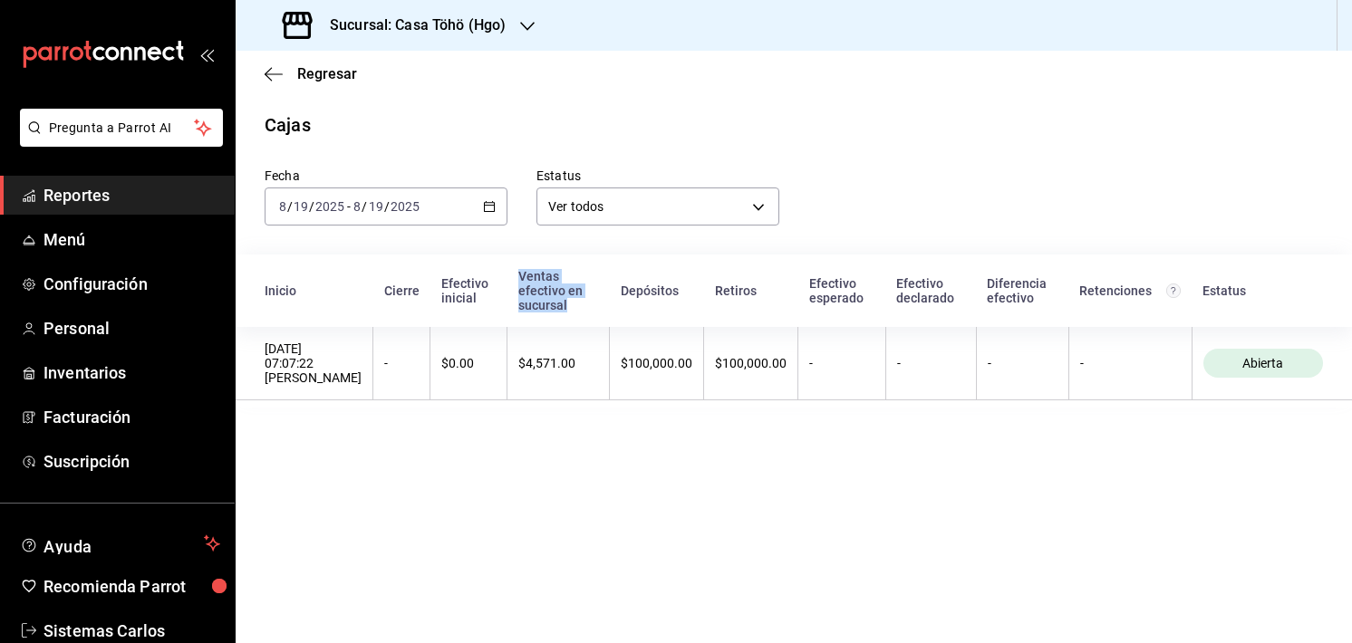
drag, startPoint x: 555, startPoint y: 262, endPoint x: 624, endPoint y: 317, distance: 88.3
click at [610, 317] on th "Ventas efectivo en sucursal" at bounding box center [558, 291] width 102 height 72
drag, startPoint x: 475, startPoint y: 297, endPoint x: 520, endPoint y: 294, distance: 45.4
click at [520, 294] on tr "Inicio Cierre Efectivo inicial Ventas efectivo en sucursal Depósitos Retiros Ef…" at bounding box center [794, 291] width 1116 height 72
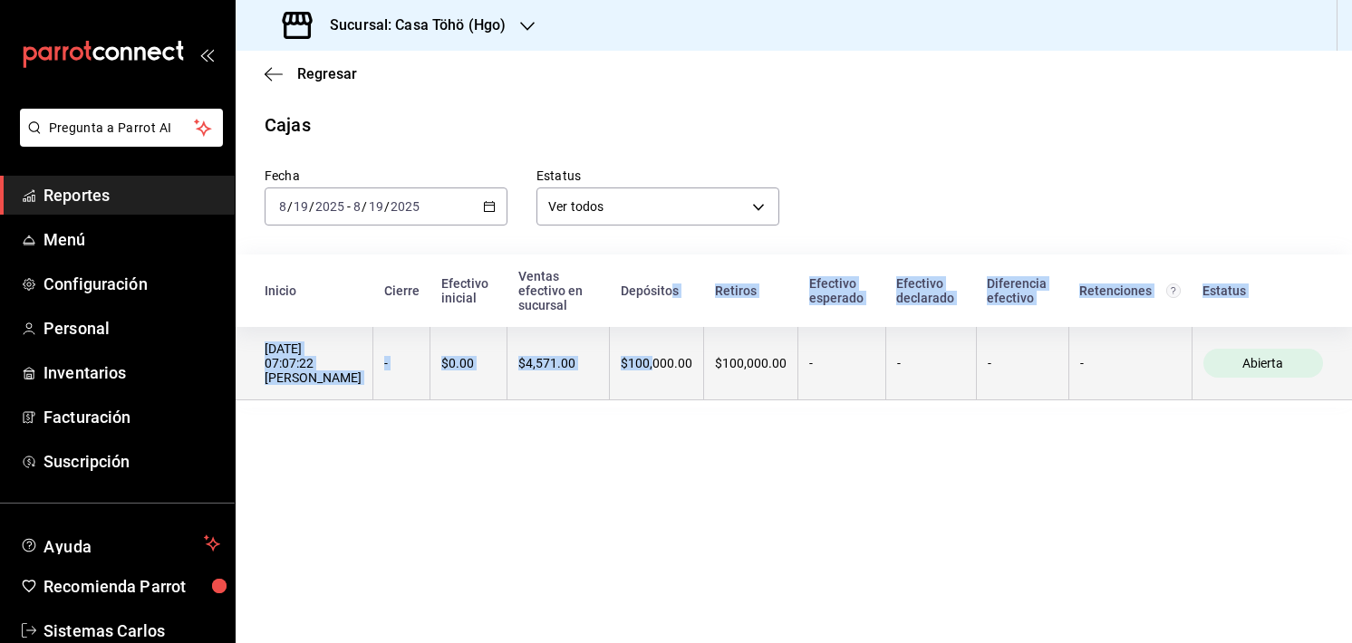
drag, startPoint x: 703, startPoint y: 284, endPoint x: 686, endPoint y: 376, distance: 94.0
click at [686, 376] on table "Inicio Cierre Efectivo inicial Ventas efectivo en sucursal Depósitos Retiros Ef…" at bounding box center [794, 331] width 1116 height 153
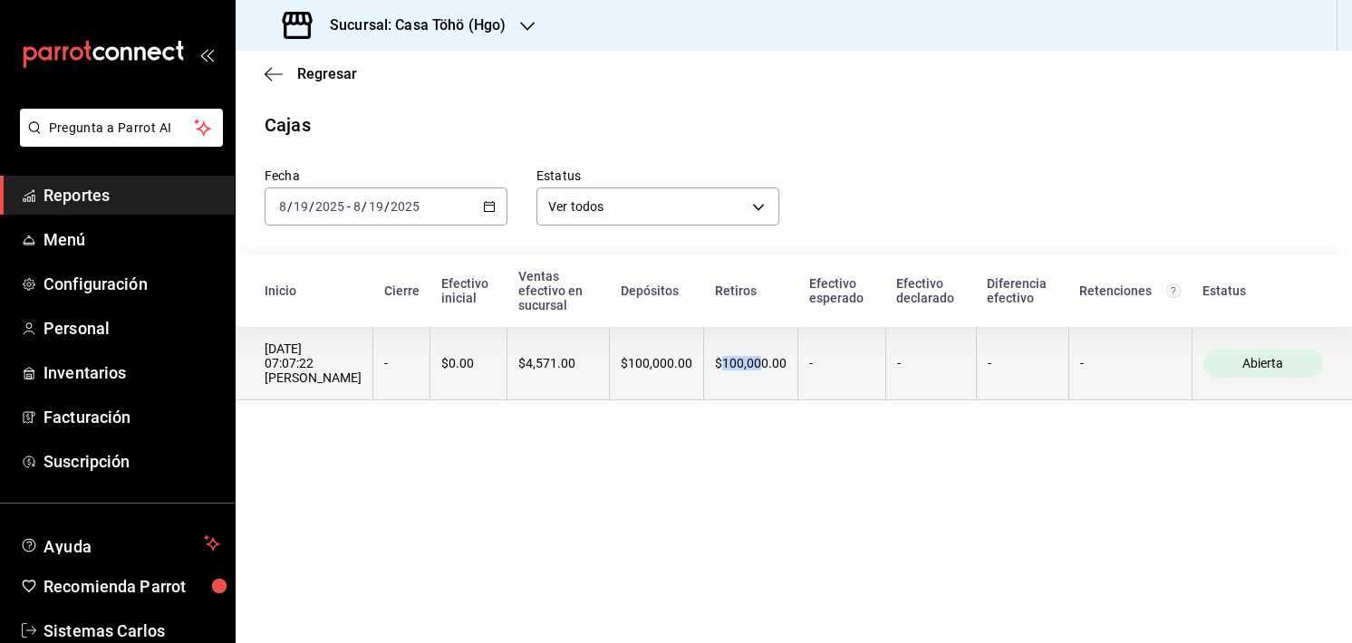
drag, startPoint x: 788, startPoint y: 403, endPoint x: 748, endPoint y: 387, distance: 43.1
click at [748, 387] on th "$100,000.00" at bounding box center [751, 363] width 94 height 73
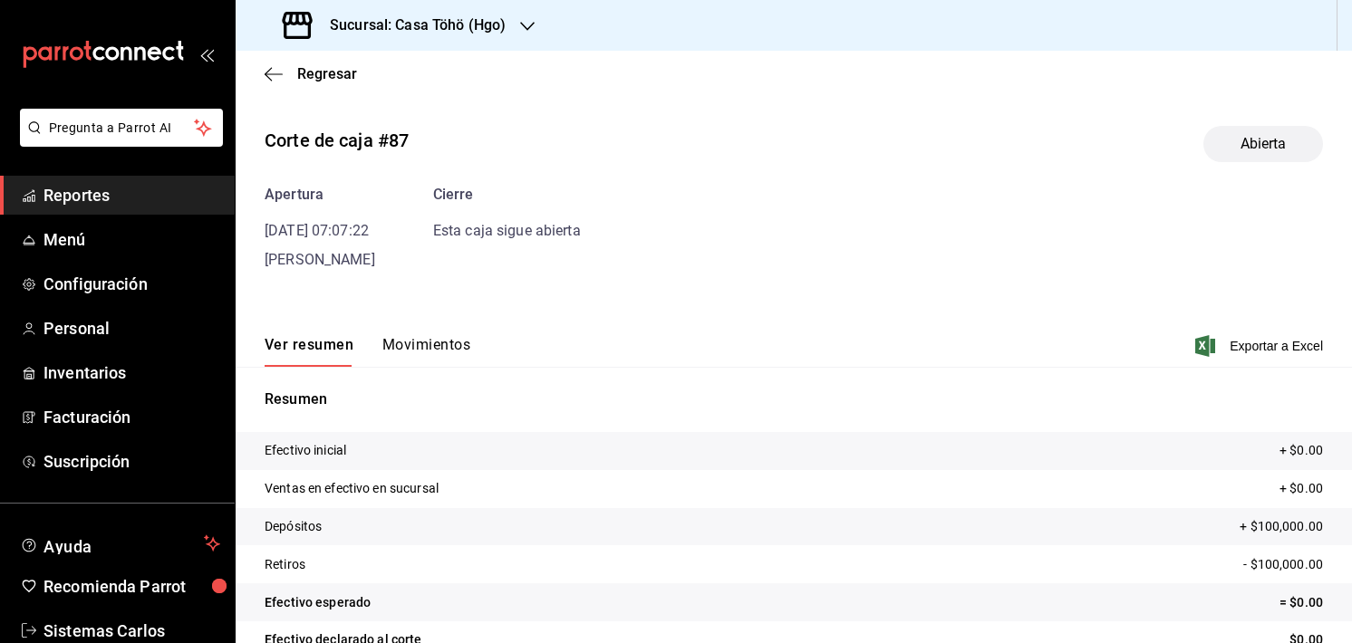
click at [271, 63] on div "Regresar" at bounding box center [794, 74] width 1116 height 46
click at [272, 66] on icon "button" at bounding box center [274, 74] width 18 height 16
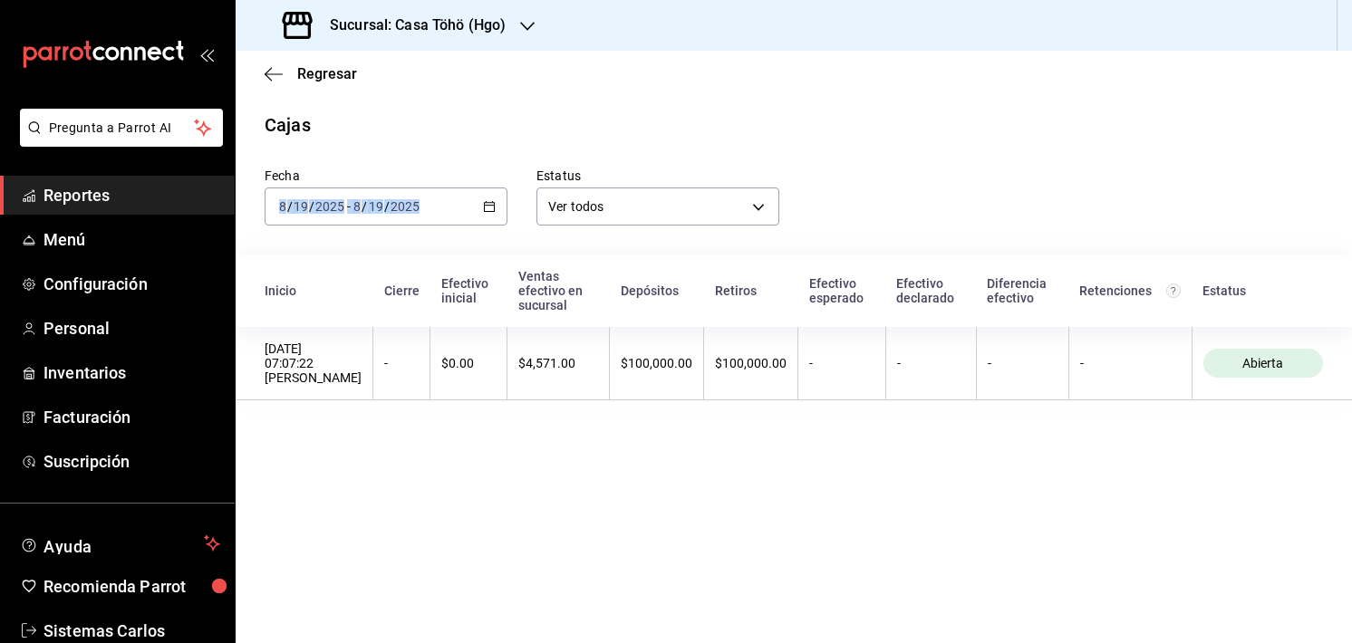
drag, startPoint x: 479, startPoint y: 185, endPoint x: 486, endPoint y: 193, distance: 10.3
click at [486, 193] on div "Fecha 2025-08-19 8 / 19 / 2025 - 2025-08-19 8 / 19 / 2025" at bounding box center [372, 182] width 272 height 87
click at [486, 193] on div "2025-08-19 8 / 19 / 2025 - 2025-08-19 8 / 19 / 2025" at bounding box center [386, 207] width 243 height 38
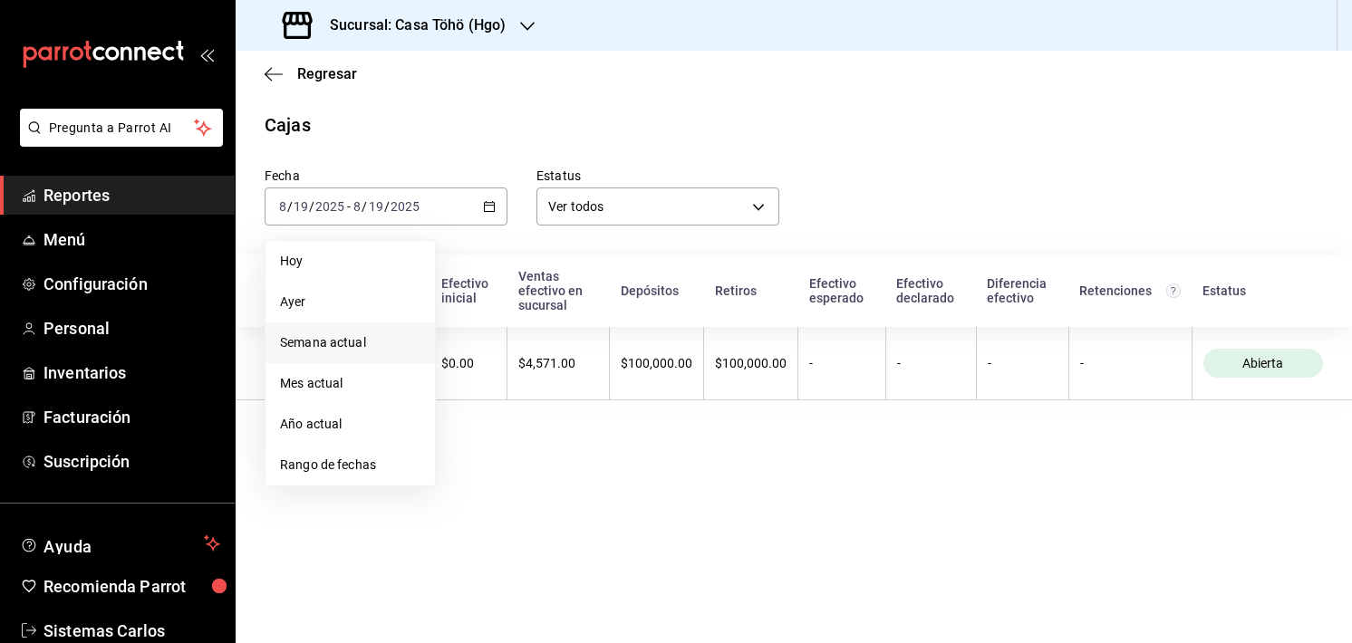
click at [371, 335] on span "Semana actual" at bounding box center [350, 342] width 140 height 19
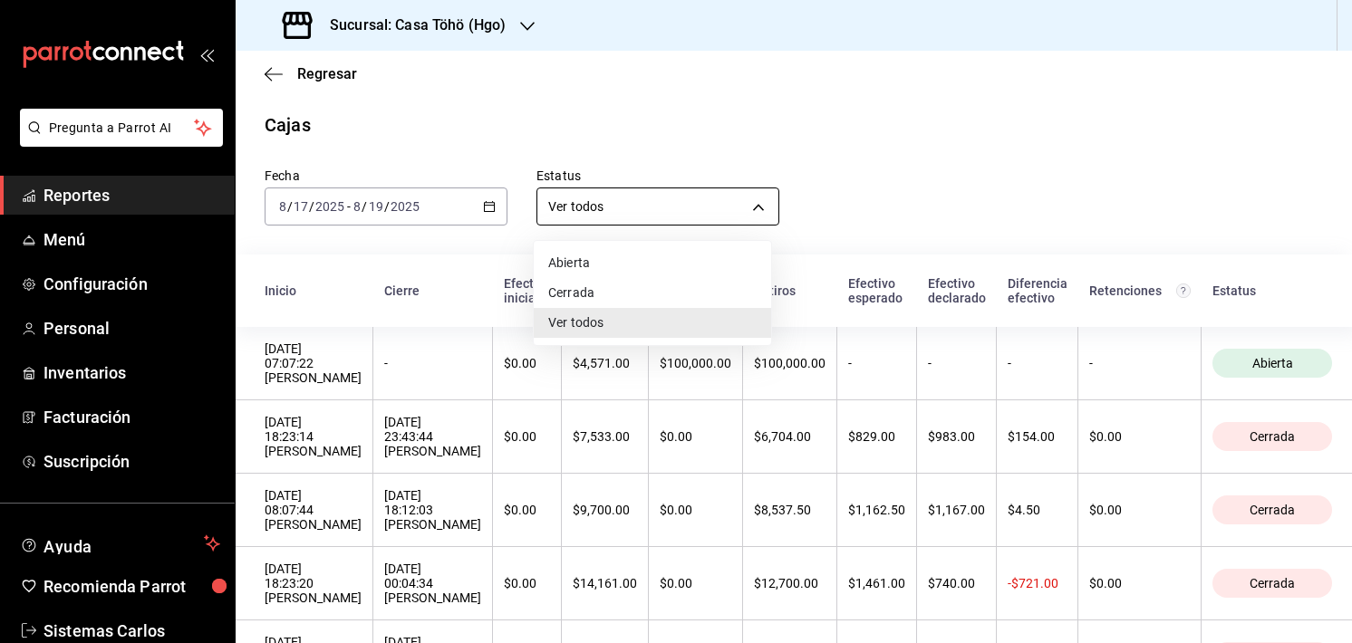
click at [620, 207] on body "Pregunta a Parrot AI Reportes Menú Configuración Personal Inventarios Facturaci…" at bounding box center [676, 321] width 1352 height 643
click at [489, 273] on div at bounding box center [676, 321] width 1352 height 643
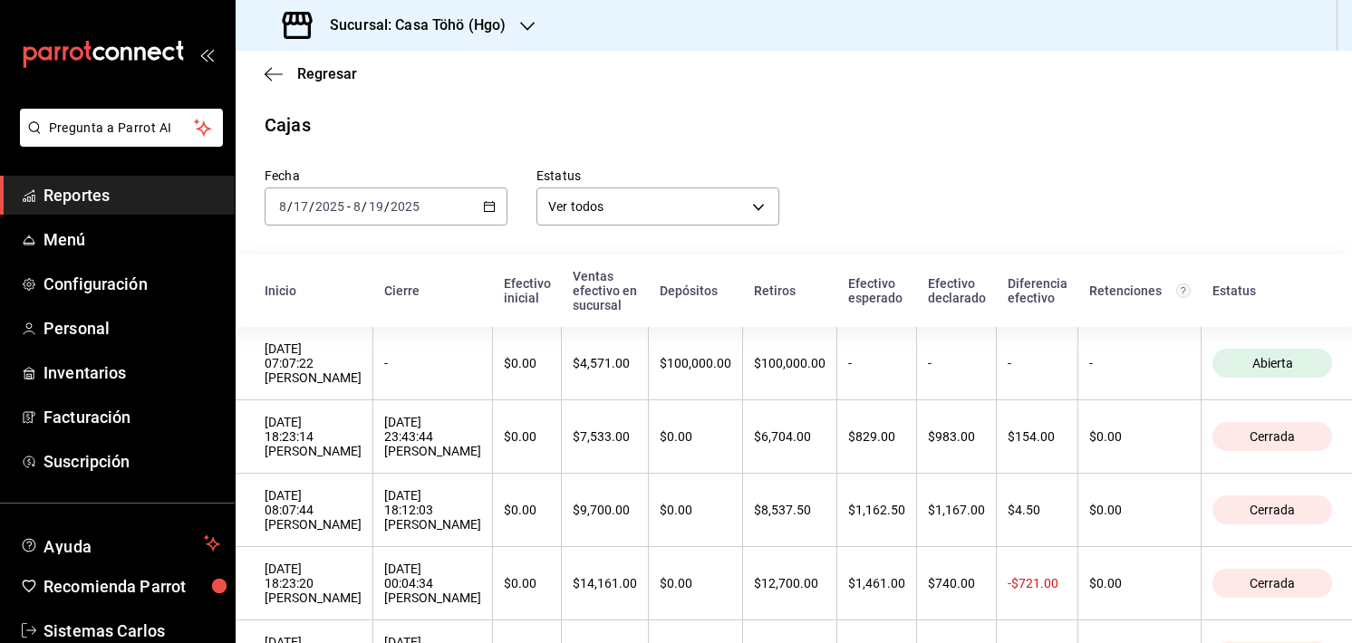
click at [486, 208] on icon "button" at bounding box center [489, 206] width 13 height 13
click at [274, 72] on icon "button" at bounding box center [274, 74] width 18 height 16
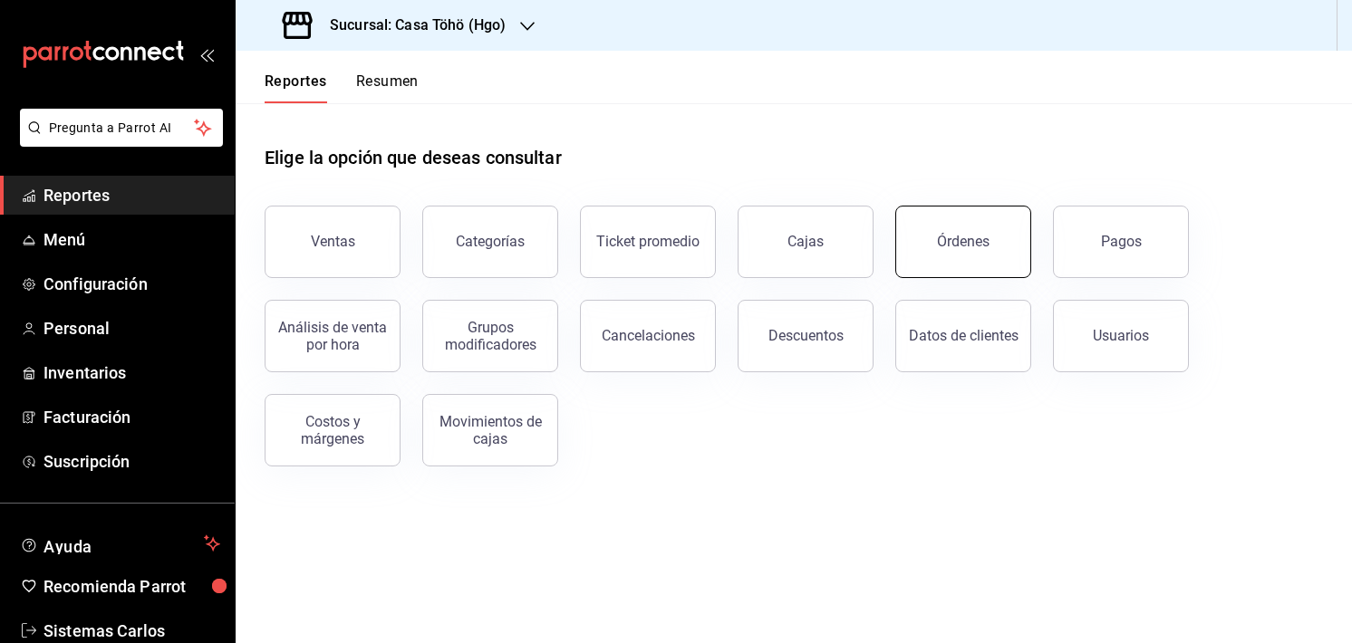
click at [958, 223] on button "Órdenes" at bounding box center [963, 242] width 136 height 72
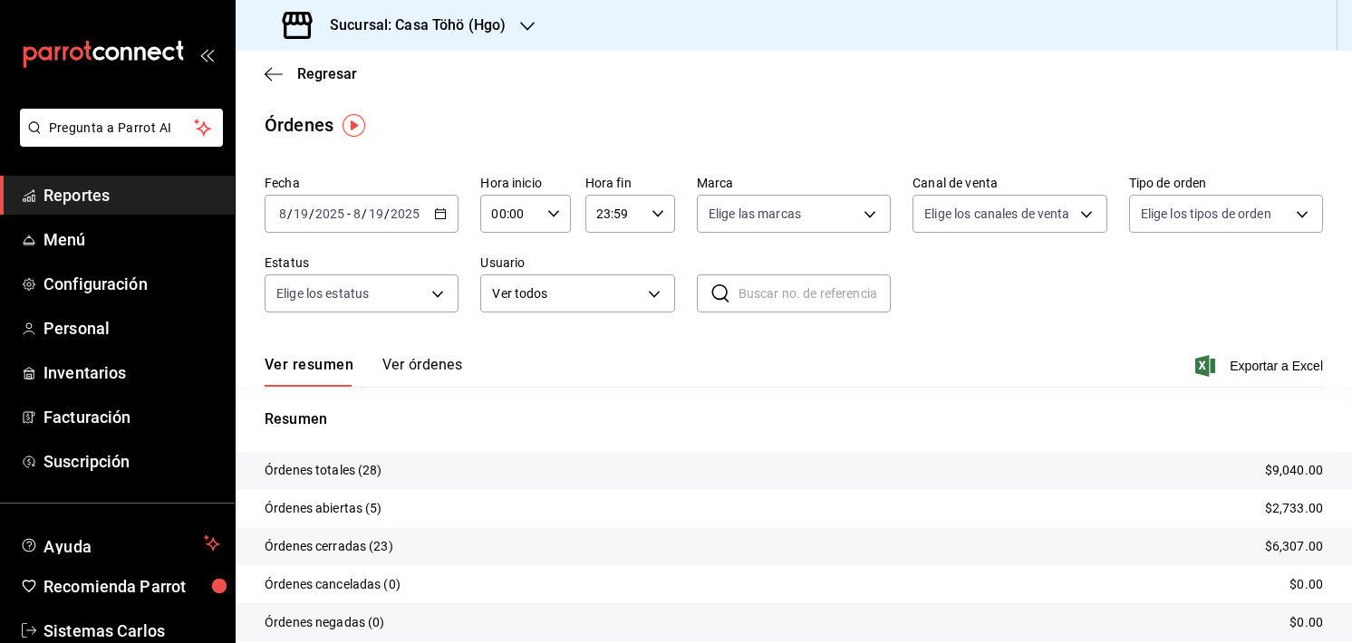
click at [417, 369] on button "Ver órdenes" at bounding box center [422, 371] width 80 height 31
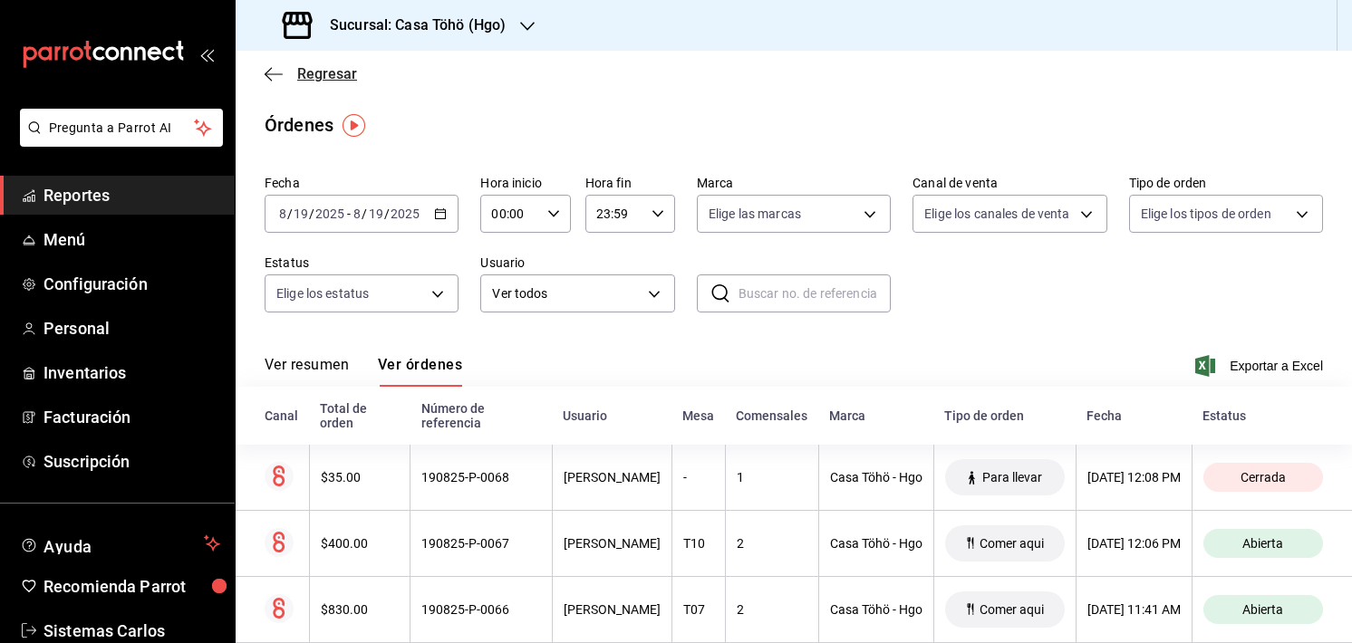
click at [267, 82] on span "Regresar" at bounding box center [311, 73] width 92 height 17
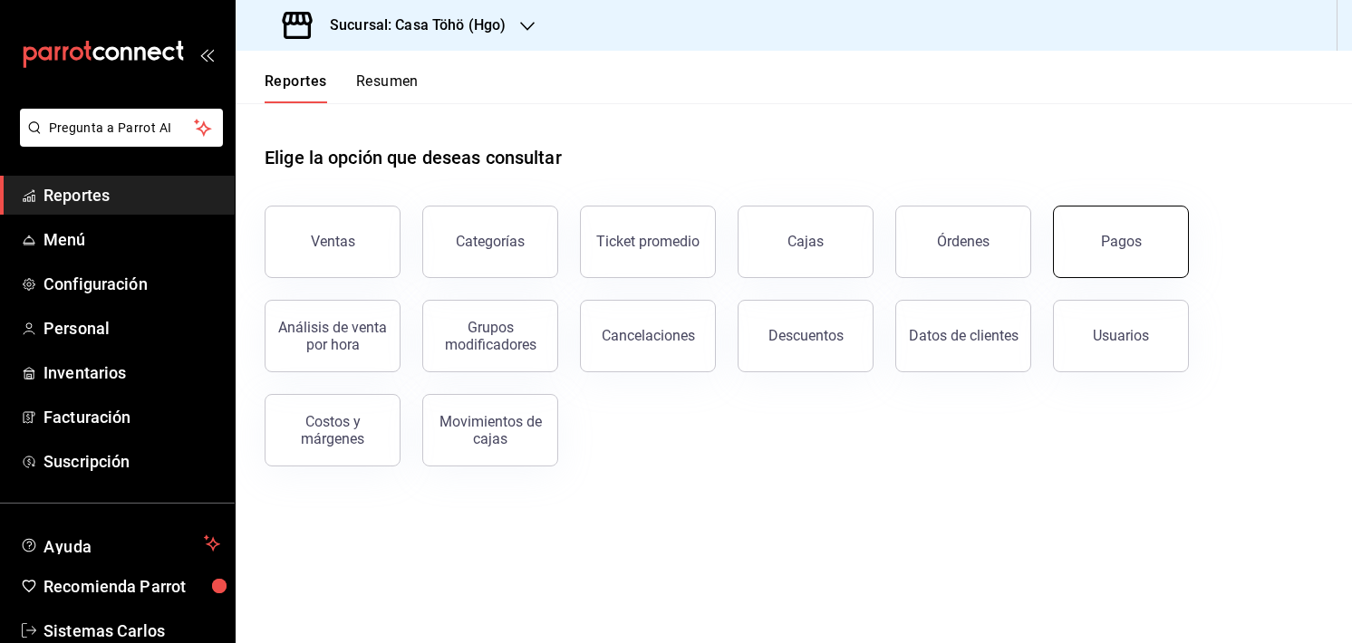
click at [1084, 261] on button "Pagos" at bounding box center [1121, 242] width 136 height 72
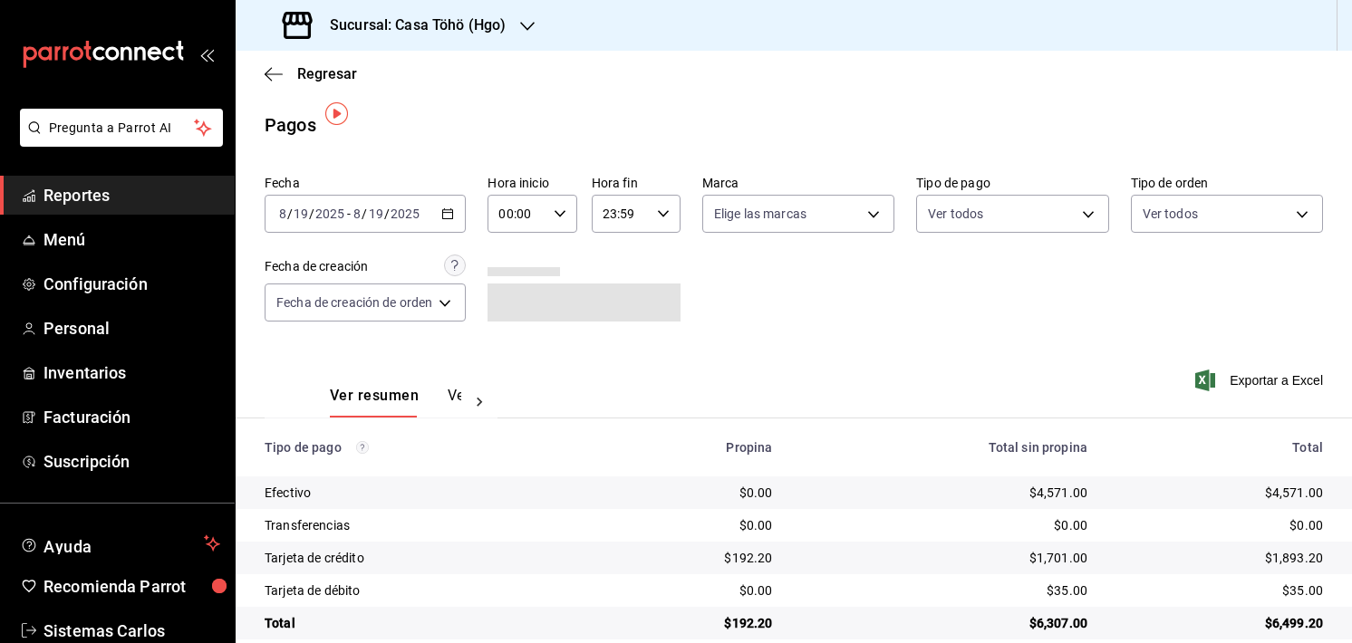
scroll to position [26, 0]
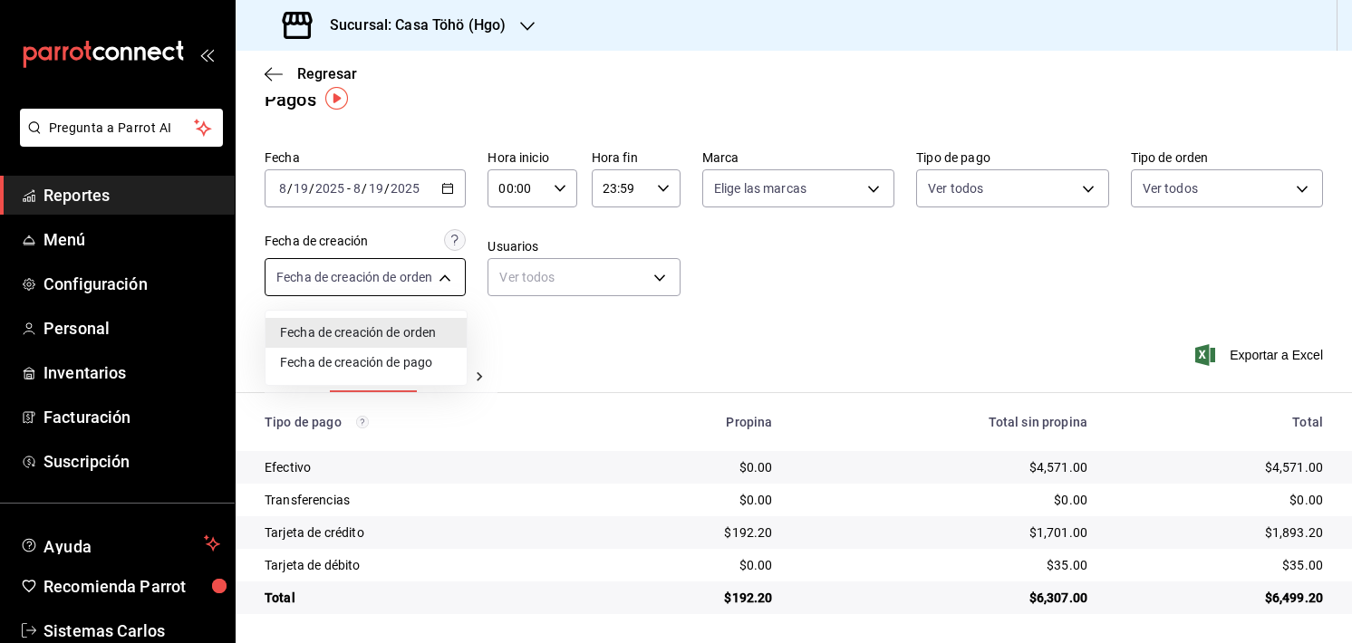
click at [411, 288] on body "Pregunta a Parrot AI Reportes Menú Configuración Personal Inventarios Facturaci…" at bounding box center [676, 321] width 1352 height 643
click at [543, 268] on div at bounding box center [676, 321] width 1352 height 643
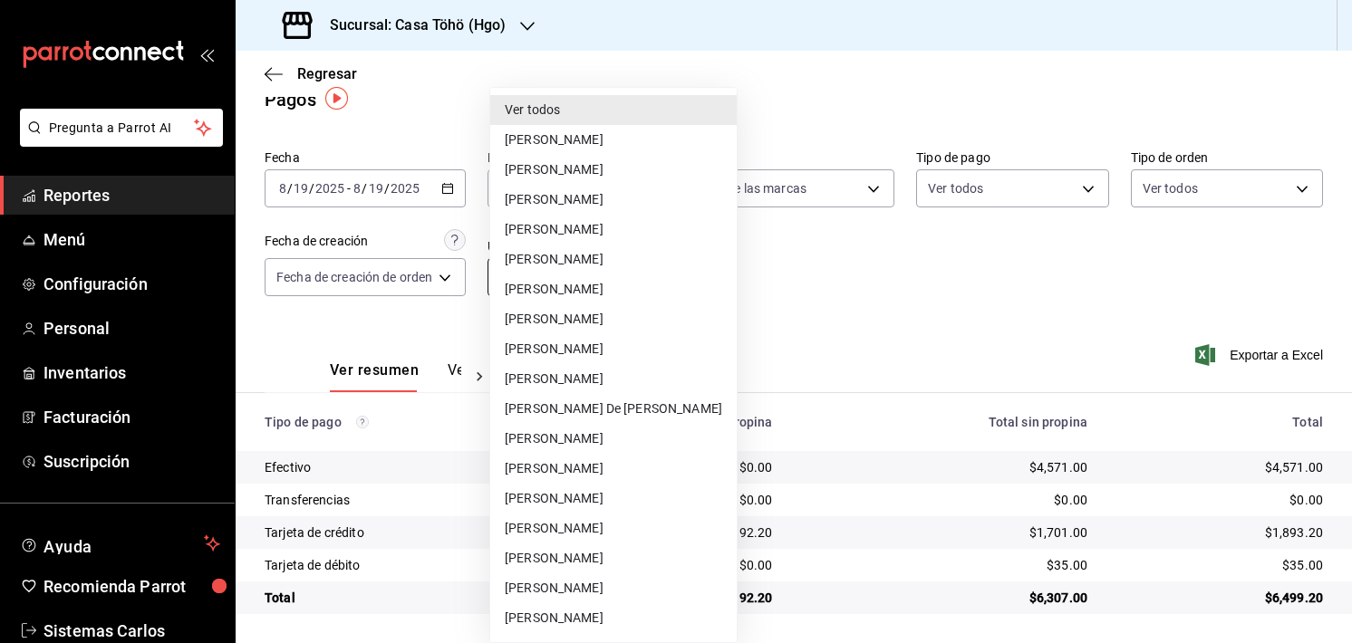
click at [553, 268] on body "Pregunta a Parrot AI Reportes Menú Configuración Personal Inventarios Facturaci…" at bounding box center [676, 321] width 1352 height 643
click at [1164, 146] on div at bounding box center [676, 321] width 1352 height 643
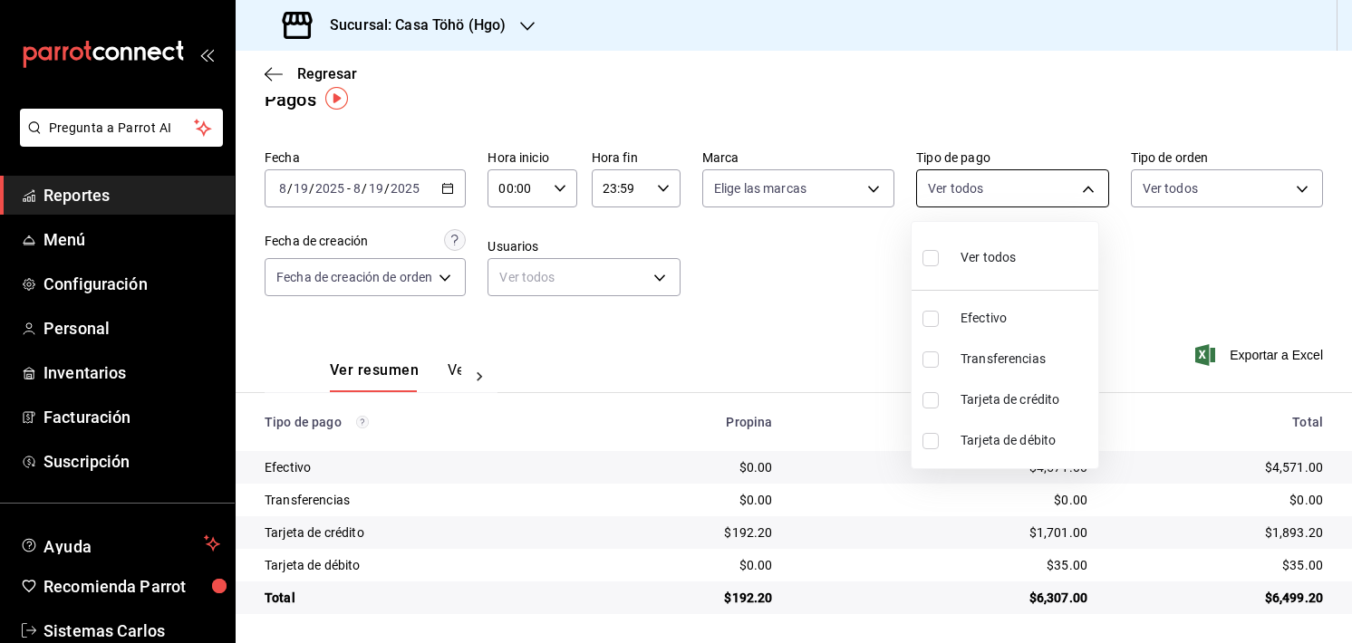
click at [1035, 198] on body "Pregunta a Parrot AI Reportes Menú Configuración Personal Inventarios Facturaci…" at bounding box center [676, 321] width 1352 height 643
drag, startPoint x: 1141, startPoint y: 222, endPoint x: 1180, endPoint y: 168, distance: 67.4
click at [1180, 168] on div at bounding box center [676, 321] width 1352 height 643
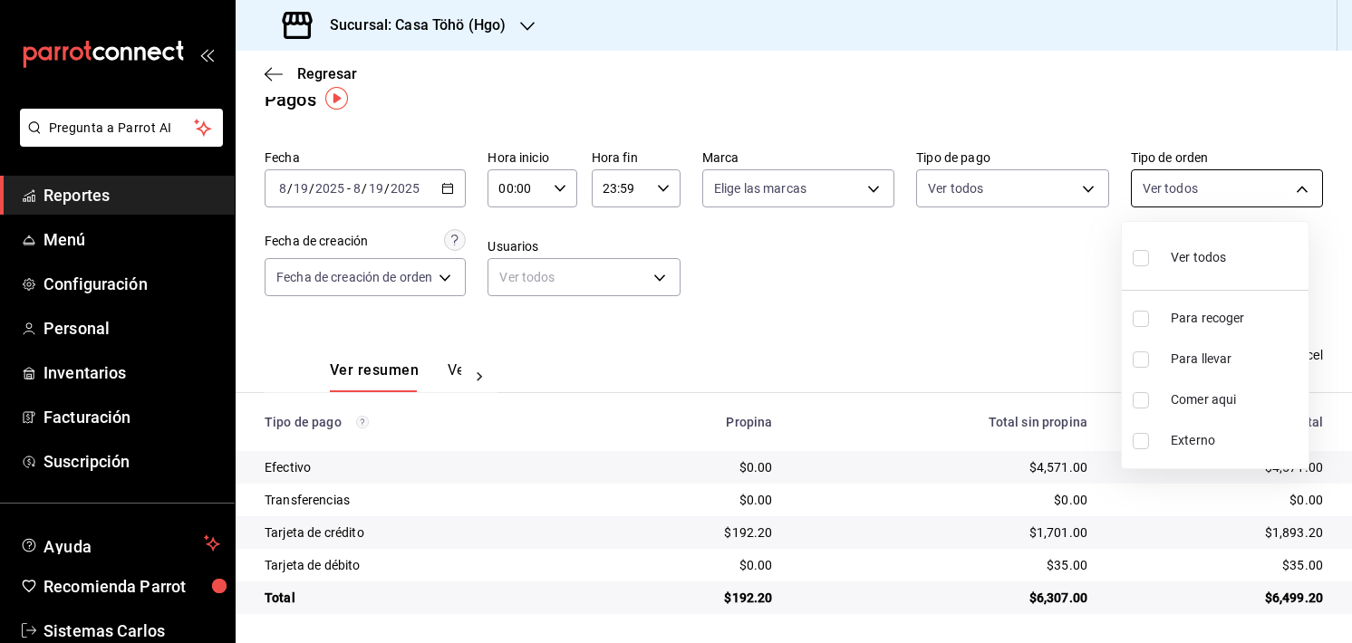
click at [1175, 178] on body "Pregunta a Parrot AI Reportes Menú Configuración Personal Inventarios Facturaci…" at bounding box center [676, 321] width 1352 height 643
click at [458, 379] on div at bounding box center [676, 321] width 1352 height 643
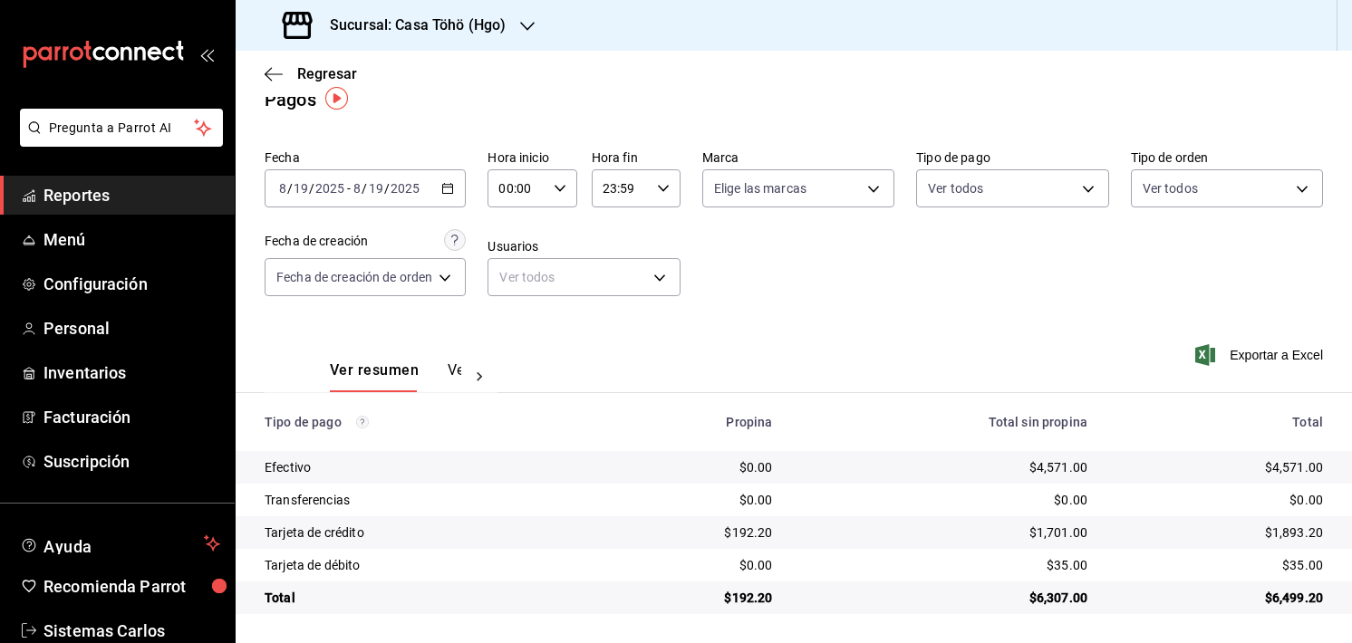
click at [457, 369] on button "Ver pagos" at bounding box center [482, 376] width 68 height 31
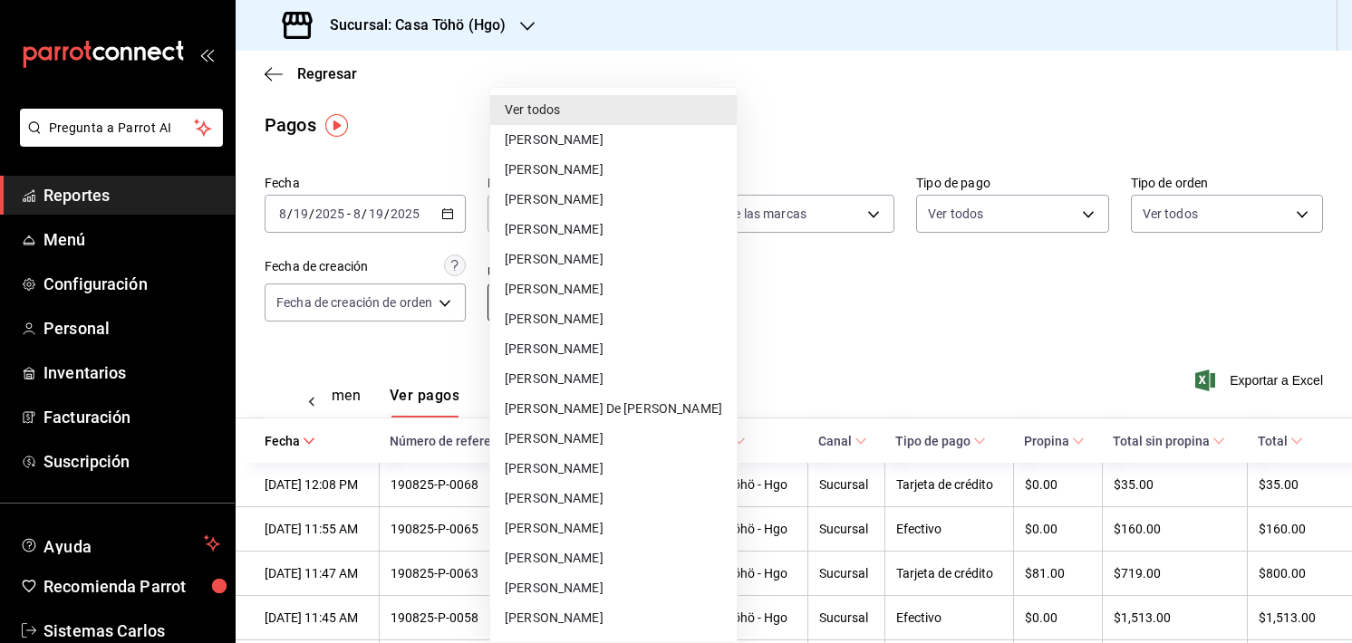
click at [545, 294] on body "Pregunta a Parrot AI Reportes Menú Configuración Personal Inventarios Facturaci…" at bounding box center [676, 321] width 1352 height 643
click at [363, 313] on div at bounding box center [676, 321] width 1352 height 643
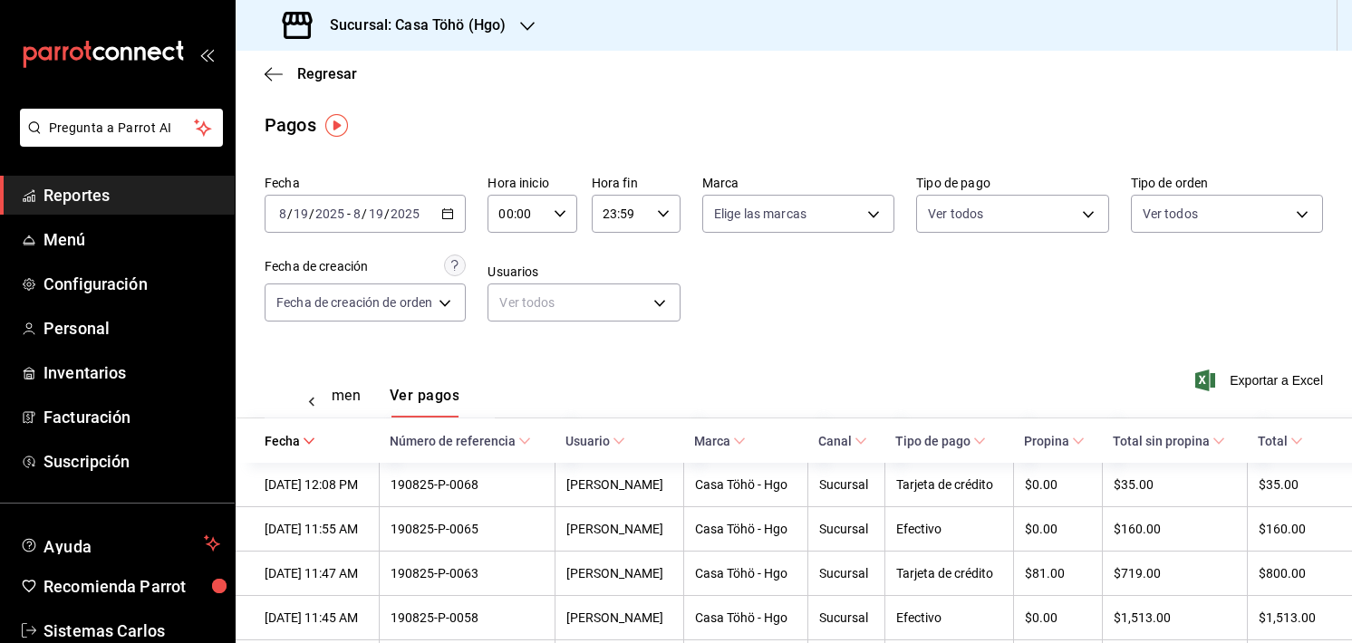
click at [339, 214] on input "2025" at bounding box center [329, 214] width 31 height 14
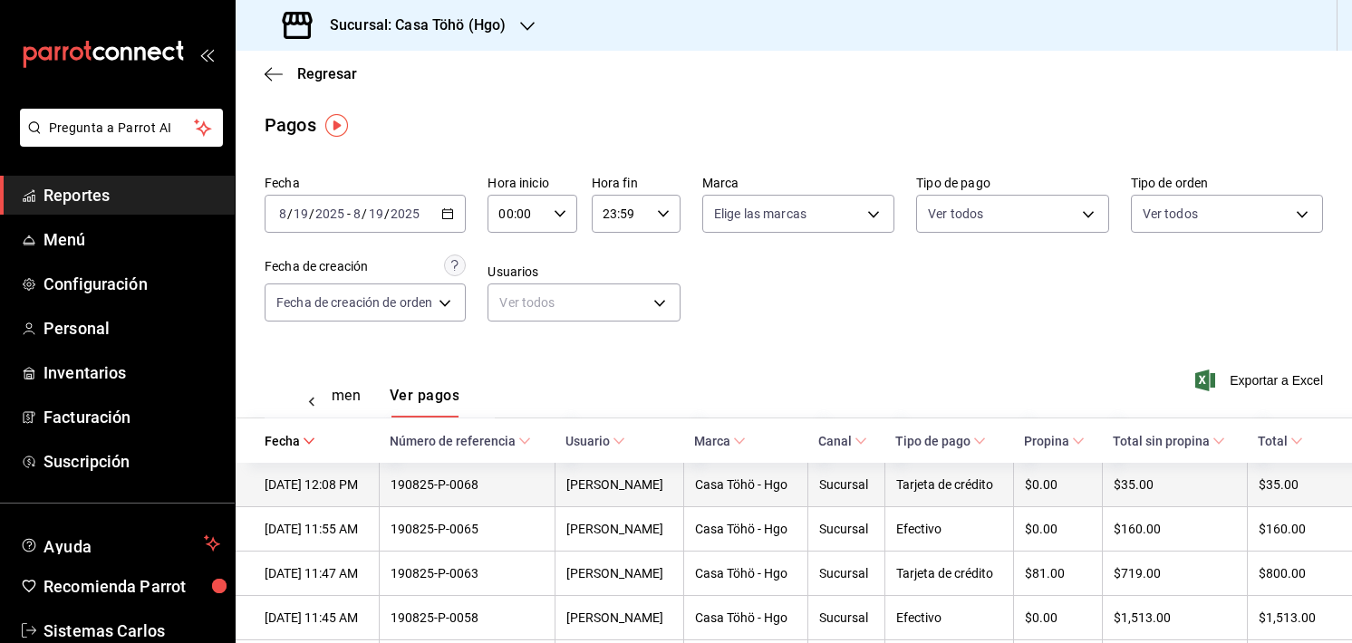
click at [475, 492] on div "190825-P-0068" at bounding box center [466, 484] width 153 height 14
click at [449, 492] on div "190825-P-0068" at bounding box center [466, 484] width 153 height 14
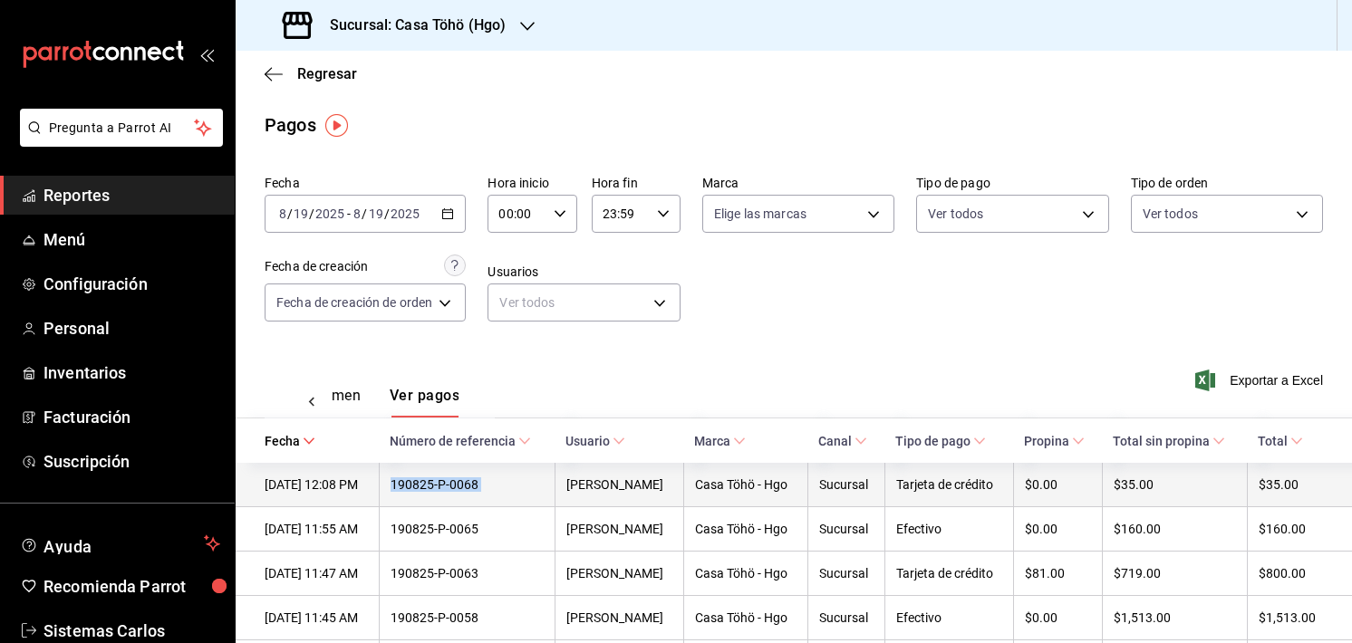
copy div "190825-P-0068"
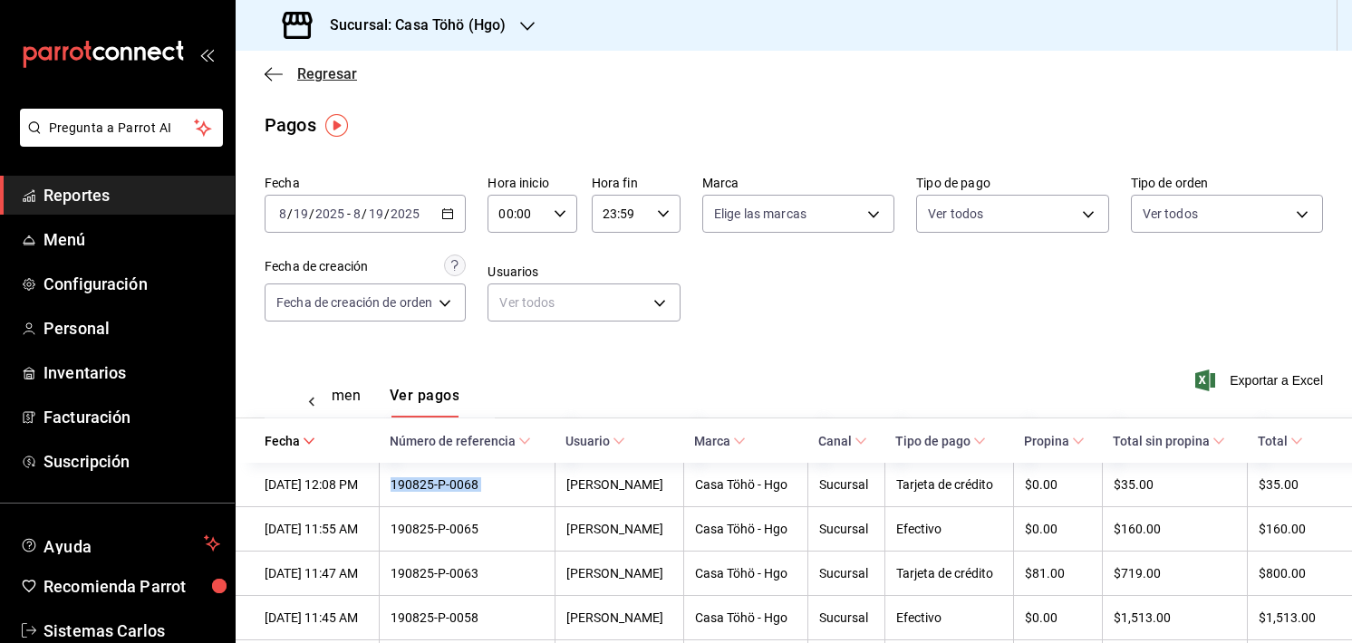
click at [272, 81] on icon "button" at bounding box center [274, 74] width 18 height 16
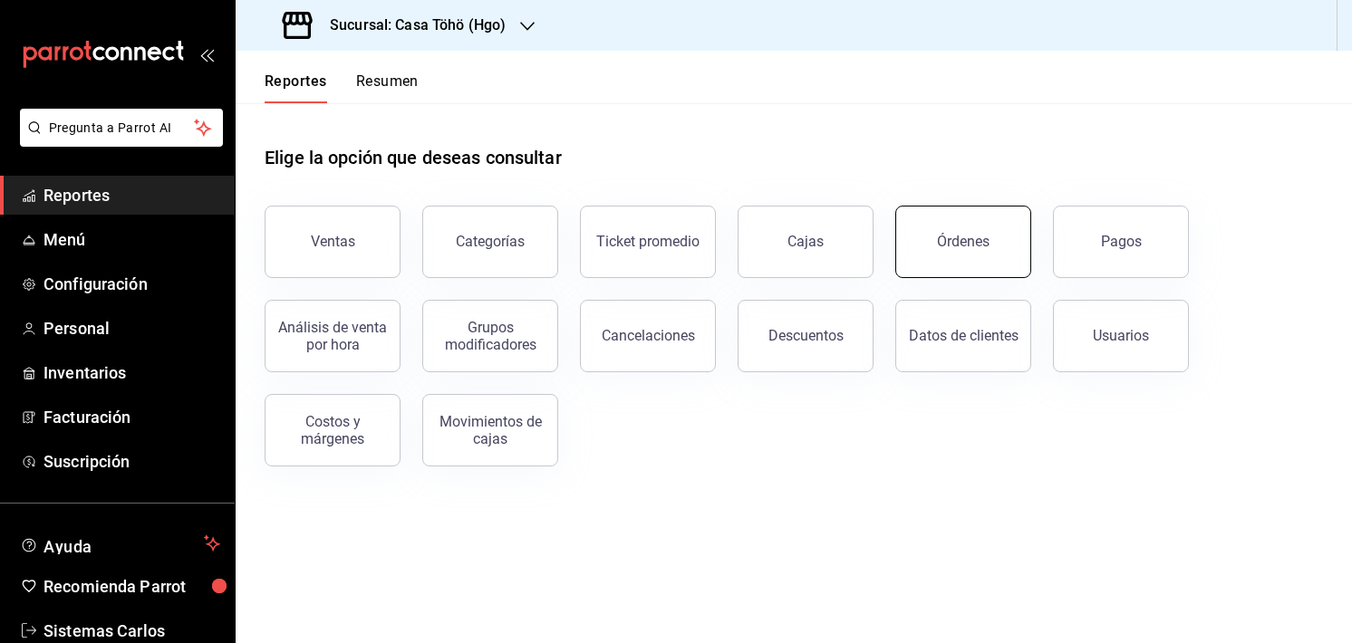
click at [931, 247] on button "Órdenes" at bounding box center [963, 242] width 136 height 72
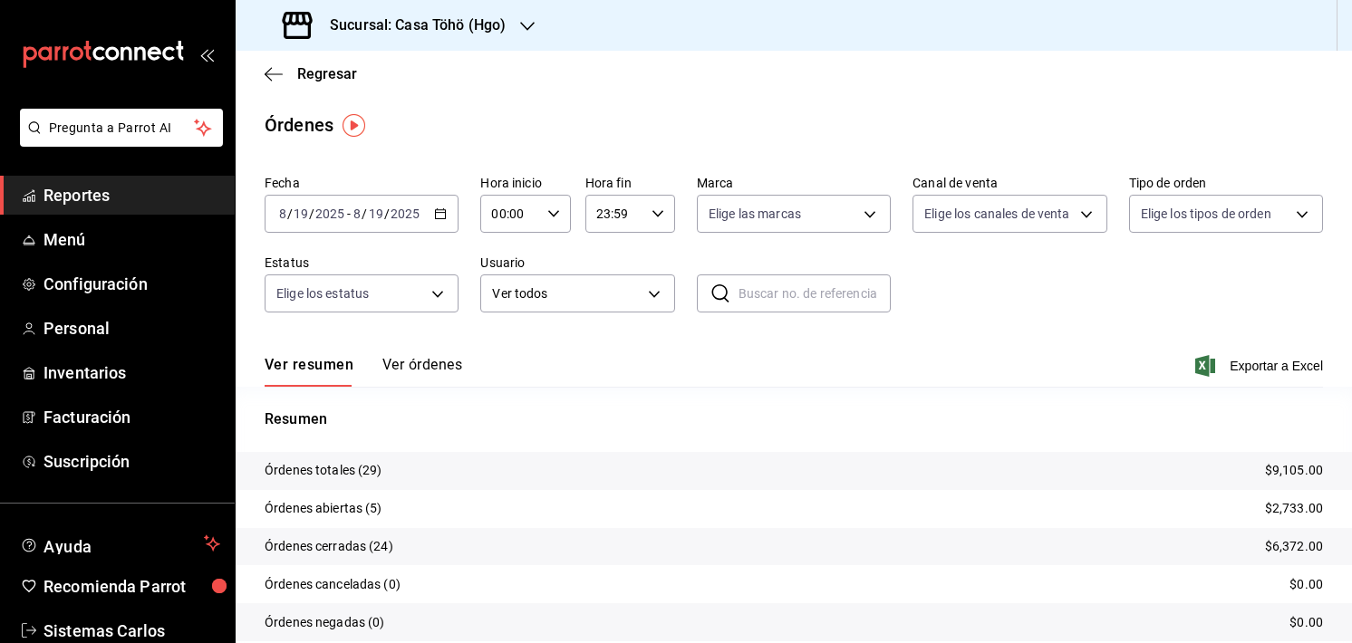
click at [754, 287] on input "text" at bounding box center [814, 293] width 152 height 36
paste input "190825-P-0068"
drag, startPoint x: 438, startPoint y: 353, endPoint x: 427, endPoint y: 378, distance: 26.8
click at [427, 378] on div "Ver resumen Ver órdenes Exportar a Excel" at bounding box center [794, 360] width 1058 height 53
click at [427, 378] on button "Ver órdenes" at bounding box center [422, 371] width 80 height 31
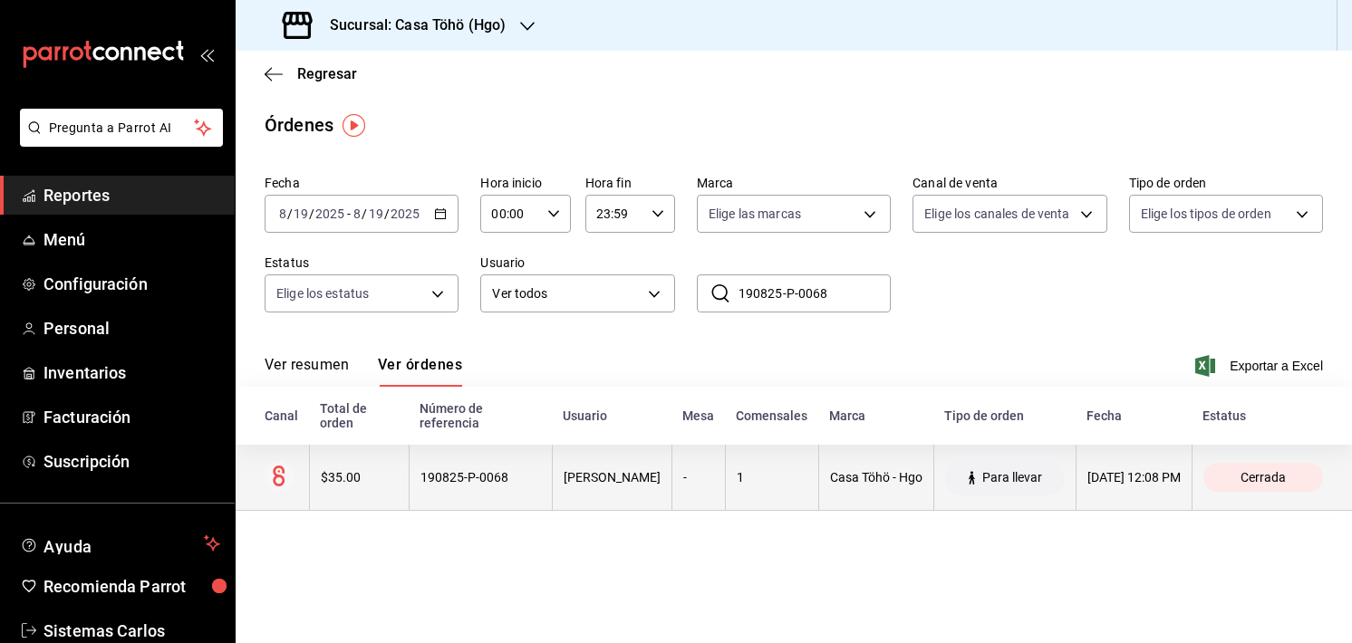
click at [683, 473] on div "-" at bounding box center [698, 477] width 31 height 14
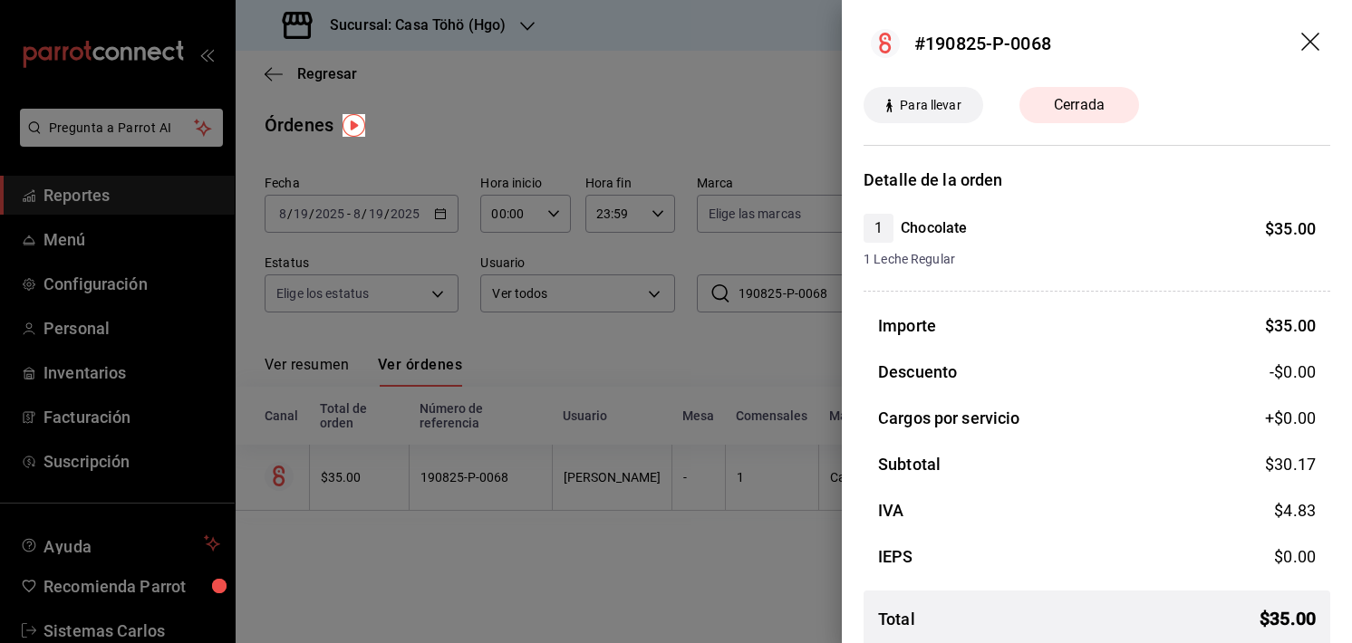
scroll to position [18, 0]
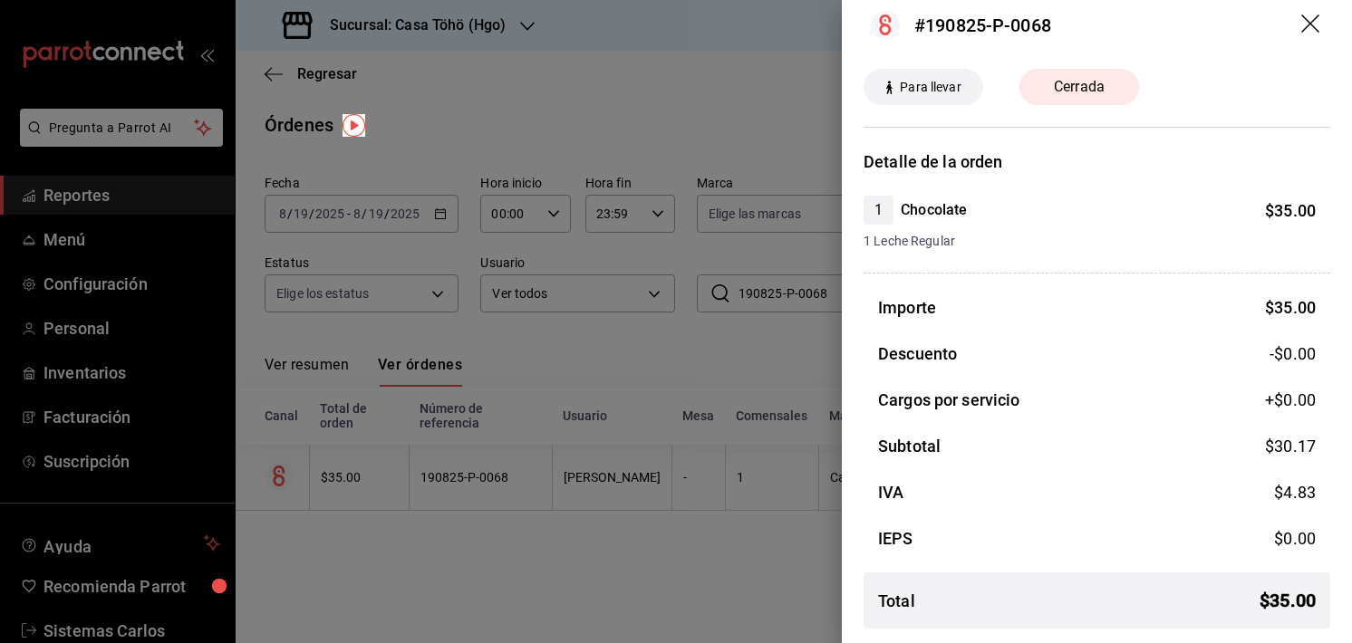
click at [675, 398] on div at bounding box center [676, 321] width 1352 height 643
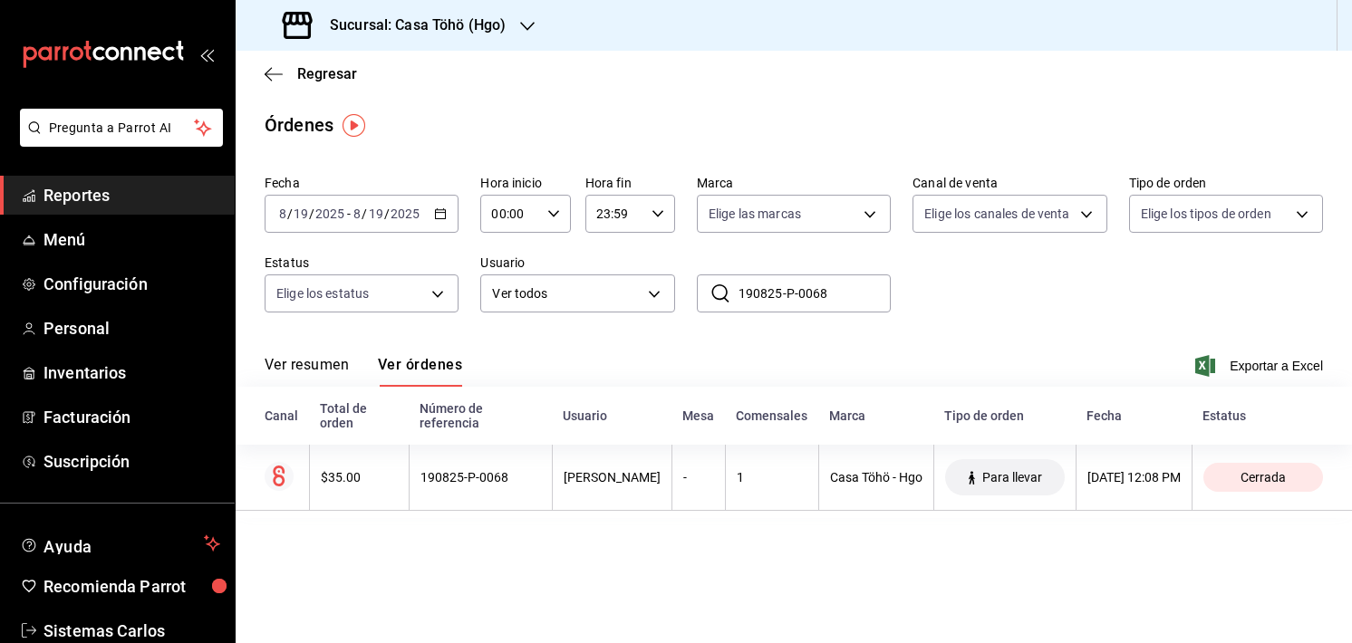
click at [838, 292] on input "190825-P-0068" at bounding box center [814, 293] width 152 height 36
type input "1"
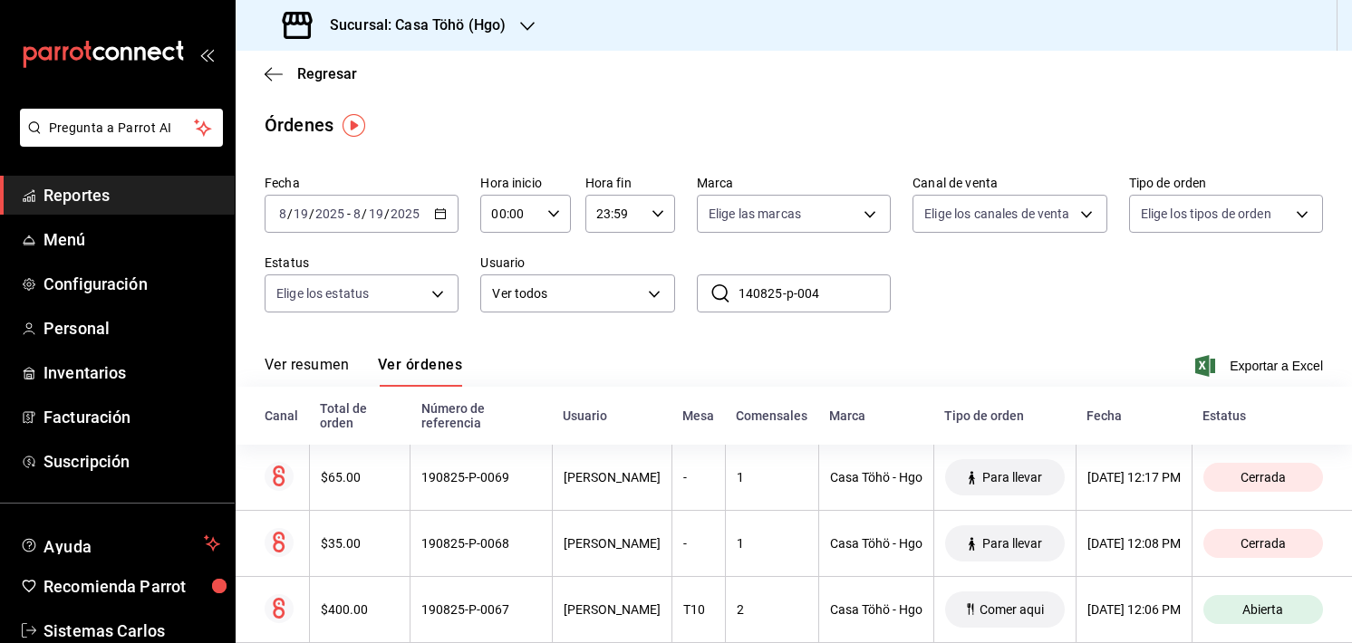
click at [826, 286] on input "140825-p-004" at bounding box center [814, 293] width 152 height 36
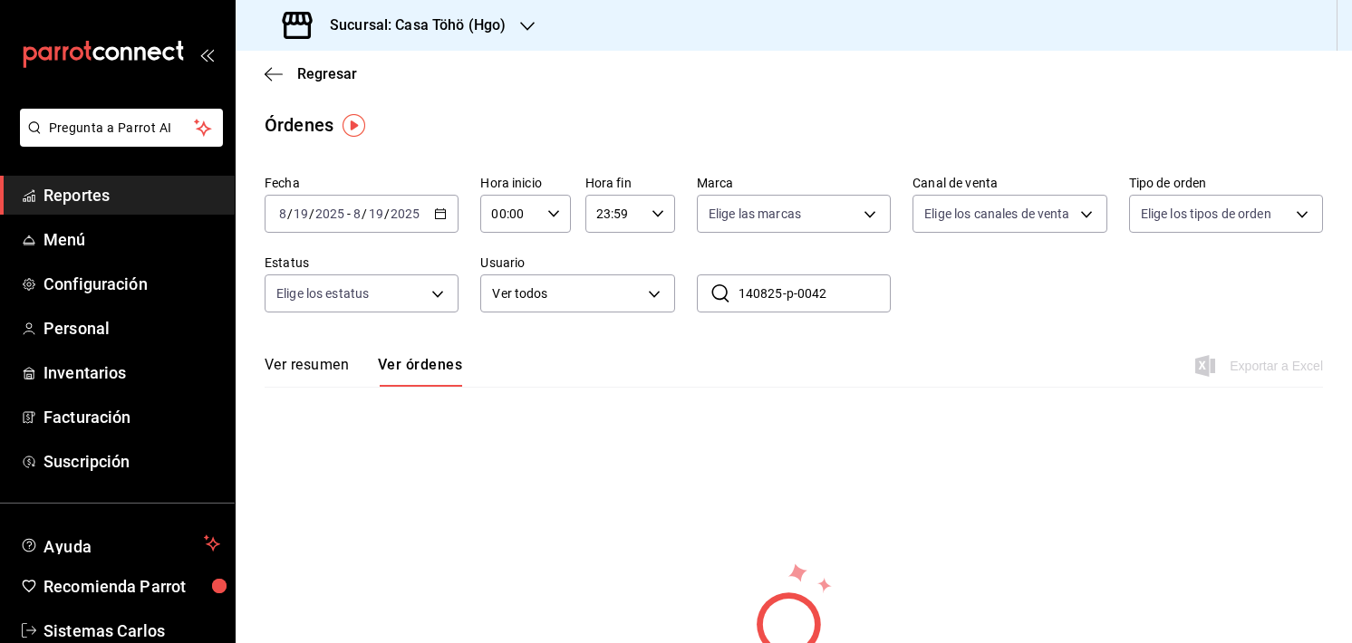
click at [439, 218] on icon "button" at bounding box center [440, 213] width 13 height 13
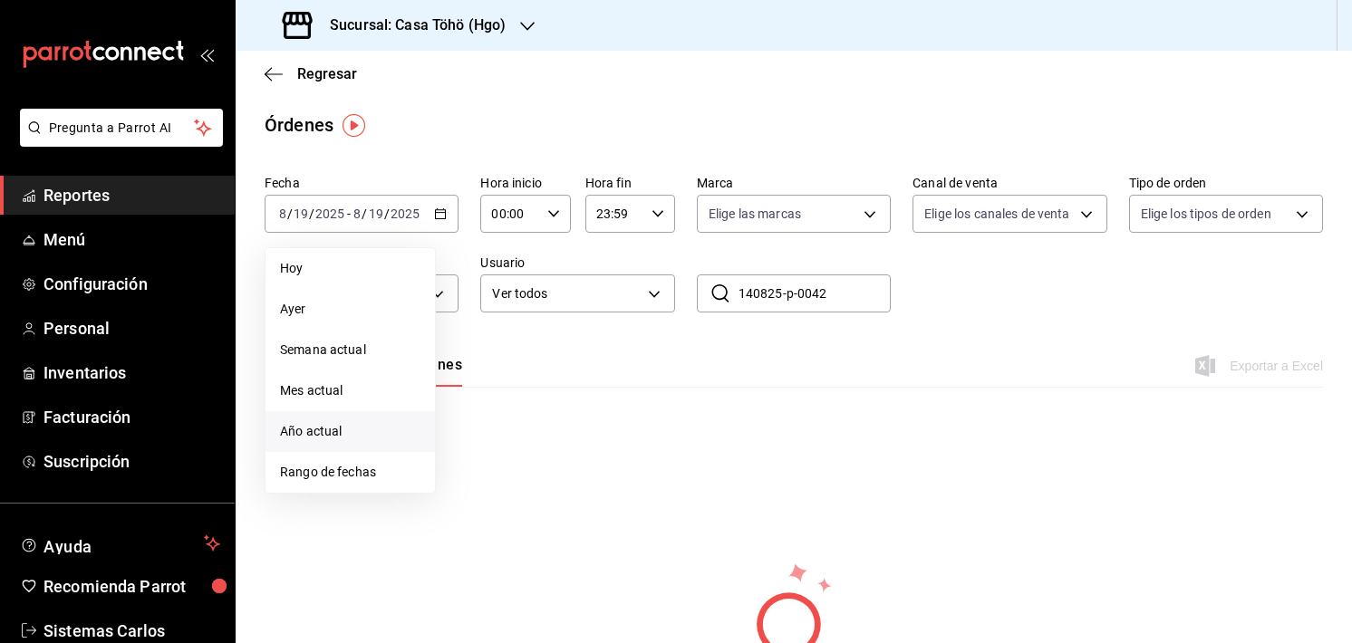
click at [377, 436] on span "Año actual" at bounding box center [350, 431] width 140 height 19
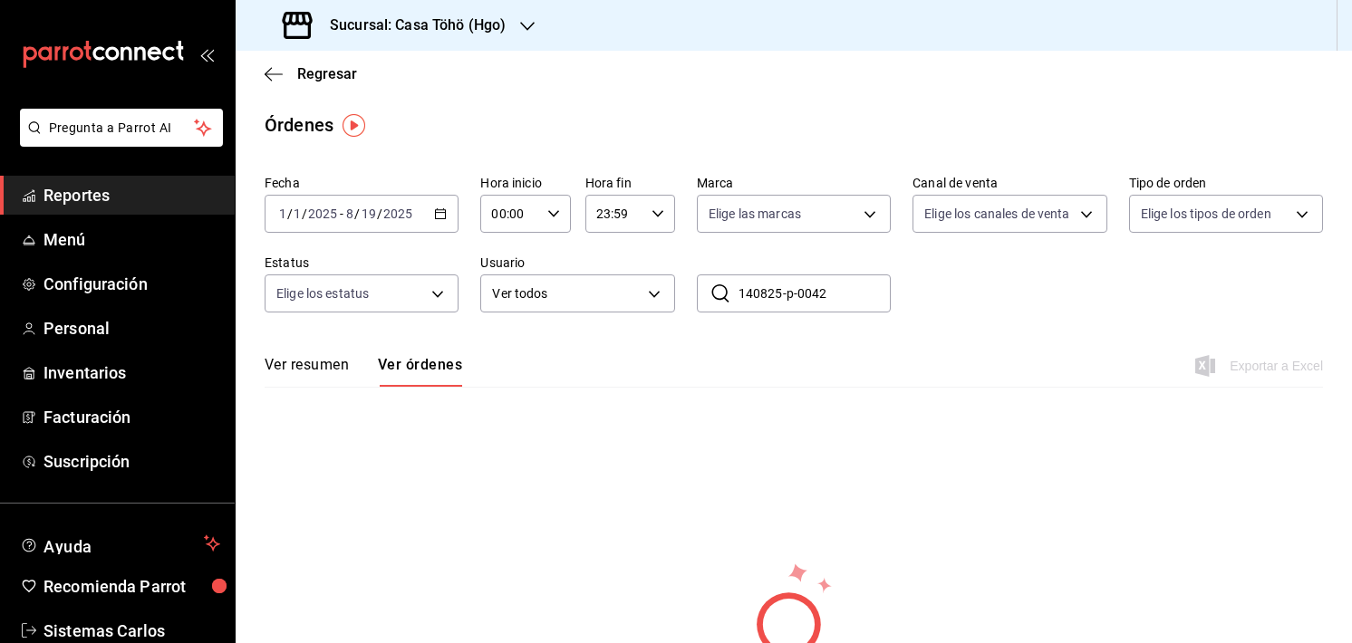
click at [789, 292] on input "140825-p-0042" at bounding box center [814, 293] width 152 height 36
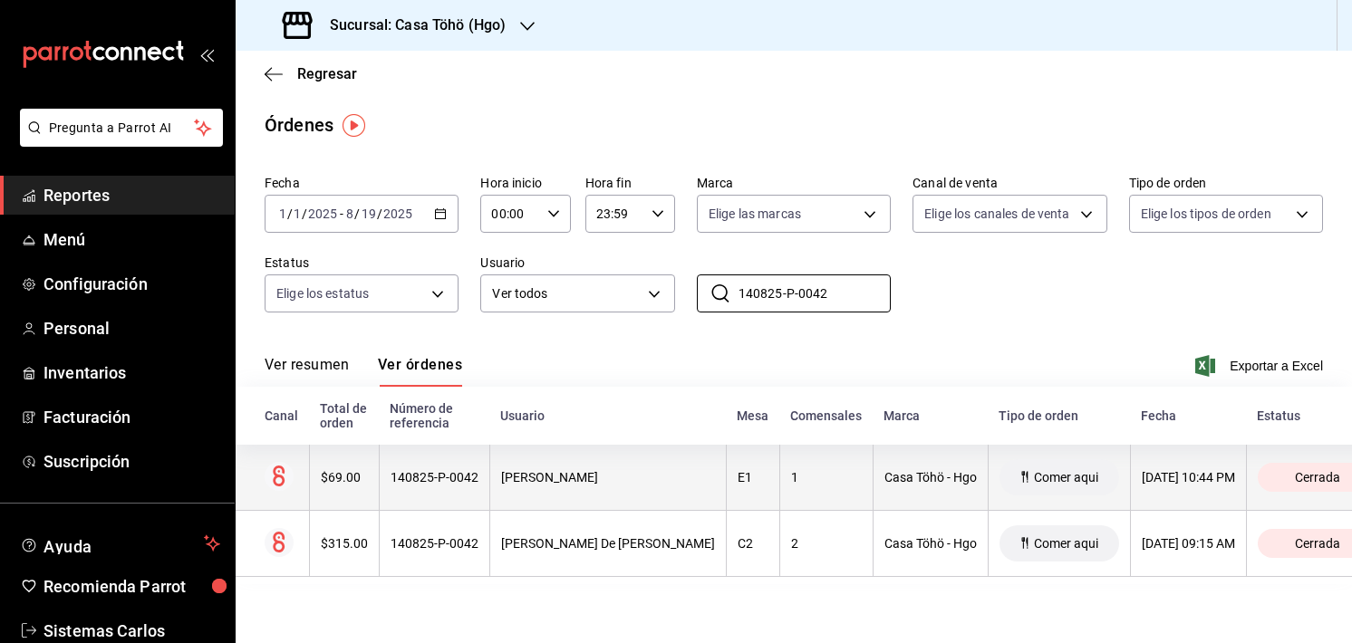
type input "140825-P-0042"
click at [779, 493] on th "1" at bounding box center [825, 478] width 93 height 66
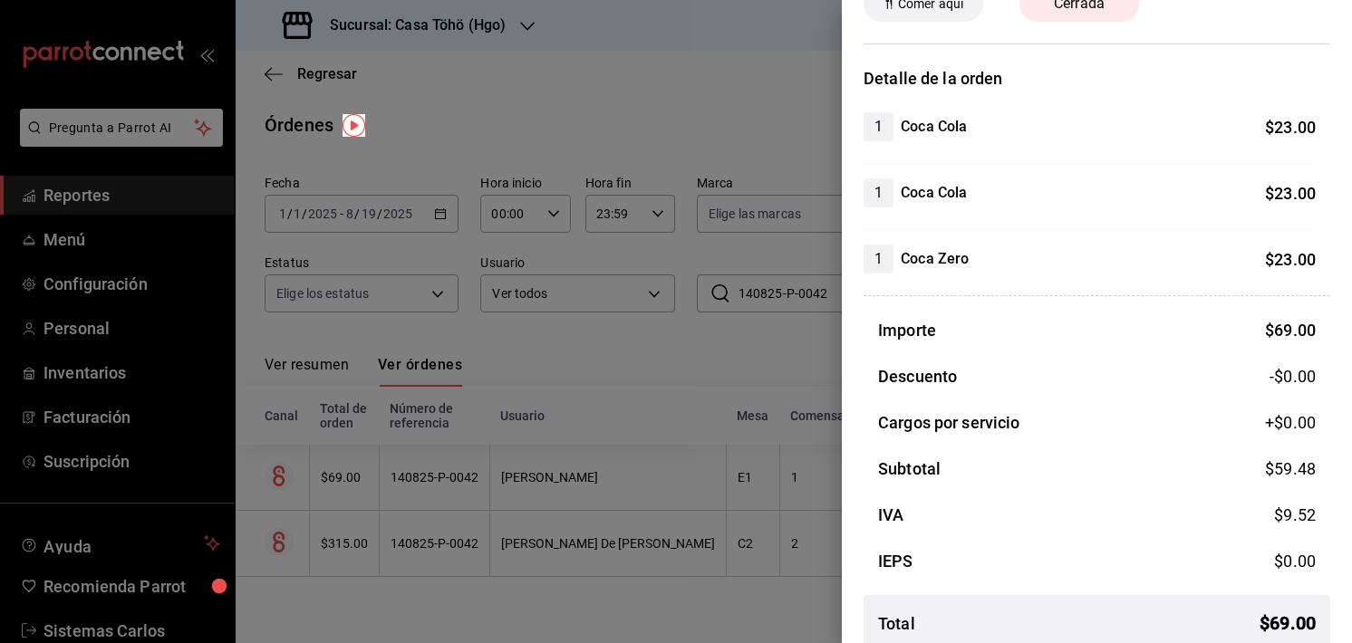
scroll to position [123, 0]
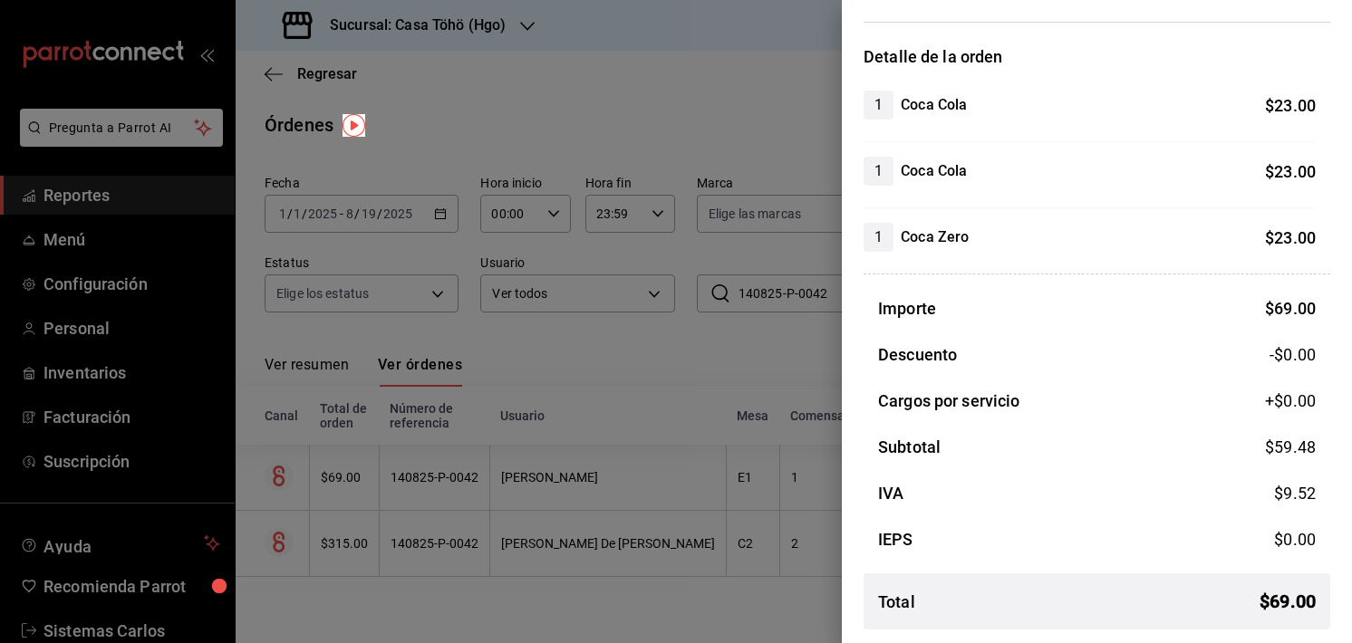
click at [824, 583] on div at bounding box center [676, 321] width 1352 height 643
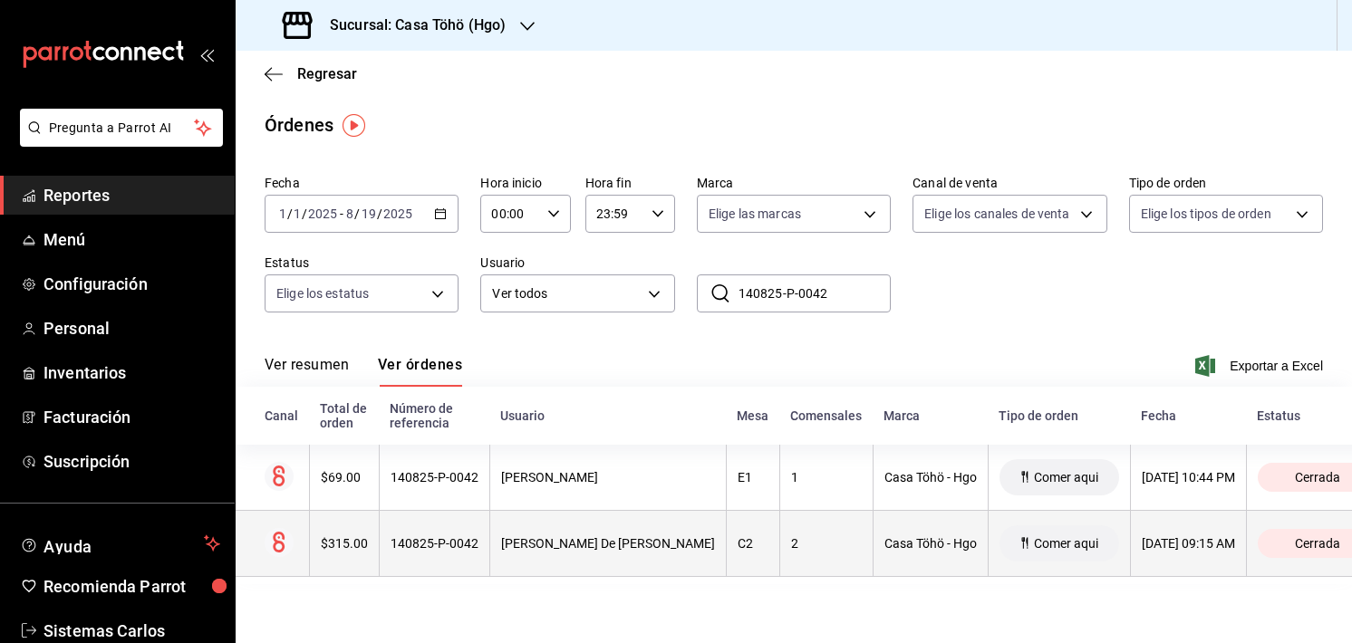
click at [791, 548] on div "2" at bounding box center [826, 543] width 71 height 14
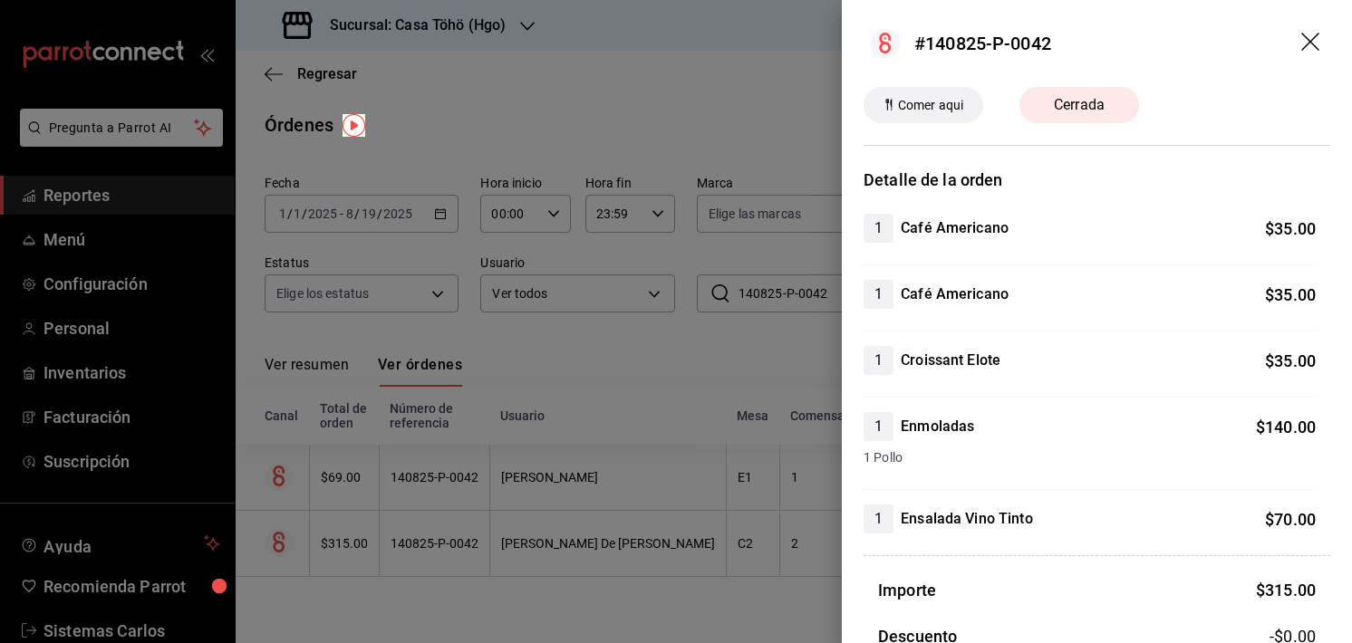
click at [1282, 37] on header "#140825-P-0042" at bounding box center [1097, 43] width 510 height 87
click at [1301, 39] on icon "drag" at bounding box center [1312, 44] width 22 height 22
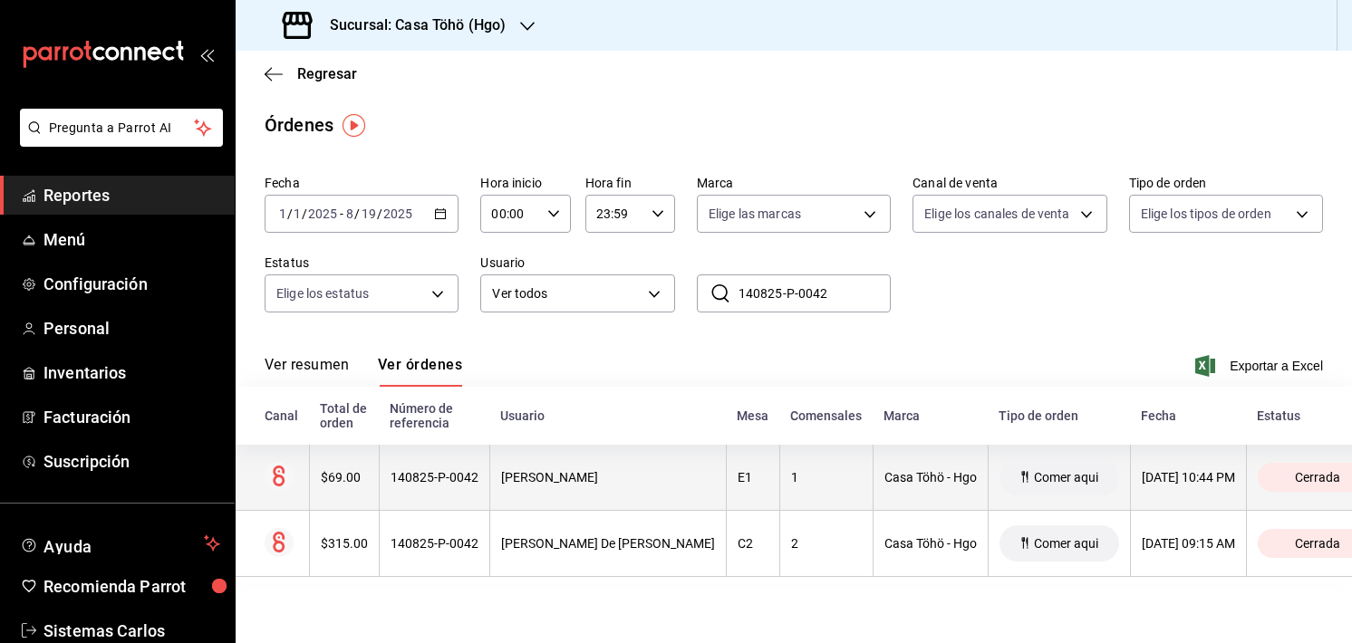
click at [1152, 485] on div "14/08/2025 10:44 PM" at bounding box center [1187, 477] width 93 height 14
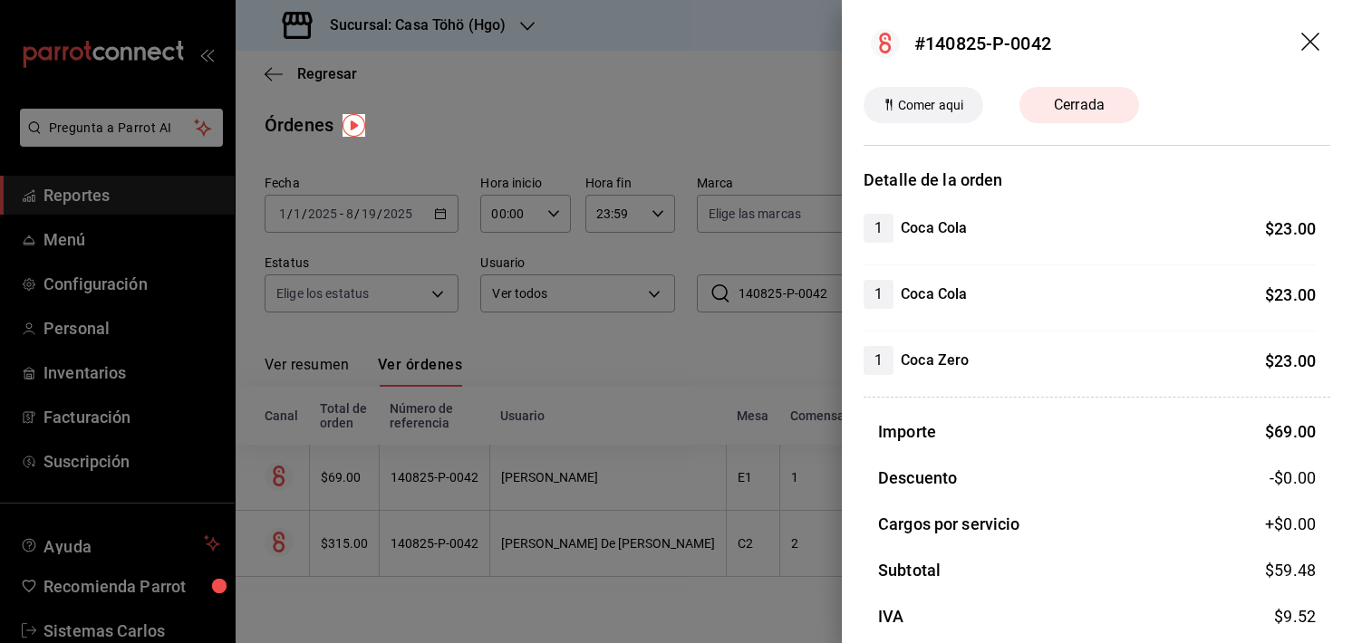
click at [1302, 43] on icon "drag" at bounding box center [1312, 44] width 22 height 22
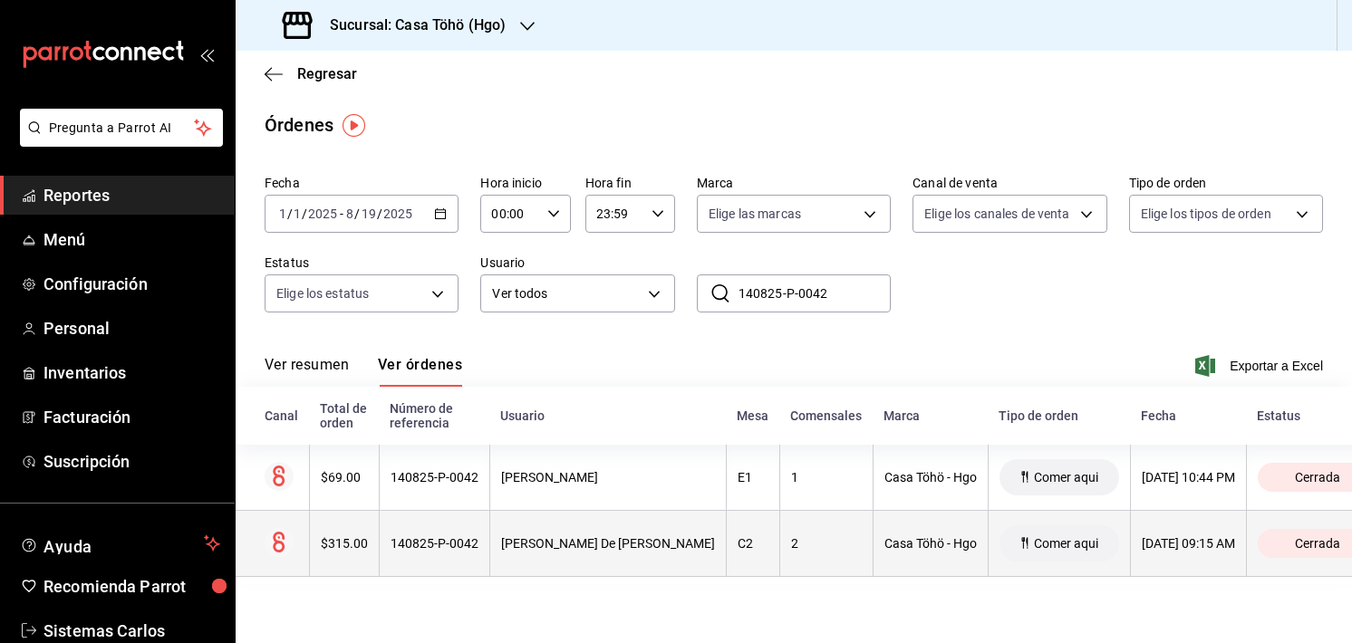
click at [999, 548] on div "Comer aqui" at bounding box center [1059, 543] width 120 height 36
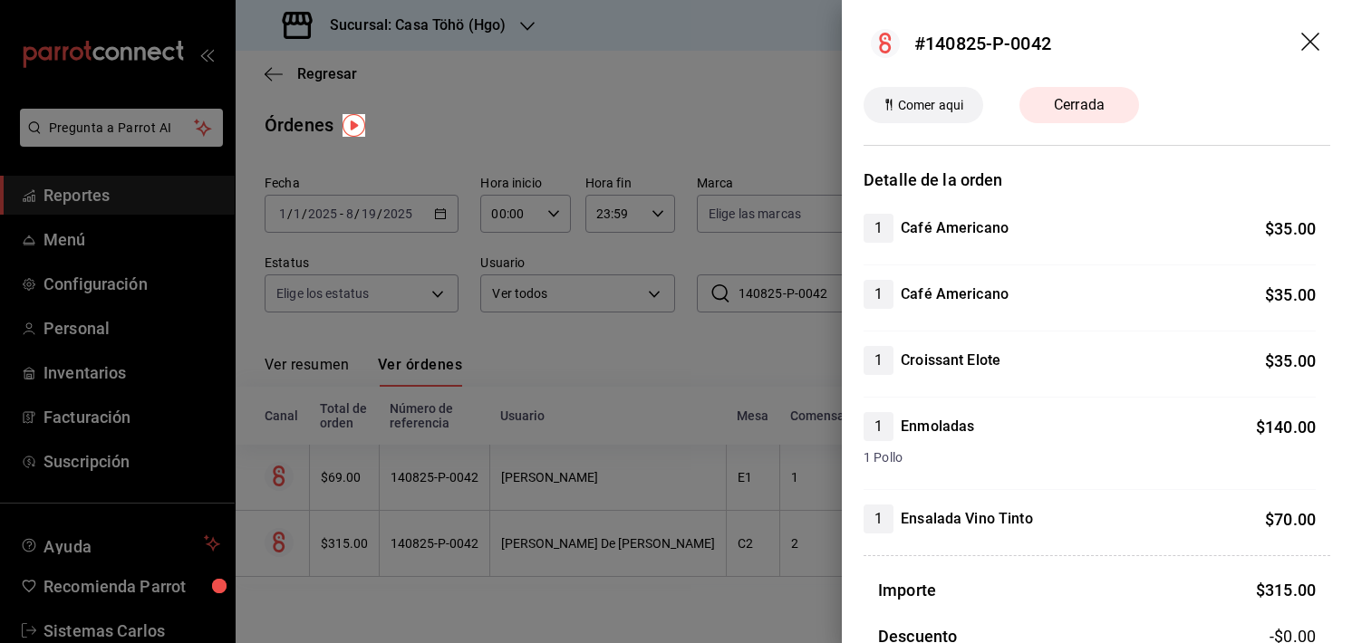
click at [1284, 46] on header "#140825-P-0042" at bounding box center [1097, 43] width 510 height 87
click at [1301, 45] on icon "drag" at bounding box center [1310, 42] width 18 height 18
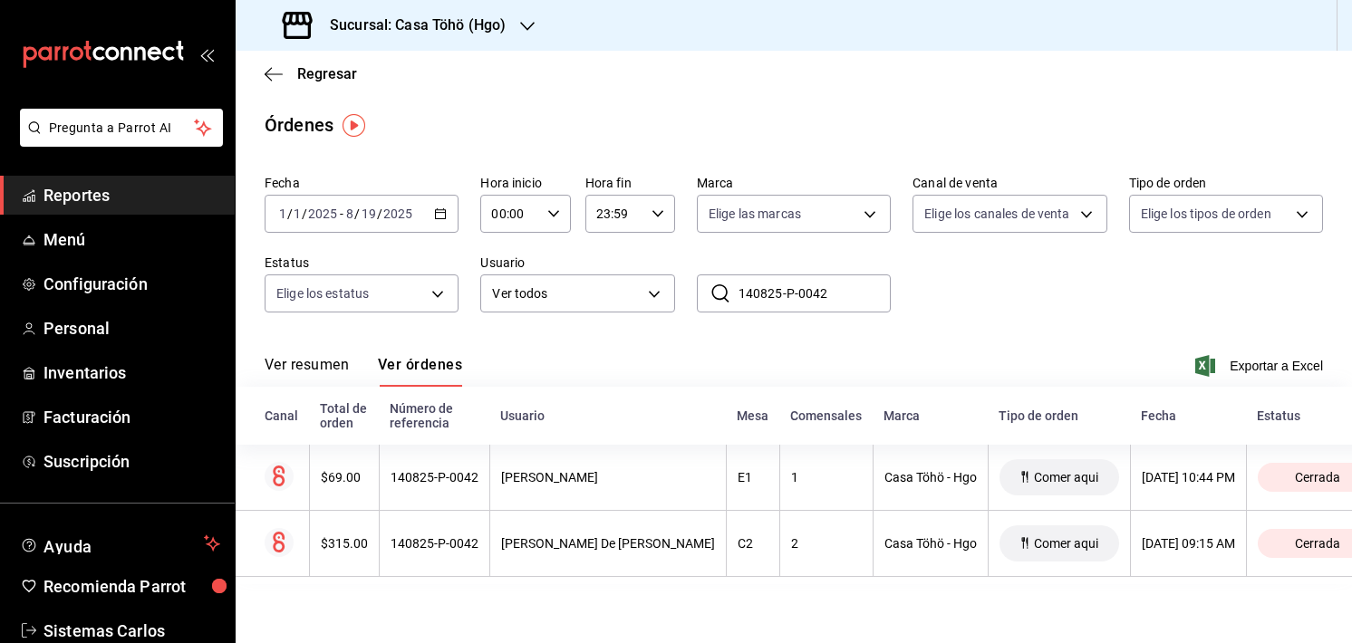
click at [330, 363] on button "Ver resumen" at bounding box center [307, 371] width 84 height 31
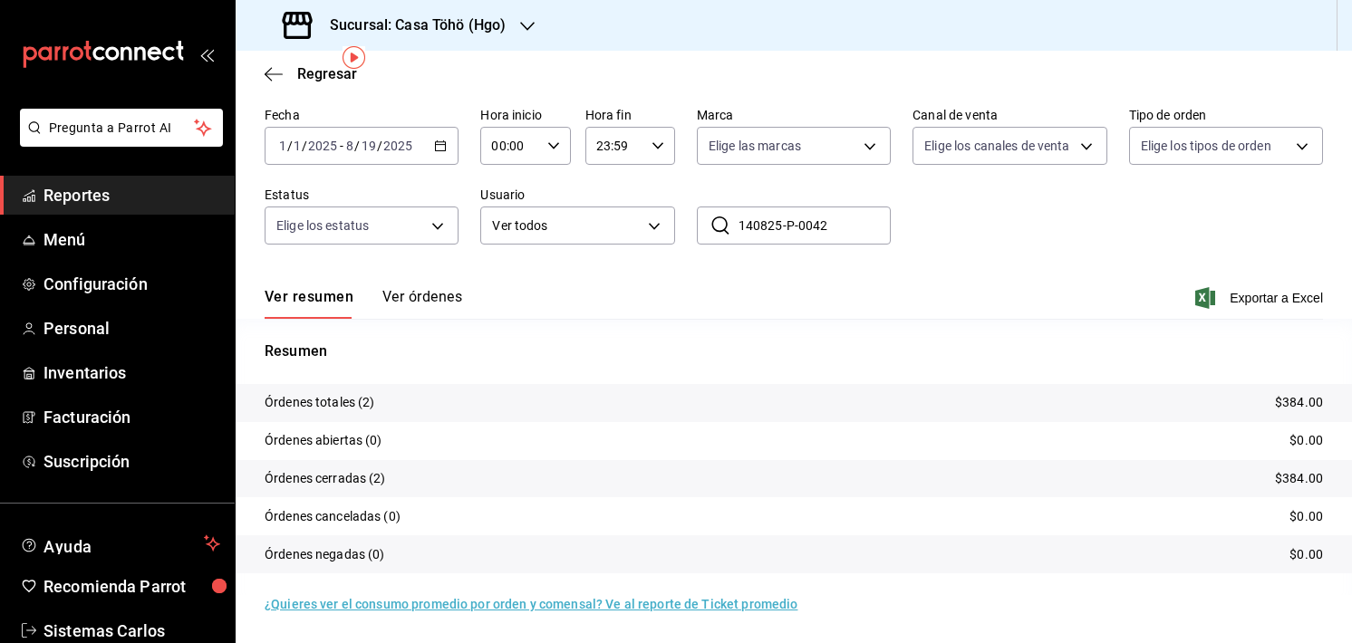
scroll to position [69, 0]
click at [411, 296] on button "Ver órdenes" at bounding box center [422, 303] width 80 height 31
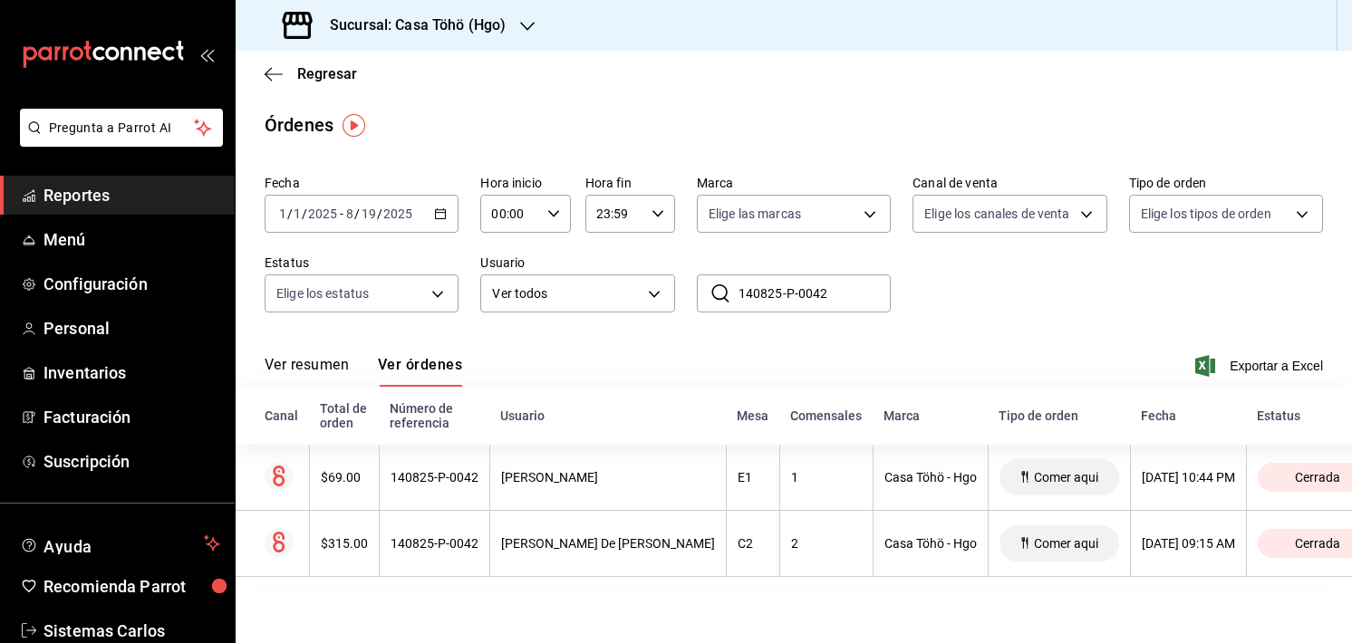
click at [825, 279] on input "140825-P-0042" at bounding box center [814, 293] width 152 height 36
click at [269, 70] on icon "button" at bounding box center [268, 74] width 7 height 14
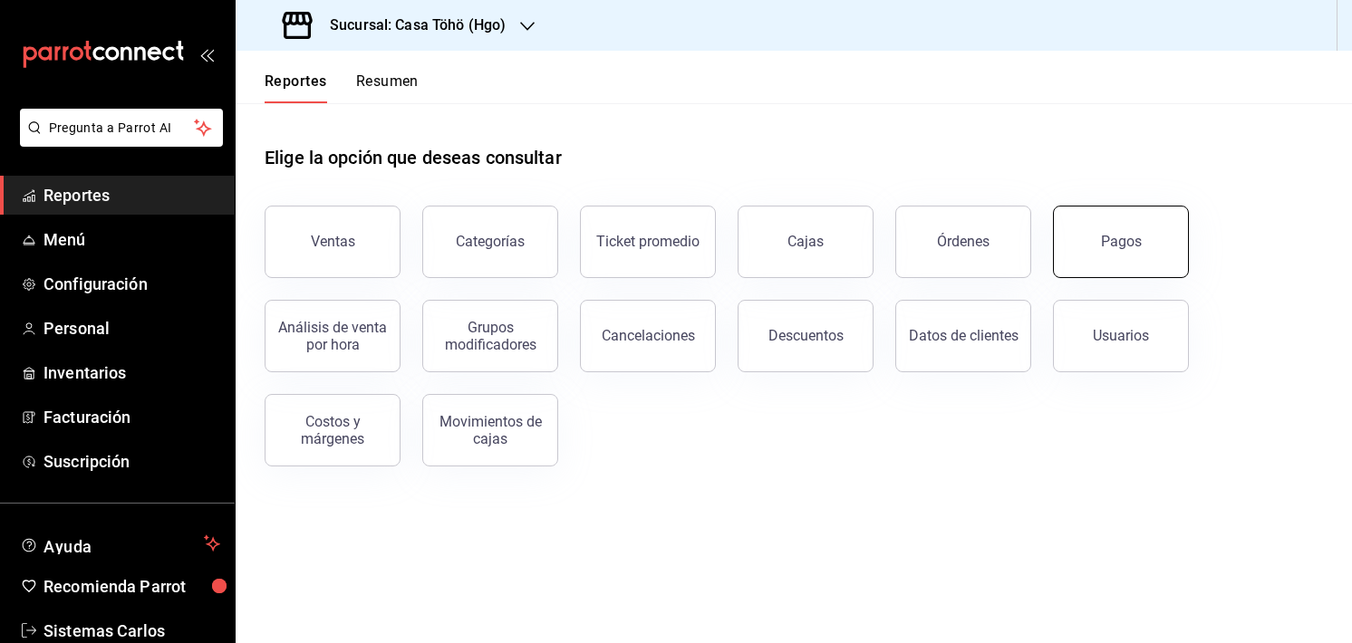
click at [1112, 236] on div "Pagos" at bounding box center [1121, 241] width 41 height 17
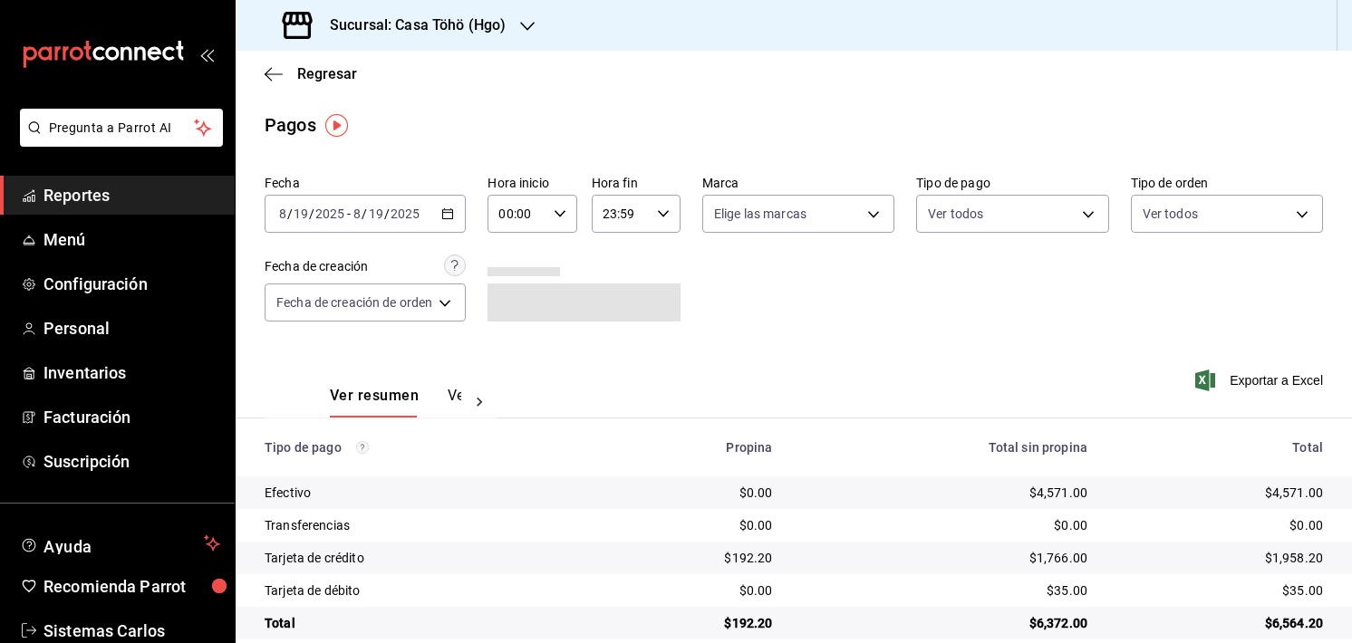
click at [438, 392] on div "Ver resumen Ver pagos" at bounding box center [395, 402] width 131 height 31
click at [449, 392] on div "Ver resumen Ver pagos" at bounding box center [395, 402] width 131 height 31
click at [449, 392] on button "Ver pagos" at bounding box center [482, 402] width 68 height 31
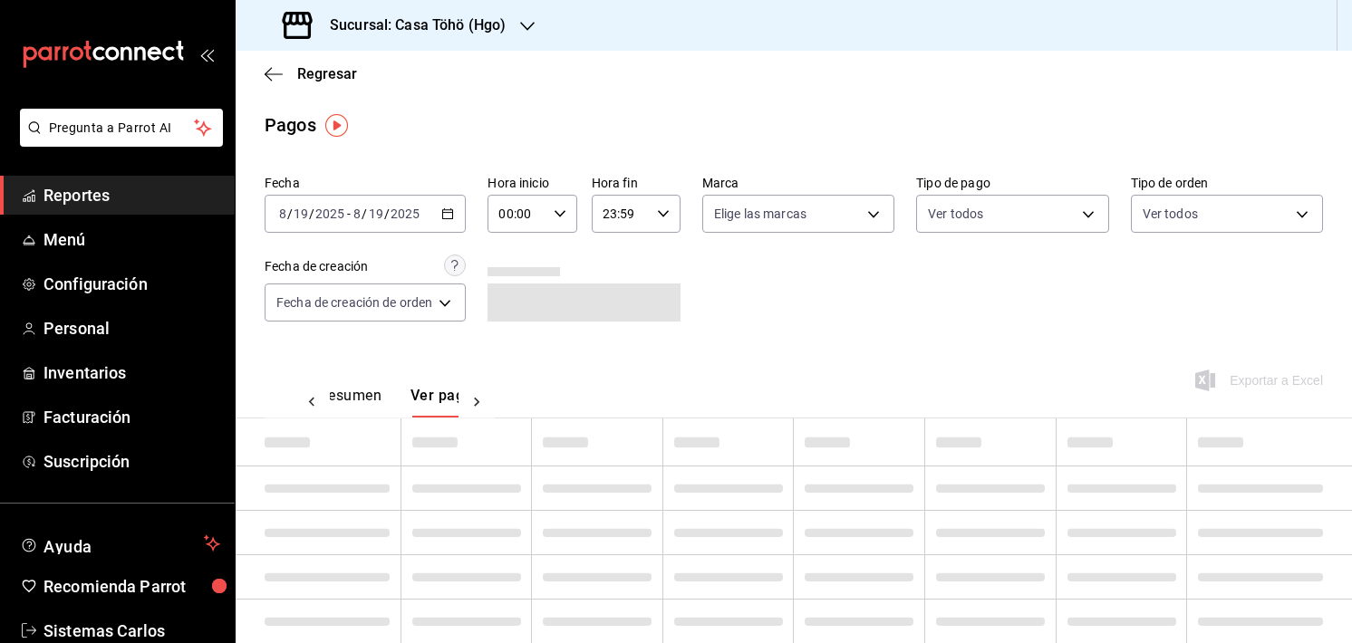
scroll to position [0, 53]
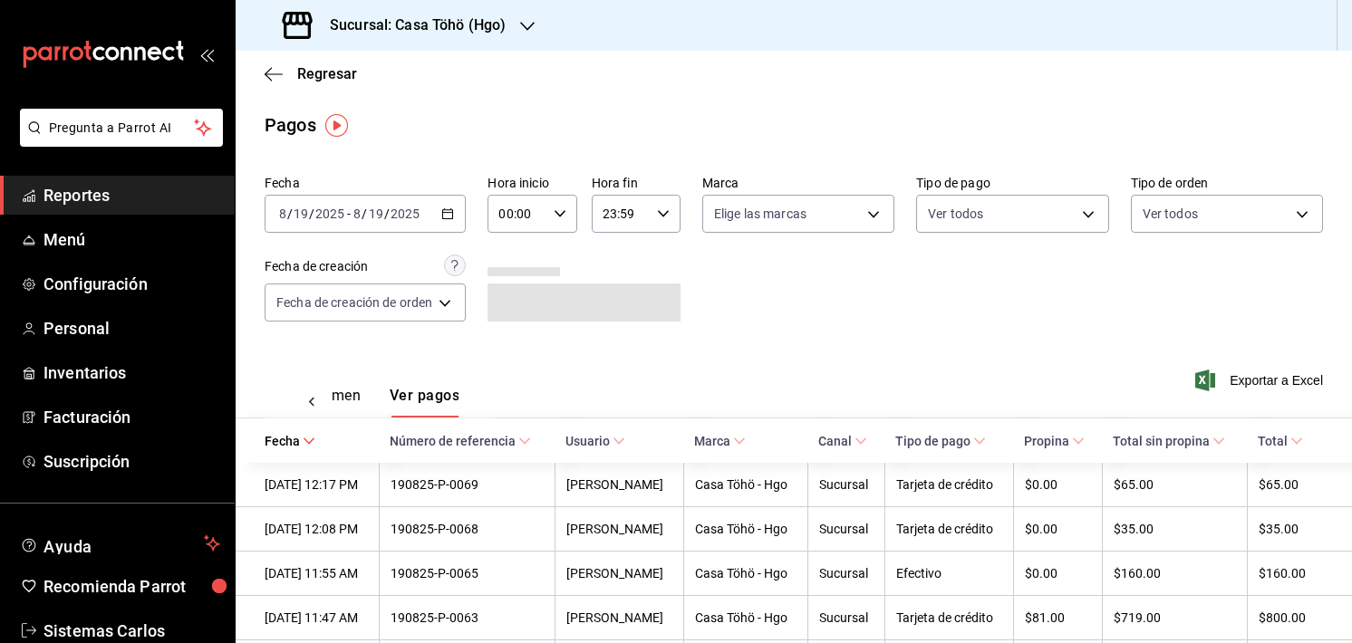
click at [537, 298] on span at bounding box center [583, 303] width 192 height 38
click at [449, 207] on icon "button" at bounding box center [447, 213] width 13 height 13
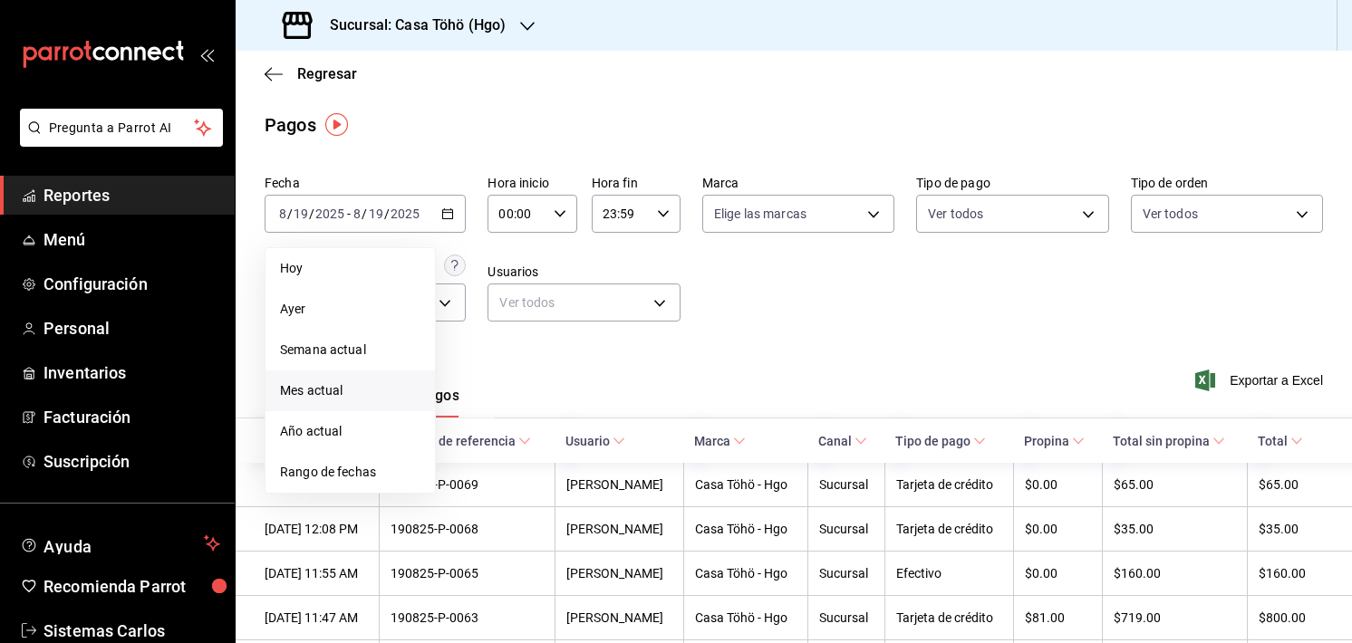
click at [377, 397] on span "Mes actual" at bounding box center [350, 390] width 140 height 19
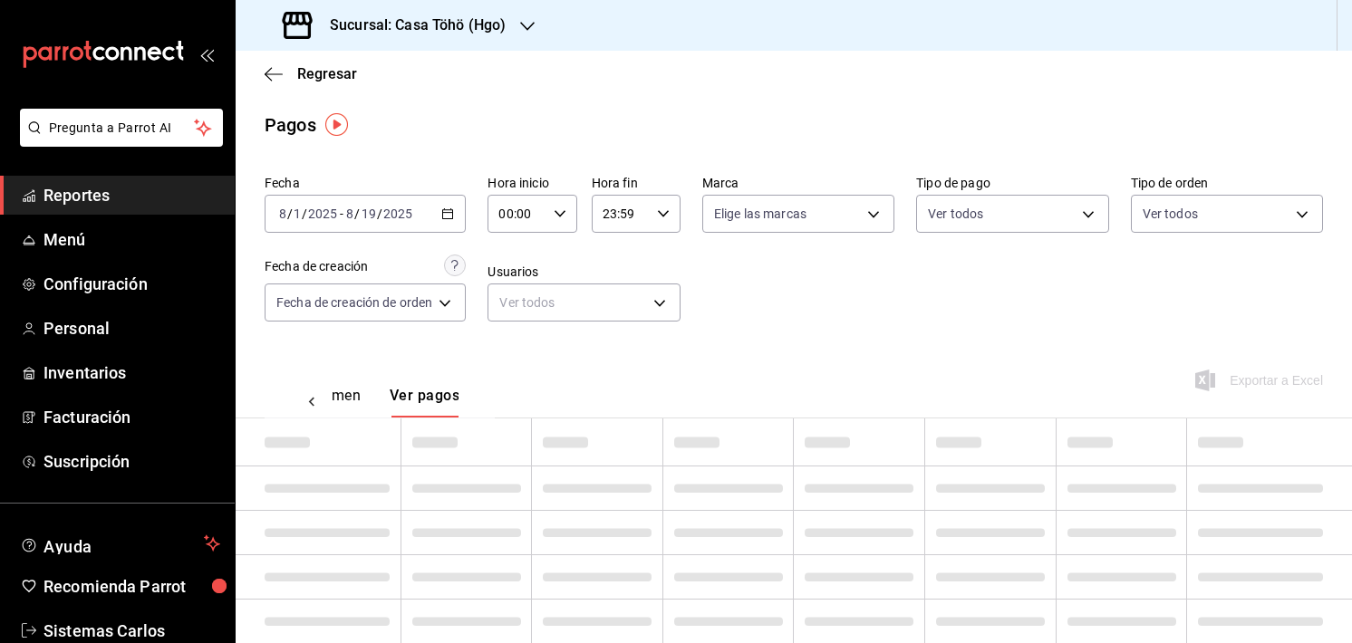
click at [454, 224] on div "2025-08-01 8 / 1 / 2025 - 2025-08-19 8 / 19 / 2025" at bounding box center [365, 214] width 201 height 38
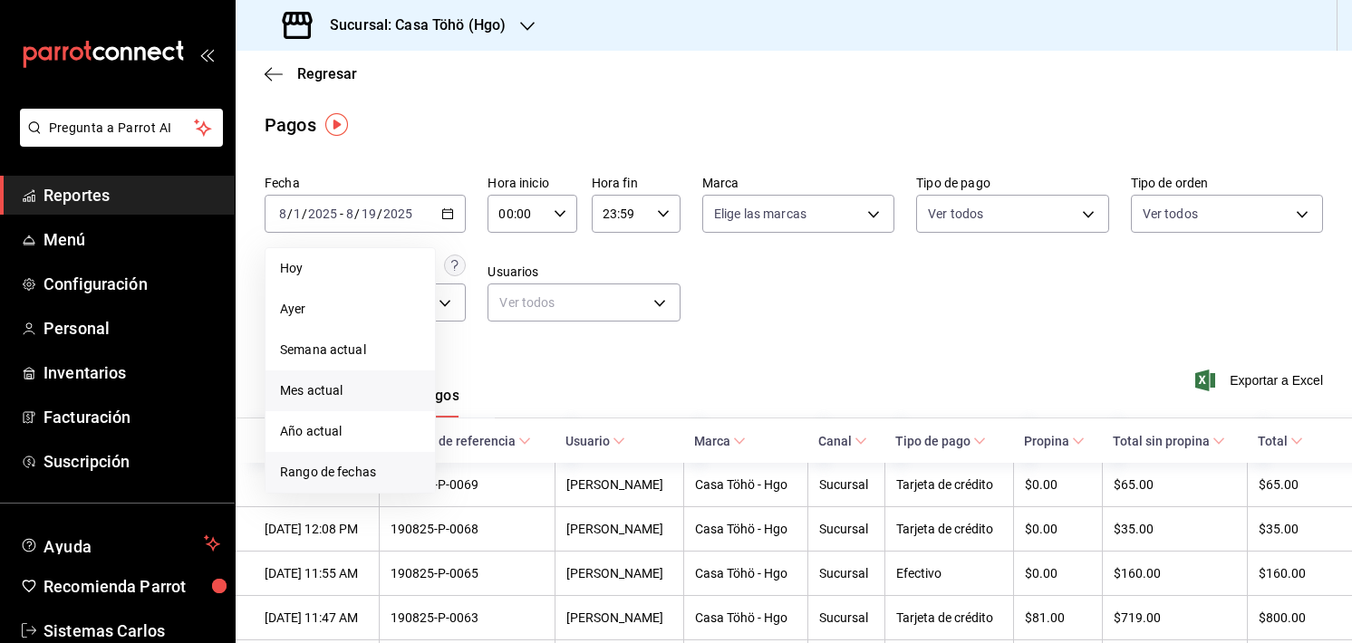
click at [372, 476] on span "Rango de fechas" at bounding box center [350, 472] width 140 height 19
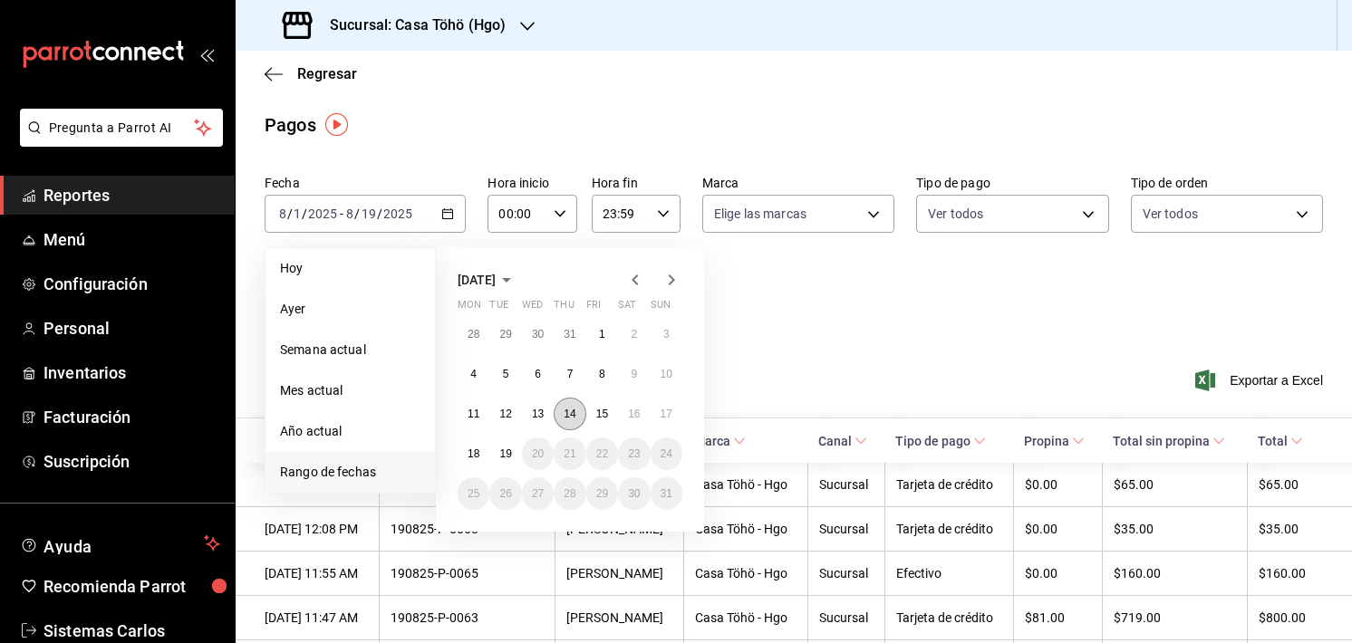
click at [567, 400] on button "14" at bounding box center [569, 414] width 32 height 33
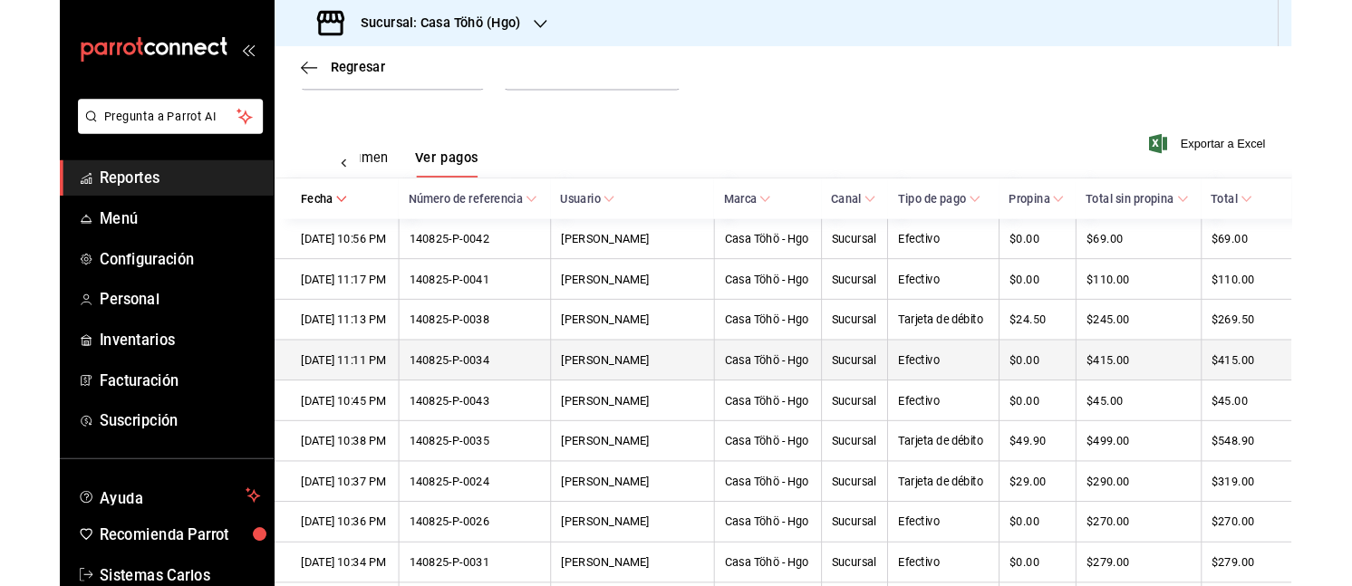
scroll to position [225, 0]
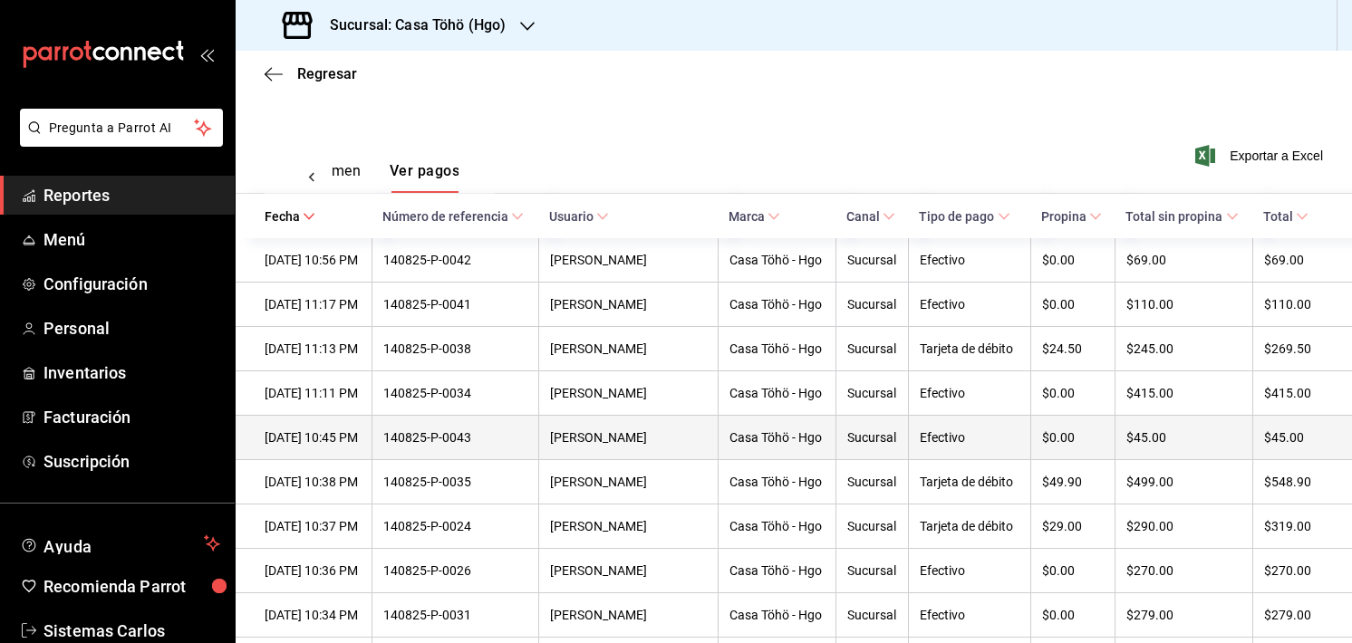
drag, startPoint x: 624, startPoint y: 521, endPoint x: 624, endPoint y: 499, distance: 21.7
click at [624, 460] on th "[PERSON_NAME]" at bounding box center [627, 438] width 179 height 44
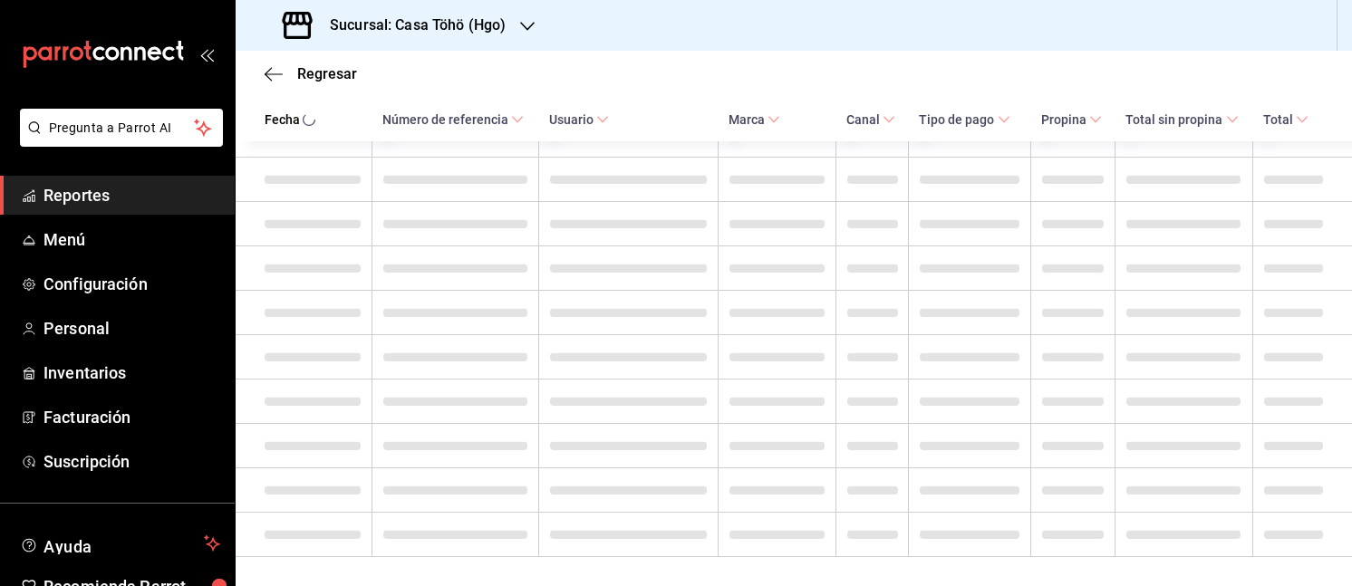
scroll to position [2776, 0]
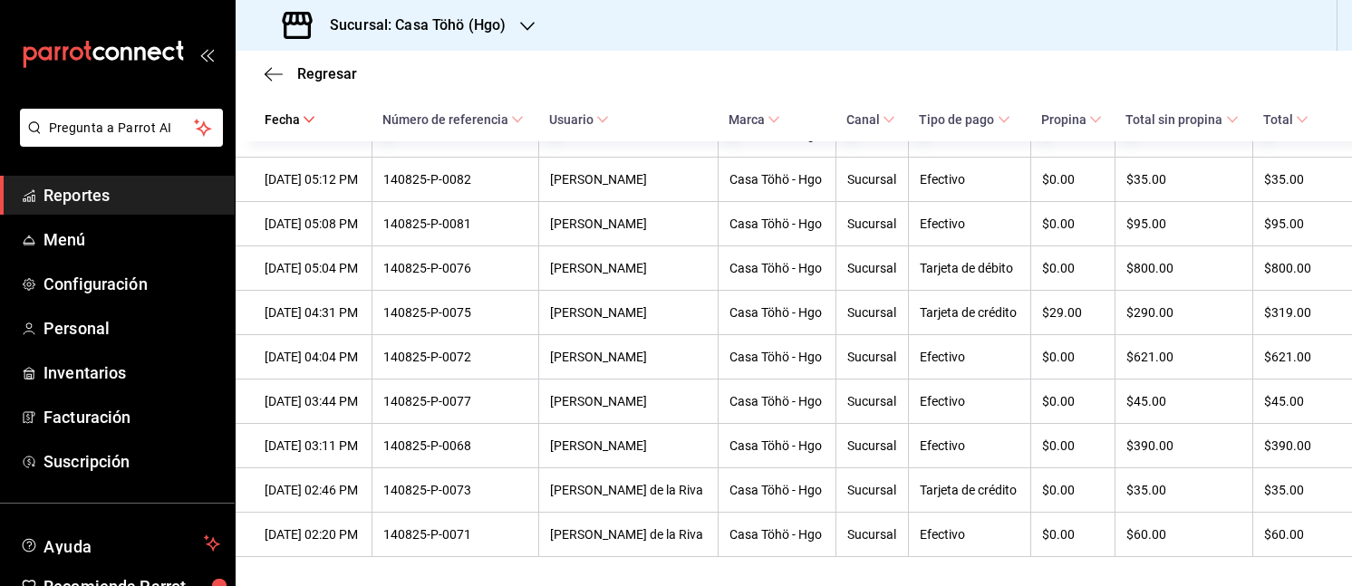
click at [264, 71] on div "Regresar" at bounding box center [794, 74] width 1116 height 46
click at [272, 71] on icon "button" at bounding box center [274, 74] width 18 height 16
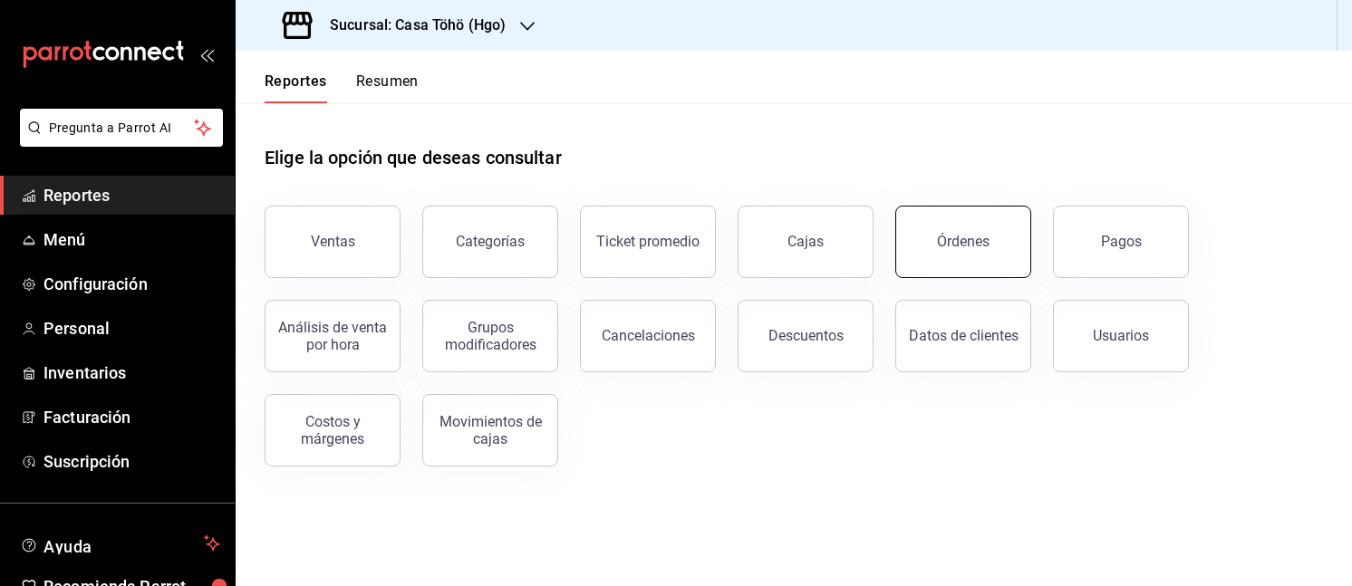
click at [977, 247] on div "Órdenes" at bounding box center [963, 241] width 53 height 17
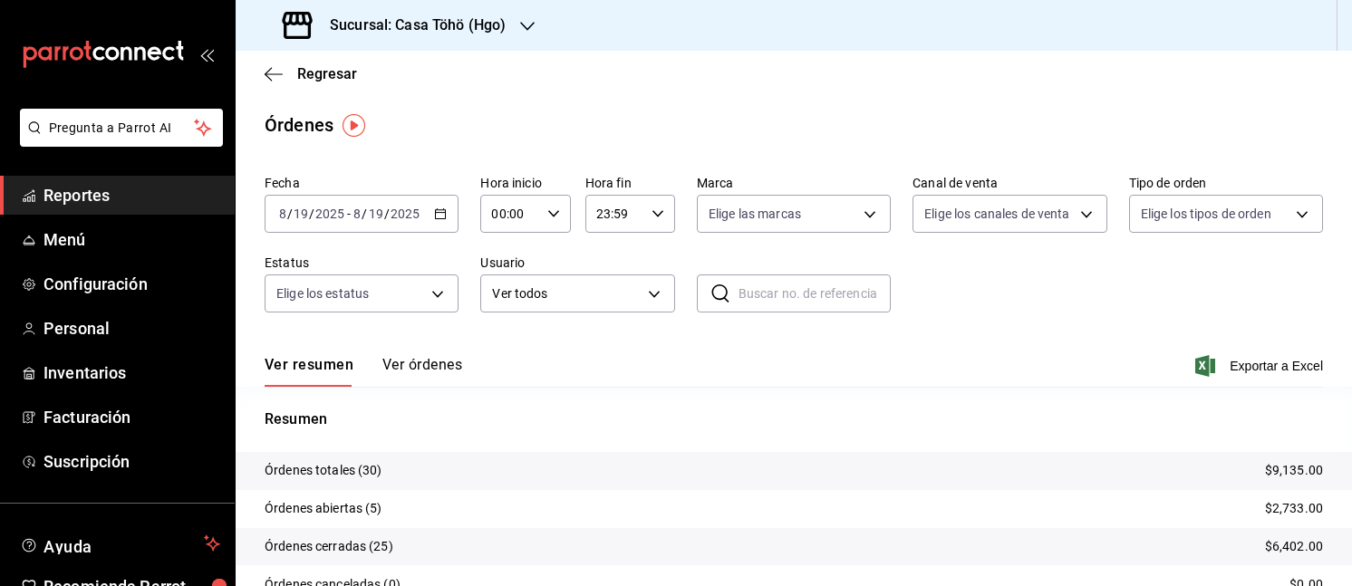
click at [790, 279] on input "text" at bounding box center [814, 293] width 152 height 36
paste input "140825-P-0042"
type input "140825-P-0042"
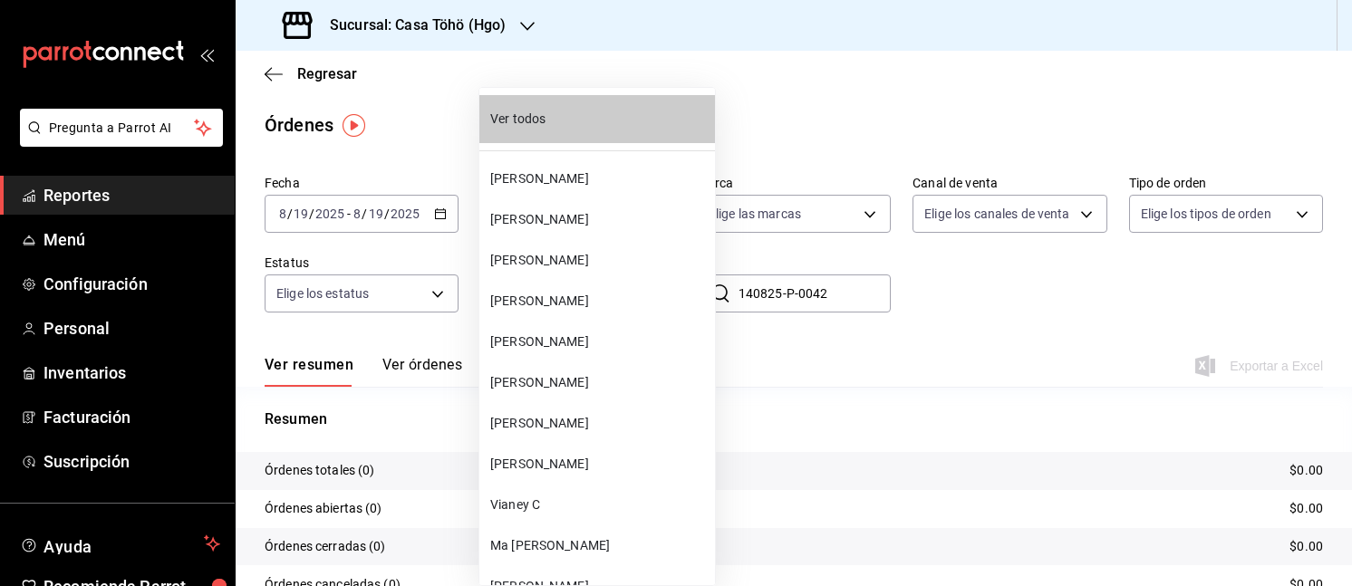
click at [616, 288] on body "Pregunta a Parrot AI Reportes Menú Configuración Personal Inventarios Facturaci…" at bounding box center [676, 293] width 1352 height 586
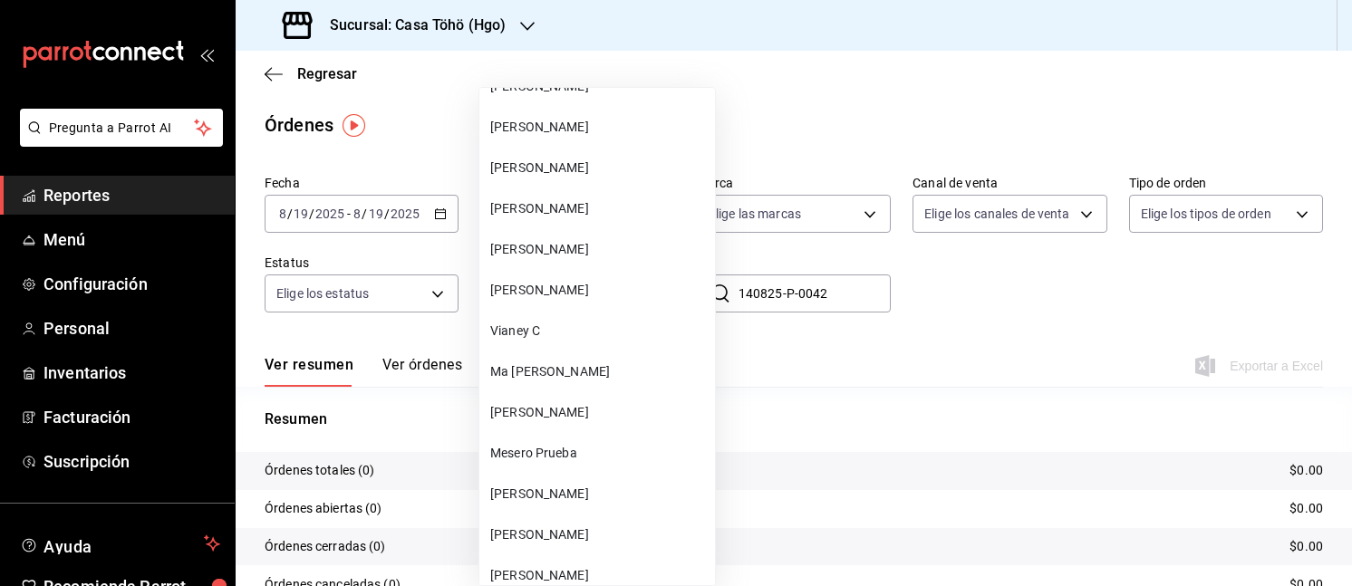
scroll to position [197, 0]
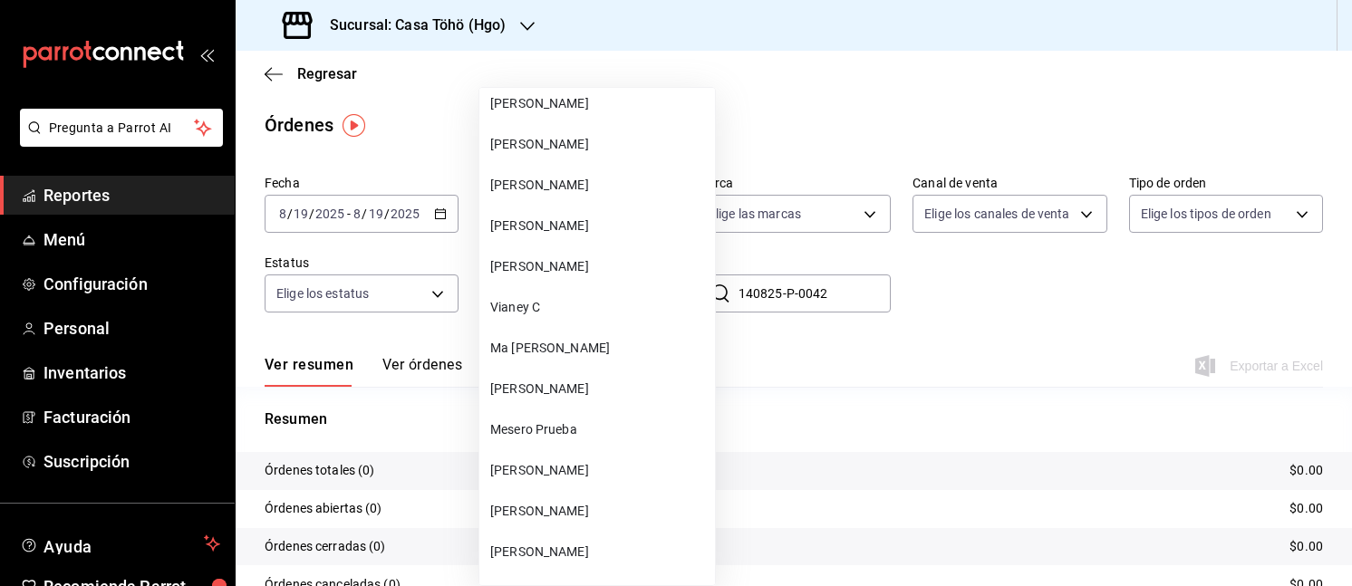
click at [452, 377] on div at bounding box center [676, 293] width 1352 height 586
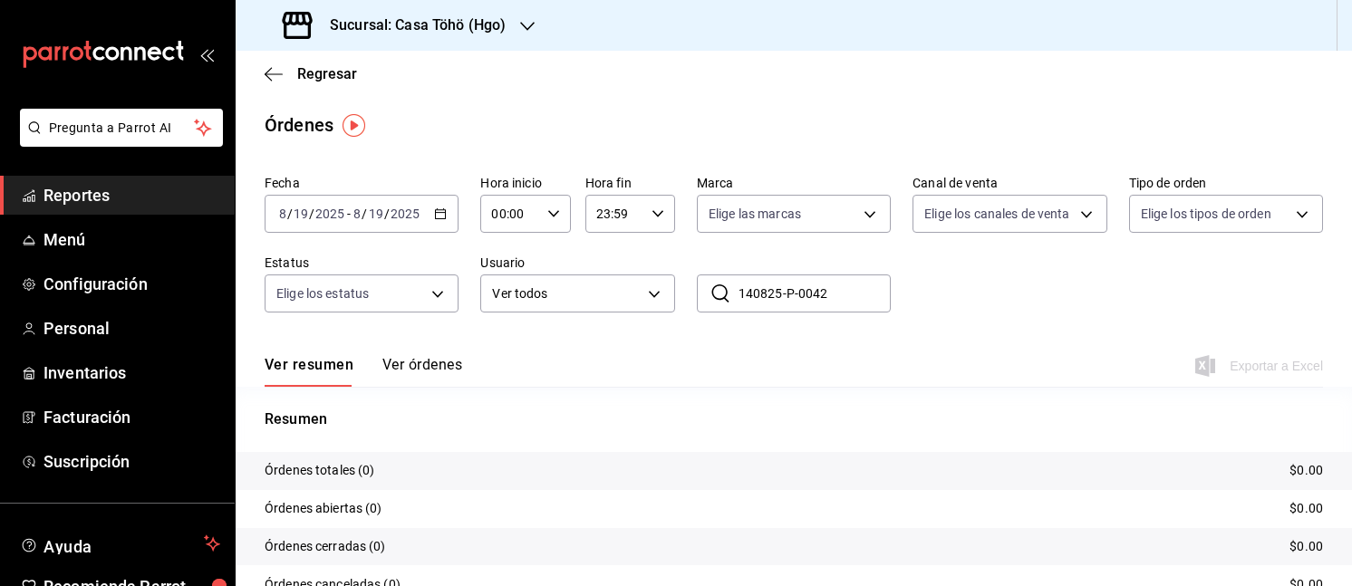
click at [441, 365] on button "Ver órdenes" at bounding box center [422, 371] width 80 height 31
click at [441, 365] on div "Ver resumen Ver órdenes" at bounding box center [363, 371] width 197 height 31
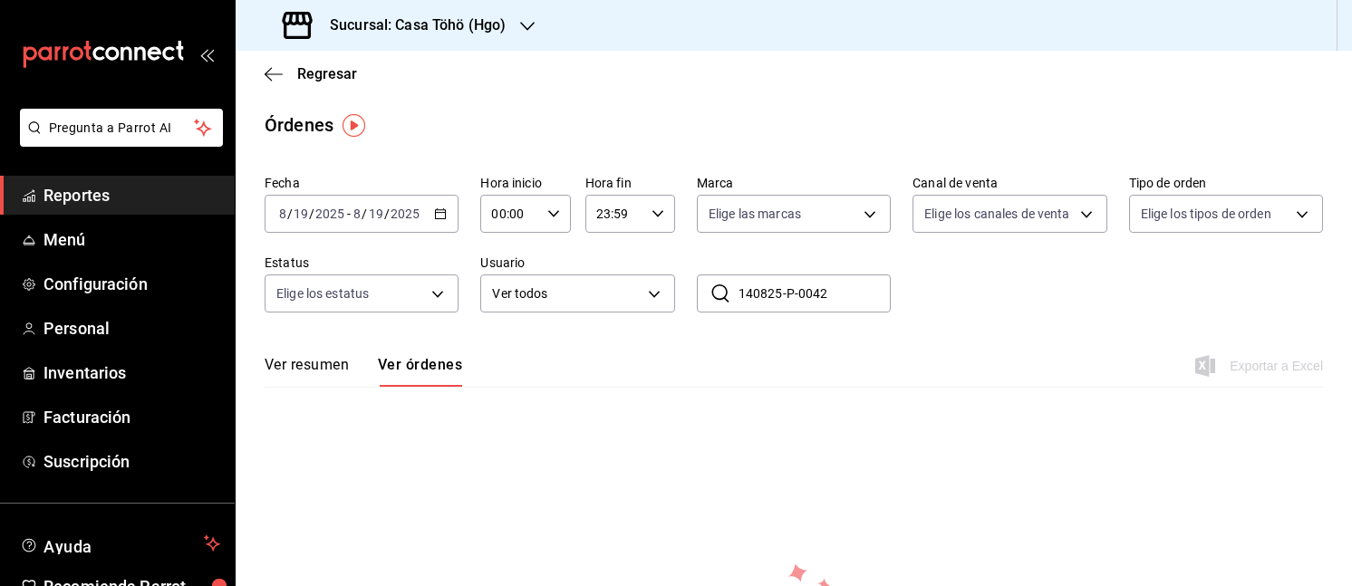
click at [438, 214] on icon "button" at bounding box center [440, 213] width 13 height 13
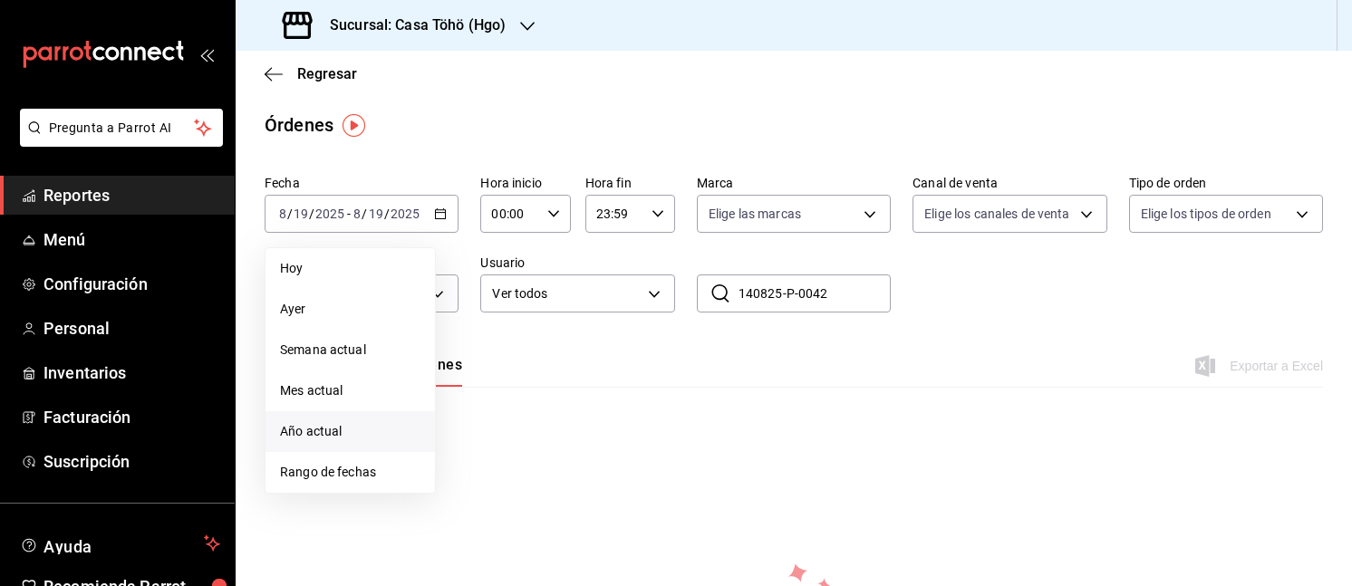
click at [344, 430] on span "Año actual" at bounding box center [350, 431] width 140 height 19
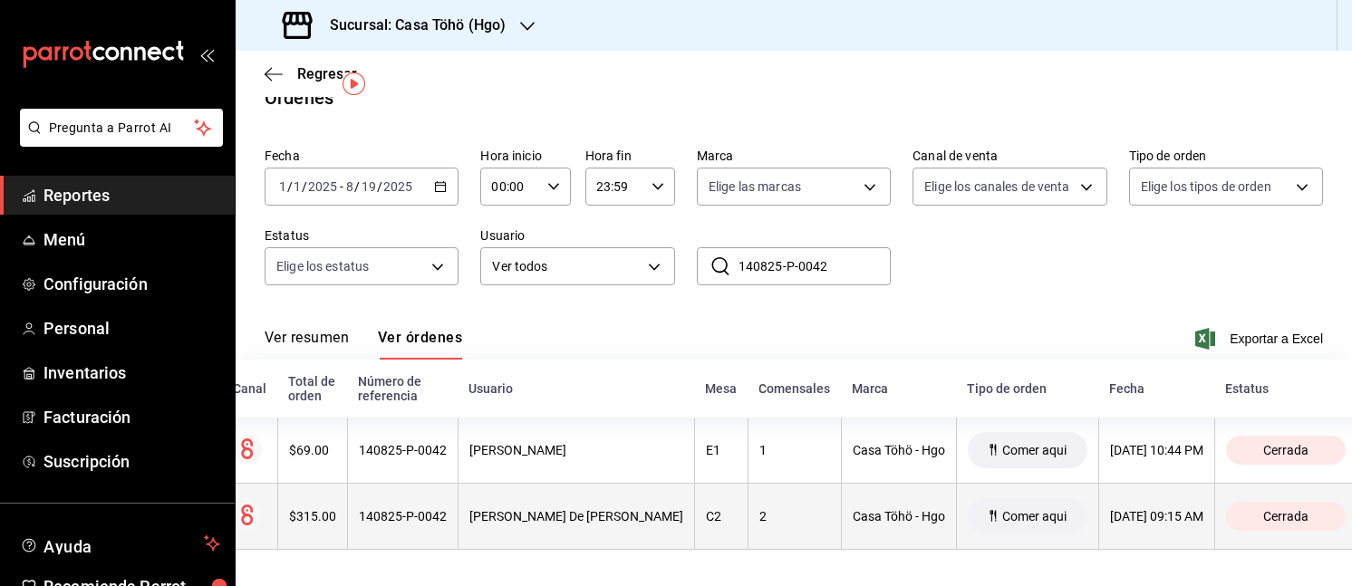
scroll to position [0, 32]
click at [694, 485] on th "C2" at bounding box center [720, 517] width 53 height 66
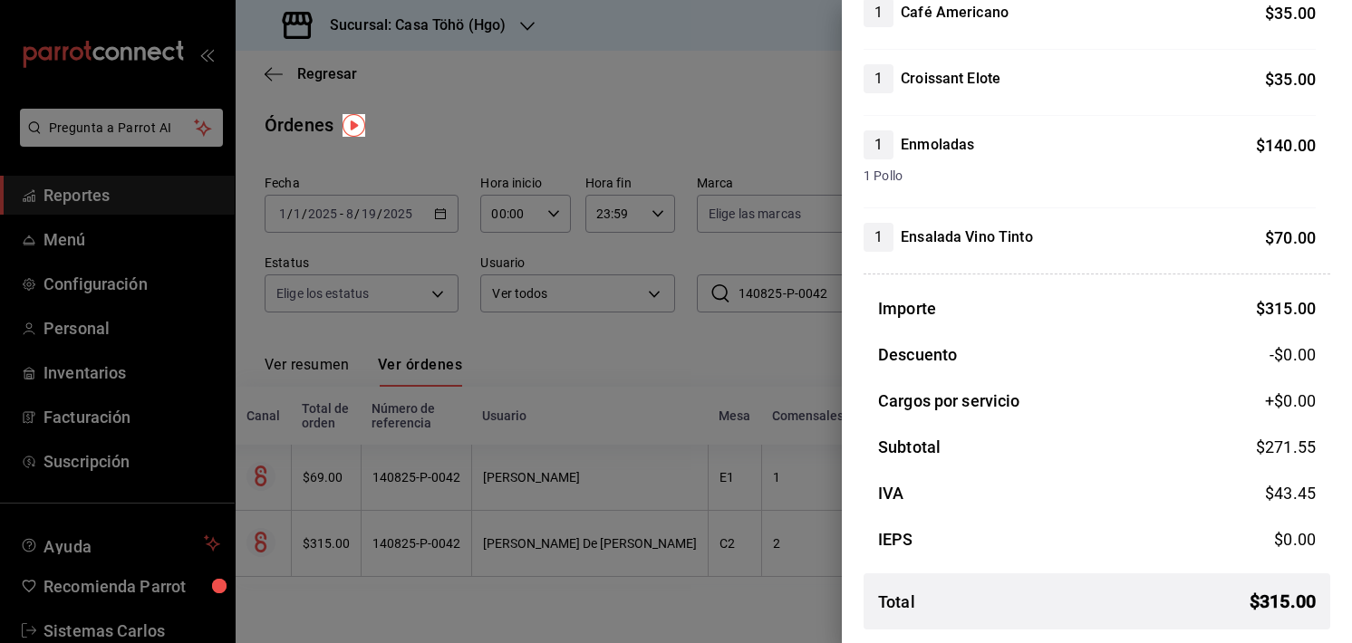
scroll to position [0, 0]
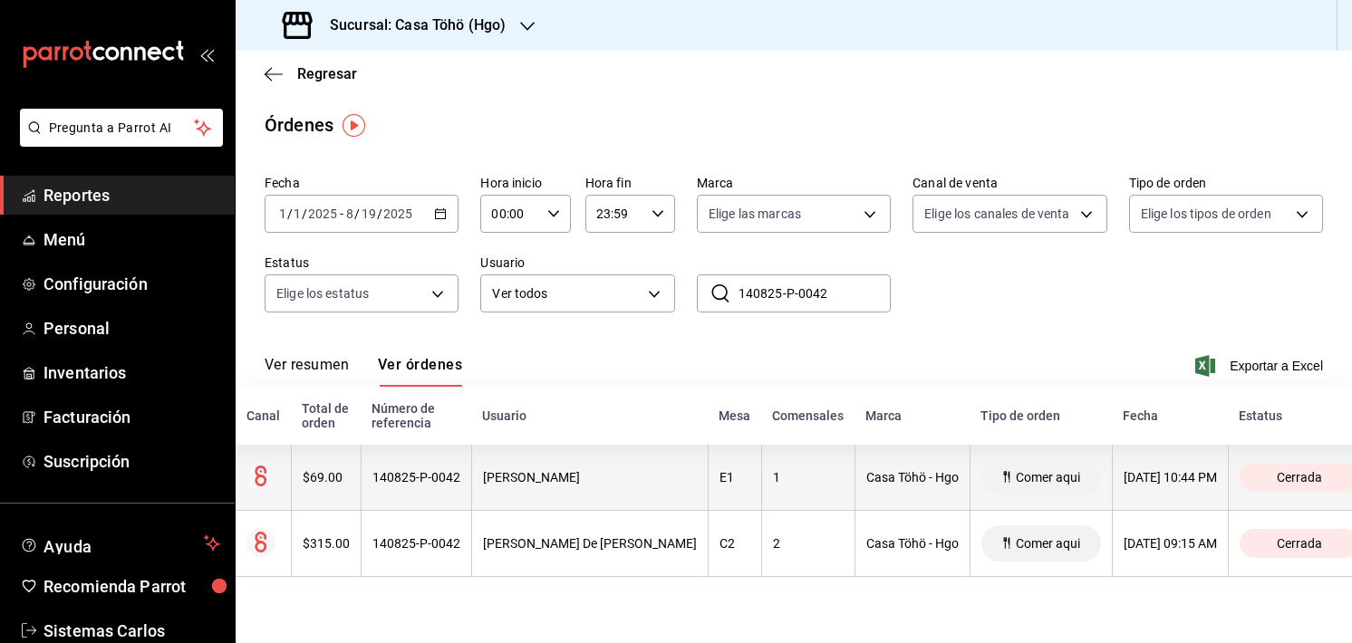
click at [773, 483] on div "1" at bounding box center [808, 477] width 71 height 14
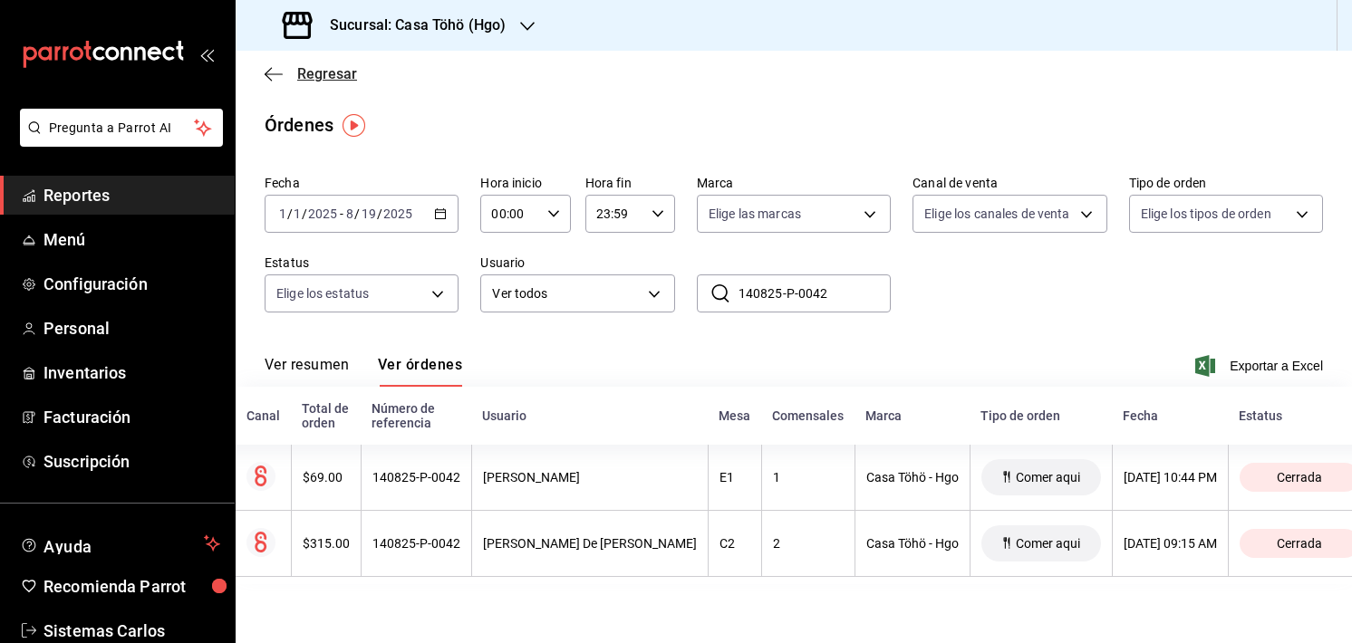
click at [281, 74] on icon "button" at bounding box center [274, 74] width 18 height 16
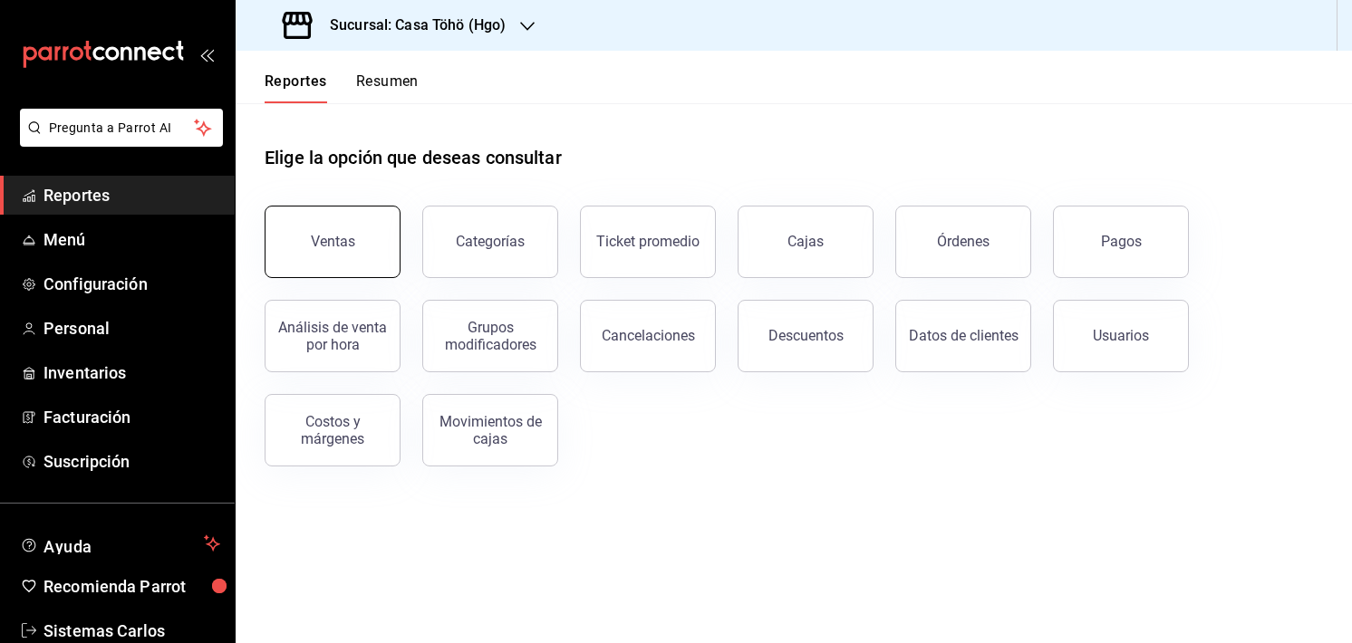
click at [388, 216] on button "Ventas" at bounding box center [333, 242] width 136 height 72
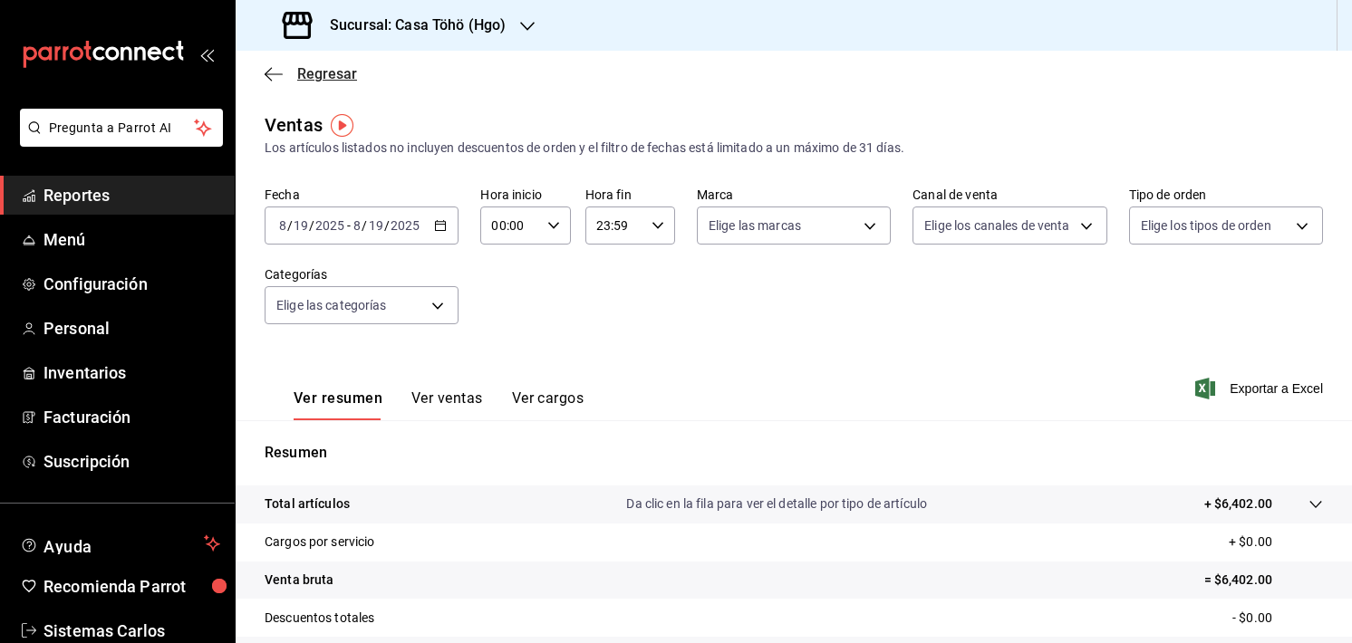
click at [276, 78] on icon "button" at bounding box center [274, 74] width 18 height 16
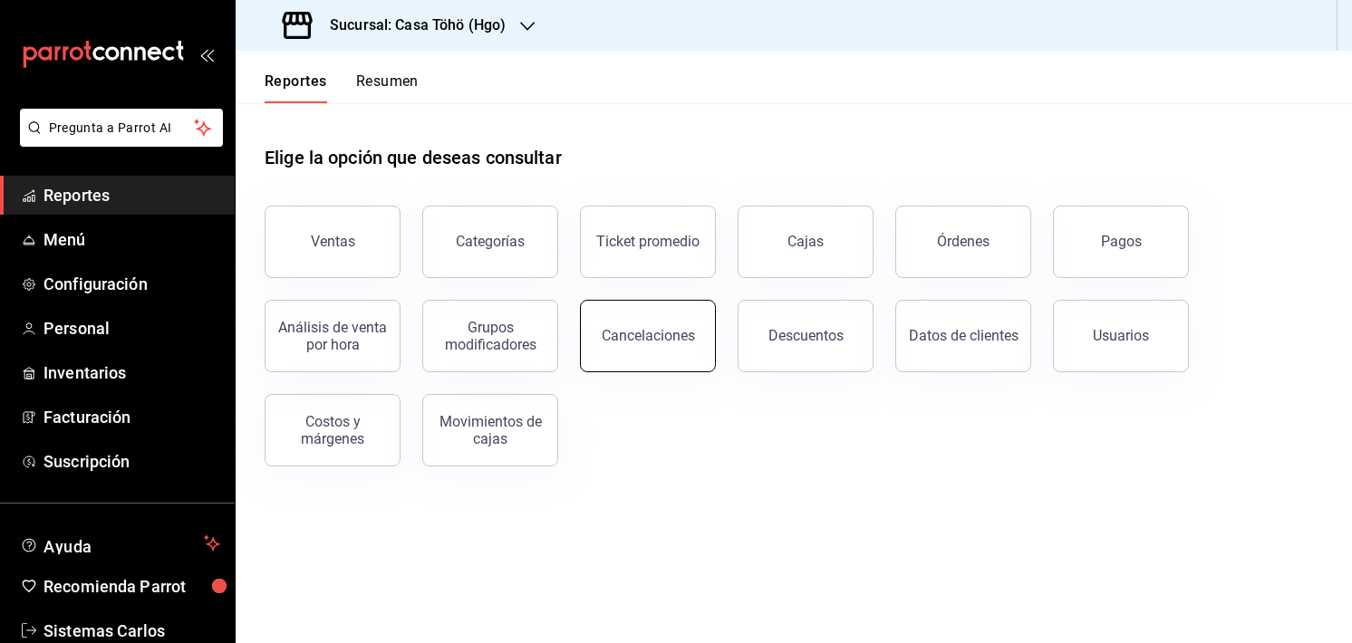
click at [630, 360] on button "Cancelaciones" at bounding box center [648, 336] width 136 height 72
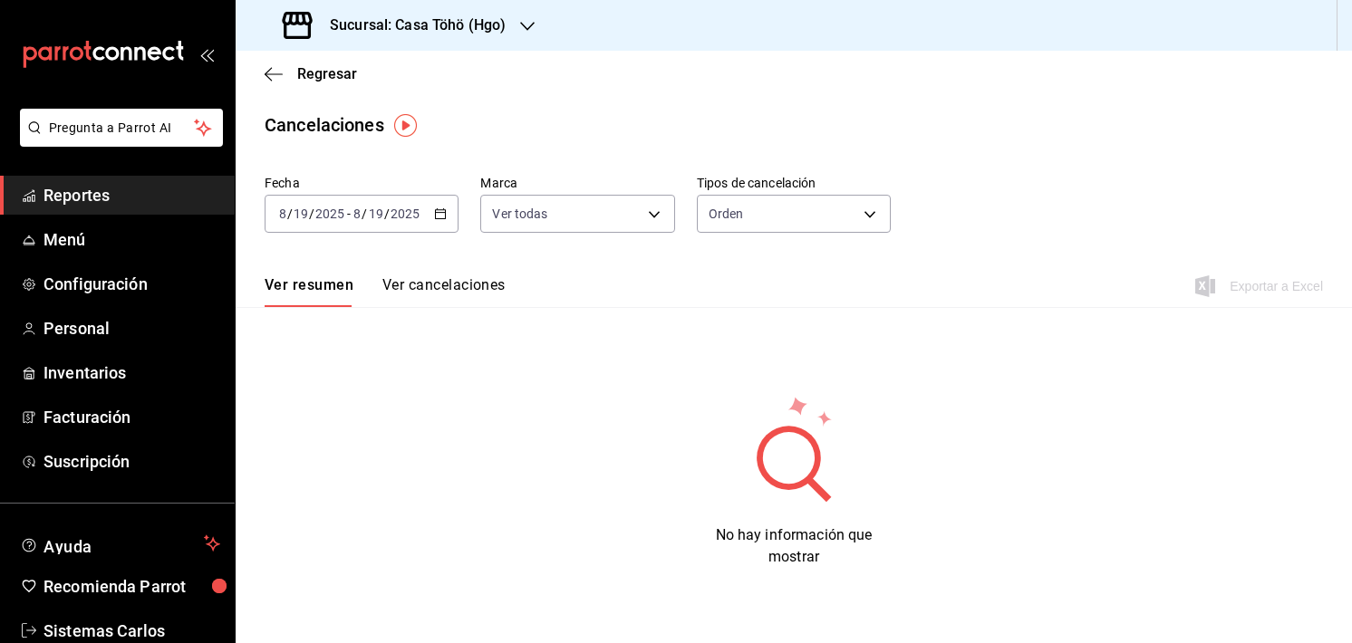
click at [463, 282] on button "Ver cancelaciones" at bounding box center [443, 291] width 123 height 31
click at [435, 207] on icon "button" at bounding box center [440, 213] width 13 height 13
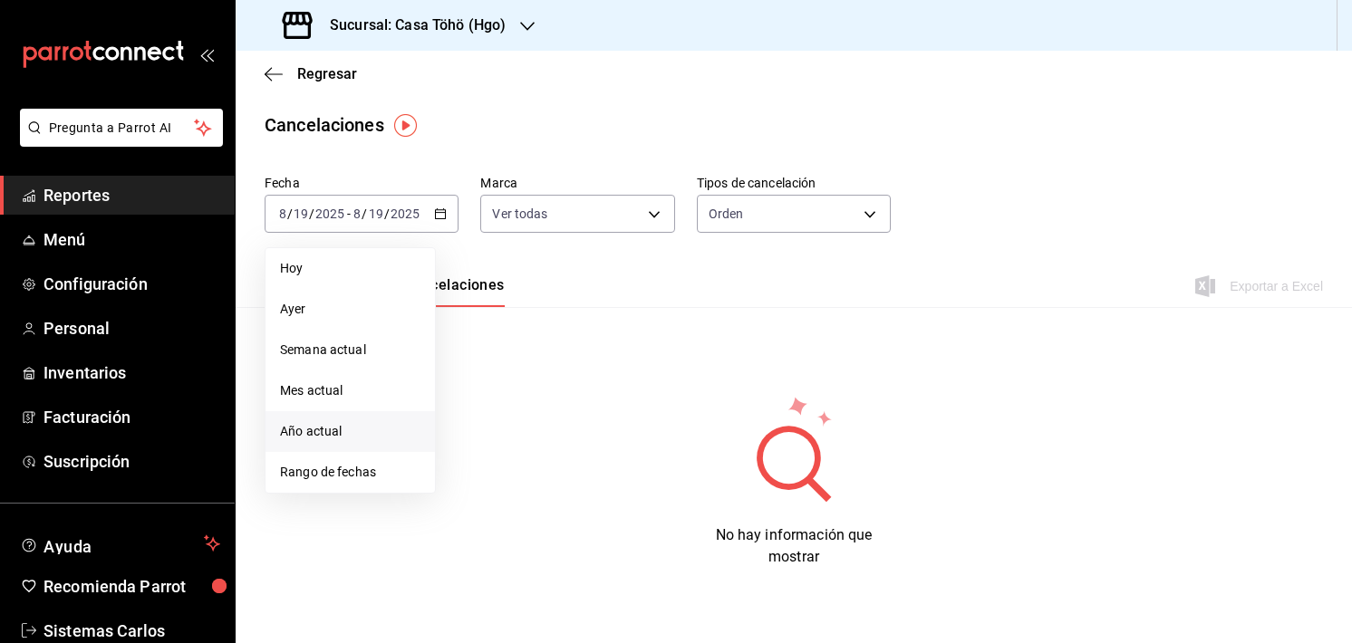
click at [332, 425] on span "Año actual" at bounding box center [350, 431] width 140 height 19
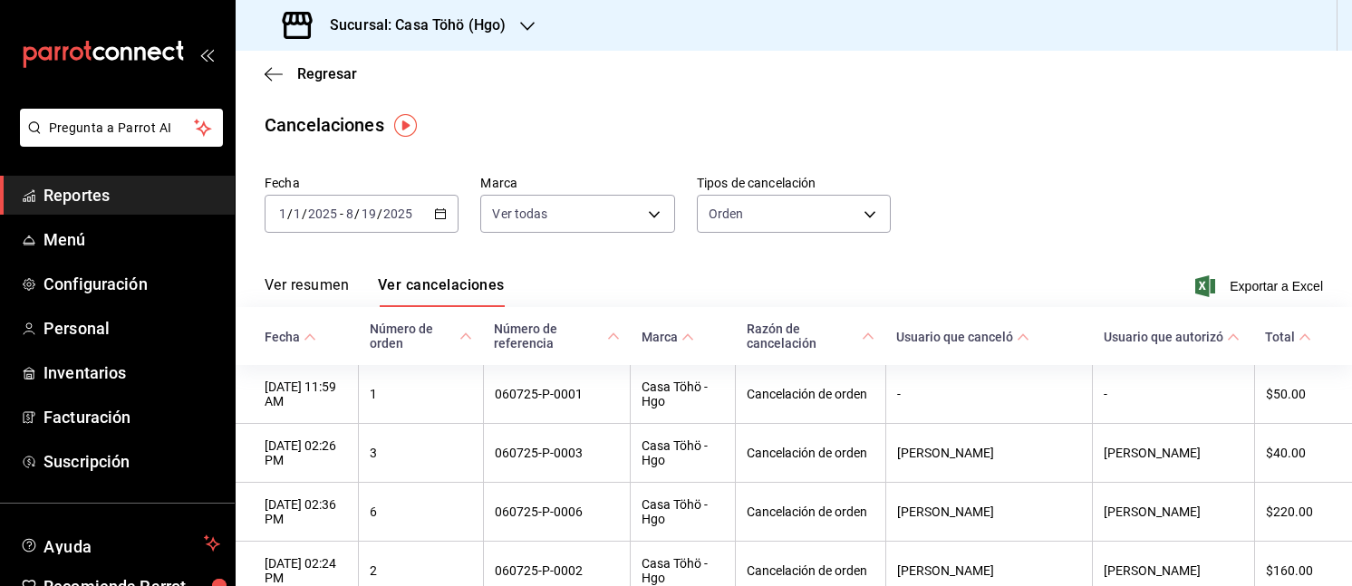
click at [436, 206] on div "2025-01-01 1 / 1 / 2025 - 2025-08-19 8 / 19 / 2025" at bounding box center [362, 214] width 194 height 38
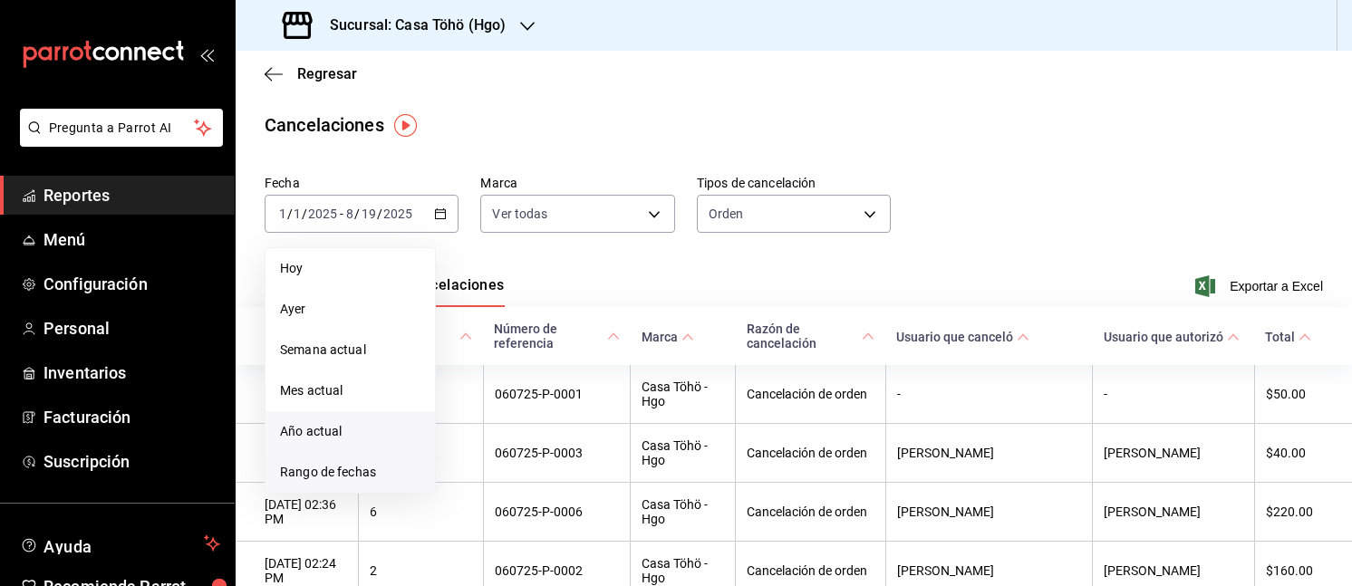
click at [331, 458] on li "Rango de fechas" at bounding box center [349, 472] width 169 height 41
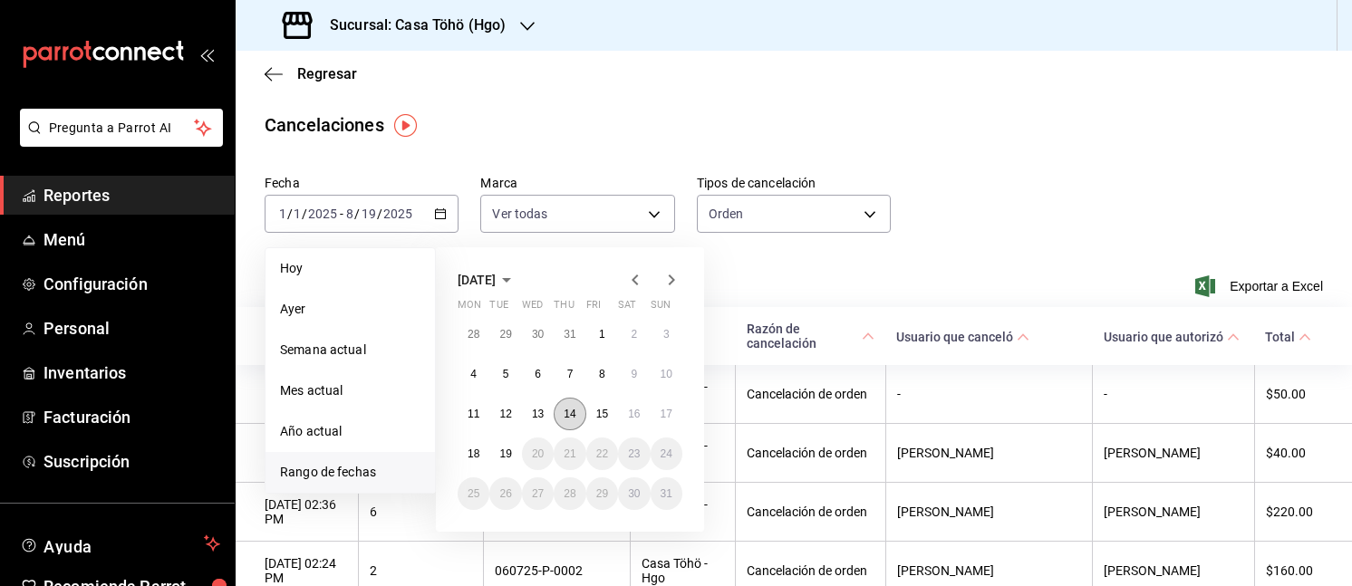
click at [559, 409] on button "14" at bounding box center [569, 414] width 32 height 33
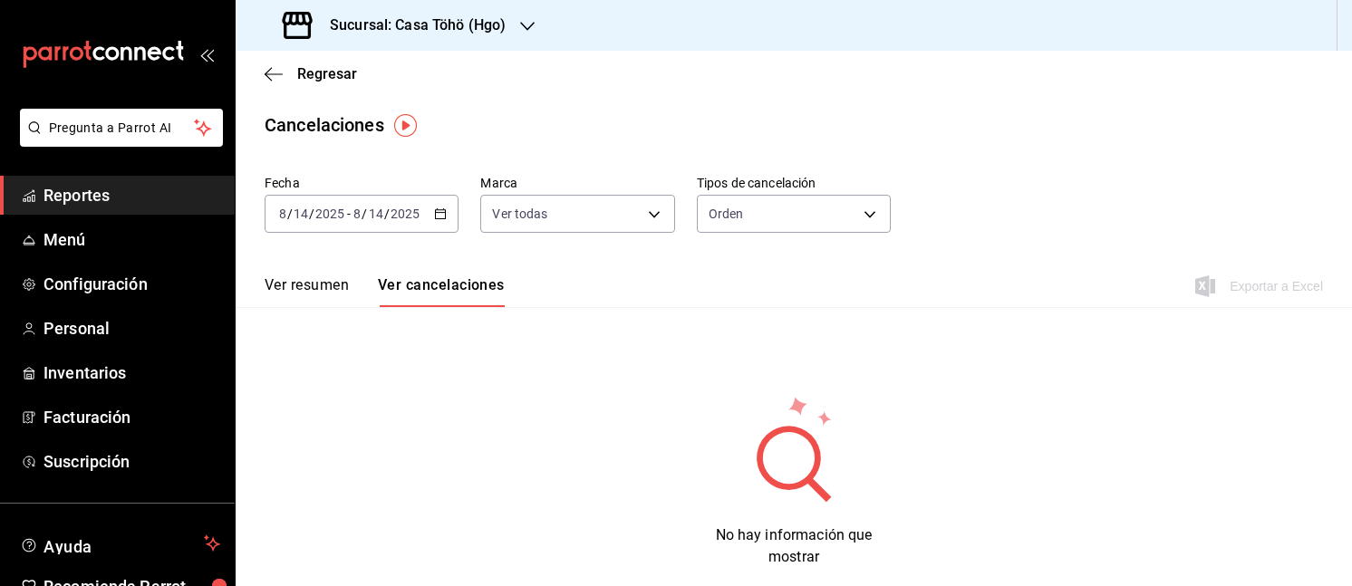
click at [432, 203] on div "2025-08-14 8 / 14 / 2025 - 2025-08-14 8 / 14 / 2025" at bounding box center [362, 214] width 194 height 38
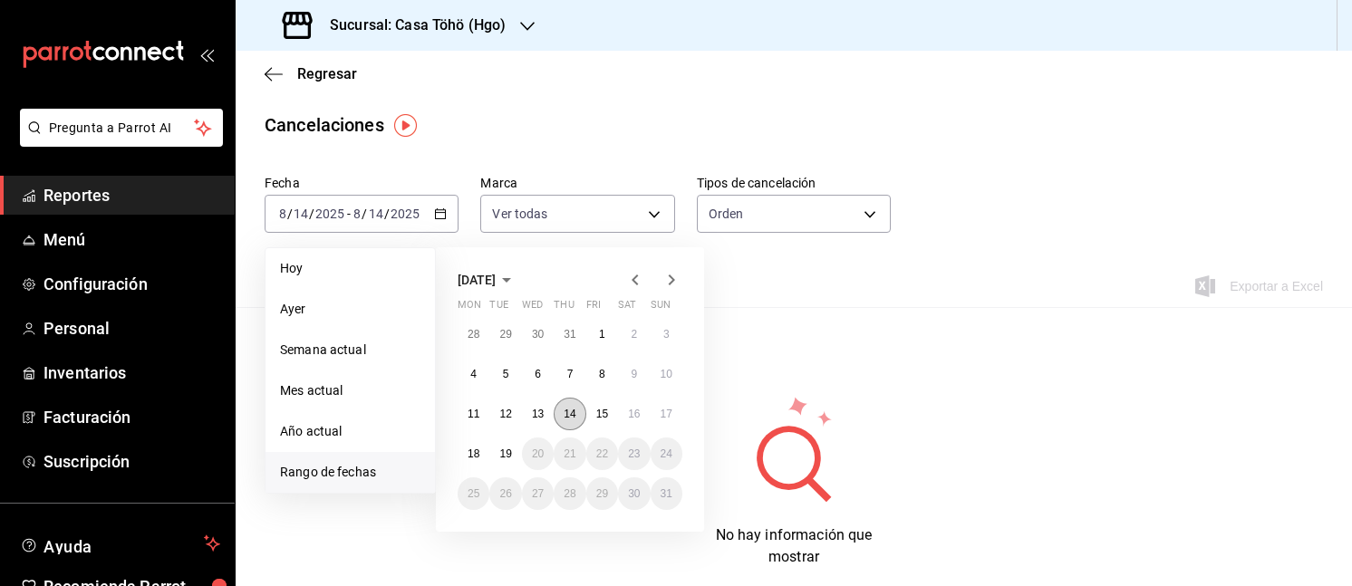
click at [562, 417] on button "14" at bounding box center [569, 414] width 32 height 33
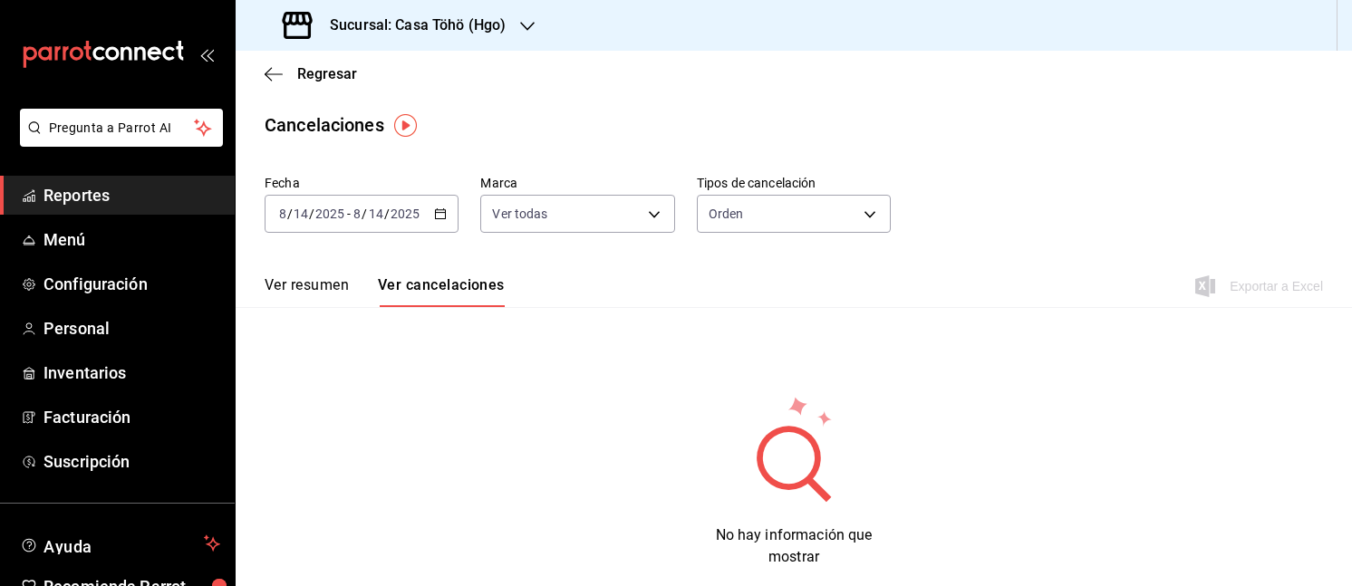
click at [355, 296] on div "Ver resumen Ver cancelaciones" at bounding box center [385, 291] width 240 height 31
click at [332, 289] on button "Ver resumen" at bounding box center [307, 291] width 84 height 31
drag, startPoint x: 286, startPoint y: 84, endPoint x: 292, endPoint y: 75, distance: 10.6
click at [292, 75] on div "Regresar" at bounding box center [794, 74] width 1116 height 46
click at [292, 75] on span "Regresar" at bounding box center [311, 73] width 92 height 17
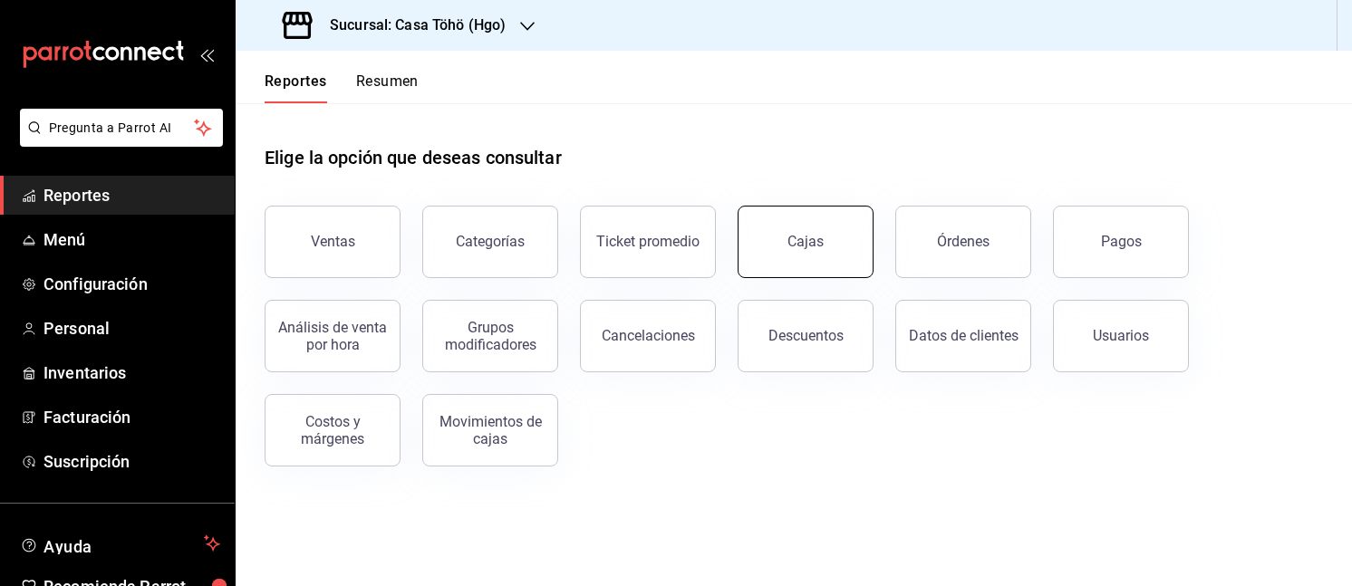
click at [804, 255] on button "Cajas" at bounding box center [805, 242] width 136 height 72
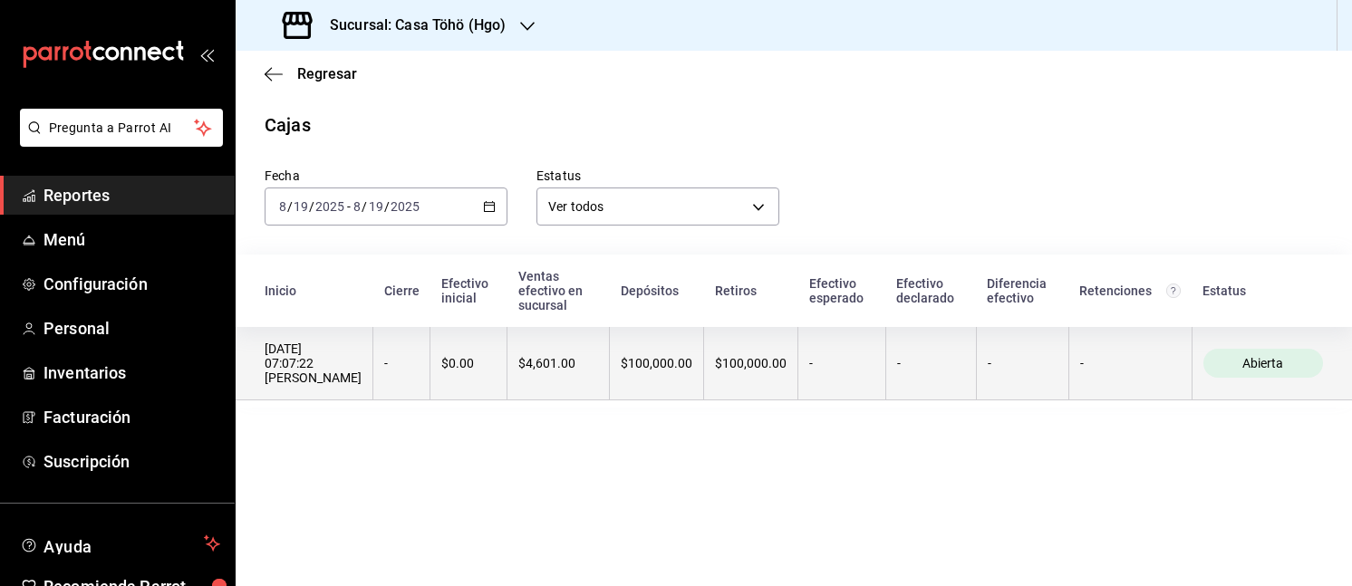
click at [361, 368] on div "19/08/2025 07:07:22 David Alonso Aladro García" at bounding box center [313, 363] width 97 height 43
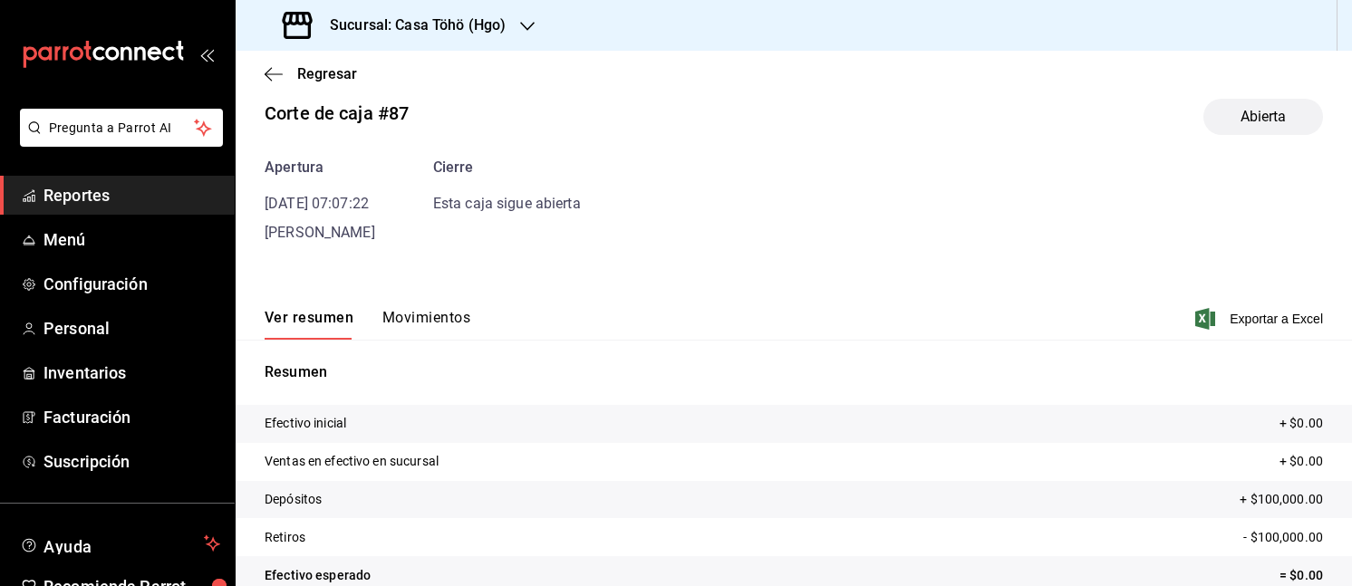
scroll to position [32, 0]
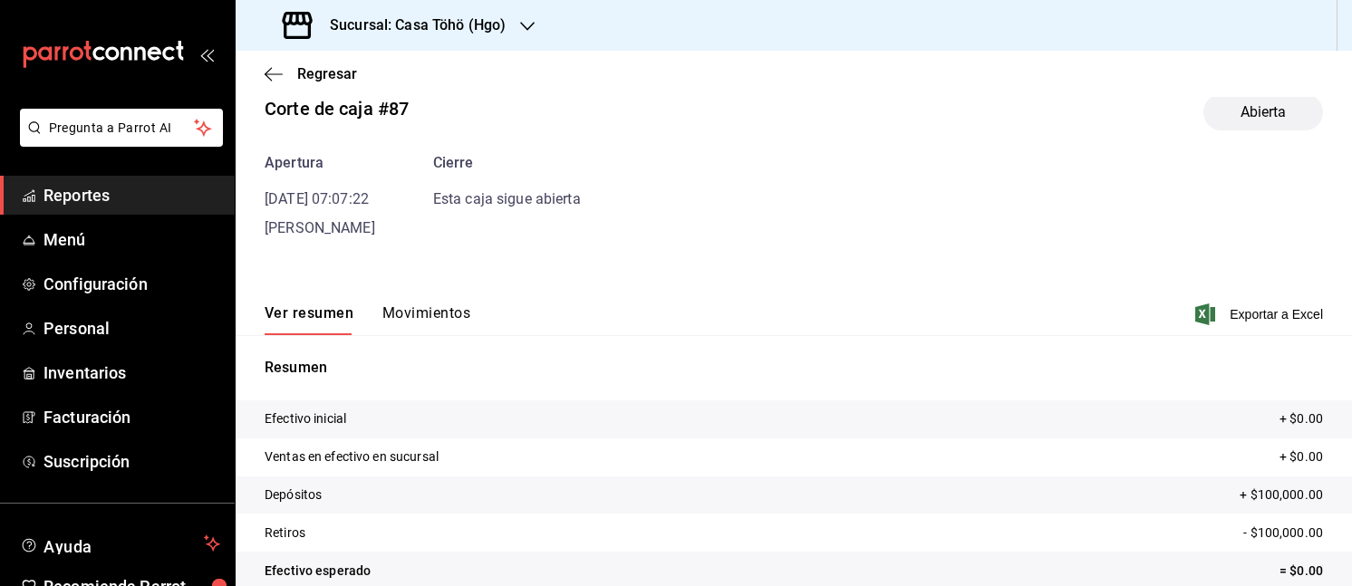
click at [437, 300] on div "Ver resumen Movimientos Exportar a Excel" at bounding box center [794, 309] width 1116 height 53
click at [430, 305] on button "Movimientos" at bounding box center [426, 319] width 88 height 31
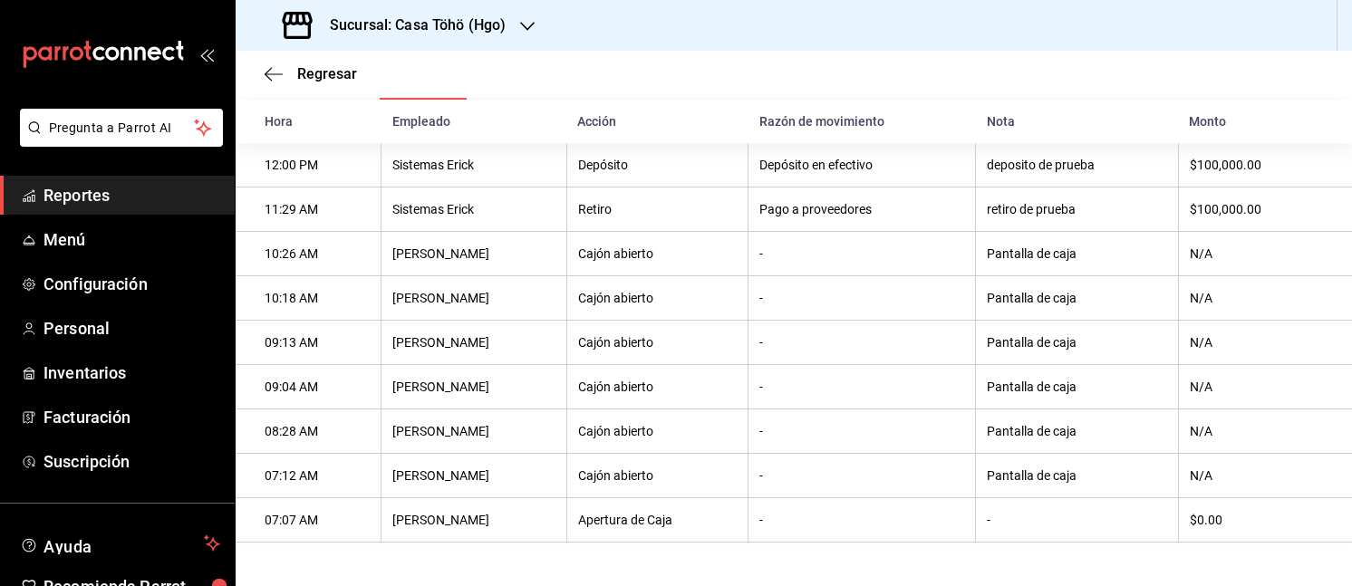
scroll to position [0, 0]
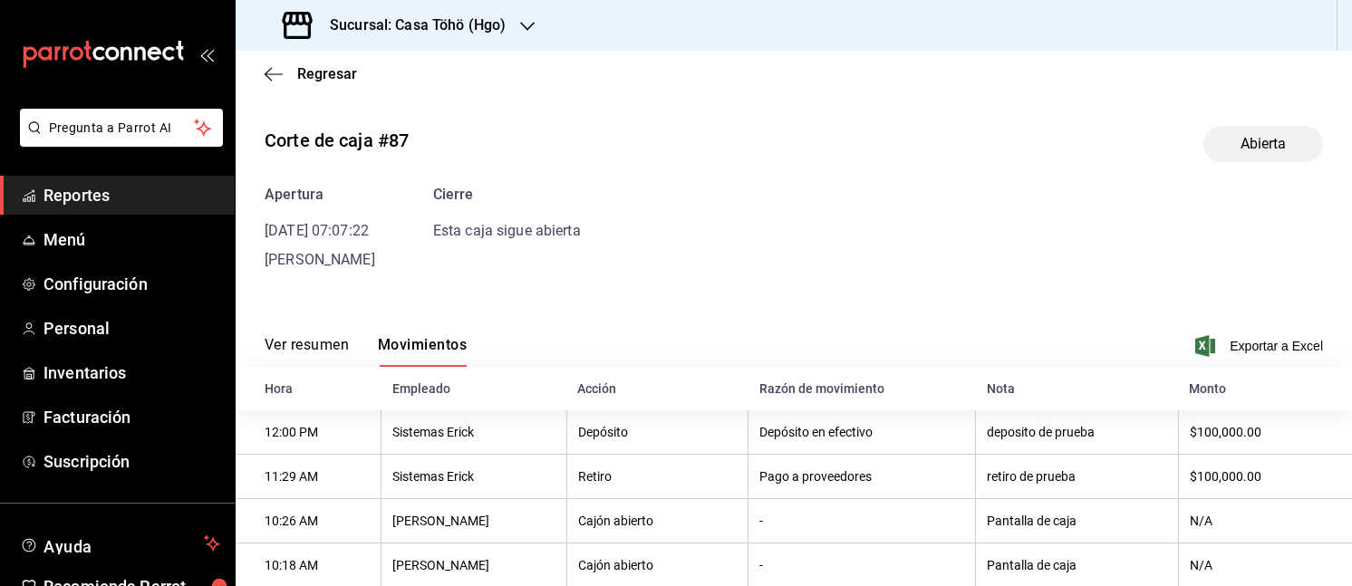
click at [255, 69] on div "Regresar" at bounding box center [794, 74] width 1116 height 46
click at [274, 65] on span "Regresar" at bounding box center [311, 73] width 92 height 17
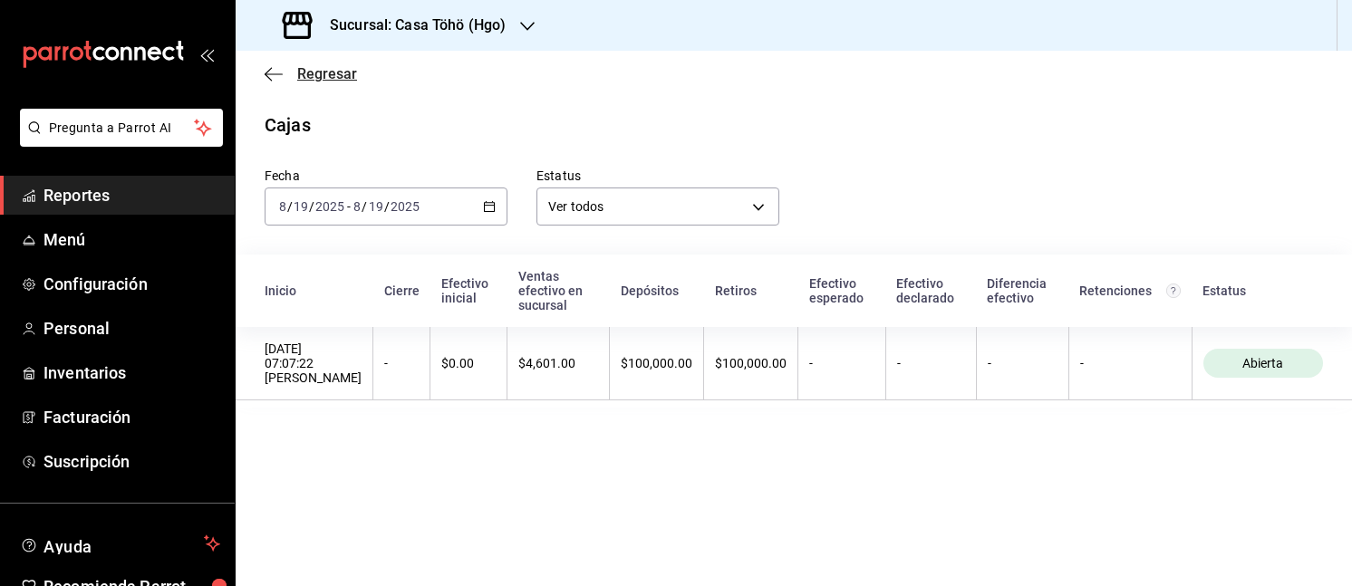
click at [283, 72] on span "Regresar" at bounding box center [311, 73] width 92 height 17
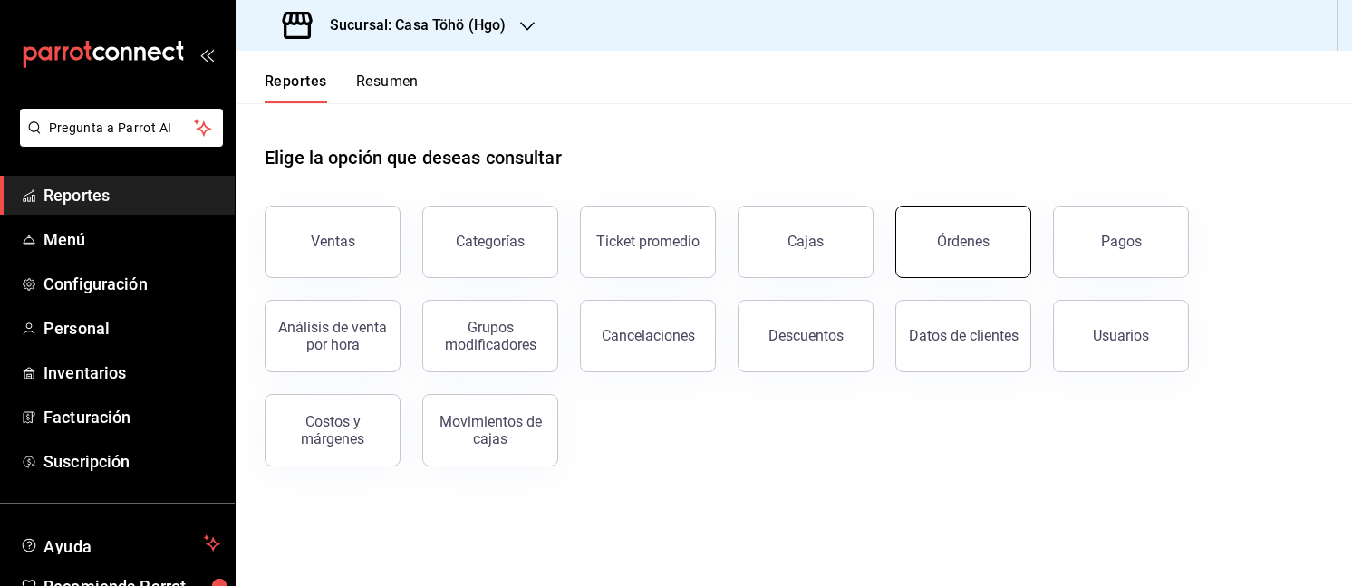
click at [907, 274] on button "Órdenes" at bounding box center [963, 242] width 136 height 72
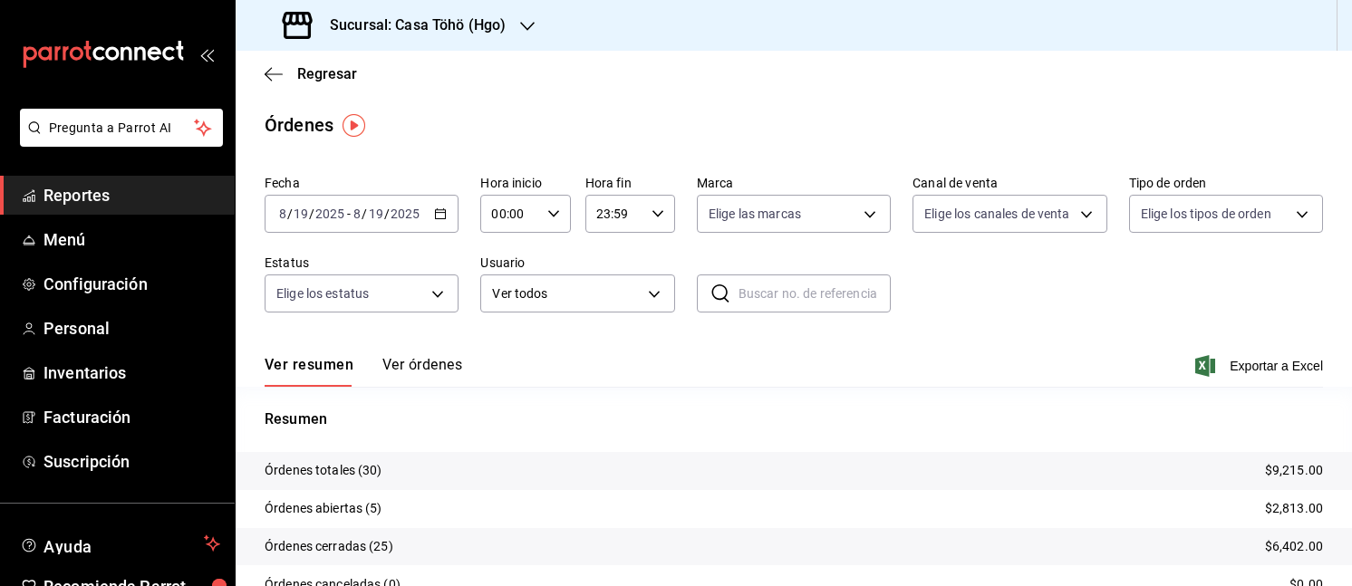
click at [760, 276] on input "text" at bounding box center [814, 293] width 152 height 36
paste input "140825-P-0042"
type input "140825-P-0042"
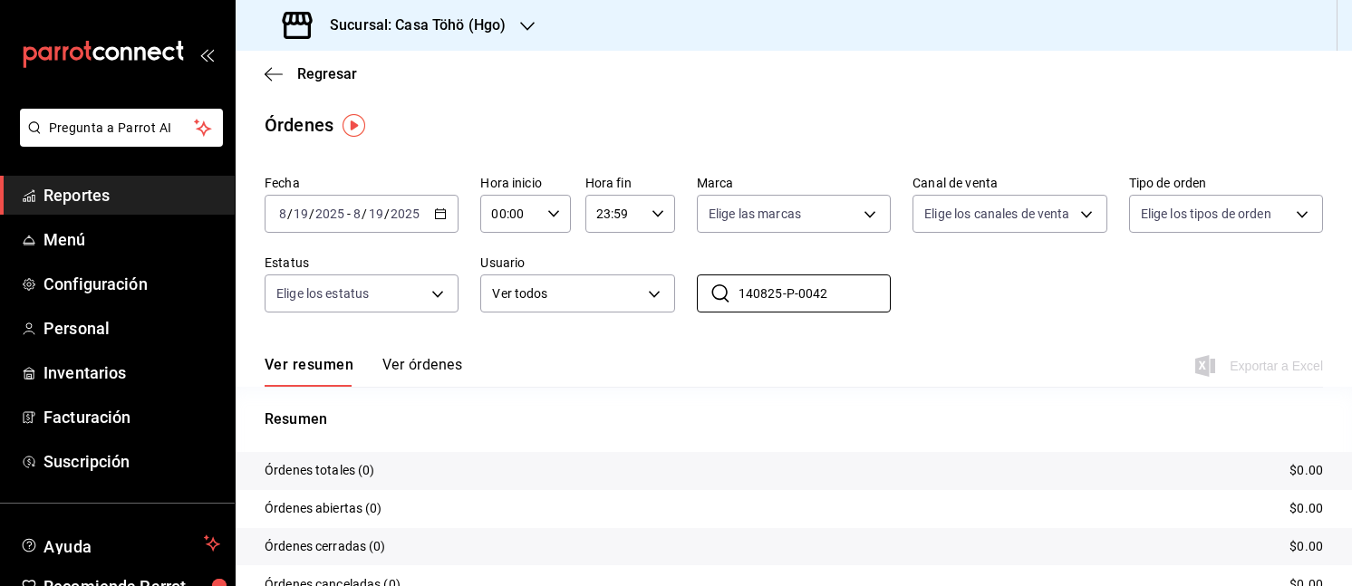
scroll to position [125, 0]
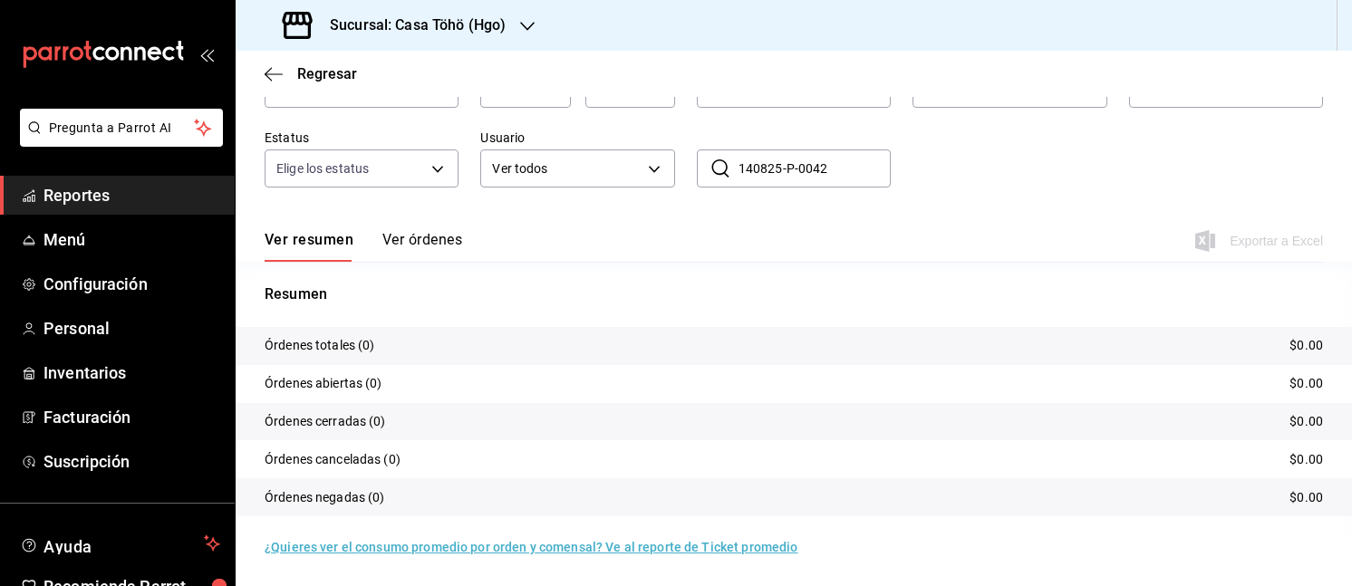
click at [433, 226] on div "Ver resumen Ver órdenes Exportar a Excel" at bounding box center [794, 235] width 1058 height 53
click at [417, 238] on button "Ver órdenes" at bounding box center [422, 246] width 80 height 31
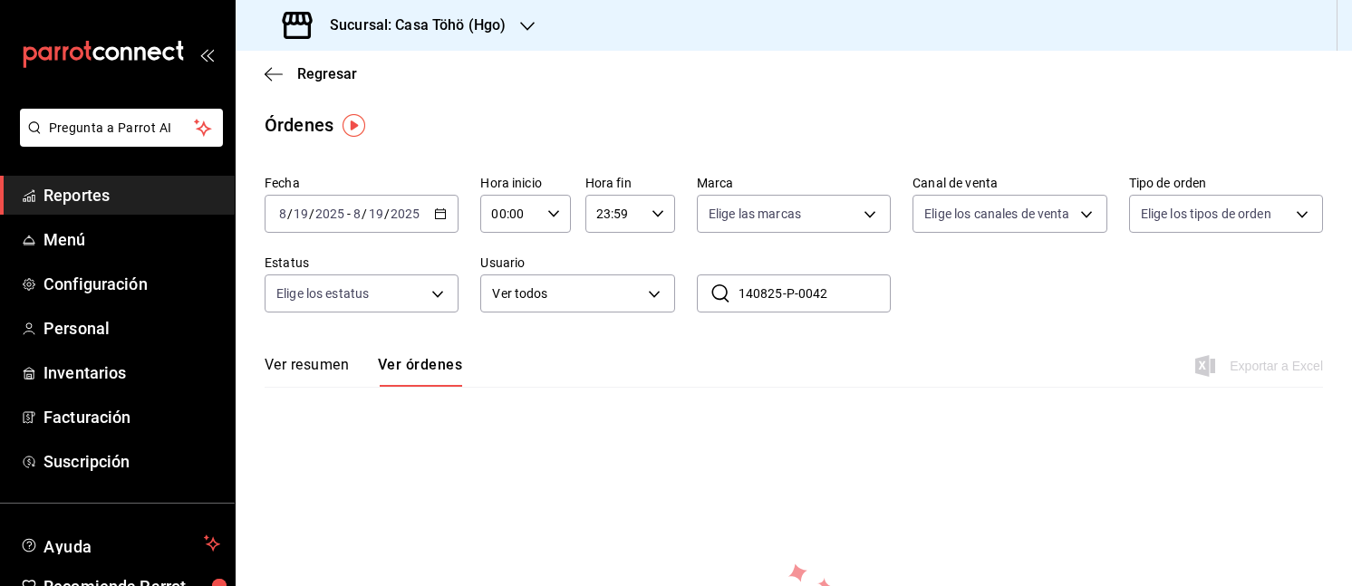
click at [444, 202] on div "2025-08-19 8 / 19 / 2025 - 2025-08-19 8 / 19 / 2025" at bounding box center [362, 214] width 194 height 38
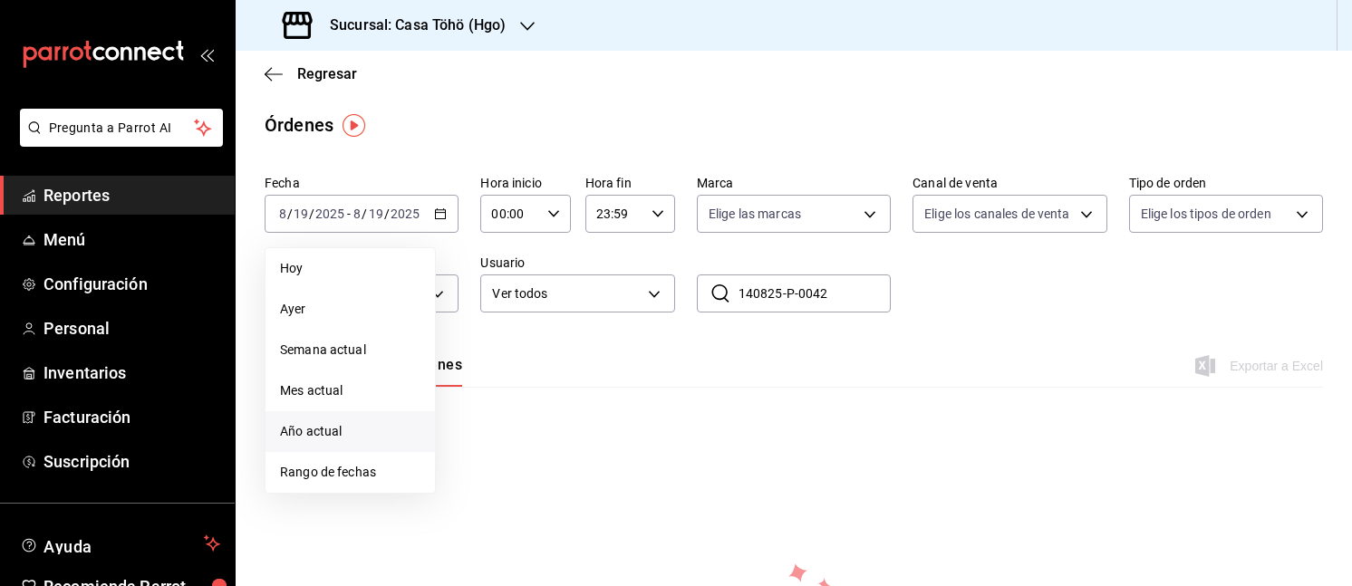
click at [319, 427] on span "Año actual" at bounding box center [350, 431] width 140 height 19
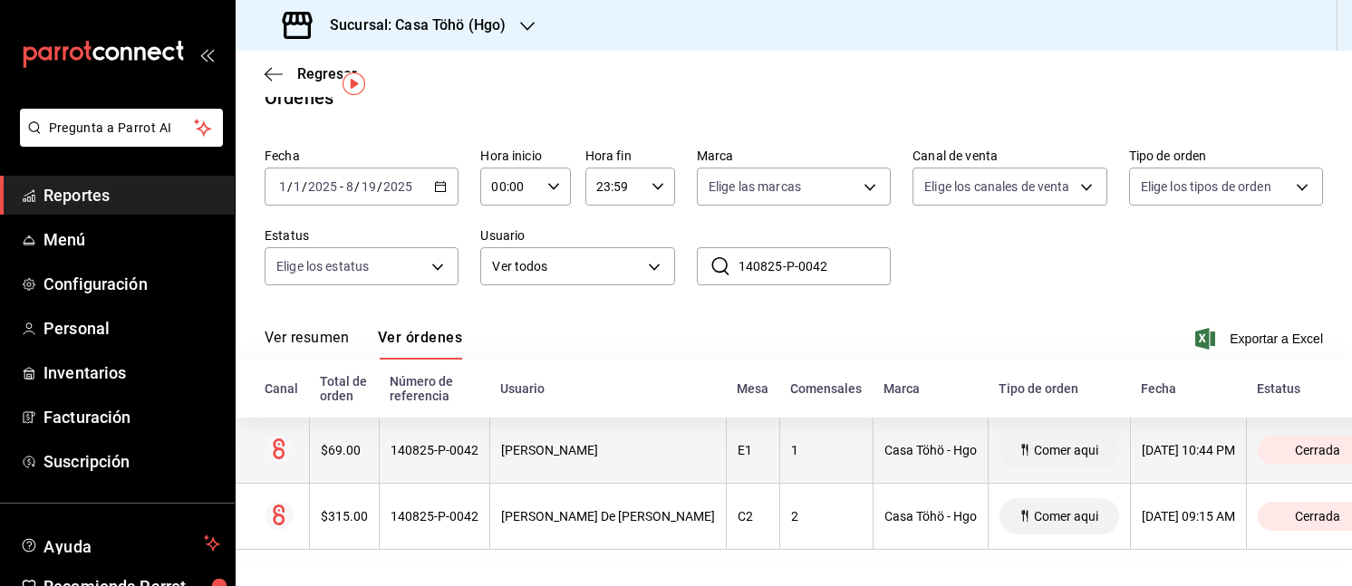
scroll to position [0, 32]
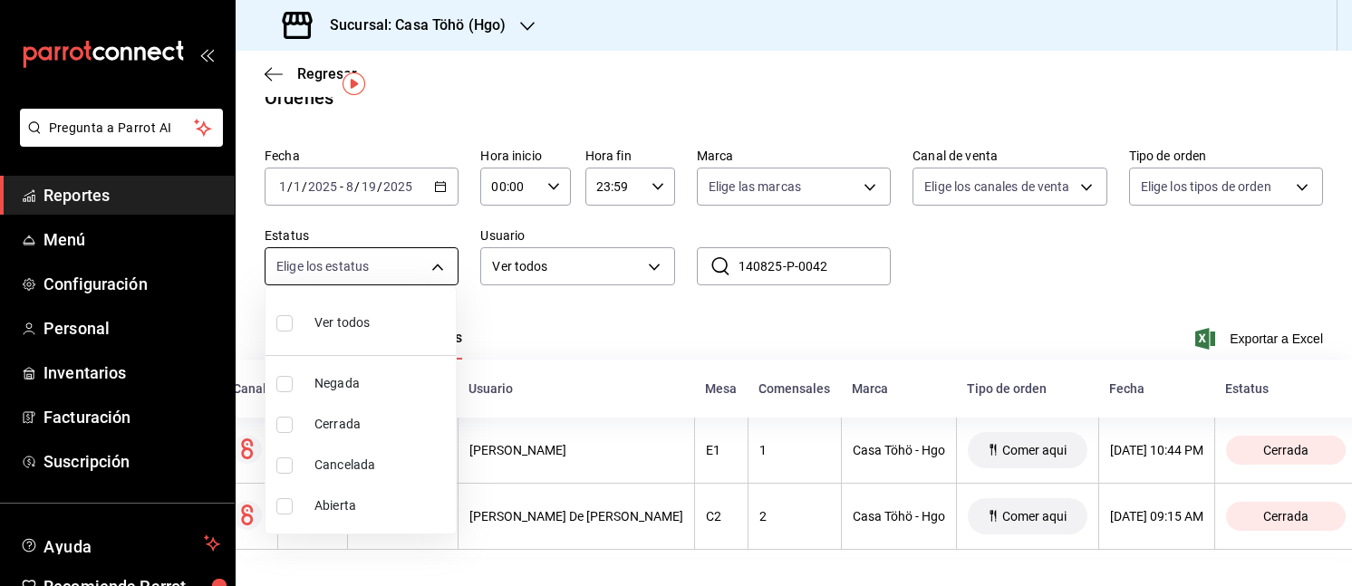
click at [351, 240] on body "Pregunta a Parrot AI Reportes Menú Configuración Personal Inventarios Facturaci…" at bounding box center [676, 293] width 1352 height 586
drag, startPoint x: 467, startPoint y: 277, endPoint x: 506, endPoint y: 256, distance: 44.2
click at [506, 256] on div at bounding box center [676, 293] width 1352 height 586
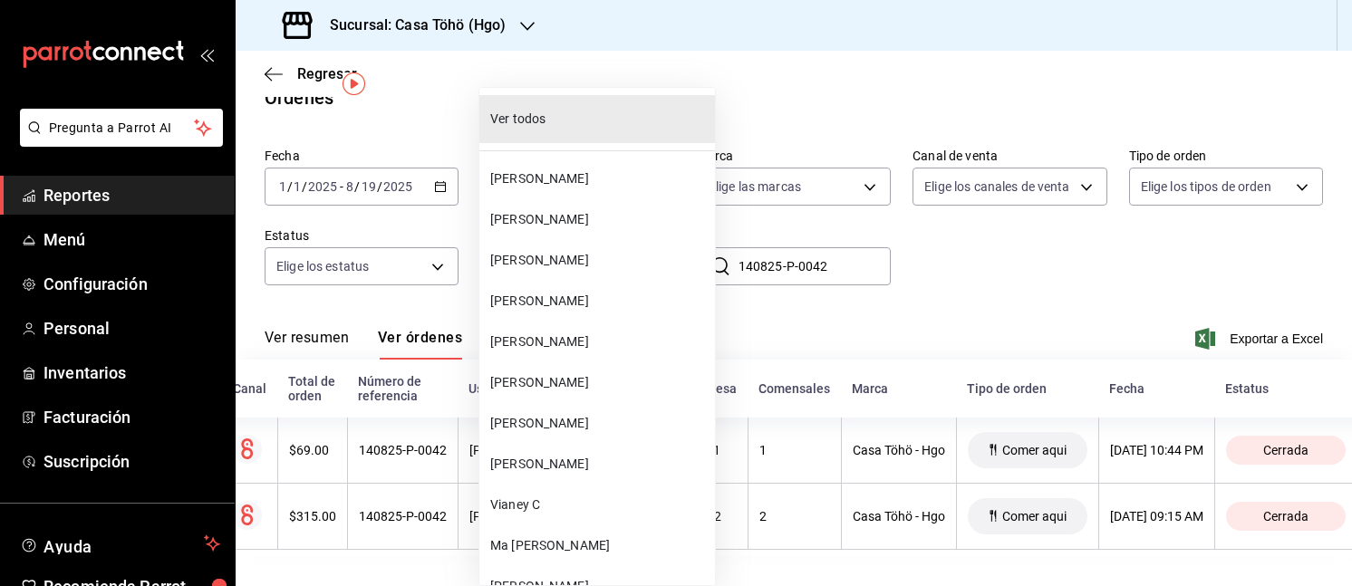
click at [579, 255] on body "Pregunta a Parrot AI Reportes Menú Configuración Personal Inventarios Facturaci…" at bounding box center [676, 293] width 1352 height 586
click at [318, 72] on div at bounding box center [676, 293] width 1352 height 586
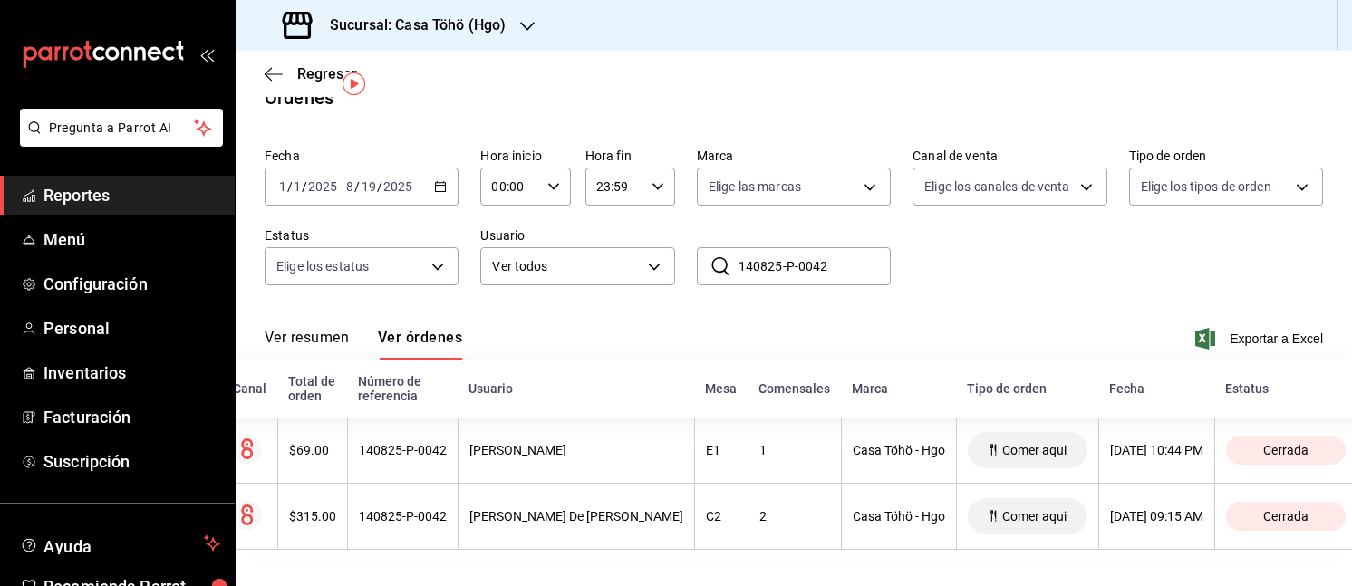
click at [286, 71] on span "Regresar" at bounding box center [311, 73] width 92 height 17
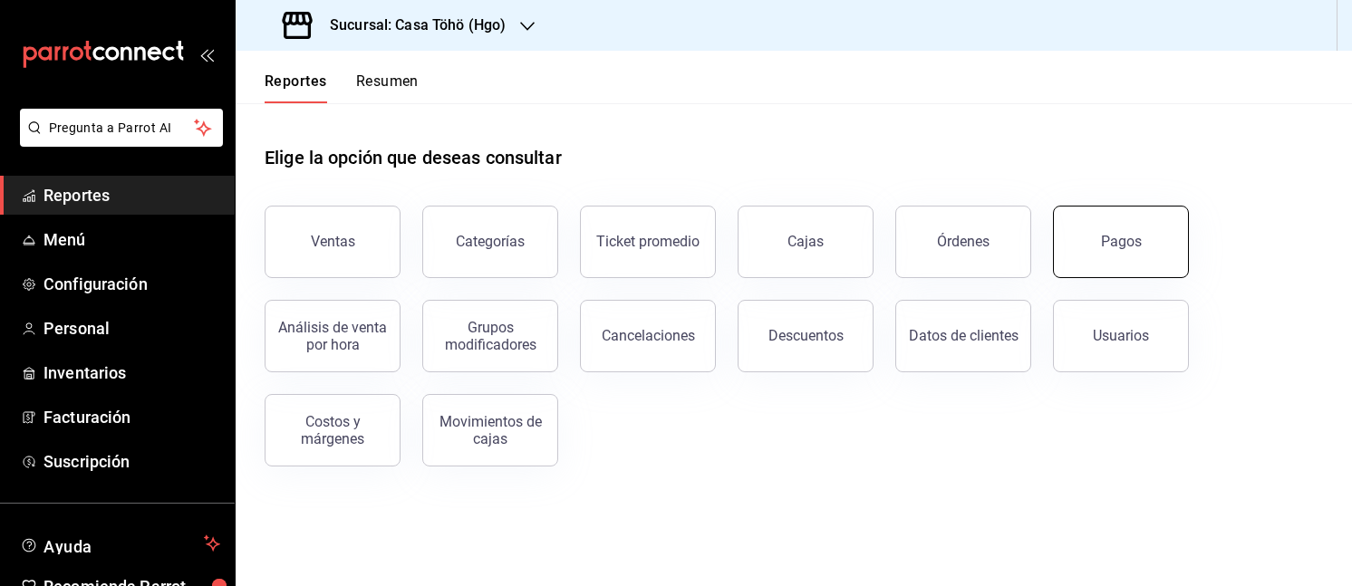
click at [1101, 266] on button "Pagos" at bounding box center [1121, 242] width 136 height 72
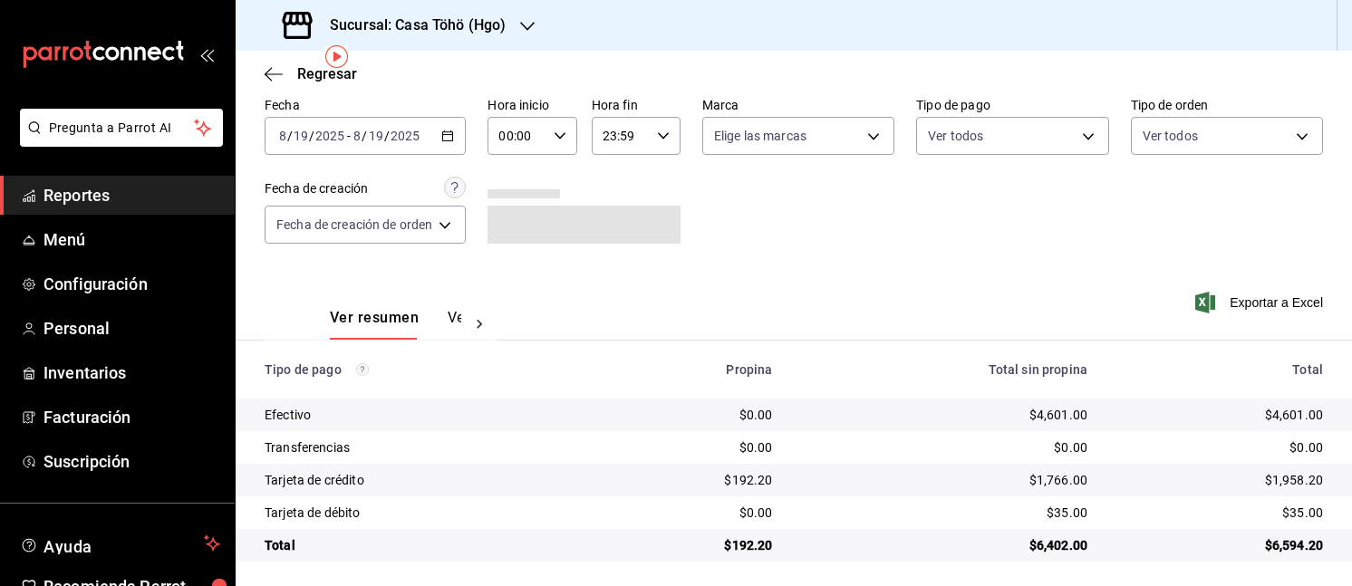
scroll to position [79, 0]
click at [462, 145] on div "2025-08-19 8 / 19 / 2025 - 2025-08-19 8 / 19 / 2025" at bounding box center [365, 135] width 201 height 38
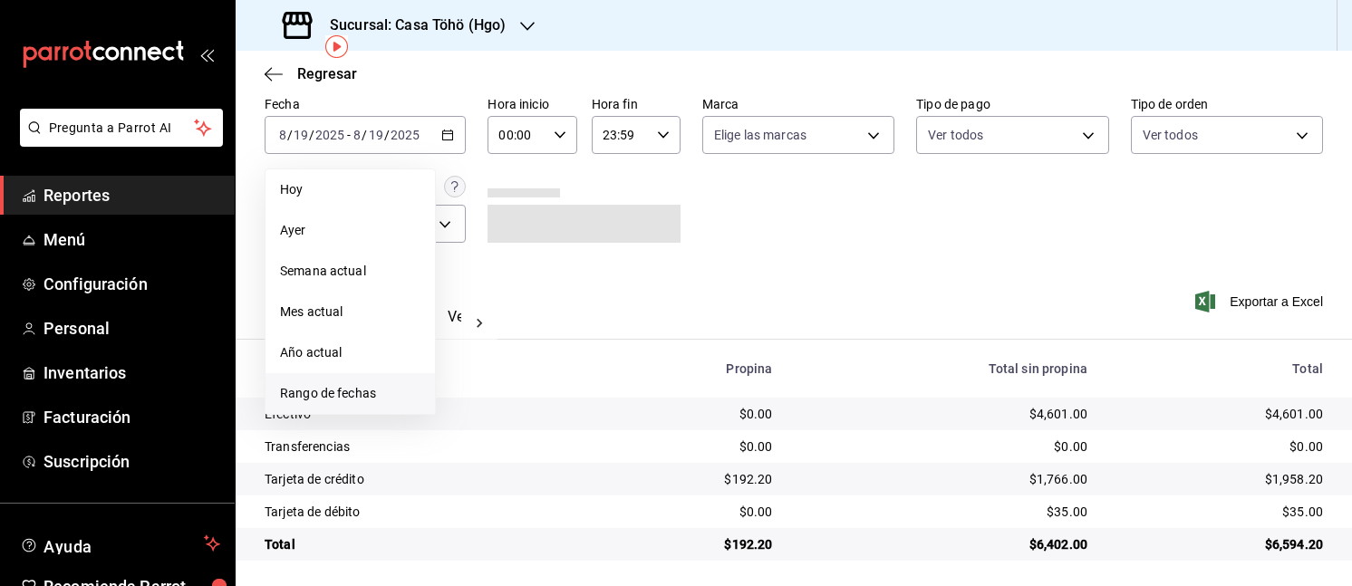
click at [342, 374] on li "Rango de fechas" at bounding box center [349, 393] width 169 height 41
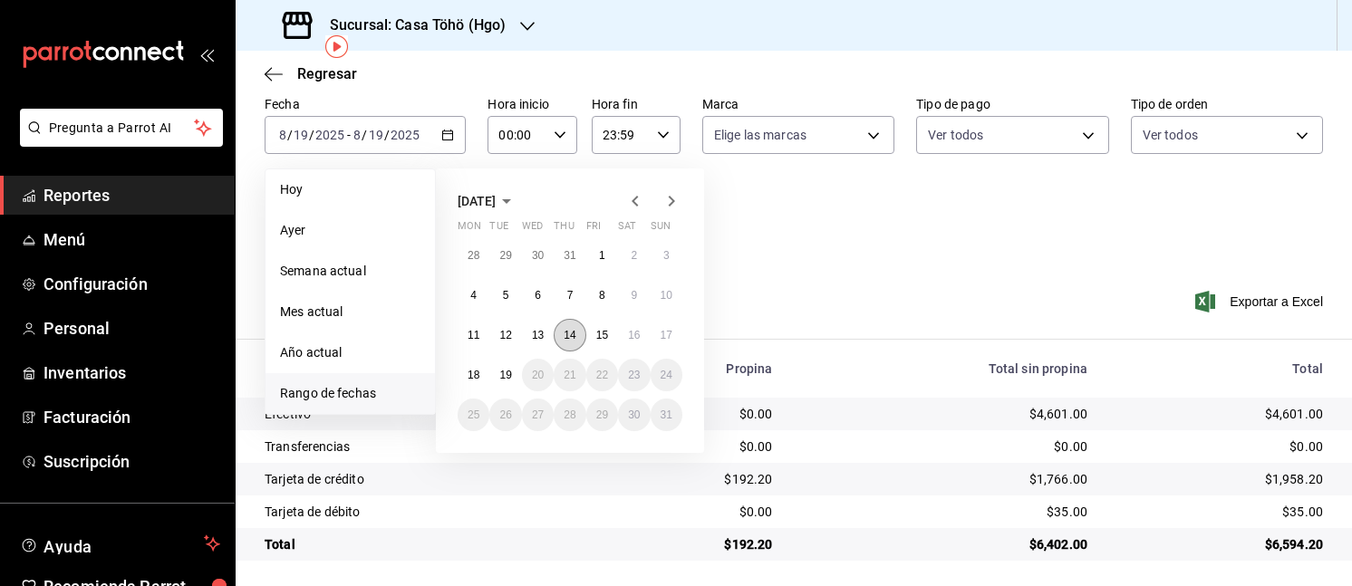
click at [567, 347] on button "14" at bounding box center [569, 335] width 32 height 33
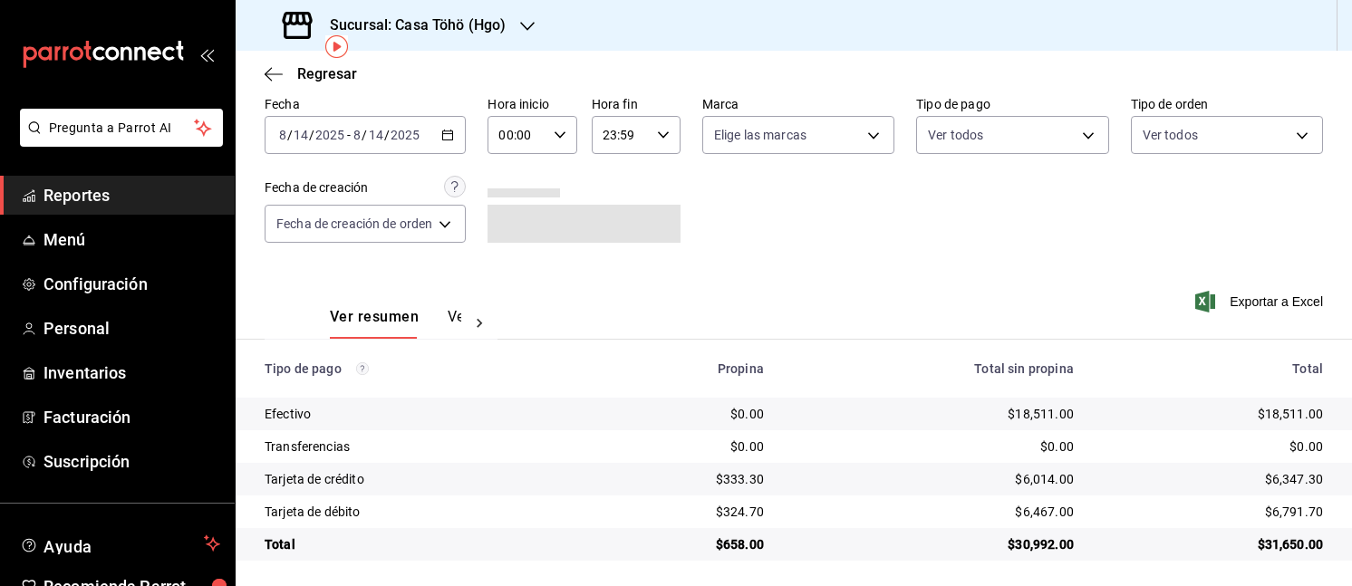
click at [456, 319] on button "Ver pagos" at bounding box center [482, 323] width 68 height 31
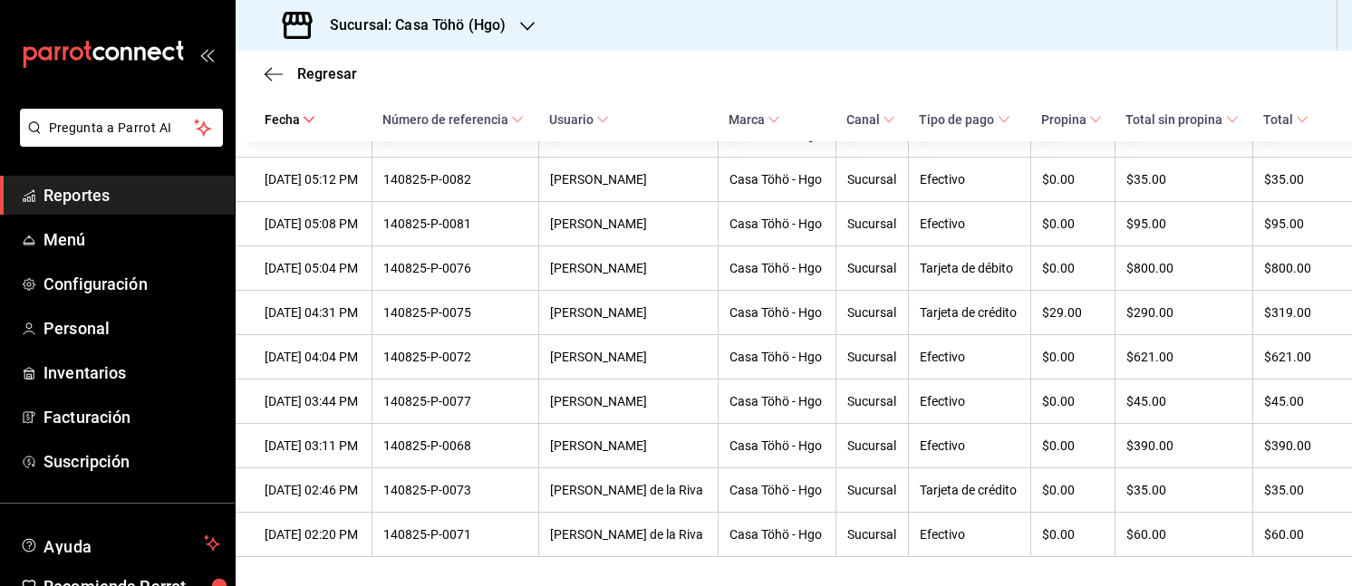
scroll to position [3979, 0]
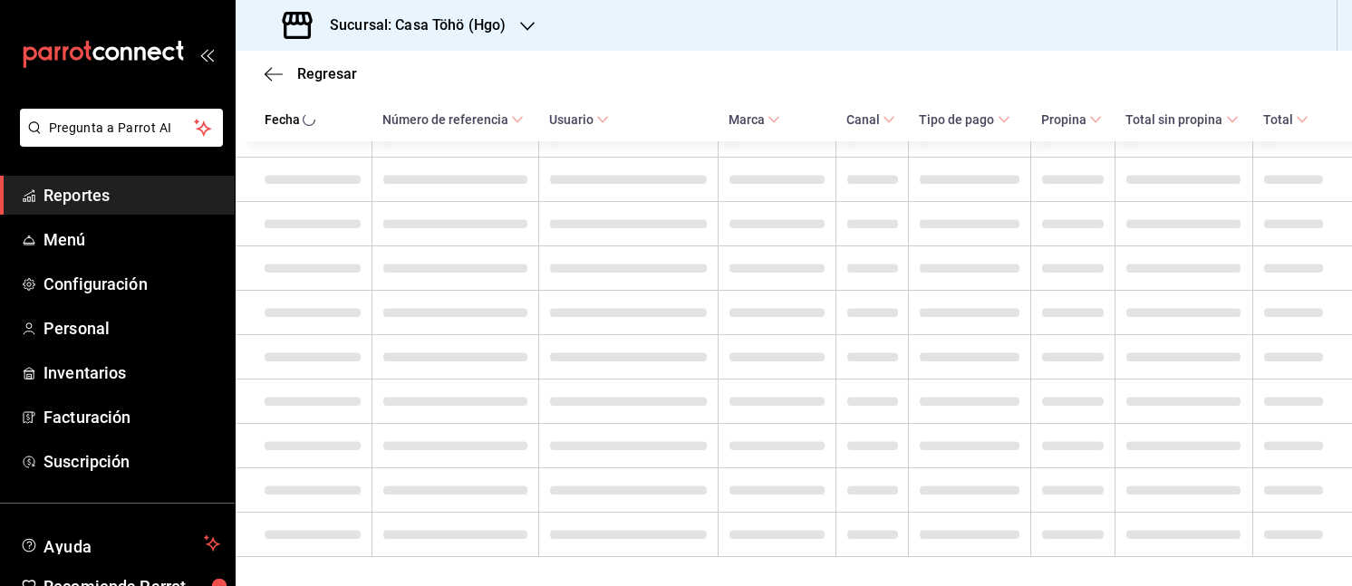
click at [490, 424] on td at bounding box center [454, 446] width 167 height 44
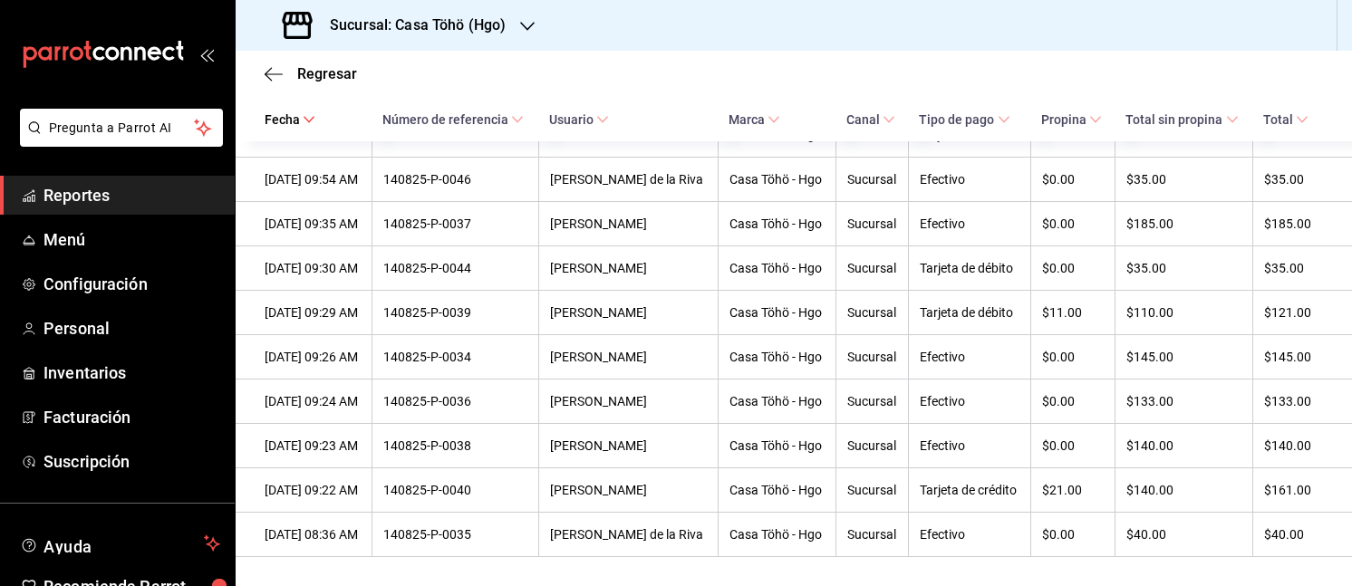
scroll to position [5695, 0]
click at [283, 84] on div "Regresar" at bounding box center [794, 74] width 1116 height 46
click at [273, 72] on icon "button" at bounding box center [274, 74] width 18 height 16
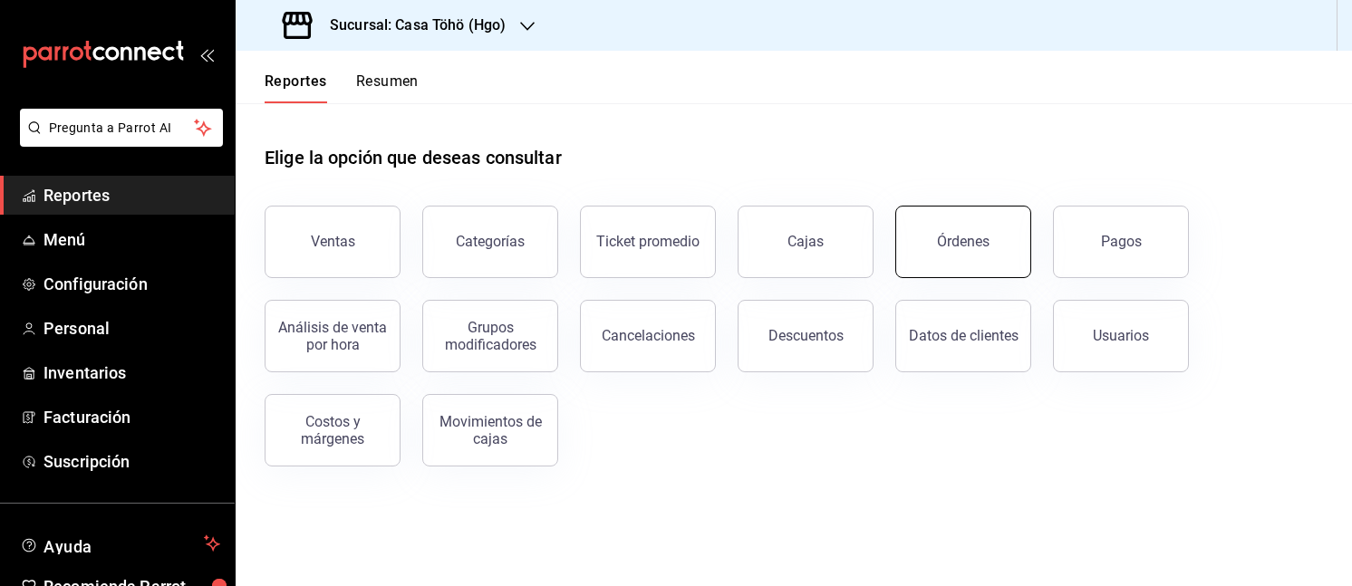
drag, startPoint x: 951, startPoint y: 289, endPoint x: 978, endPoint y: 265, distance: 36.6
click at [978, 265] on div "Ventas Categorías Ticket promedio Cajas Órdenes Pagos Análisis de venta por hor…" at bounding box center [783, 325] width 1080 height 283
click at [978, 265] on button "Órdenes" at bounding box center [963, 242] width 136 height 72
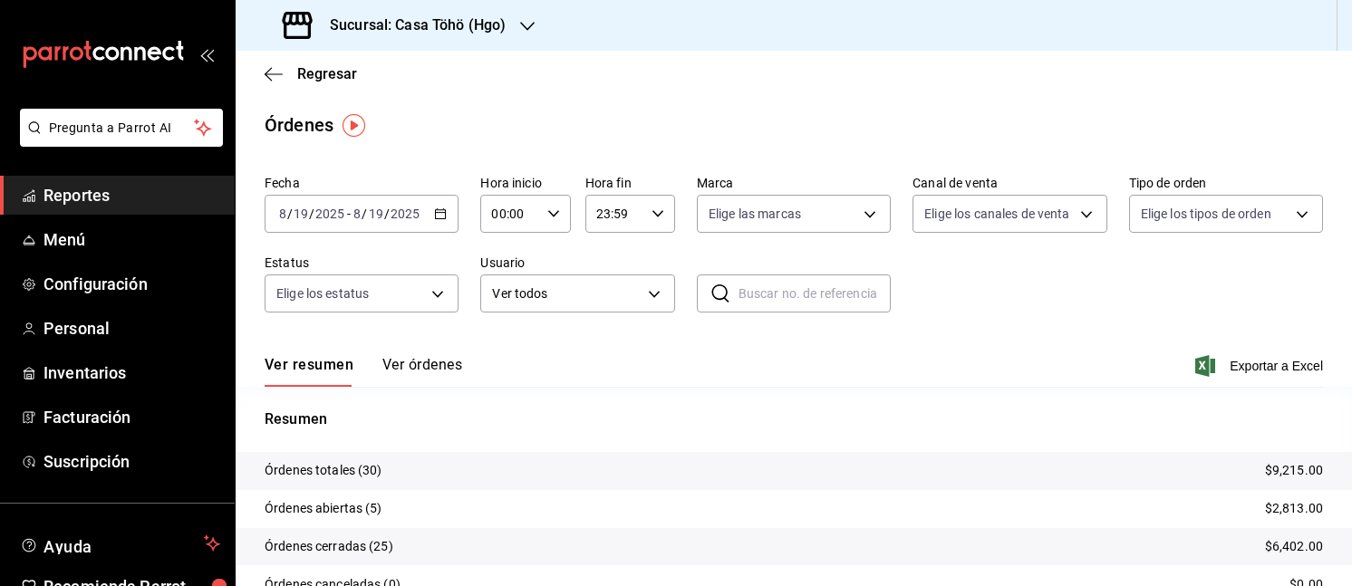
click at [801, 297] on input "text" at bounding box center [814, 293] width 152 height 36
paste input "140825-P-0042"
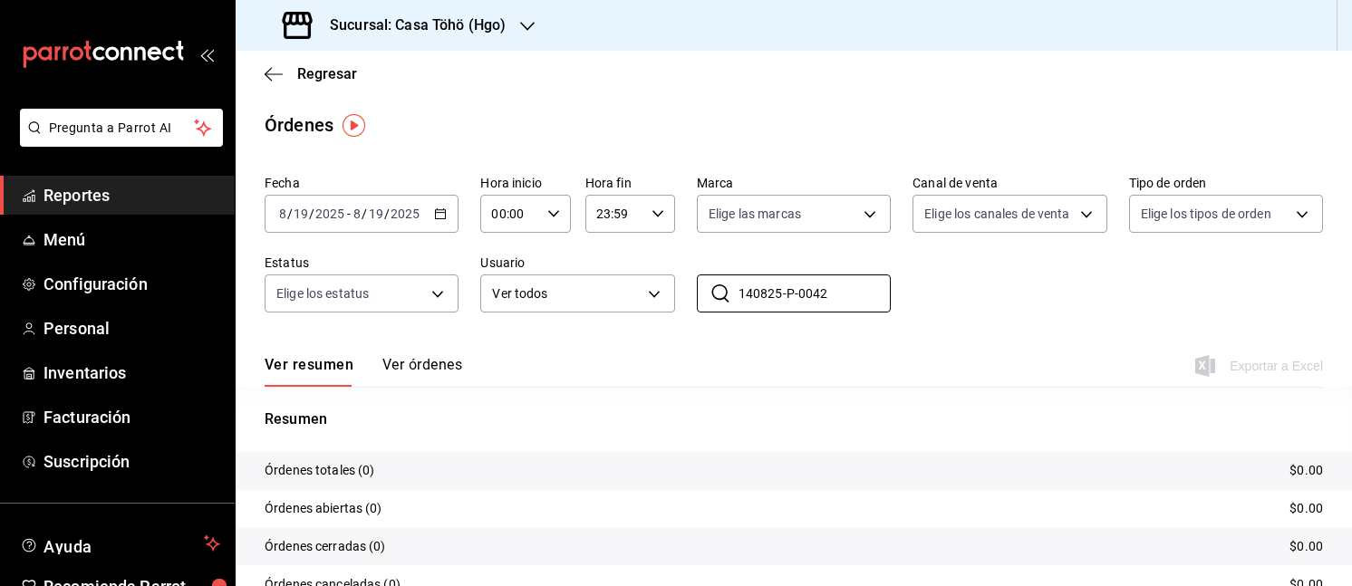
type input "140825-P-0042"
click at [442, 370] on button "Ver órdenes" at bounding box center [422, 371] width 80 height 31
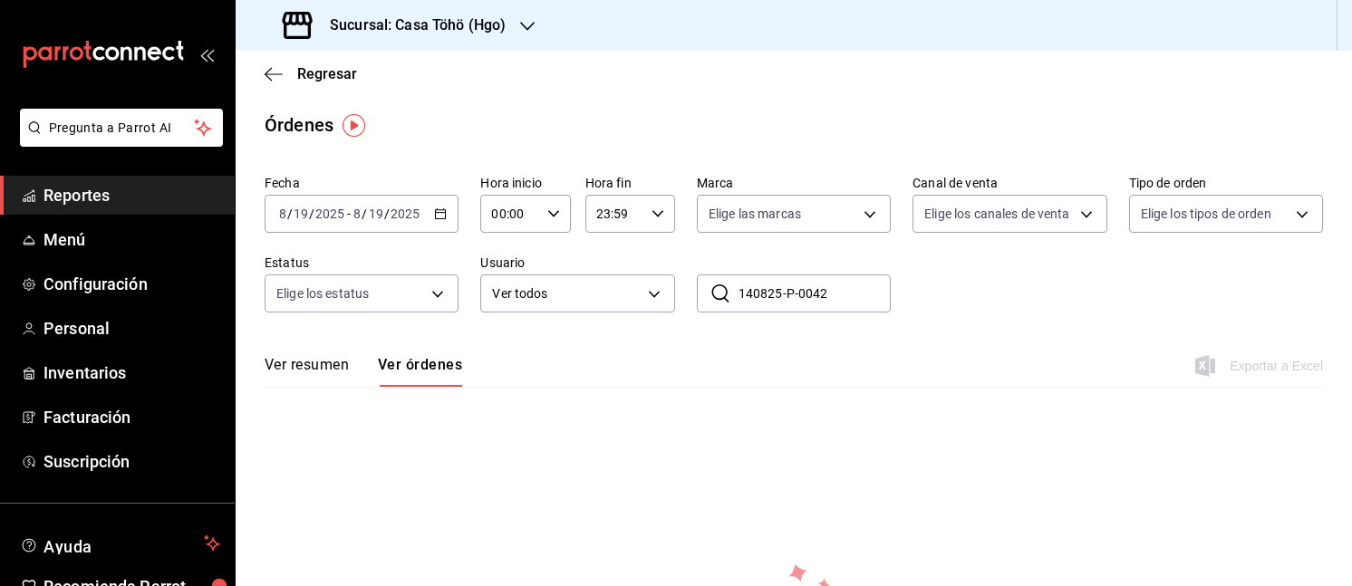
click at [442, 211] on \(Stroke\) "button" at bounding box center [440, 214] width 11 height 10
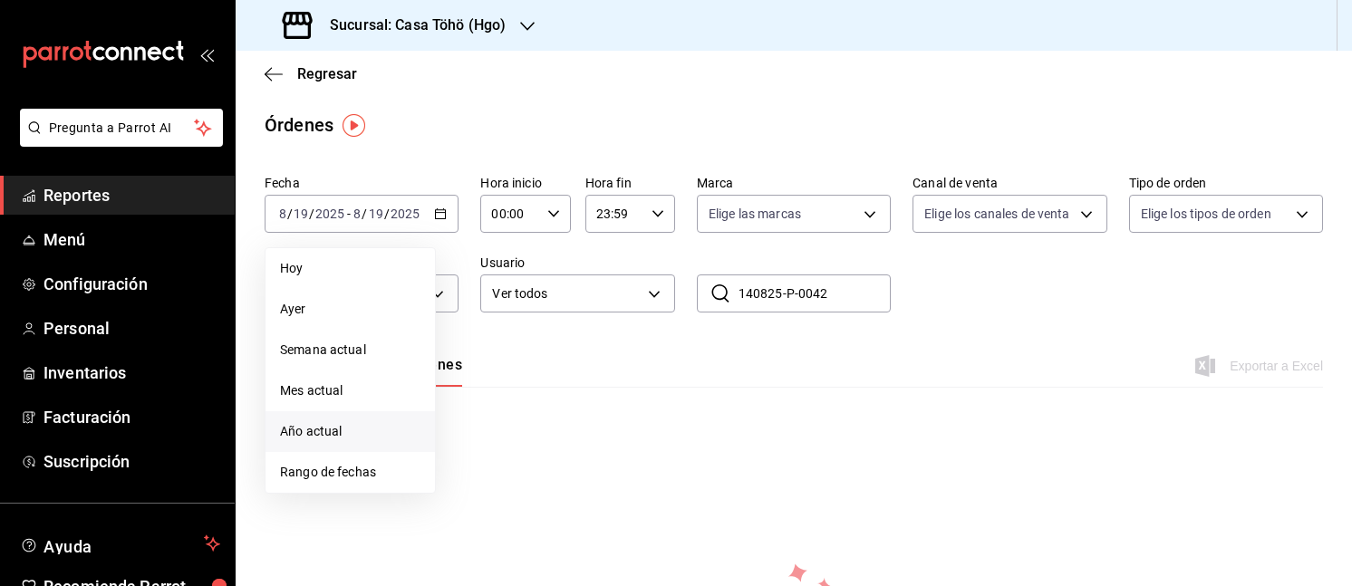
click at [326, 423] on span "Año actual" at bounding box center [350, 431] width 140 height 19
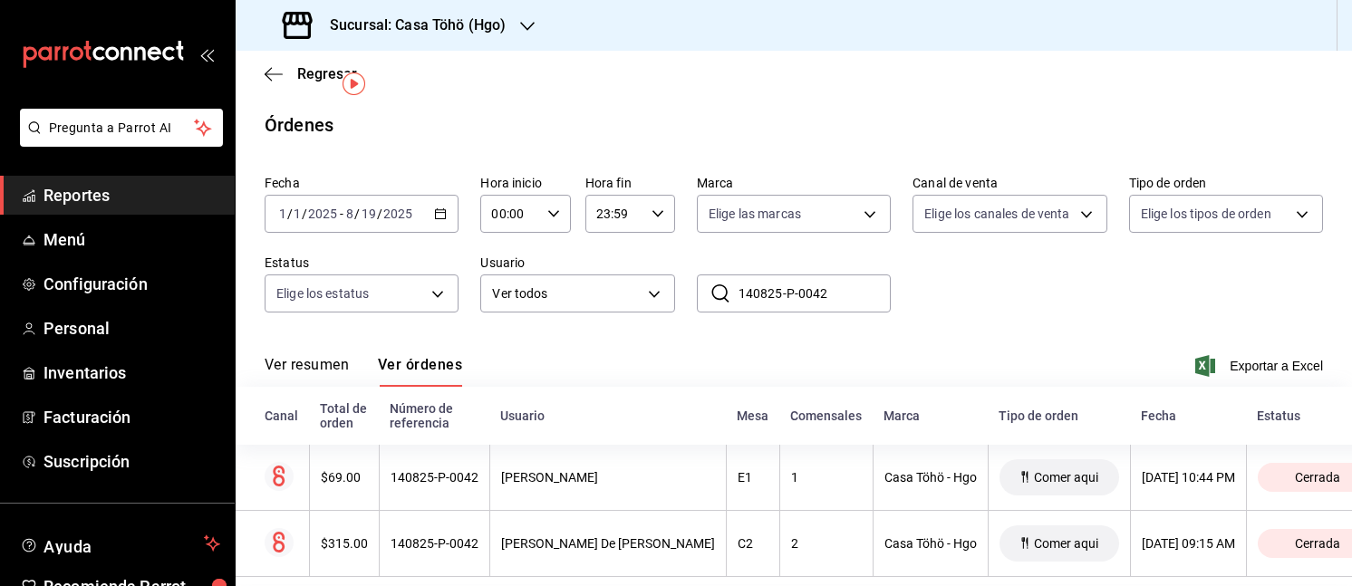
scroll to position [41, 0]
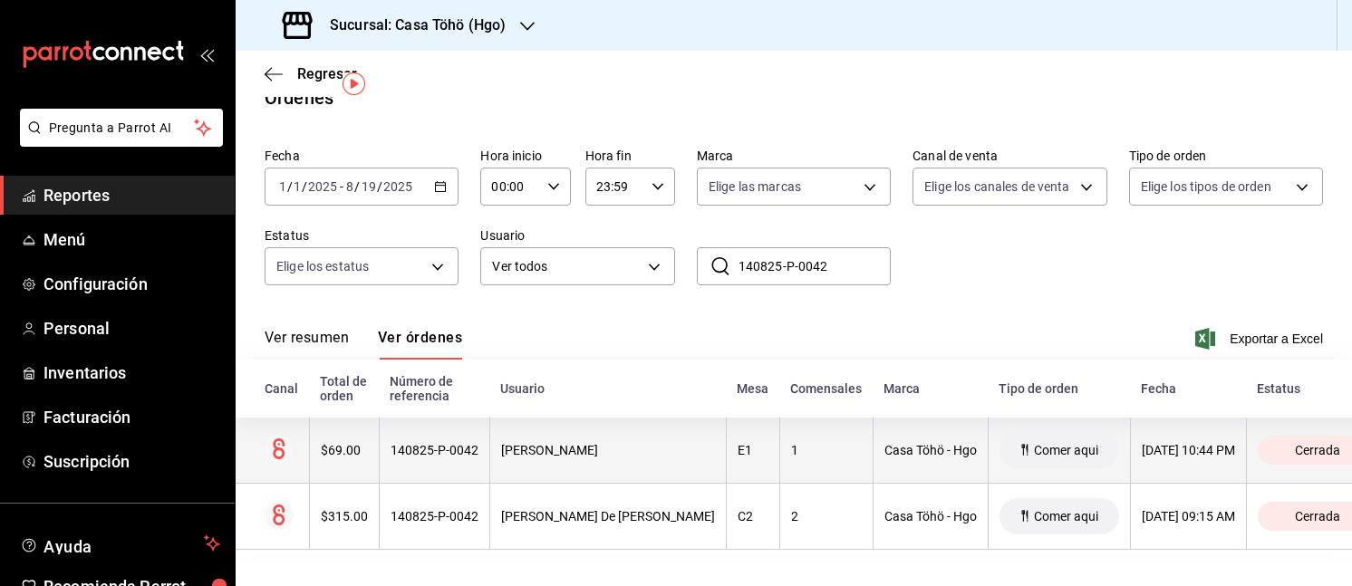
click at [1024, 445] on div "Comer aqui" at bounding box center [1059, 450] width 120 height 36
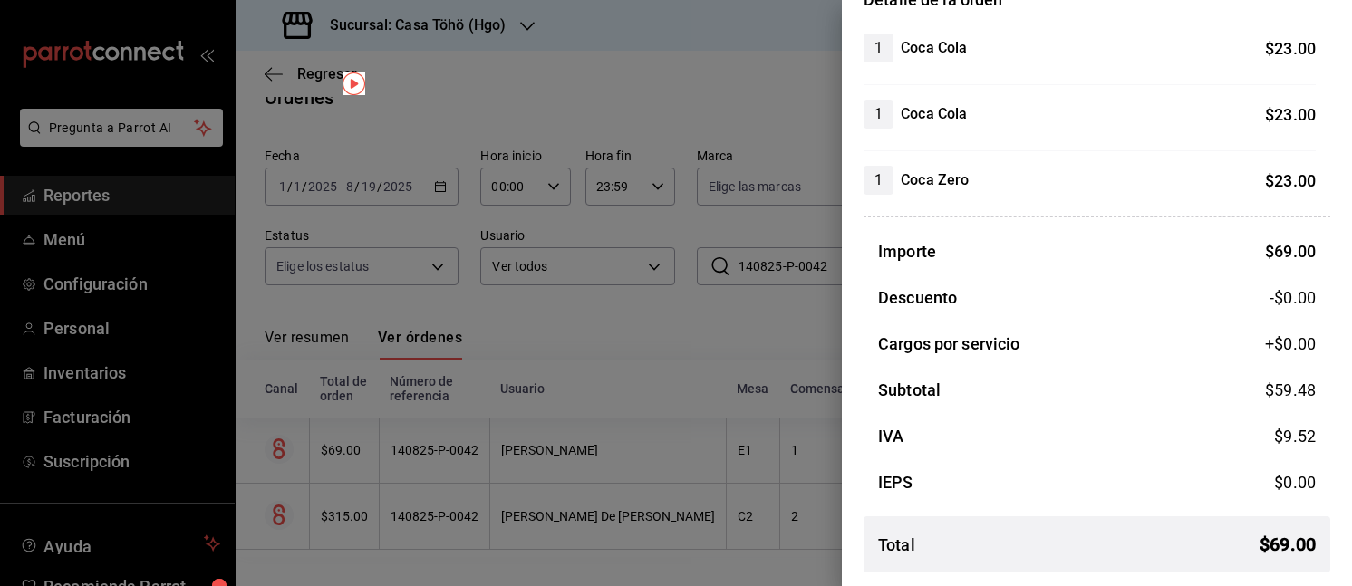
scroll to position [0, 0]
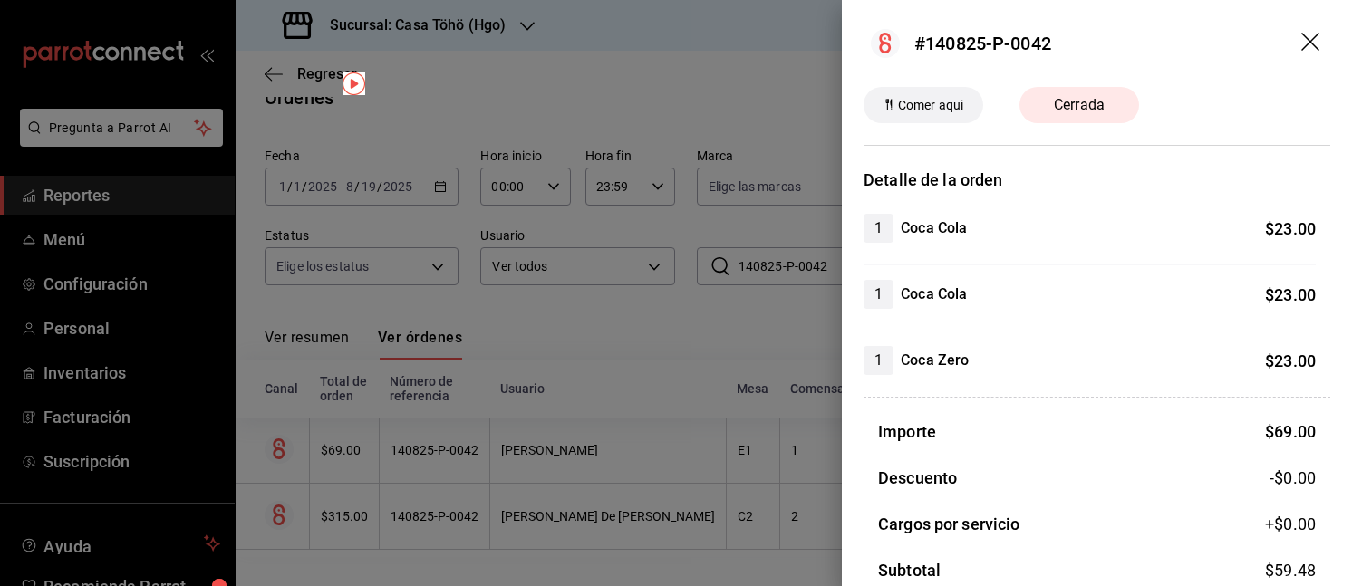
click at [1304, 40] on icon "drag" at bounding box center [1312, 44] width 22 height 22
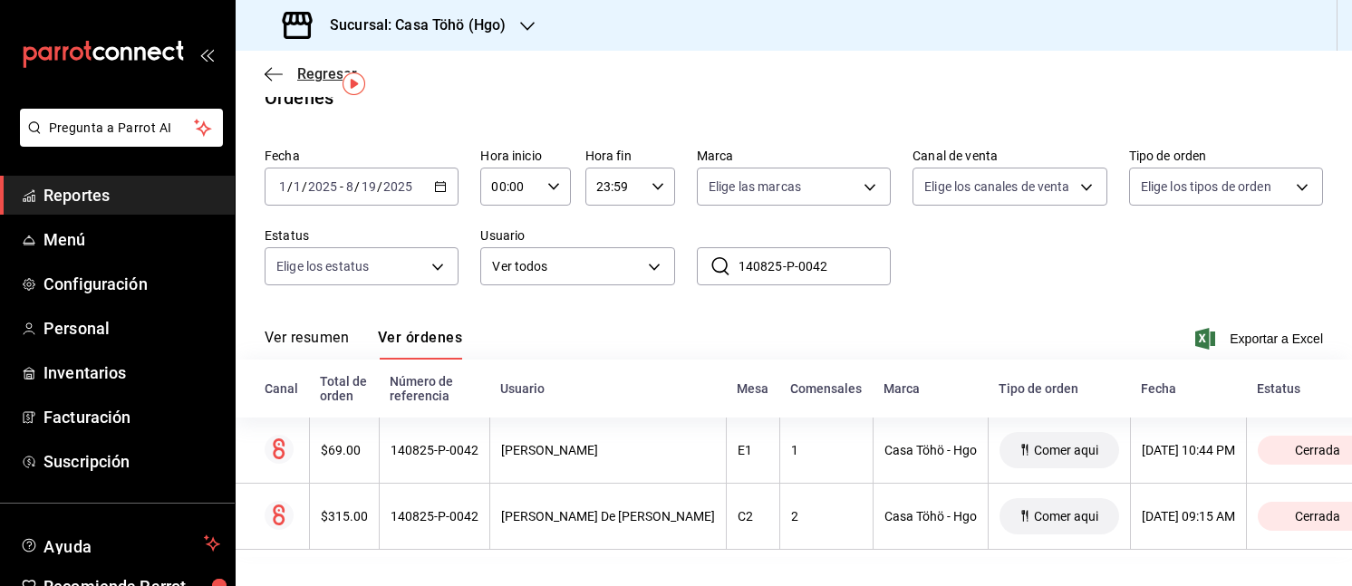
click at [269, 81] on icon "button" at bounding box center [274, 74] width 18 height 16
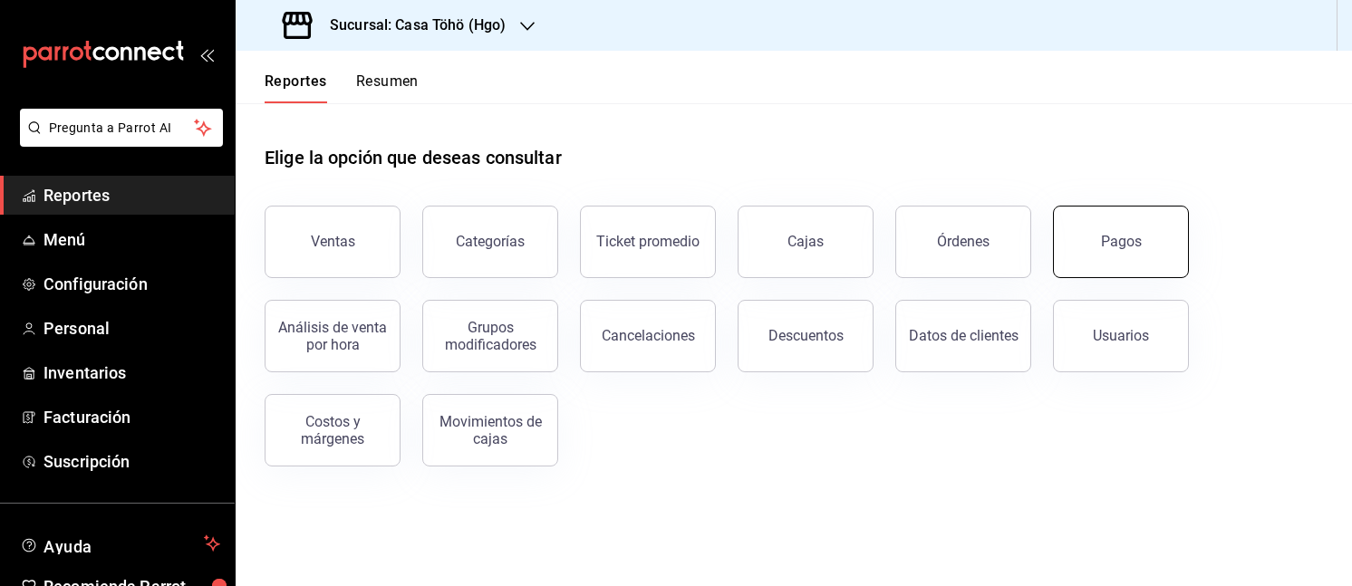
click at [1058, 256] on div "Pagos" at bounding box center [1110, 231] width 158 height 94
click at [1118, 238] on div "Pagos" at bounding box center [1121, 241] width 41 height 17
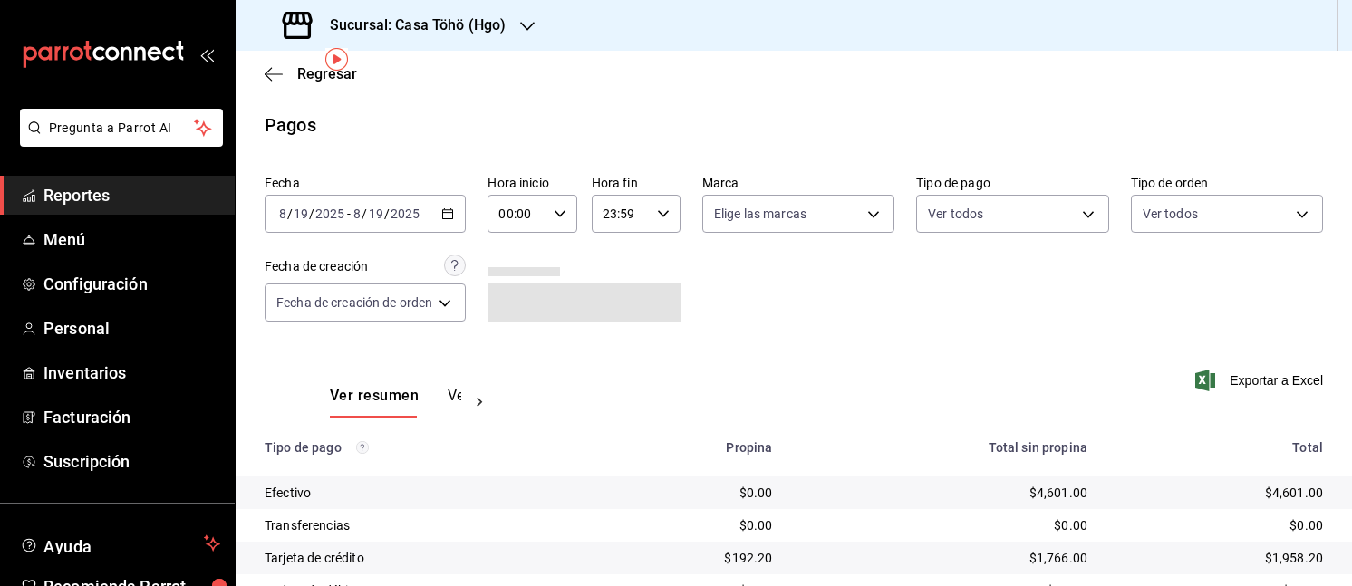
scroll to position [69, 0]
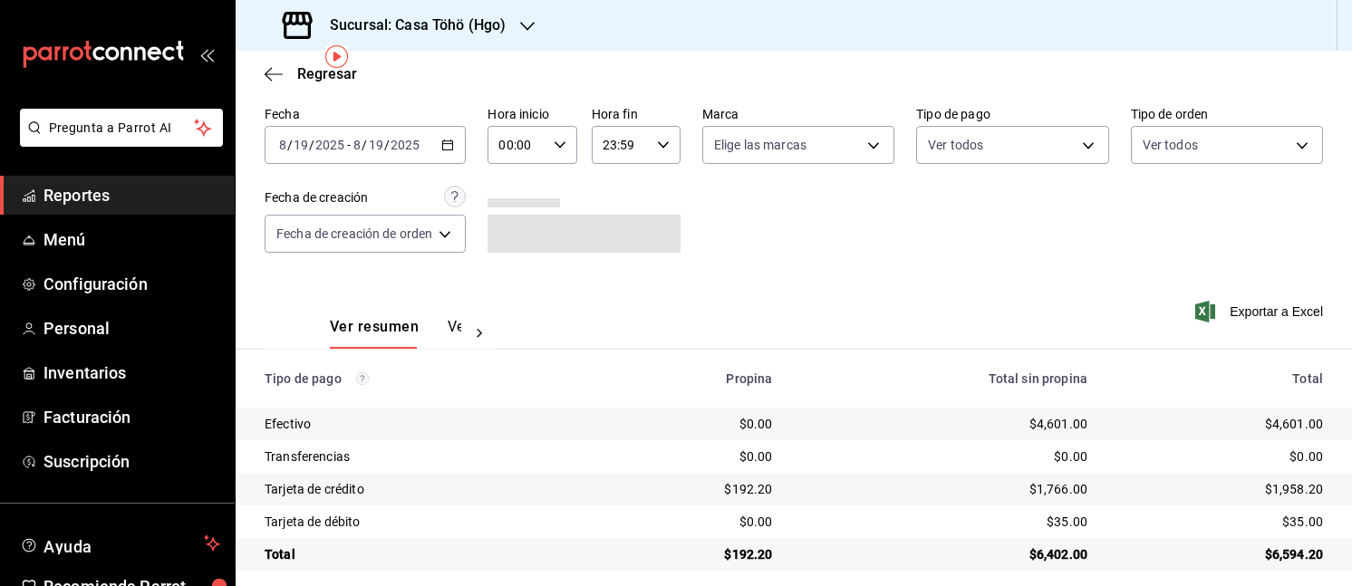
click at [442, 320] on div "Ver resumen Ver pagos" at bounding box center [395, 333] width 131 height 31
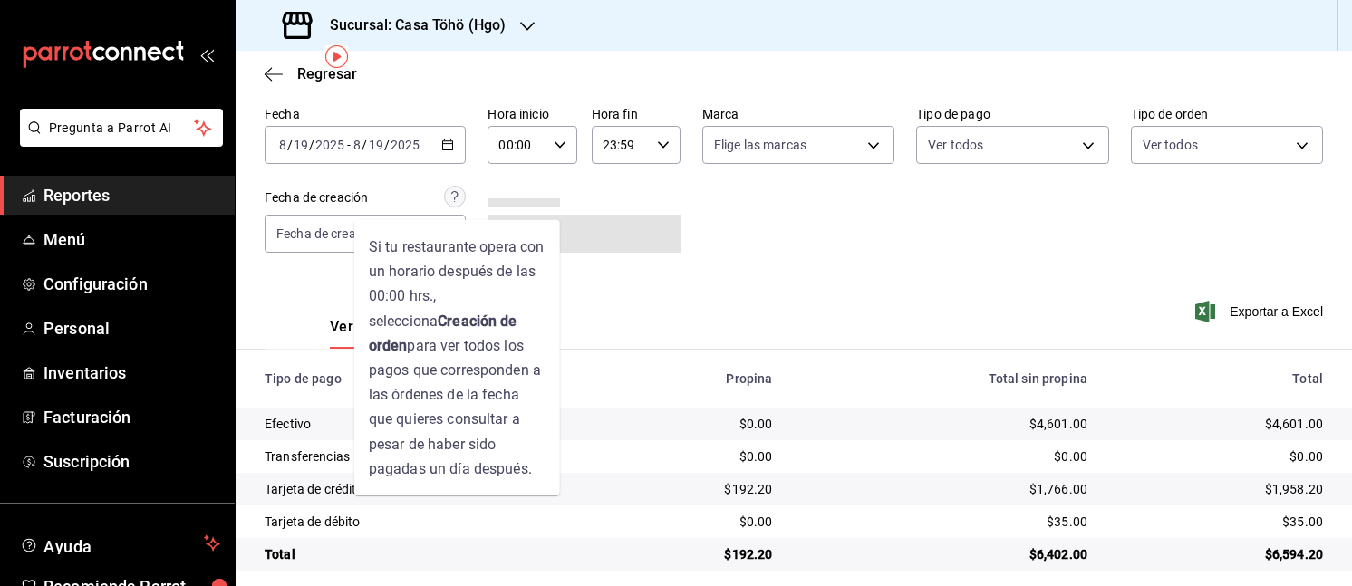
click at [554, 333] on div "Si tu restaurante opera con un horario después de las 00:00 hrs., selecciona Cr…" at bounding box center [457, 357] width 206 height 275
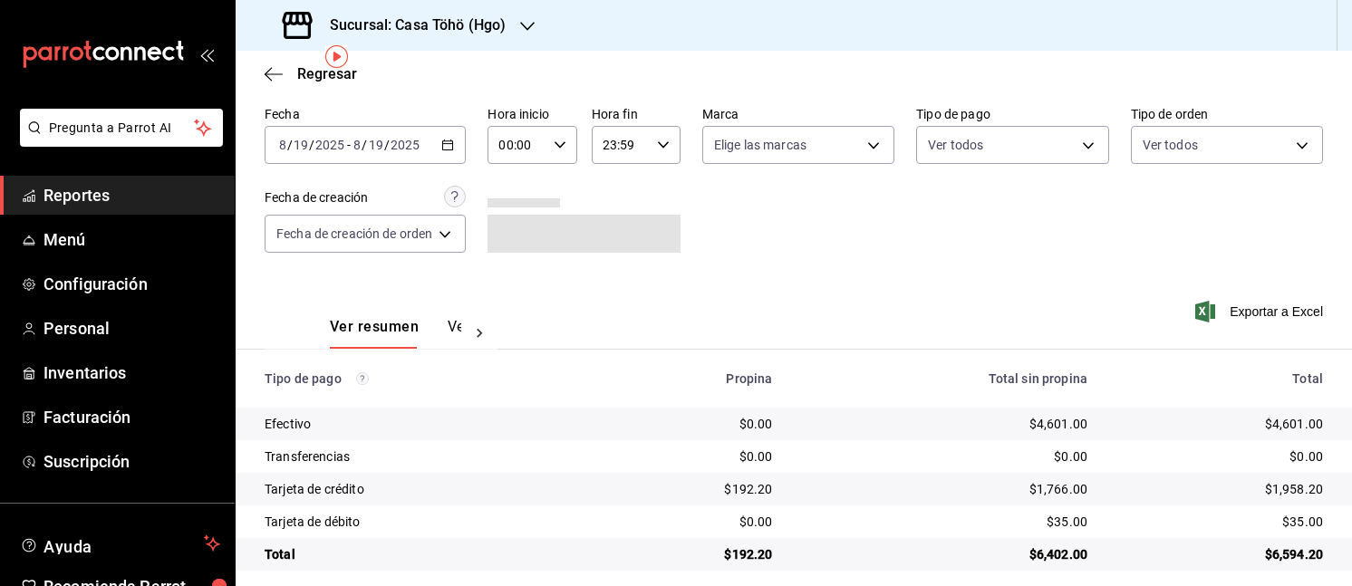
drag, startPoint x: 640, startPoint y: 322, endPoint x: 460, endPoint y: 328, distance: 180.4
click at [460, 328] on div "Ver resumen Ver pagos Exportar a Excel" at bounding box center [794, 322] width 1116 height 96
click at [461, 328] on div at bounding box center [479, 333] width 36 height 31
click at [438, 322] on button "Ver pagos" at bounding box center [427, 333] width 68 height 31
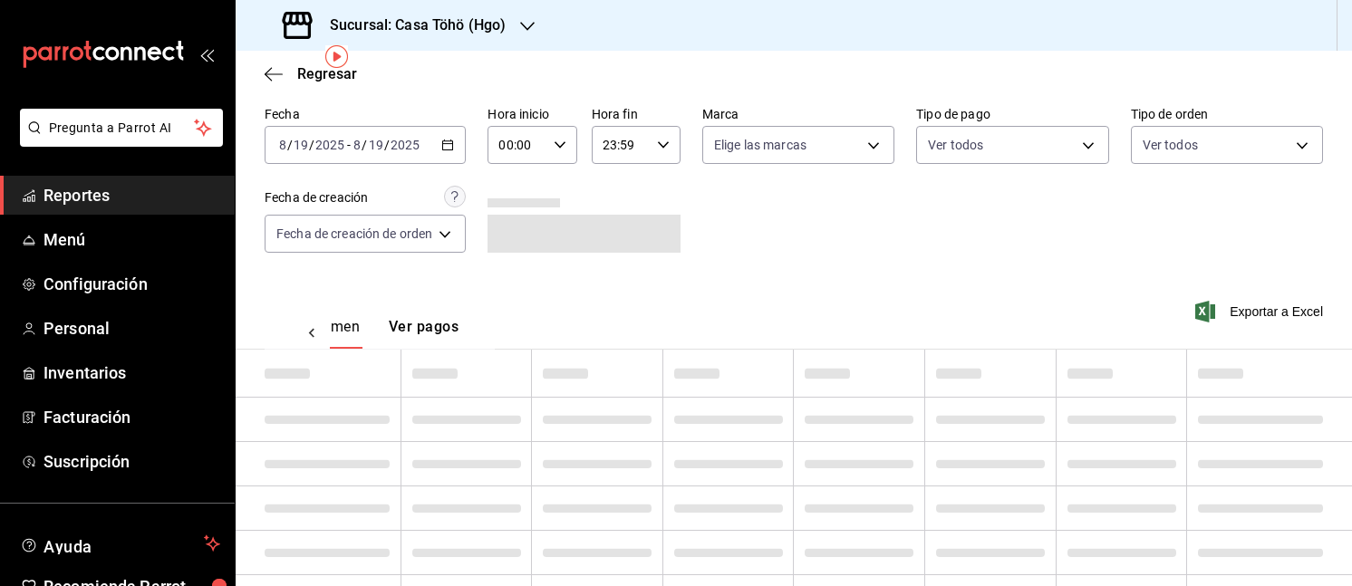
scroll to position [0, 53]
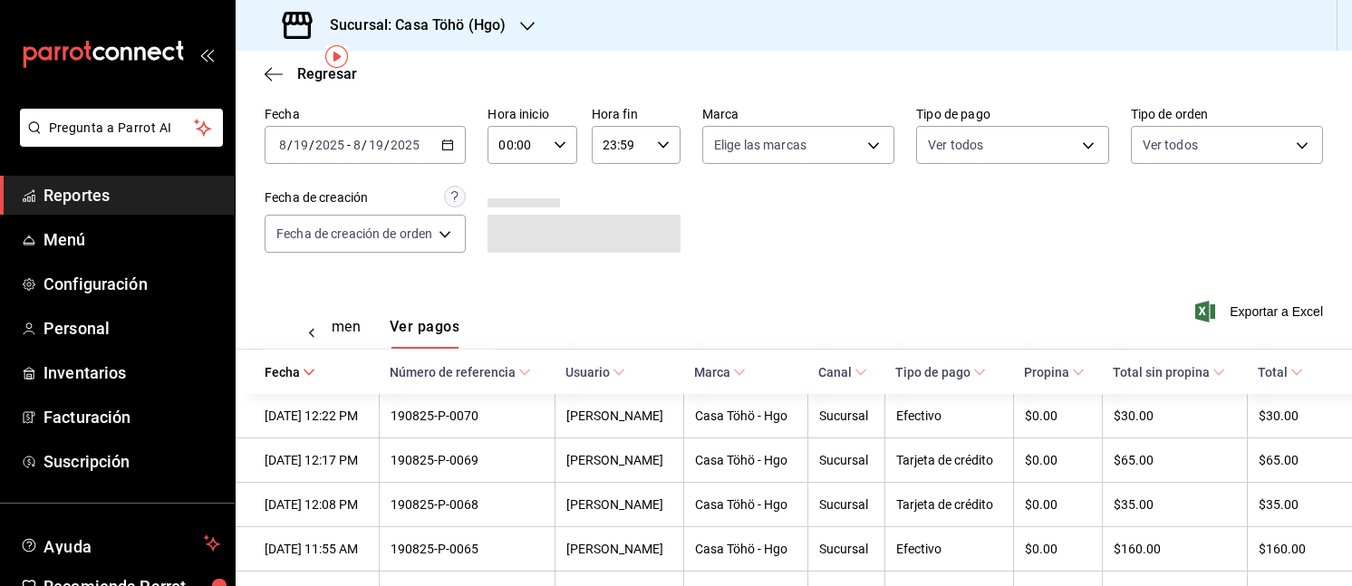
click at [454, 139] on icon "button" at bounding box center [447, 145] width 13 height 13
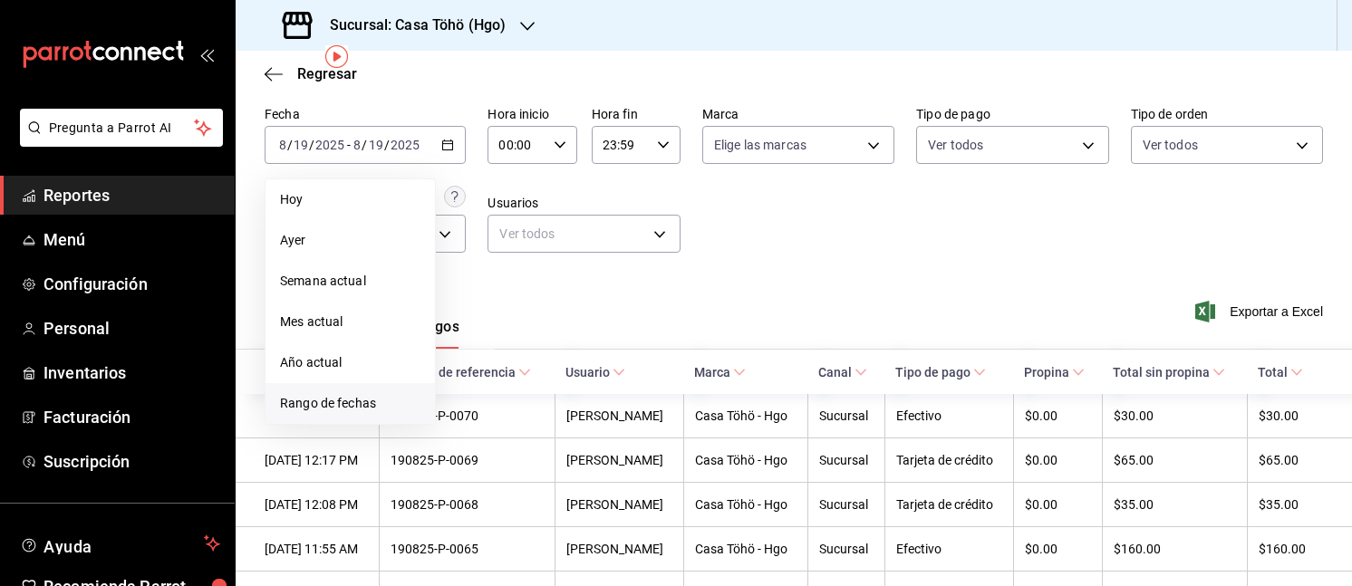
click at [338, 398] on span "Rango de fechas" at bounding box center [350, 403] width 140 height 19
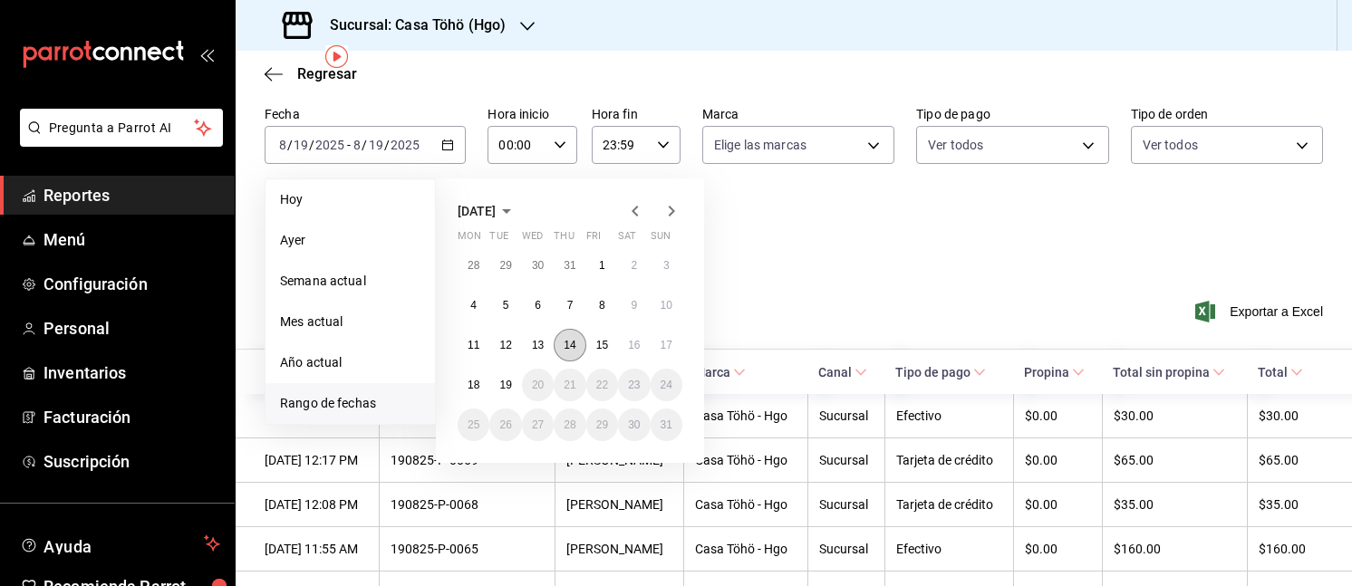
click at [563, 343] on abbr "14" at bounding box center [569, 345] width 12 height 13
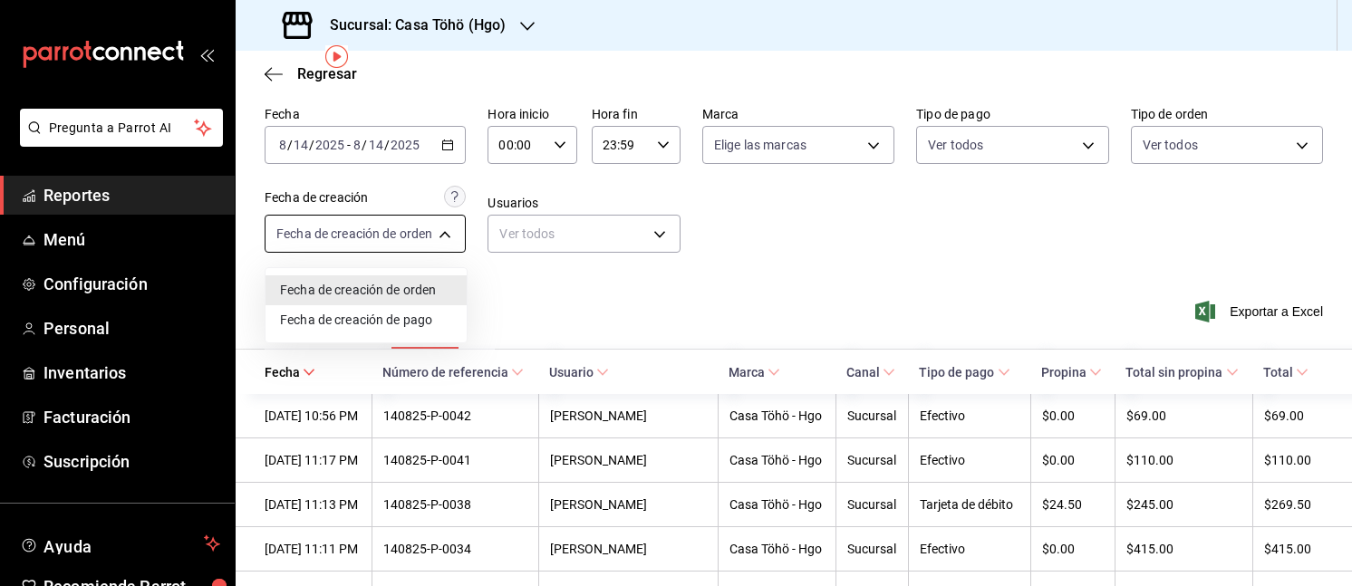
click at [424, 237] on body "Pregunta a Parrot AI Reportes Menú Configuración Personal Inventarios Facturaci…" at bounding box center [676, 293] width 1352 height 586
click at [380, 318] on li "Fecha de creación de pago" at bounding box center [365, 320] width 201 height 30
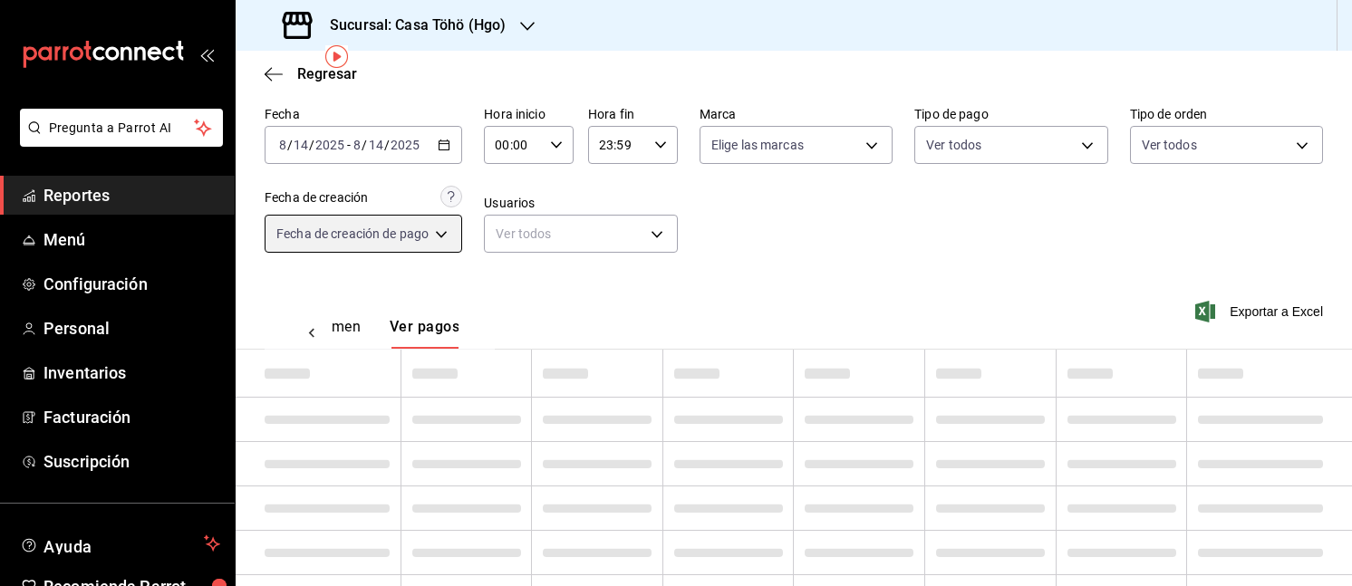
type input "ORDER_PAYMENT"
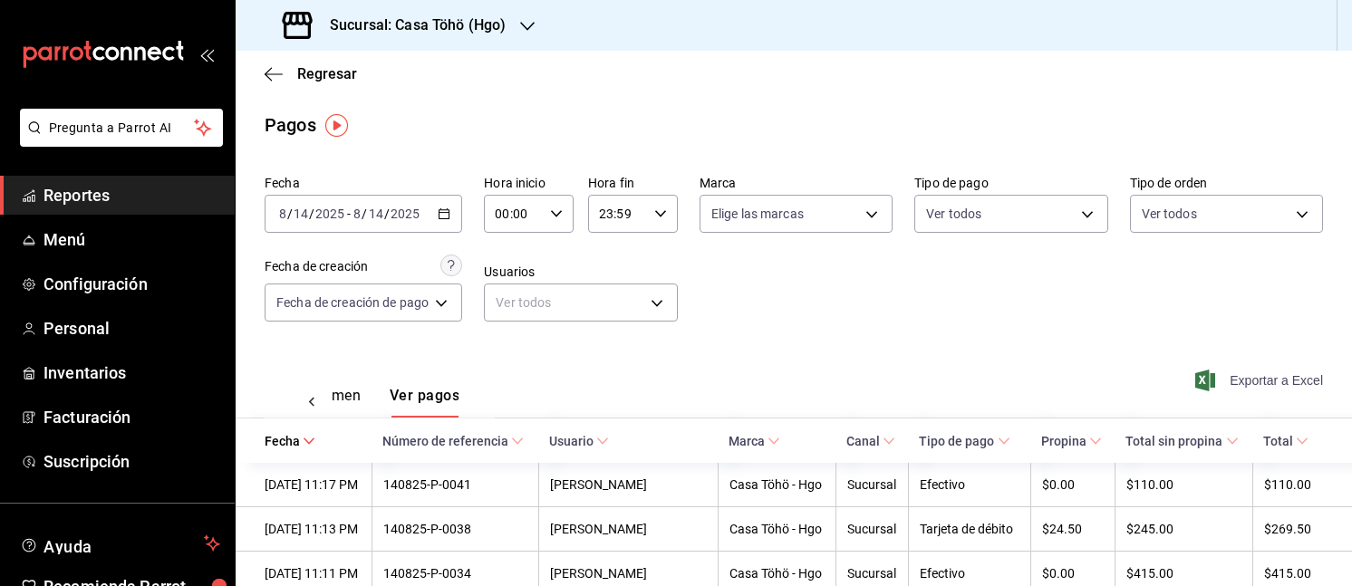
click at [1214, 372] on span "Exportar a Excel" at bounding box center [1260, 381] width 124 height 22
drag, startPoint x: 261, startPoint y: 71, endPoint x: 285, endPoint y: 72, distance: 24.5
click at [285, 72] on div "Regresar" at bounding box center [794, 74] width 1116 height 46
click at [285, 72] on span "Regresar" at bounding box center [311, 73] width 92 height 17
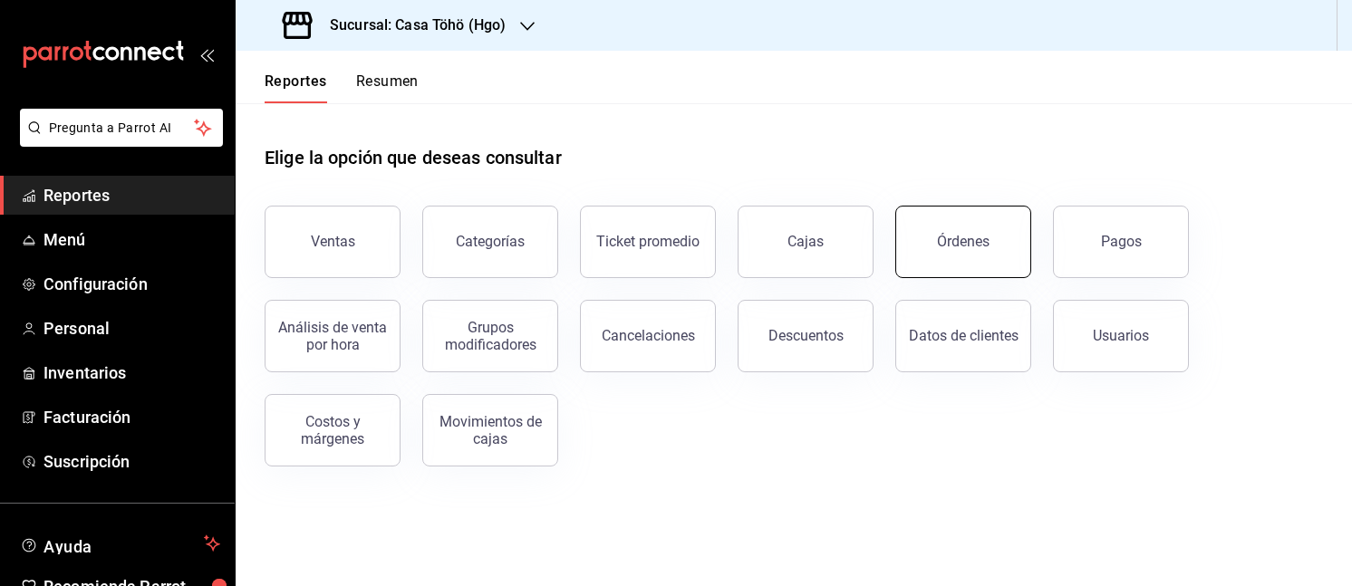
click at [965, 245] on div "Órdenes" at bounding box center [963, 241] width 53 height 17
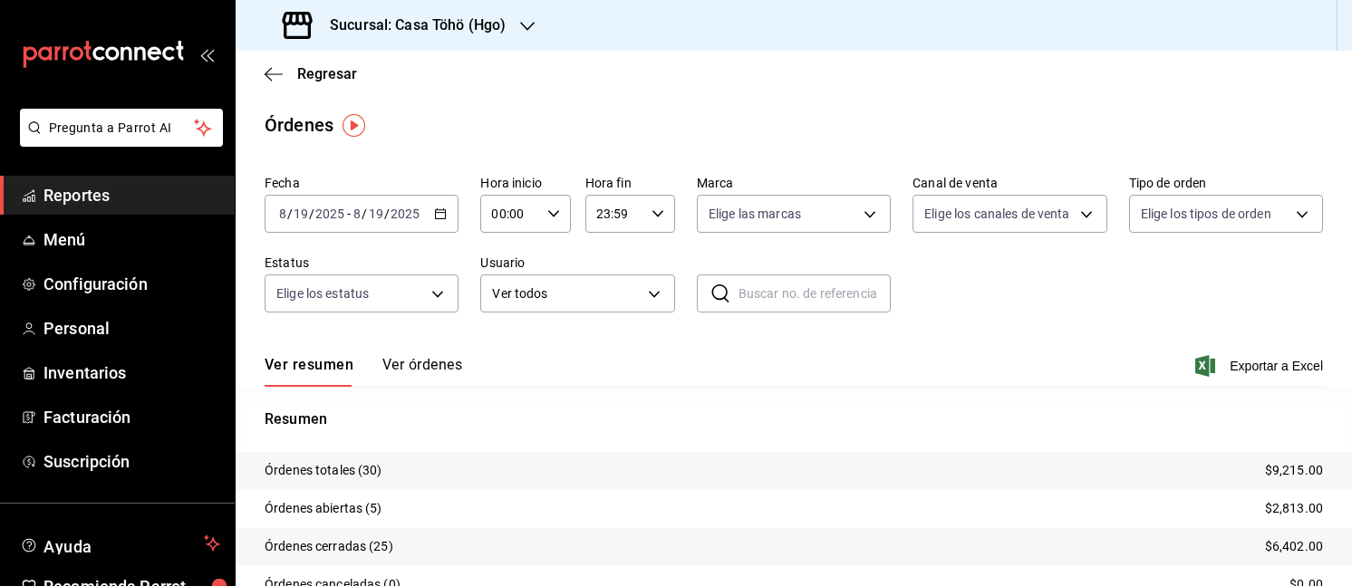
click at [711, 301] on icon at bounding box center [720, 294] width 22 height 22
click at [765, 289] on input "text" at bounding box center [814, 293] width 152 height 36
paste input "140825-P-0042"
click at [438, 231] on div "2025-08-19 8 / 19 / 2025 - 2025-08-19 8 / 19 / 2025" at bounding box center [362, 214] width 194 height 38
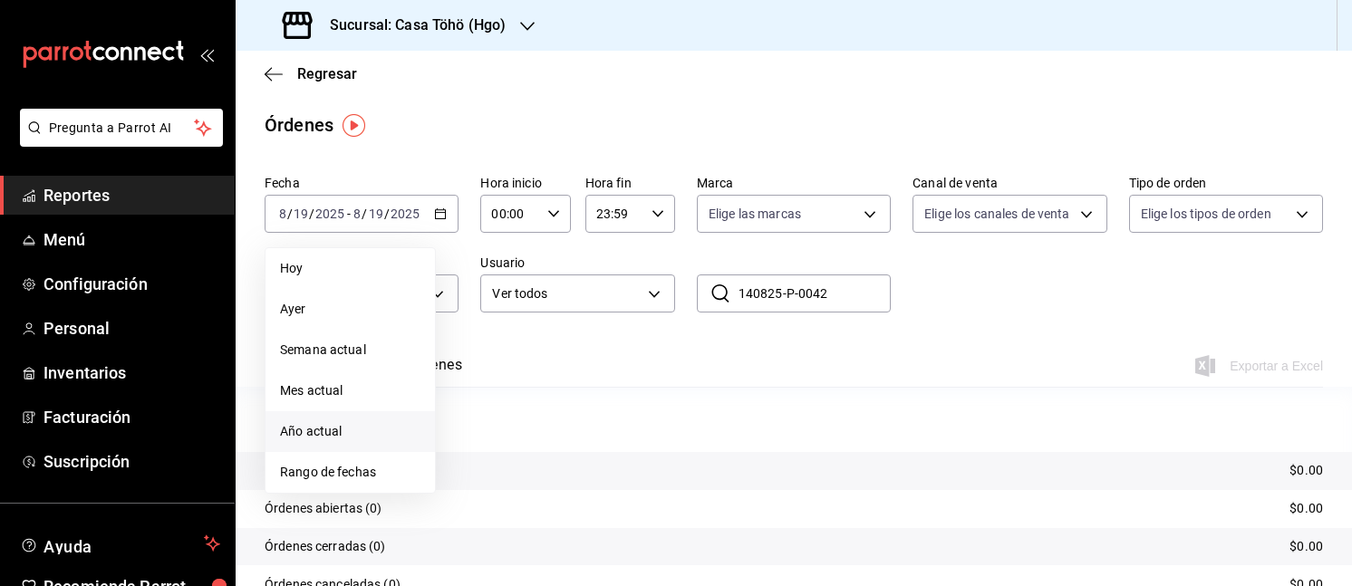
click at [330, 437] on span "Año actual" at bounding box center [350, 431] width 140 height 19
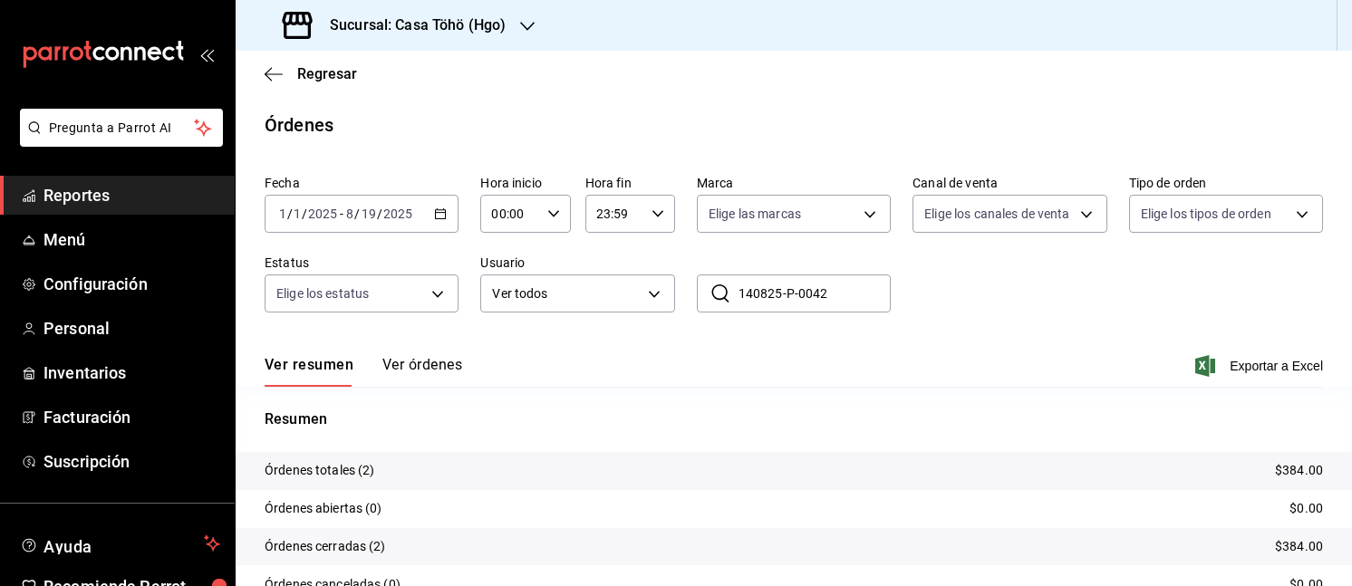
scroll to position [125, 0]
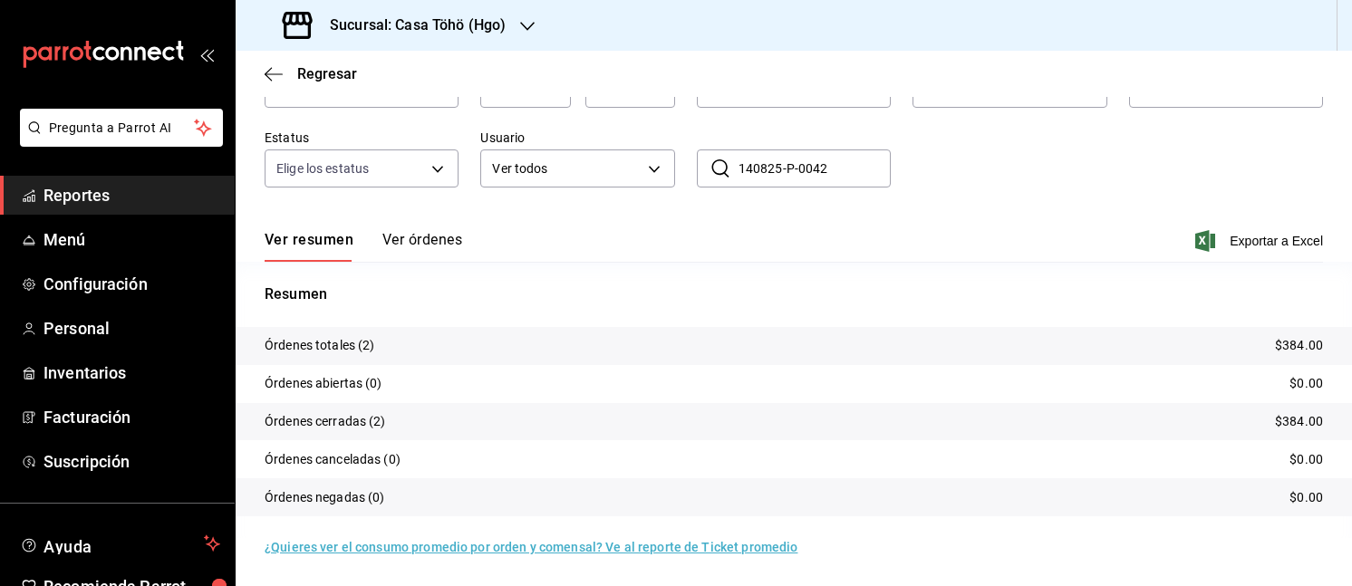
click at [435, 246] on button "Ver órdenes" at bounding box center [422, 246] width 80 height 31
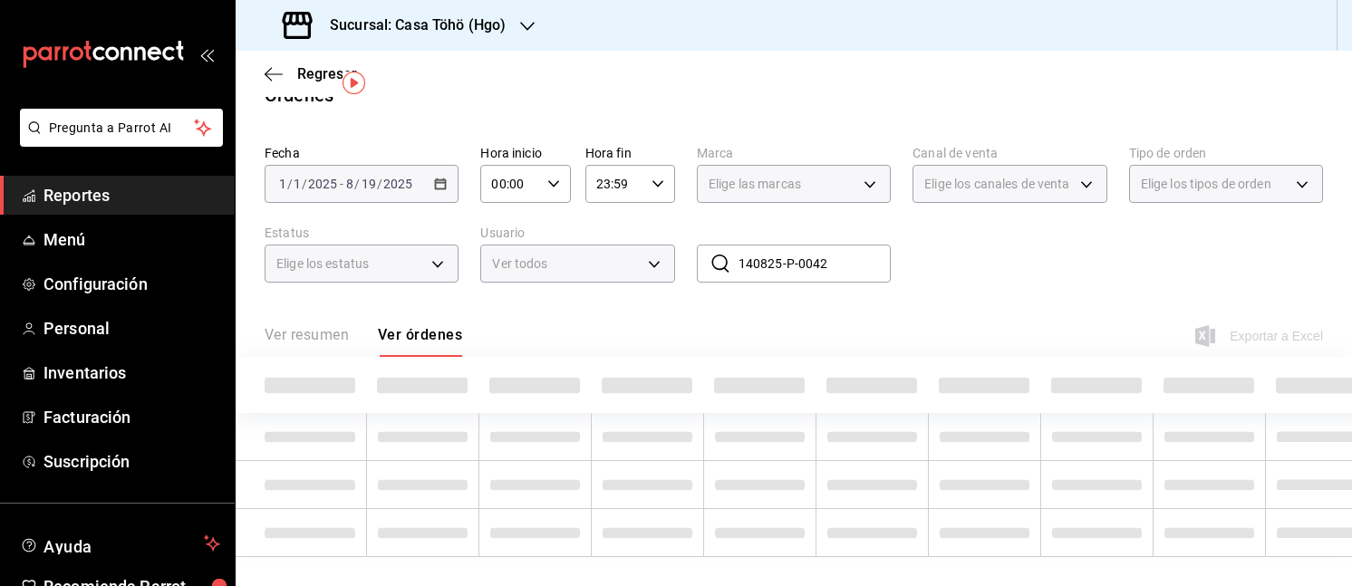
scroll to position [41, 0]
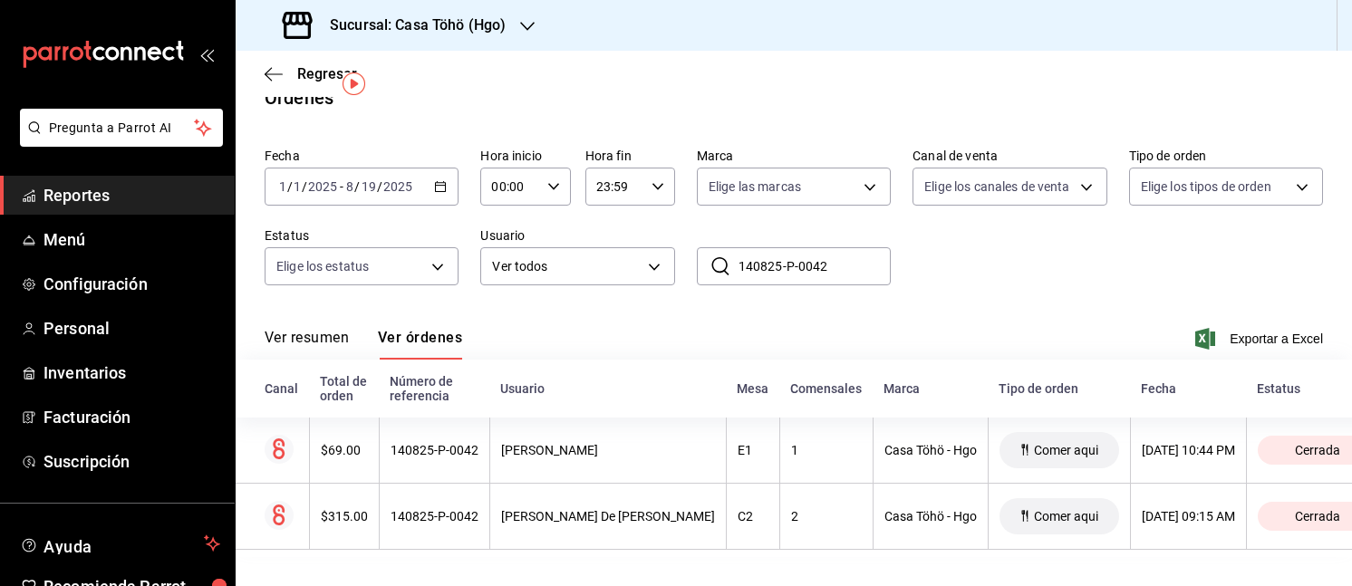
click at [826, 249] on input "140825-P-0042" at bounding box center [814, 266] width 152 height 36
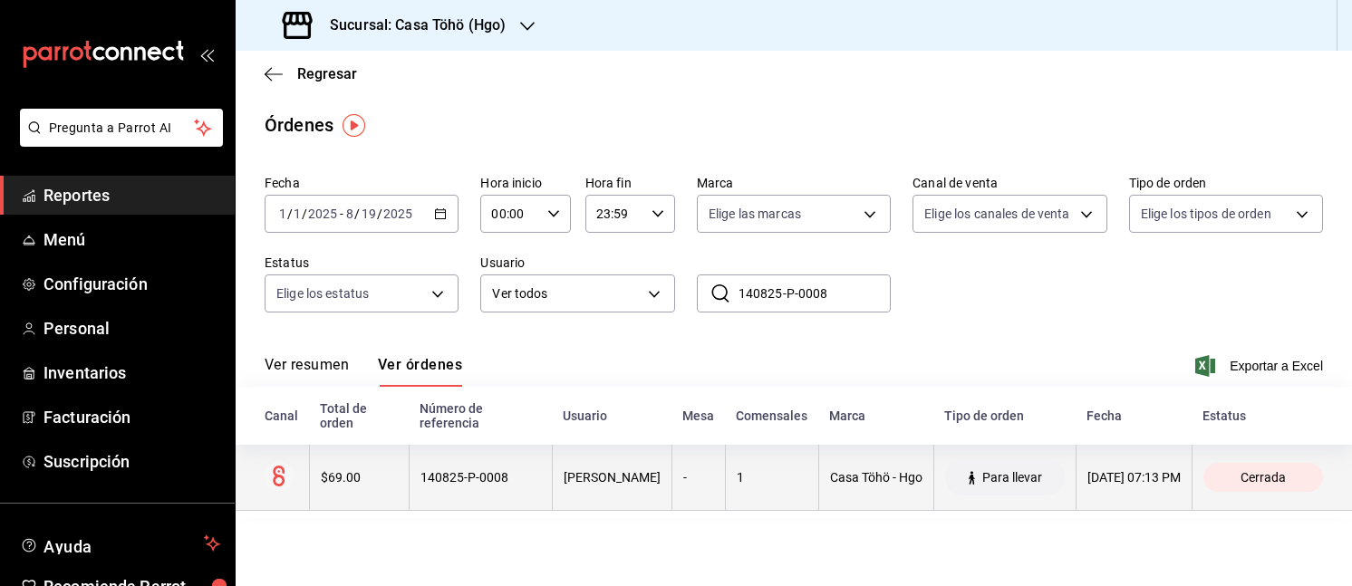
click at [683, 485] on div "-" at bounding box center [698, 477] width 31 height 14
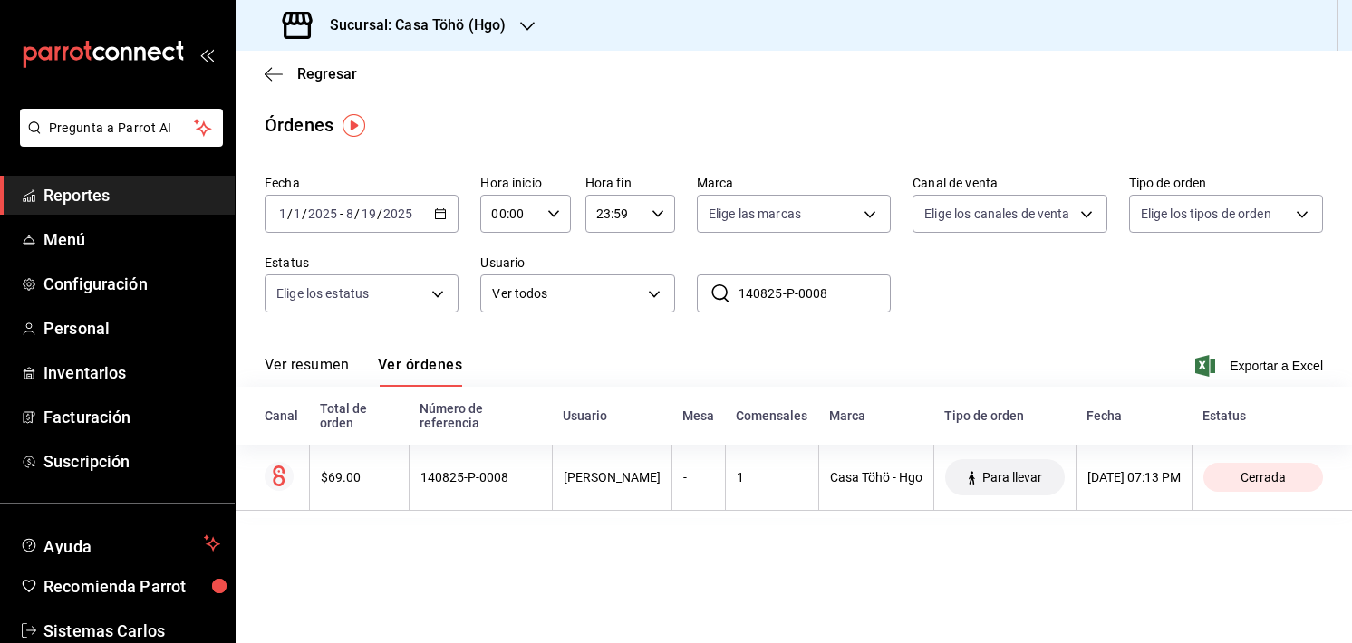
click at [830, 301] on input "140825-P-0008" at bounding box center [814, 293] width 152 height 36
click at [836, 307] on input "140825-P-00" at bounding box center [814, 293] width 152 height 36
paste input "42"
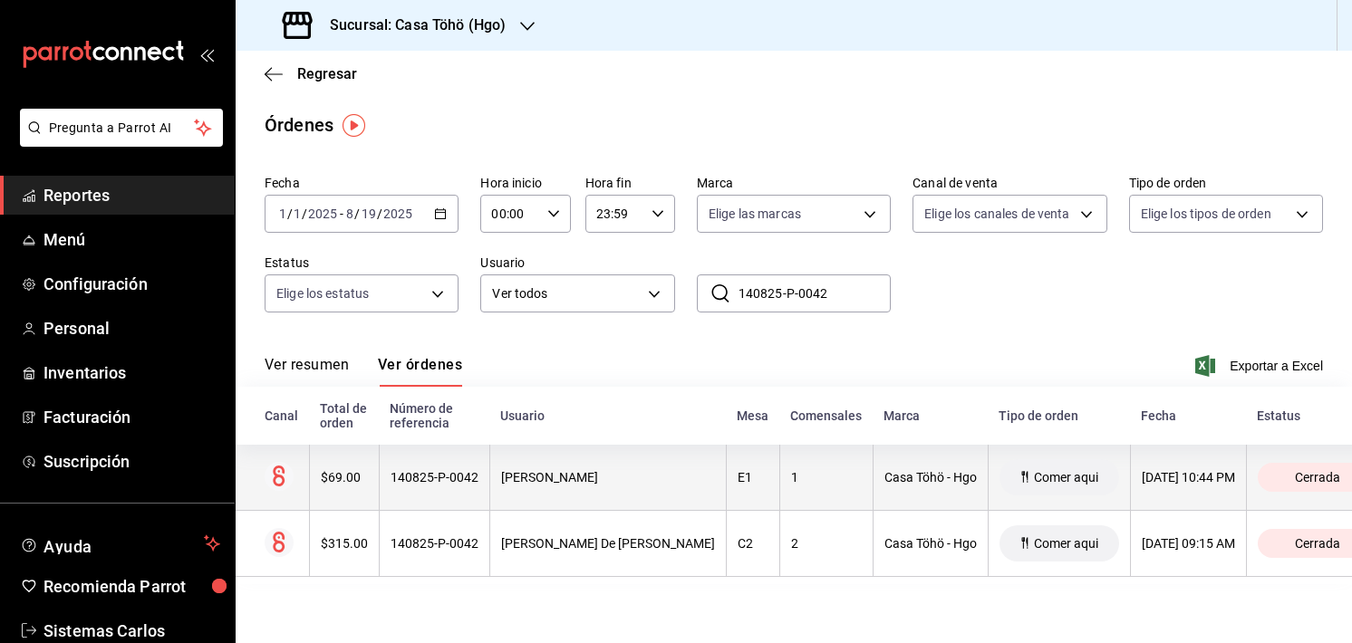
click at [466, 470] on th "140825-P-0042" at bounding box center [434, 478] width 111 height 66
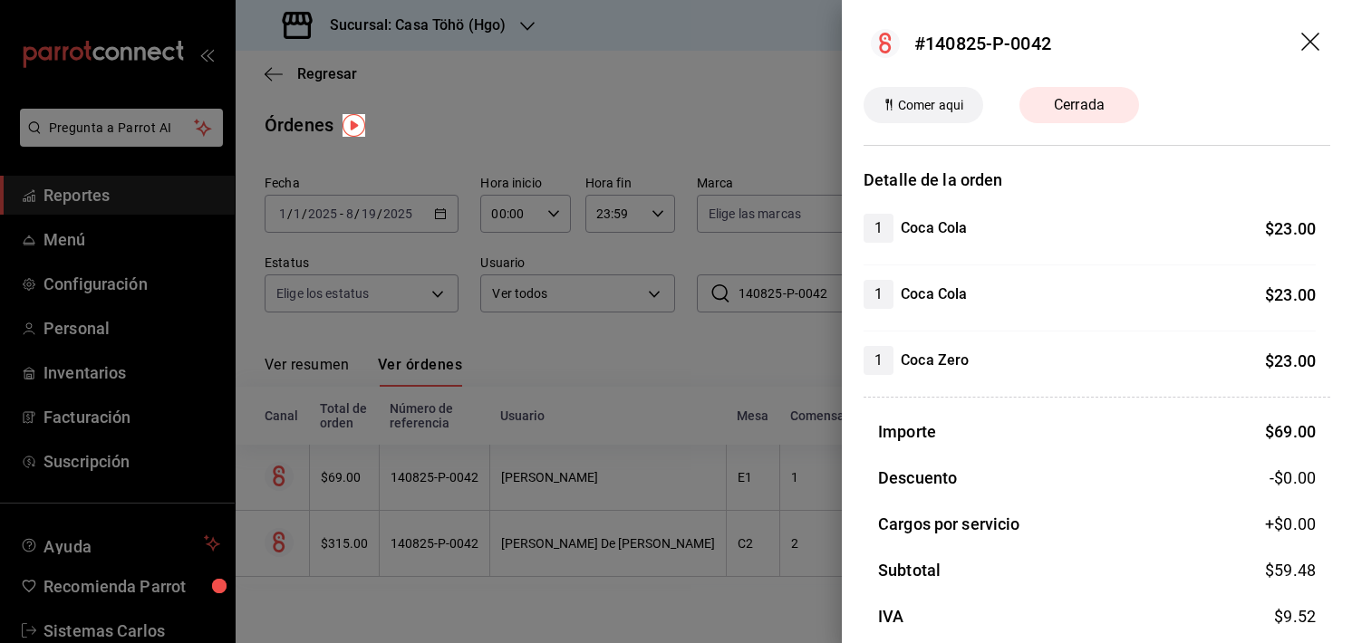
click at [1303, 33] on icon "drag" at bounding box center [1312, 44] width 22 height 22
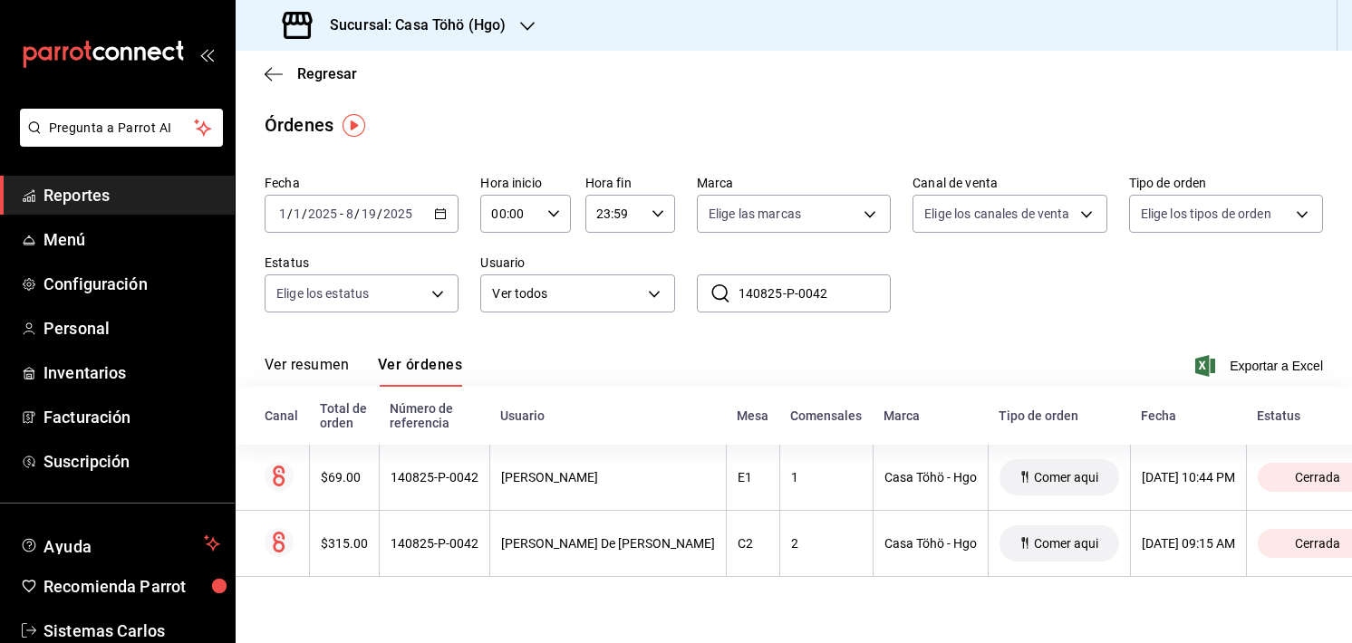
click at [826, 286] on input "140825-P-0042" at bounding box center [814, 293] width 152 height 36
paste input "08"
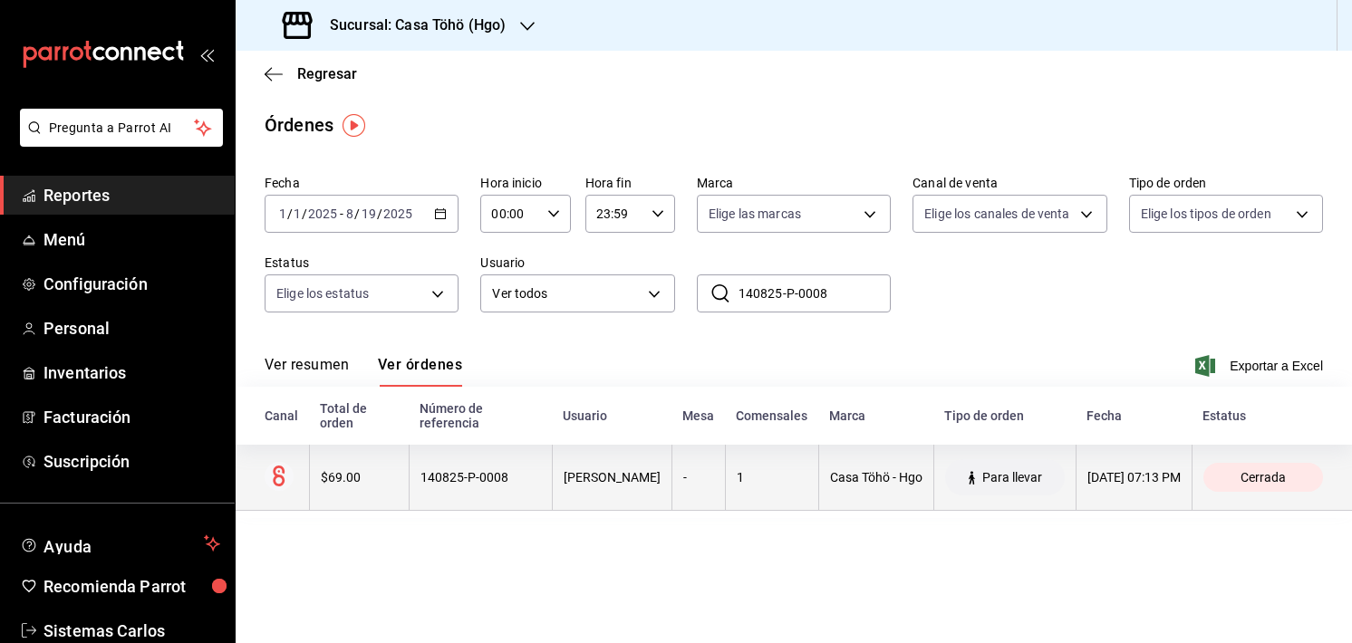
click at [639, 463] on th "[PERSON_NAME]" at bounding box center [612, 478] width 120 height 66
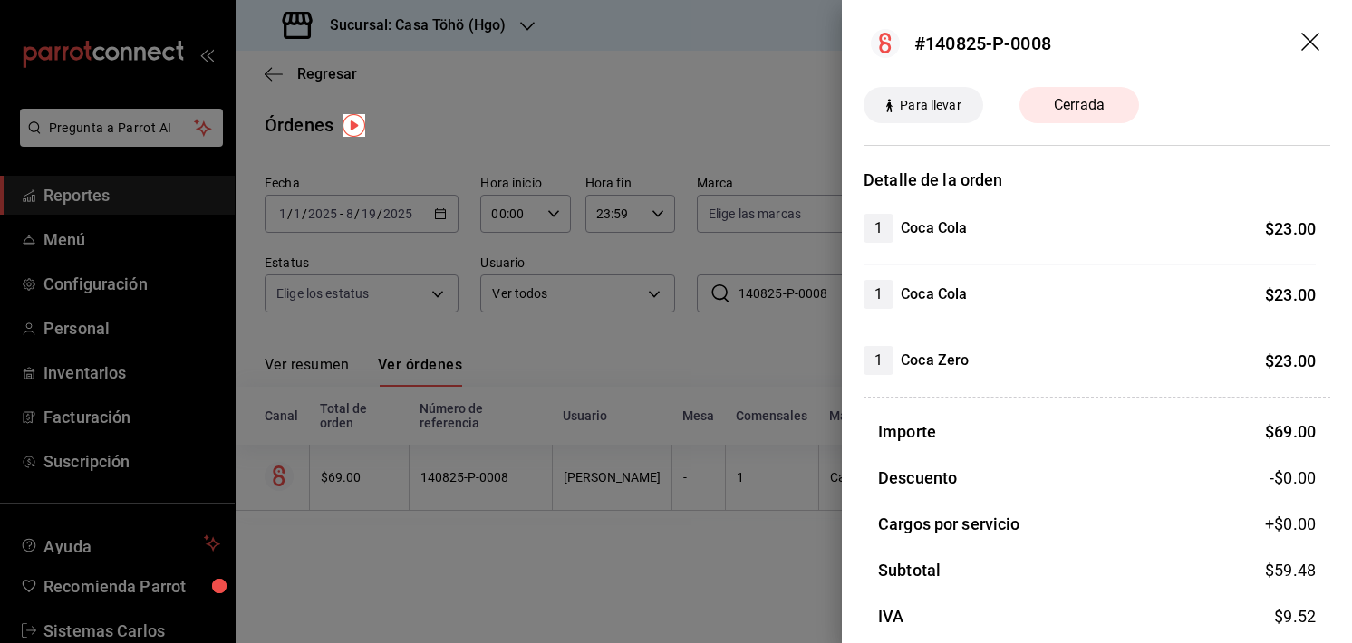
click at [1305, 44] on icon "drag" at bounding box center [1312, 44] width 22 height 22
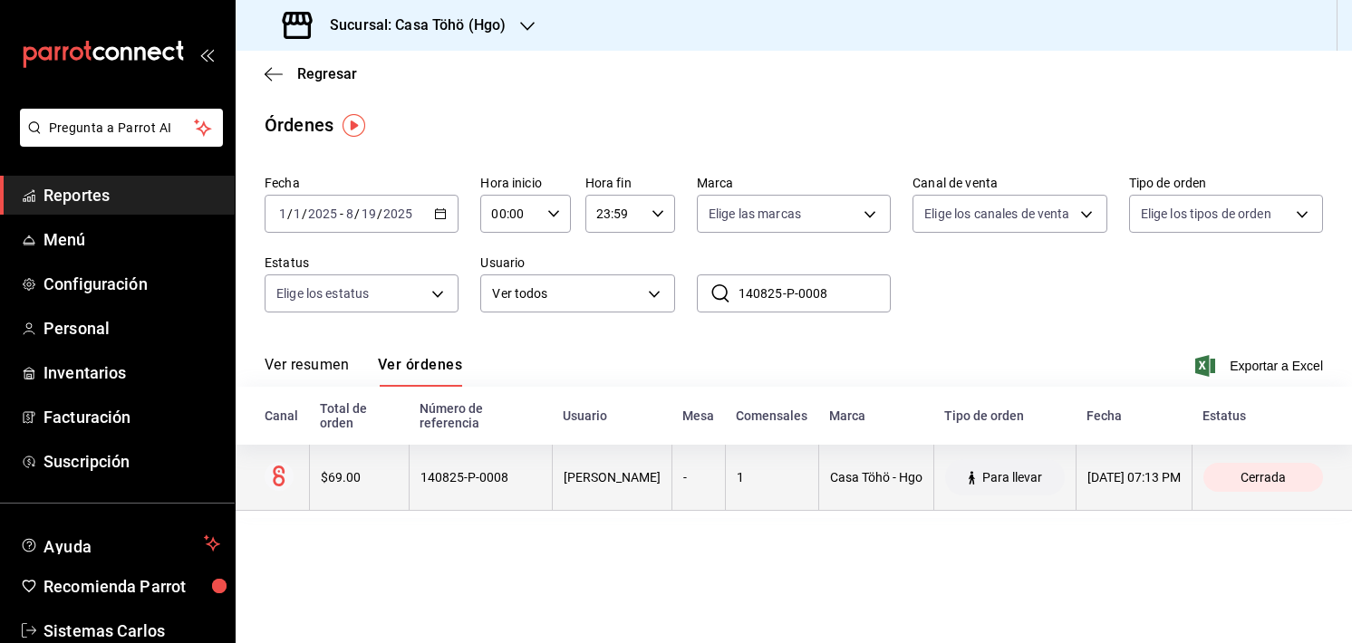
click at [1151, 508] on th "14/08/2025 07:13 PM" at bounding box center [1133, 478] width 116 height 66
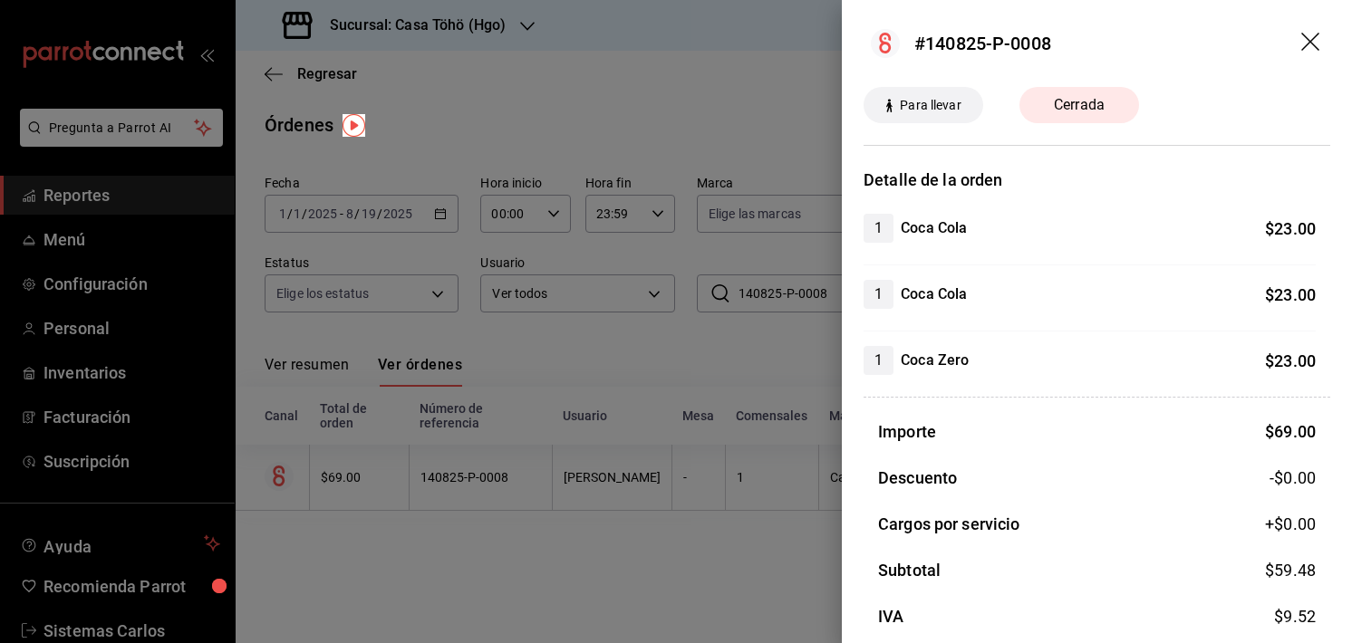
click at [1301, 49] on icon "drag" at bounding box center [1312, 44] width 22 height 22
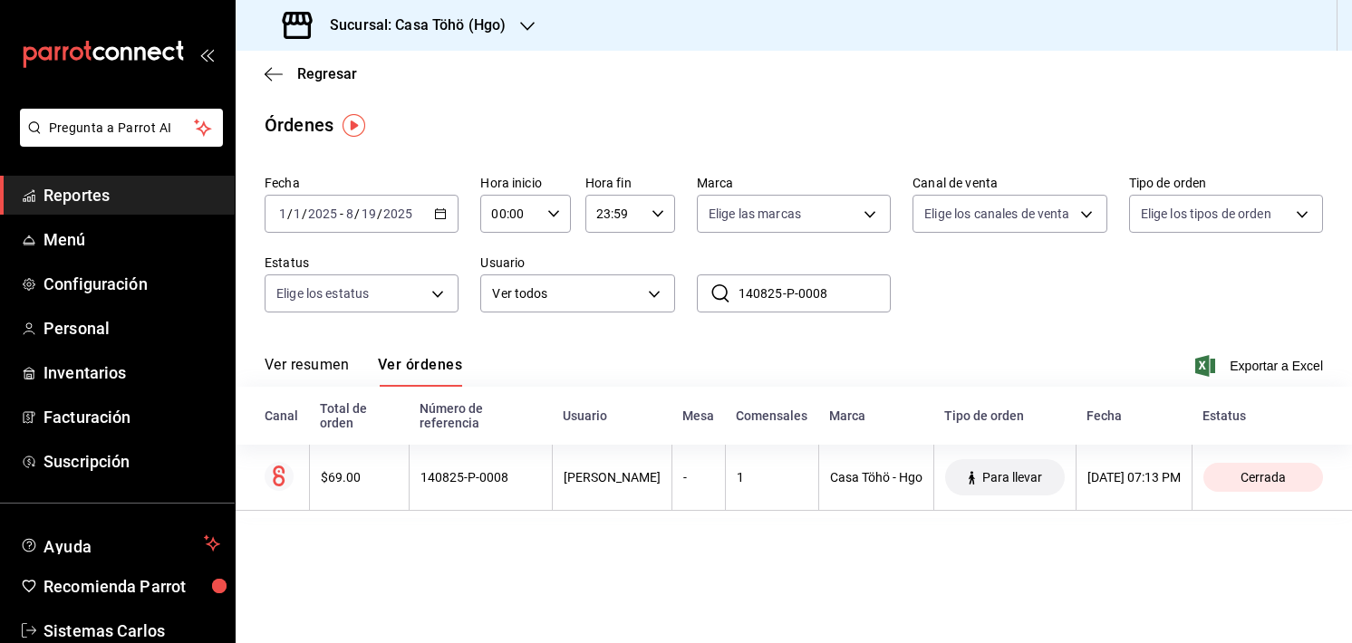
click at [832, 309] on input "140825-P-0008" at bounding box center [814, 293] width 152 height 36
click at [852, 294] on input "140825-P-0008" at bounding box center [814, 293] width 152 height 36
paste input "140825-P-0042"
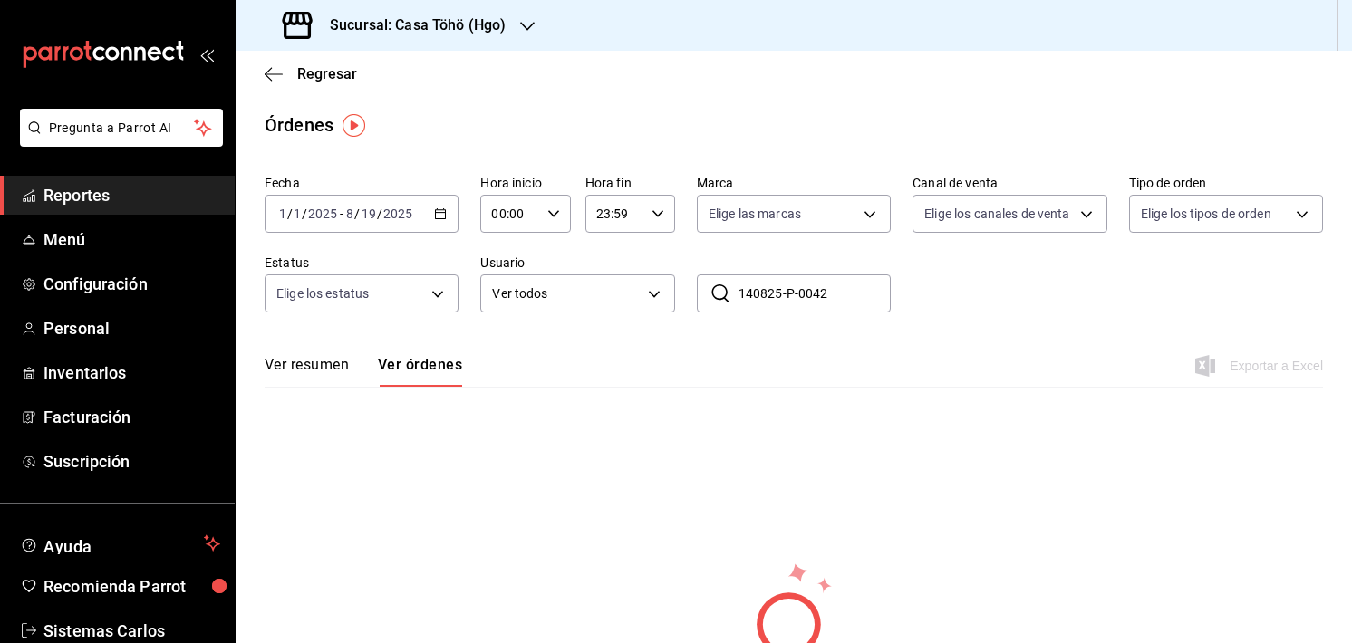
type input "140825-P-0042"
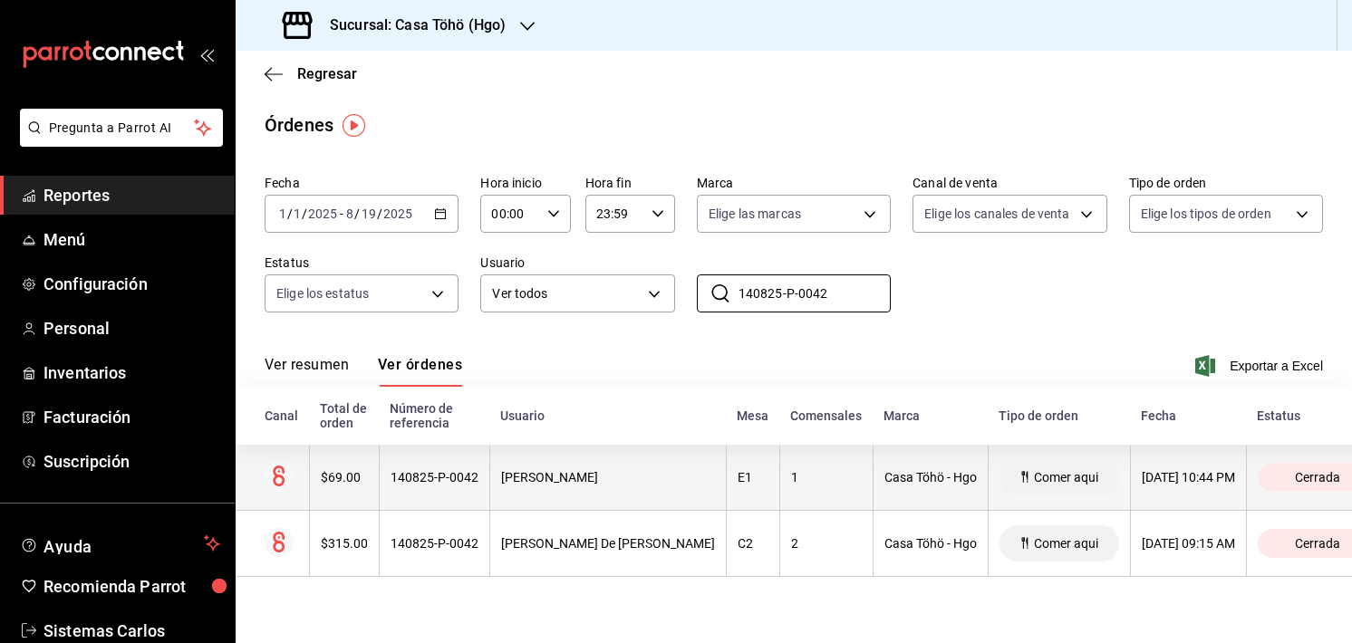
click at [791, 485] on div "1" at bounding box center [826, 477] width 71 height 14
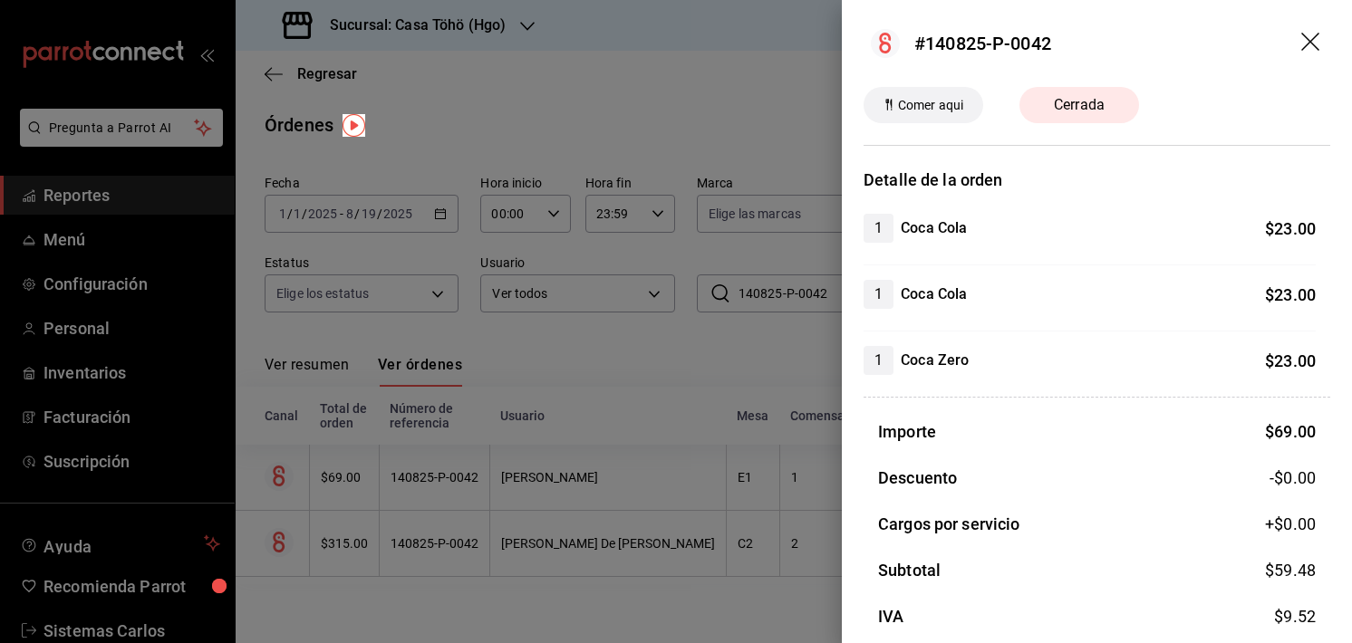
click at [1301, 34] on icon "drag" at bounding box center [1310, 42] width 18 height 18
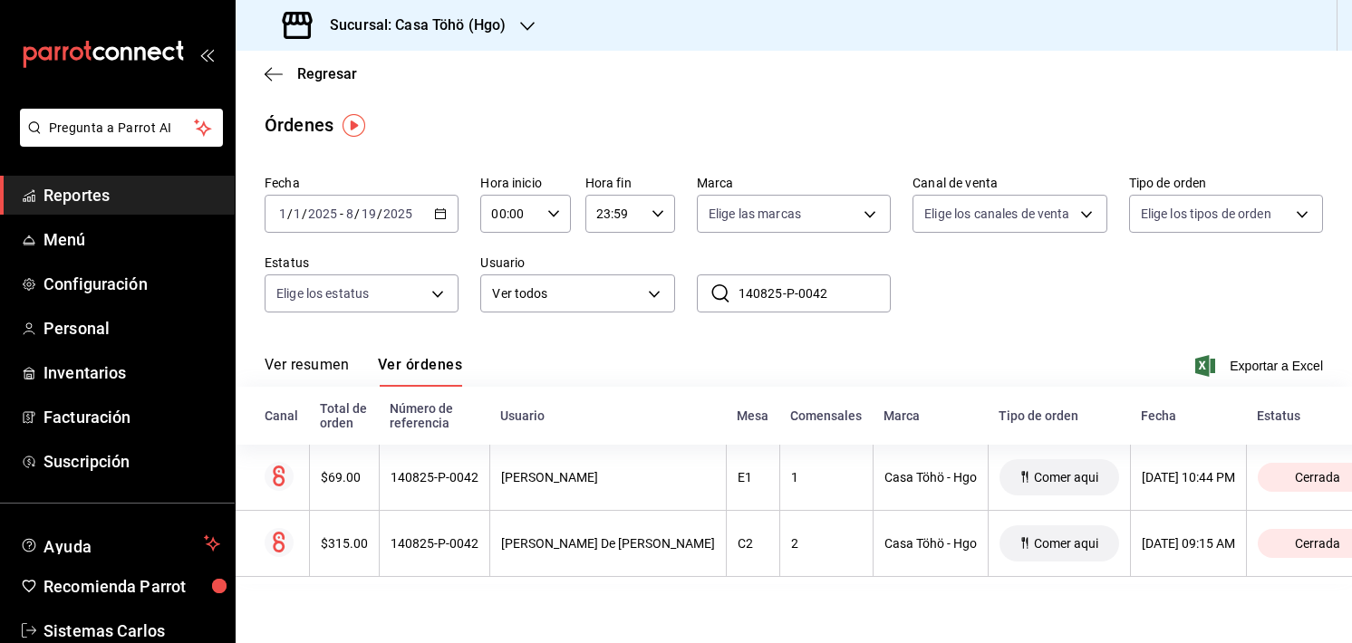
click at [818, 284] on input "140825-P-0042" at bounding box center [814, 293] width 152 height 36
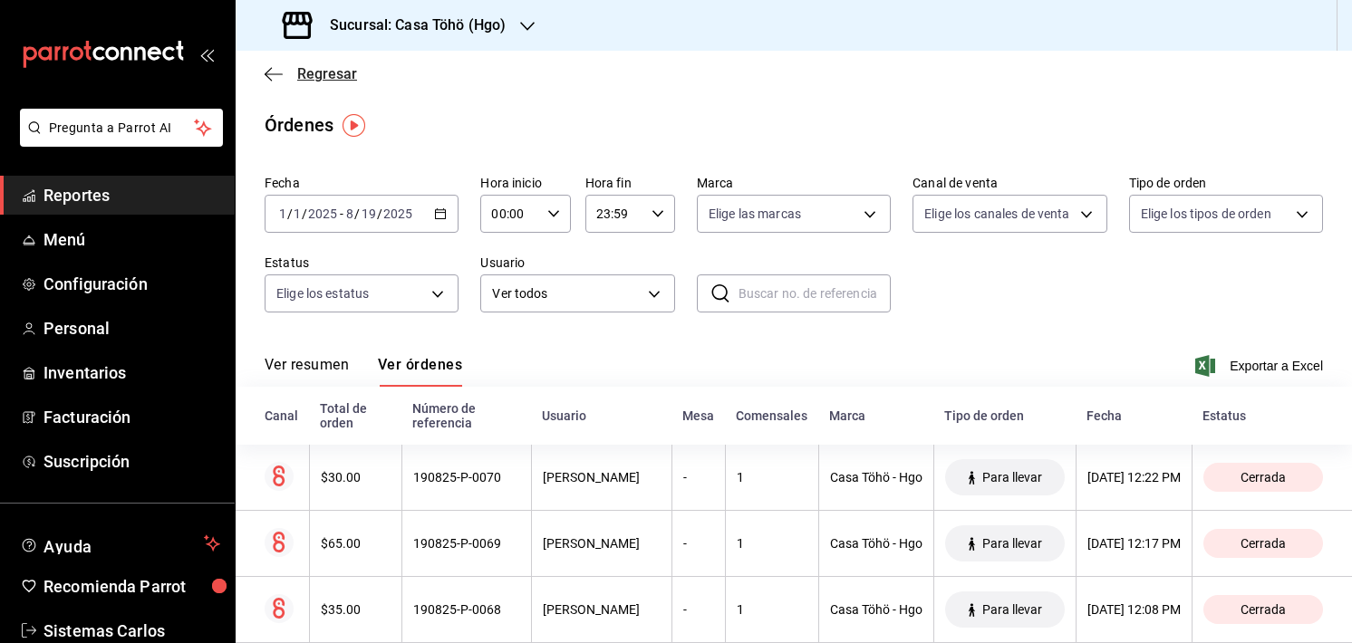
drag, startPoint x: 279, startPoint y: 91, endPoint x: 275, endPoint y: 81, distance: 11.5
click at [275, 81] on div "Regresar" at bounding box center [794, 74] width 1116 height 46
click at [275, 81] on icon "button" at bounding box center [274, 74] width 18 height 16
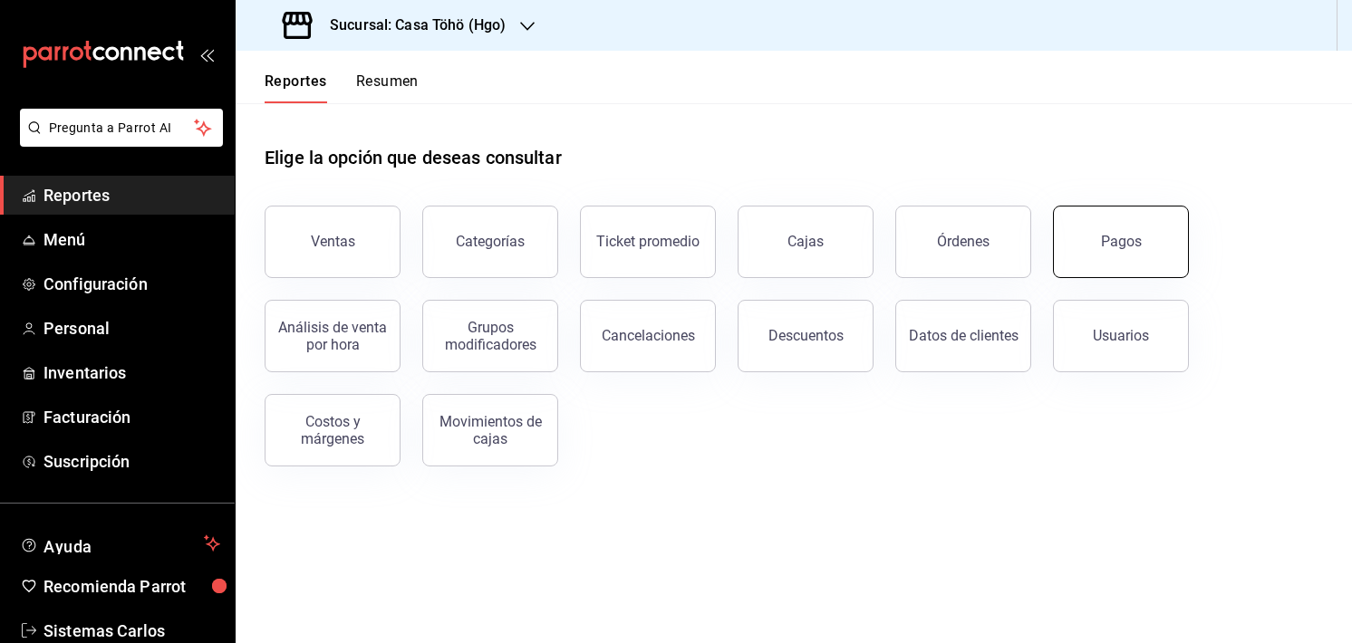
click at [1088, 256] on button "Pagos" at bounding box center [1121, 242] width 136 height 72
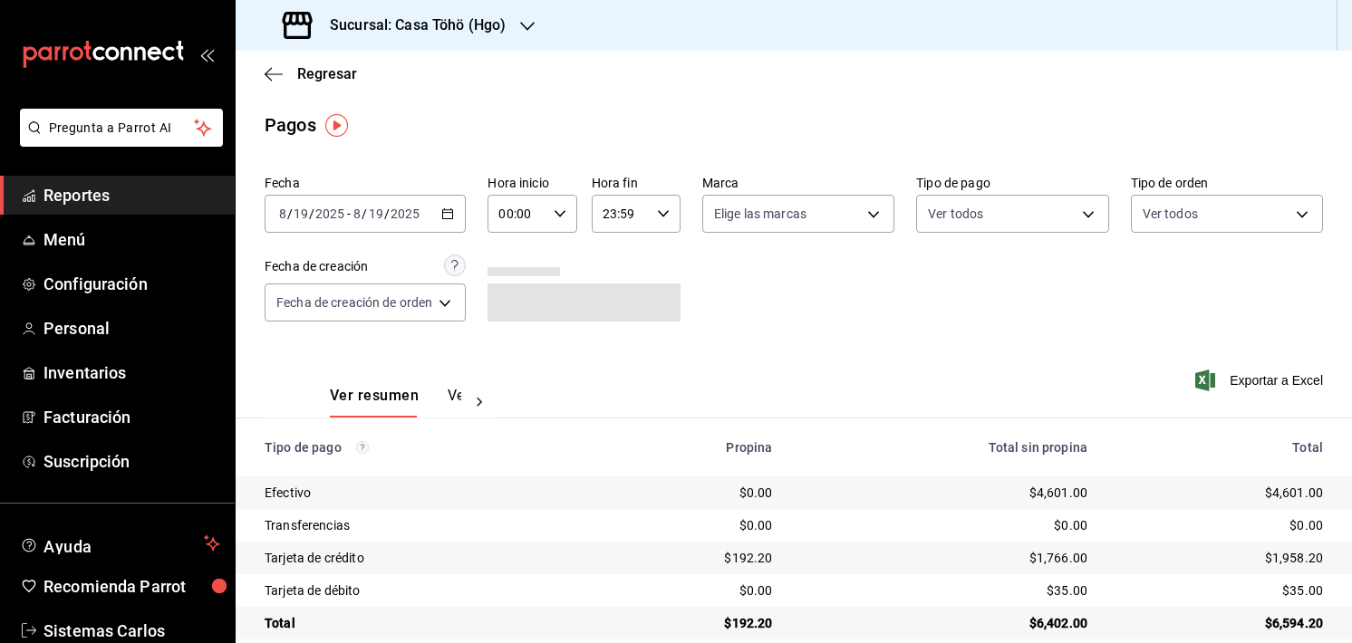
drag, startPoint x: 436, startPoint y: 391, endPoint x: 448, endPoint y: 394, distance: 13.0
click at [448, 394] on div "Ver resumen Ver pagos" at bounding box center [395, 402] width 131 height 31
click at [448, 394] on button "Ver pagos" at bounding box center [482, 402] width 68 height 31
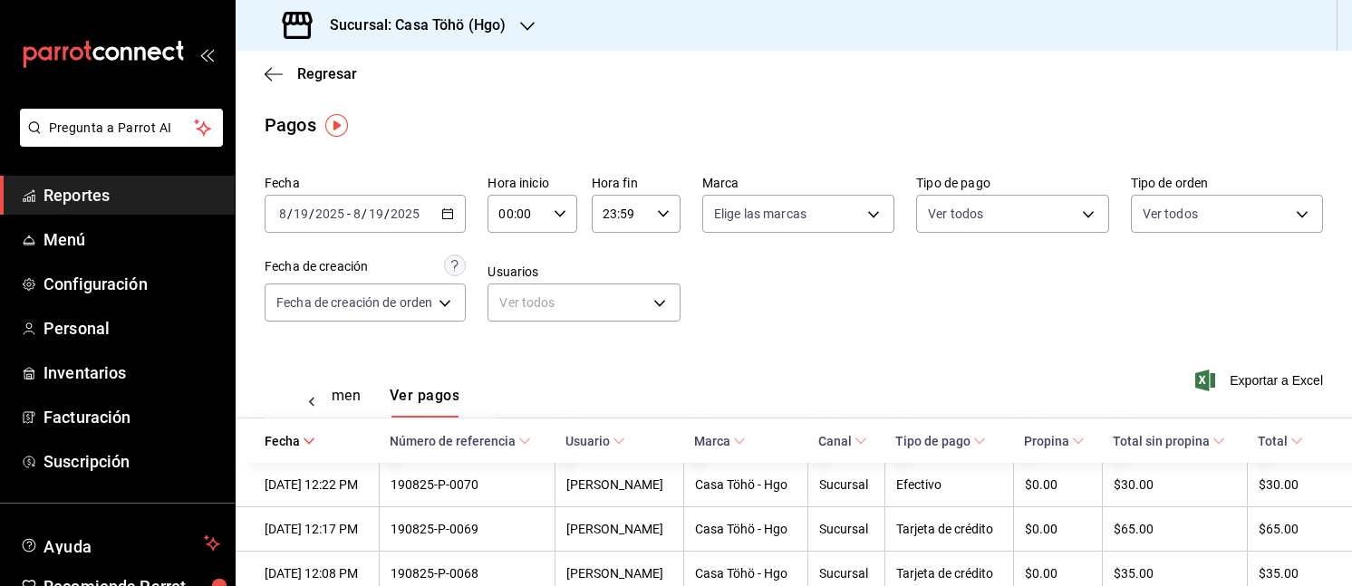
scroll to position [40, 0]
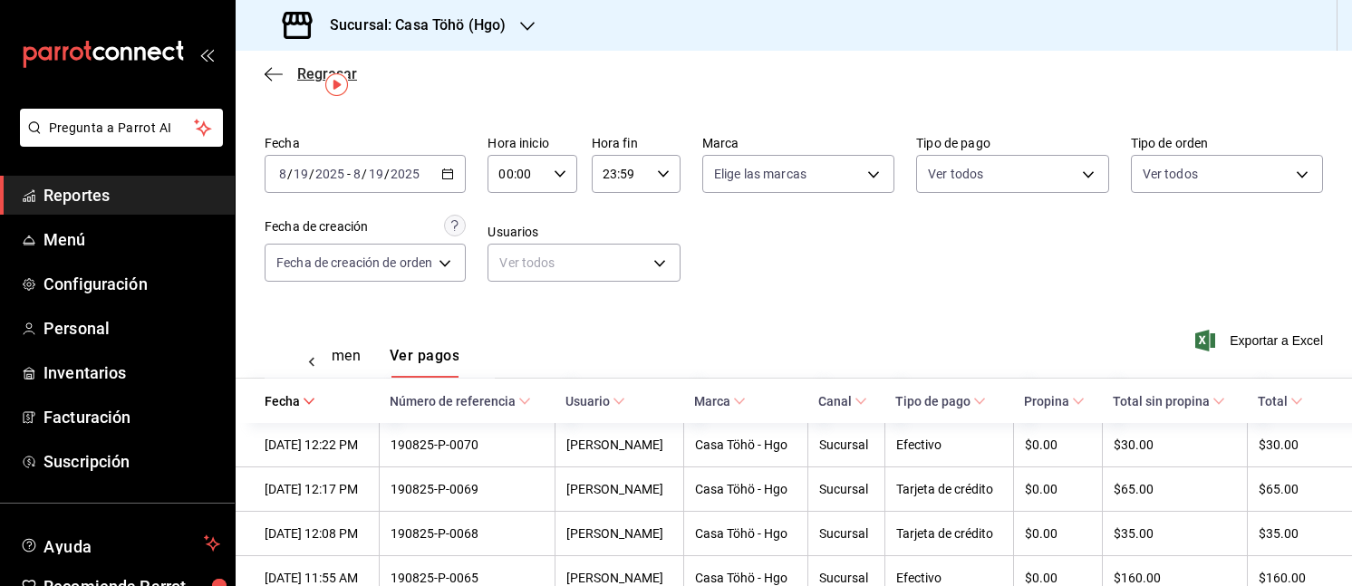
click at [270, 68] on icon "button" at bounding box center [274, 74] width 18 height 16
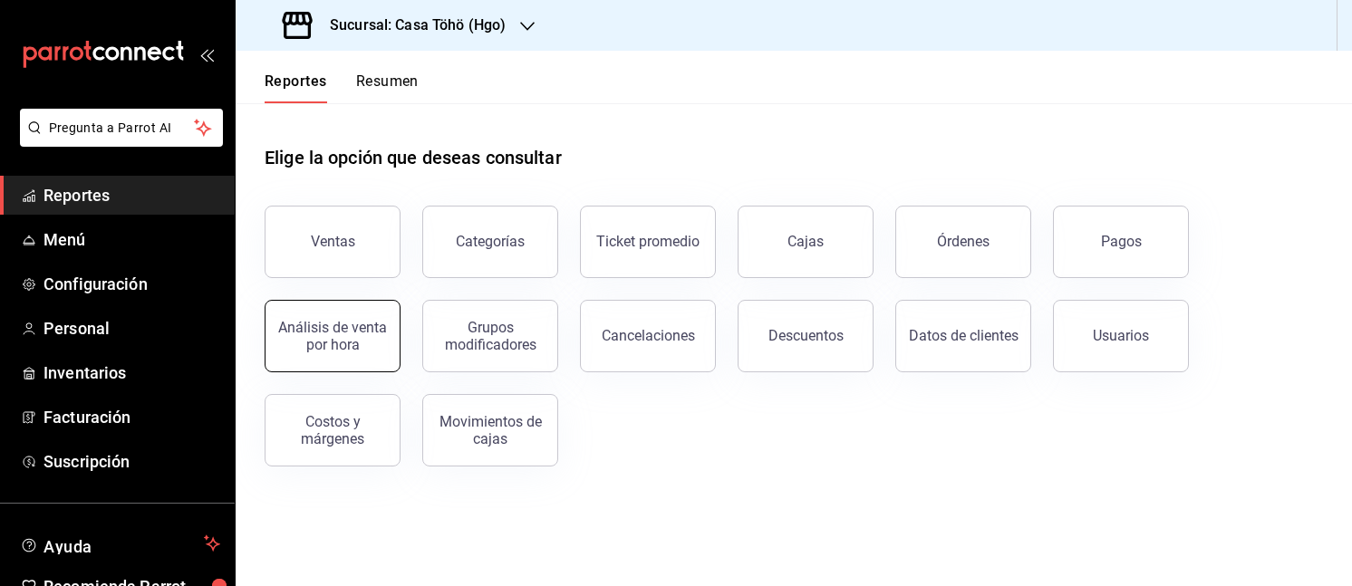
click at [353, 351] on div "Análisis de venta por hora" at bounding box center [332, 336] width 112 height 34
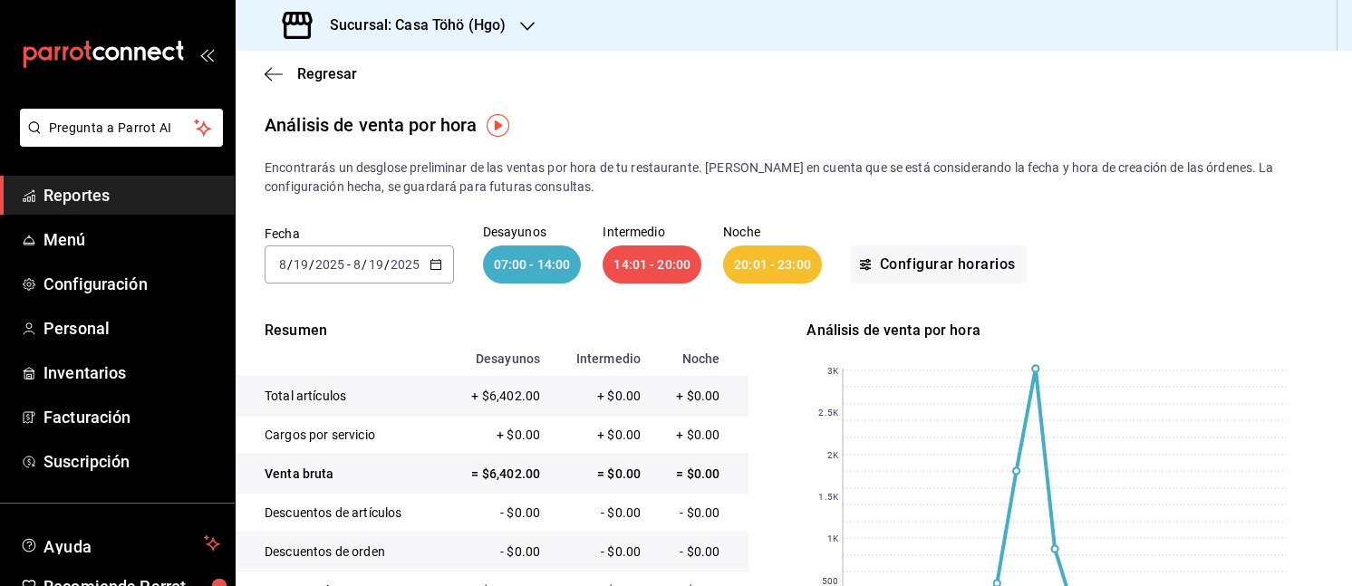
click at [264, 71] on div "Regresar" at bounding box center [794, 74] width 1116 height 46
click at [276, 75] on icon "button" at bounding box center [274, 74] width 18 height 16
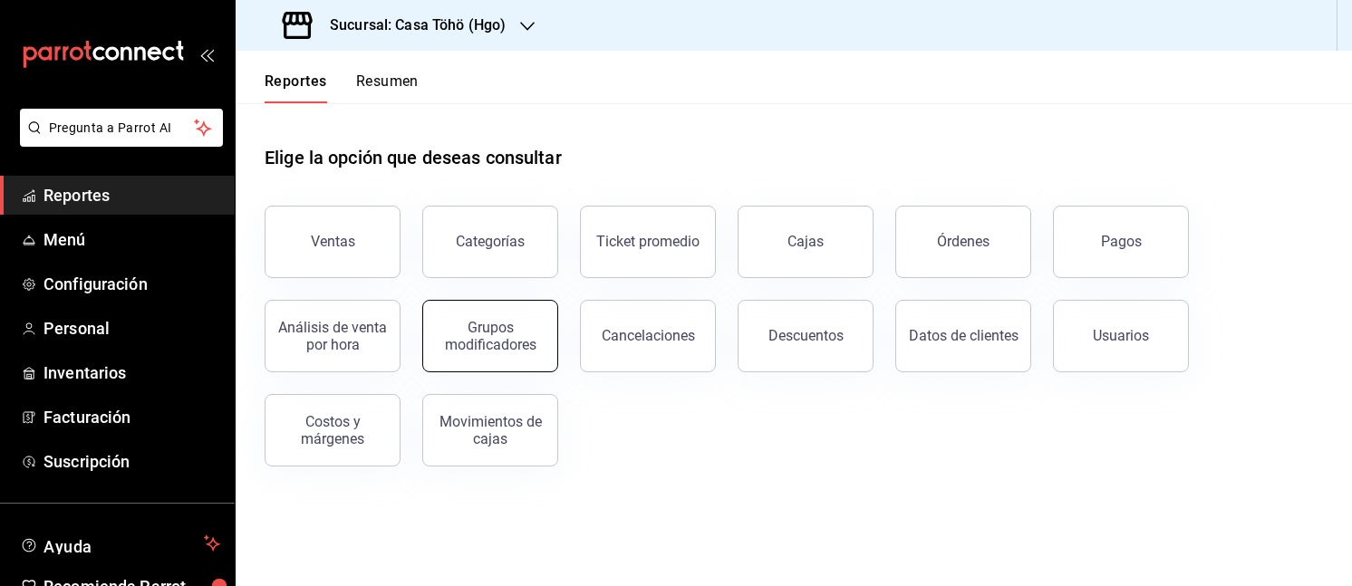
click at [524, 362] on button "Grupos modificadores" at bounding box center [490, 336] width 136 height 72
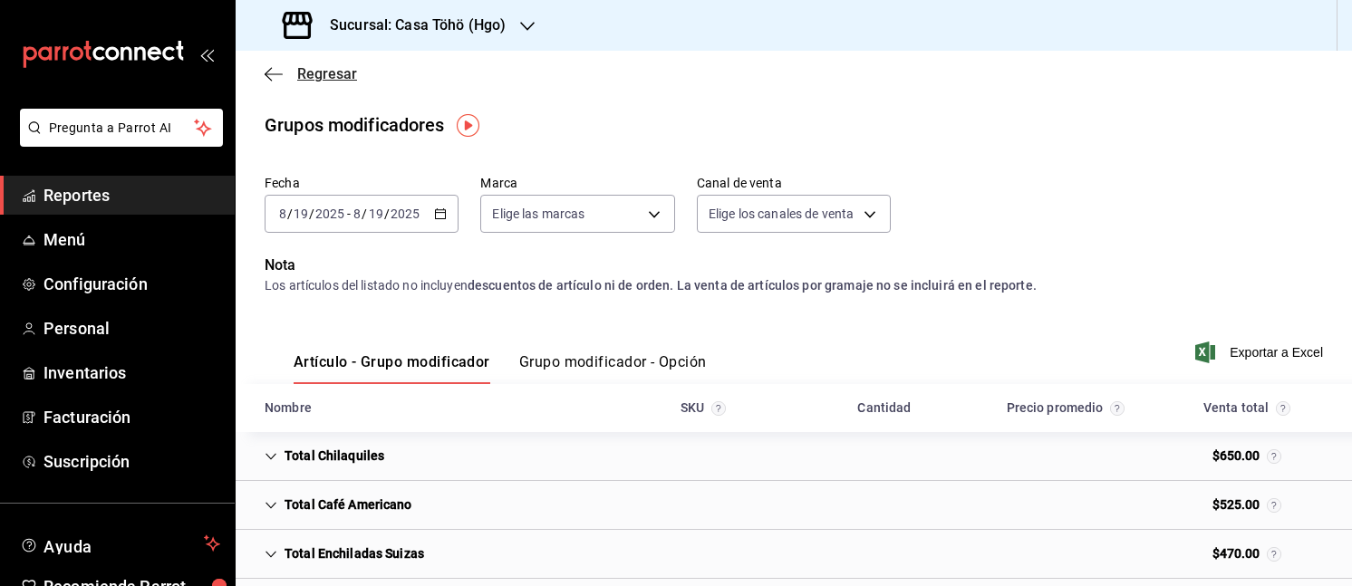
click at [272, 68] on icon "button" at bounding box center [274, 74] width 18 height 16
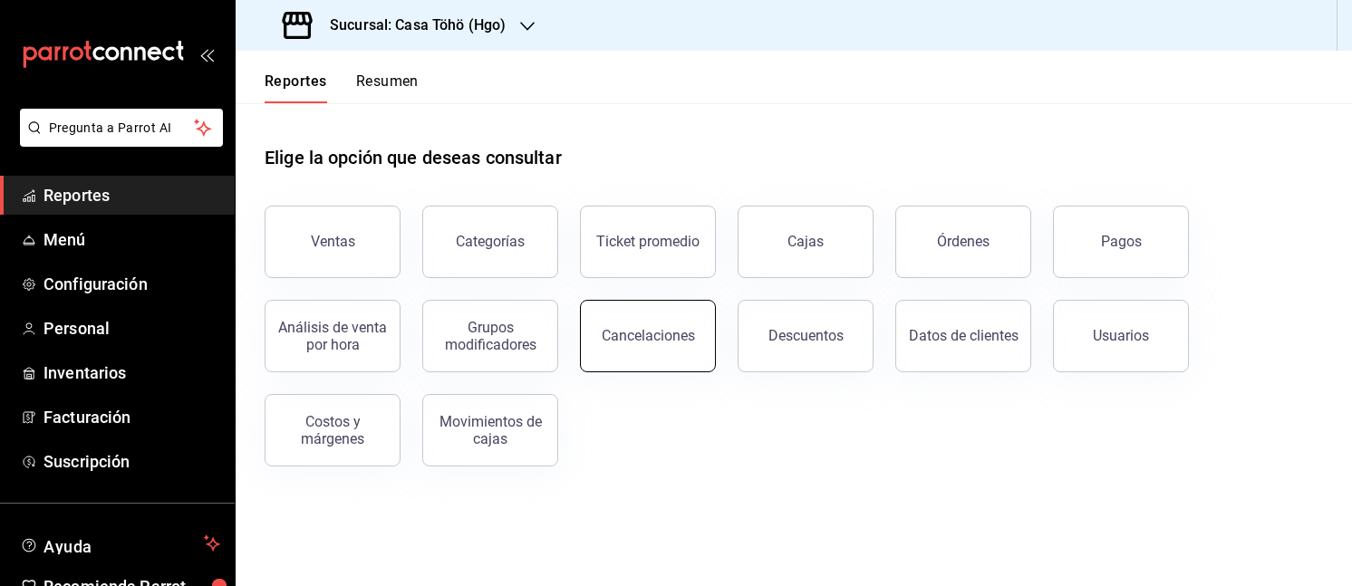
click at [629, 340] on div "Cancelaciones" at bounding box center [648, 335] width 93 height 17
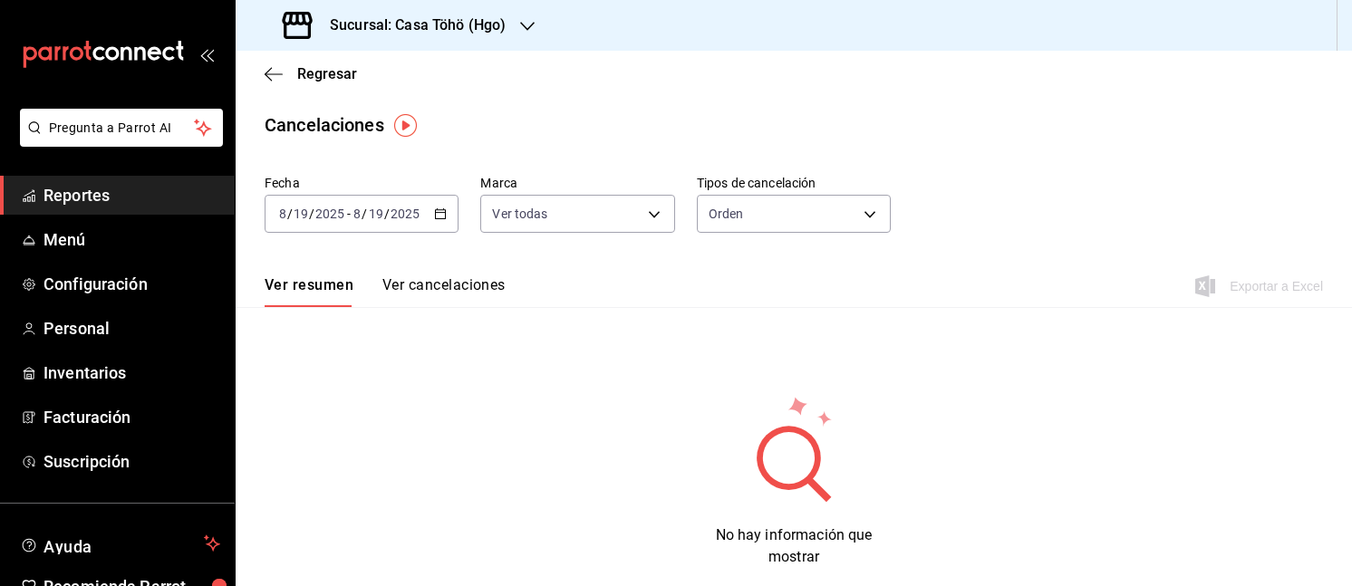
click at [477, 296] on button "Ver cancelaciones" at bounding box center [443, 291] width 123 height 31
click at [438, 220] on div "2025-08-19 8 / 19 / 2025 - 2025-08-19 8 / 19 / 2025" at bounding box center [362, 214] width 194 height 38
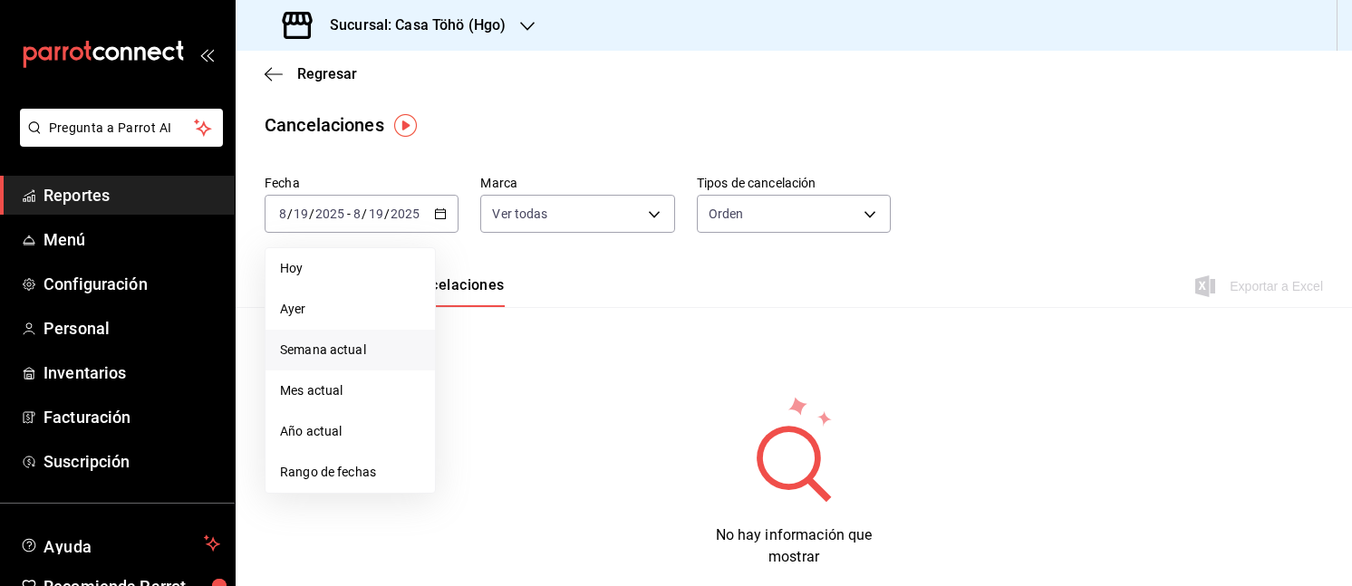
click at [362, 347] on span "Semana actual" at bounding box center [350, 350] width 140 height 19
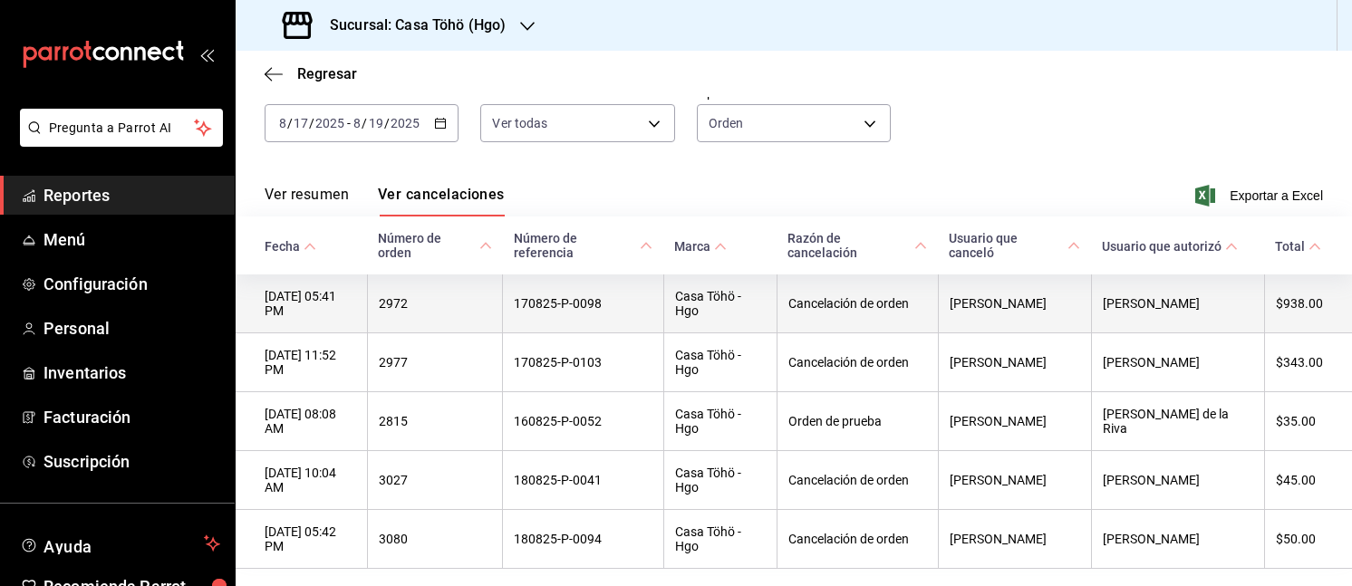
scroll to position [100, 0]
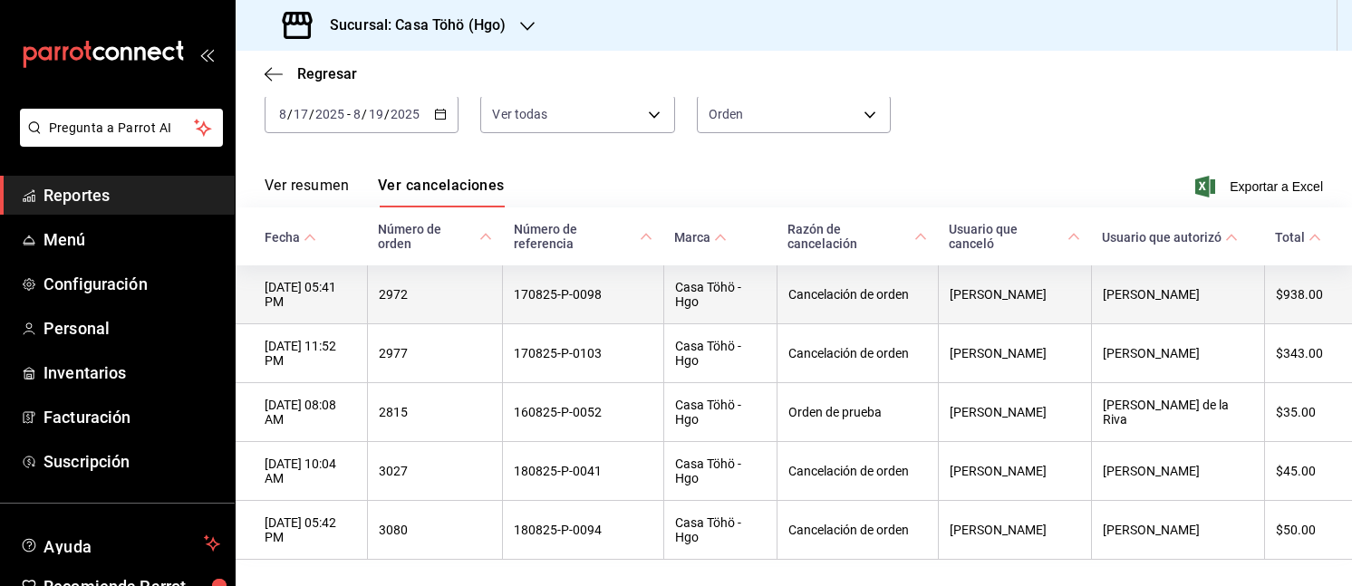
drag, startPoint x: 961, startPoint y: 303, endPoint x: 1085, endPoint y: 303, distance: 124.1
click at [1085, 303] on th "[PERSON_NAME]" at bounding box center [1014, 294] width 153 height 59
drag, startPoint x: 1192, startPoint y: 309, endPoint x: 1112, endPoint y: 292, distance: 81.6
click at [1112, 292] on th "[PERSON_NAME]" at bounding box center [1177, 294] width 173 height 59
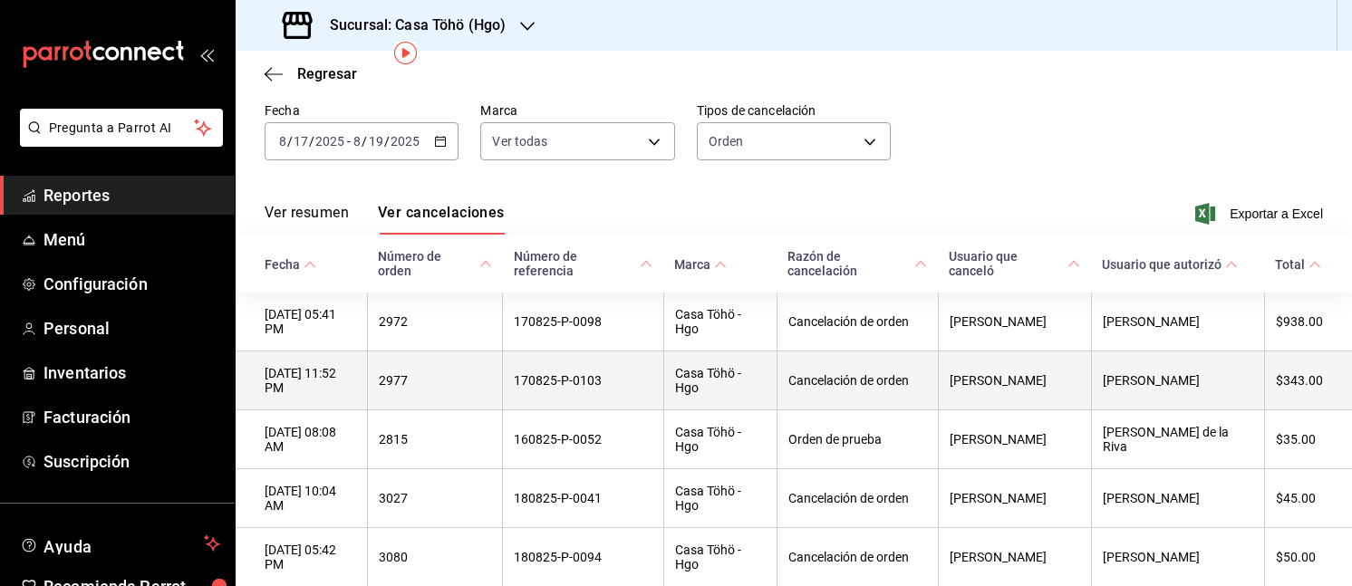
scroll to position [81, 0]
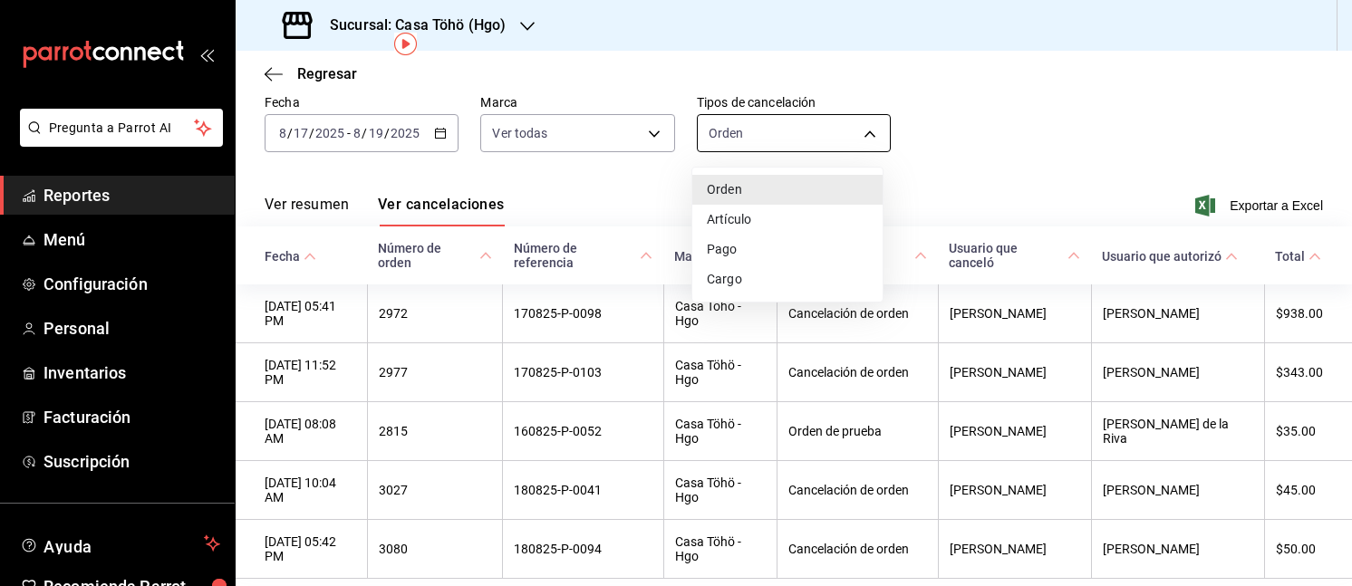
click at [810, 134] on body "Pregunta a Parrot AI Reportes Menú Configuración Personal Inventarios Facturaci…" at bounding box center [676, 293] width 1352 height 586
click at [758, 209] on li "Artículo" at bounding box center [787, 220] width 190 height 30
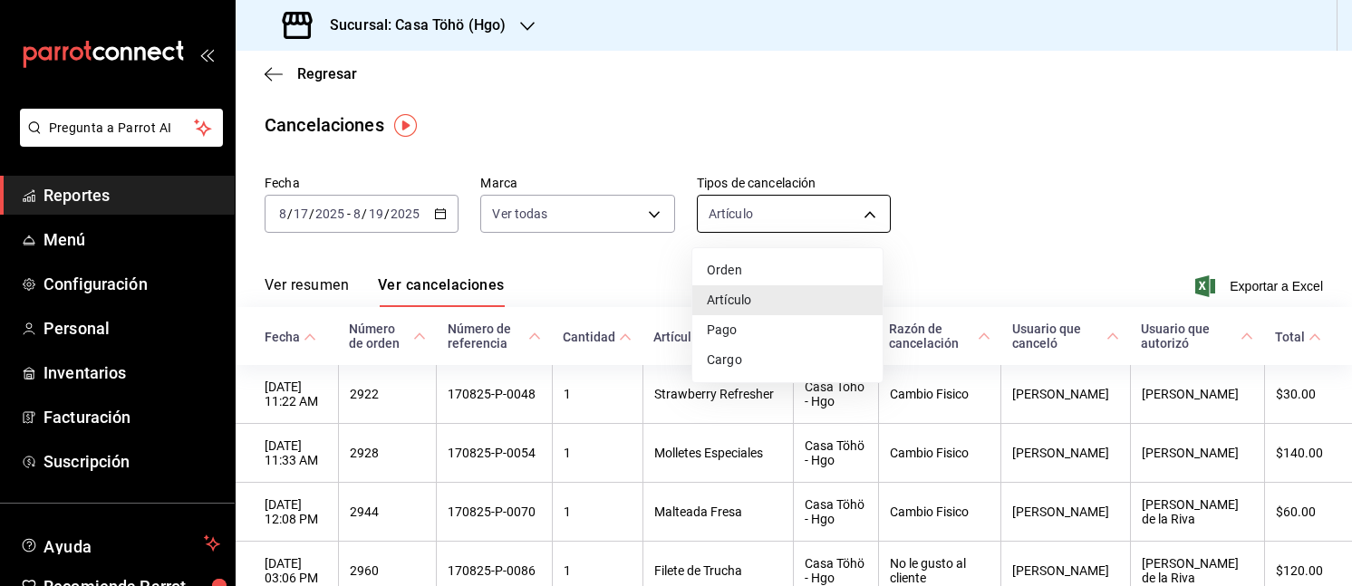
click at [789, 220] on body "Pregunta a Parrot AI Reportes Menú Configuración Personal Inventarios Facturaci…" at bounding box center [676, 293] width 1352 height 586
click at [743, 335] on li "Pago" at bounding box center [787, 330] width 190 height 30
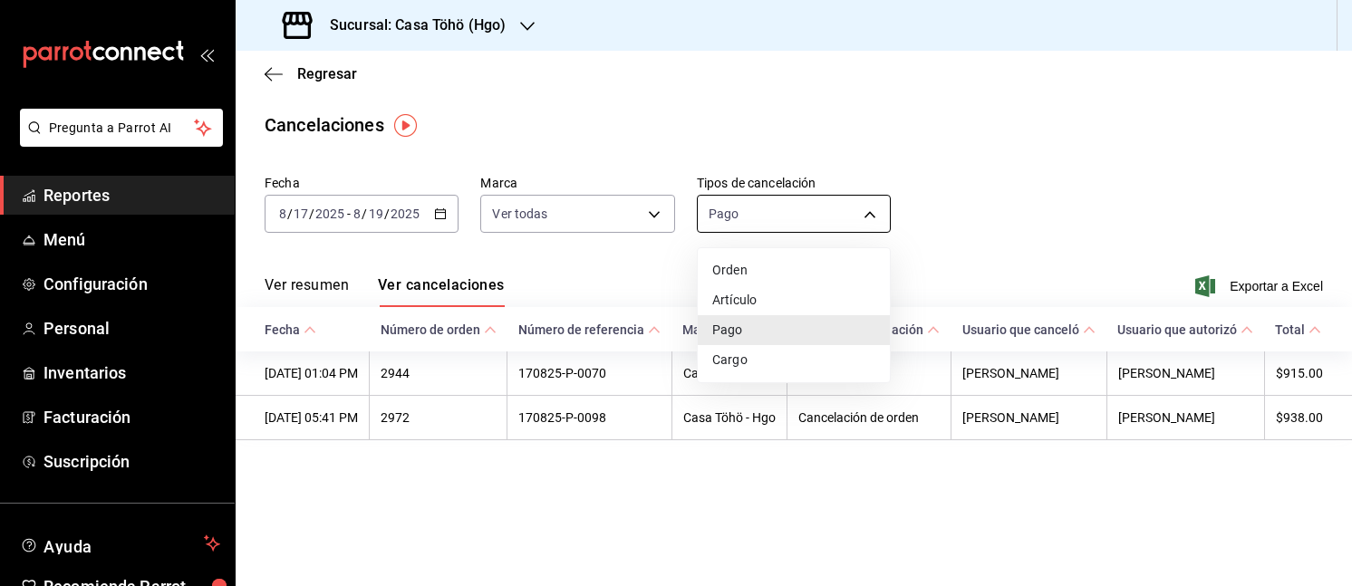
click at [752, 217] on body "Pregunta a Parrot AI Reportes Menú Configuración Personal Inventarios Facturaci…" at bounding box center [676, 293] width 1352 height 586
click at [745, 352] on li "Cargo" at bounding box center [794, 360] width 192 height 30
type input "SERVICE_CHARGE"
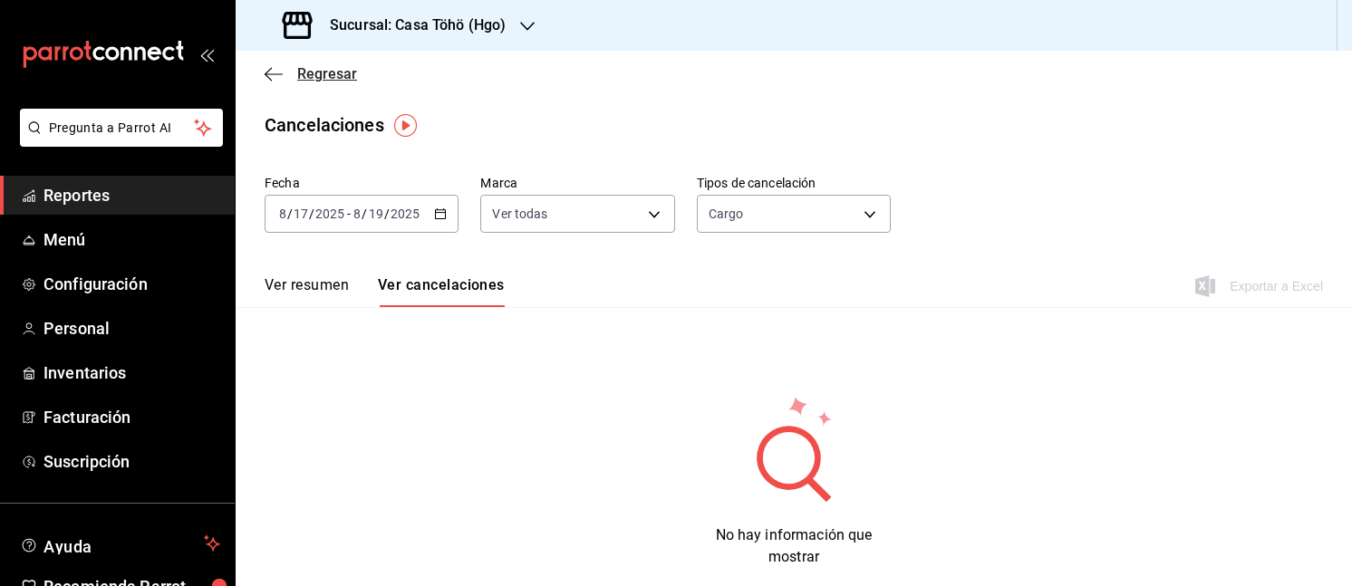
click at [274, 65] on span "Regresar" at bounding box center [311, 73] width 92 height 17
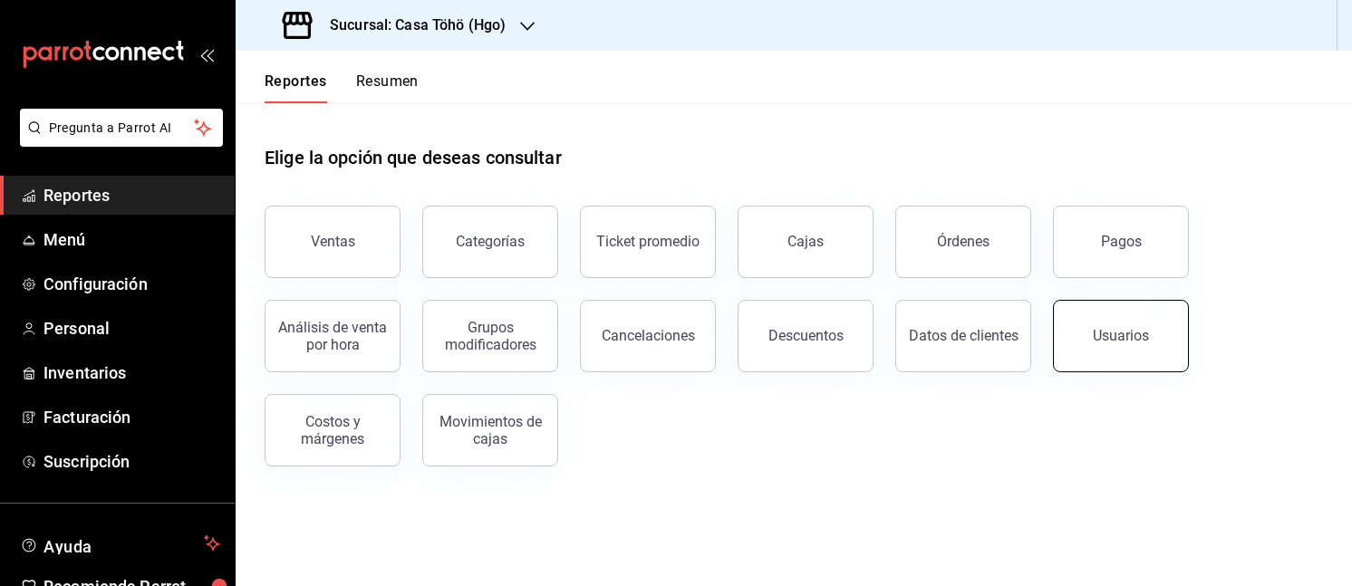
click at [1067, 345] on button "Usuarios" at bounding box center [1121, 336] width 136 height 72
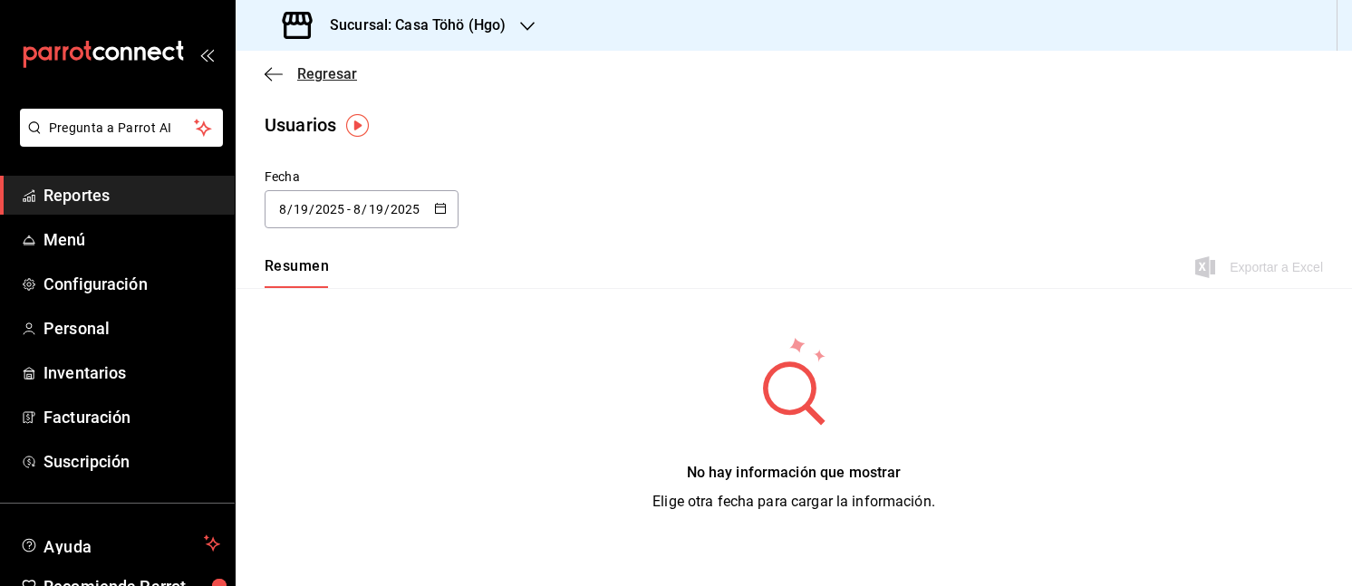
click at [272, 66] on icon "button" at bounding box center [274, 74] width 18 height 16
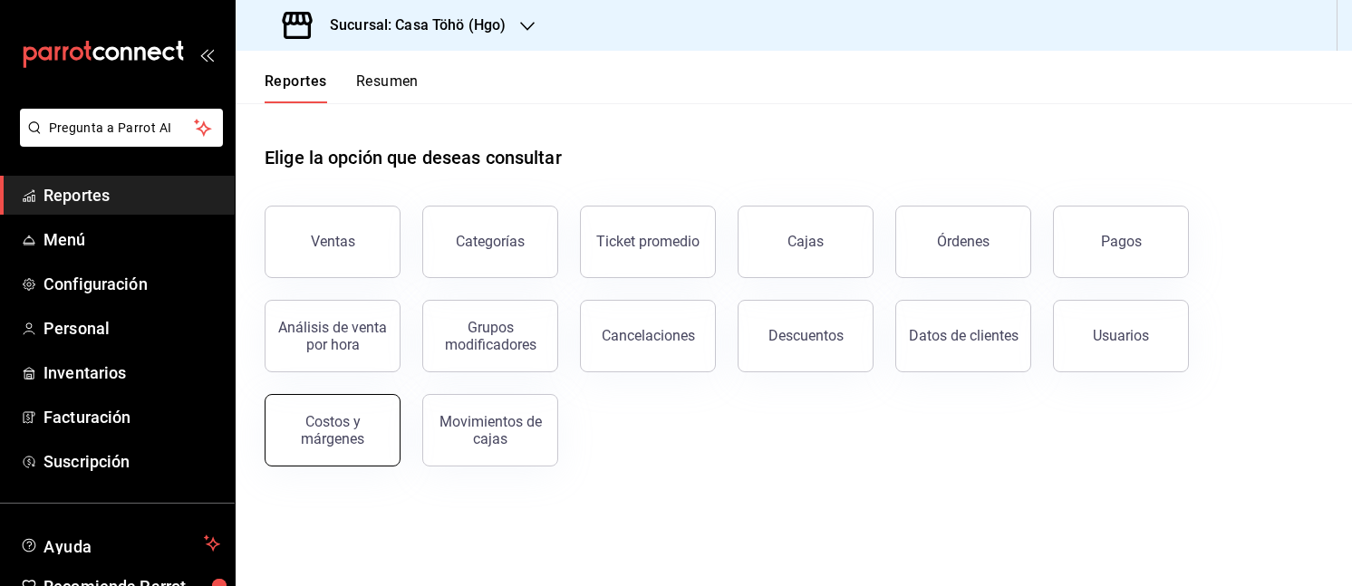
click at [344, 420] on div "Costos y márgenes" at bounding box center [332, 430] width 112 height 34
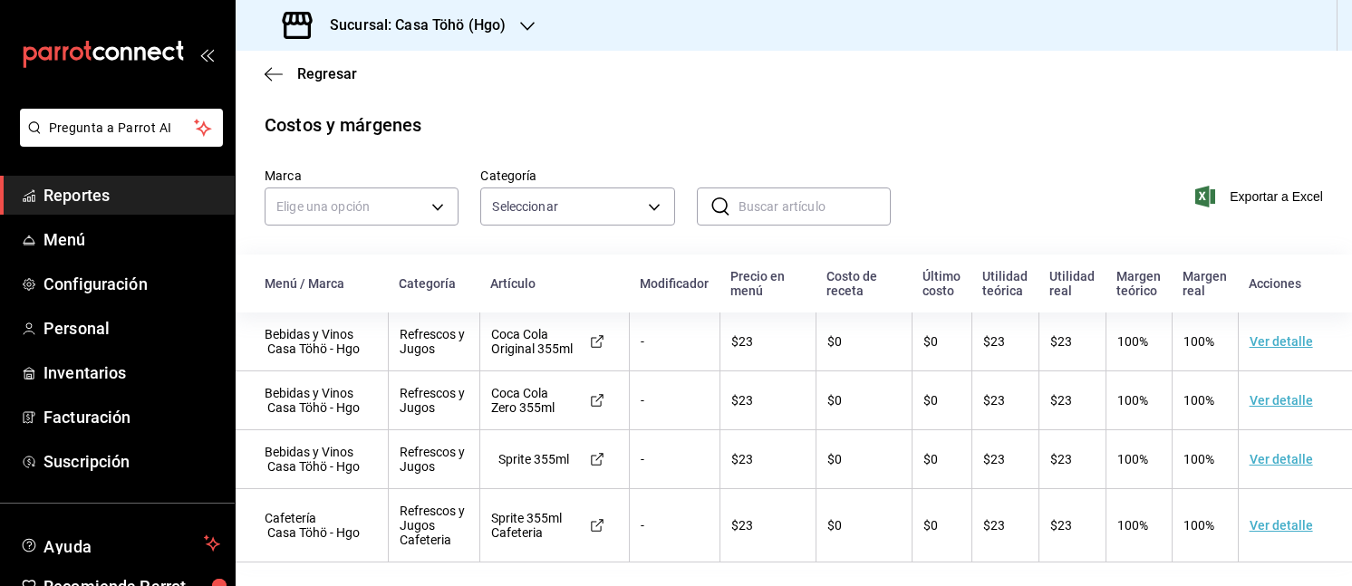
click at [265, 82] on span "Regresar" at bounding box center [311, 73] width 92 height 17
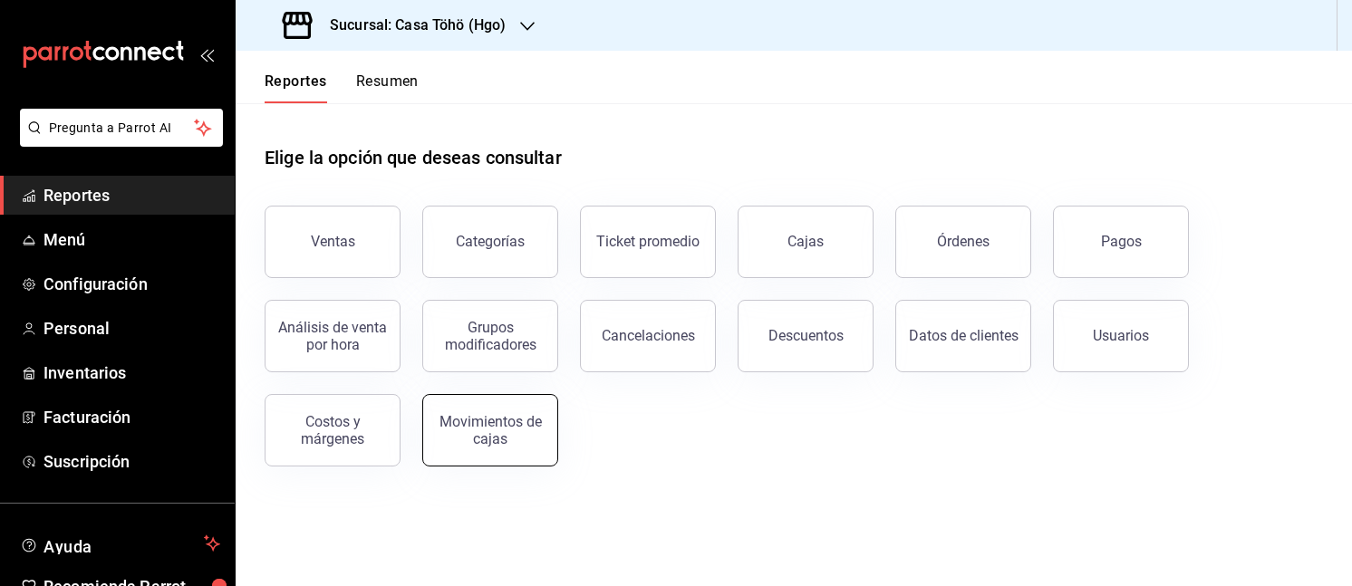
click at [472, 436] on div "Movimientos de cajas" at bounding box center [490, 430] width 112 height 34
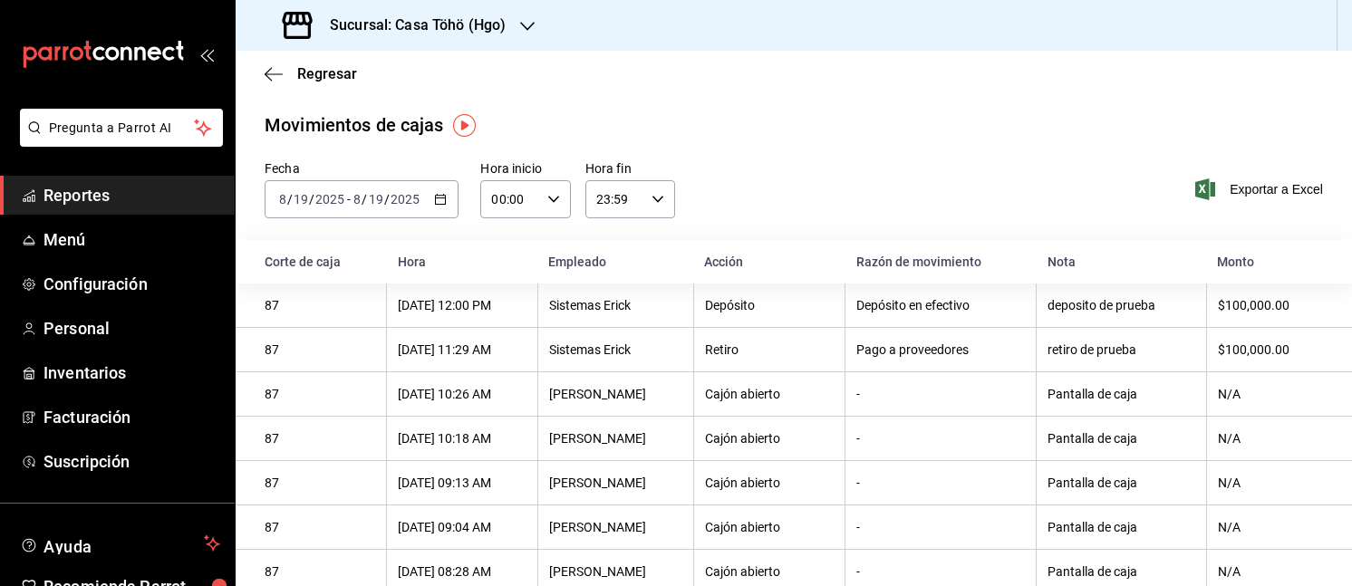
click at [437, 207] on div "2025-08-19 8 / 19 / 2025 - 2025-08-19 8 / 19 / 2025" at bounding box center [362, 199] width 194 height 38
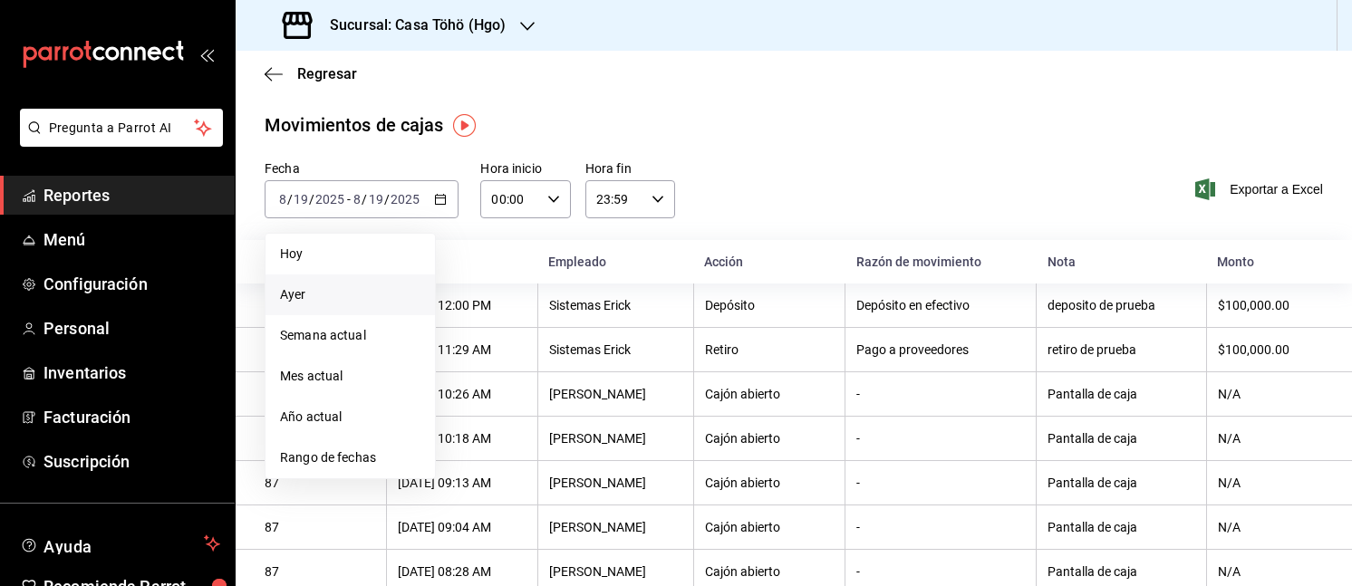
click at [336, 308] on li "Ayer" at bounding box center [349, 294] width 169 height 41
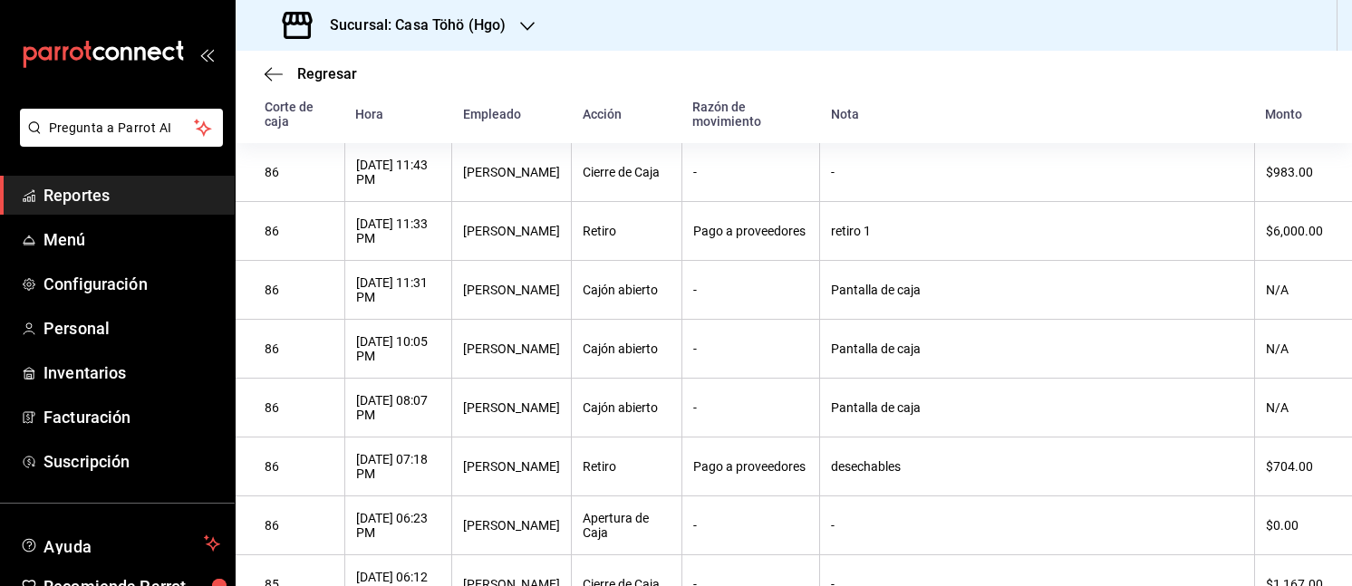
scroll to position [152, 0]
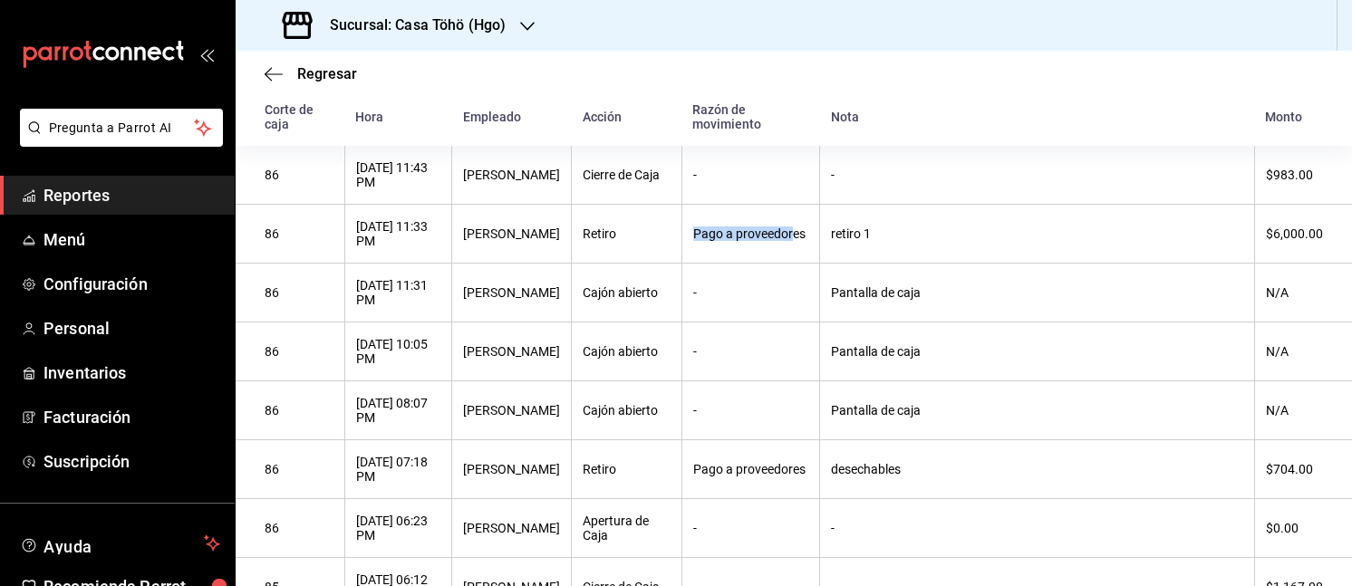
drag, startPoint x: 804, startPoint y: 242, endPoint x: 744, endPoint y: 231, distance: 61.7
click at [744, 231] on th "Pago a proveedores" at bounding box center [750, 234] width 139 height 59
click at [964, 346] on th "Pantalla de caja" at bounding box center [1037, 351] width 435 height 59
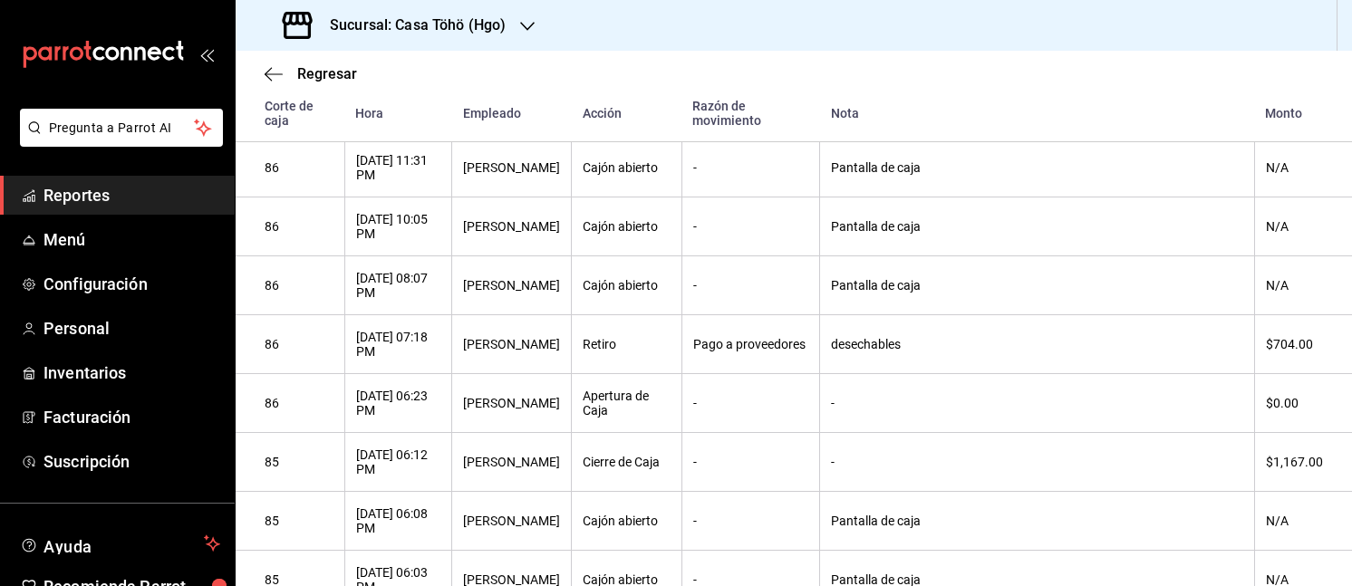
scroll to position [0, 0]
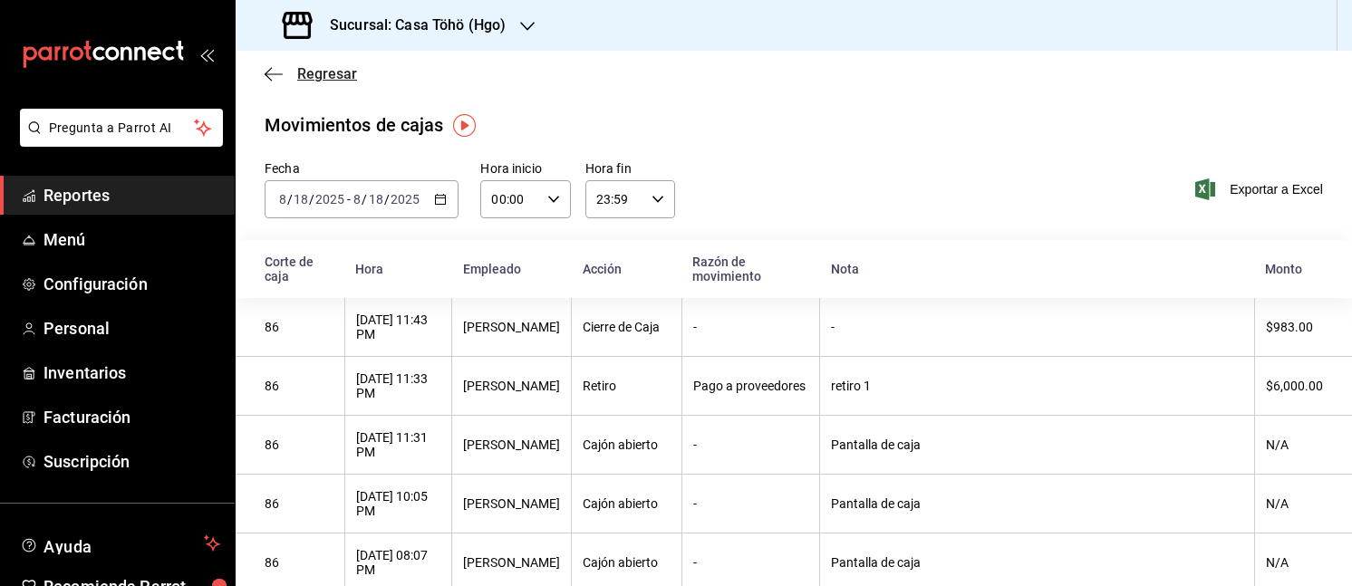
click at [268, 66] on icon "button" at bounding box center [274, 74] width 18 height 16
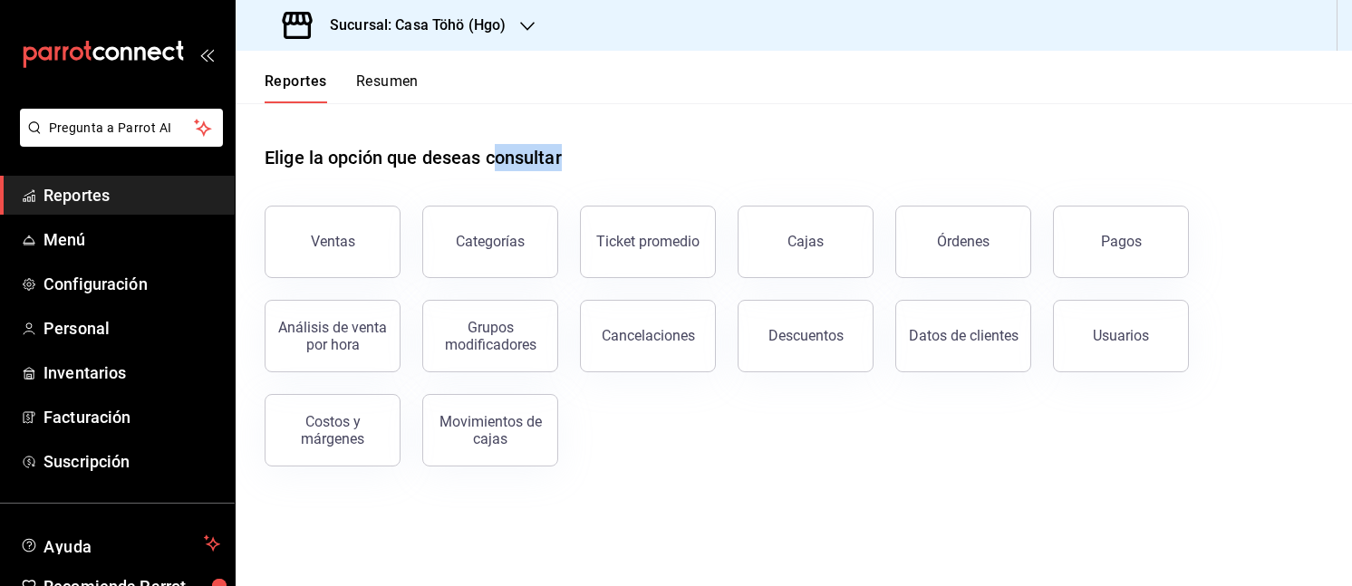
drag, startPoint x: 935, startPoint y: 483, endPoint x: 499, endPoint y: 149, distance: 549.2
click at [499, 149] on div "Elige la opción que deseas consultar Ventas Categorías Ticket promedio Cajas Ór…" at bounding box center [794, 299] width 1116 height 392
click at [384, 73] on button "Resumen" at bounding box center [387, 87] width 63 height 31
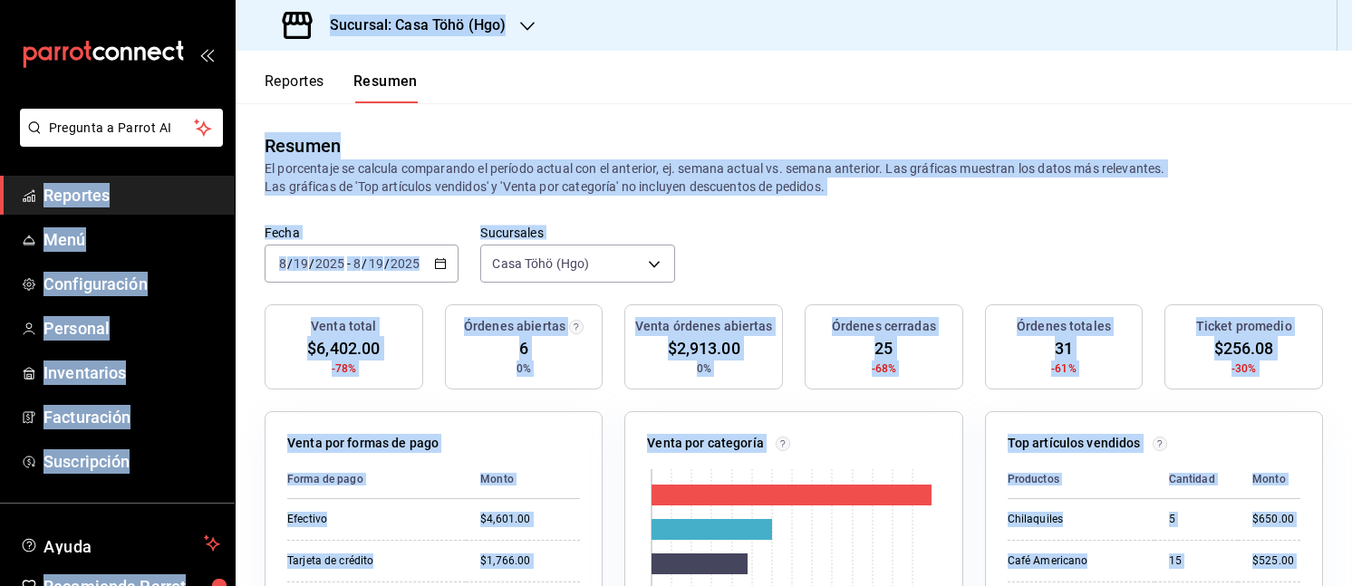
click at [299, 82] on button "Reportes" at bounding box center [295, 87] width 60 height 31
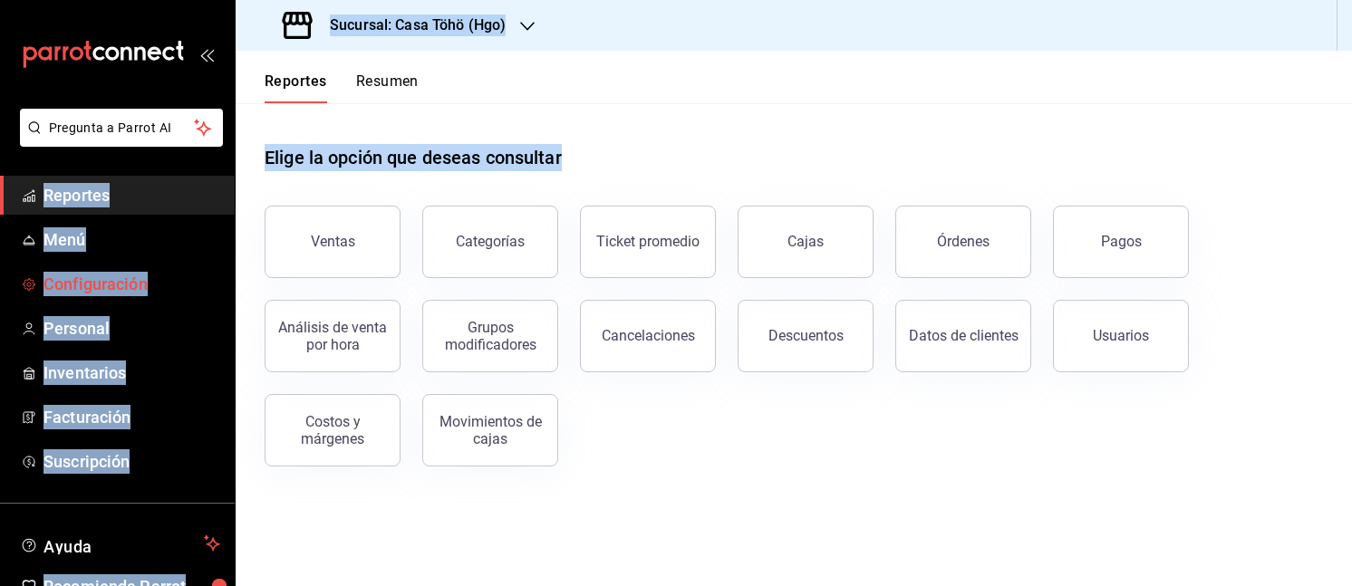
click at [112, 277] on span "Configuración" at bounding box center [131, 284] width 177 height 24
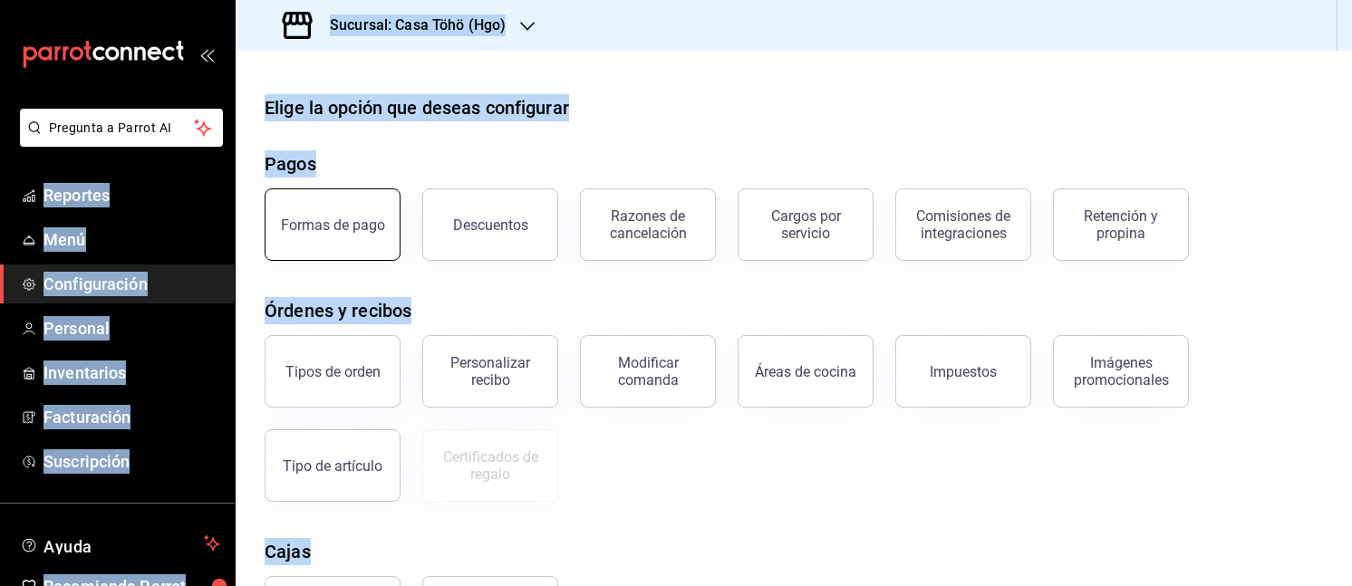
click at [340, 242] on button "Formas de pago" at bounding box center [333, 224] width 136 height 72
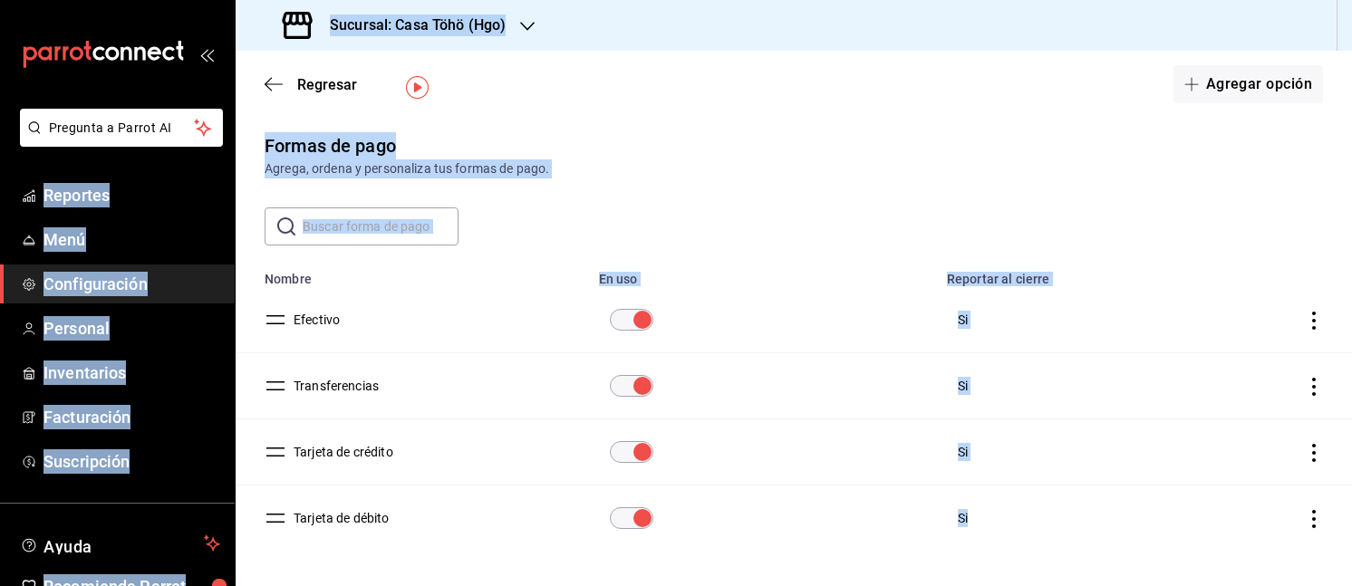
scroll to position [58, 0]
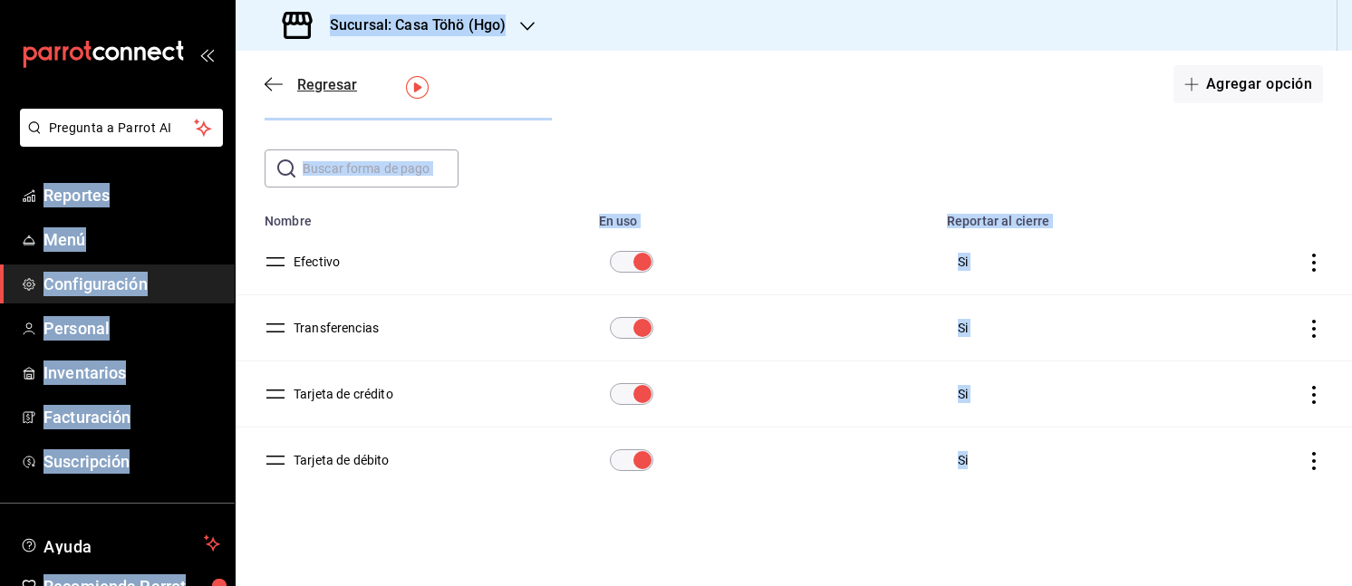
click at [272, 88] on icon "button" at bounding box center [274, 84] width 18 height 16
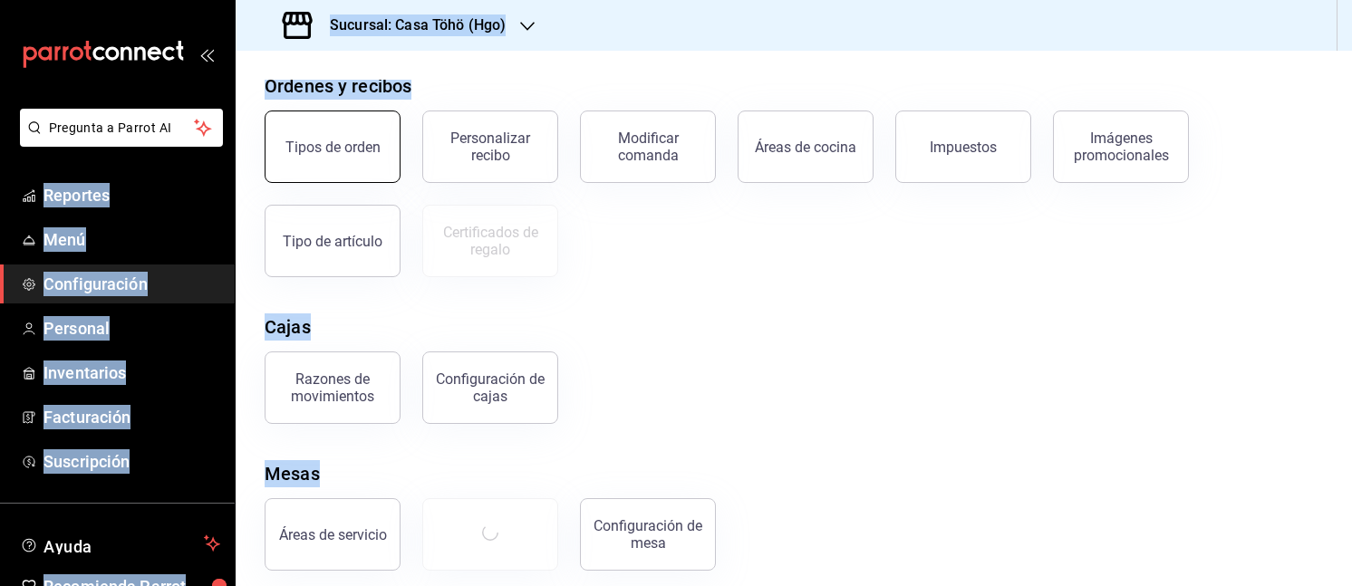
scroll to position [238, 0]
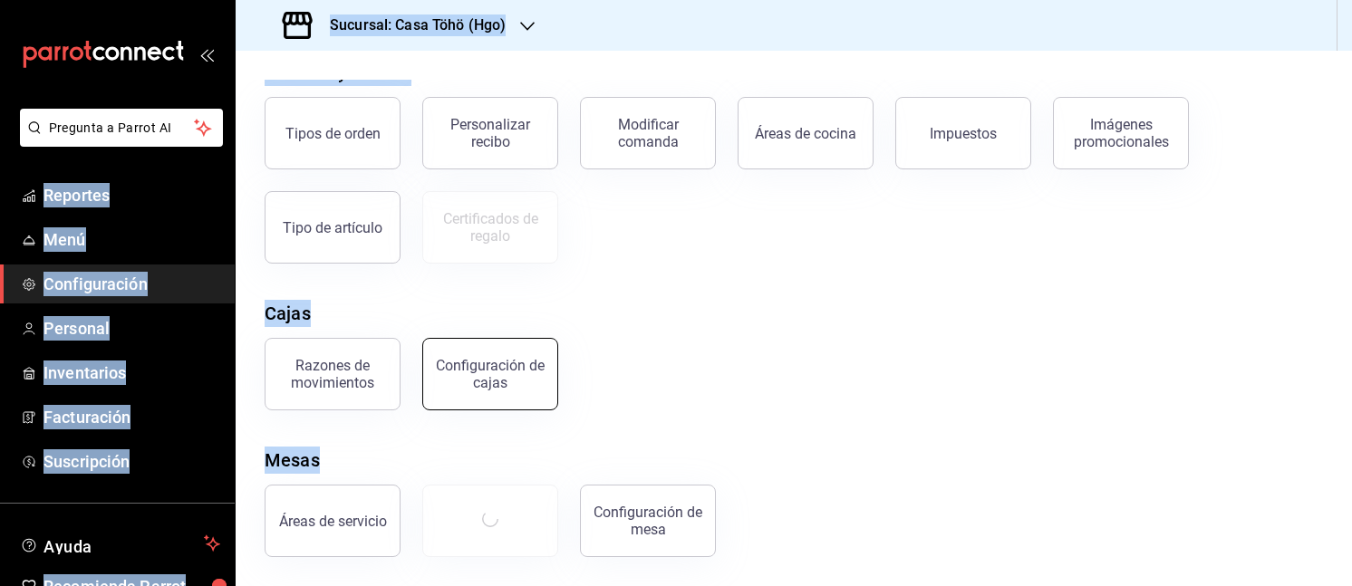
click at [449, 389] on div "Configuración de cajas" at bounding box center [490, 374] width 112 height 34
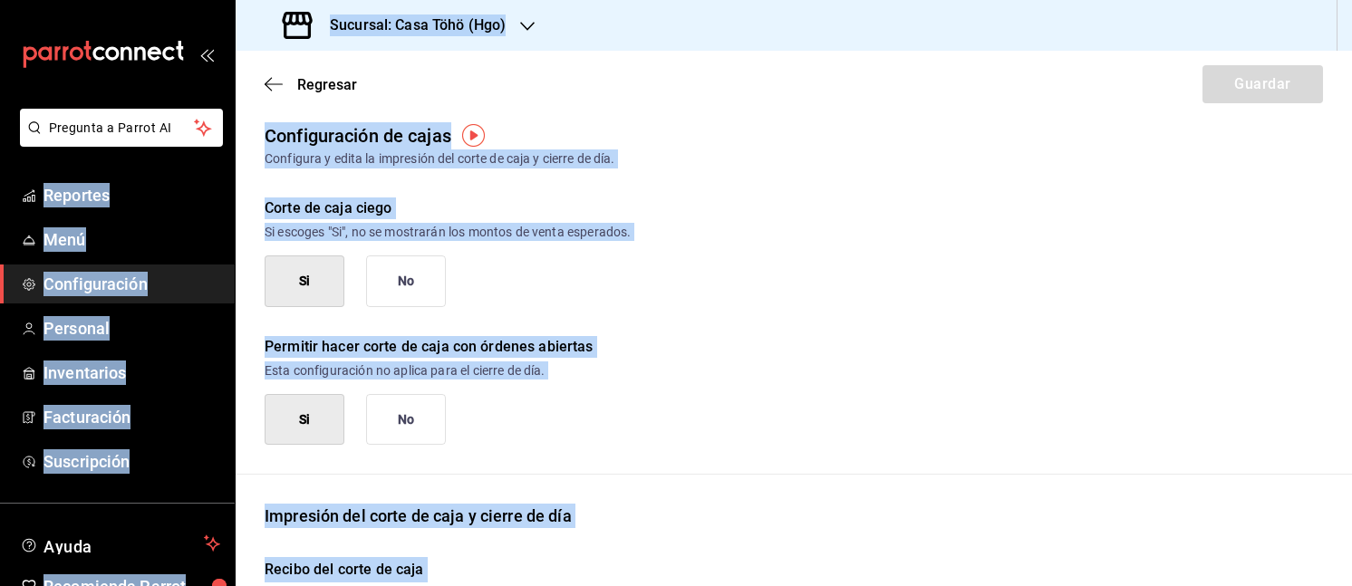
scroll to position [11, 0]
click at [418, 264] on button "No" at bounding box center [406, 281] width 80 height 52
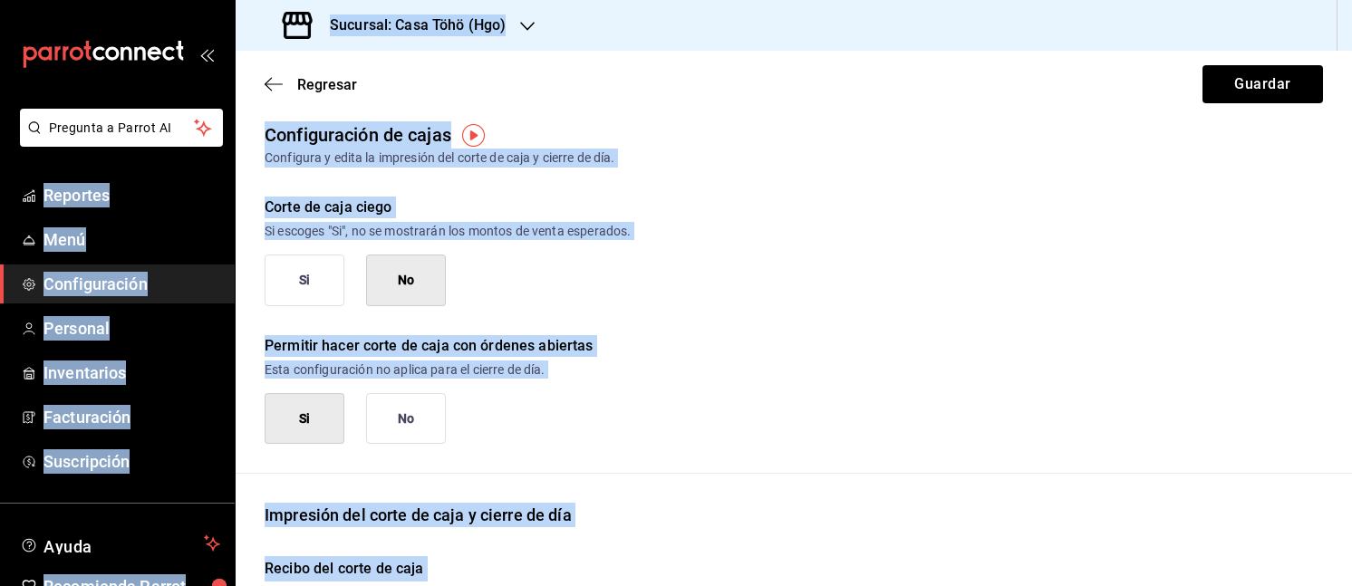
click at [584, 276] on div "Si No" at bounding box center [794, 281] width 1058 height 52
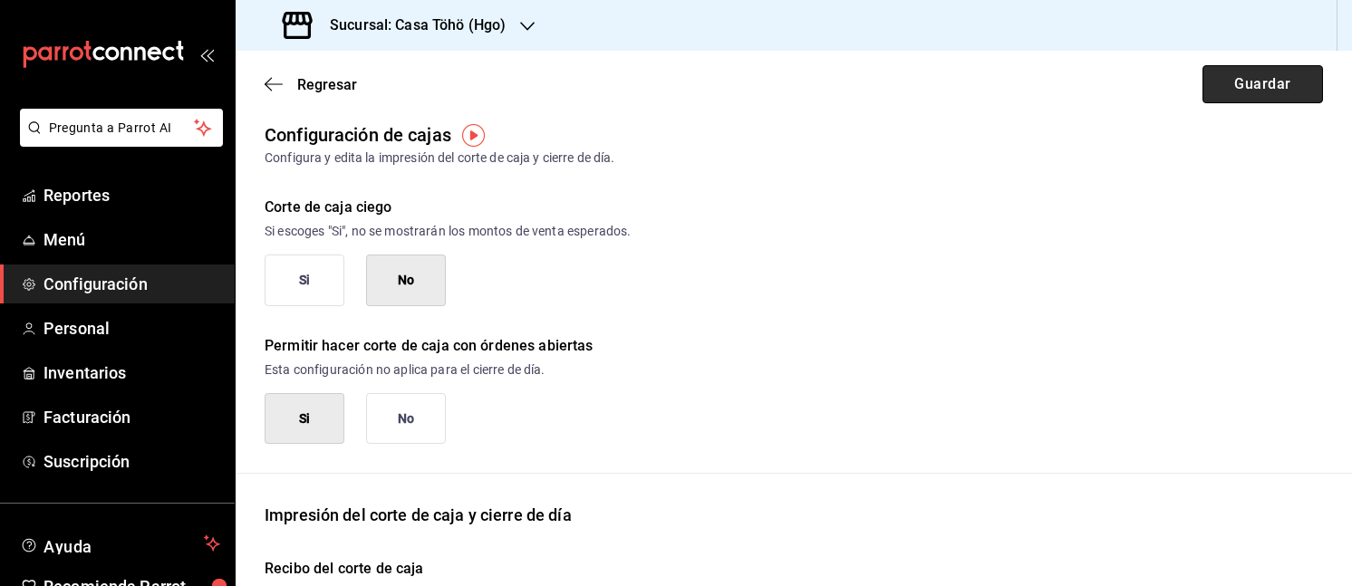
click at [1233, 84] on button "Guardar" at bounding box center [1262, 84] width 120 height 38
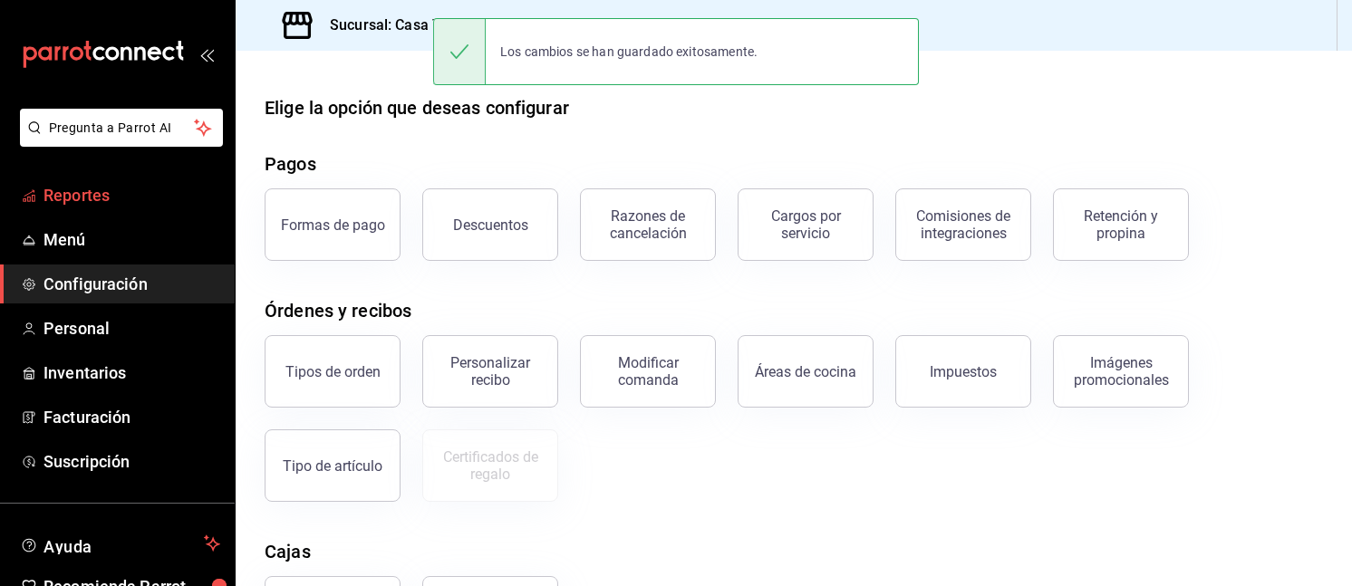
click at [122, 183] on span "Reportes" at bounding box center [131, 195] width 177 height 24
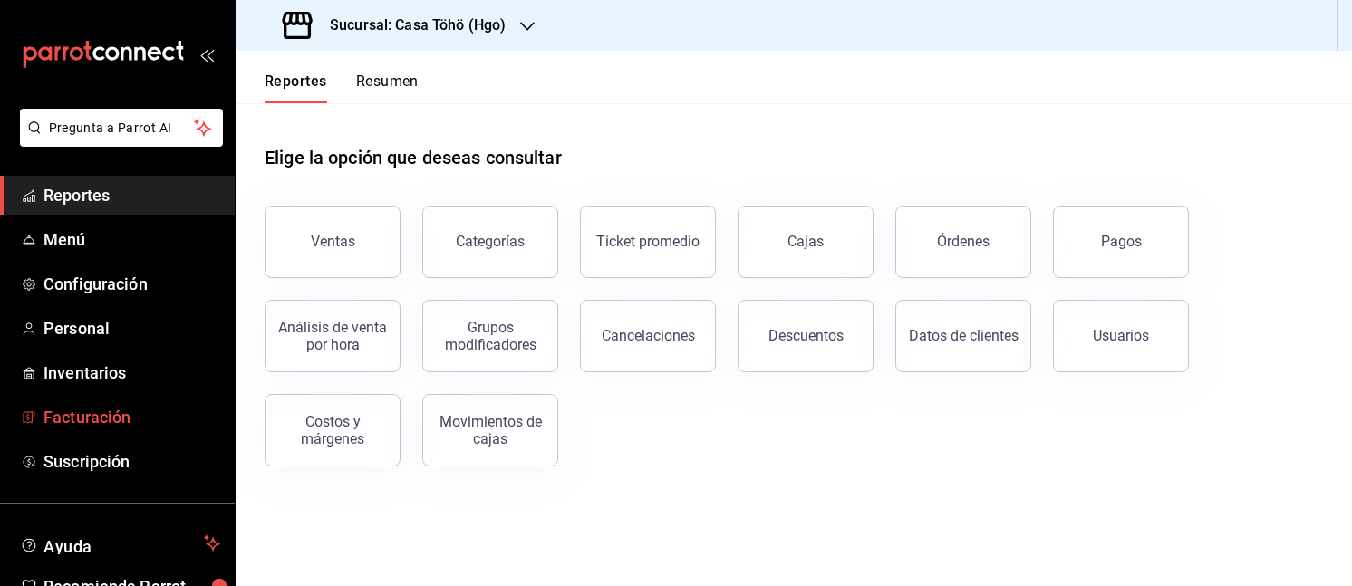
click at [96, 399] on link "Facturación" at bounding box center [117, 417] width 235 height 39
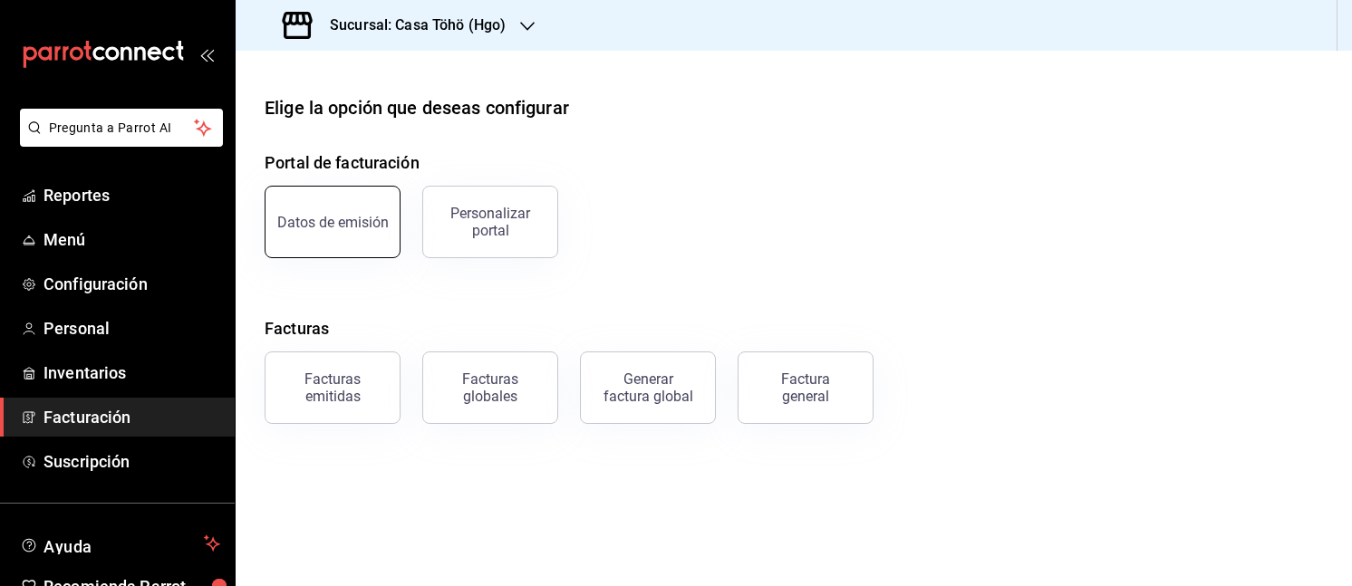
click at [366, 226] on div "Datos de emisión" at bounding box center [332, 222] width 111 height 17
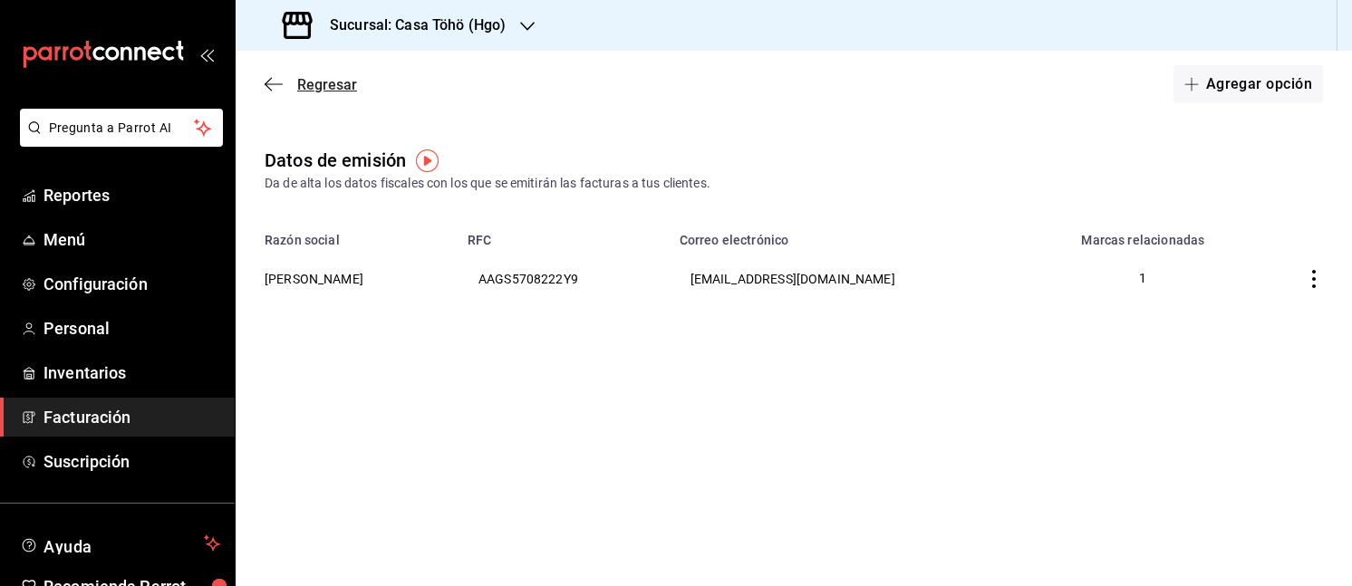
click at [268, 82] on icon "button" at bounding box center [274, 84] width 18 height 16
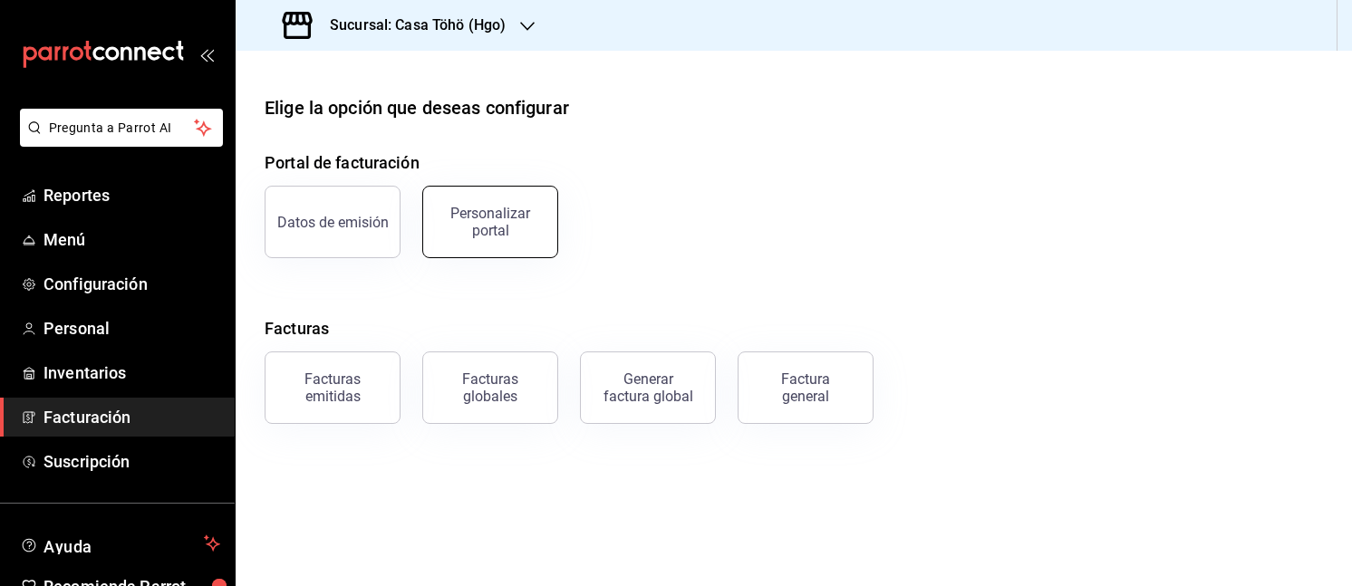
click at [516, 222] on div "Personalizar portal" at bounding box center [490, 222] width 112 height 34
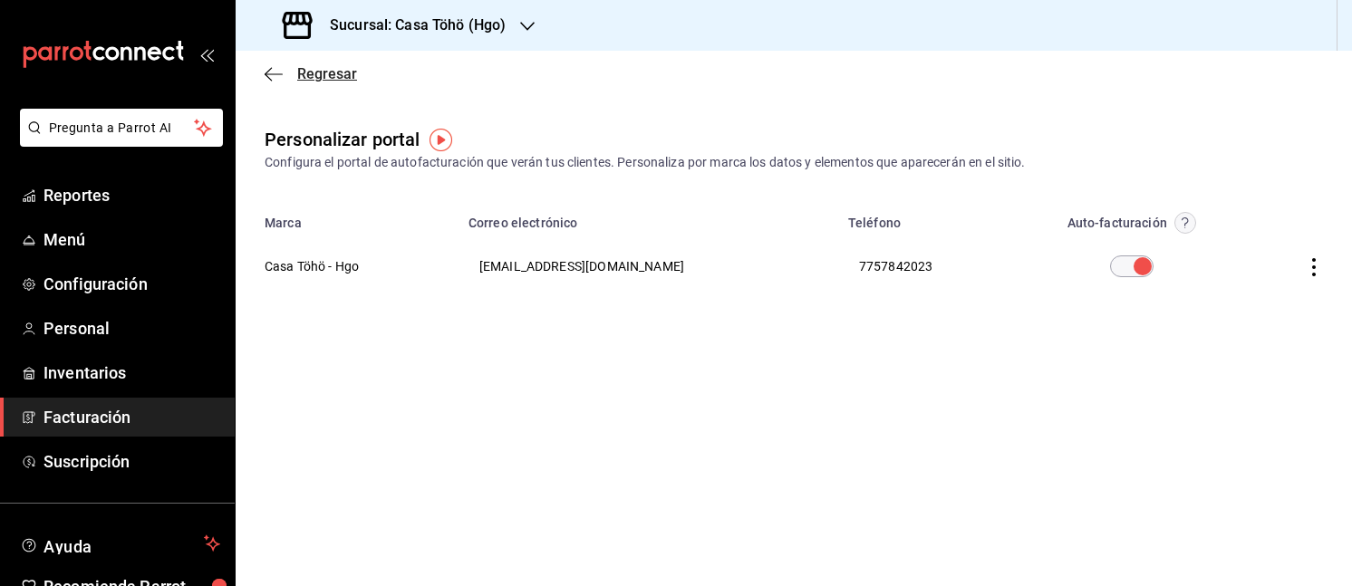
click at [282, 68] on icon "button" at bounding box center [274, 74] width 18 height 16
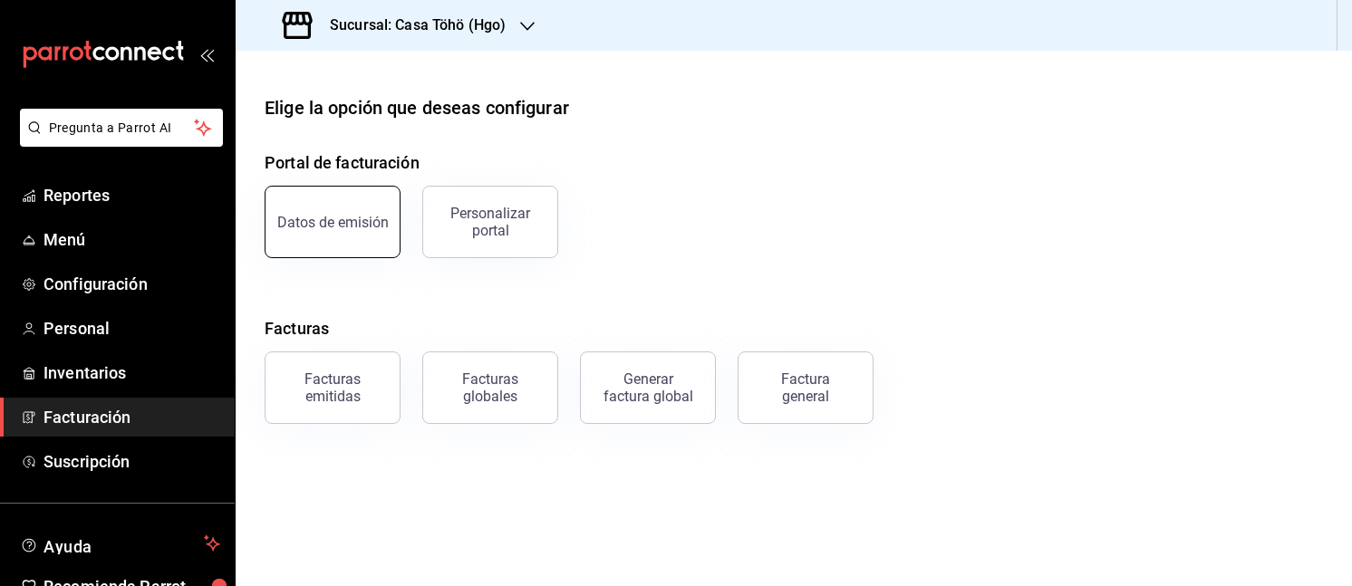
click at [324, 188] on button "Datos de emisión" at bounding box center [333, 222] width 136 height 72
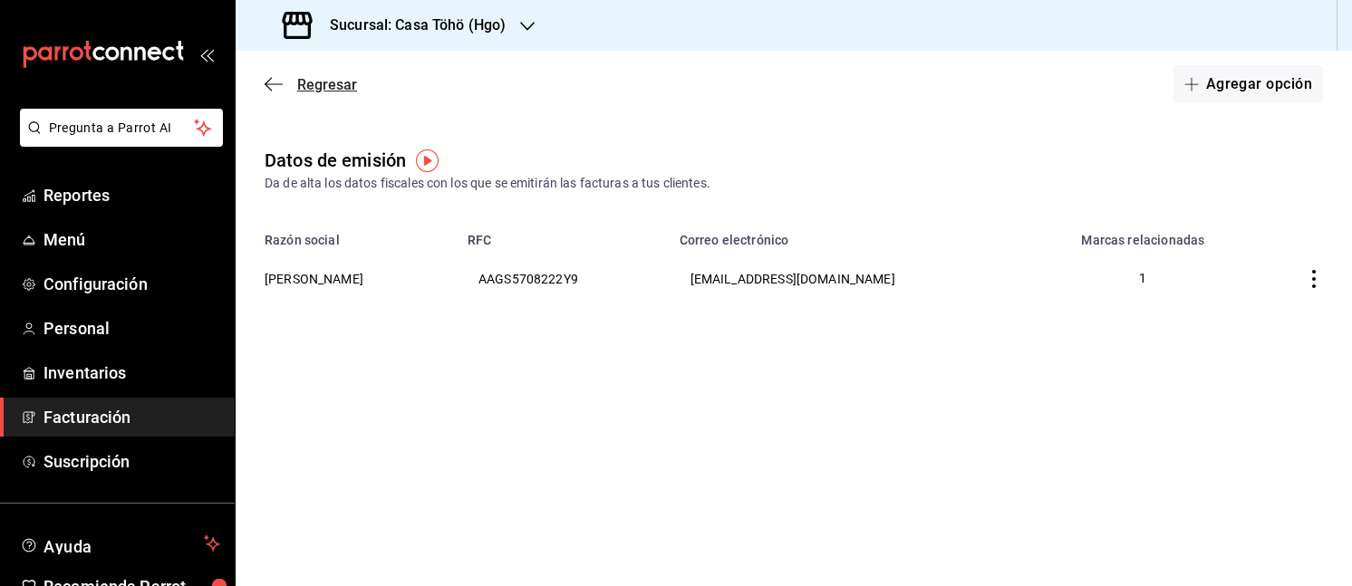
click at [288, 89] on span "Regresar" at bounding box center [311, 84] width 92 height 17
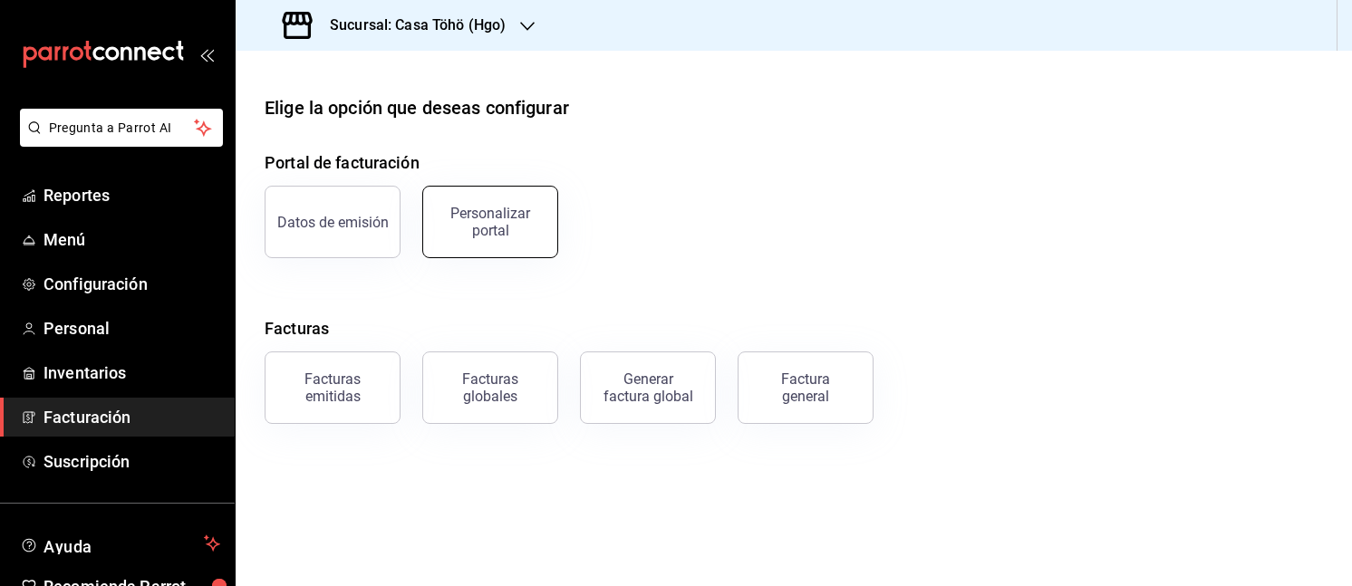
click at [455, 214] on div "Personalizar portal" at bounding box center [490, 222] width 112 height 34
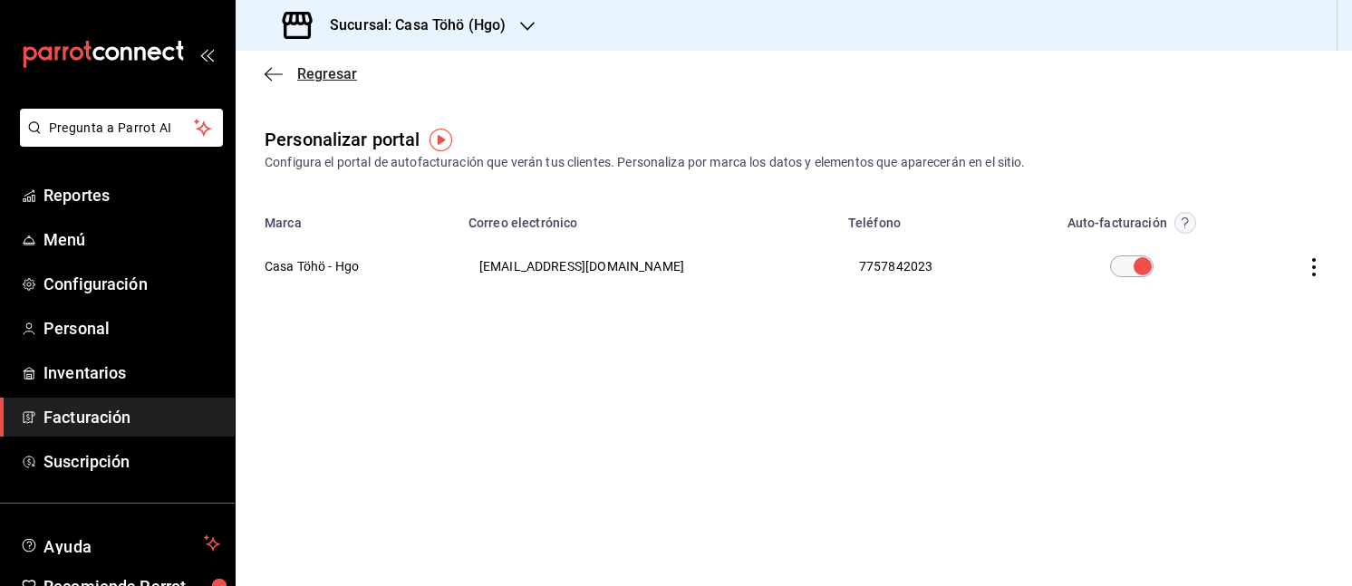
click at [275, 72] on icon "button" at bounding box center [274, 74] width 18 height 16
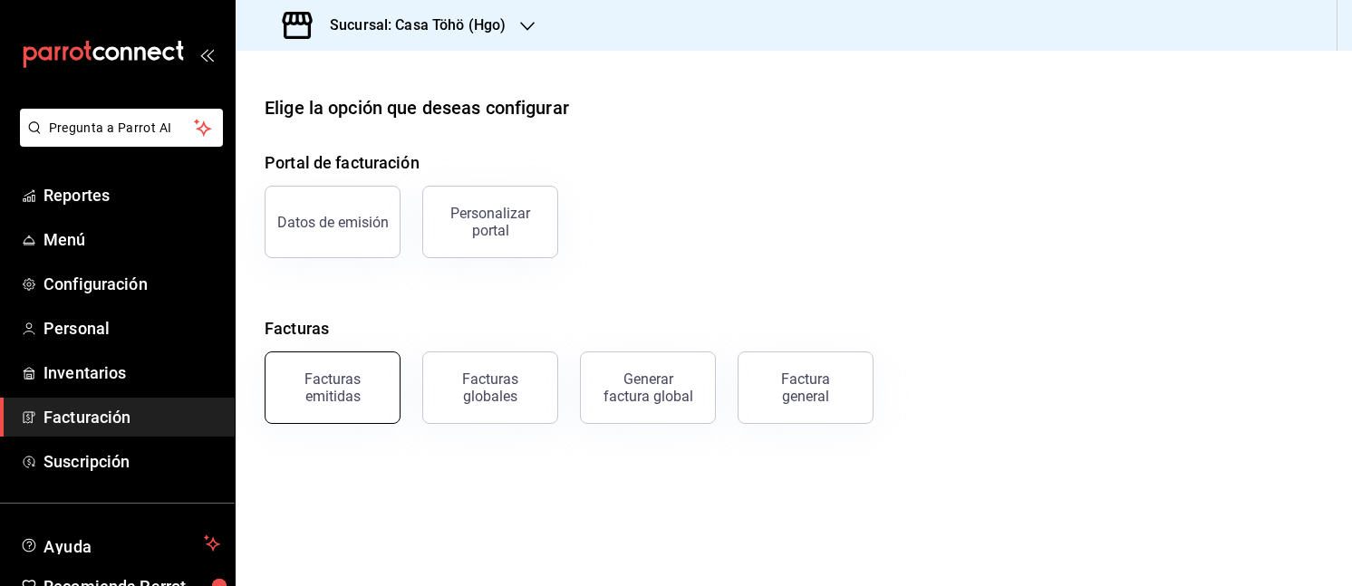
click at [308, 399] on div "Facturas emitidas" at bounding box center [332, 388] width 112 height 34
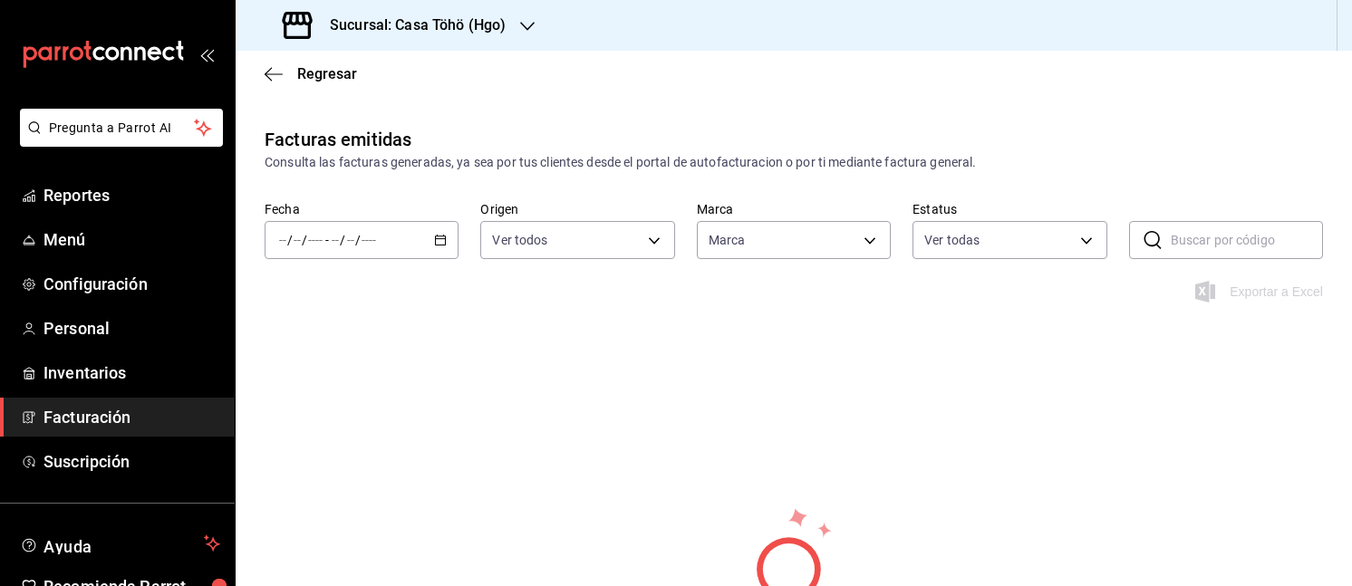
type input "3863094e-80de-4485-9a79-27000a153f73"
click at [439, 249] on div "/ / - / /" at bounding box center [362, 240] width 194 height 38
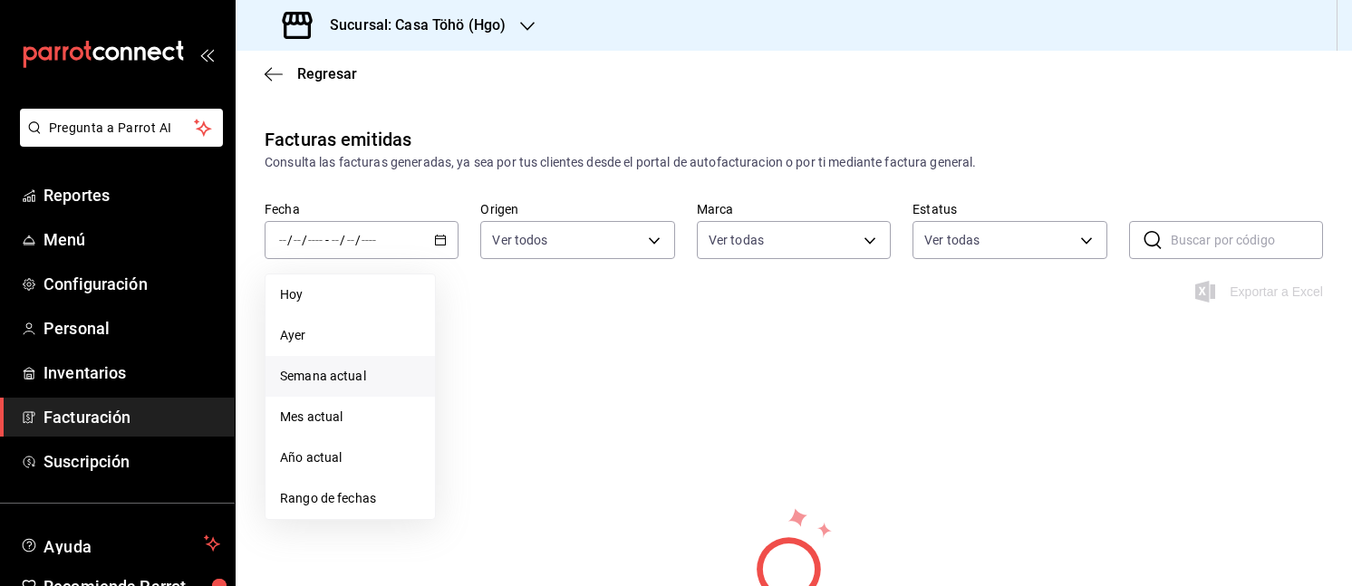
click at [332, 390] on li "Semana actual" at bounding box center [349, 376] width 169 height 41
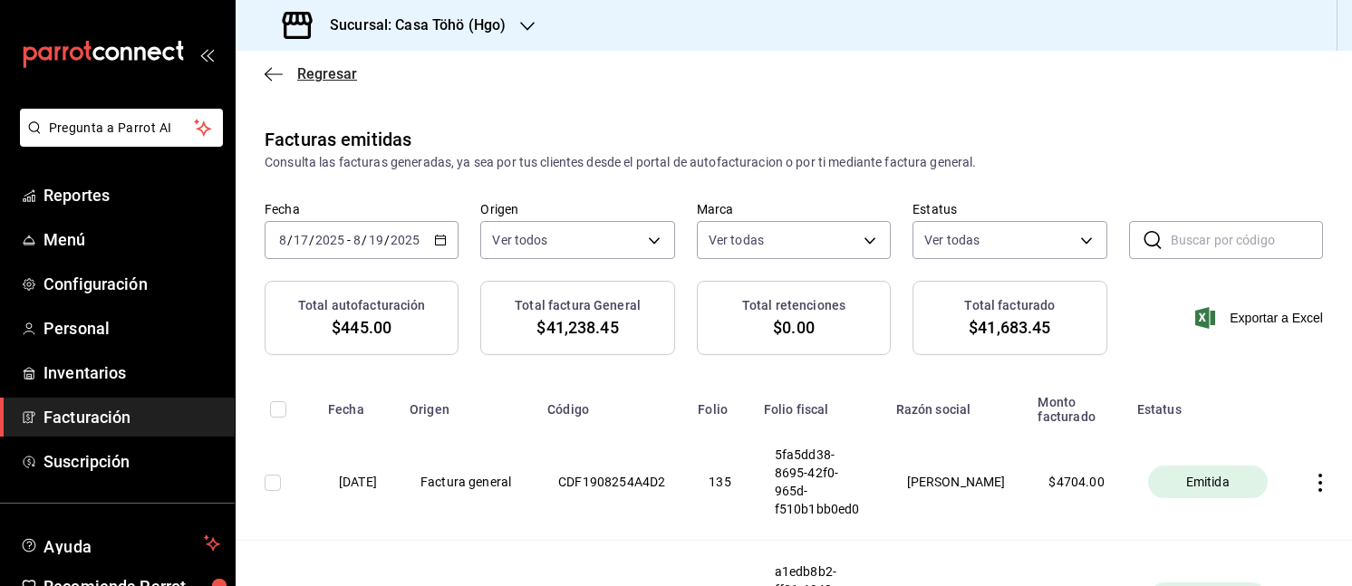
click at [269, 73] on icon "button" at bounding box center [274, 73] width 18 height 1
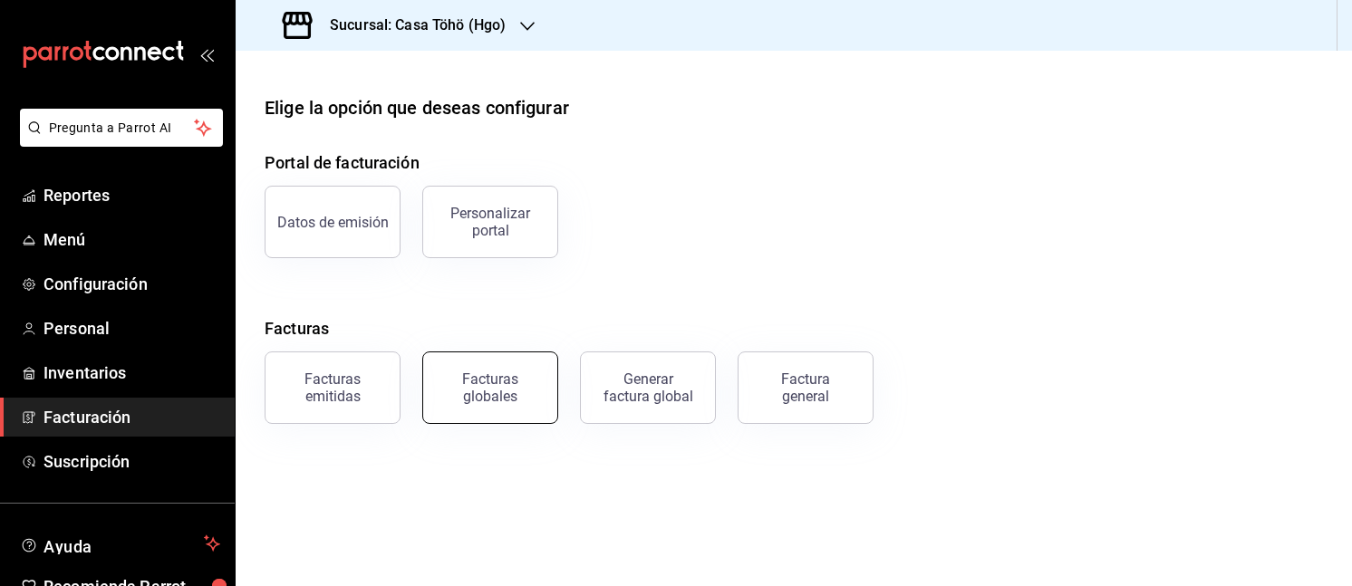
click at [486, 365] on button "Facturas globales" at bounding box center [490, 387] width 136 height 72
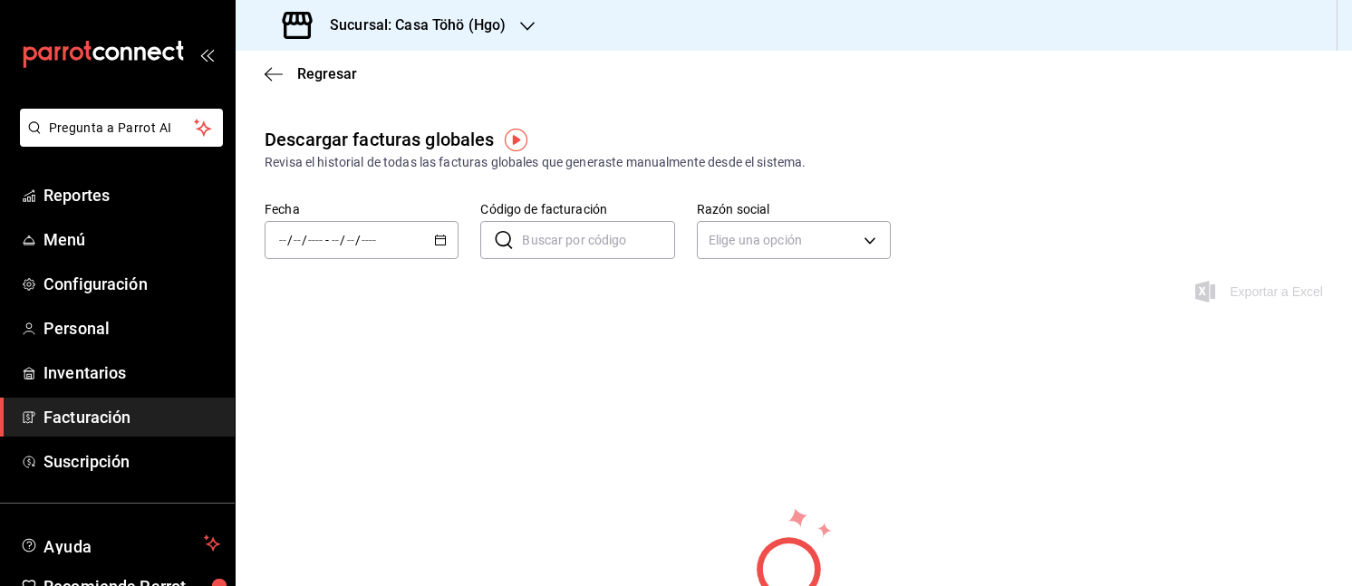
click at [444, 245] on icon "button" at bounding box center [440, 240] width 13 height 13
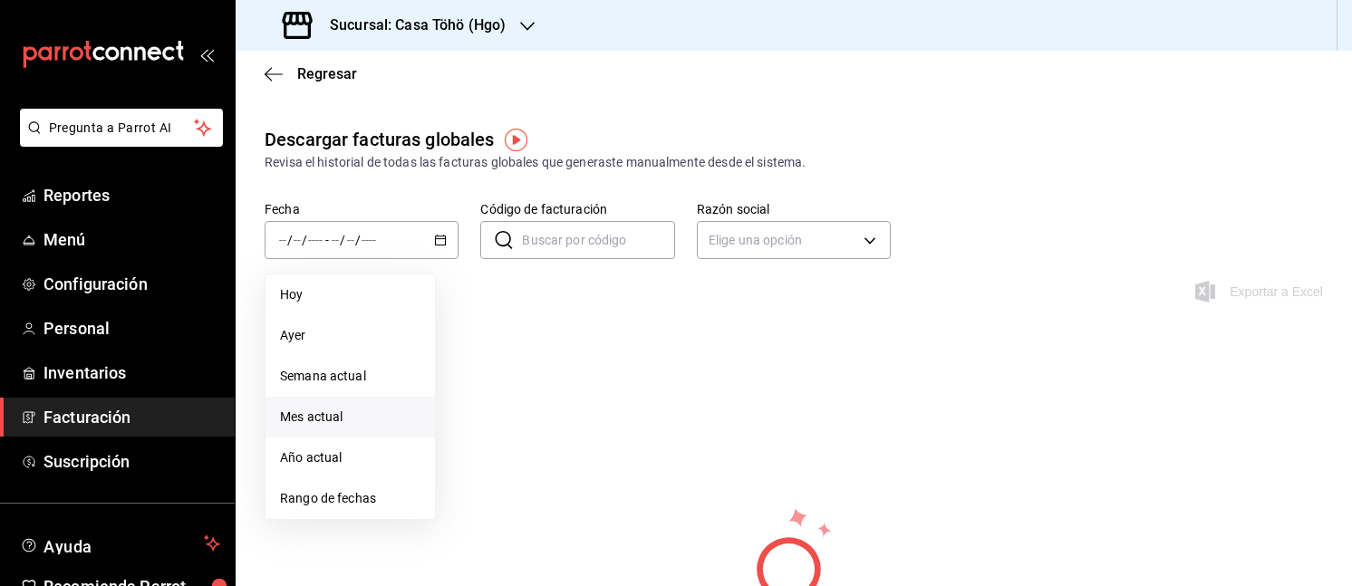
click at [337, 404] on li "Mes actual" at bounding box center [349, 417] width 169 height 41
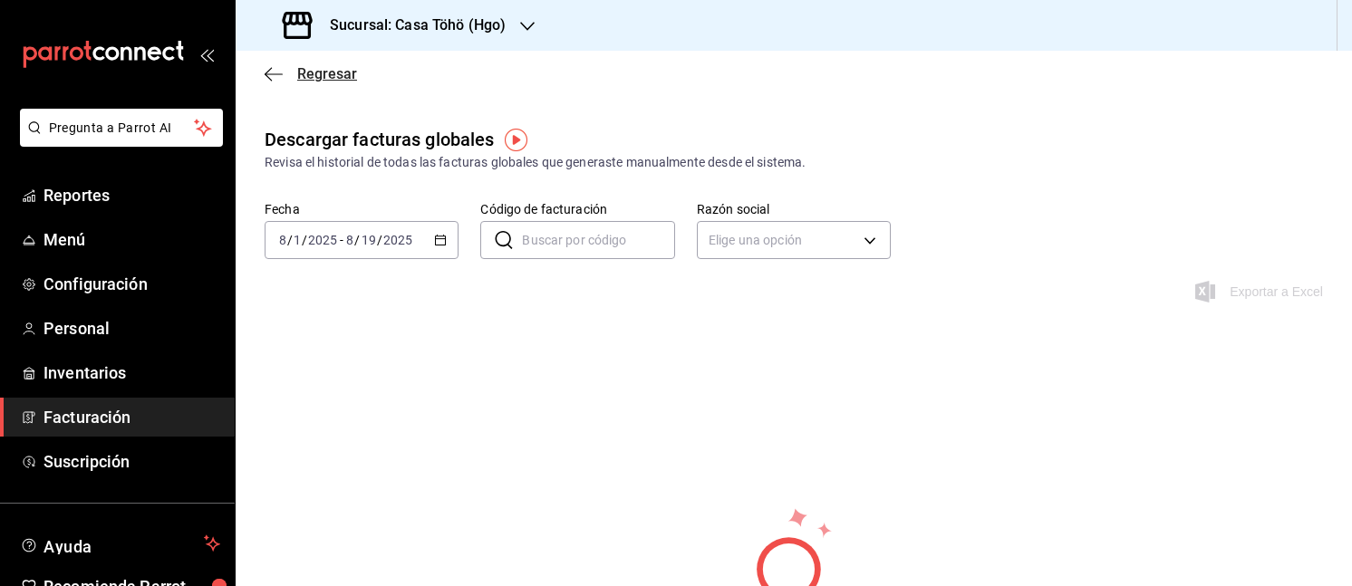
click at [268, 66] on icon "button" at bounding box center [274, 74] width 18 height 16
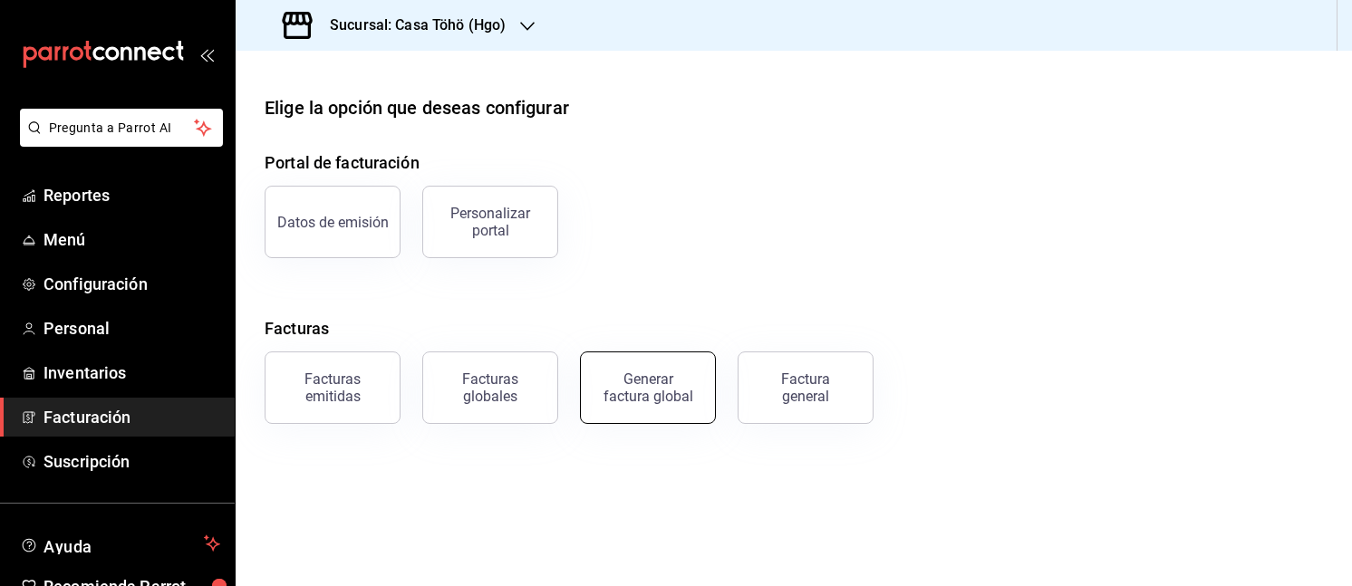
click at [638, 398] on div "Generar factura global" at bounding box center [647, 388] width 91 height 34
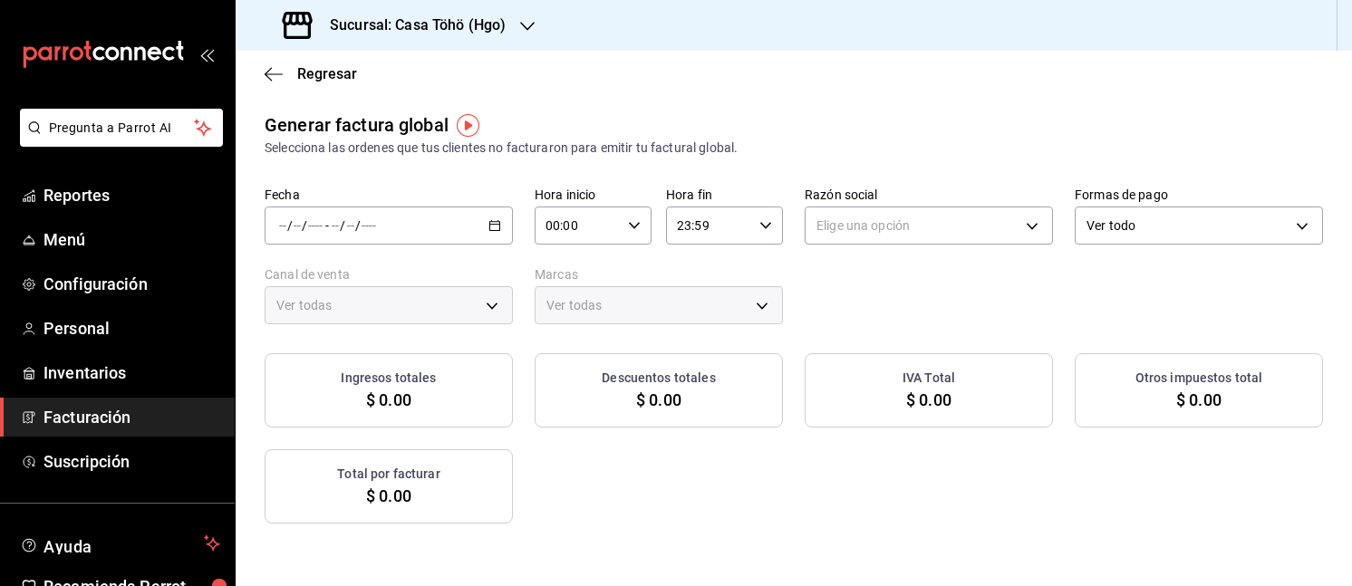
type input "PARROT,UBER_EATS,RAPPI,DIDI_FOOD,ONLINE"
click at [430, 216] on div "/ / - / /" at bounding box center [389, 226] width 248 height 38
click at [416, 275] on span "Rango de fechas" at bounding box center [350, 280] width 140 height 19
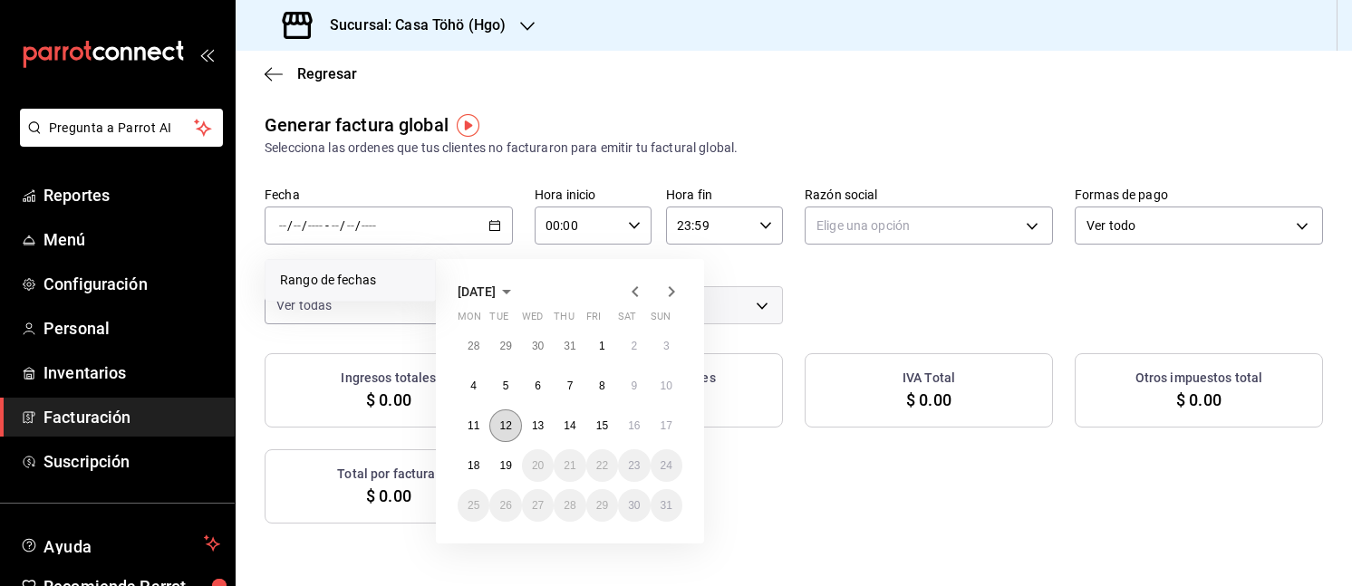
click at [512, 423] on button "12" at bounding box center [505, 425] width 32 height 33
click at [511, 455] on button "19" at bounding box center [505, 465] width 32 height 33
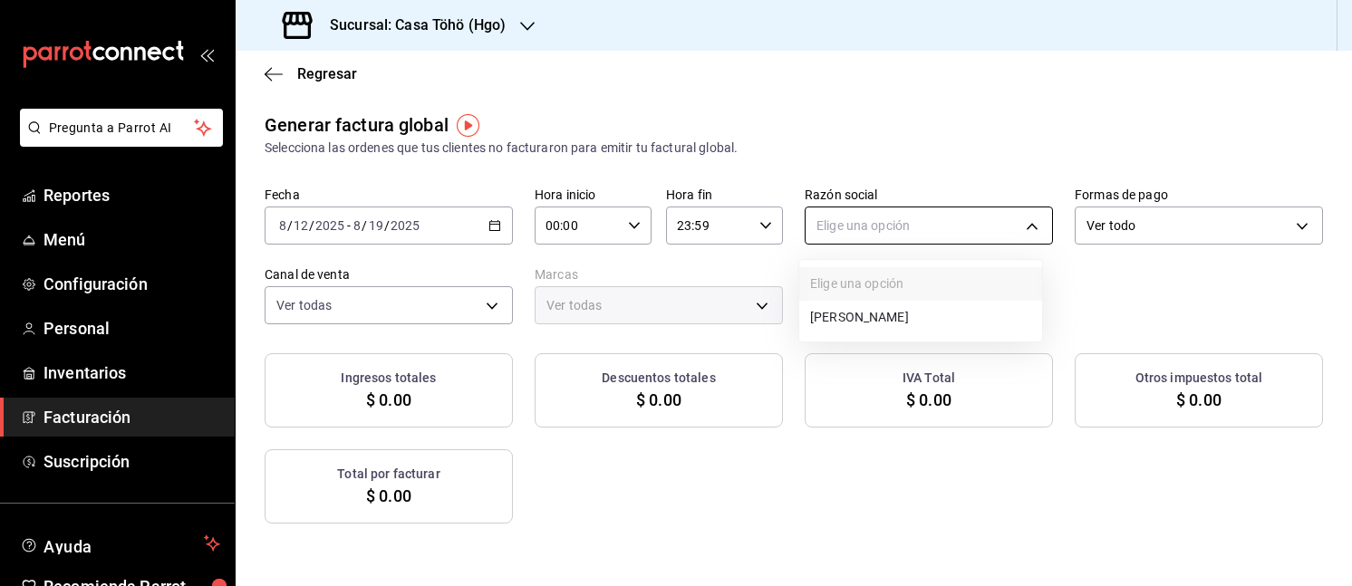
click at [835, 225] on body "Pregunta a Parrot AI Reportes Menú Configuración Personal Inventarios Facturaci…" at bounding box center [676, 293] width 1352 height 586
click at [837, 323] on li "SONIA HILDA ALVA GONZALEZ" at bounding box center [920, 318] width 243 height 34
type input "3714fea9-f59b-4145-9474-cc315d4ea63f"
type input "3863094e-80de-4485-9a79-27000a153f73"
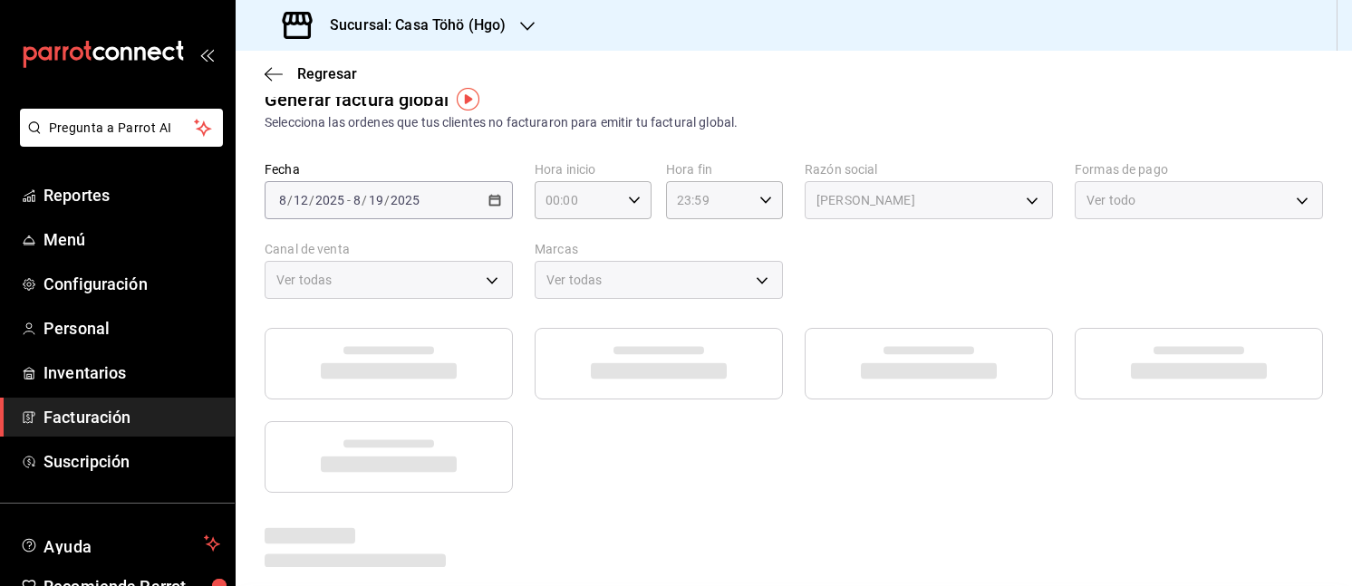
scroll to position [28, 0]
click at [493, 189] on div "2025-08-12 8 / 12 / 2025 - 2025-08-19 8 / 19 / 2025" at bounding box center [389, 197] width 248 height 38
click at [273, 66] on icon "button" at bounding box center [274, 74] width 18 height 16
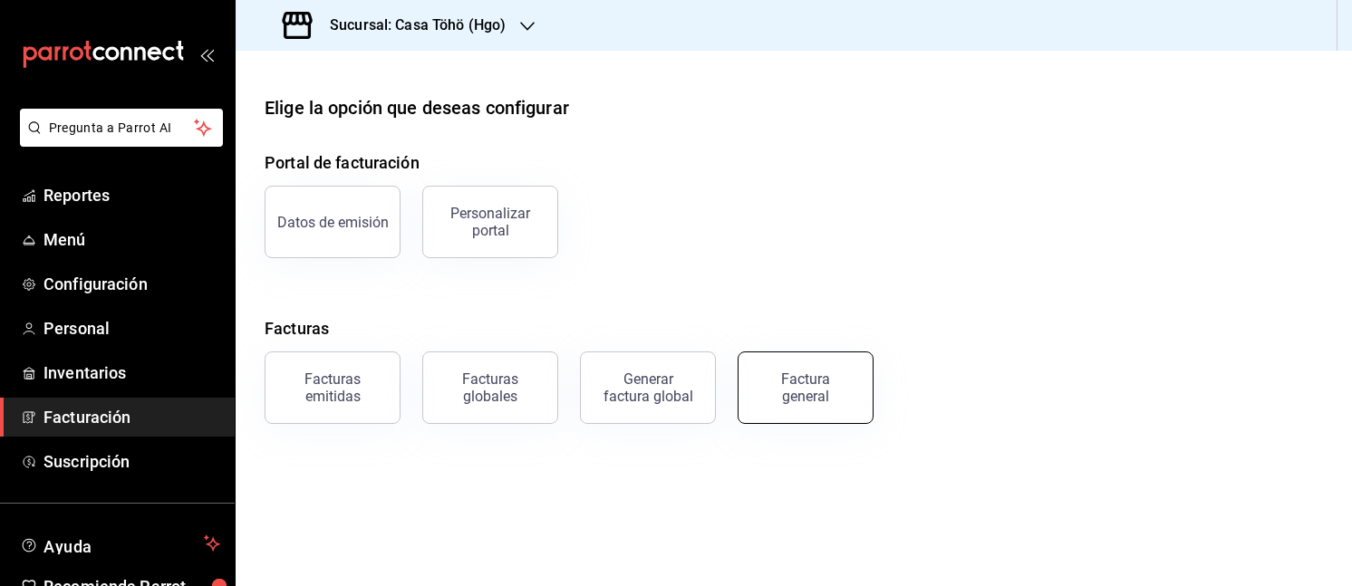
click at [757, 367] on button "Factura general" at bounding box center [805, 387] width 136 height 72
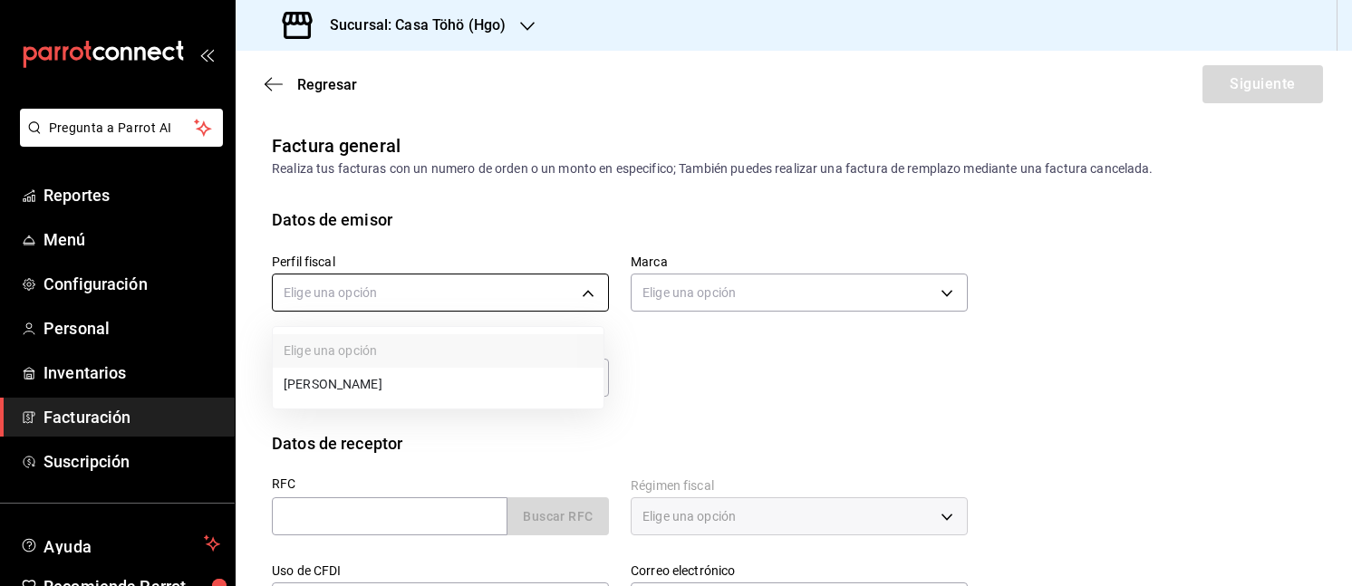
click at [438, 288] on body "Pregunta a Parrot AI Reportes Menú Configuración Personal Inventarios Facturaci…" at bounding box center [676, 293] width 1352 height 586
click at [424, 369] on li "SONIA HILDA ALVA GONZALEZ" at bounding box center [438, 385] width 331 height 34
type input "3714fea9-f59b-4145-9474-cc315d4ea63f"
type input "3863094e-80de-4485-9a79-27000a153f73"
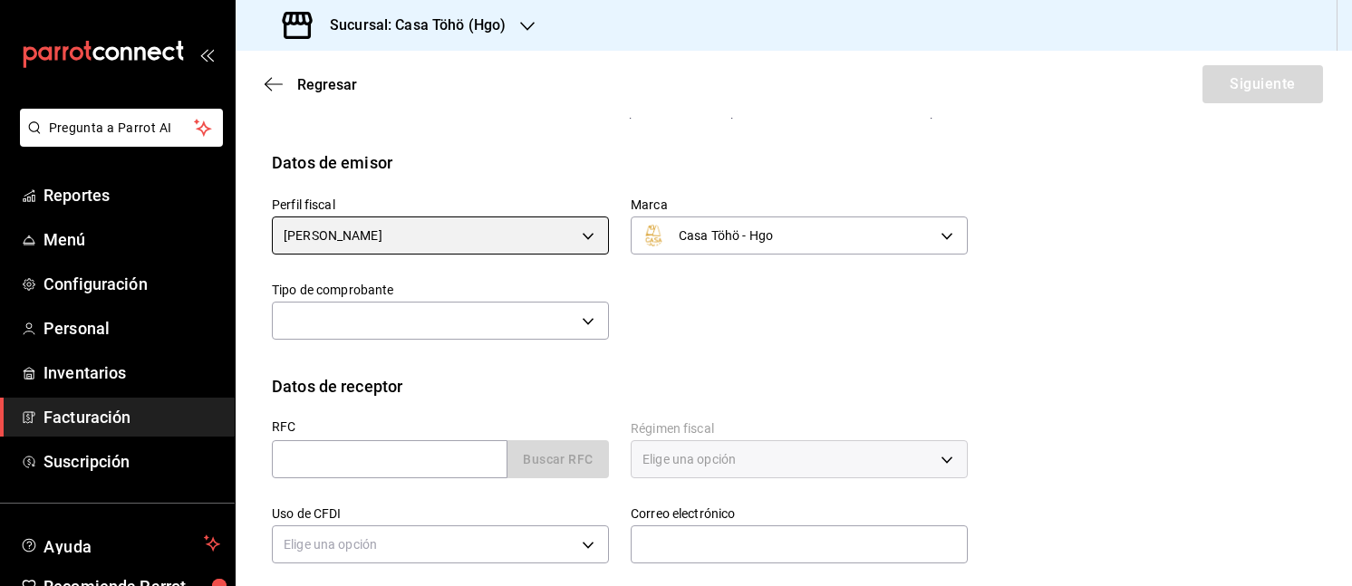
scroll to position [60, 0]
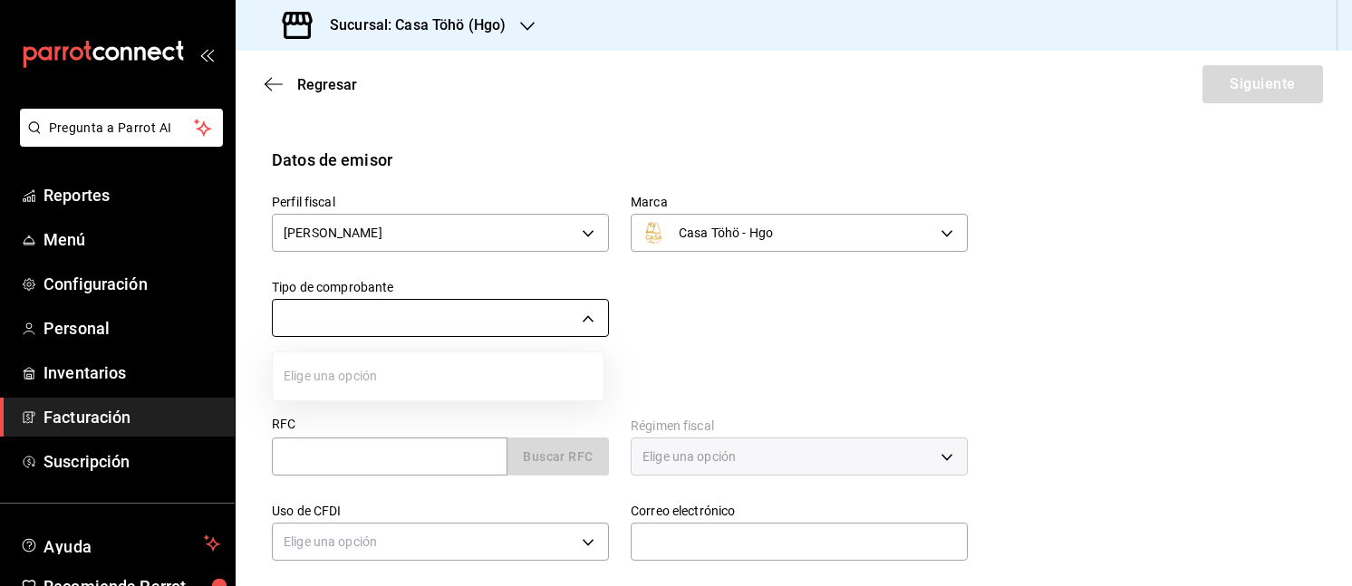
click at [522, 317] on body "Pregunta a Parrot AI Reportes Menú Configuración Personal Inventarios Facturaci…" at bounding box center [676, 293] width 1352 height 586
click at [717, 347] on div at bounding box center [676, 293] width 1352 height 586
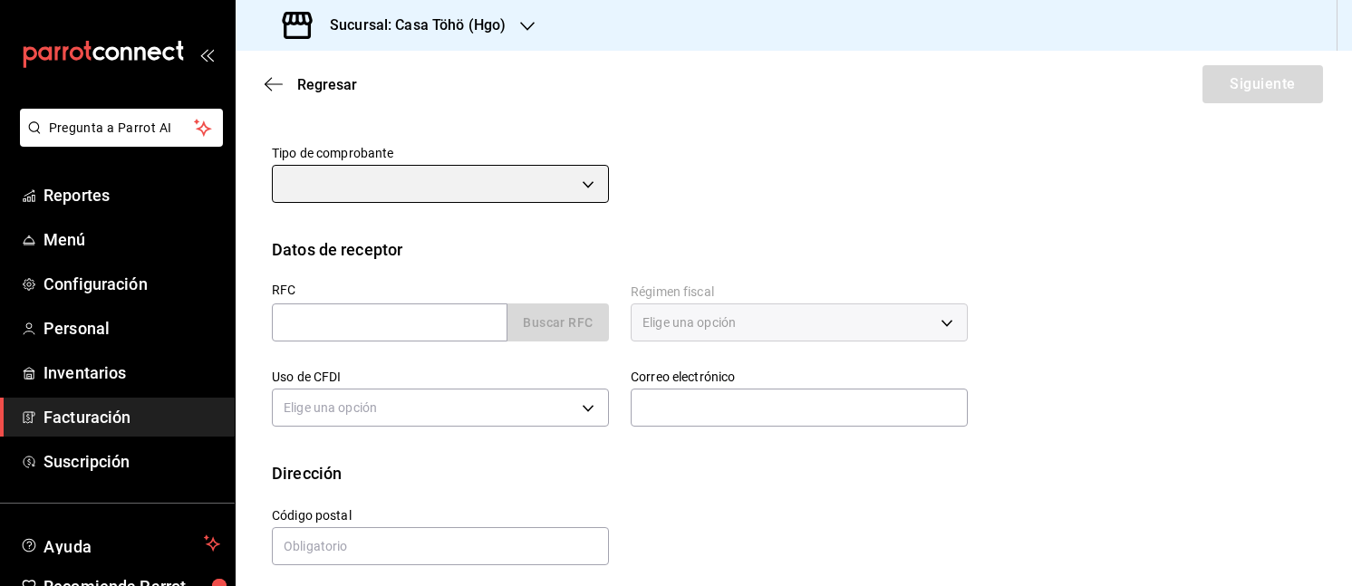
scroll to position [195, 0]
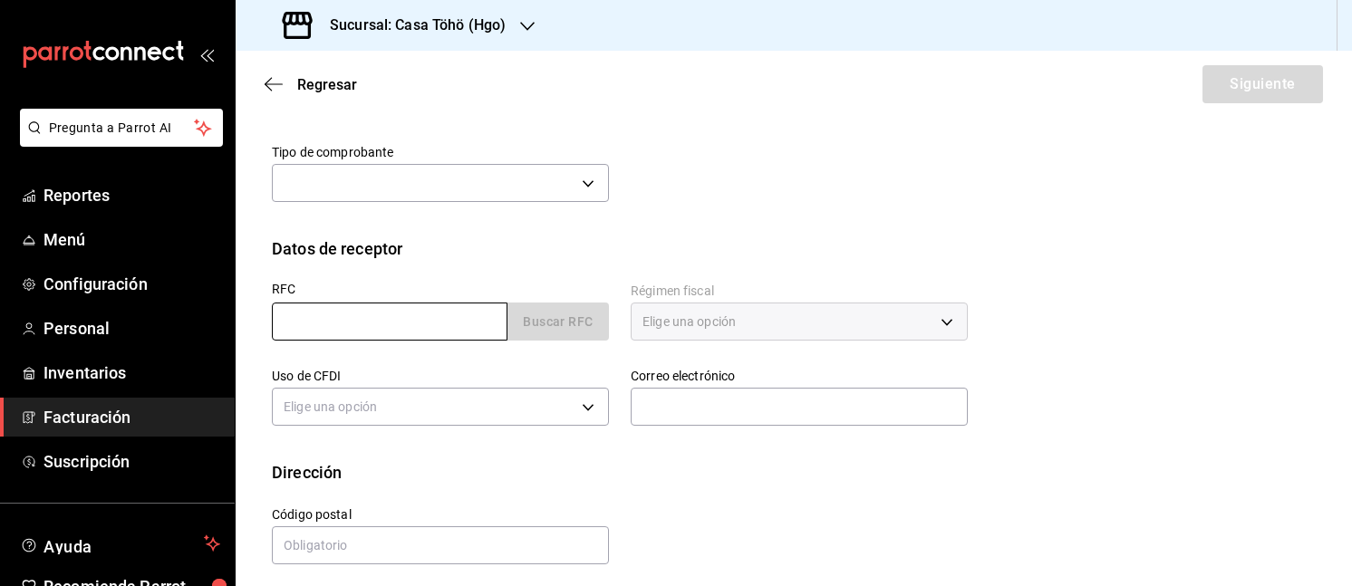
click at [434, 319] on input "text" at bounding box center [390, 322] width 236 height 38
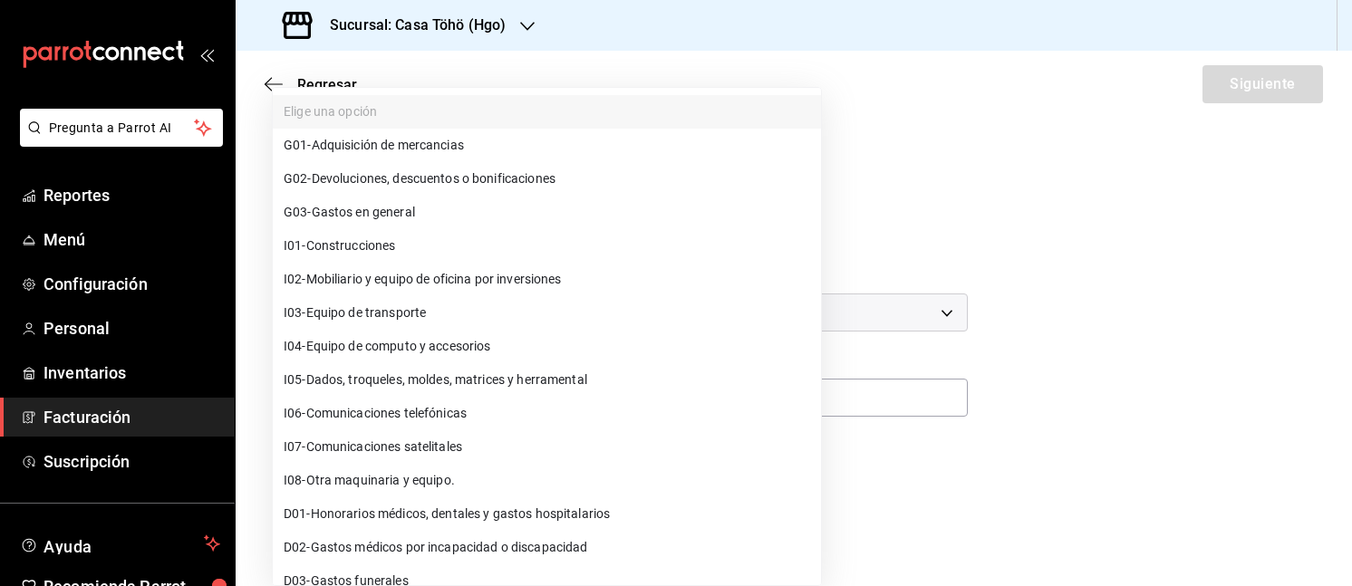
click at [478, 386] on body "Pregunta a Parrot AI Reportes Menú Configuración Personal Inventarios Facturaci…" at bounding box center [676, 293] width 1352 height 586
click at [1000, 306] on div at bounding box center [676, 293] width 1352 height 586
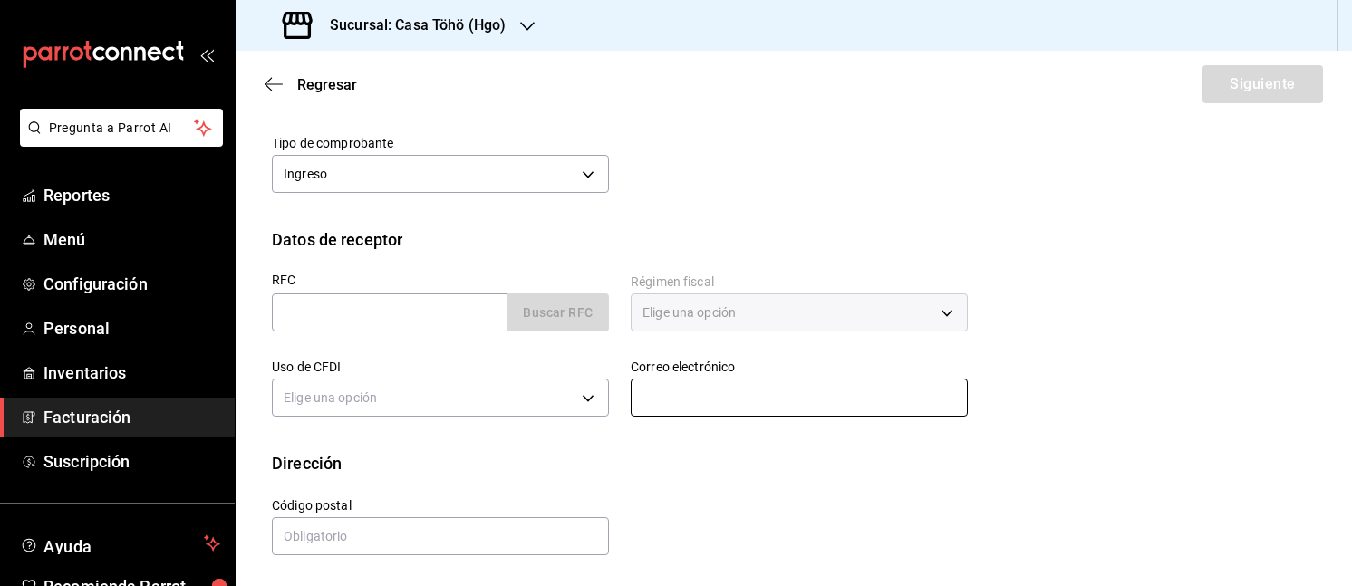
click at [746, 390] on input "text" at bounding box center [798, 398] width 337 height 38
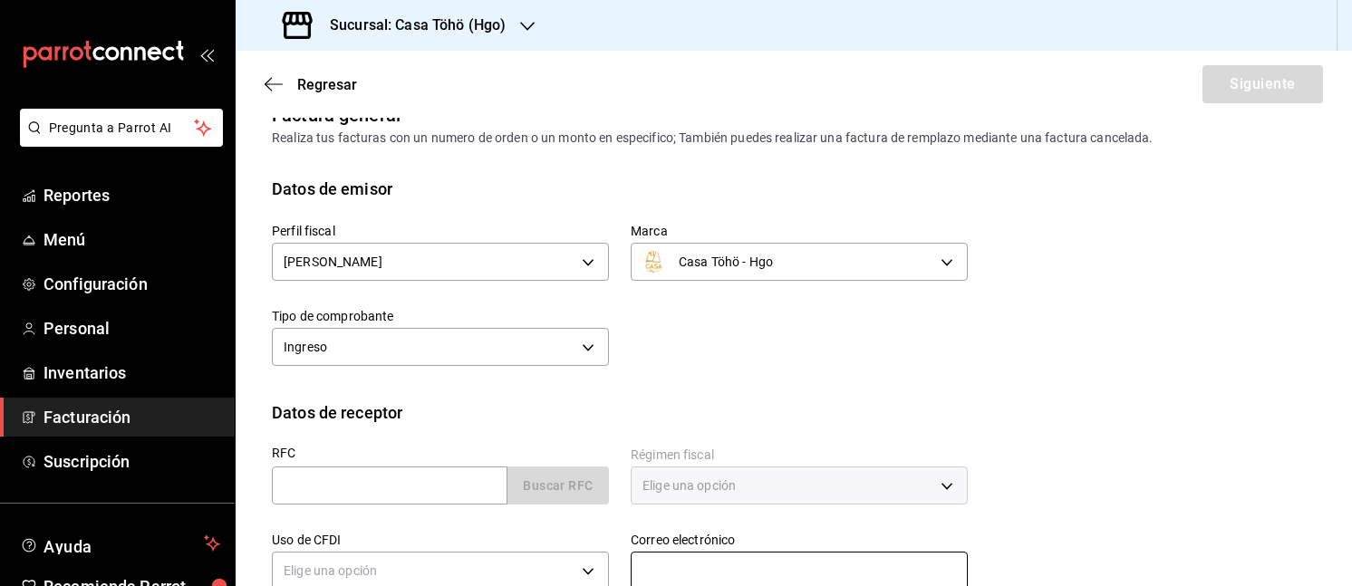
scroll to position [0, 0]
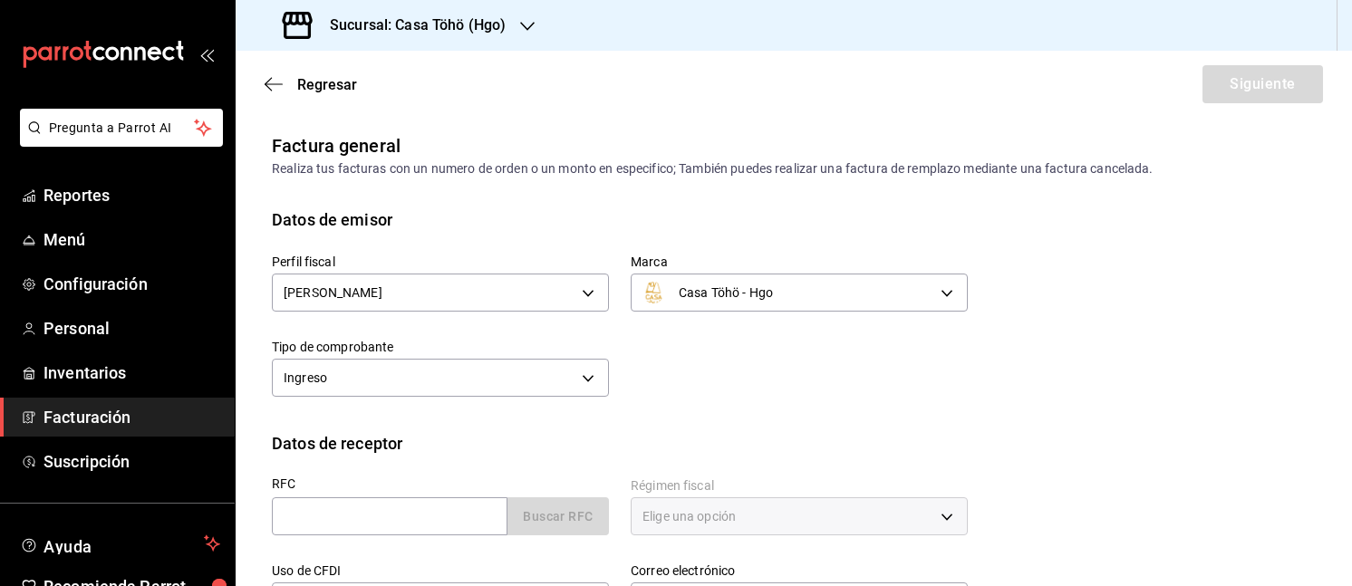
drag, startPoint x: 1232, startPoint y: 184, endPoint x: 1124, endPoint y: 202, distance: 109.3
click at [1232, 184] on div "Factura general Realiza tus facturas con un numero de orden o un monto en espec…" at bounding box center [794, 461] width 1116 height 659
click at [399, 516] on input "text" at bounding box center [390, 516] width 236 height 38
click at [363, 513] on input "text" at bounding box center [390, 516] width 236 height 38
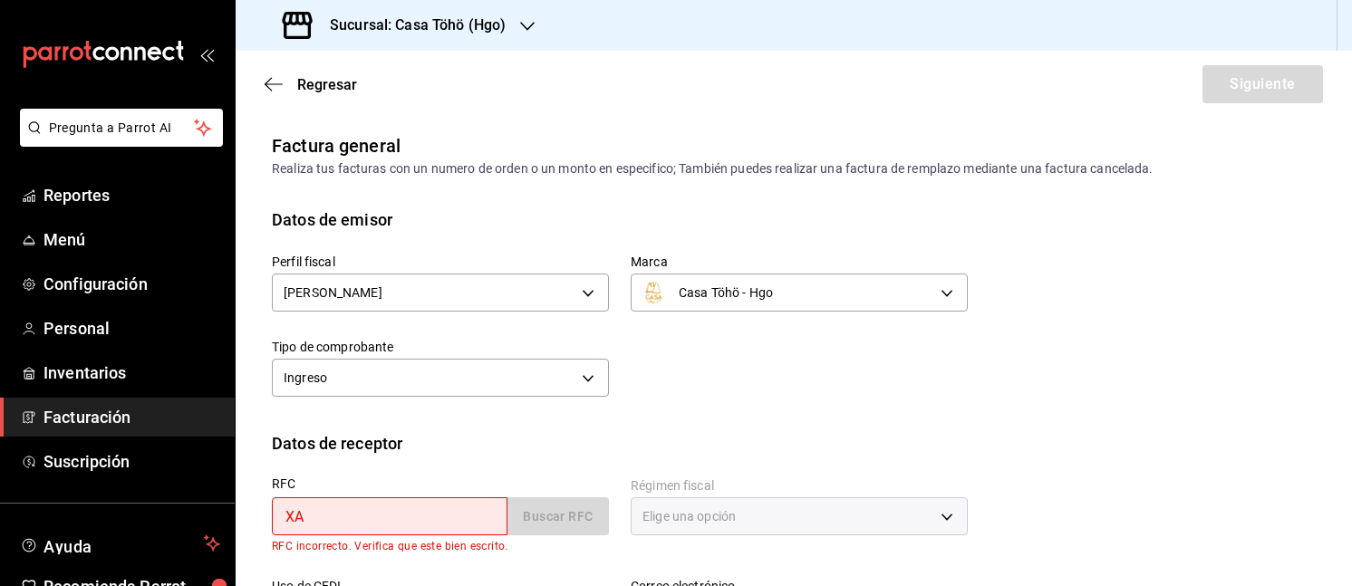
type input "X"
type input "XAXX010101000"
type input "43670"
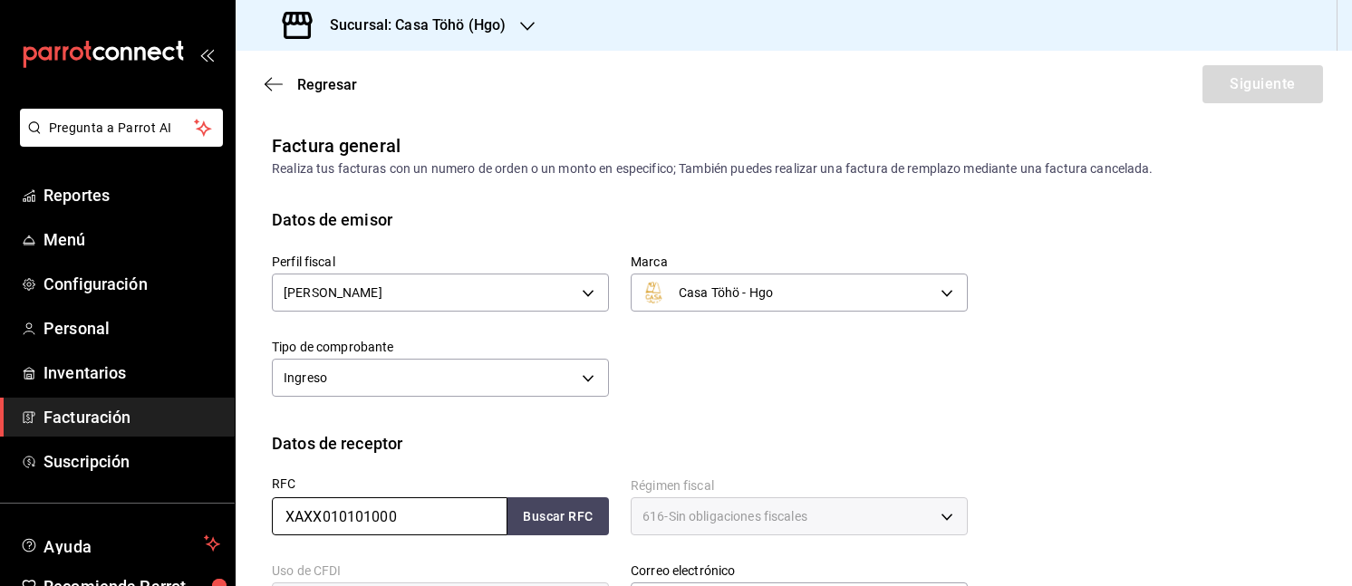
type input "616"
type input "S01"
type input "XAXX010101000"
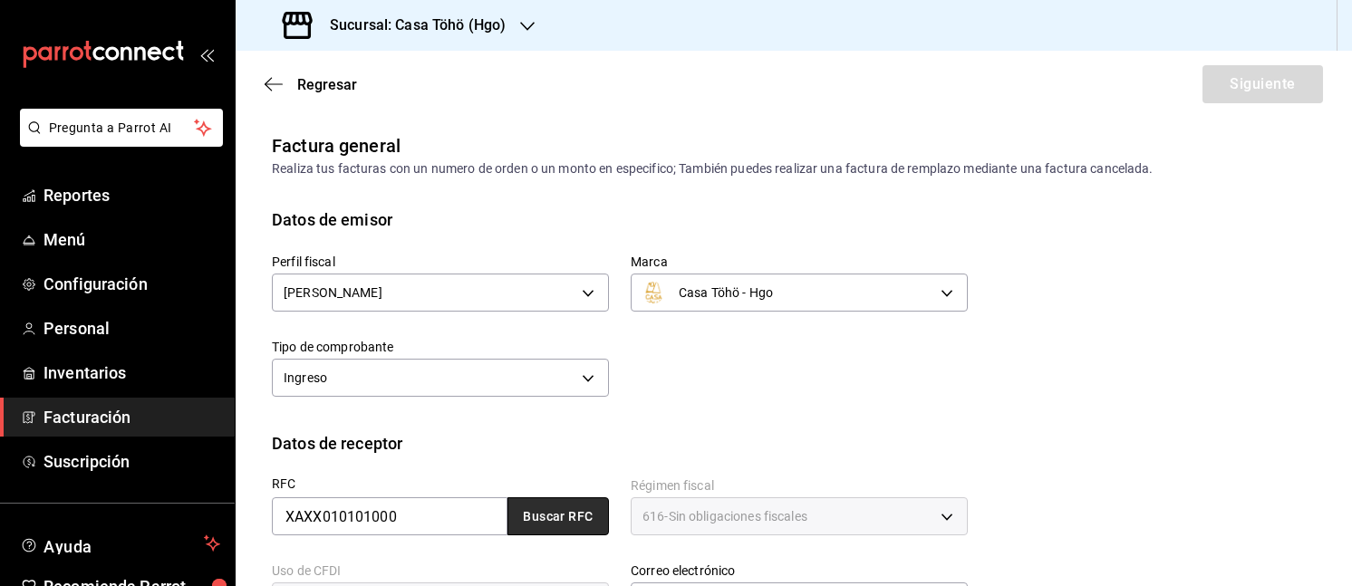
click at [558, 511] on button "Buscar RFC" at bounding box center [557, 516] width 101 height 38
type input "[EMAIL_ADDRESS][DOMAIN_NAME]"
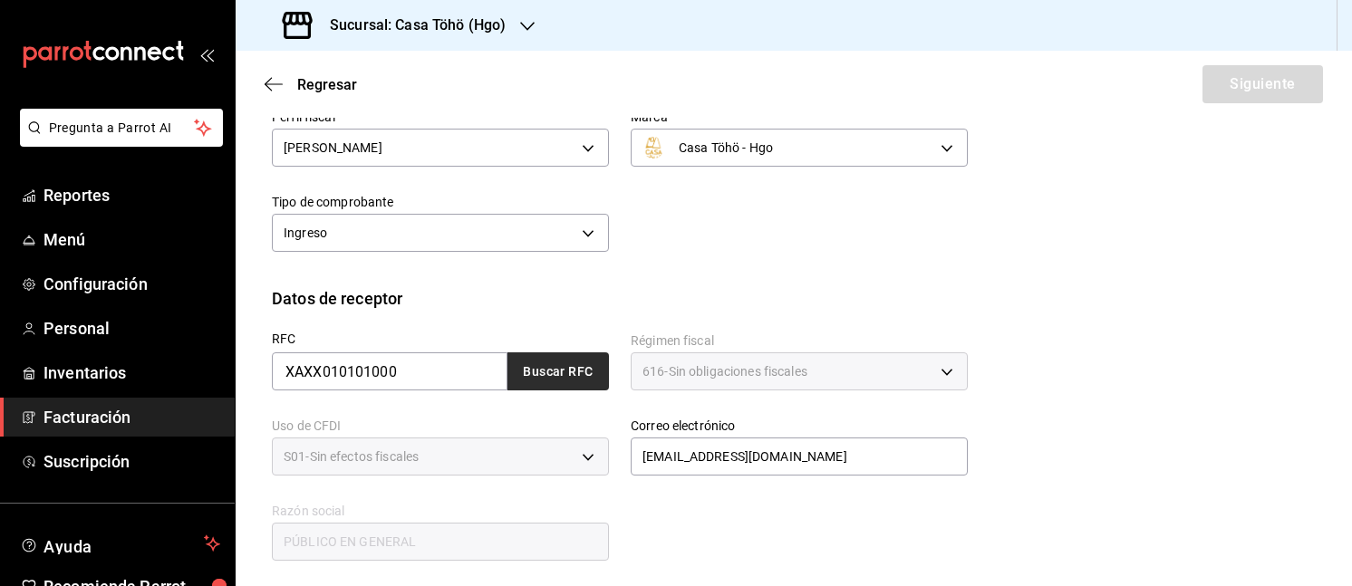
scroll to position [181, 0]
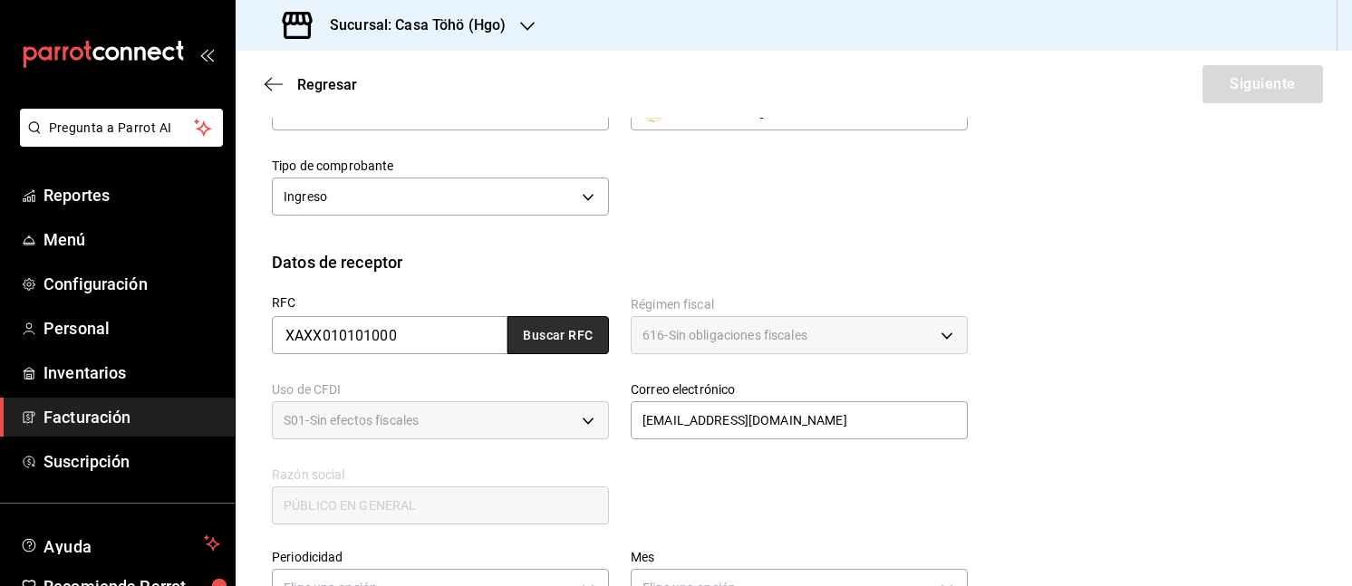
click at [564, 329] on button "Buscar RFC" at bounding box center [557, 335] width 101 height 38
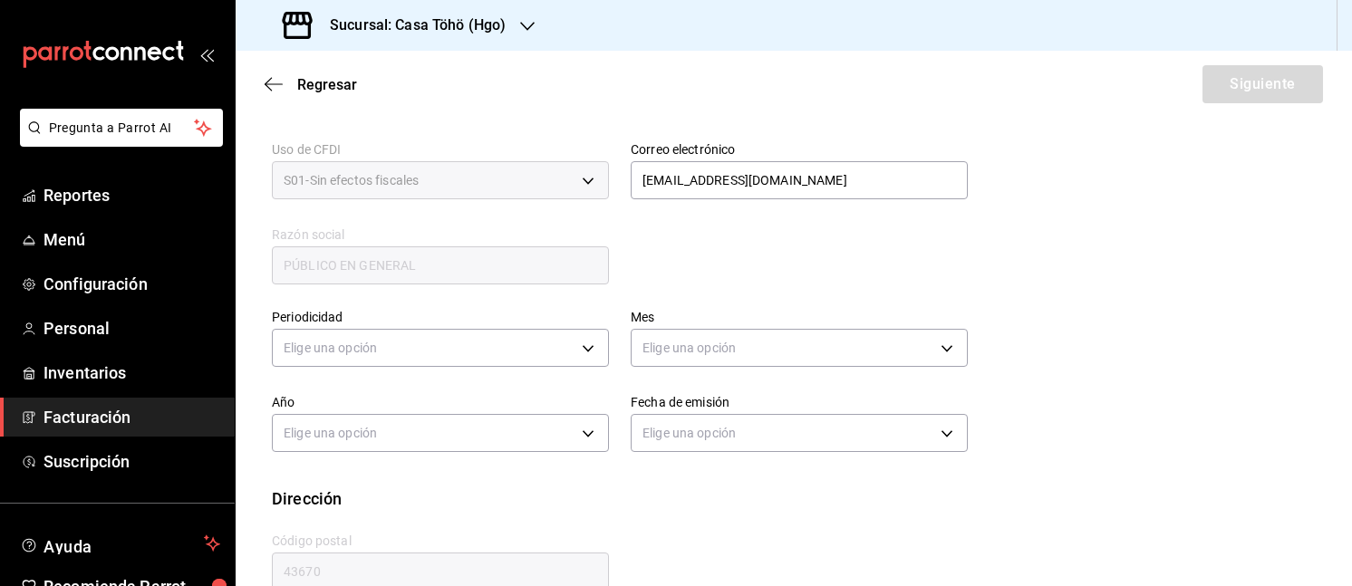
scroll to position [435, 0]
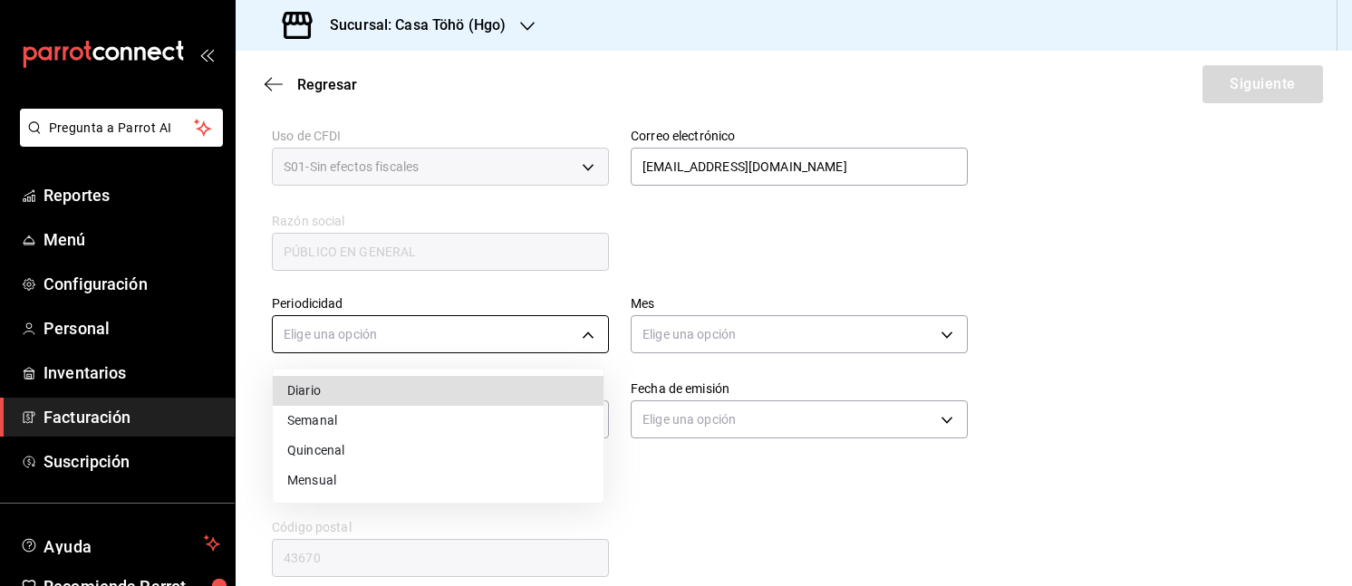
click at [554, 329] on body "Pregunta a Parrot AI Reportes Menú Configuración Personal Inventarios Facturaci…" at bounding box center [676, 293] width 1352 height 586
click at [377, 382] on li "Diario" at bounding box center [438, 391] width 331 height 30
type input "DAILY"
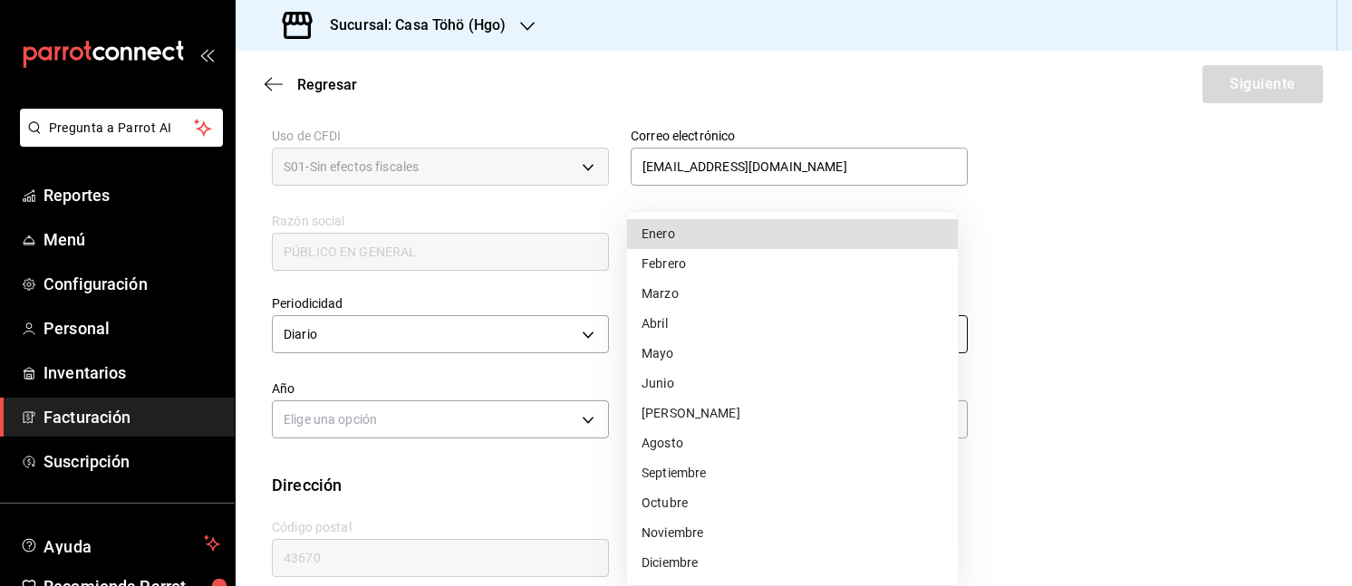
click at [808, 332] on body "Pregunta a Parrot AI Reportes Menú Configuración Personal Inventarios Facturaci…" at bounding box center [676, 293] width 1352 height 586
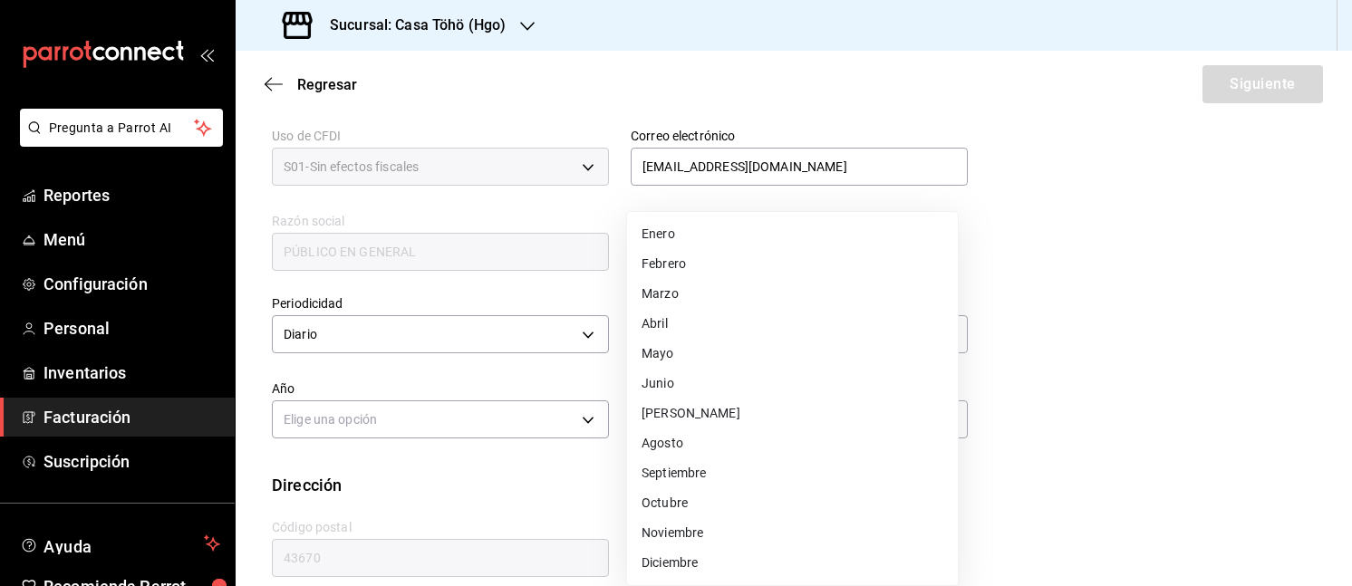
click at [701, 444] on li "Agosto" at bounding box center [792, 443] width 331 height 30
type input "8"
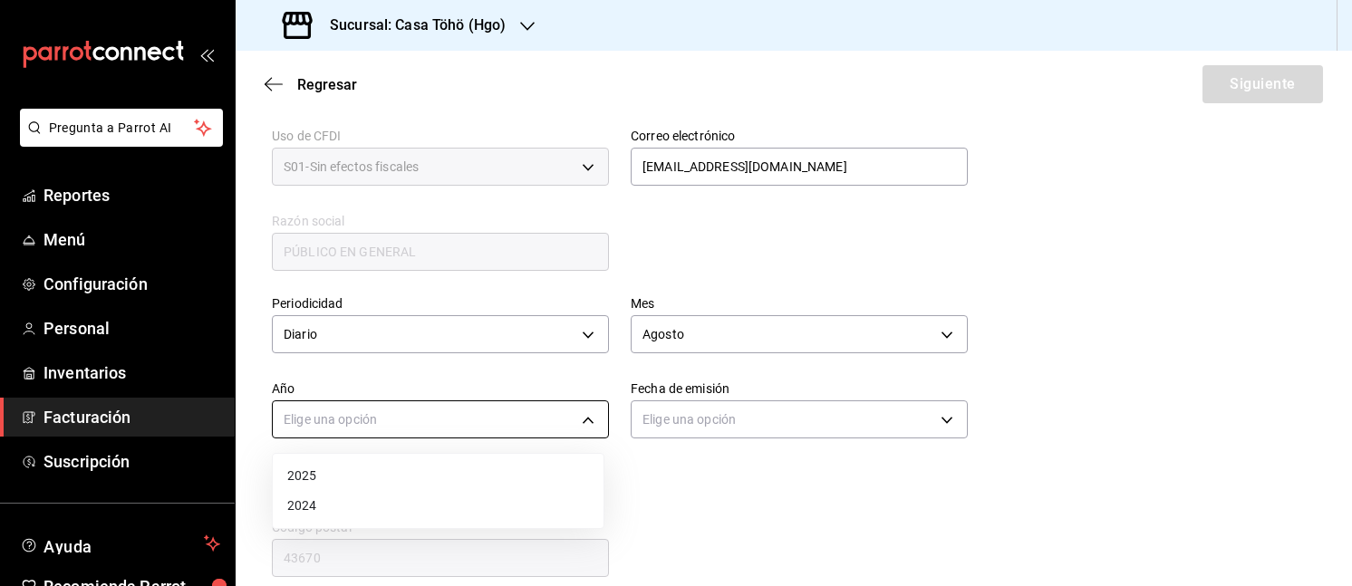
click at [579, 423] on body "Pregunta a Parrot AI Reportes Menú Configuración Personal Inventarios Facturaci…" at bounding box center [676, 293] width 1352 height 586
click at [449, 477] on li "2025" at bounding box center [438, 476] width 331 height 30
type input "2025"
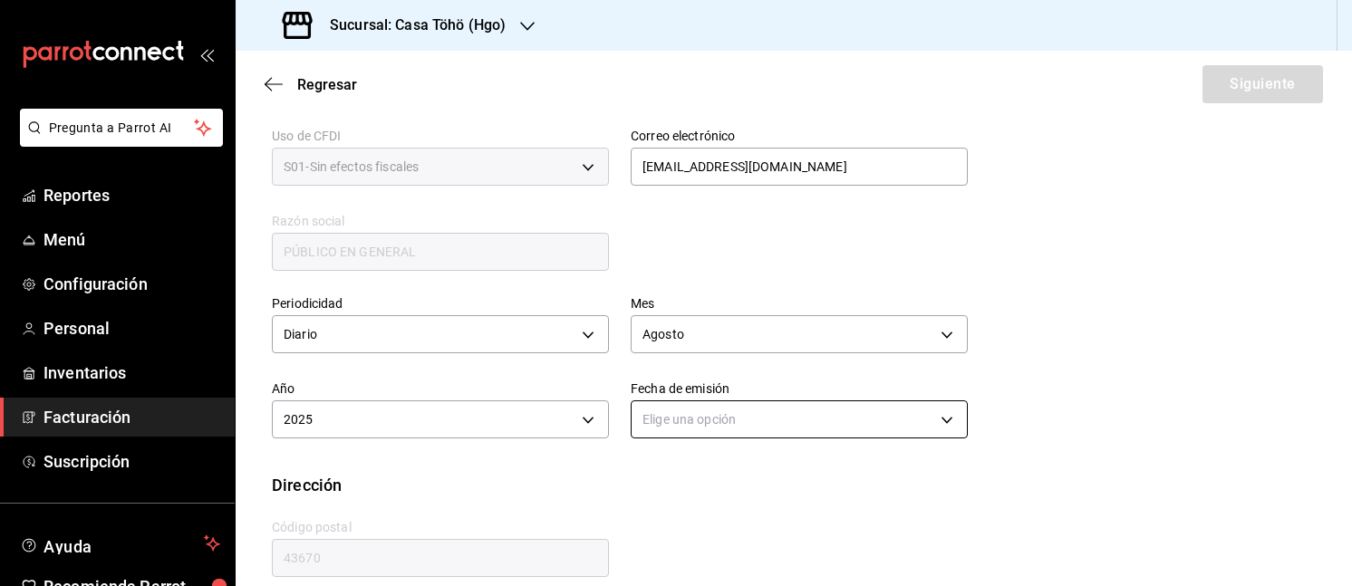
click at [707, 419] on body "Pregunta a Parrot AI Reportes Menú Configuración Personal Inventarios Facturaci…" at bounding box center [676, 293] width 1352 height 586
click at [662, 477] on li "Hoy" at bounding box center [792, 476] width 331 height 30
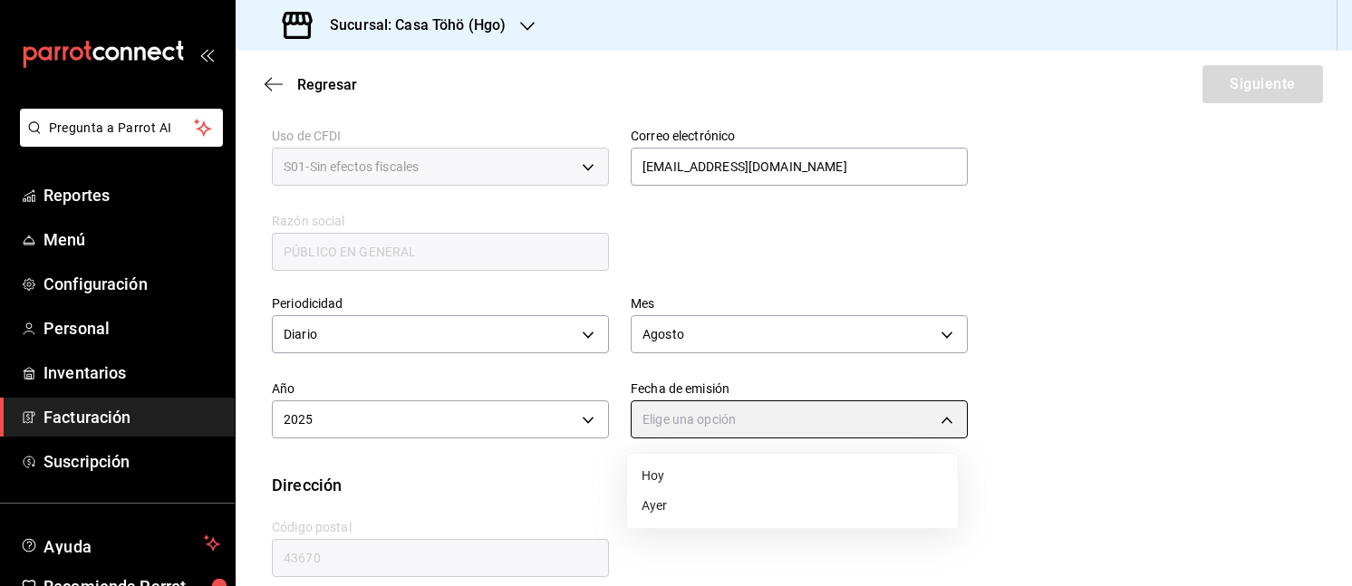
type input "TODAY"
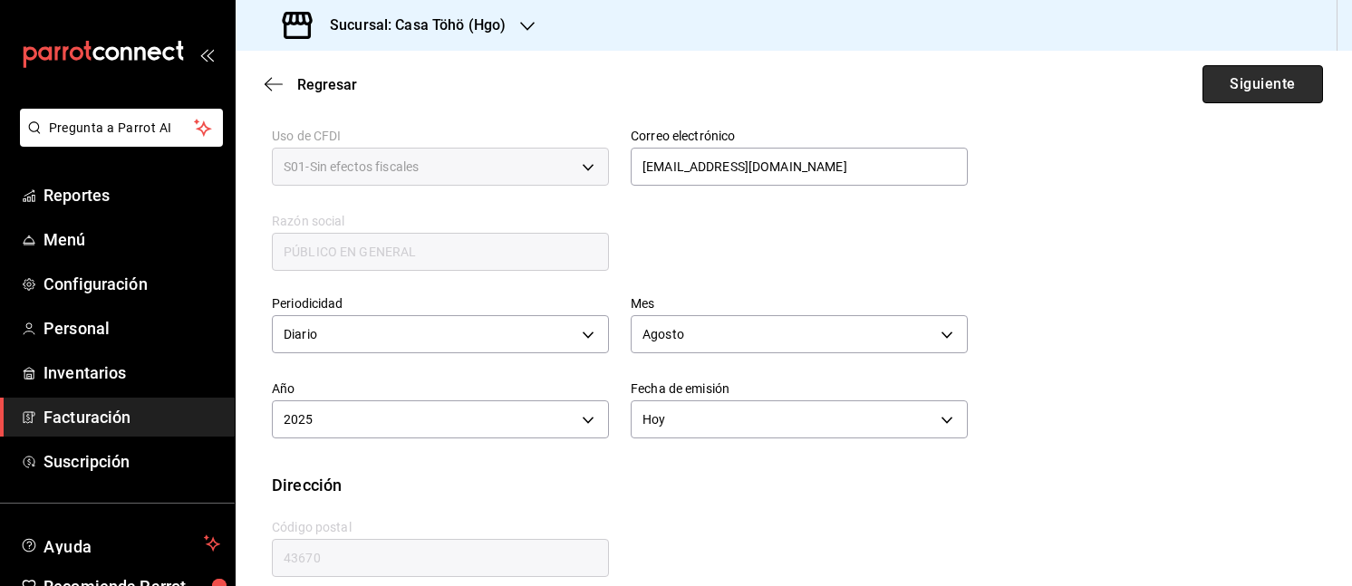
click at [1233, 87] on button "Siguiente" at bounding box center [1262, 84] width 120 height 38
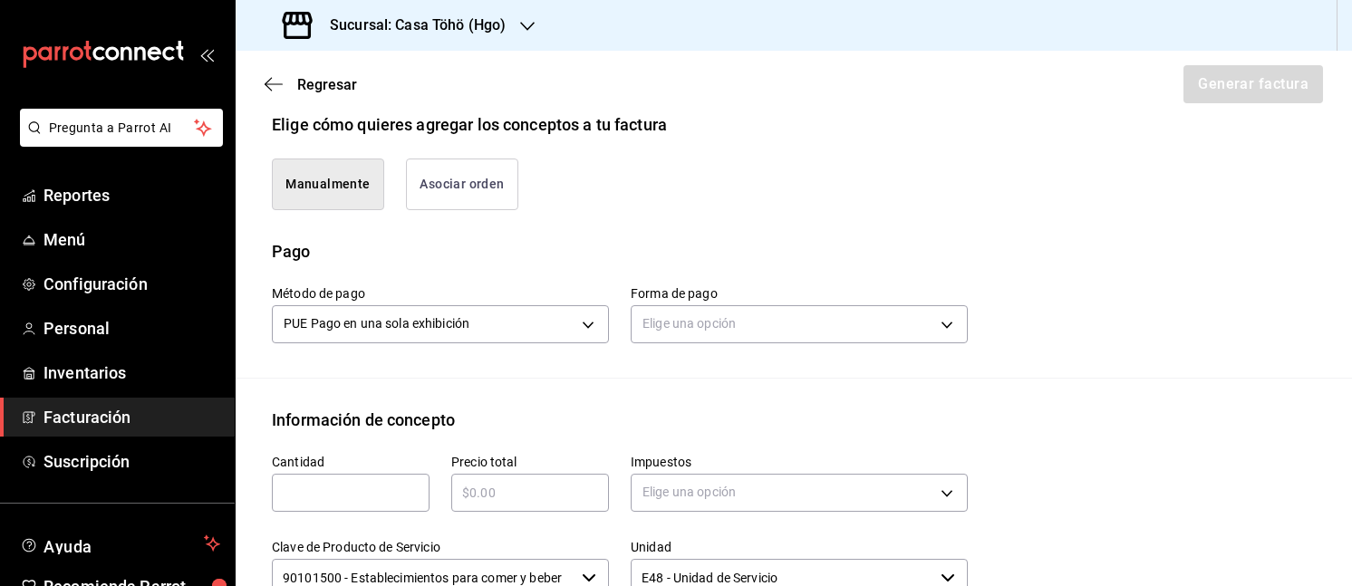
click at [452, 187] on button "Asociar orden" at bounding box center [462, 185] width 112 height 52
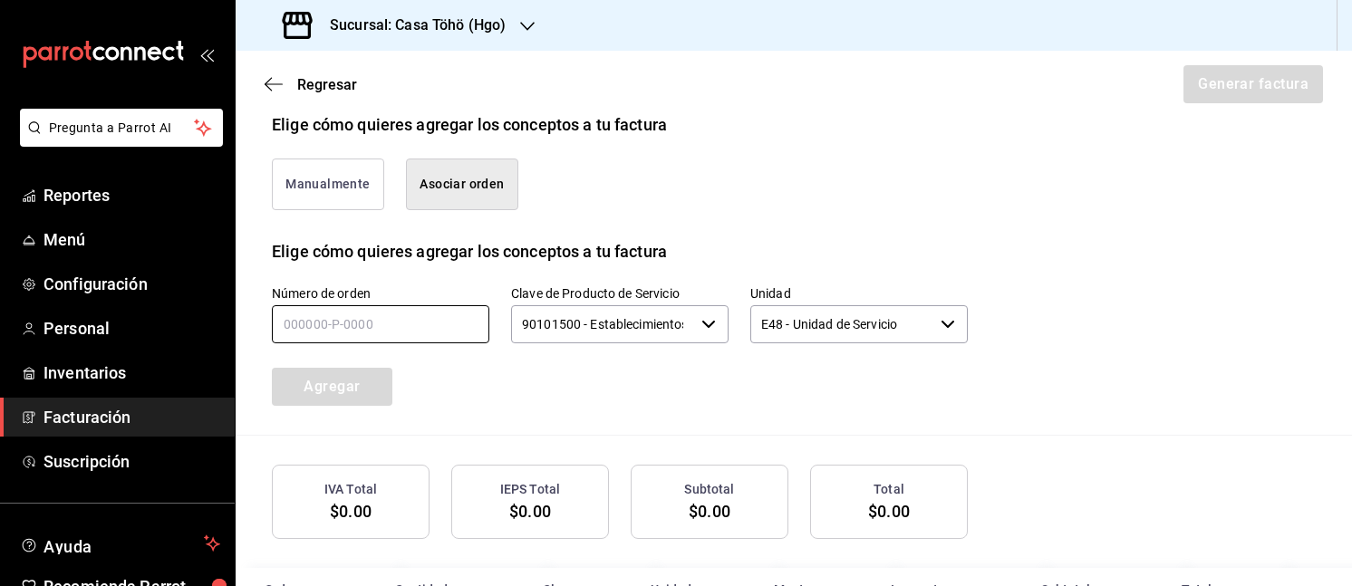
click at [290, 314] on input "text" at bounding box center [380, 324] width 217 height 38
click at [299, 322] on input "190825-P-____" at bounding box center [380, 324] width 217 height 38
click at [344, 318] on input "140825-P-____" at bounding box center [380, 324] width 217 height 38
type input "140825-P-0040"
click at [370, 376] on button "Agregar" at bounding box center [332, 387] width 120 height 38
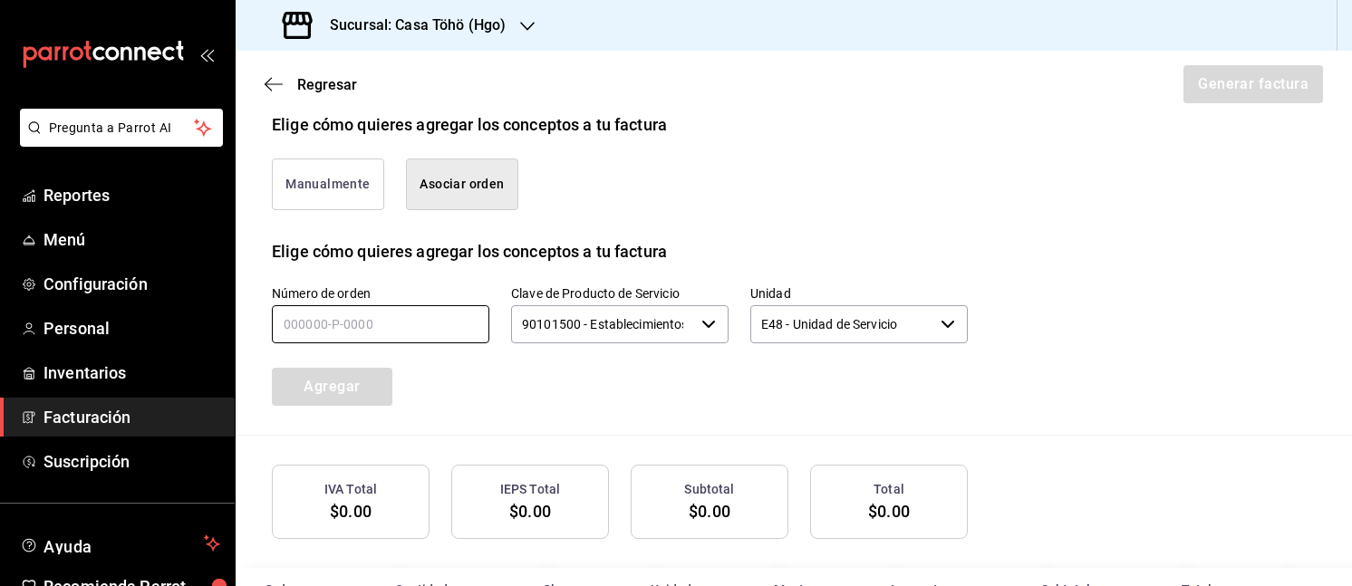
click at [311, 330] on input "text" at bounding box center [380, 324] width 217 height 38
type input "180825-P-0015"
click at [342, 393] on button "Agregar" at bounding box center [332, 387] width 120 height 38
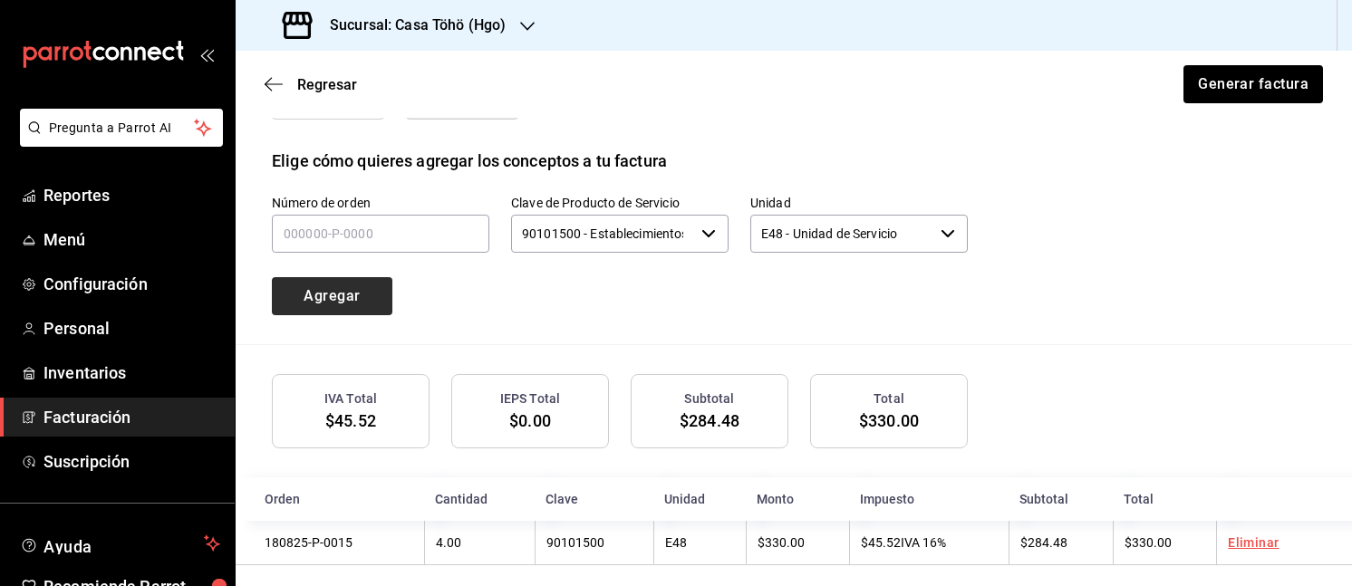
scroll to position [540, 0]
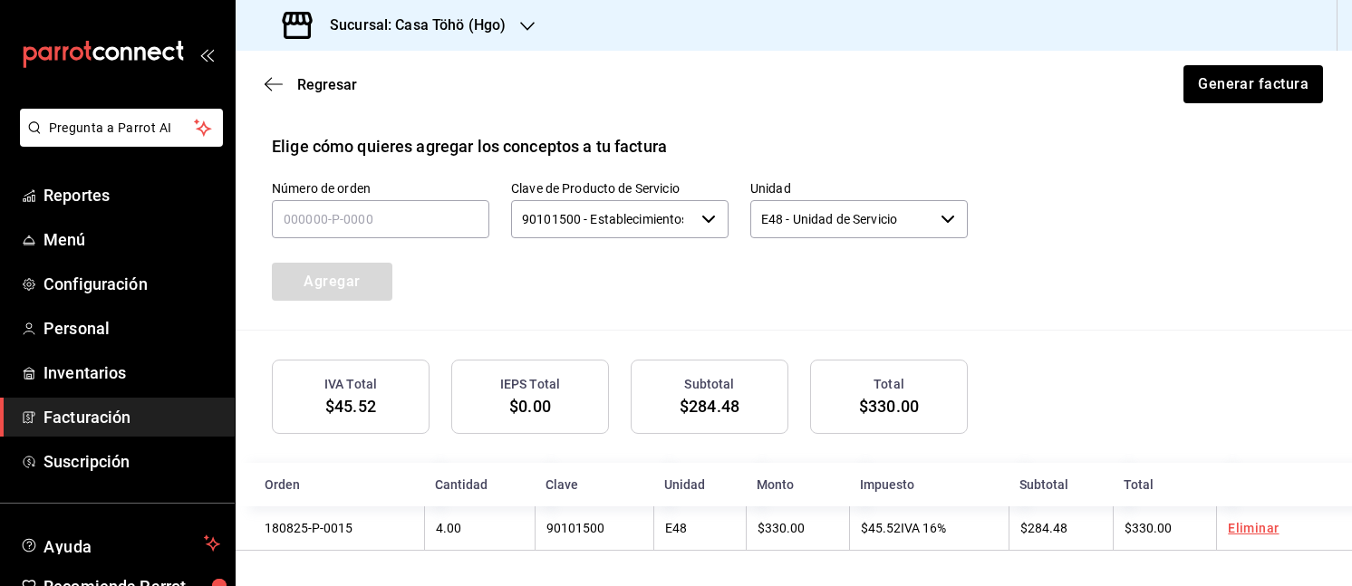
click at [444, 282] on div "Número de orden Clave de Producto de Servicio 90101500 - Establecimientos para …" at bounding box center [597, 219] width 739 height 164
click at [406, 93] on div "Regresar Generar factura" at bounding box center [794, 84] width 1116 height 67
click at [326, 90] on span "Regresar" at bounding box center [327, 84] width 60 height 17
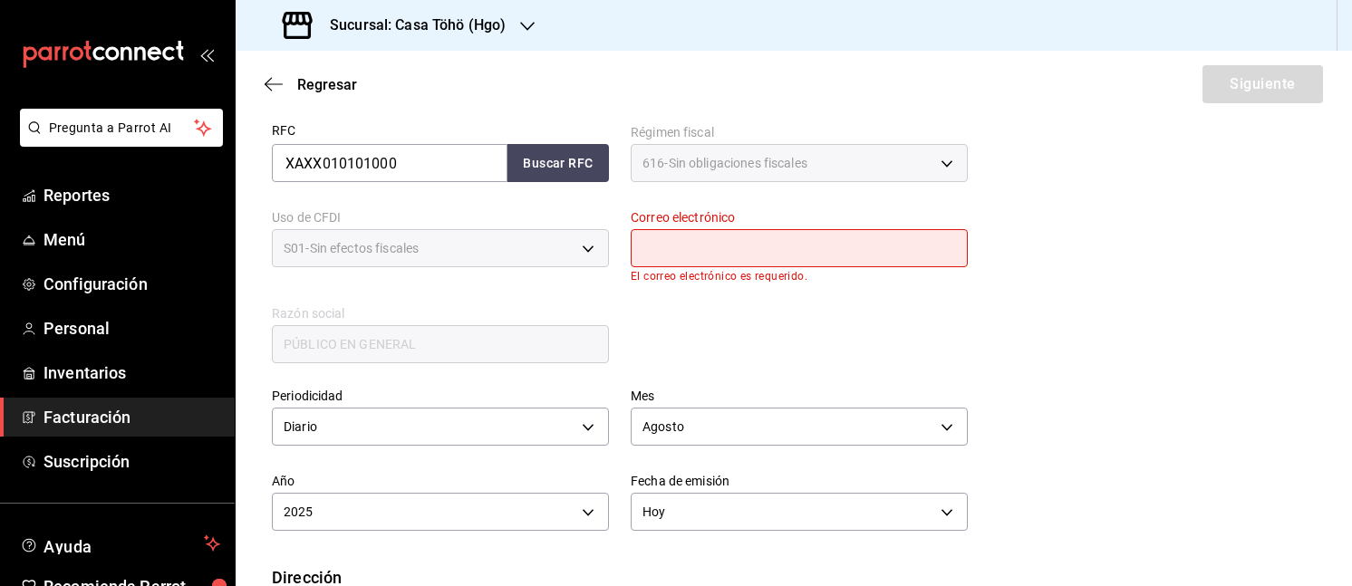
click at [326, 90] on span "Regresar" at bounding box center [327, 84] width 60 height 17
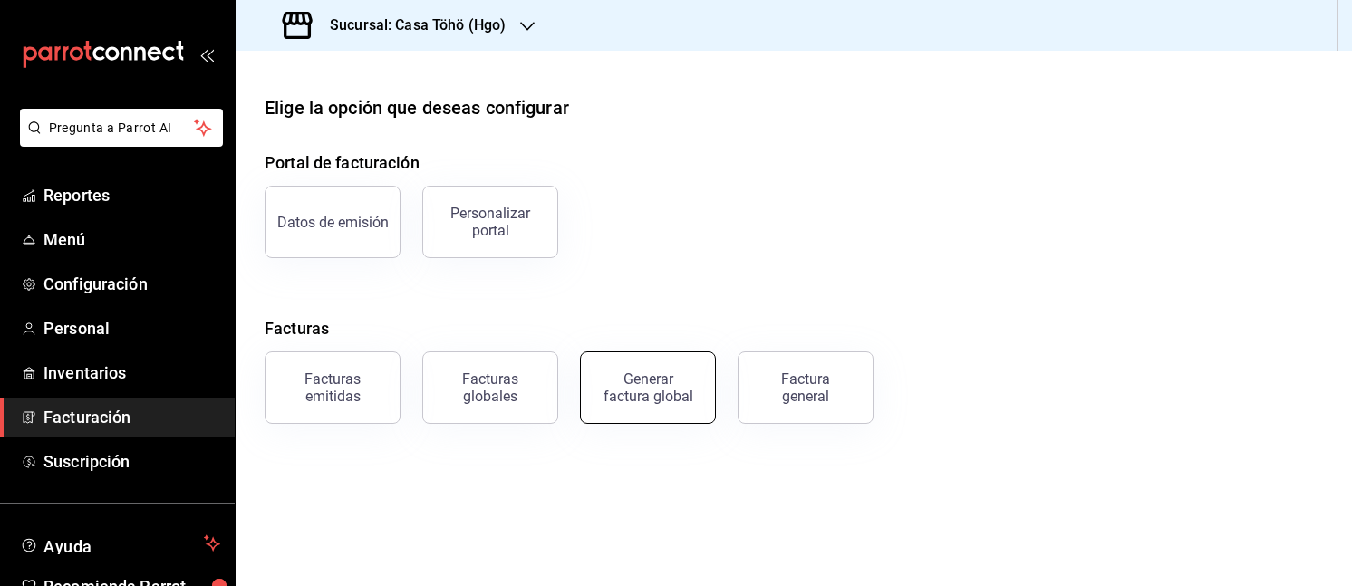
click at [637, 397] on div "Generar factura global" at bounding box center [647, 388] width 91 height 34
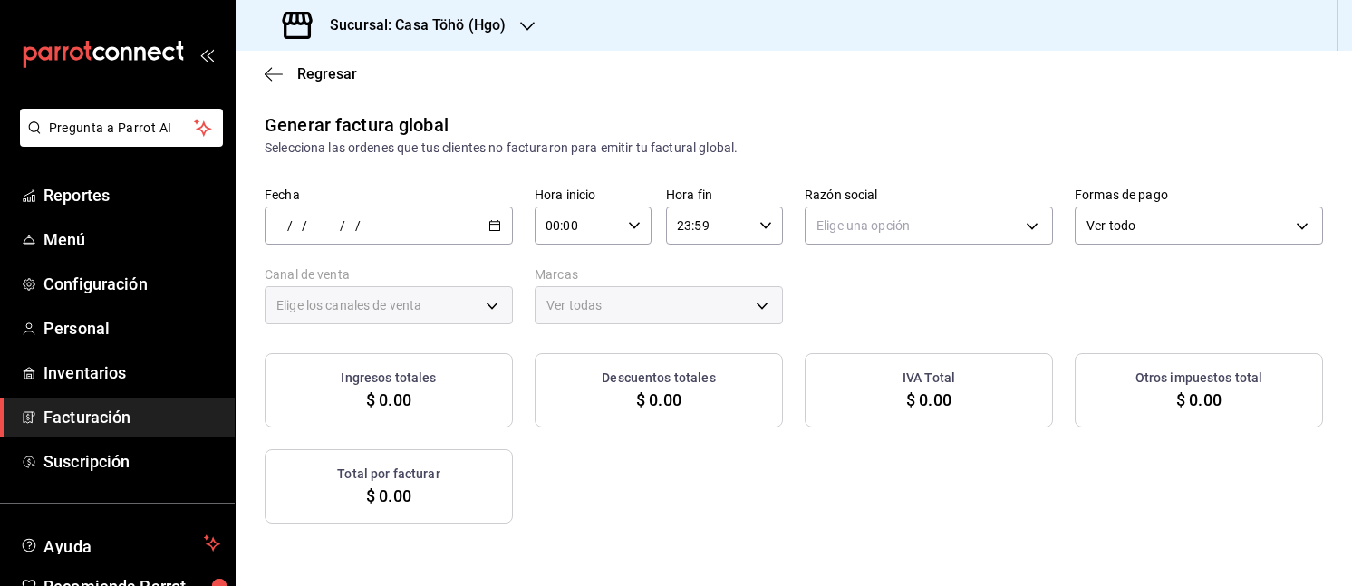
type input "PARROT,UBER_EATS,RAPPI,DIDI_FOOD,ONLINE"
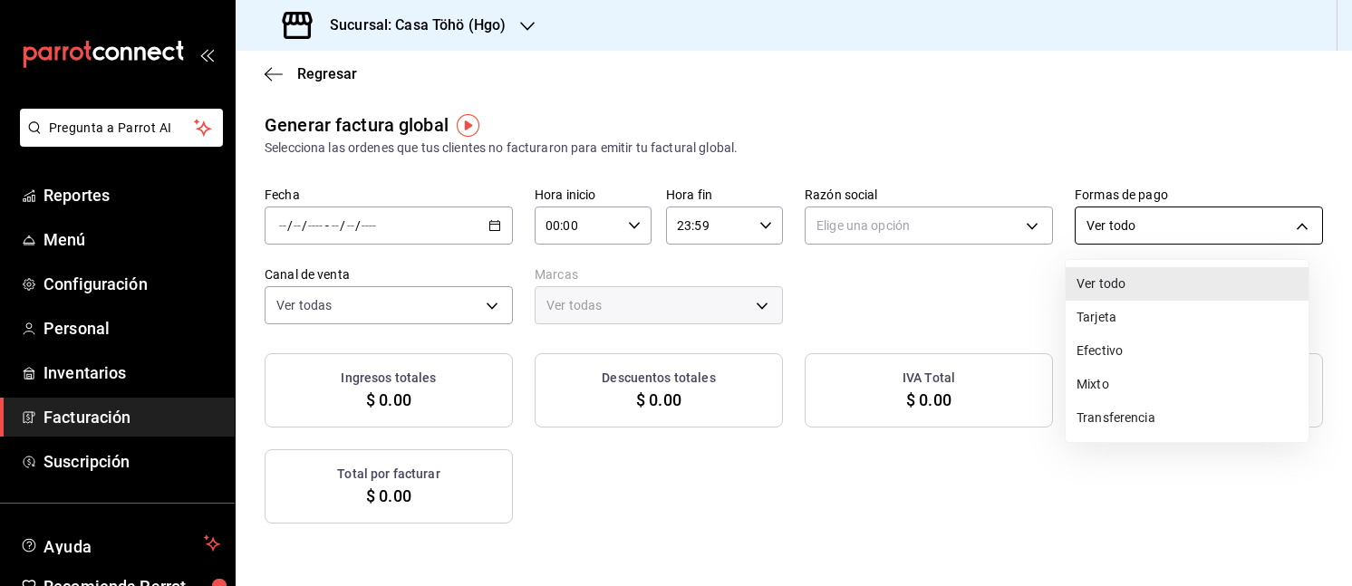
click at [1123, 220] on body "Pregunta a Parrot AI Reportes Menú Configuración Personal Inventarios Facturaci…" at bounding box center [676, 293] width 1352 height 586
click at [1114, 312] on li "Tarjeta" at bounding box center [1186, 318] width 243 height 34
type input "CARD"
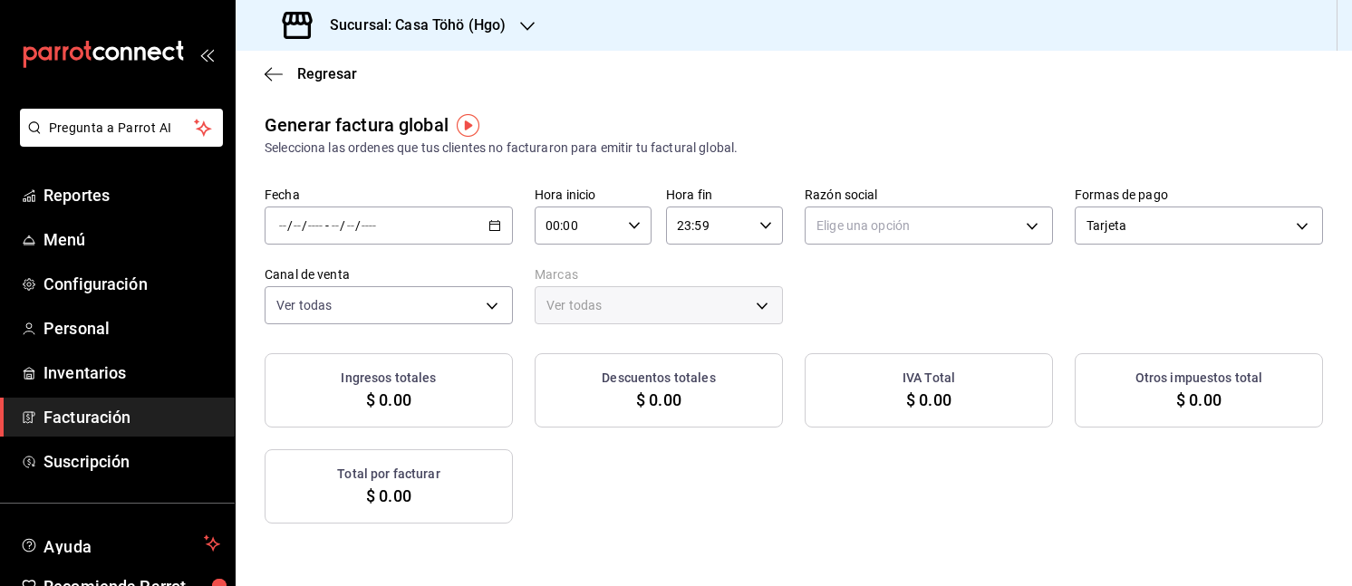
click at [492, 231] on \(Stroke\) "button" at bounding box center [494, 226] width 11 height 10
click at [371, 267] on li "Rango de fechas" at bounding box center [349, 280] width 169 height 41
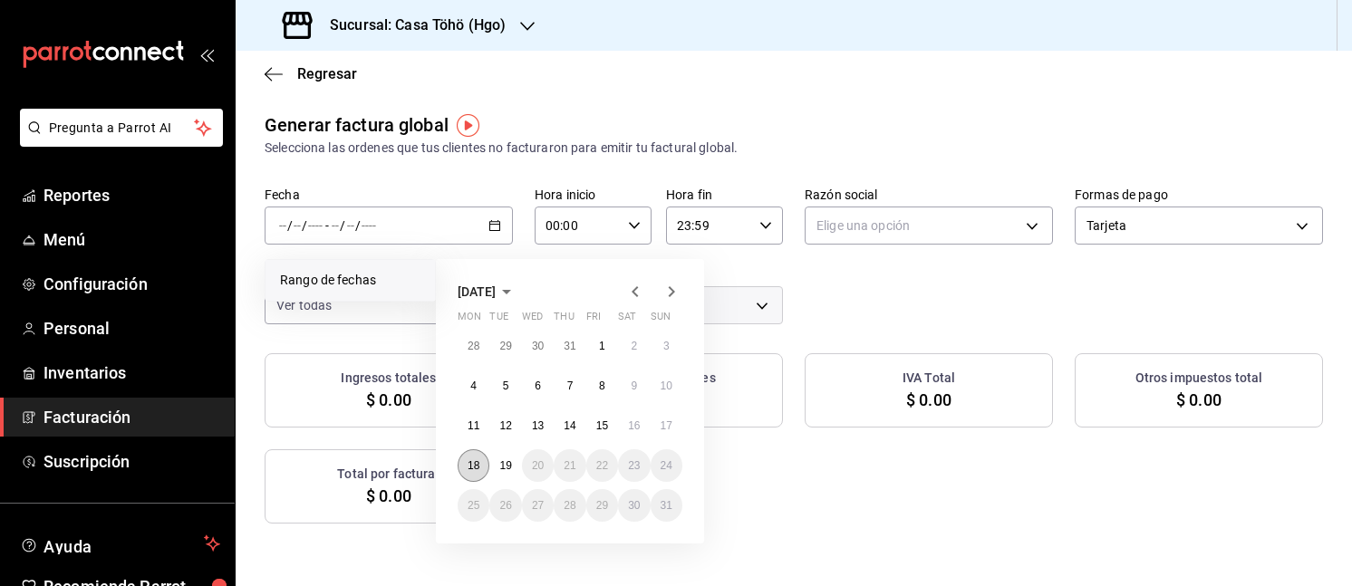
click at [475, 463] on abbr "18" at bounding box center [473, 465] width 12 height 13
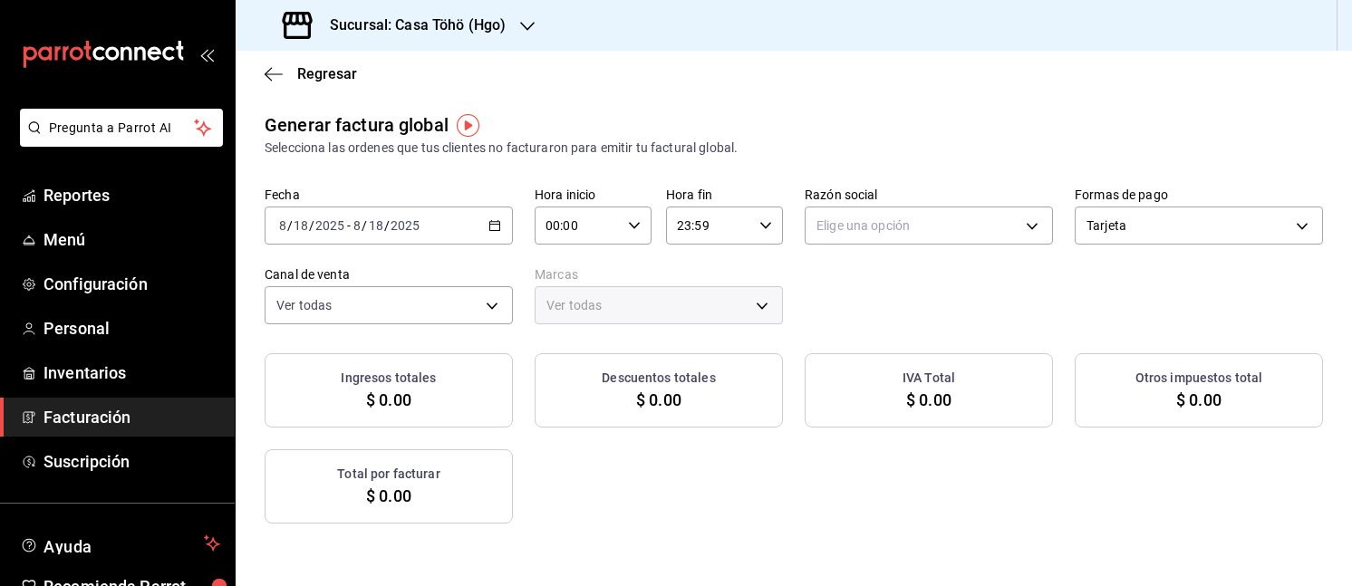
click at [855, 276] on div "Fecha 2025-08-18 8 / 18 / 2025 - 2025-08-18 8 / 18 / 2025 Hora inicio 00:00 Hor…" at bounding box center [794, 256] width 1058 height 138
click at [904, 220] on body "Pregunta a Parrot AI Reportes Menú Configuración Personal Inventarios Facturaci…" at bounding box center [676, 293] width 1352 height 586
click at [884, 307] on li "SONIA HILDA ALVA GONZALEZ" at bounding box center [920, 318] width 243 height 34
type input "3714fea9-f59b-4145-9474-cc315d4ea63f"
type input "3863094e-80de-4485-9a79-27000a153f73"
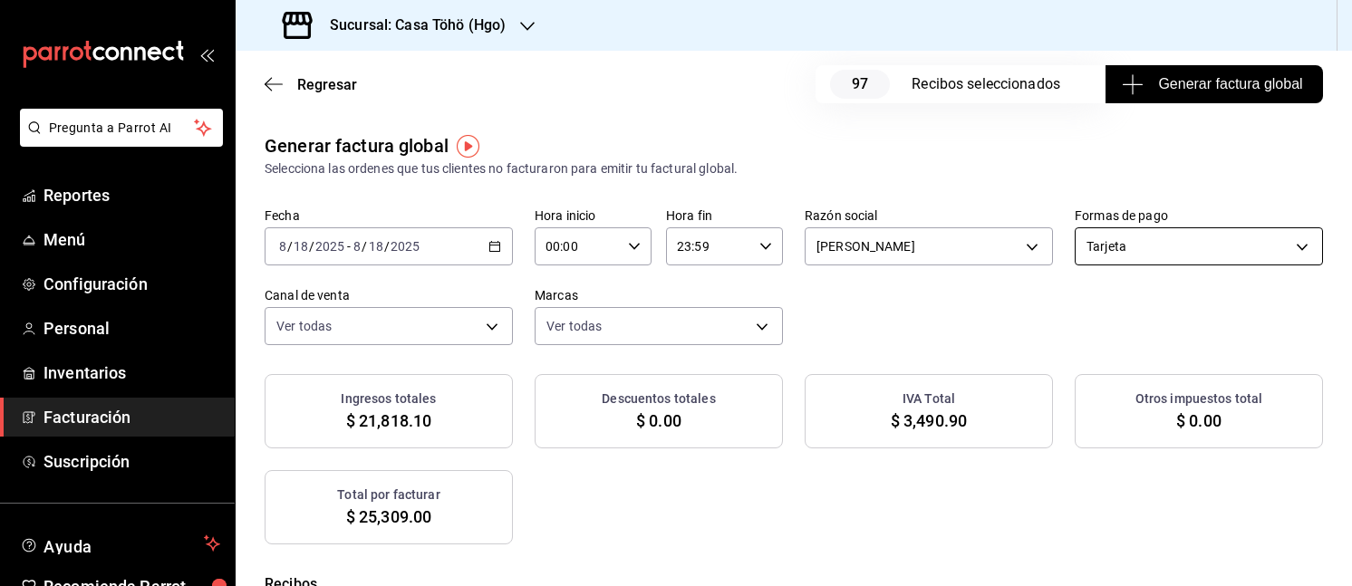
click at [1112, 242] on body "Pregunta a Parrot AI Reportes Menú Configuración Personal Inventarios Facturaci…" at bounding box center [676, 293] width 1352 height 586
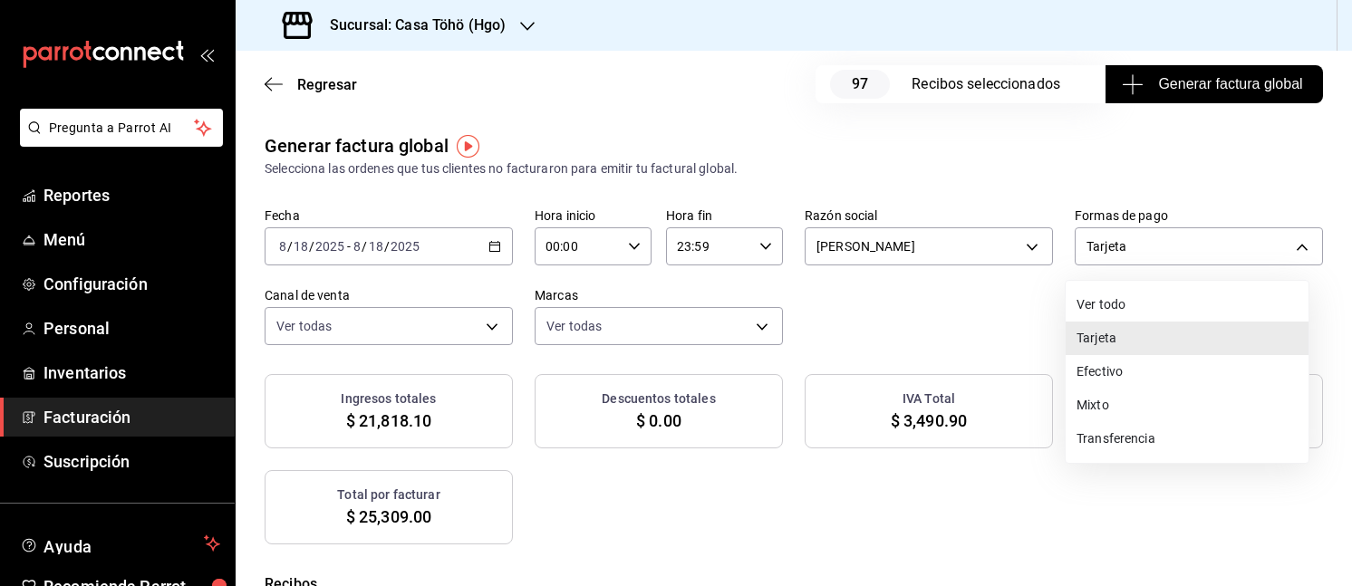
click at [976, 300] on div at bounding box center [676, 293] width 1352 height 586
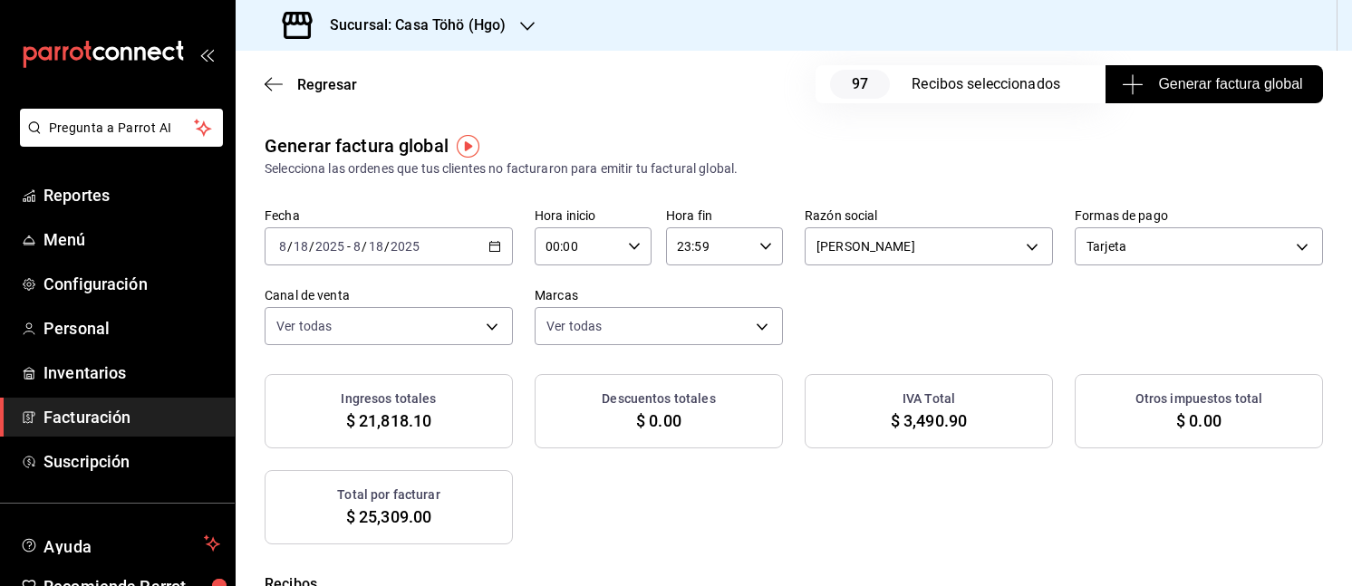
click at [953, 302] on div "Fecha 2025-08-18 8 / 18 / 2025 - 2025-08-18 8 / 18 / 2025 Hora inicio 00:00 Hor…" at bounding box center [794, 276] width 1058 height 138
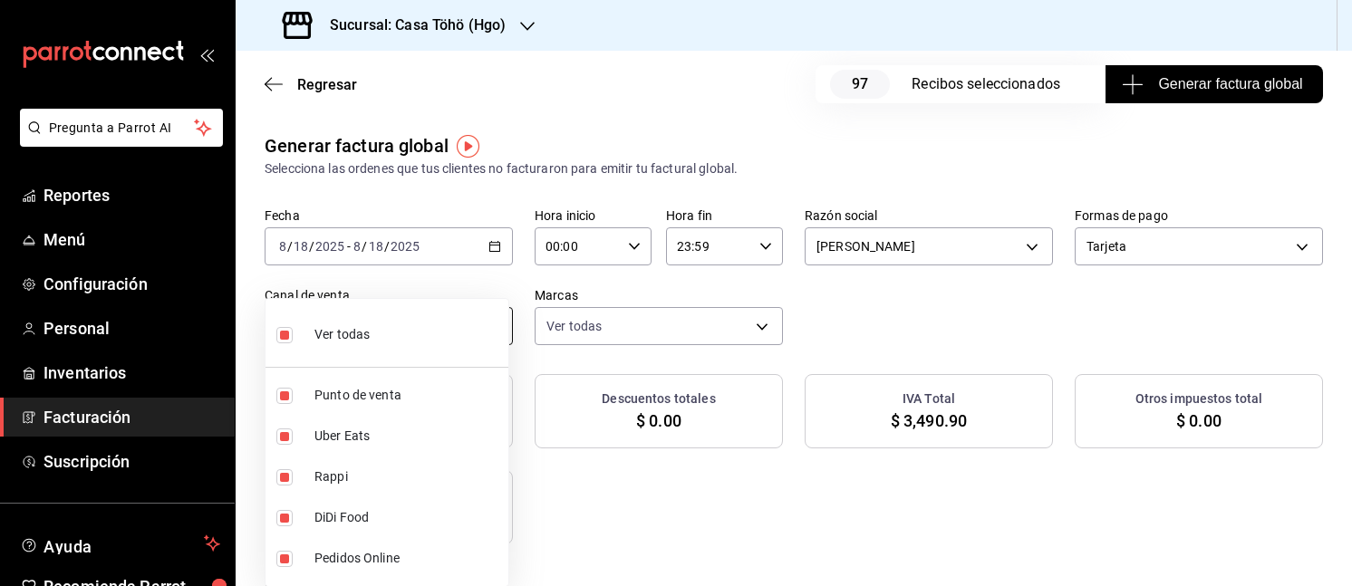
click at [497, 318] on body "Pregunta a Parrot AI Reportes Menú Configuración Personal Inventarios Facturaci…" at bounding box center [676, 293] width 1352 height 586
click at [496, 284] on div at bounding box center [676, 293] width 1352 height 586
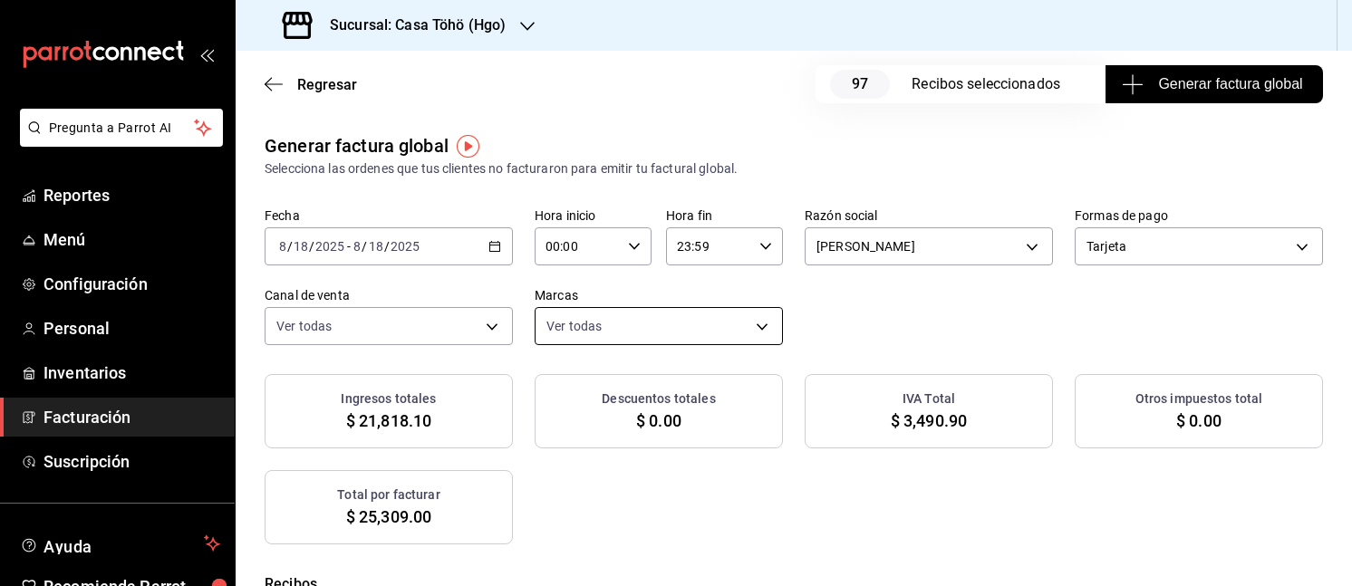
click at [752, 324] on body "Pregunta a Parrot AI Reportes Menú Configuración Personal Inventarios Facturaci…" at bounding box center [676, 293] width 1352 height 586
click at [852, 324] on div at bounding box center [676, 293] width 1352 height 586
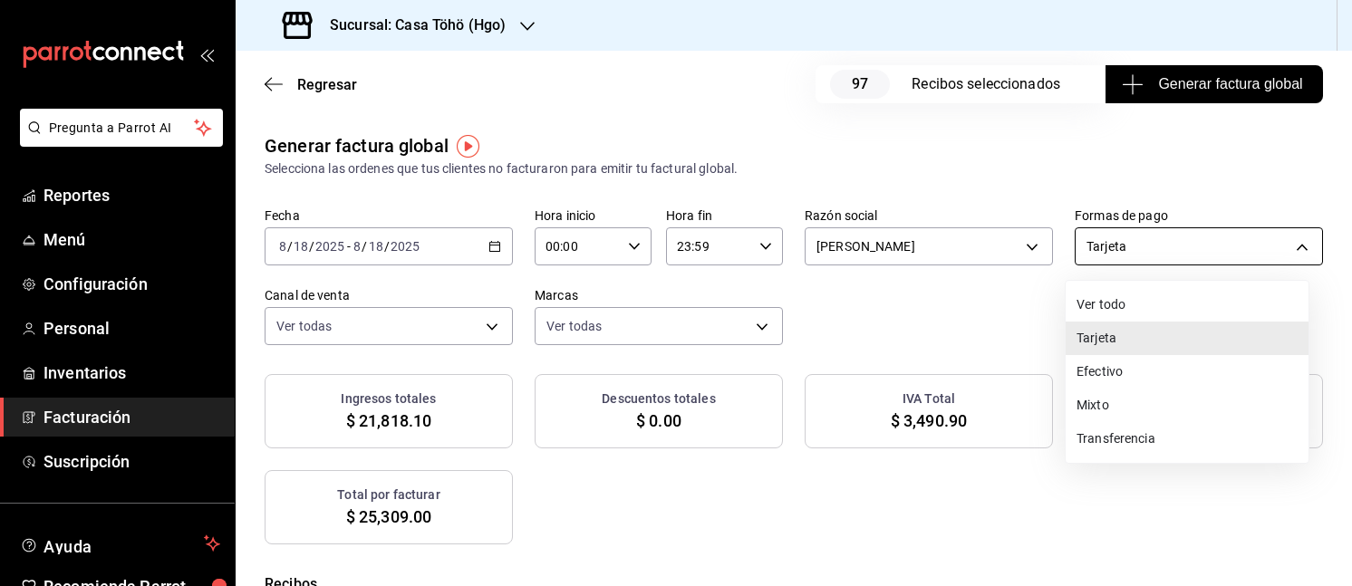
click at [1110, 229] on body "Pregunta a Parrot AI Reportes Menú Configuración Personal Inventarios Facturaci…" at bounding box center [676, 293] width 1352 height 586
click at [1120, 336] on li "Tarjeta" at bounding box center [1186, 339] width 243 height 34
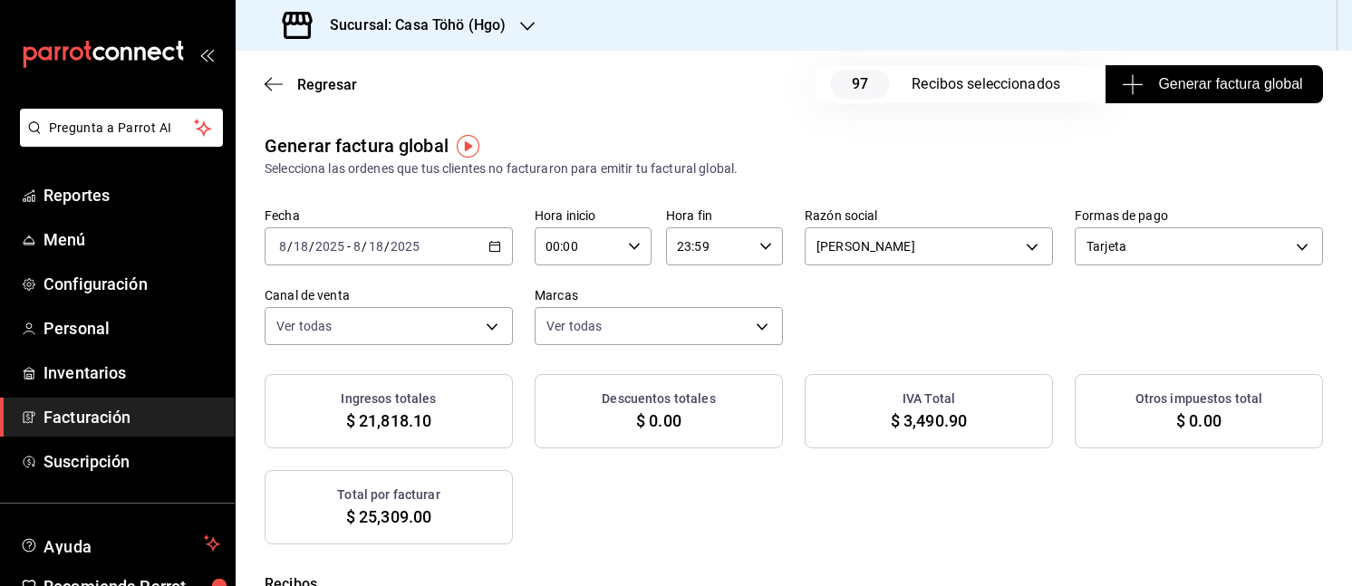
click at [1275, 284] on div "Fecha 2025-08-18 8 / 18 / 2025 - 2025-08-18 8 / 18 / 2025 Hora inicio 00:00 Hor…" at bounding box center [794, 276] width 1058 height 138
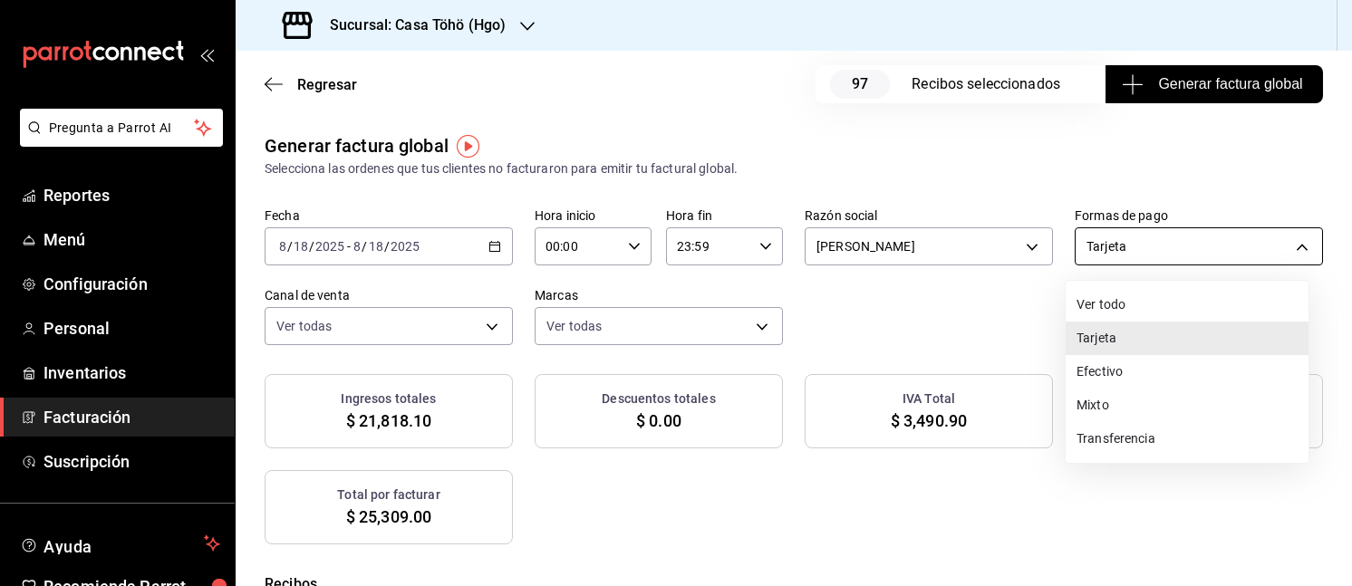
click at [1256, 250] on body "Pregunta a Parrot AI Reportes Menú Configuración Personal Inventarios Facturaci…" at bounding box center [676, 293] width 1352 height 586
click at [1113, 439] on li "Transferencia" at bounding box center [1186, 439] width 243 height 34
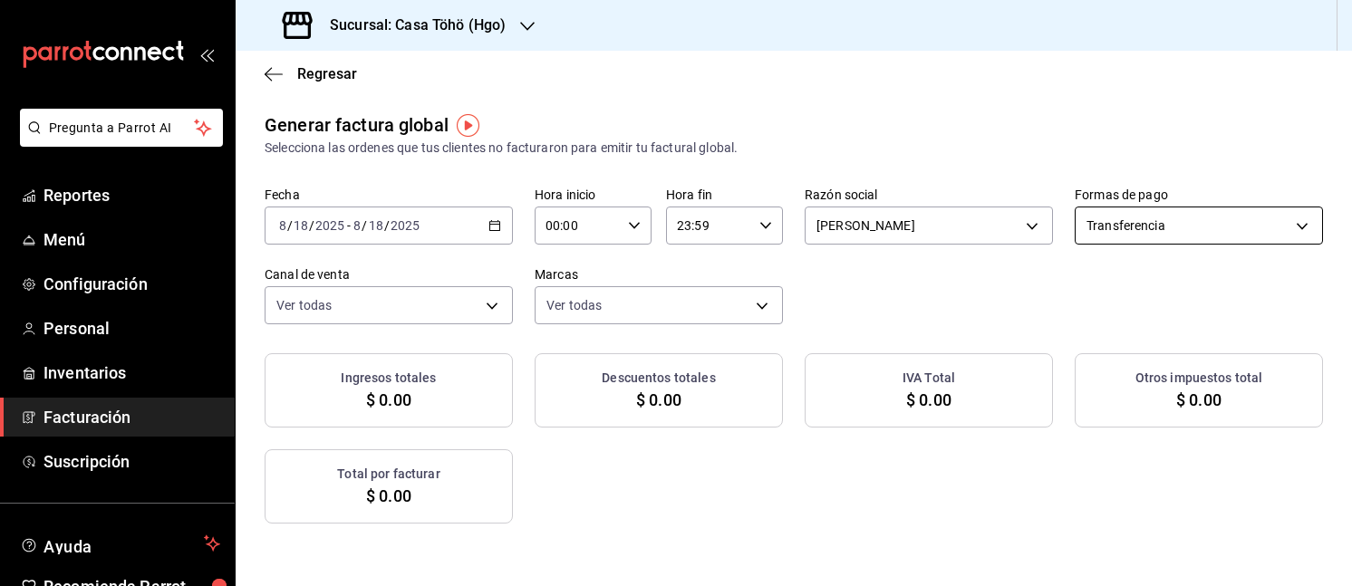
click at [1143, 226] on body "Pregunta a Parrot AI Reportes Menú Configuración Personal Inventarios Facturaci…" at bounding box center [676, 293] width 1352 height 586
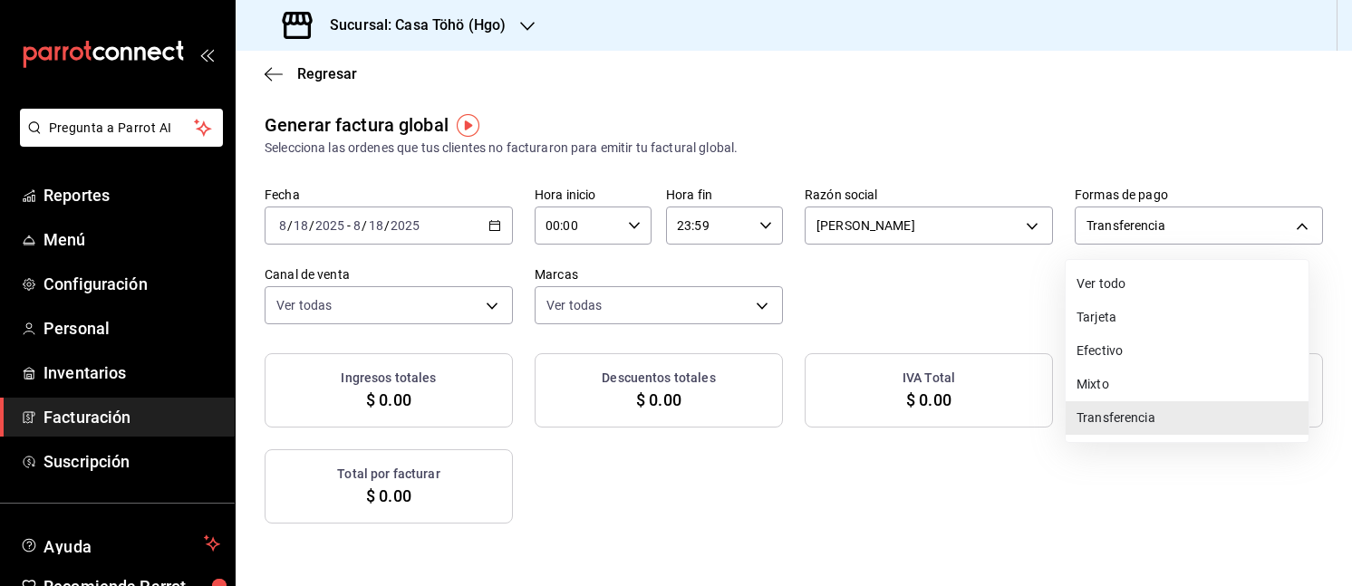
click at [1113, 307] on li "Tarjeta" at bounding box center [1186, 318] width 243 height 34
type input "CARD"
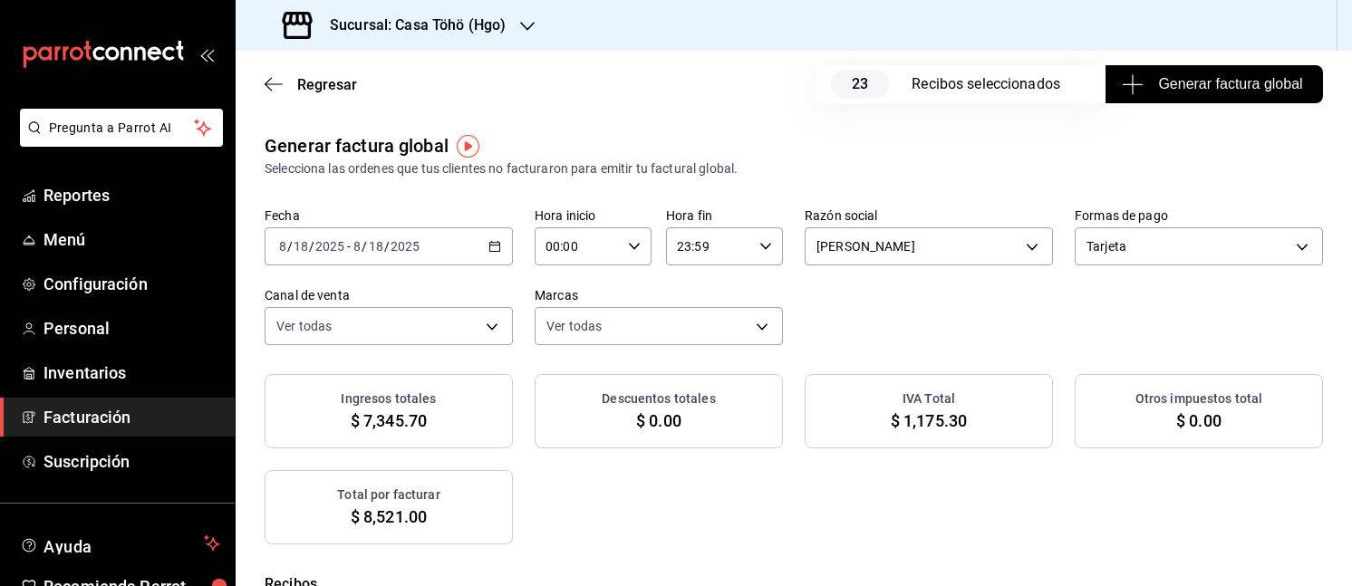
click at [893, 312] on div "Fecha 2025-08-18 8 / 18 / 2025 - 2025-08-18 8 / 18 / 2025 Hora inicio 00:00 Hor…" at bounding box center [794, 276] width 1058 height 138
click at [315, 92] on span "Regresar" at bounding box center [327, 84] width 60 height 17
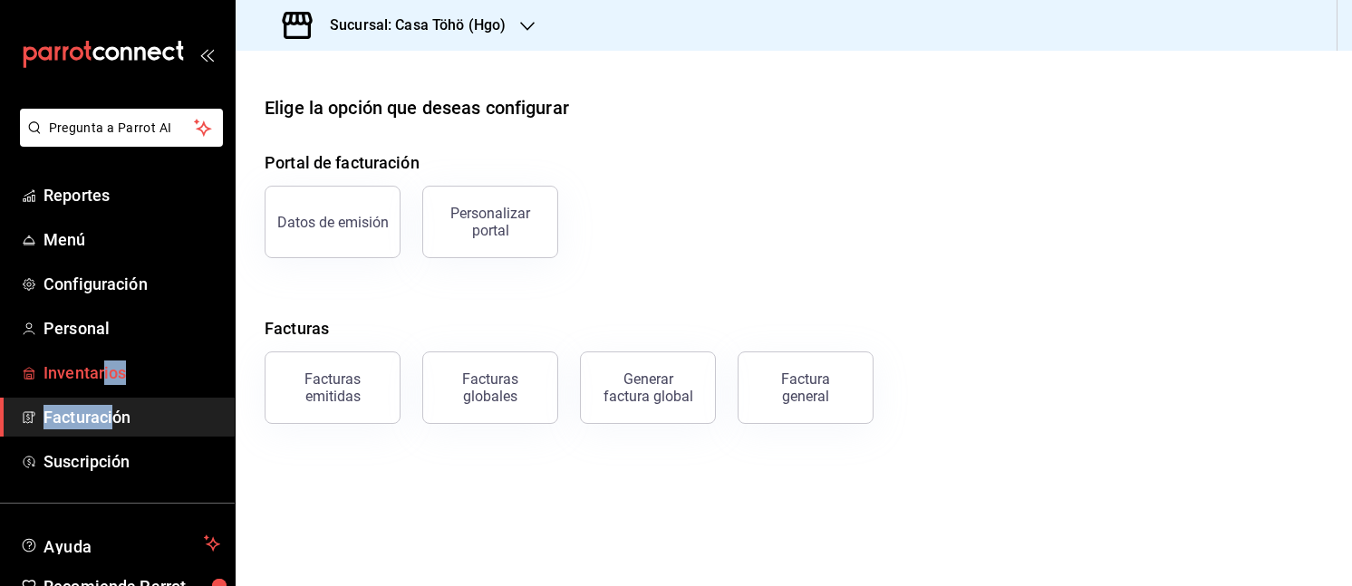
drag, startPoint x: 111, startPoint y: 396, endPoint x: 103, endPoint y: 374, distance: 22.9
click at [103, 374] on ul "Reportes Menú Configuración Personal Inventarios Facturación Suscripción" at bounding box center [117, 328] width 235 height 305
click at [103, 374] on span "Inventarios" at bounding box center [131, 373] width 177 height 24
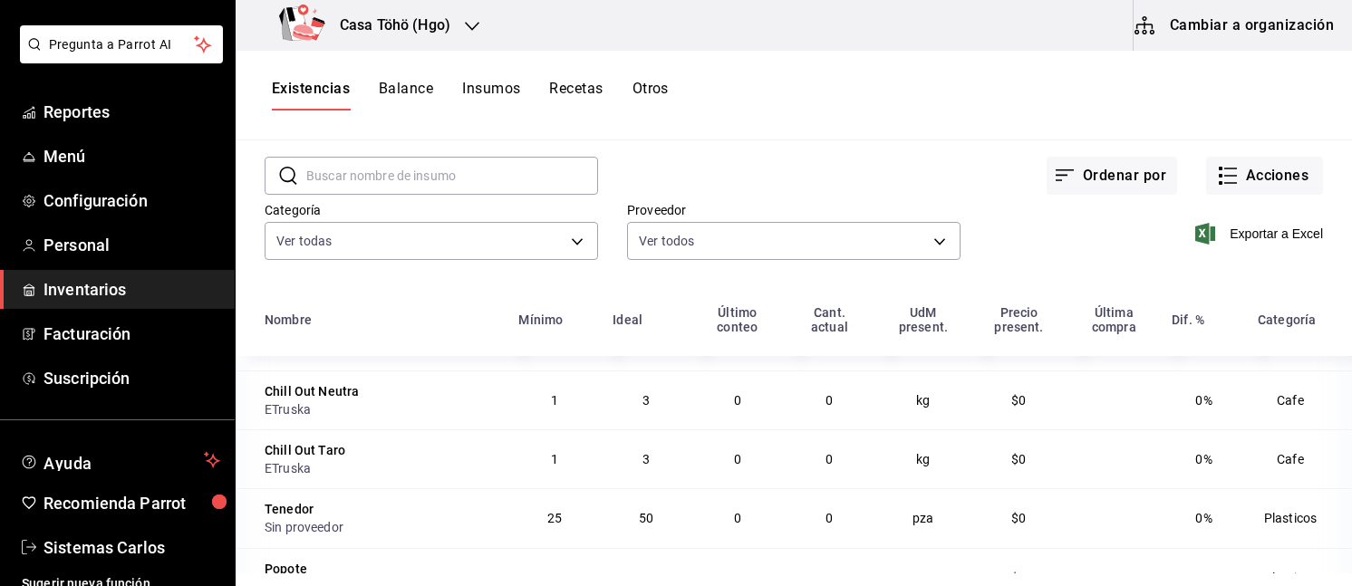
scroll to position [753, 0]
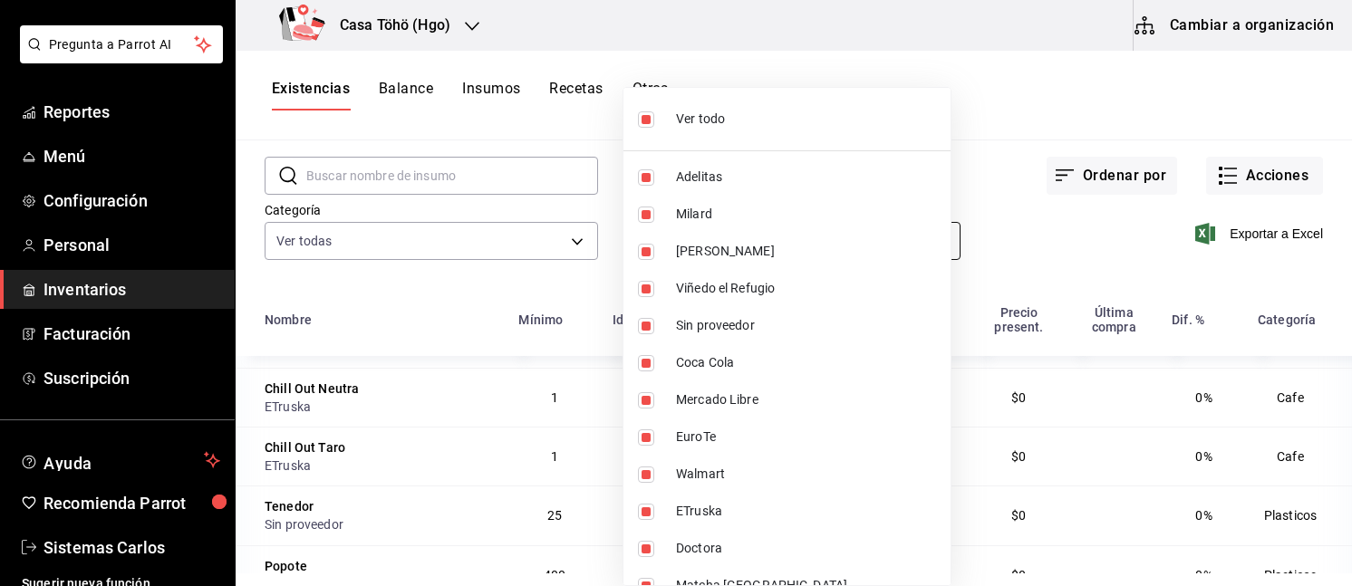
click at [735, 223] on body "Pregunta a Parrot AI Reportes Menú Configuración Personal Inventarios Facturaci…" at bounding box center [676, 286] width 1352 height 573
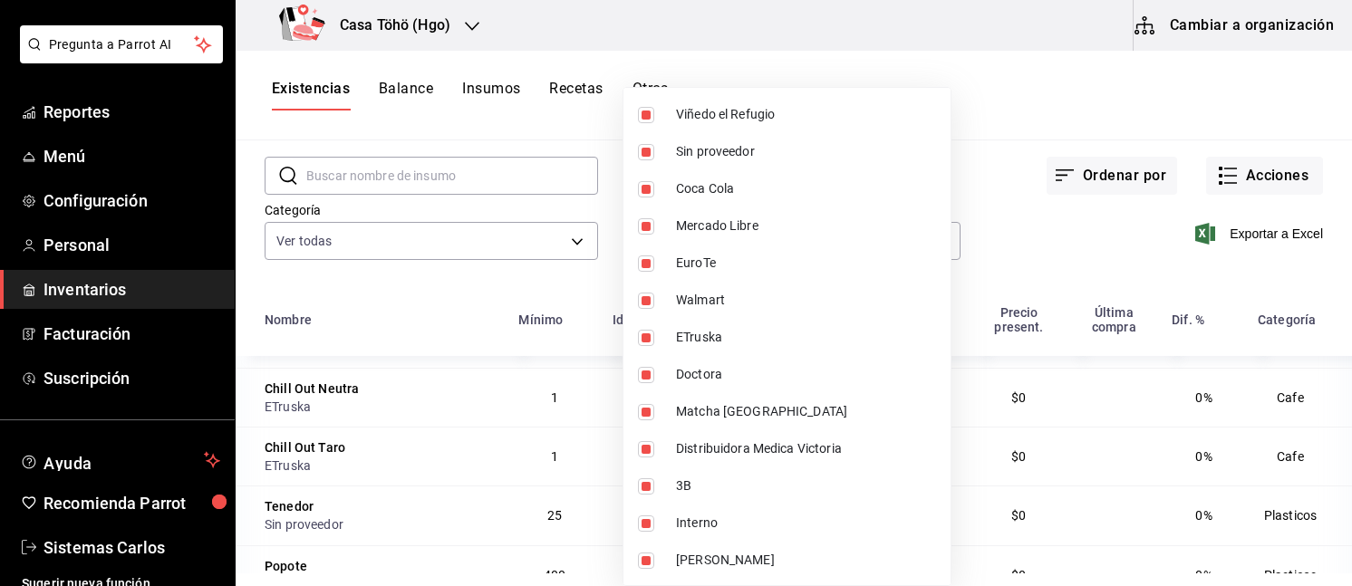
click at [493, 208] on div at bounding box center [676, 293] width 1352 height 586
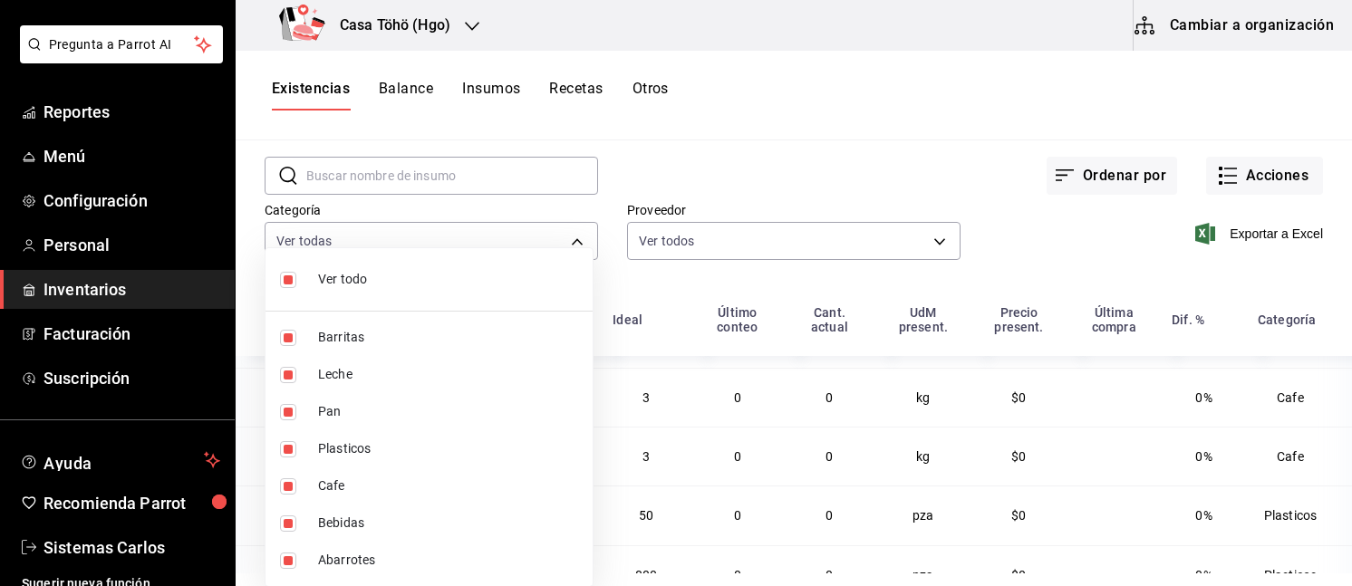
click at [471, 238] on body "Pregunta a Parrot AI Reportes Menú Configuración Personal Inventarios Facturaci…" at bounding box center [676, 286] width 1352 height 573
click at [895, 98] on div at bounding box center [676, 293] width 1352 height 586
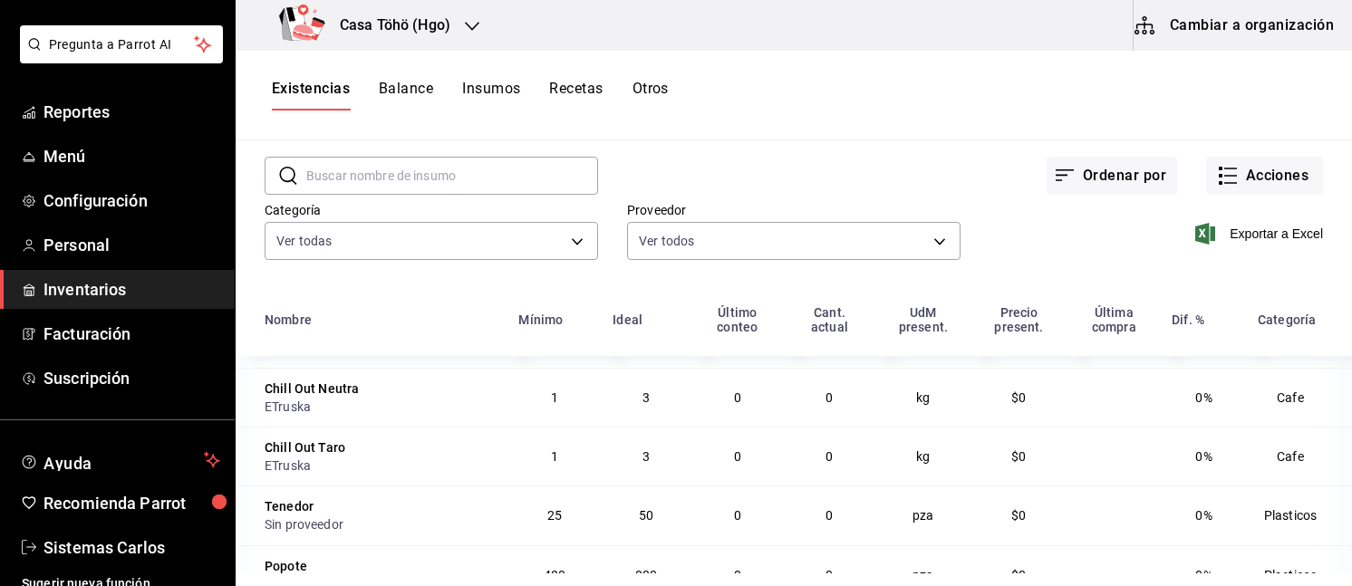
click at [383, 82] on button "Balance" at bounding box center [406, 95] width 54 height 31
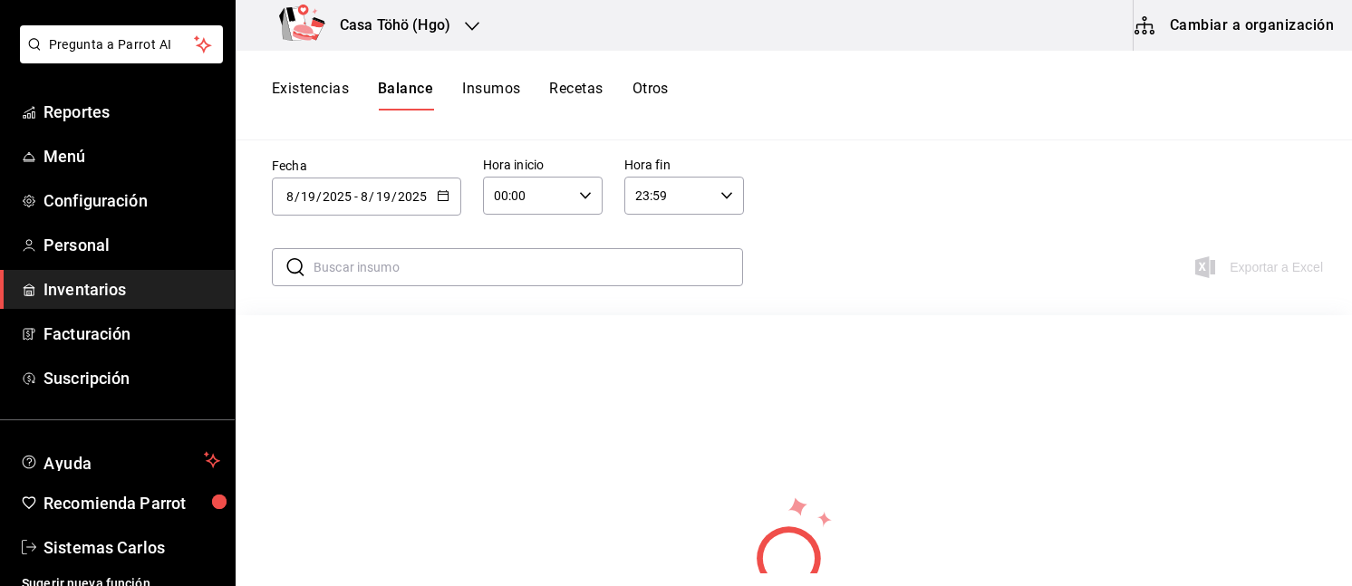
click at [484, 80] on button "Insumos" at bounding box center [491, 95] width 58 height 31
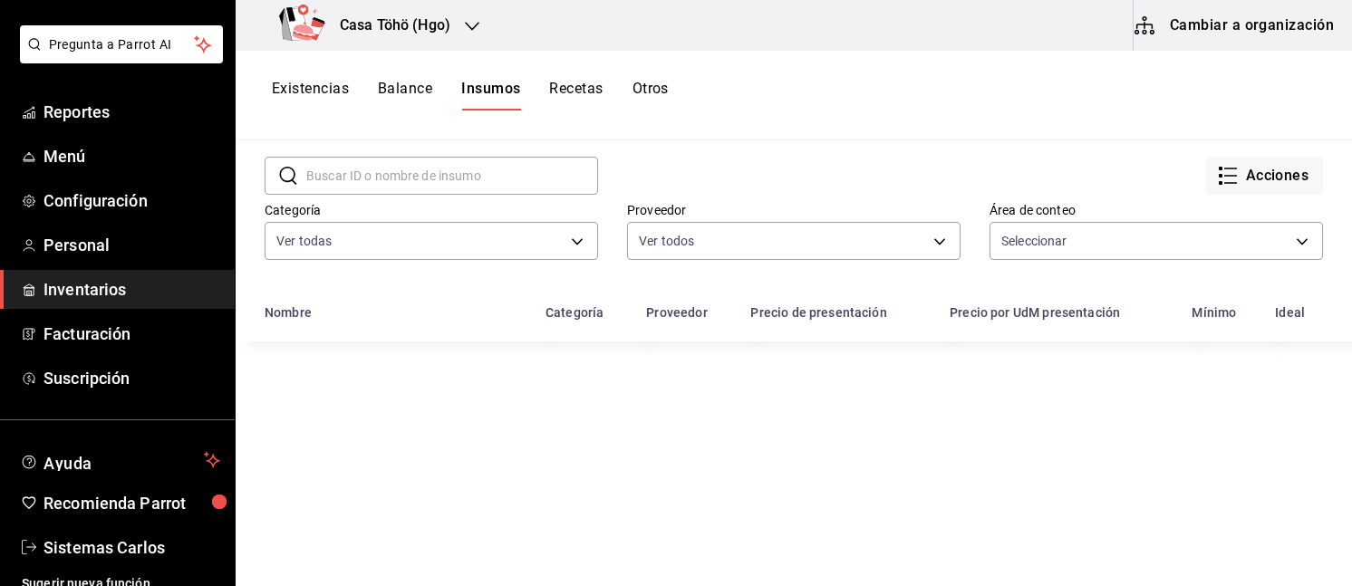
type input "71349399-df64-4b7f-9231-e1c876dff997,1473e5fb-9006-47e5-85e1-5ab0e20332ff,ebb7b…"
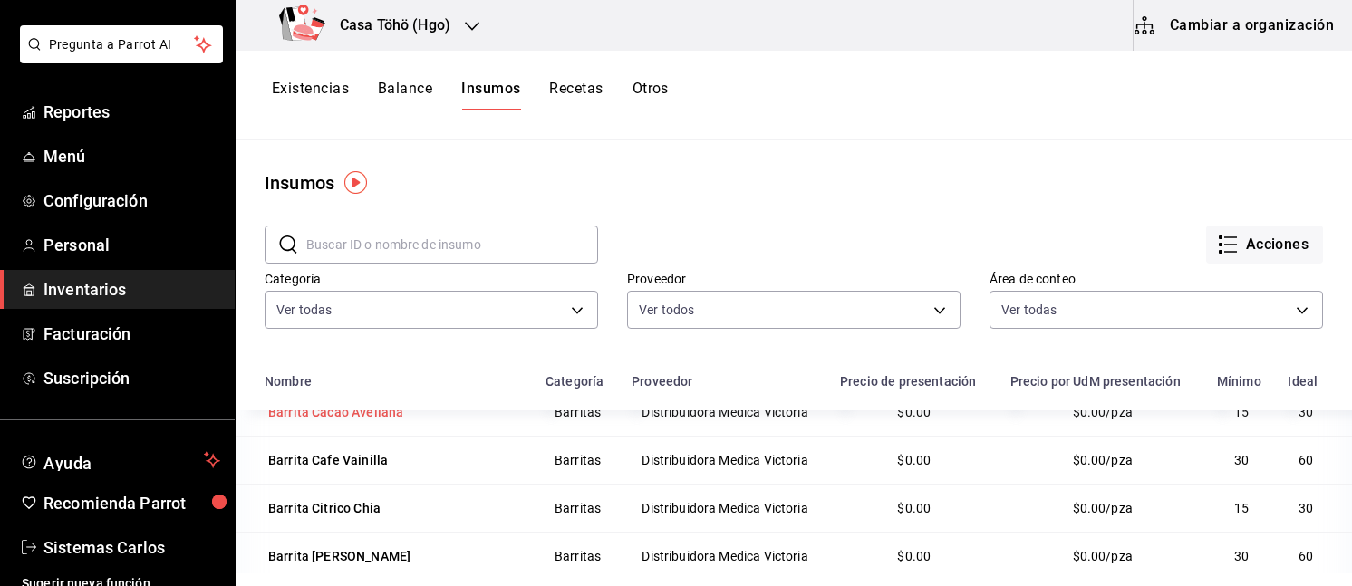
scroll to position [119, 0]
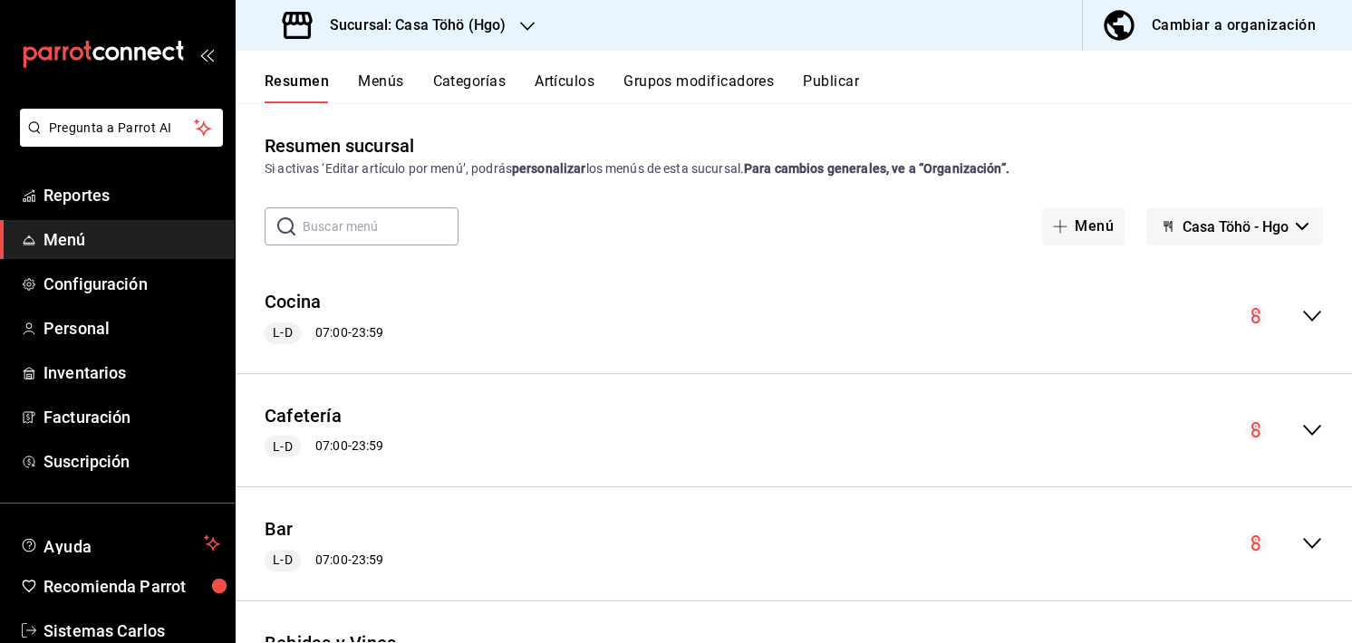
scroll to position [1470, 0]
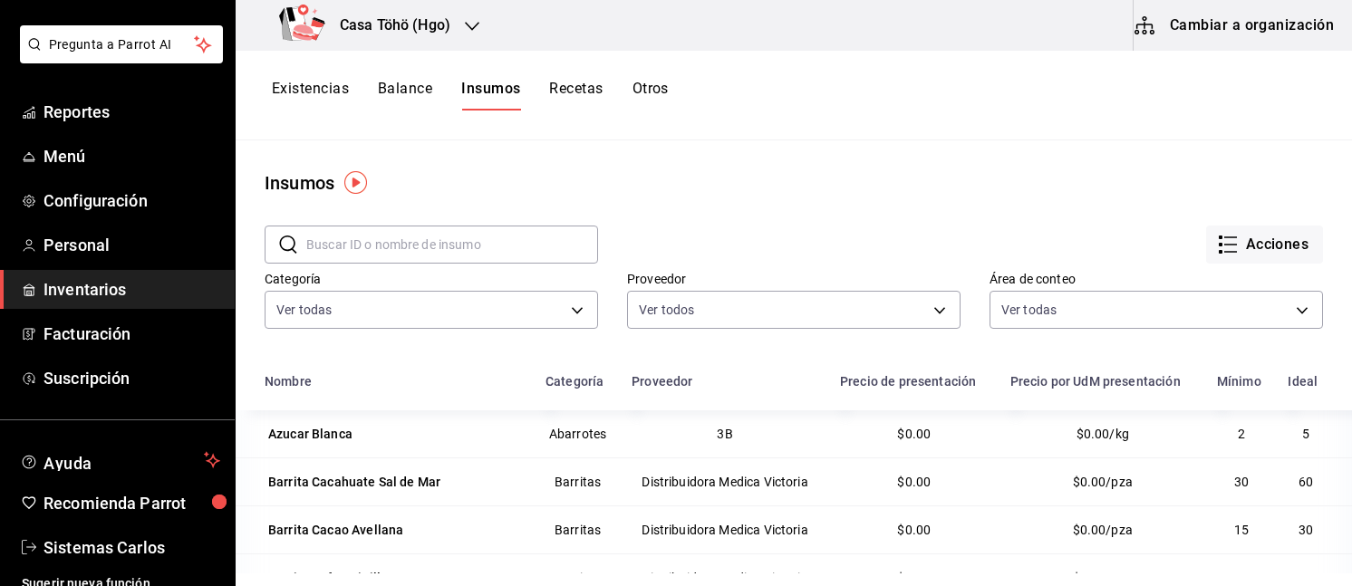
click at [564, 82] on button "Recetas" at bounding box center [575, 95] width 53 height 31
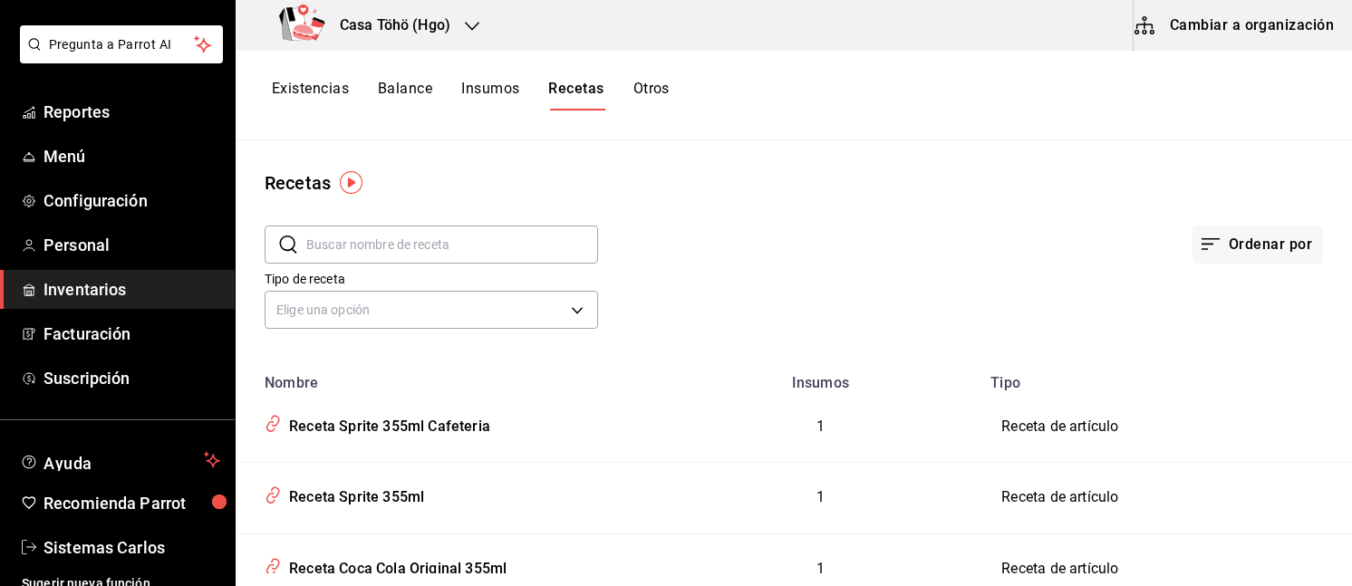
click at [640, 81] on button "Otros" at bounding box center [651, 95] width 36 height 31
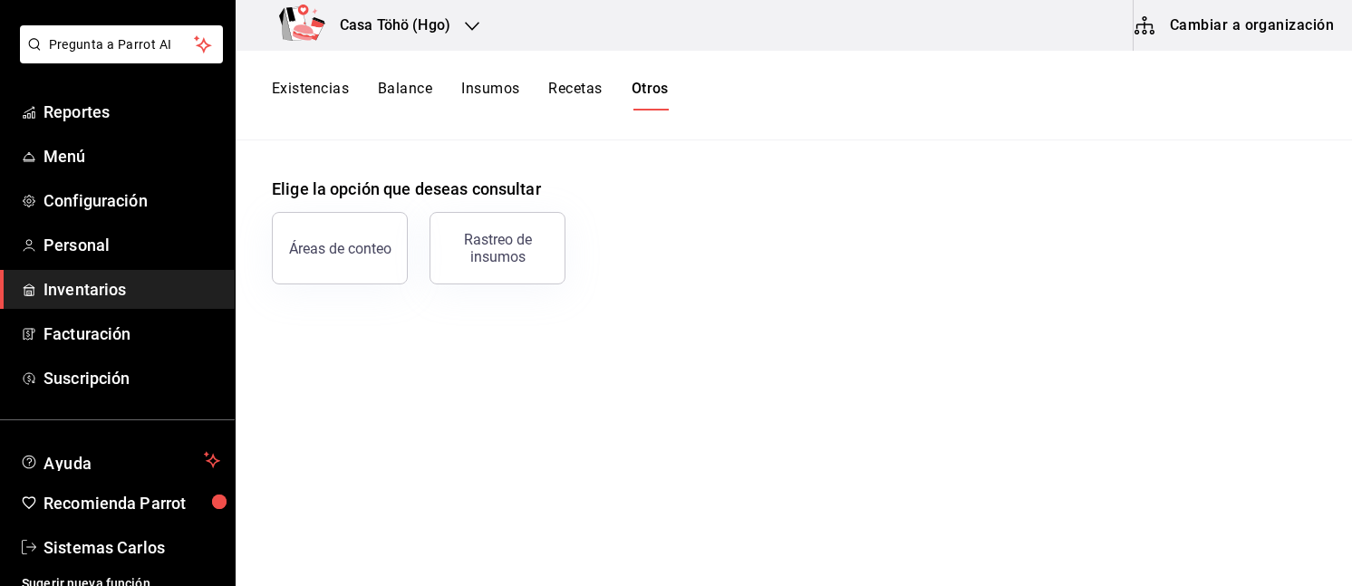
click at [411, 24] on h3 "Casa Töhö (Hgo)" at bounding box center [387, 25] width 125 height 22
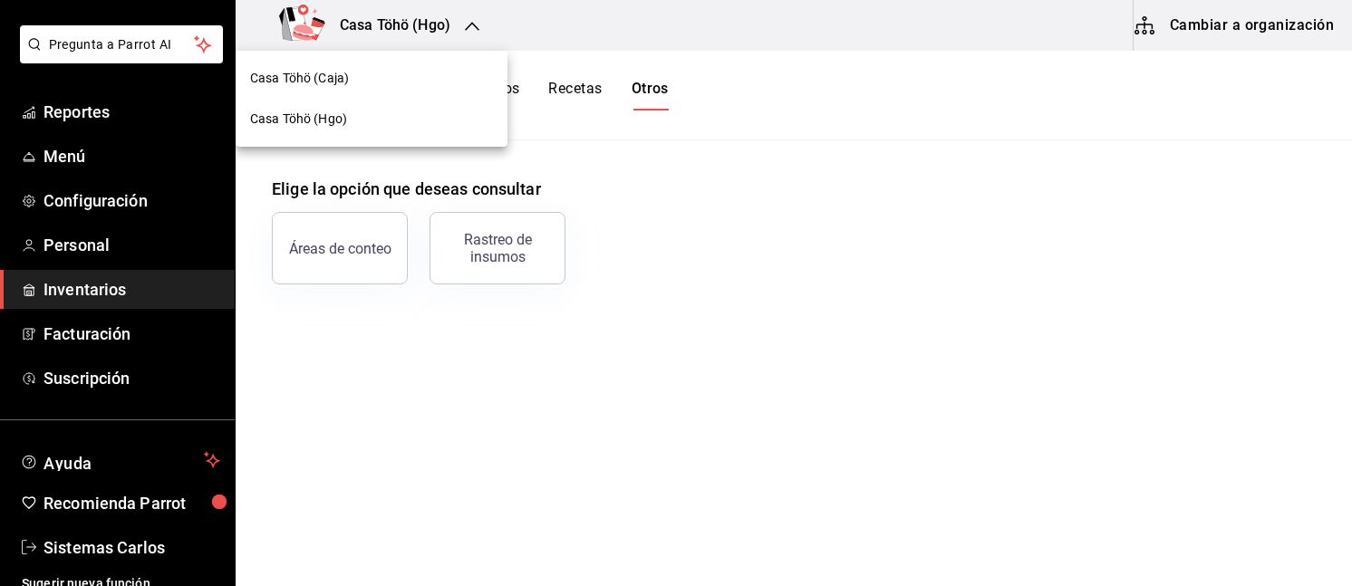
click at [423, 81] on div "Casa Töhö (Caja)" at bounding box center [371, 78] width 243 height 19
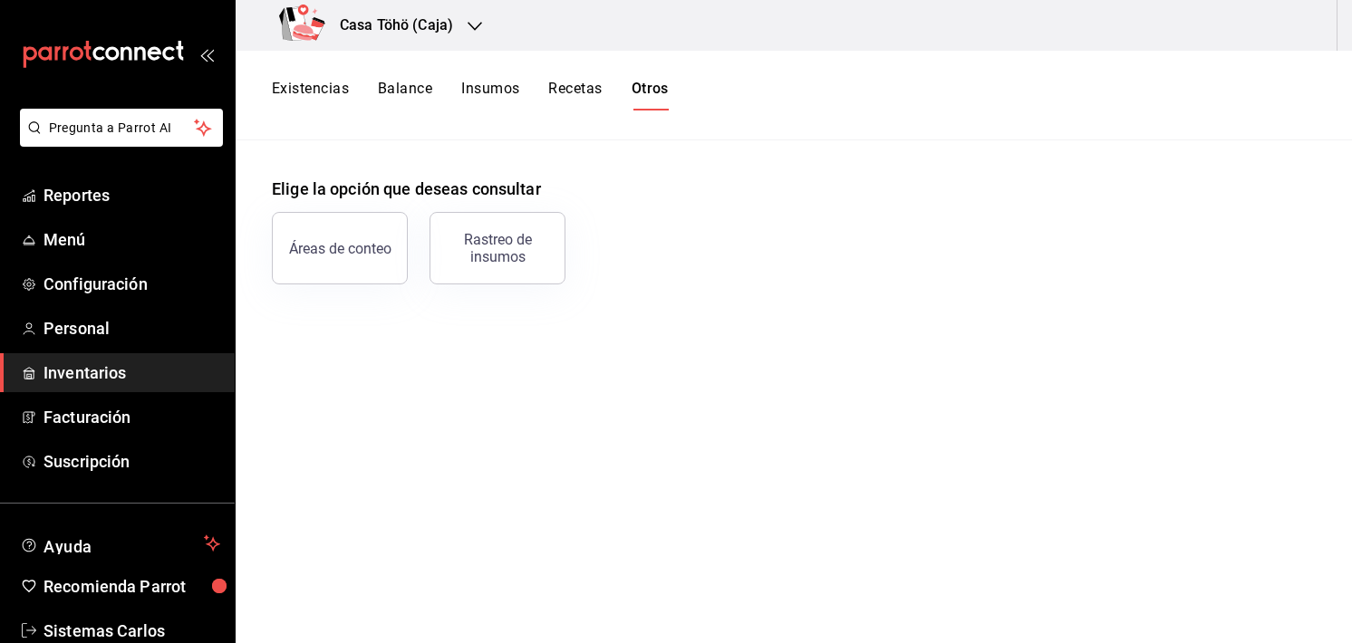
click at [457, 90] on div "Existencias Balance Insumos Recetas Otros" at bounding box center [470, 95] width 397 height 31
click at [489, 90] on button "Insumos" at bounding box center [490, 95] width 58 height 31
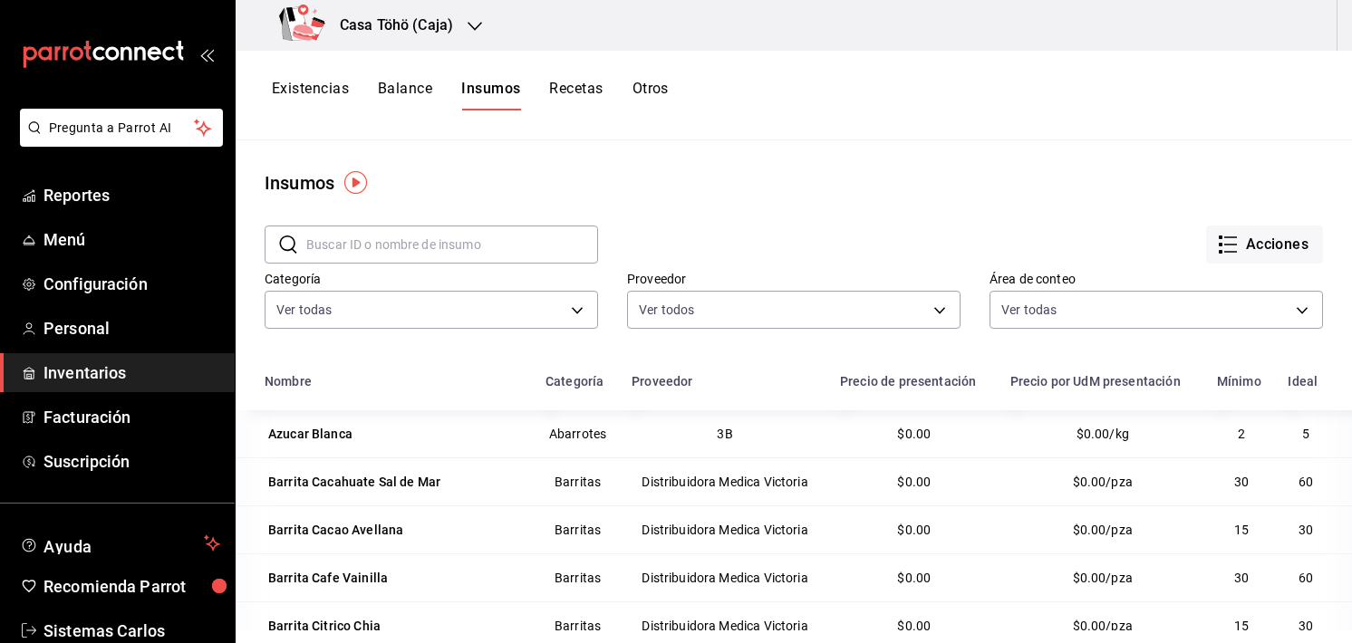
click at [472, 26] on icon "button" at bounding box center [474, 26] width 14 height 14
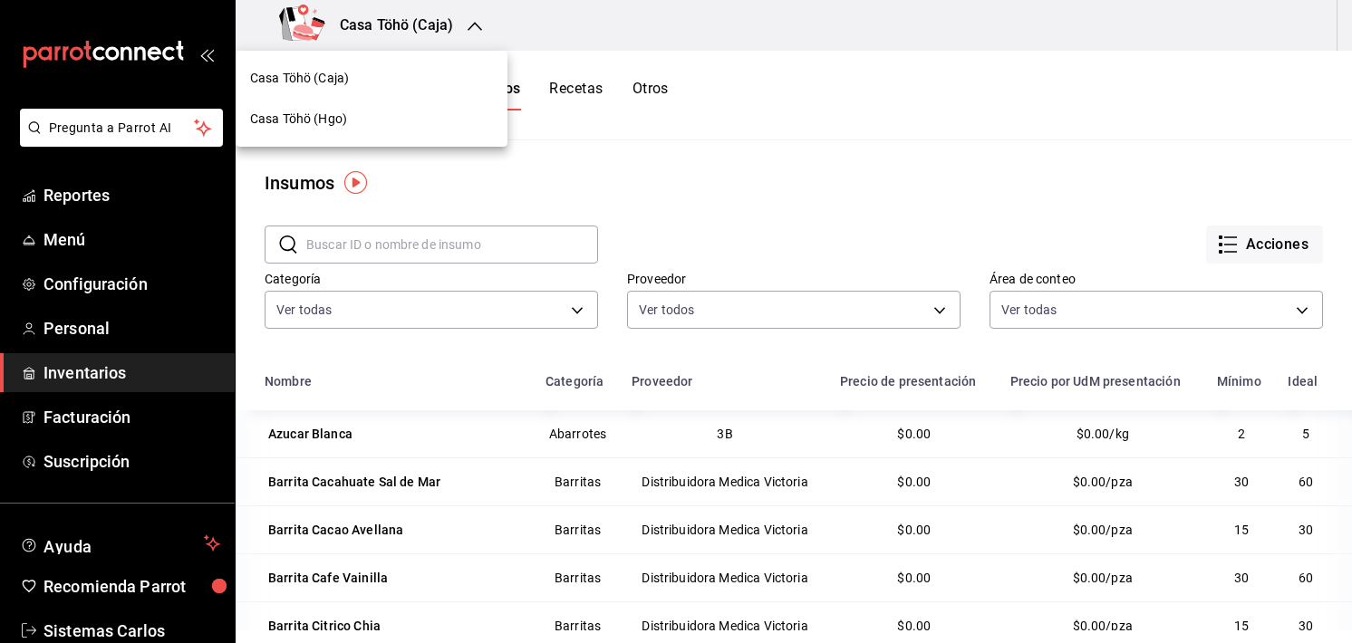
click at [365, 120] on div "Casa Töhö (Hgo)" at bounding box center [371, 119] width 243 height 19
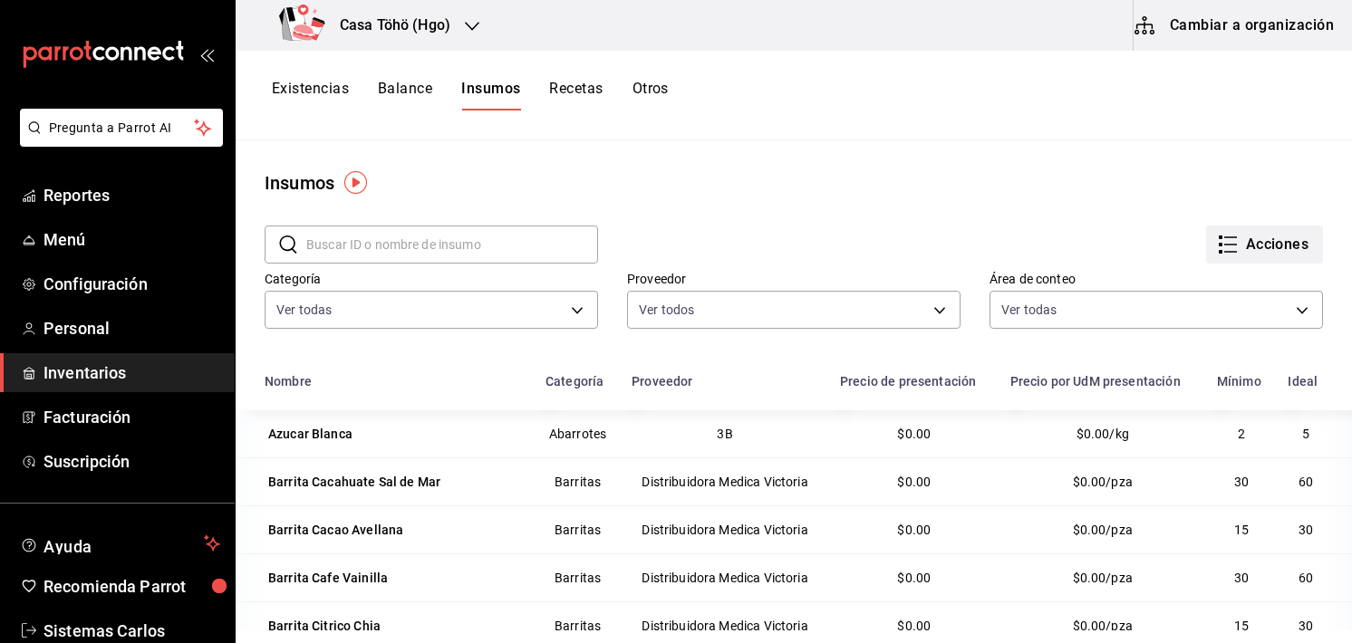
click at [1260, 251] on button "Acciones" at bounding box center [1264, 245] width 117 height 38
click at [391, 88] on div at bounding box center [676, 321] width 1352 height 643
click at [391, 88] on button "Balance" at bounding box center [405, 95] width 54 height 31
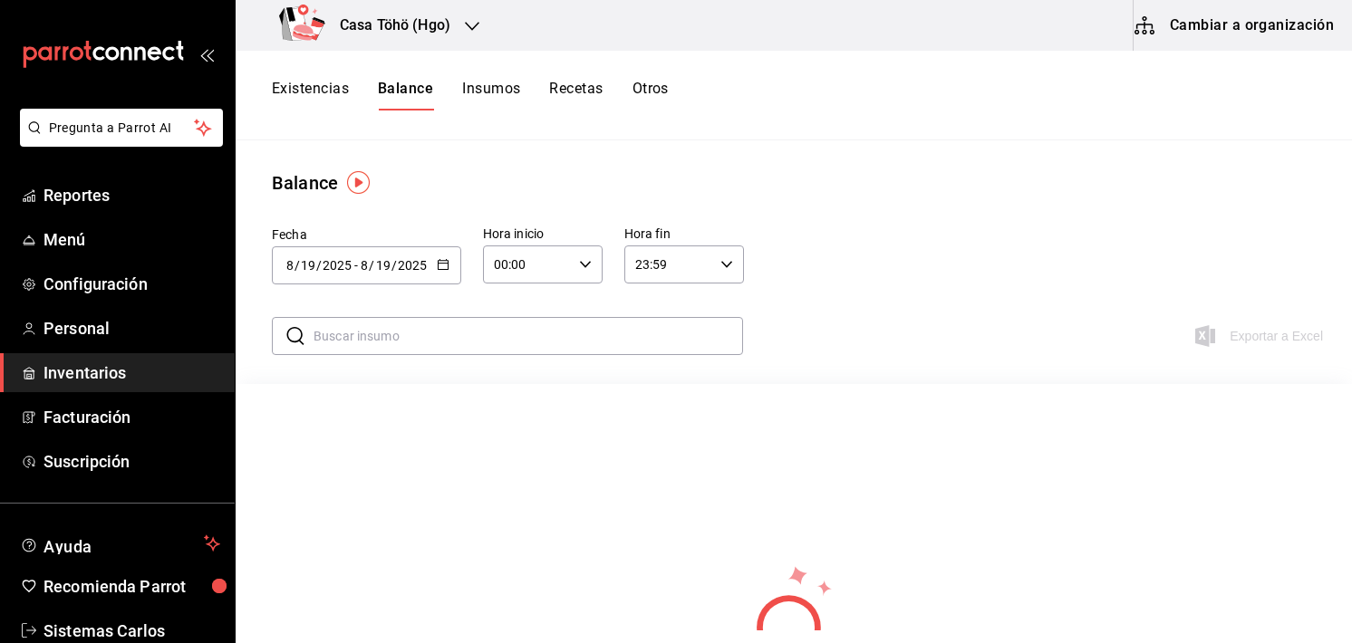
click at [328, 83] on button "Existencias" at bounding box center [310, 95] width 77 height 31
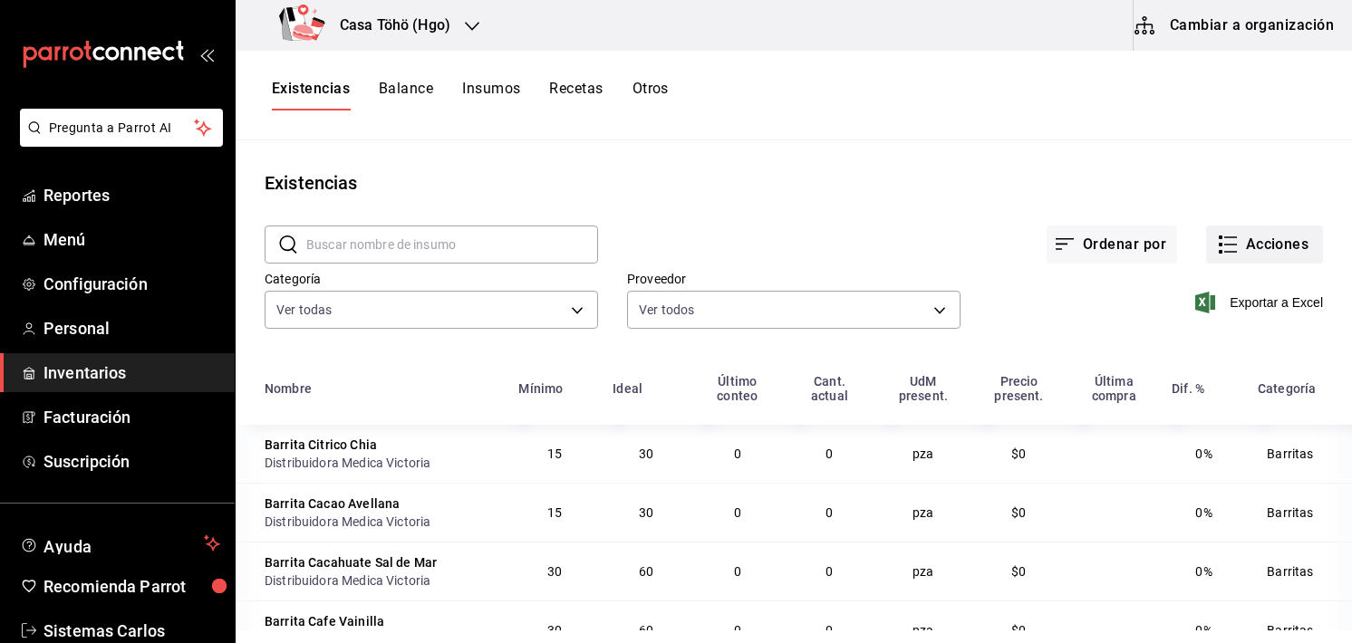
click at [1257, 236] on button "Acciones" at bounding box center [1264, 245] width 117 height 38
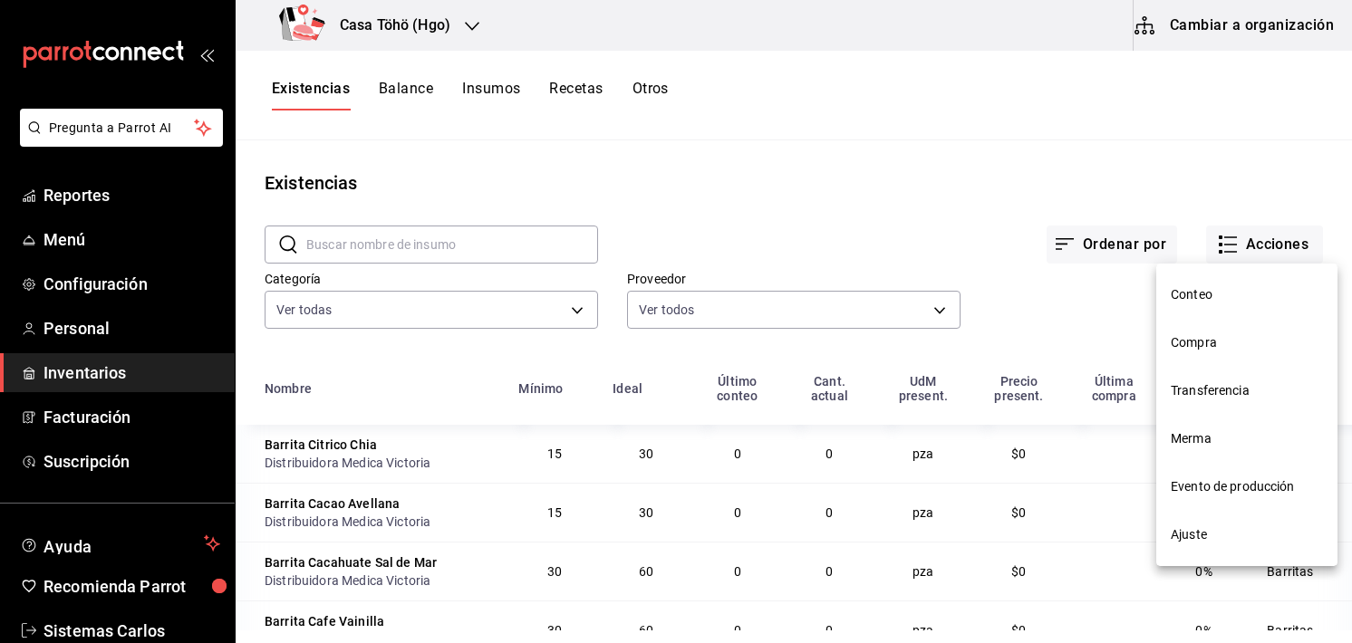
click at [1242, 300] on span "Conteo" at bounding box center [1246, 294] width 152 height 19
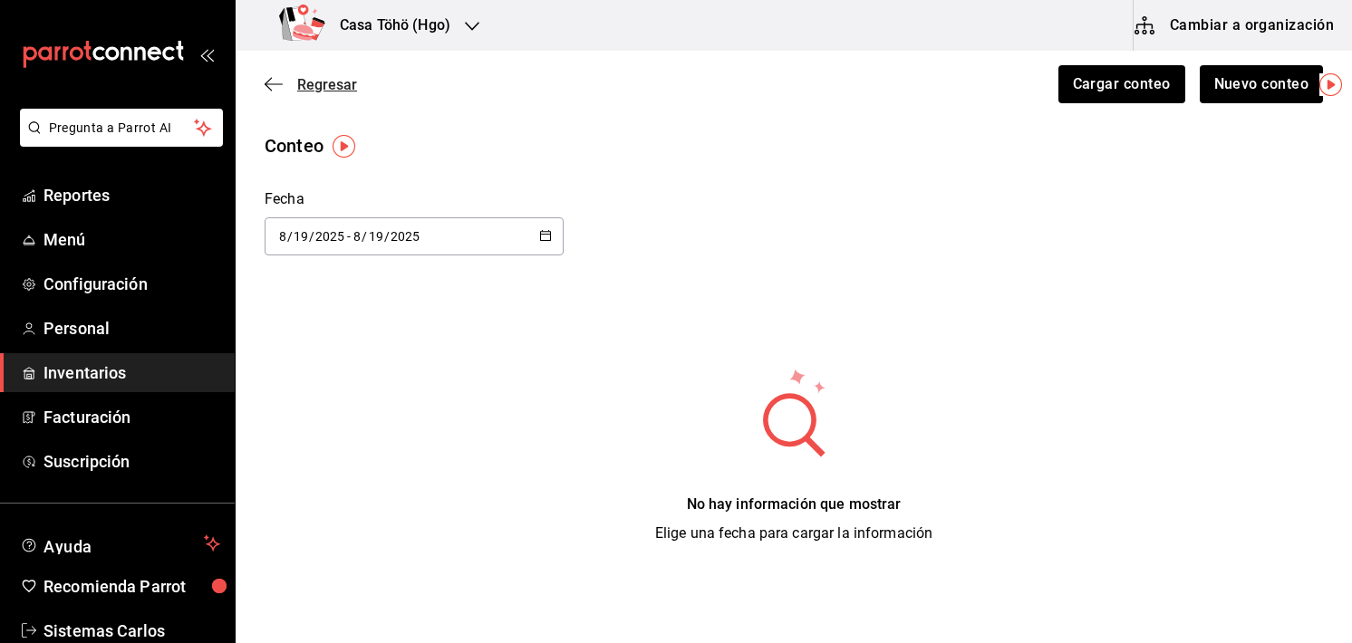
click at [267, 88] on icon "button" at bounding box center [274, 84] width 18 height 16
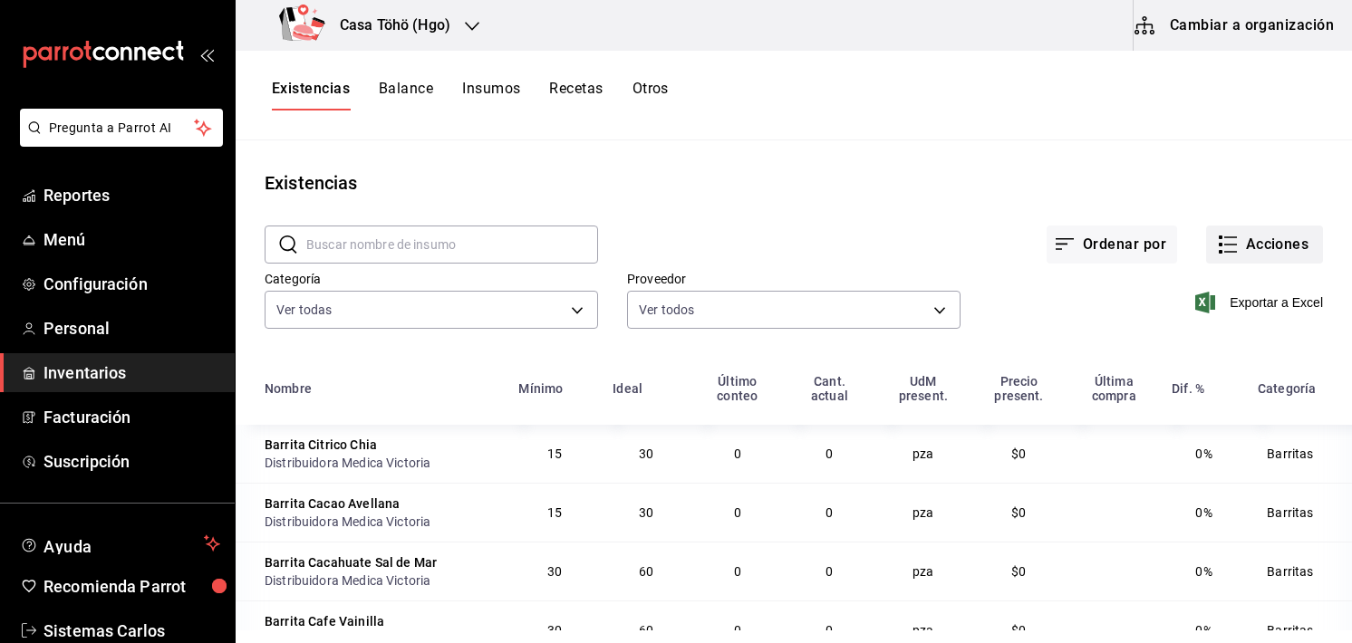
click at [1229, 236] on button "Acciones" at bounding box center [1264, 245] width 117 height 38
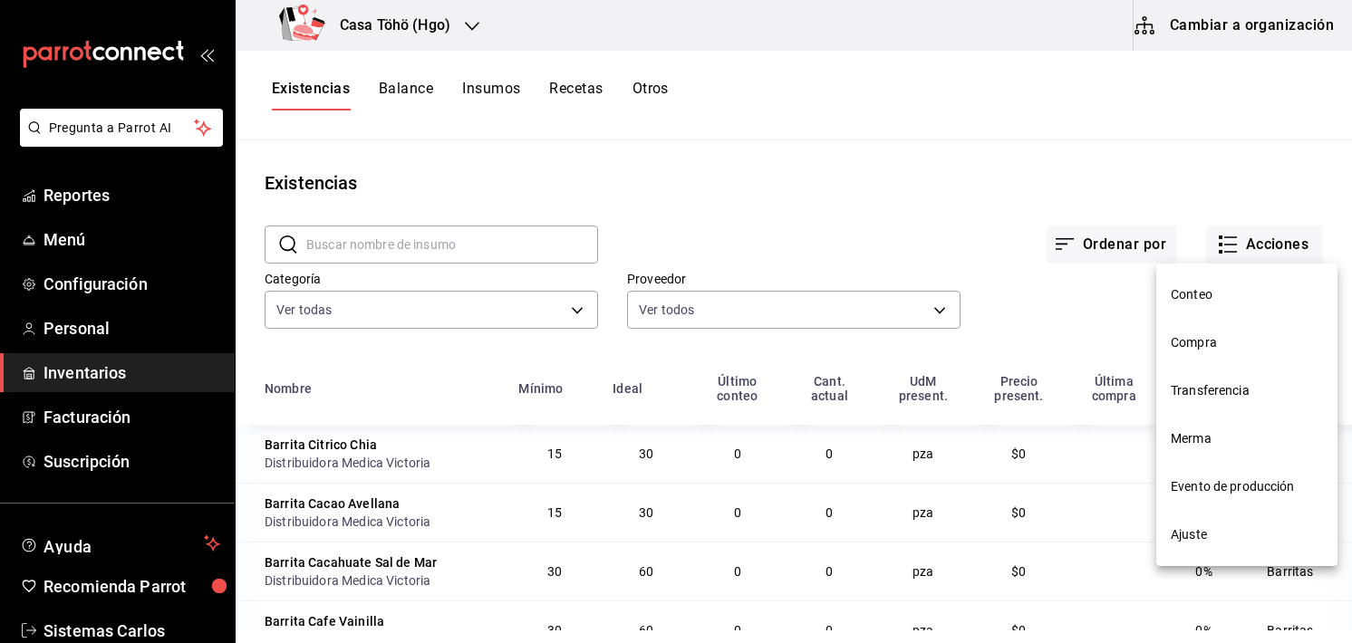
click at [1220, 337] on span "Compra" at bounding box center [1246, 342] width 152 height 19
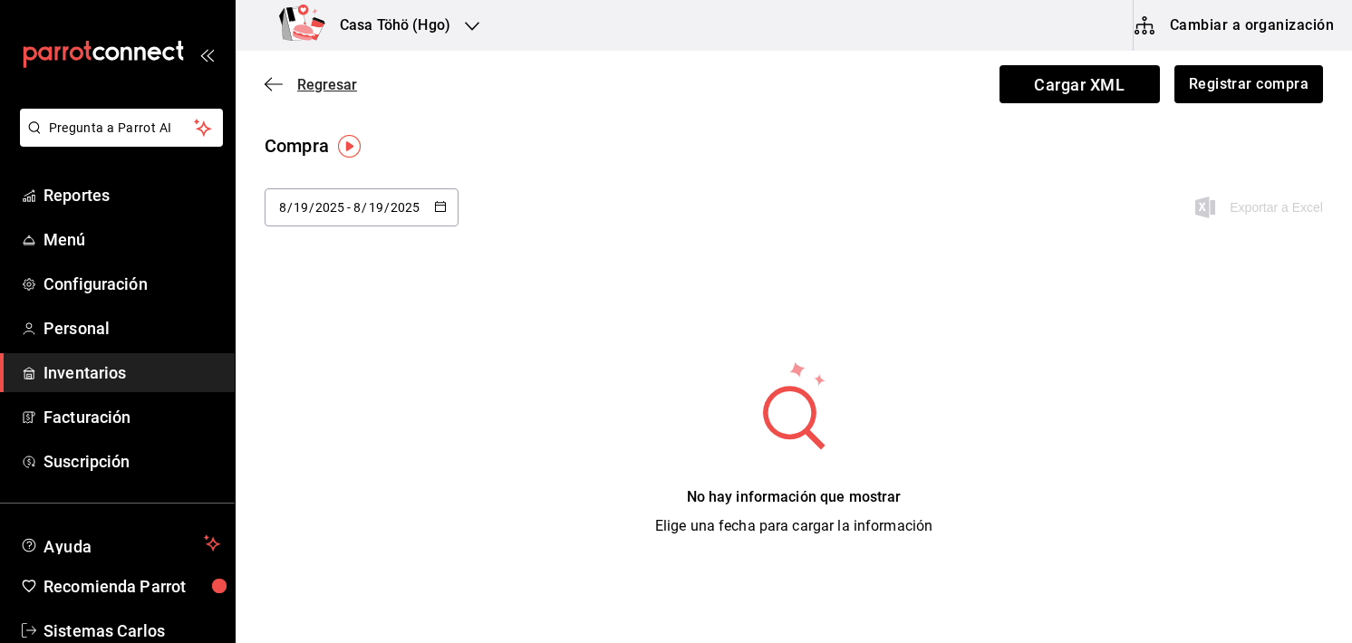
click at [265, 81] on icon "button" at bounding box center [274, 84] width 18 height 16
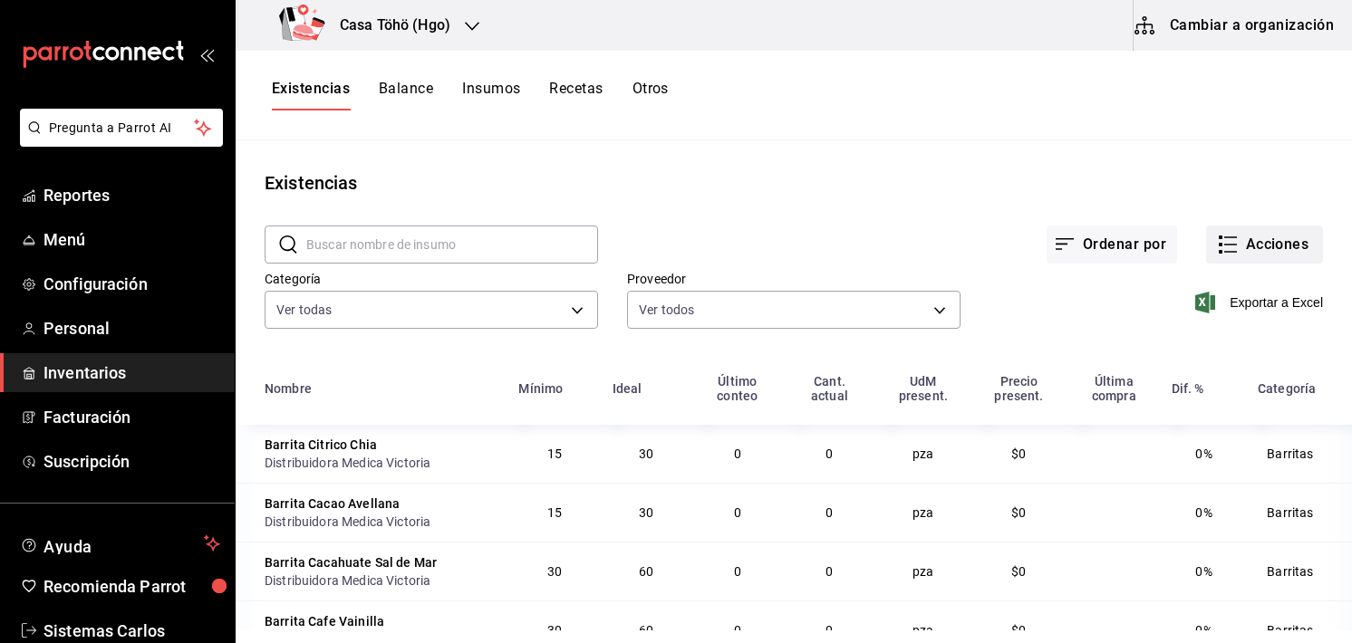
click at [1298, 227] on button "Acciones" at bounding box center [1264, 245] width 117 height 38
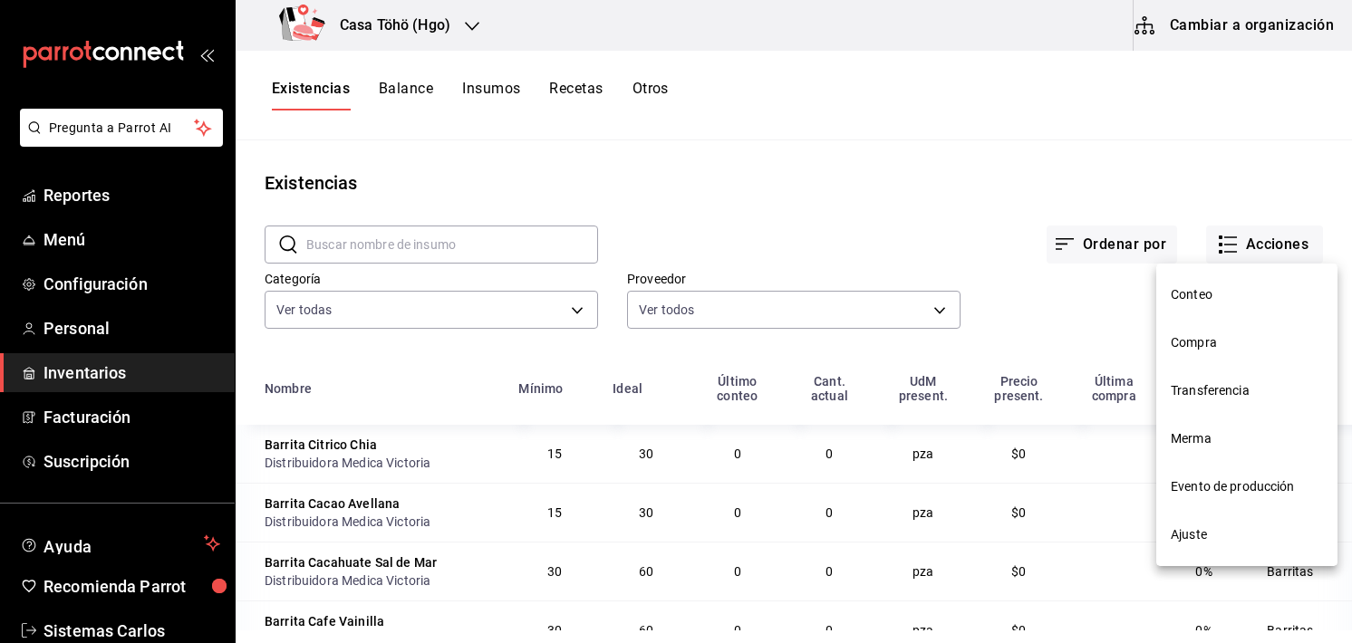
click at [403, 82] on div at bounding box center [676, 321] width 1352 height 643
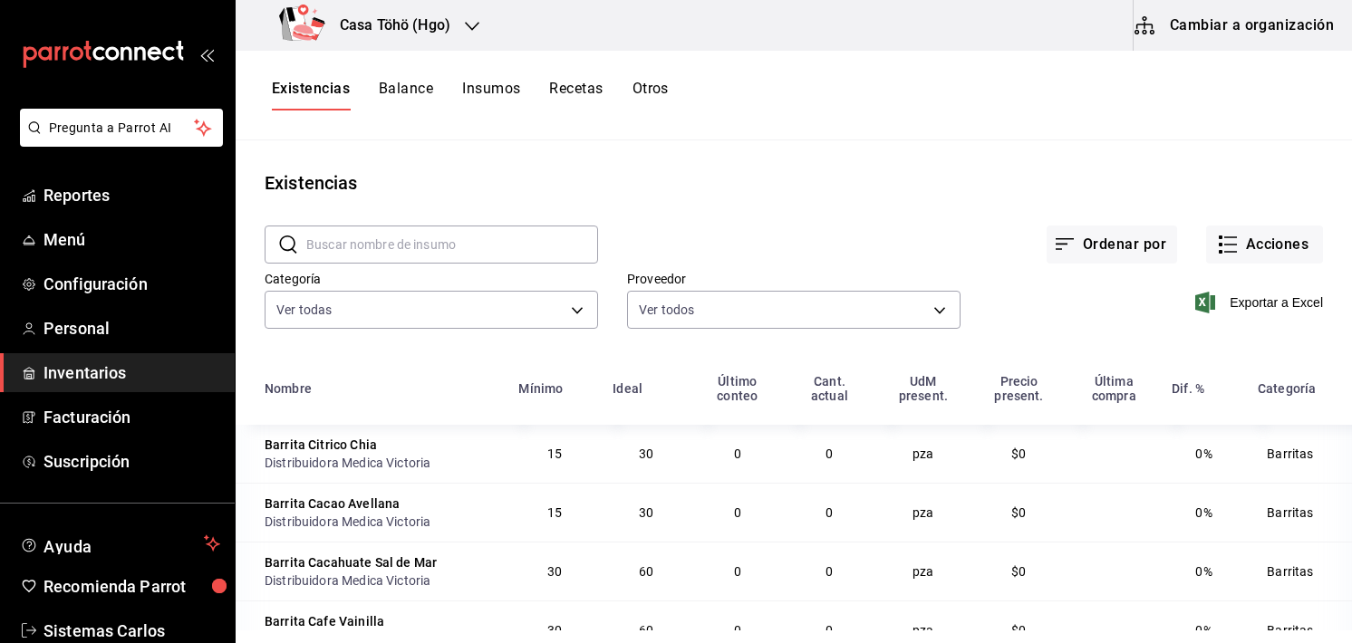
click at [403, 82] on button "Balance" at bounding box center [406, 95] width 54 height 31
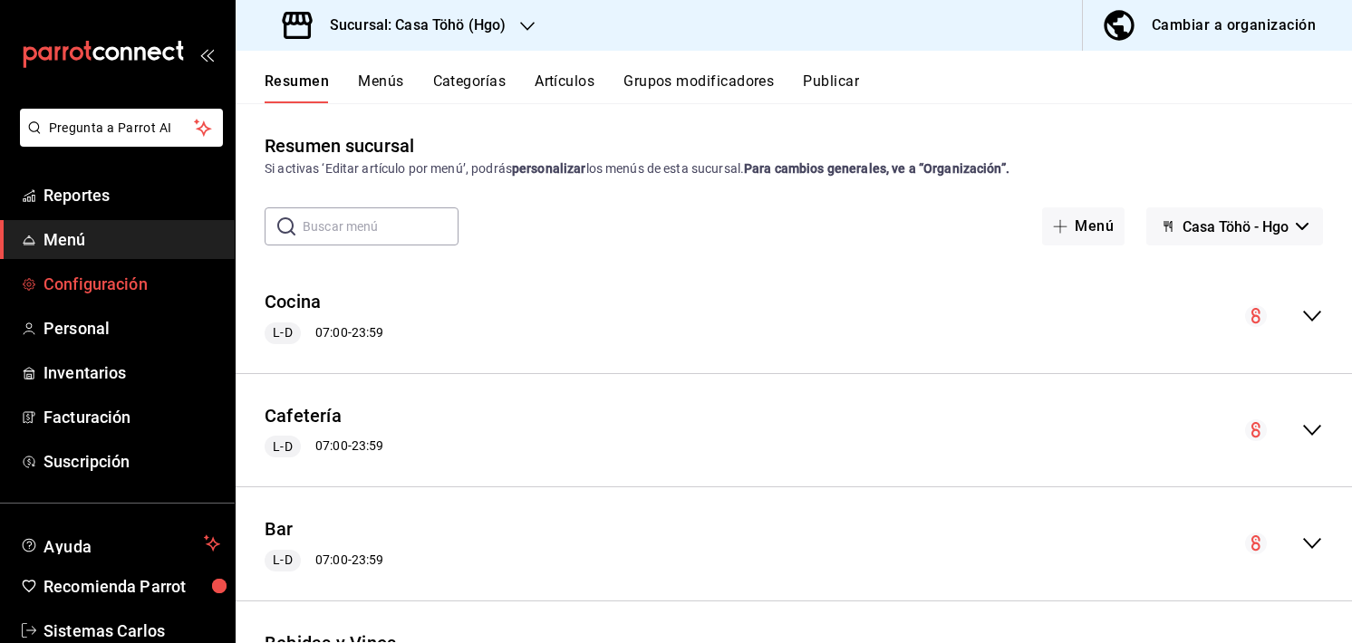
scroll to position [1470, 0]
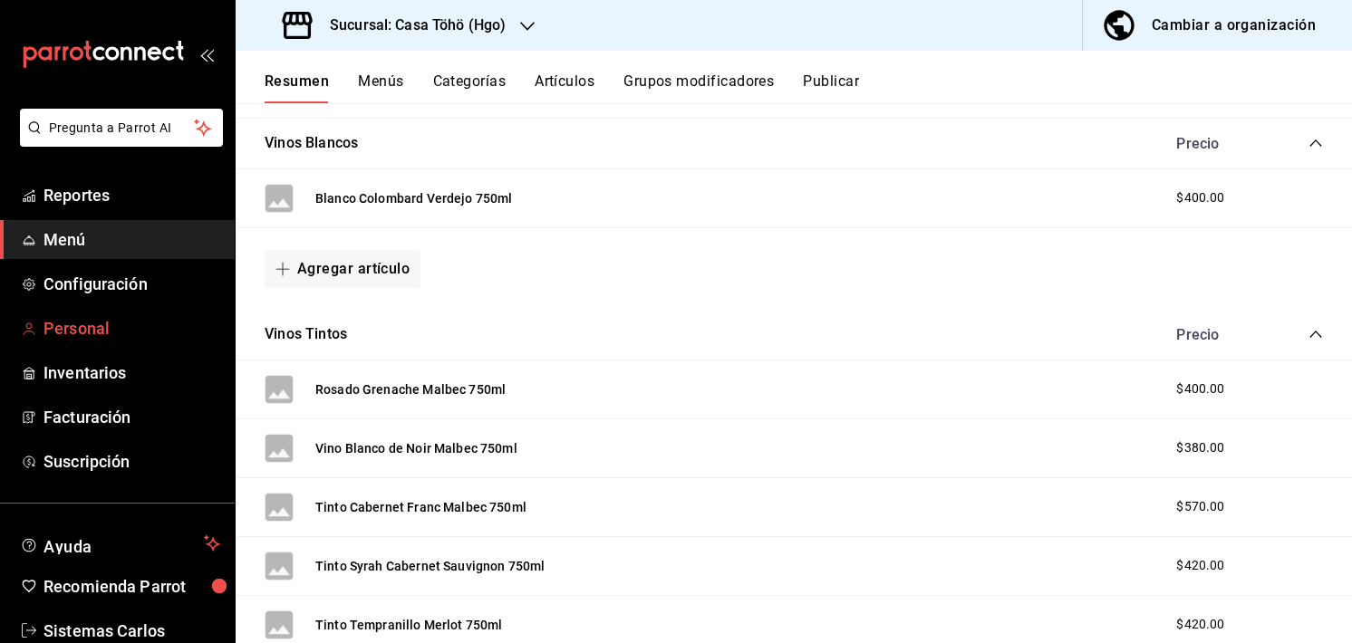
click at [104, 322] on span "Personal" at bounding box center [131, 328] width 177 height 24
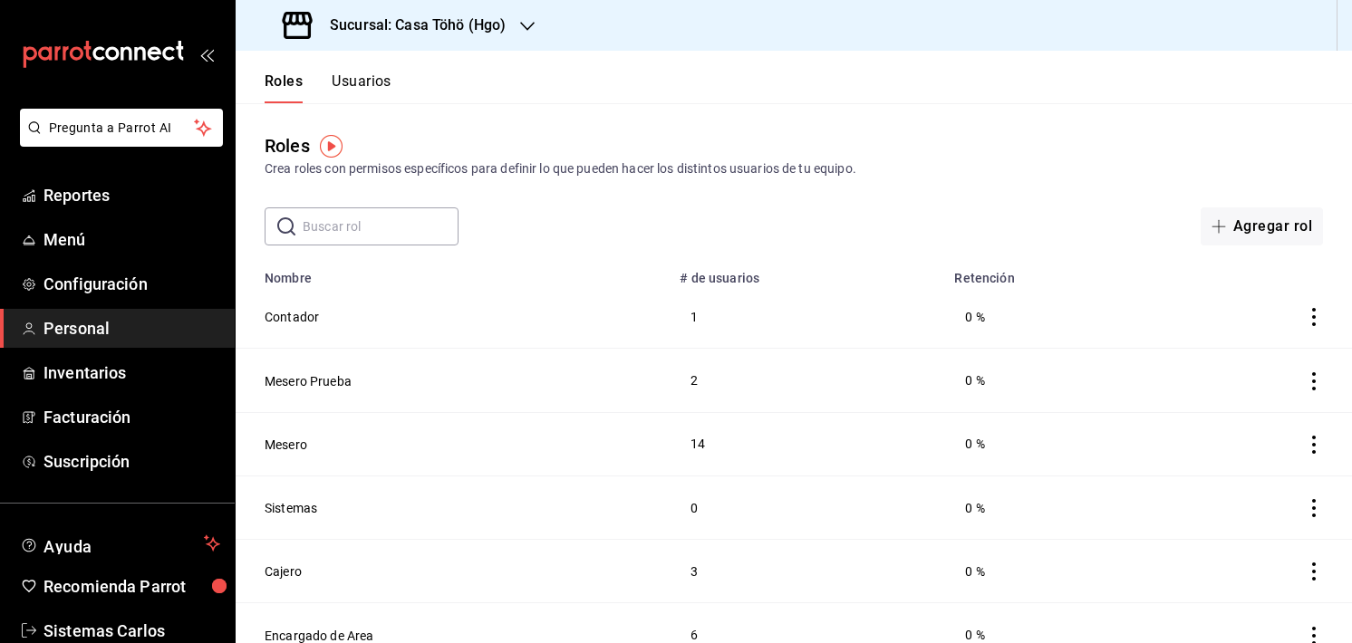
click at [387, 91] on button "Usuarios" at bounding box center [362, 87] width 60 height 31
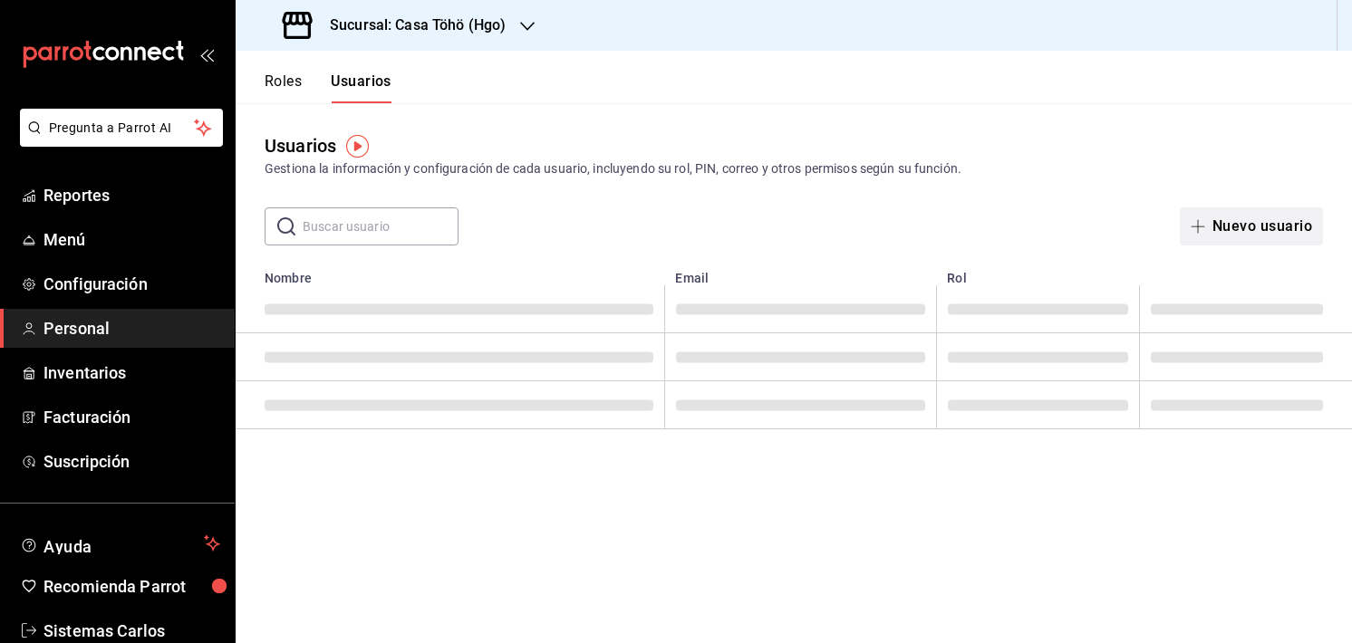
click at [1215, 227] on button "Nuevo usuario" at bounding box center [1250, 226] width 143 height 38
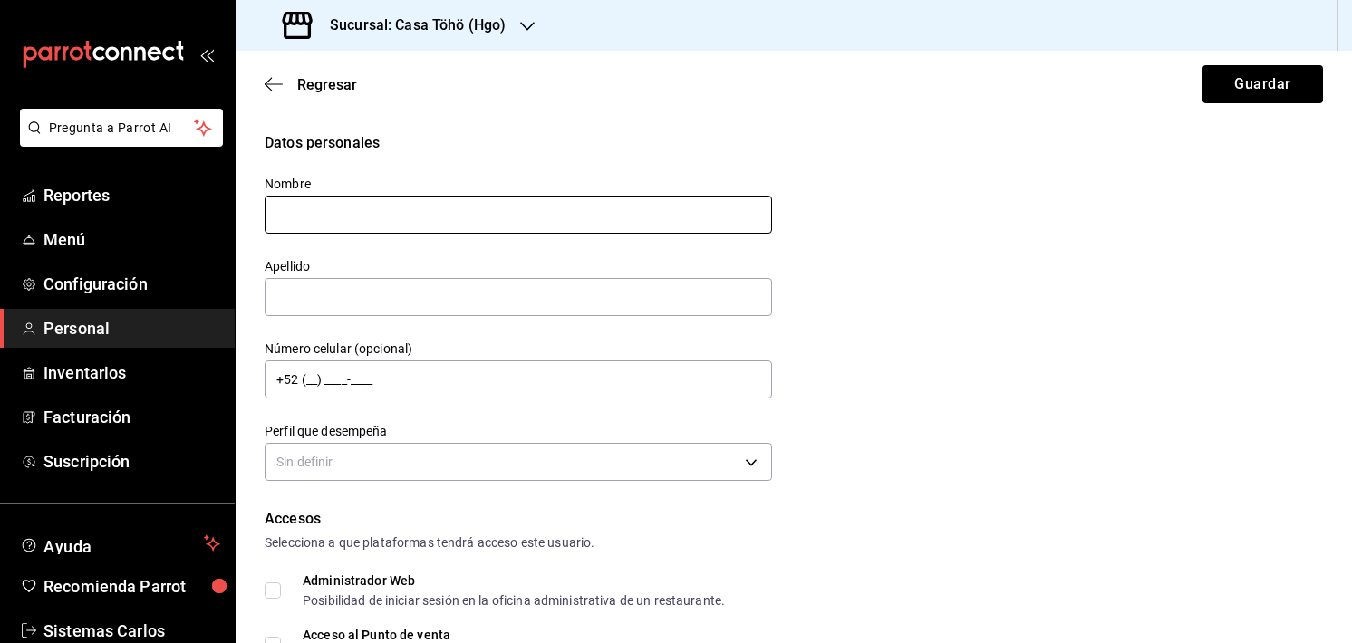
click at [478, 211] on input "text" at bounding box center [518, 215] width 507 height 38
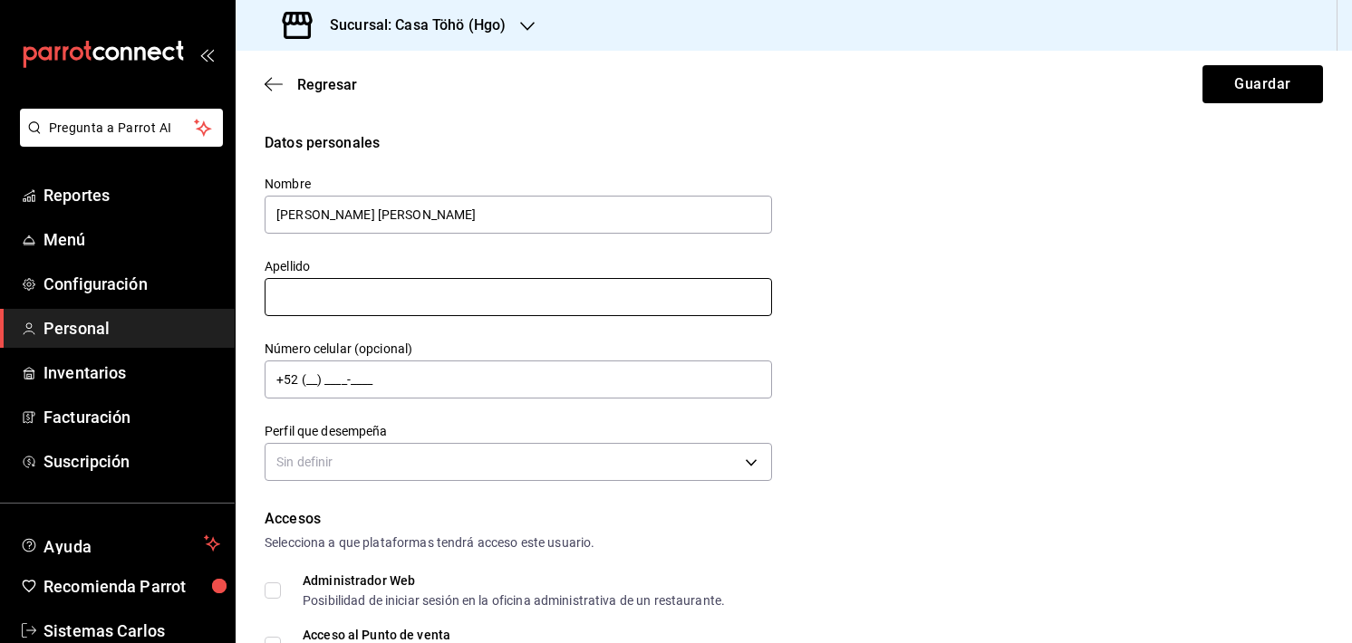
type input "ANA KAREN"
click at [318, 296] on input "text" at bounding box center [518, 297] width 507 height 38
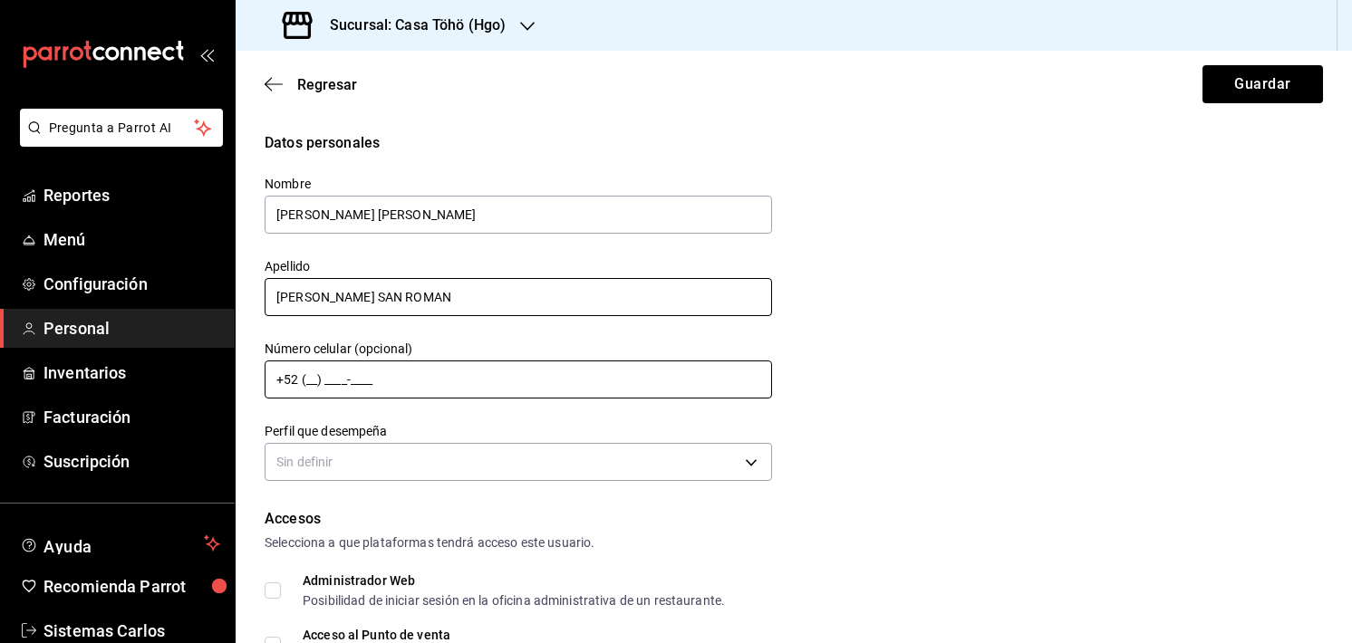
type input "GAYOSSO SAN ROMAN"
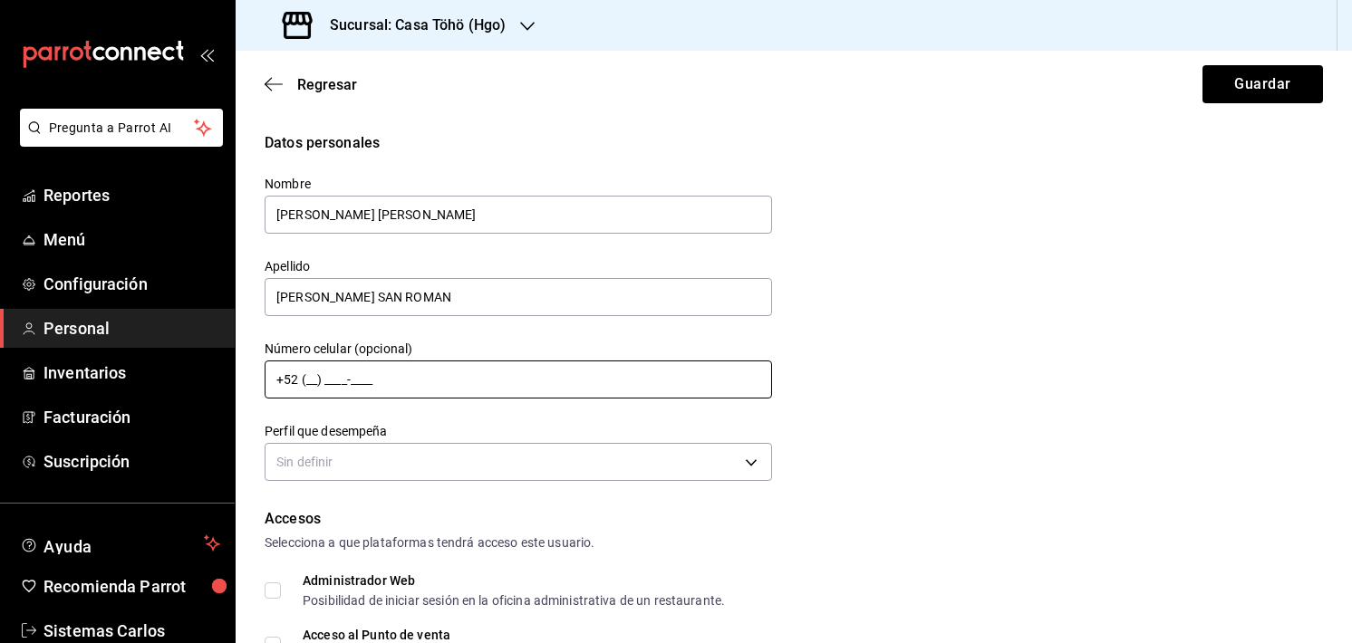
click at [308, 381] on input "+52 (__) ____-____" at bounding box center [518, 380] width 507 height 38
type input "+52 (77) 5185-5463"
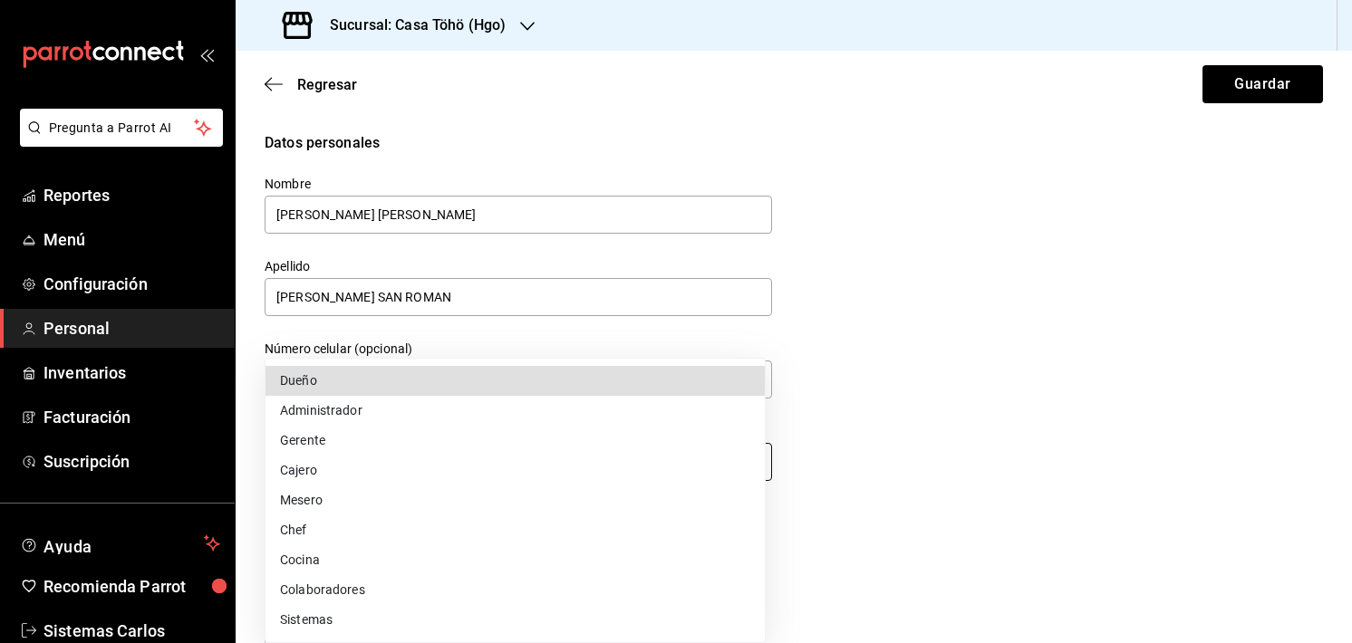
click at [308, 448] on body "Pregunta a Parrot AI Reportes Menú Configuración Personal Inventarios Facturaci…" at bounding box center [676, 321] width 1352 height 643
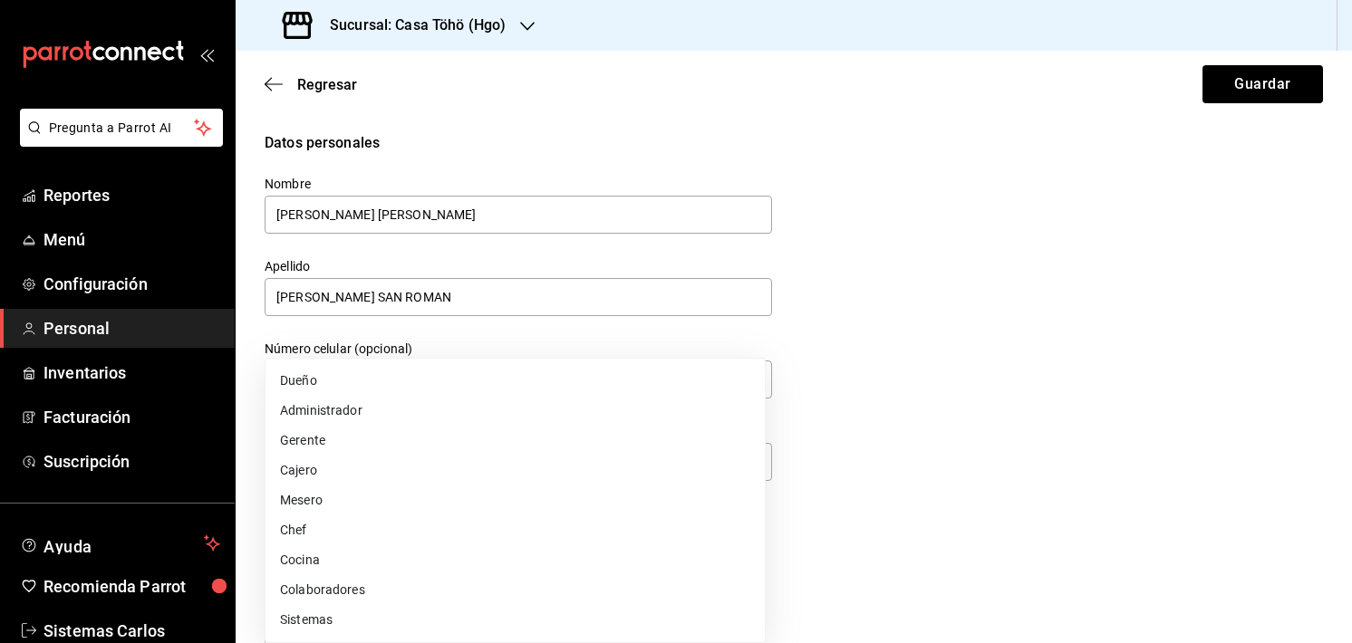
click at [844, 451] on div at bounding box center [676, 321] width 1352 height 643
click at [360, 468] on body "Pregunta a Parrot AI Reportes Menú Configuración Personal Inventarios Facturaci…" at bounding box center [676, 321] width 1352 height 643
click at [1040, 323] on div at bounding box center [676, 321] width 1352 height 643
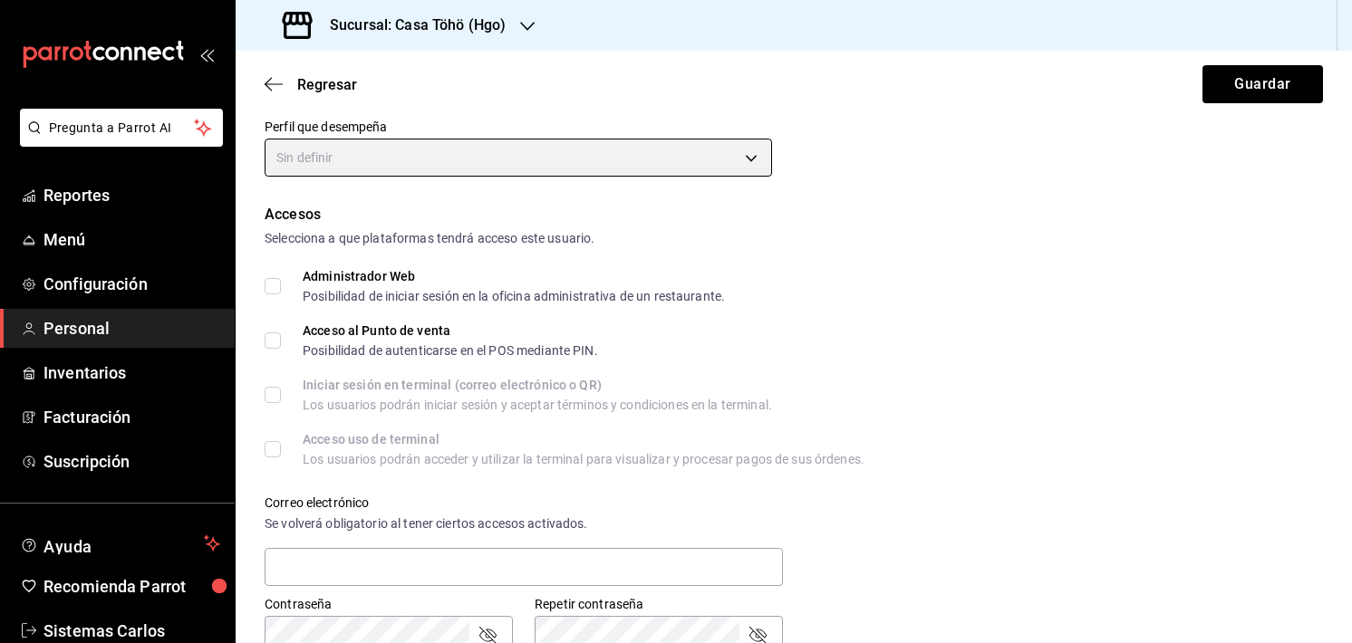
scroll to position [380, 0]
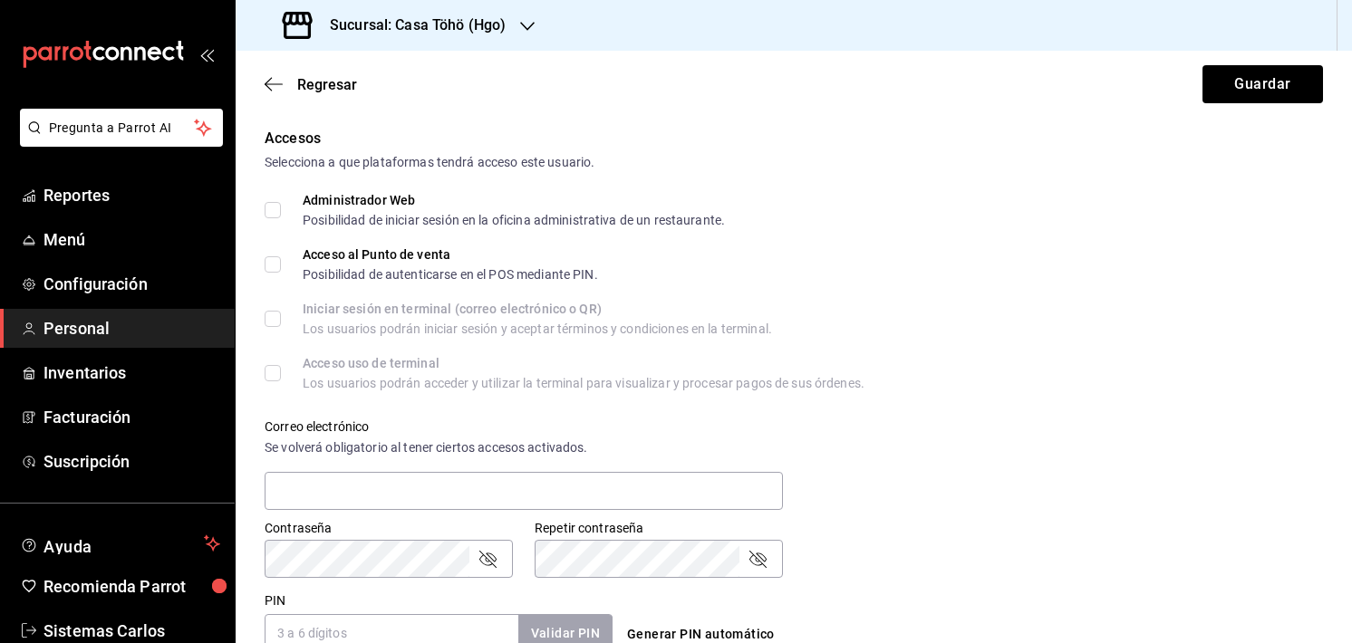
click at [275, 207] on input "Administrador Web Posibilidad de iniciar sesión en la oficina administrativa de…" at bounding box center [273, 210] width 16 height 16
checkbox input "true"
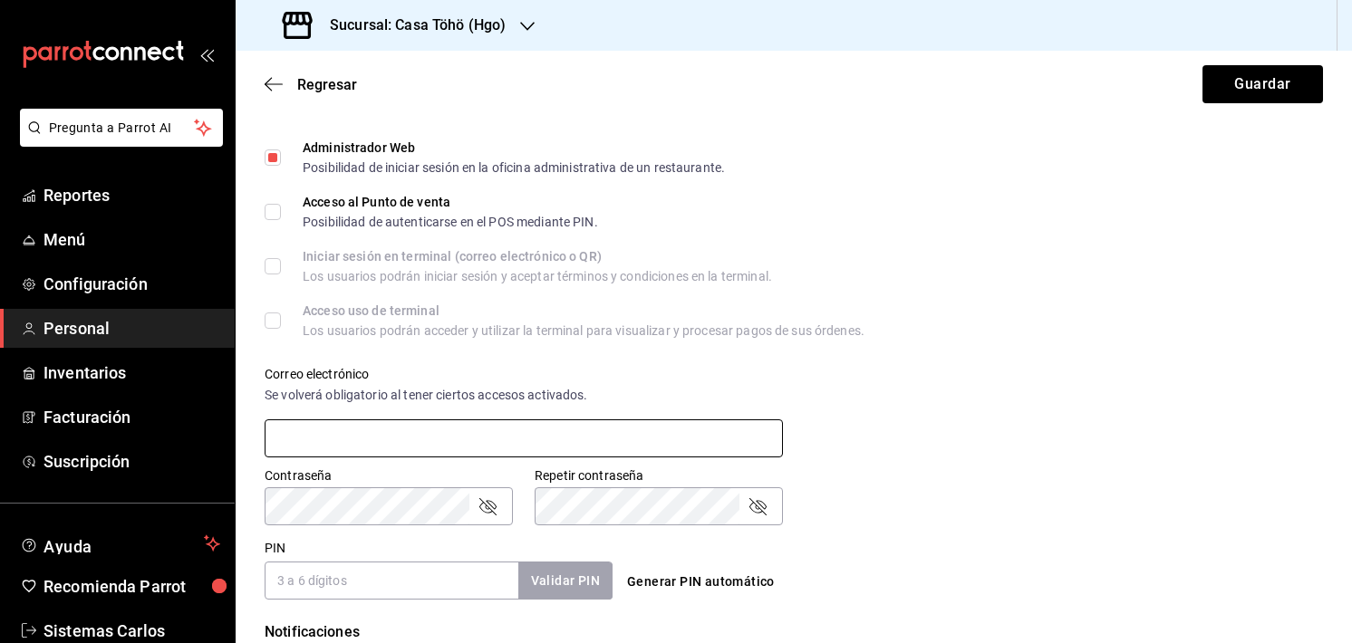
scroll to position [431, 0]
click at [399, 442] on input "text" at bounding box center [524, 440] width 518 height 38
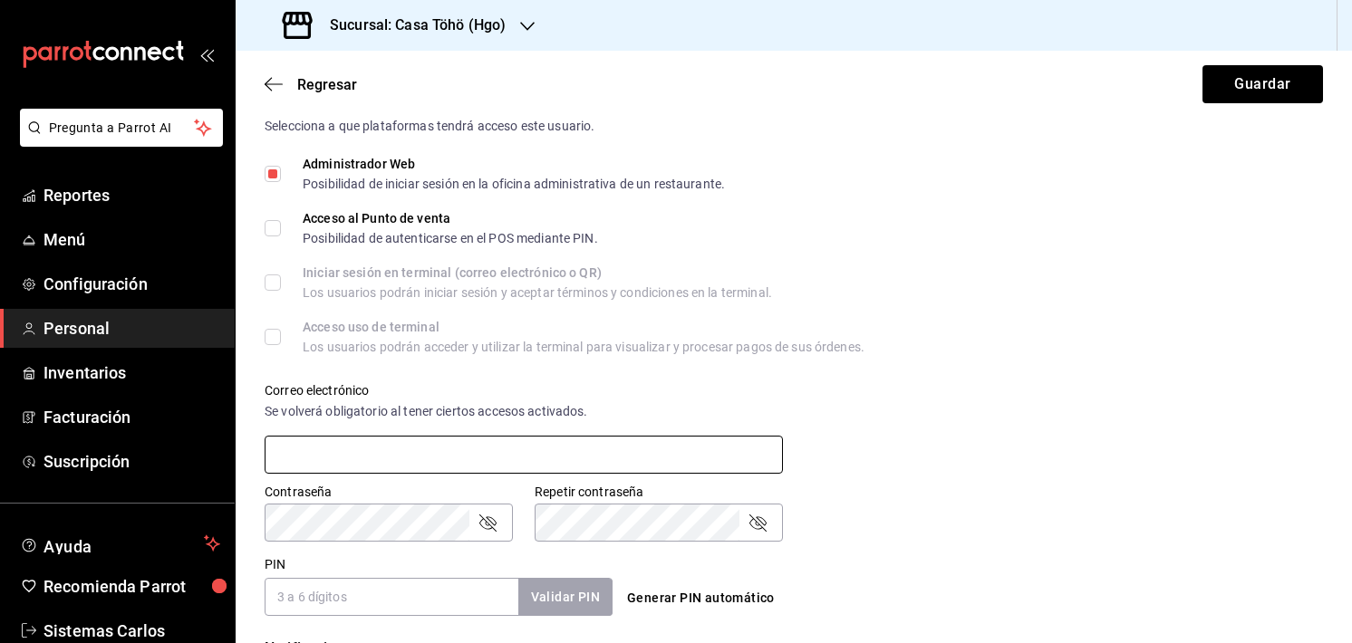
scroll to position [384, 0]
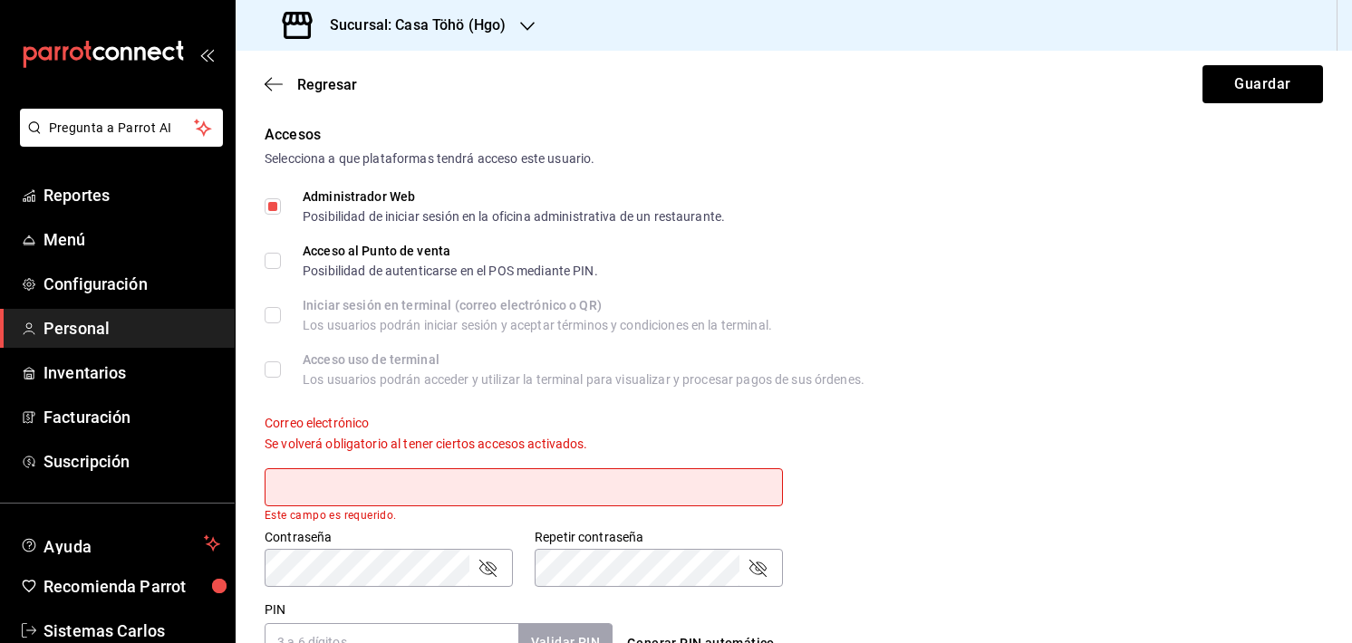
click at [421, 468] on input "text" at bounding box center [524, 487] width 518 height 38
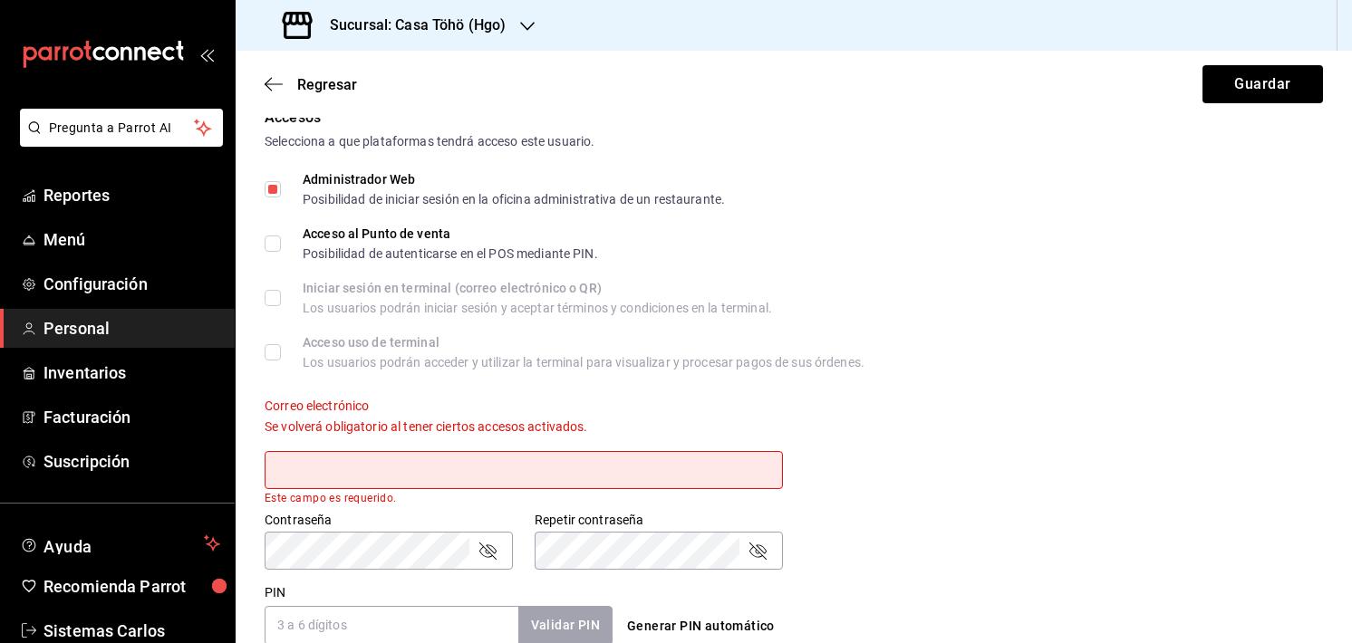
scroll to position [402, 0]
type input "anakarengsr@gmail.com"
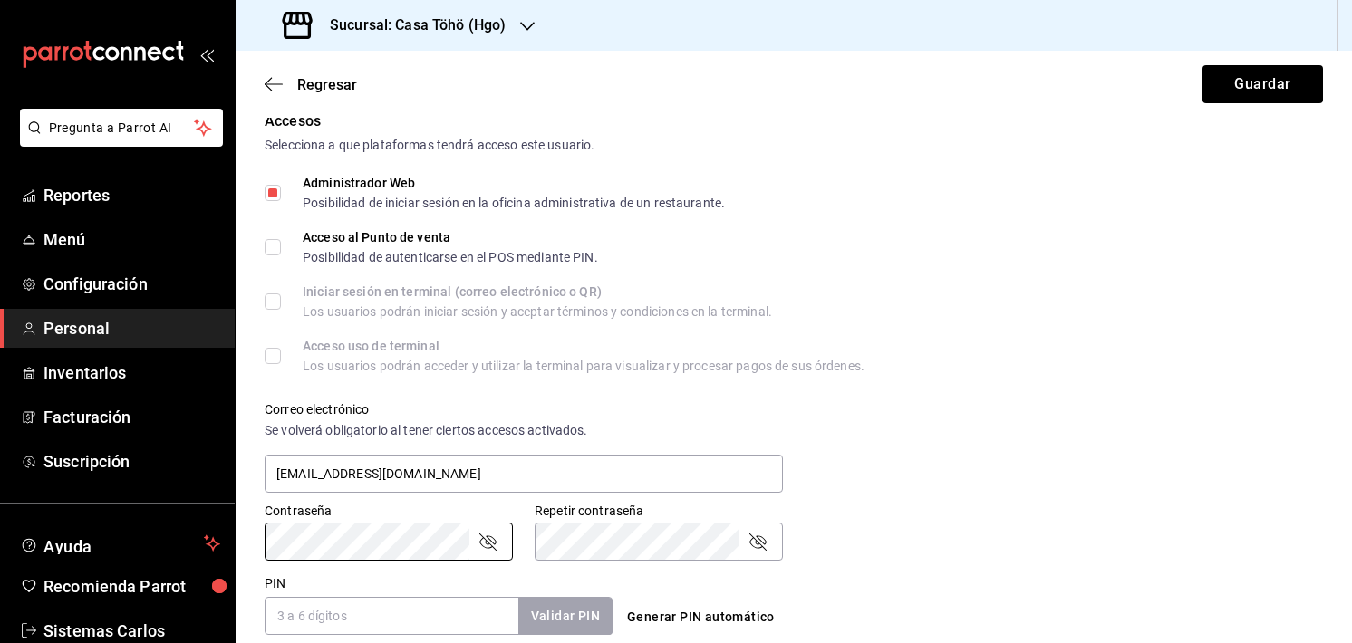
scroll to position [435, 0]
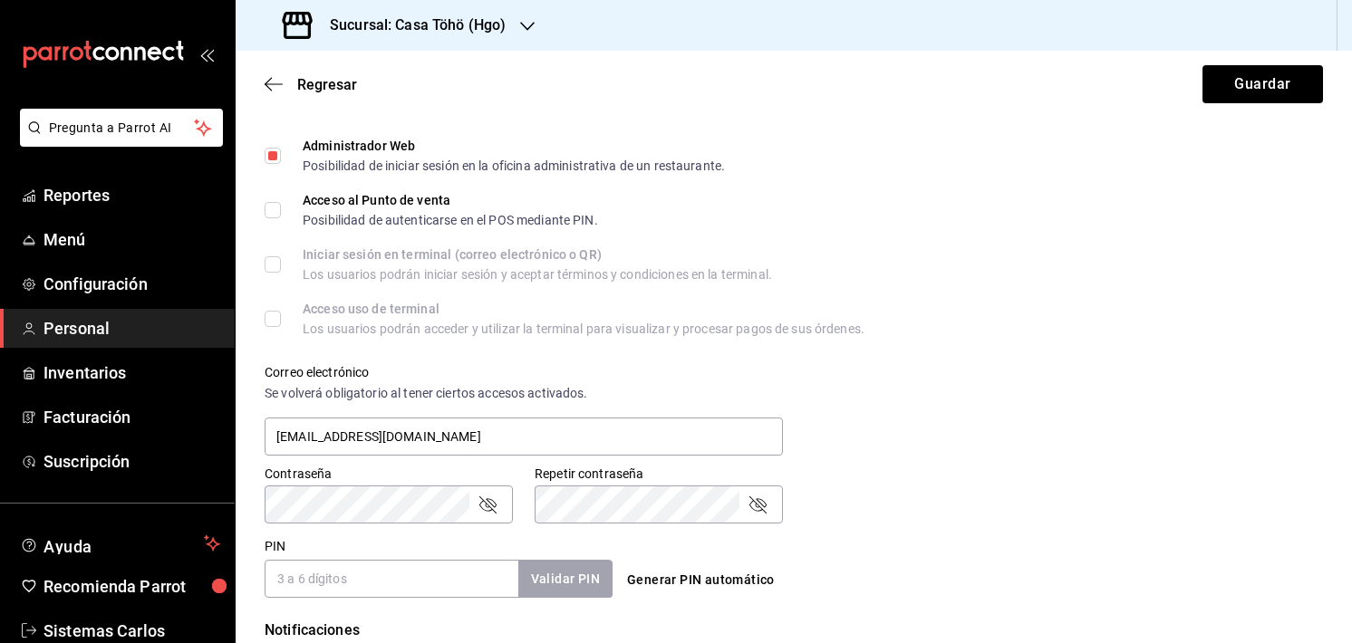
click at [482, 498] on icon "passwordField" at bounding box center [487, 505] width 22 height 22
click at [757, 507] on icon "passwordField" at bounding box center [757, 504] width 17 height 17
click at [757, 507] on icon "passwordField" at bounding box center [757, 505] width 22 height 22
click at [495, 508] on icon "passwordField" at bounding box center [487, 505] width 22 height 22
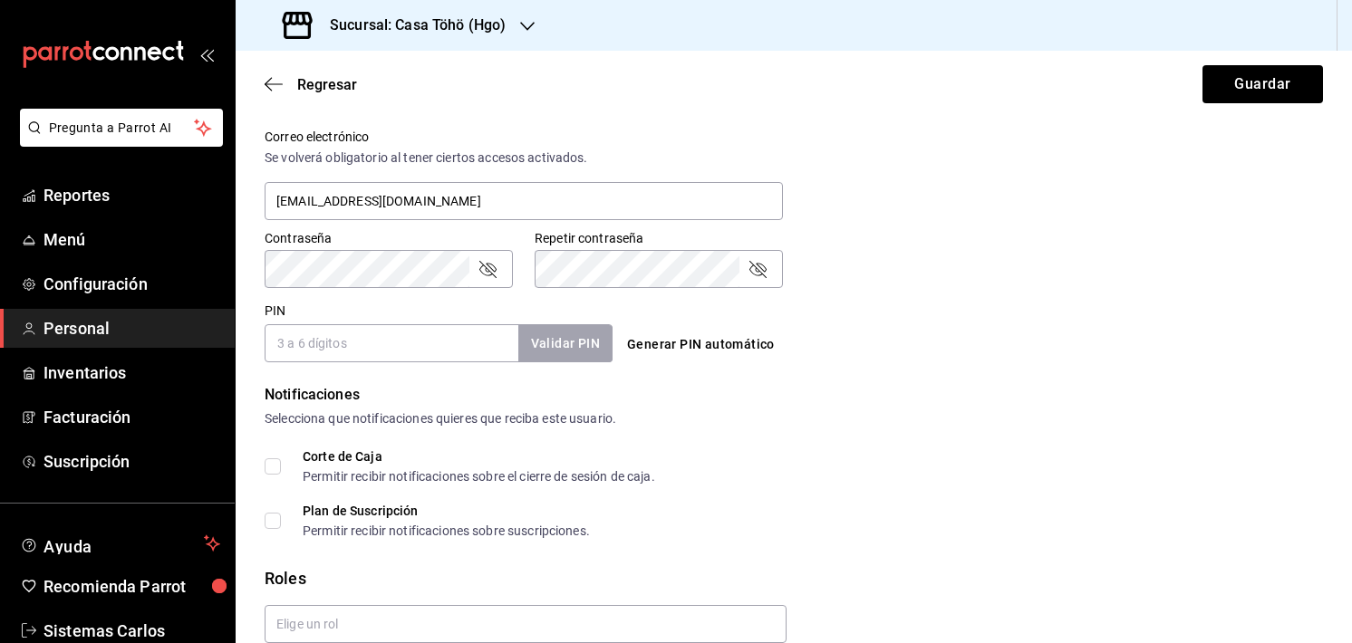
scroll to position [750, 0]
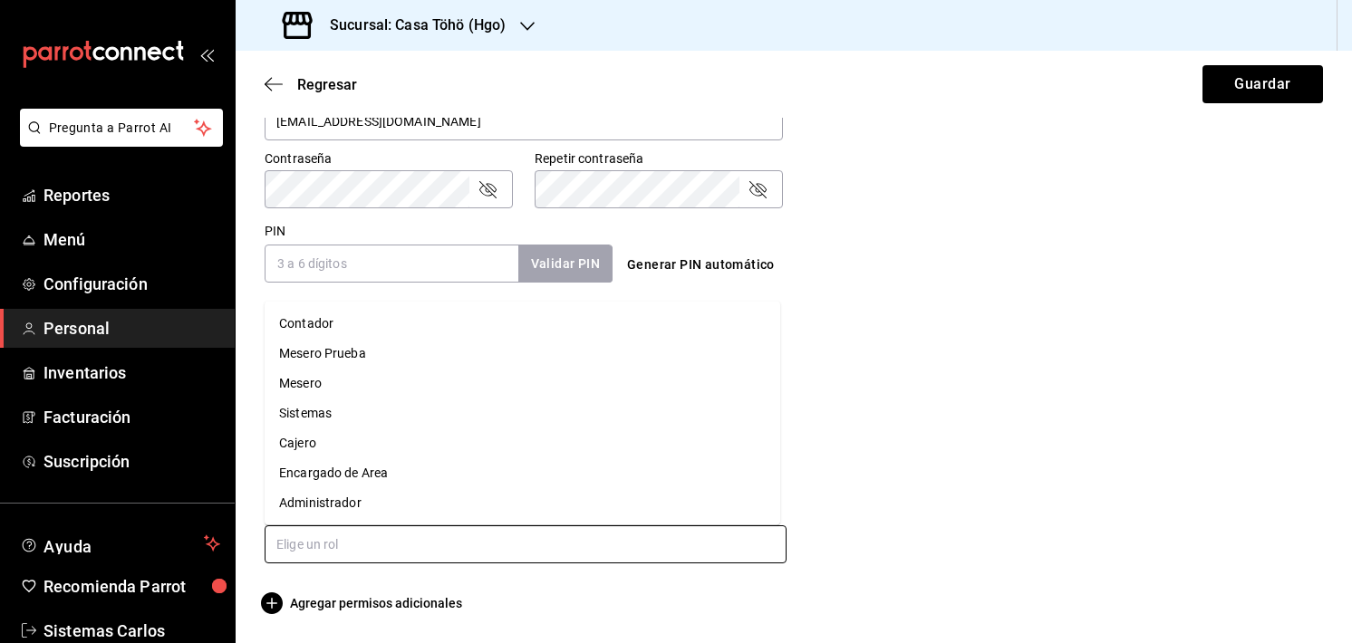
click at [356, 550] on input "text" at bounding box center [526, 544] width 522 height 38
click at [326, 320] on li "Contador" at bounding box center [522, 324] width 515 height 30
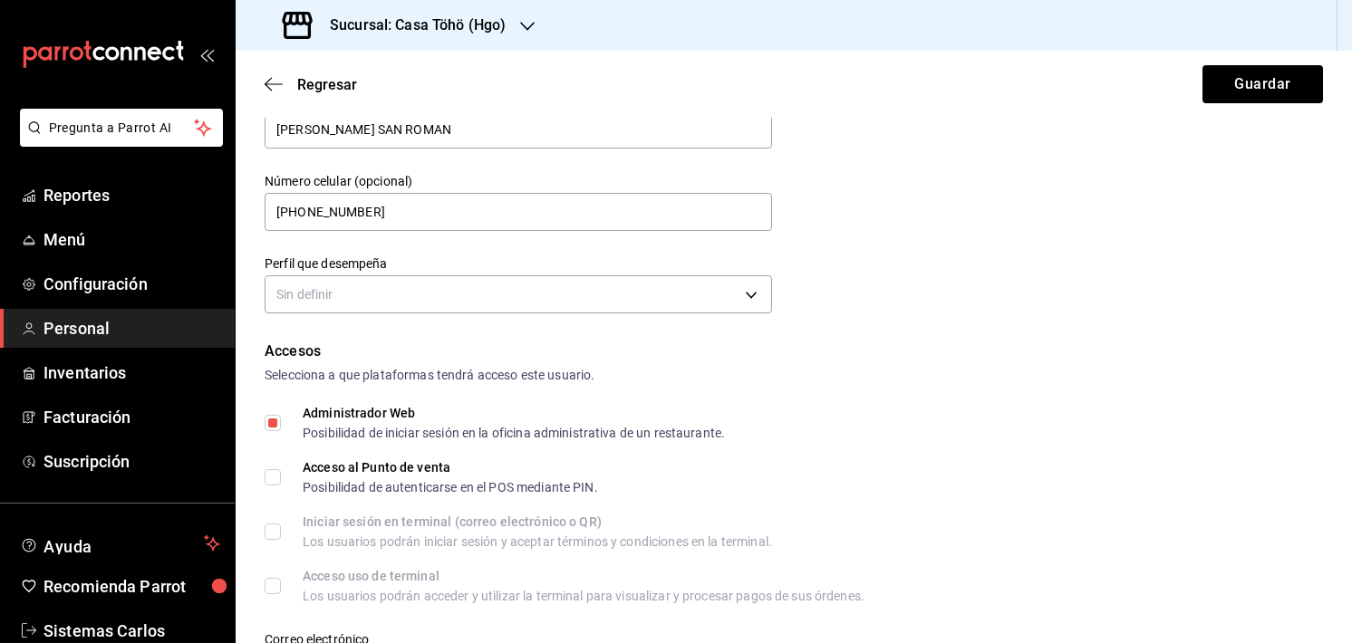
scroll to position [164, 0]
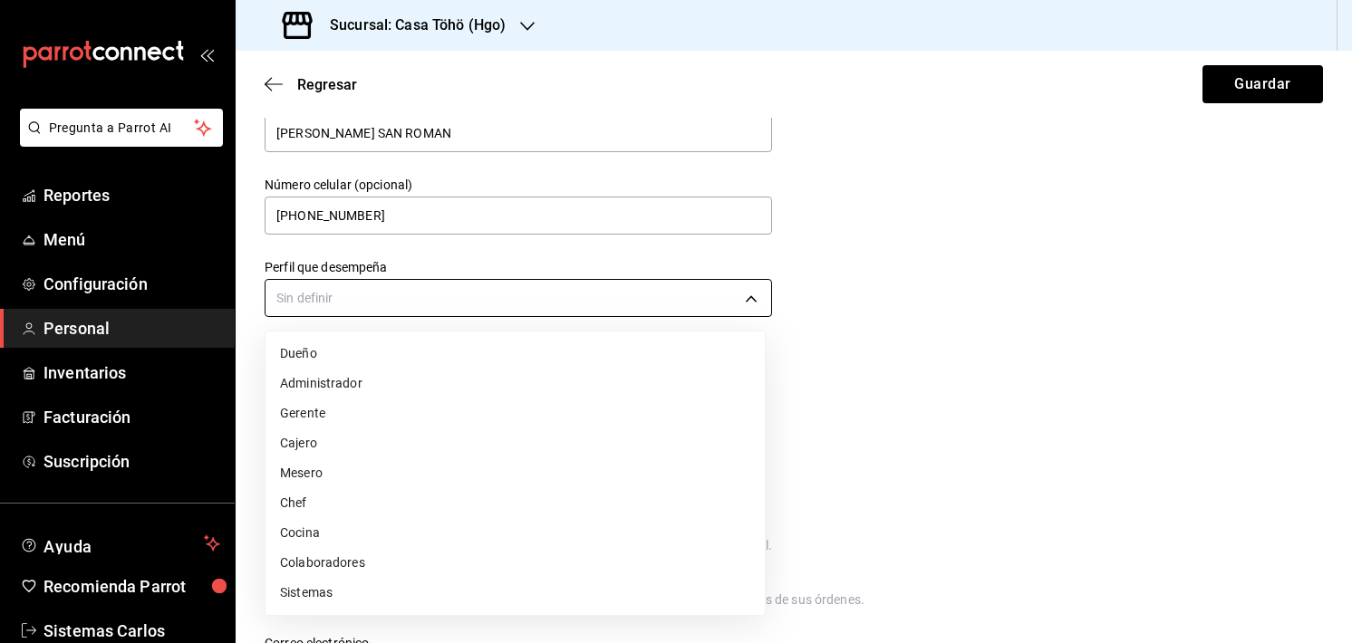
click at [371, 308] on body "Pregunta a Parrot AI Reportes Menú Configuración Personal Inventarios Facturaci…" at bounding box center [676, 321] width 1352 height 643
click at [341, 385] on li "Administrador" at bounding box center [514, 384] width 499 height 30
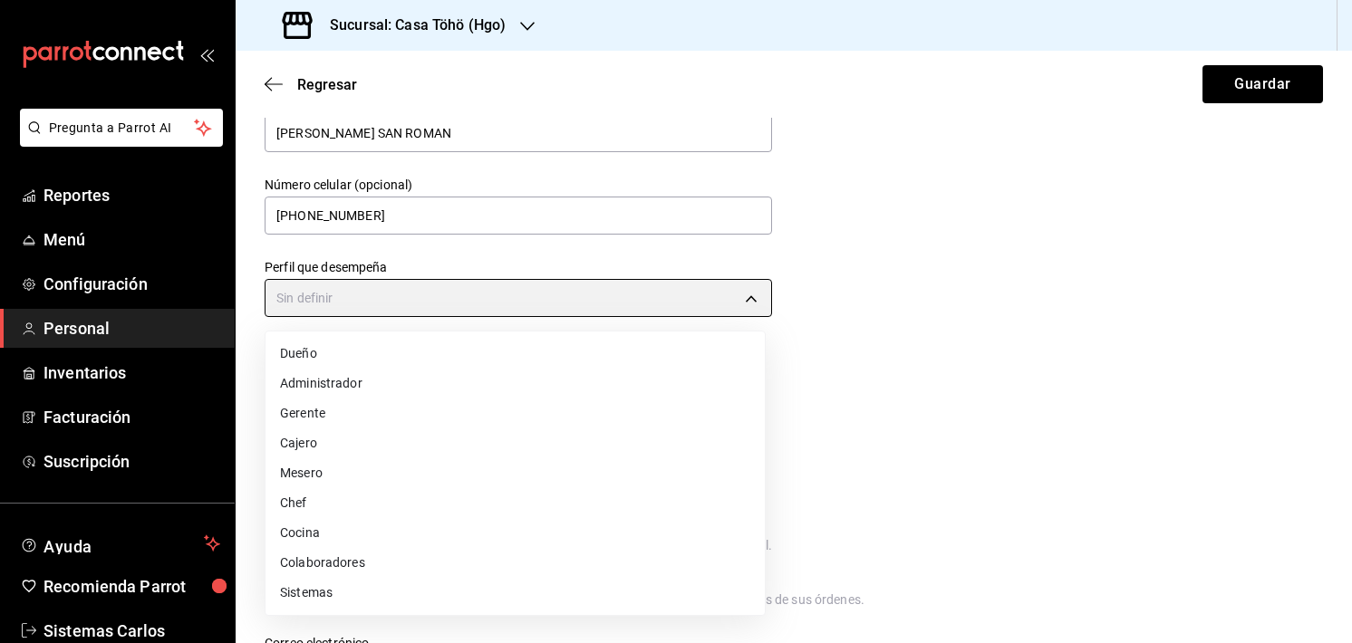
type input "ADMIN"
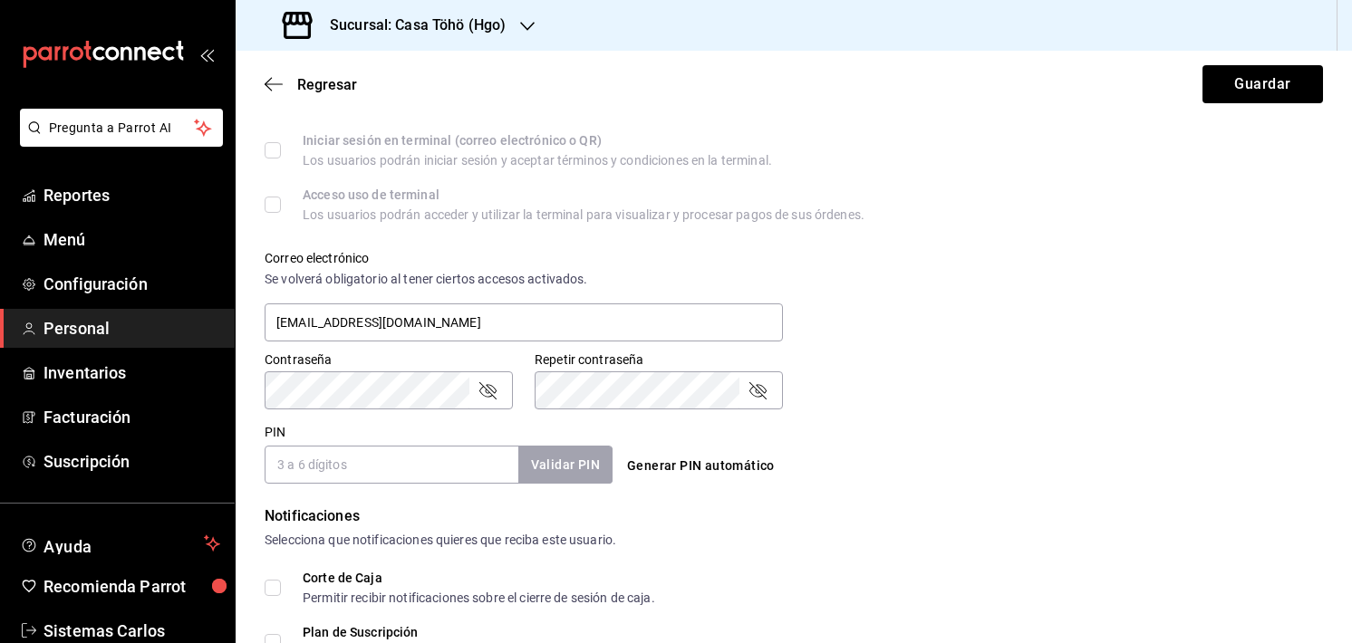
scroll to position [548, 0]
click at [746, 399] on icon "passwordField" at bounding box center [757, 391] width 22 height 22
click at [756, 392] on icon "passwordField" at bounding box center [757, 391] width 22 height 22
click at [1238, 93] on button "Guardar" at bounding box center [1262, 84] width 120 height 38
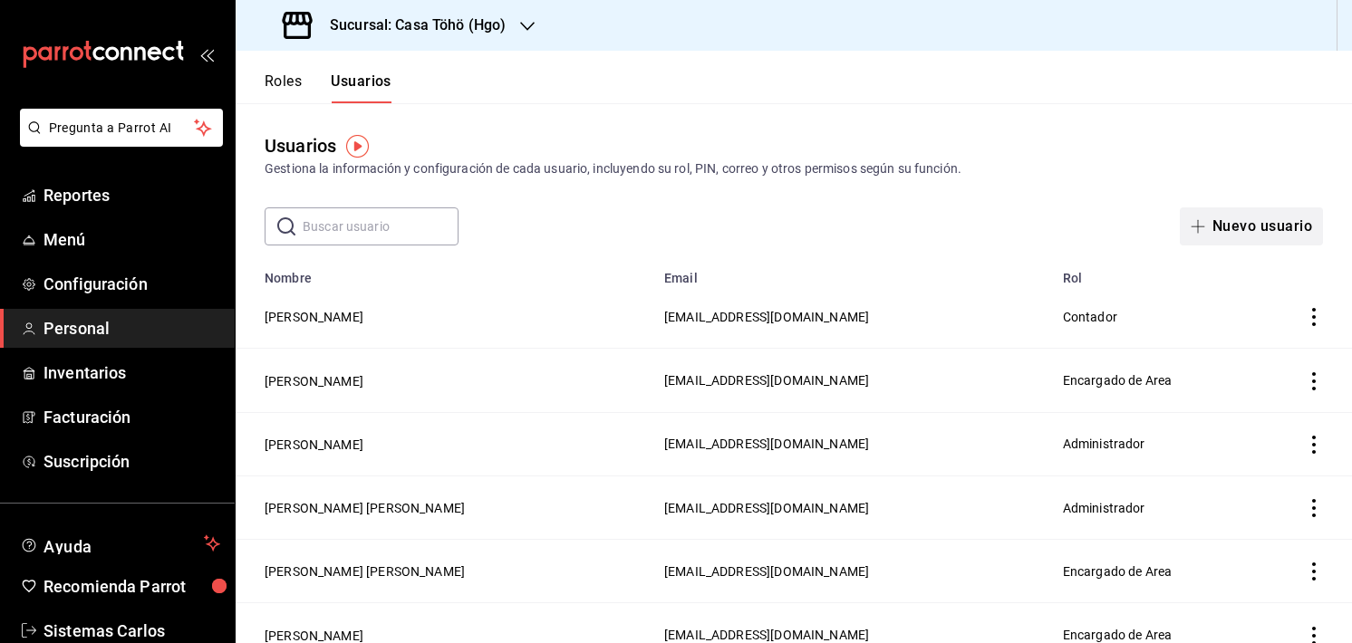
click at [1225, 227] on button "Nuevo usuario" at bounding box center [1250, 226] width 143 height 38
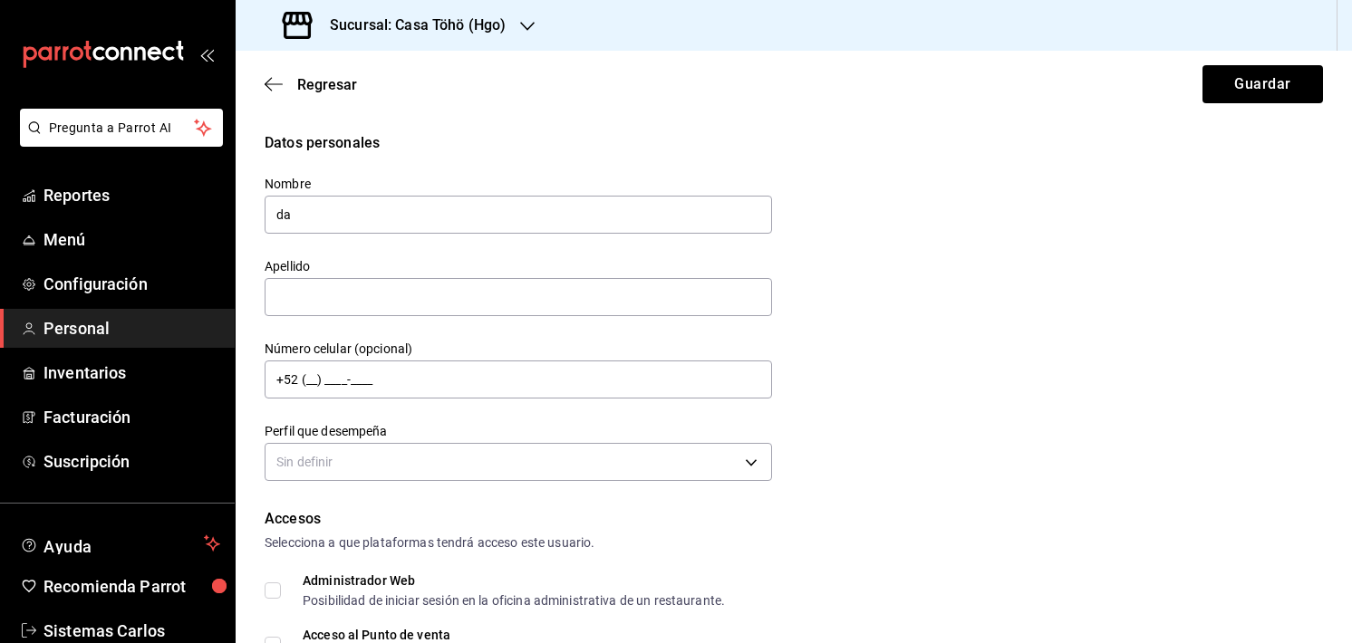
type input "d"
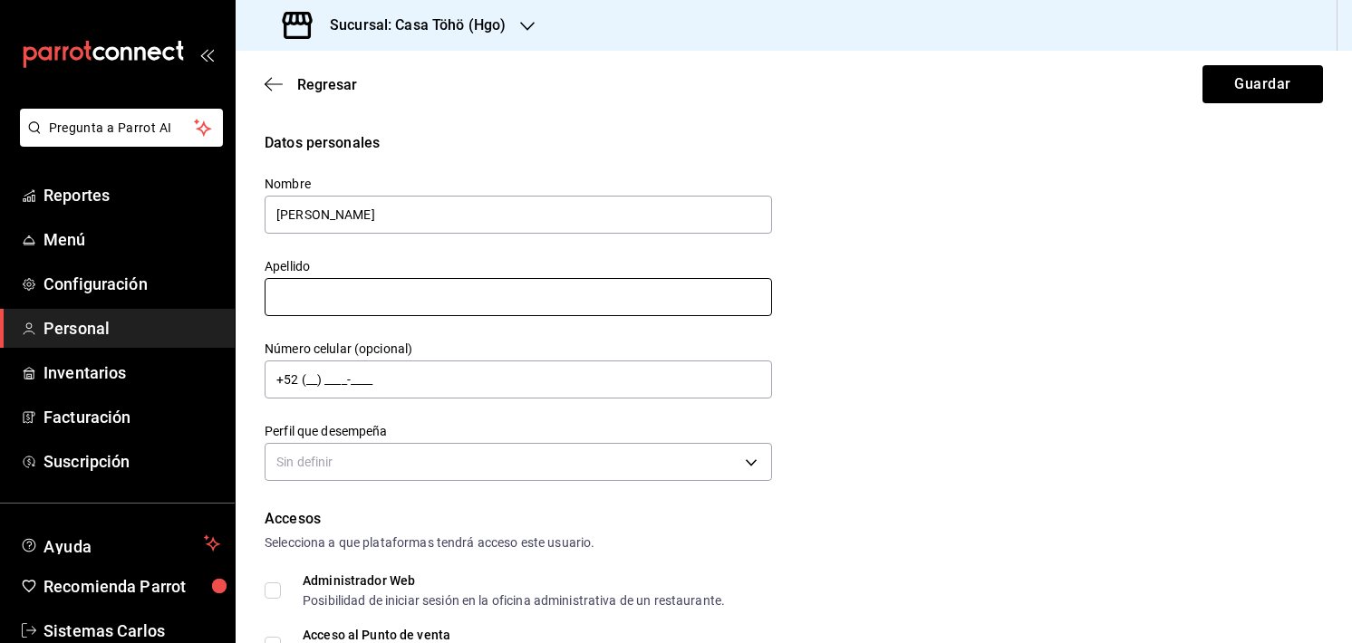
type input "Daniela"
click at [486, 298] on input "text" at bounding box center [518, 297] width 507 height 38
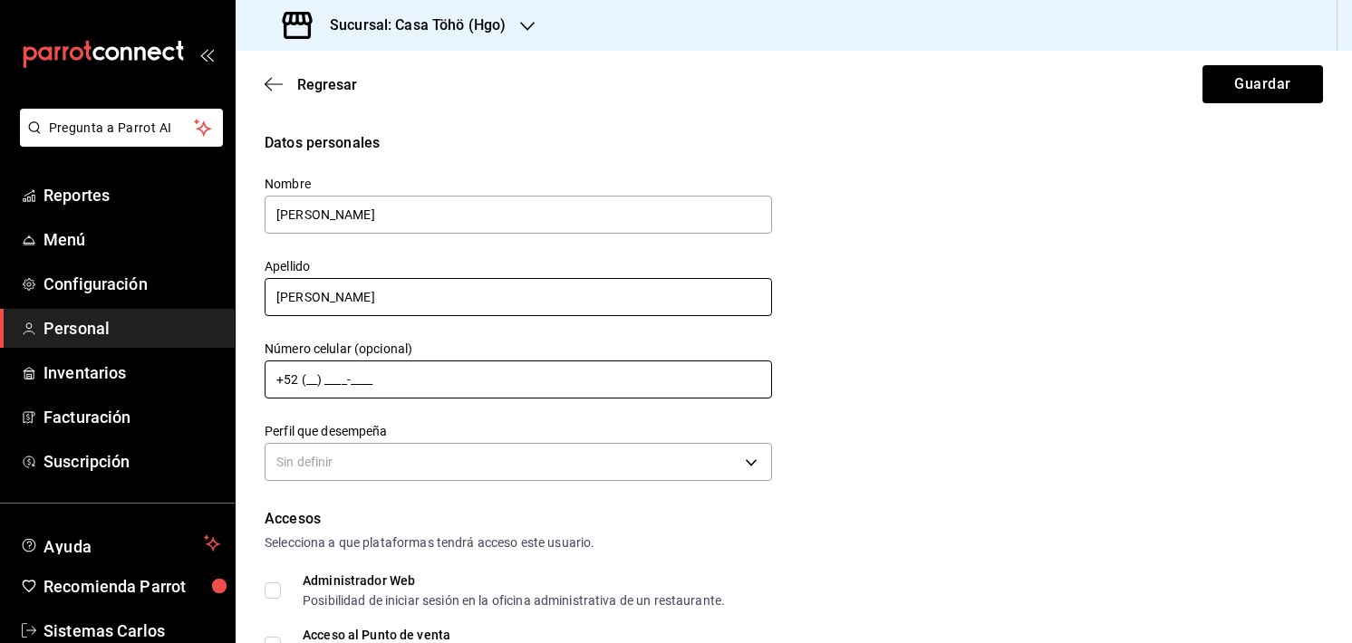
type input "Leon Hernandez"
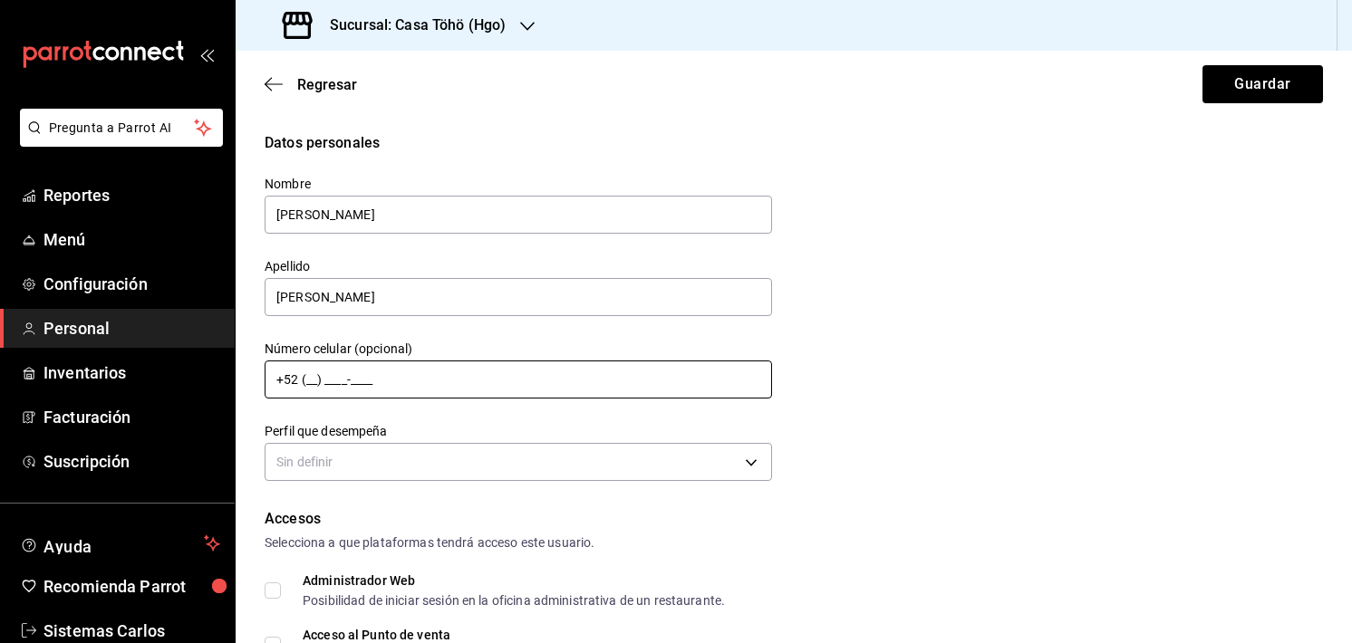
click at [305, 379] on input "+52 (__) ____-____" at bounding box center [518, 380] width 507 height 38
type input "+52 (77) 5126-2810"
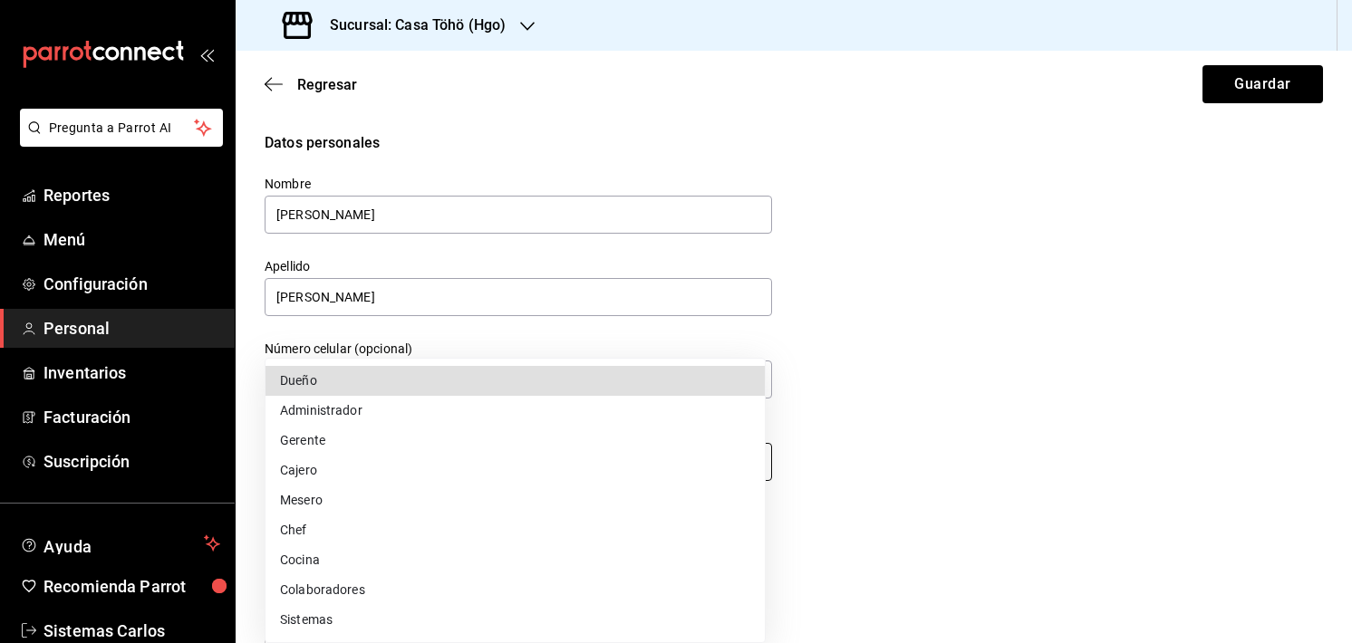
click at [380, 454] on body "Pregunta a Parrot AI Reportes Menú Configuración Personal Inventarios Facturaci…" at bounding box center [676, 321] width 1352 height 643
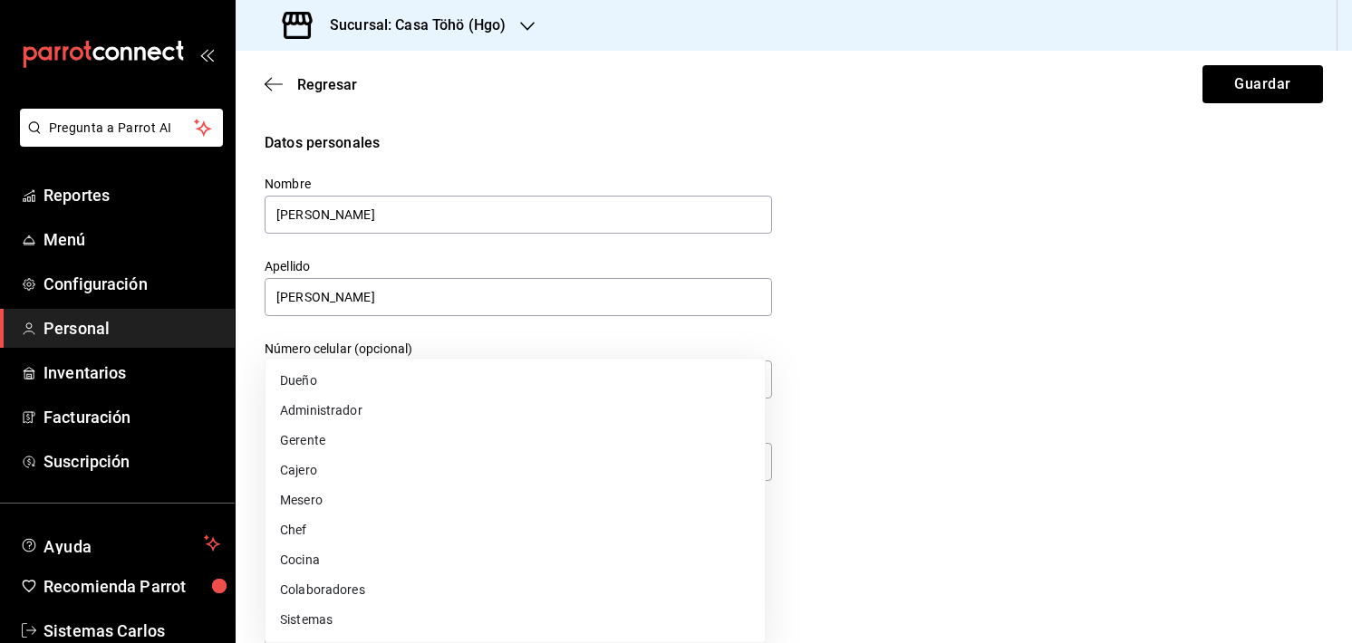
click at [844, 432] on div at bounding box center [676, 321] width 1352 height 643
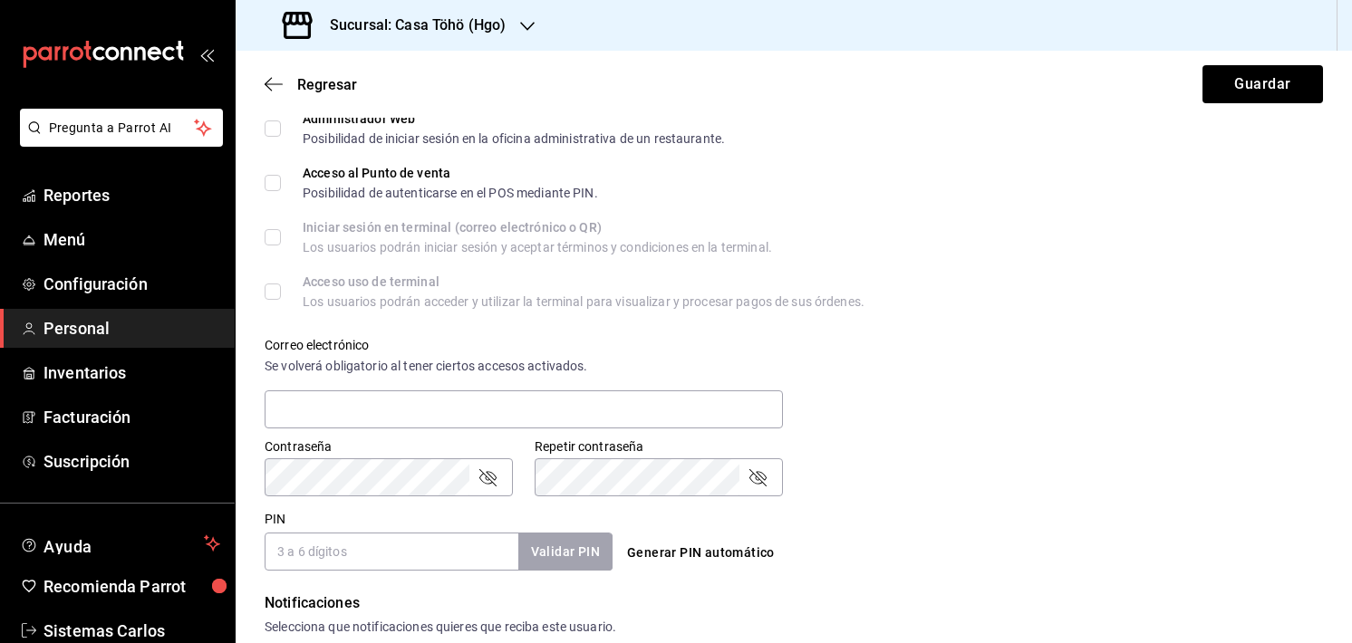
scroll to position [463, 0]
click at [562, 415] on input "text" at bounding box center [524, 409] width 518 height 38
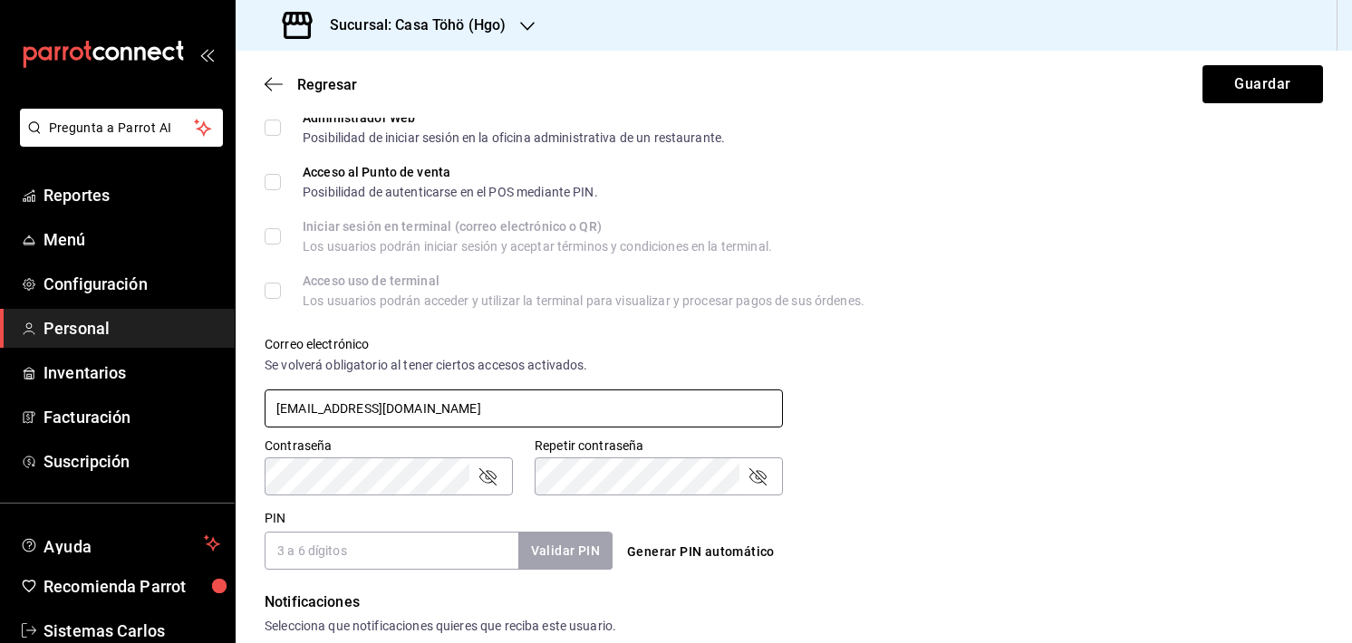
type input "daniileoon3@gmail.com"
click at [491, 476] on icon "passwordField" at bounding box center [487, 476] width 17 height 17
click at [754, 484] on icon "passwordField" at bounding box center [757, 477] width 22 height 22
click at [497, 482] on icon "passwordField" at bounding box center [487, 477] width 22 height 22
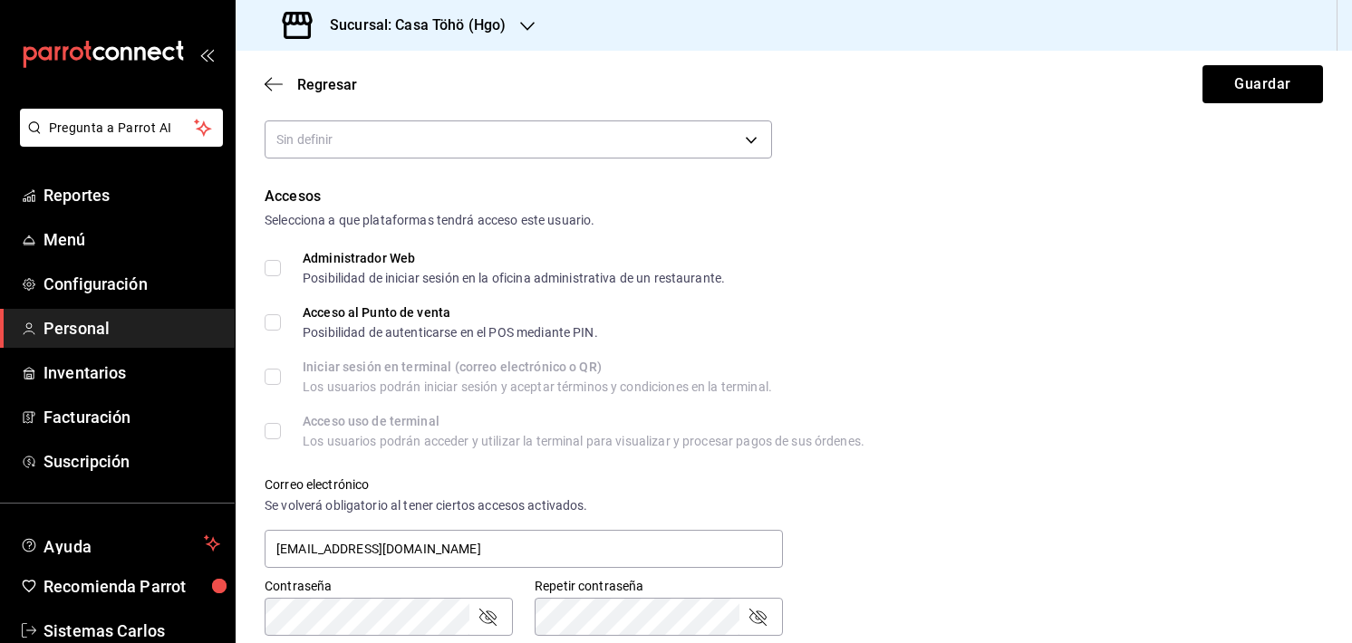
scroll to position [322, 0]
click at [271, 262] on input "Administrador Web Posibilidad de iniciar sesión en la oficina administrativa de…" at bounding box center [273, 268] width 16 height 16
checkbox input "true"
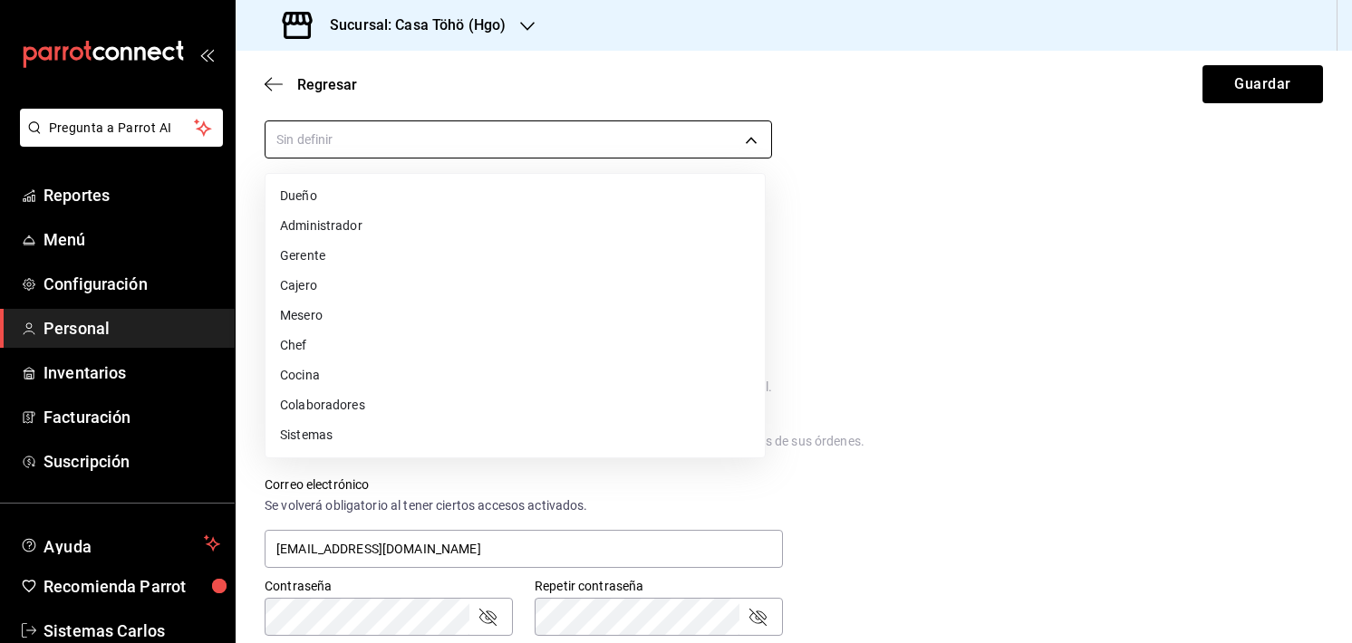
click at [322, 149] on body "Pregunta a Parrot AI Reportes Menú Configuración Personal Inventarios Facturaci…" at bounding box center [676, 321] width 1352 height 643
click at [332, 225] on li "Administrador" at bounding box center [514, 226] width 499 height 30
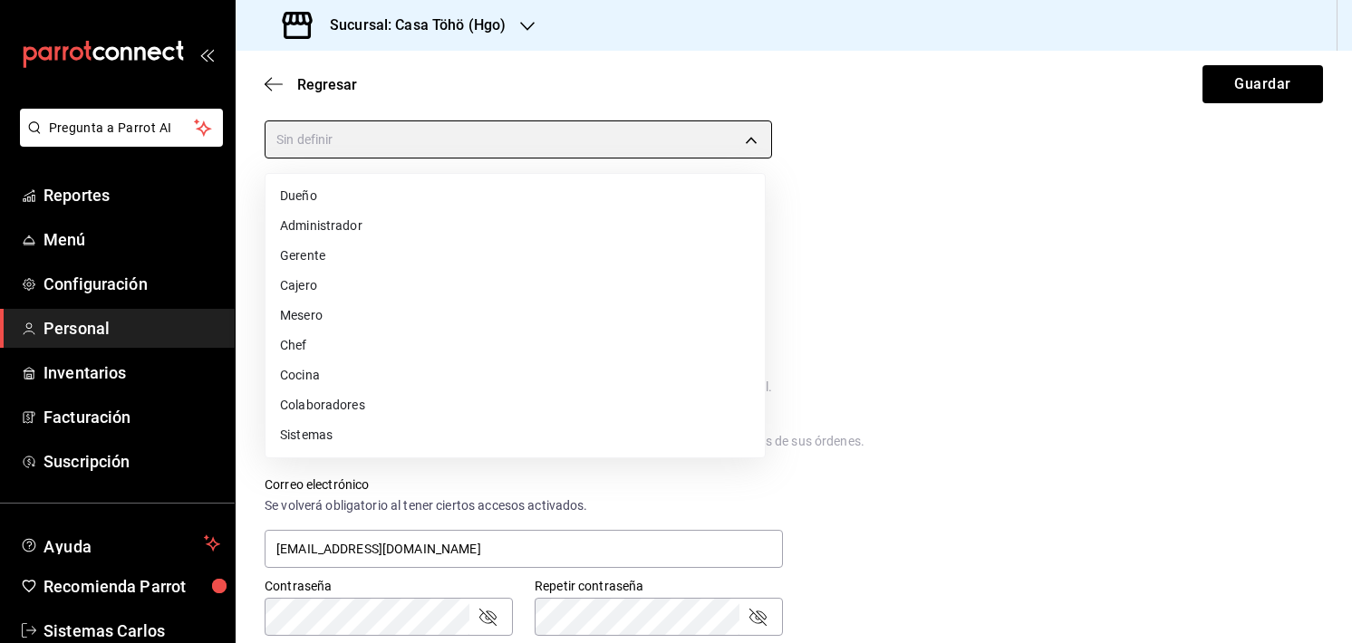
type input "ADMIN"
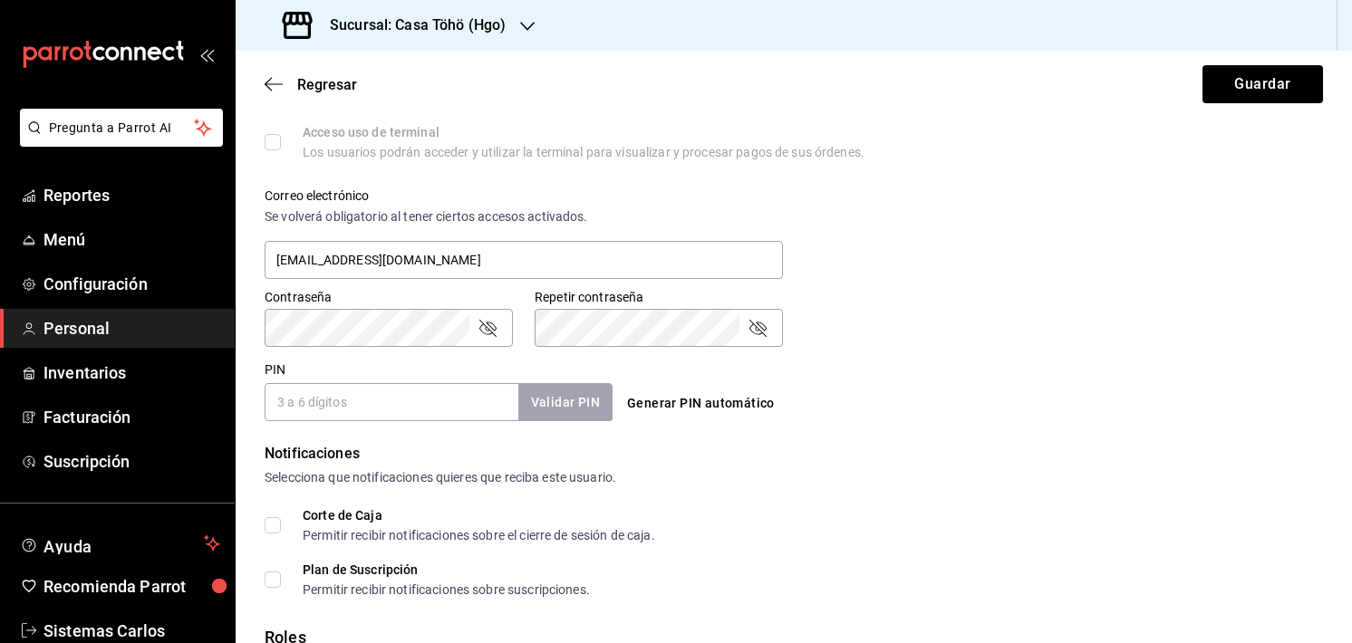
scroll to position [750, 0]
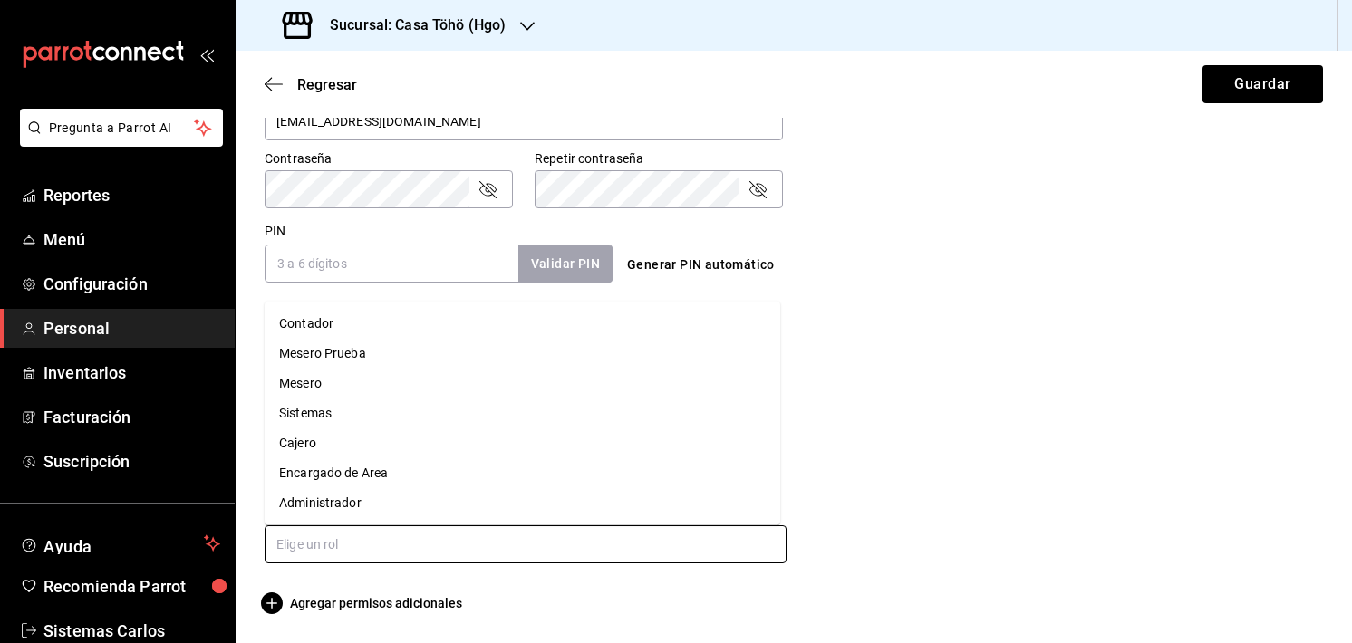
click at [336, 545] on input "text" at bounding box center [526, 544] width 522 height 38
click at [312, 326] on li "Contador" at bounding box center [522, 324] width 515 height 30
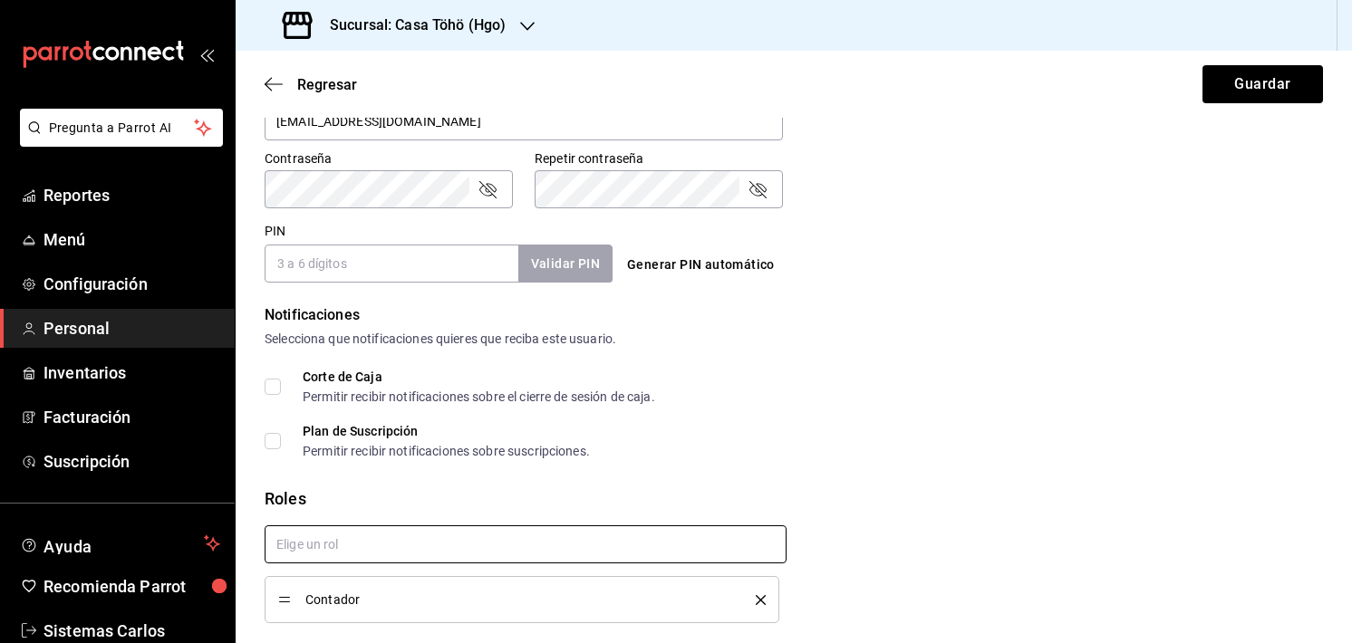
scroll to position [810, 0]
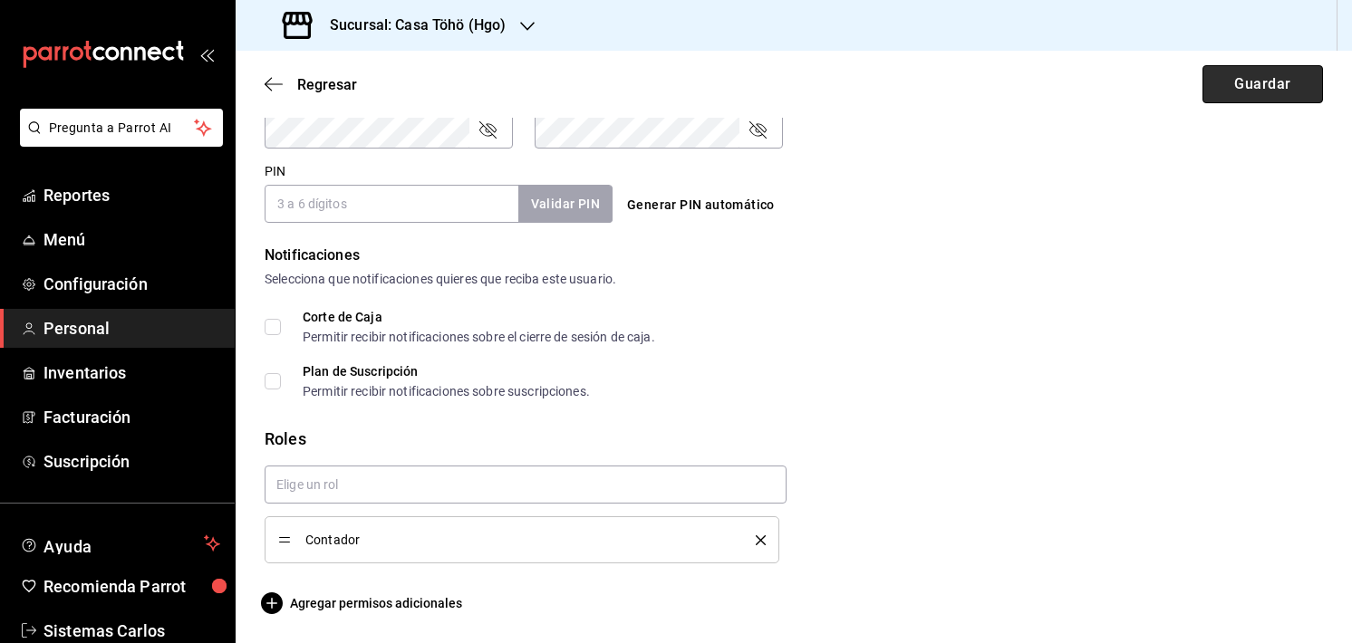
click at [1243, 91] on button "Guardar" at bounding box center [1262, 84] width 120 height 38
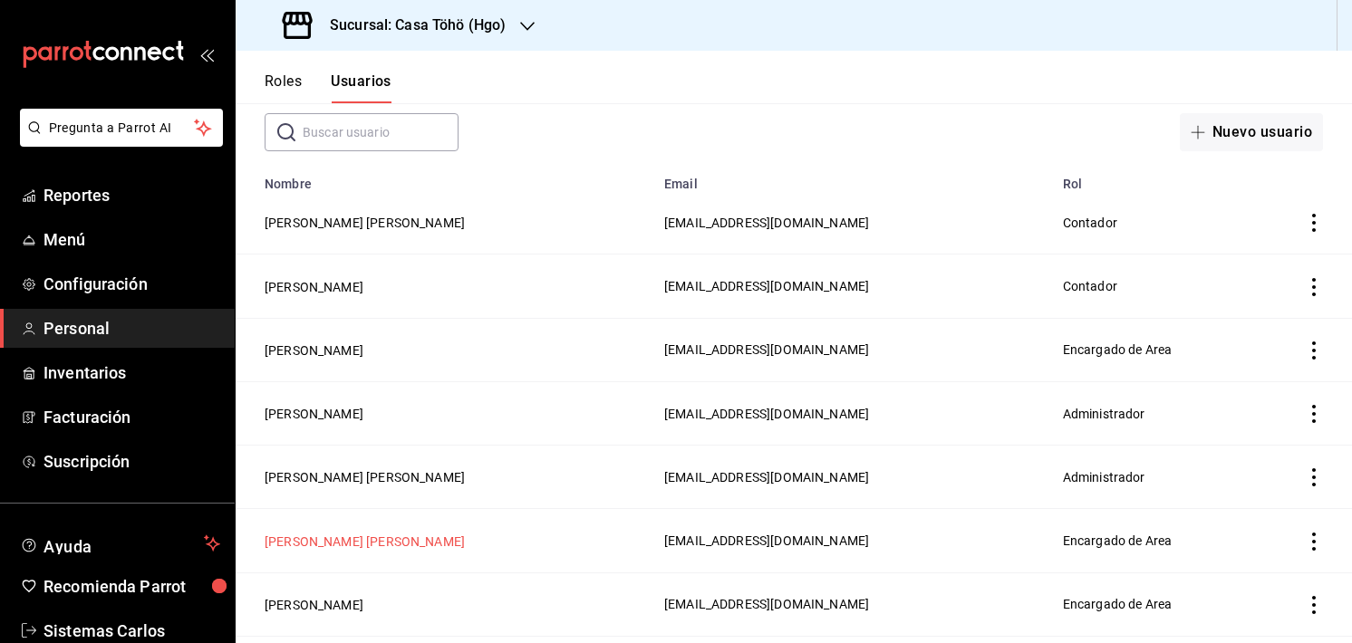
scroll to position [112, 0]
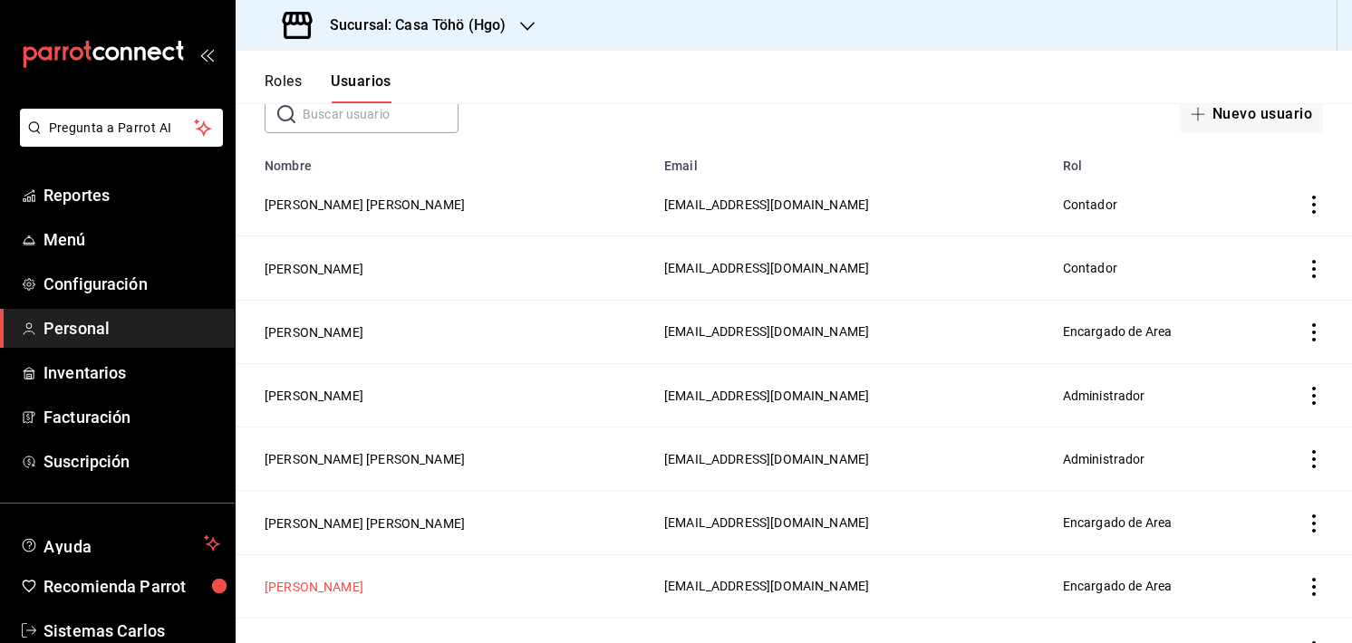
click at [291, 583] on button "Marta Hosstess" at bounding box center [314, 587] width 99 height 18
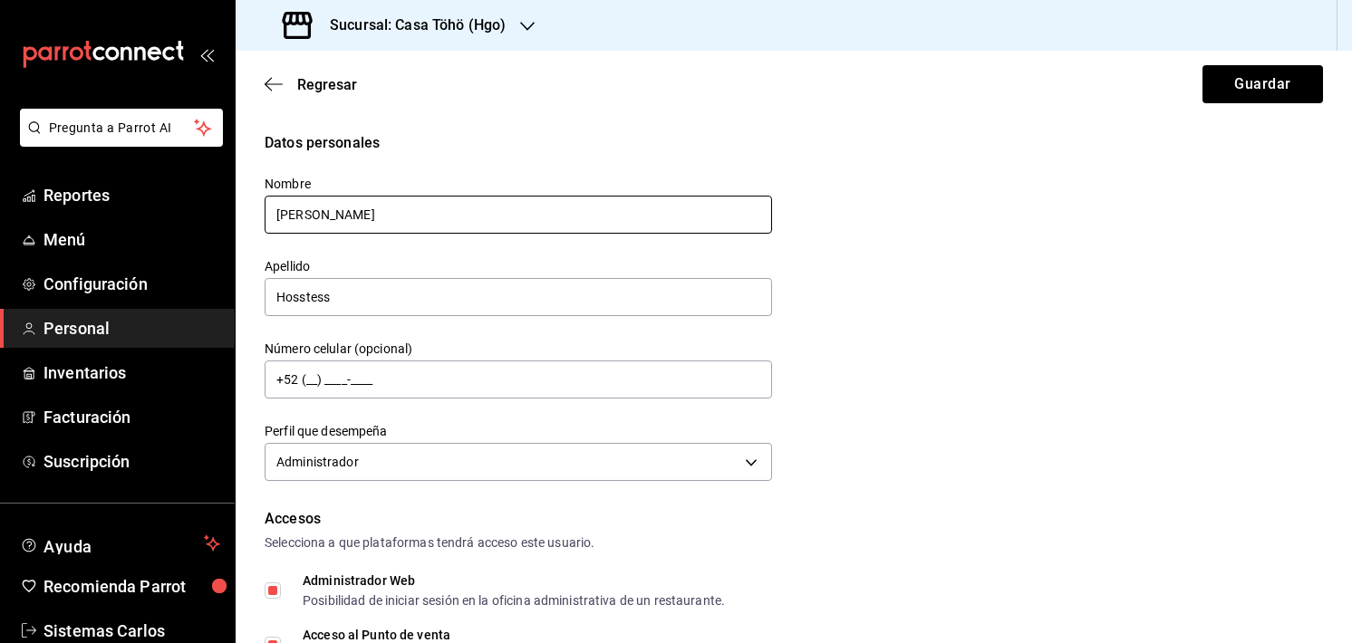
click at [308, 215] on input "Marta" at bounding box center [518, 215] width 507 height 38
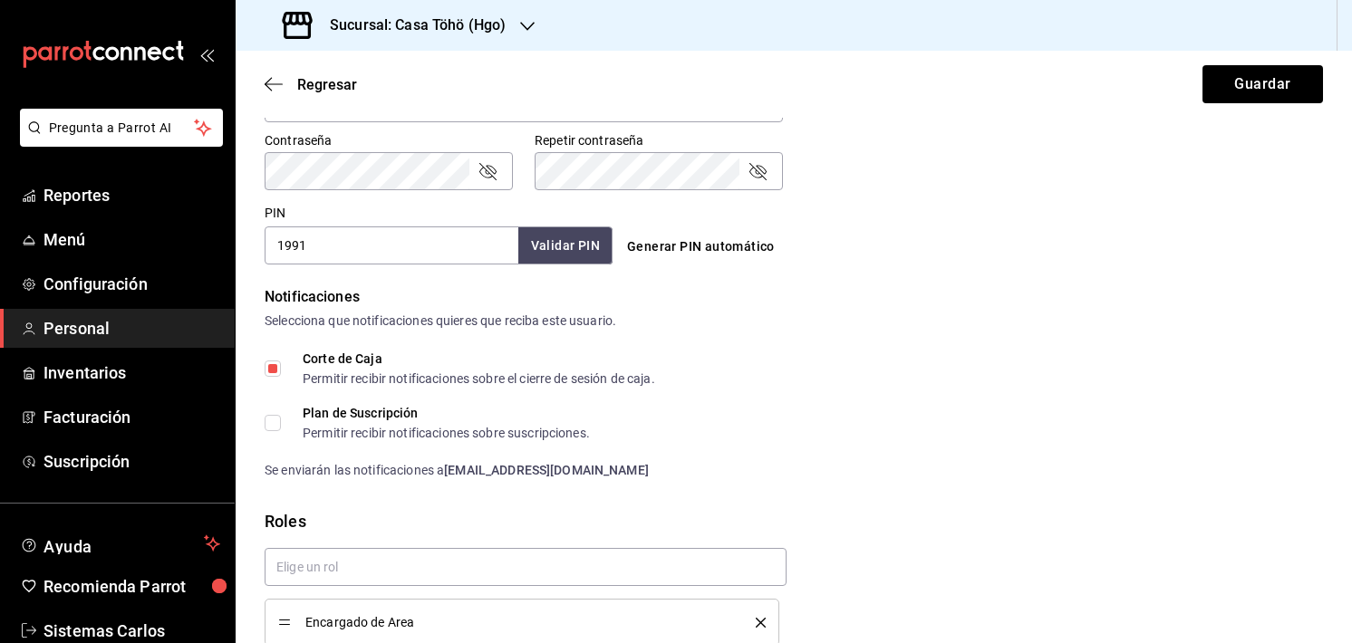
scroll to position [851, 0]
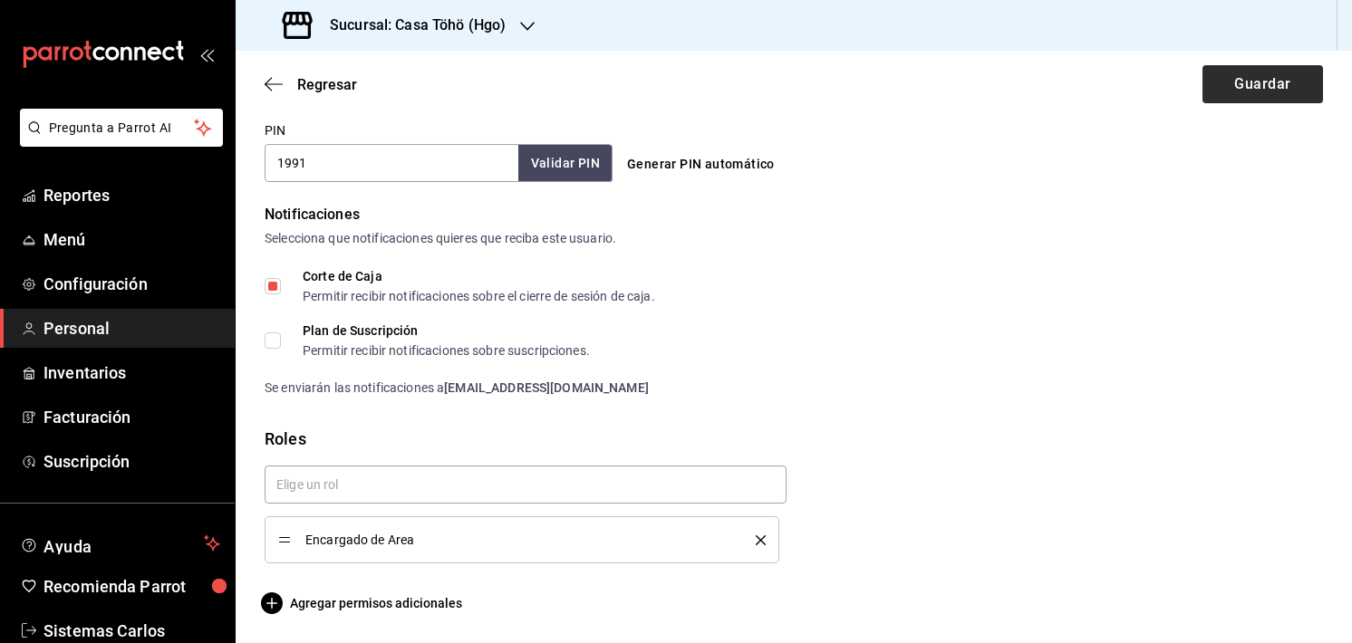
type input "Martha"
click at [1227, 78] on button "Guardar" at bounding box center [1262, 84] width 120 height 38
